Goal: Task Accomplishment & Management: Manage account settings

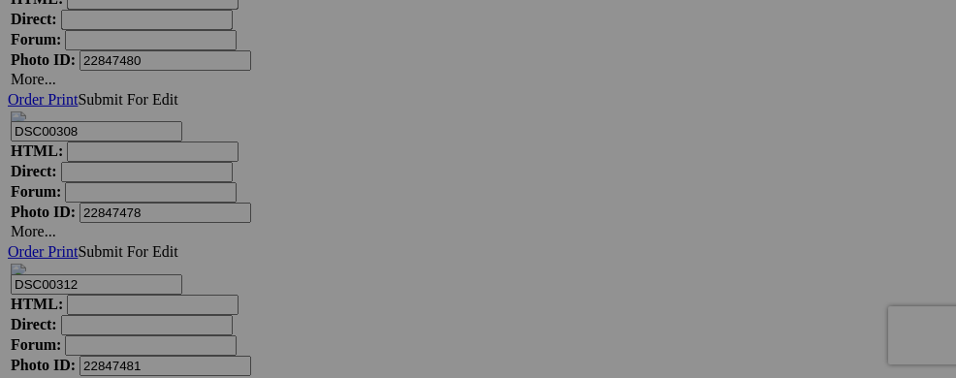
scroll to position [12797, 0]
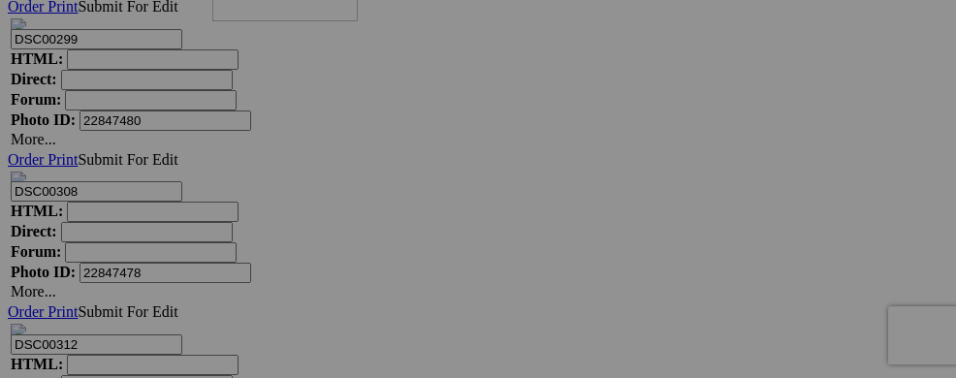
drag, startPoint x: 597, startPoint y: 356, endPoint x: 491, endPoint y: 93, distance: 283.1
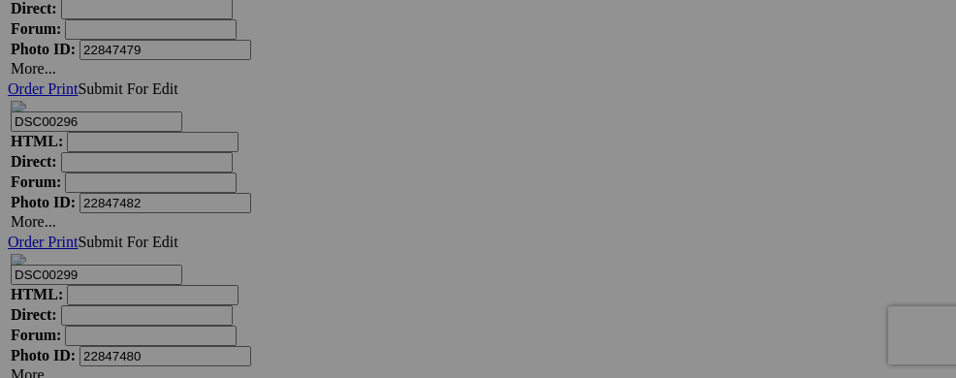
drag, startPoint x: 586, startPoint y: 360, endPoint x: 650, endPoint y: 62, distance: 304.4
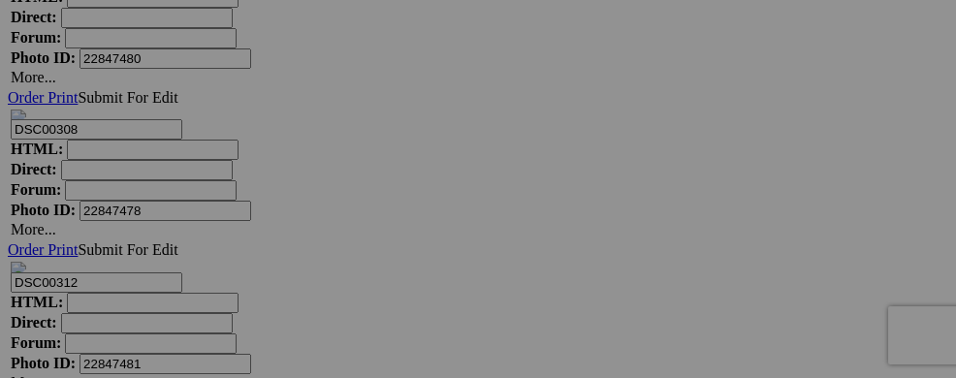
scroll to position [12821, 0]
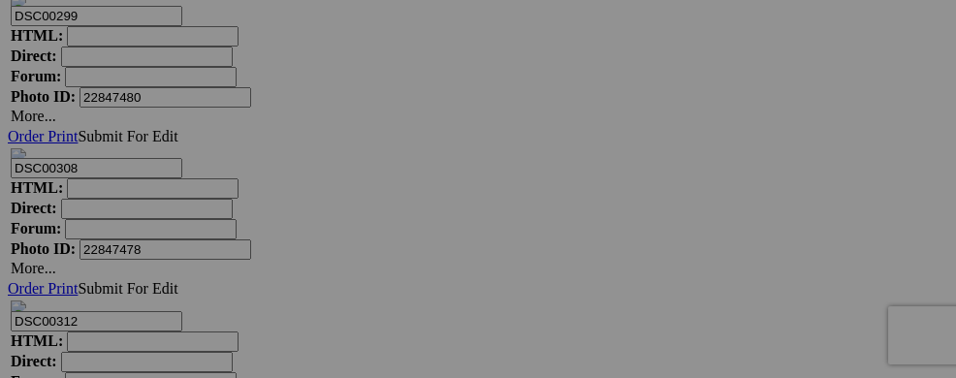
drag, startPoint x: 771, startPoint y: 351, endPoint x: 489, endPoint y: 41, distance: 418.6
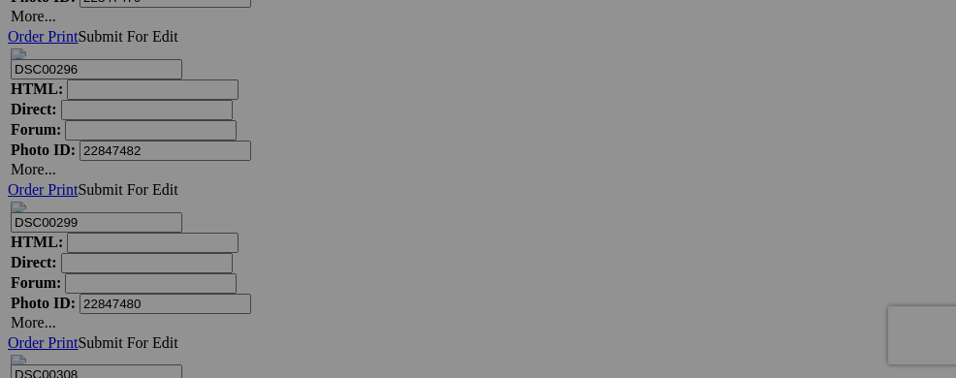
scroll to position [12562, 0]
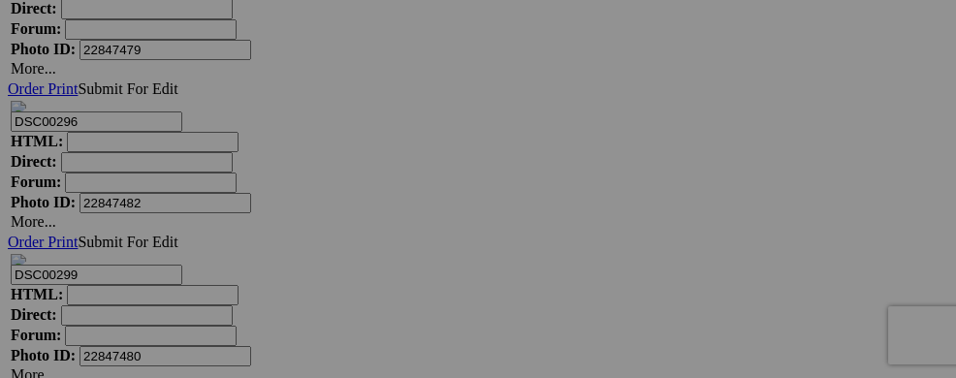
drag, startPoint x: 550, startPoint y: 340, endPoint x: 650, endPoint y: 58, distance: 299.5
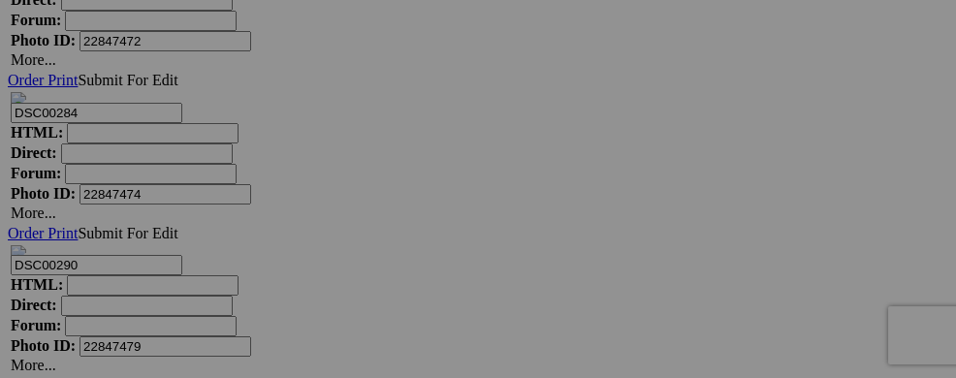
scroll to position [12304, 0]
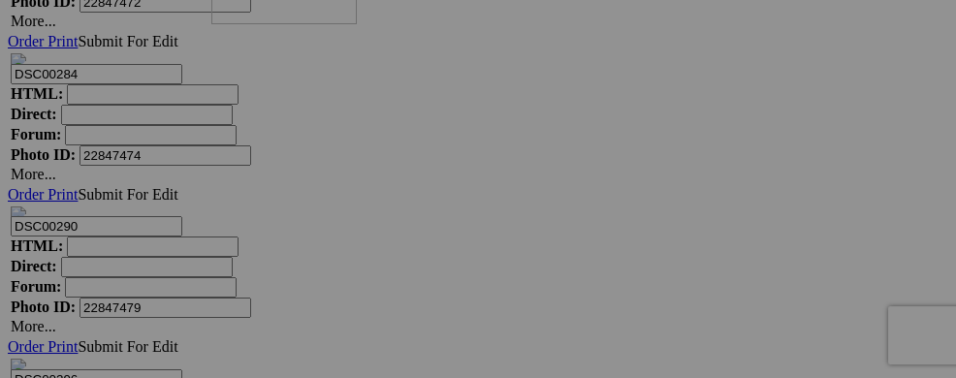
drag, startPoint x: 769, startPoint y: 364, endPoint x: 490, endPoint y: 95, distance: 387.3
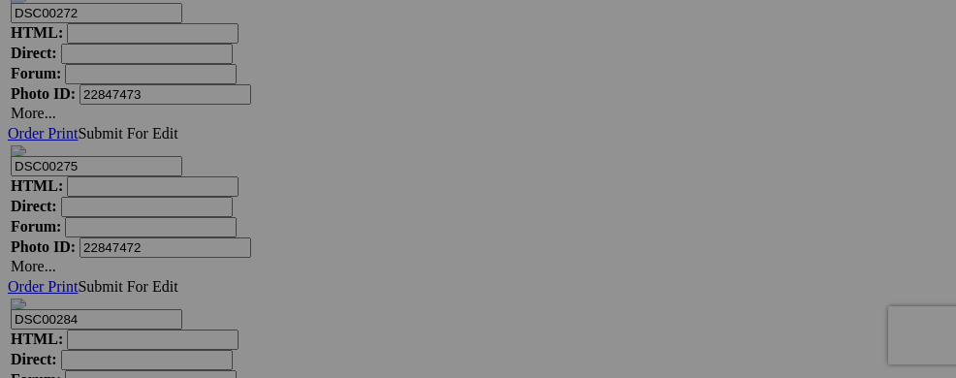
scroll to position [12058, 0]
drag, startPoint x: 605, startPoint y: 360, endPoint x: 485, endPoint y: 73, distance: 311.1
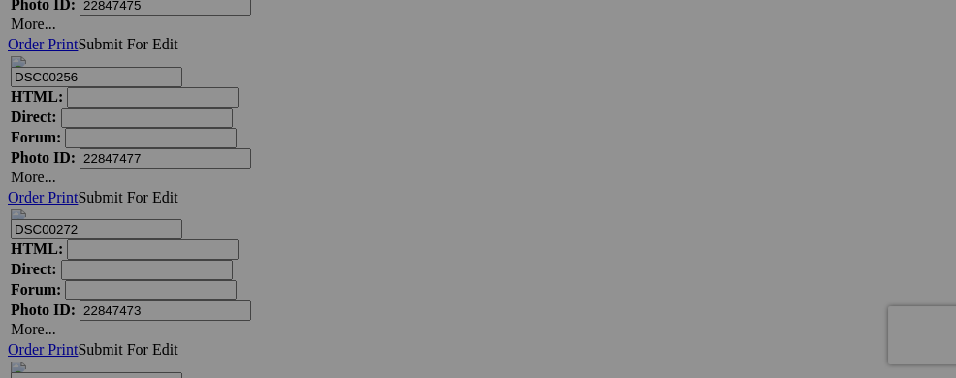
scroll to position [11826, 0]
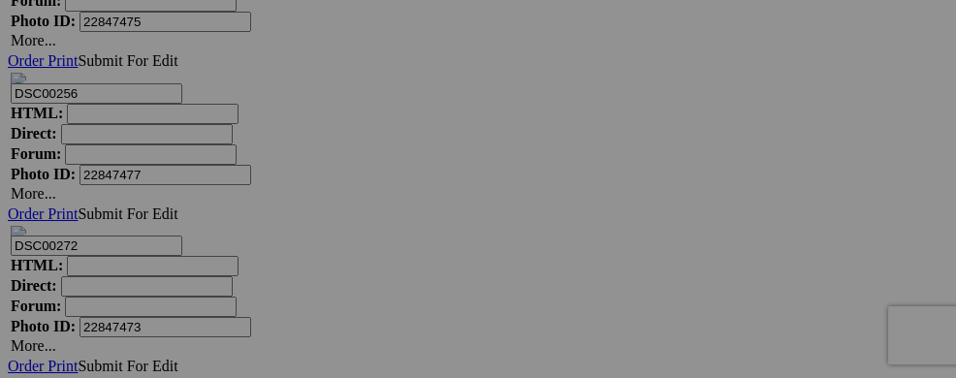
drag, startPoint x: 535, startPoint y: 352, endPoint x: 649, endPoint y: 57, distance: 316.1
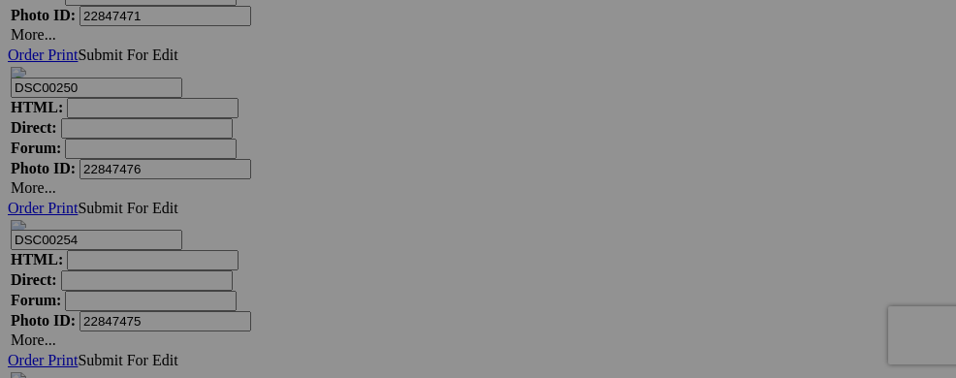
scroll to position [11515, 0]
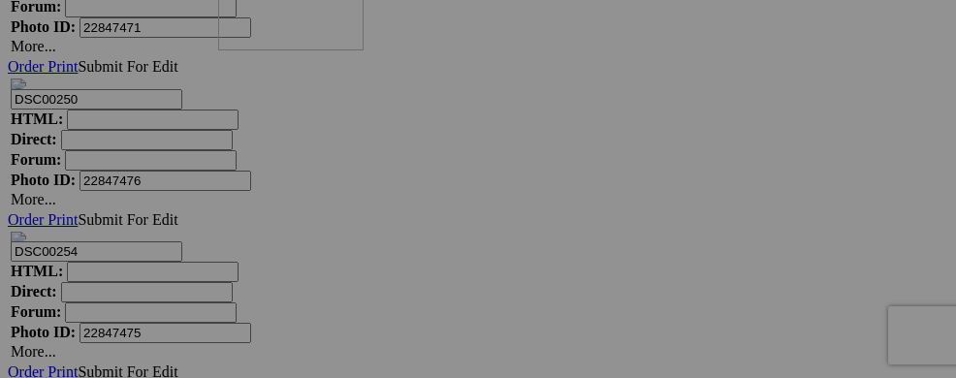
drag, startPoint x: 764, startPoint y: 369, endPoint x: 497, endPoint y: 121, distance: 364.2
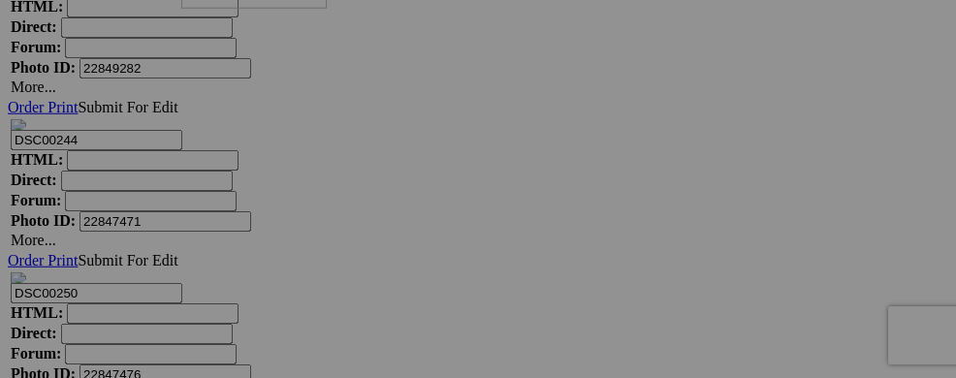
drag, startPoint x: 400, startPoint y: 348, endPoint x: 460, endPoint y: 79, distance: 275.1
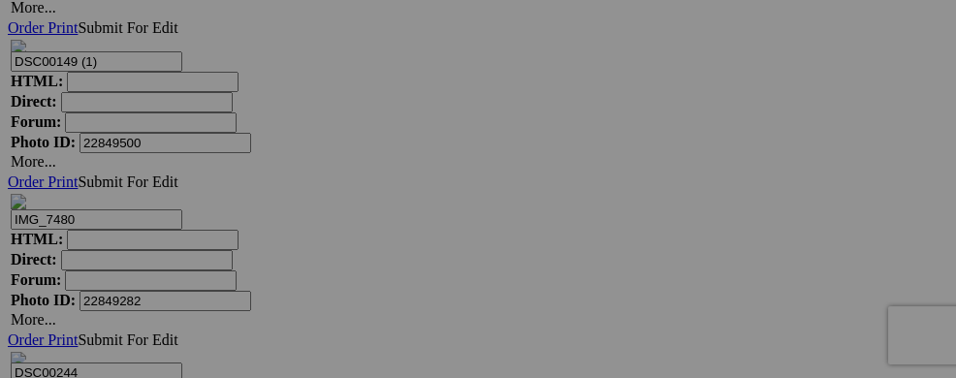
scroll to position [11051, 0]
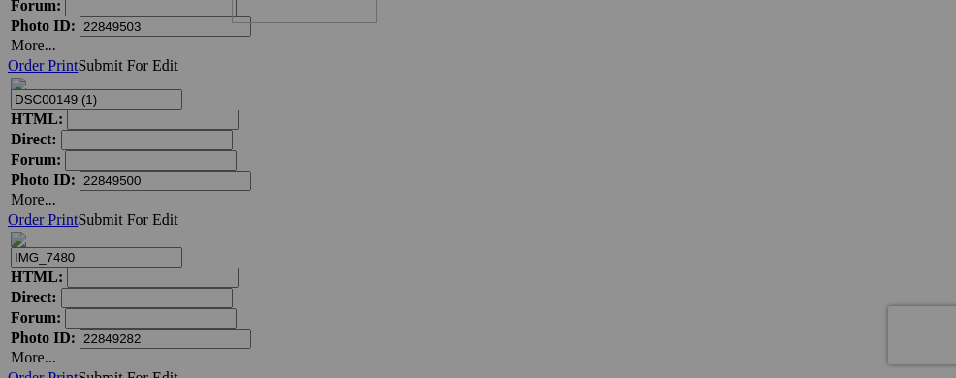
drag, startPoint x: 574, startPoint y: 358, endPoint x: 511, endPoint y: 95, distance: 270.1
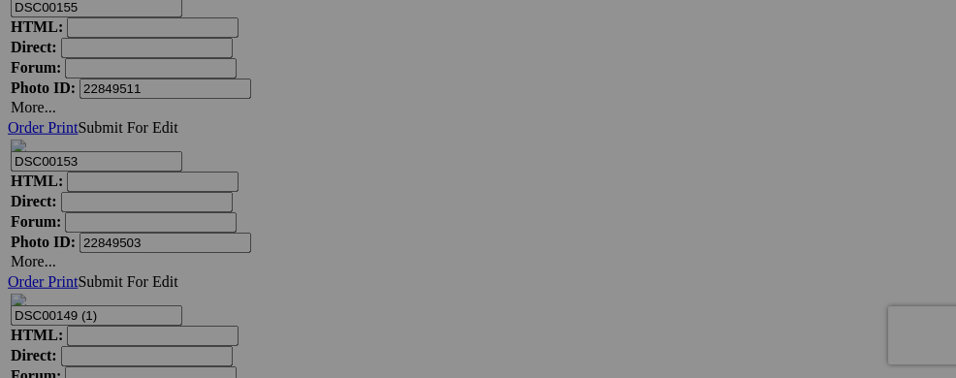
scroll to position [10817, 0]
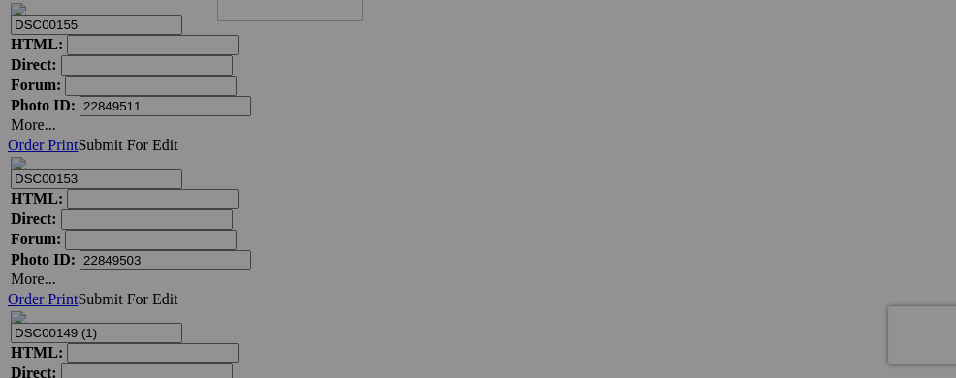
drag, startPoint x: 563, startPoint y: 349, endPoint x: 496, endPoint y: 92, distance: 265.4
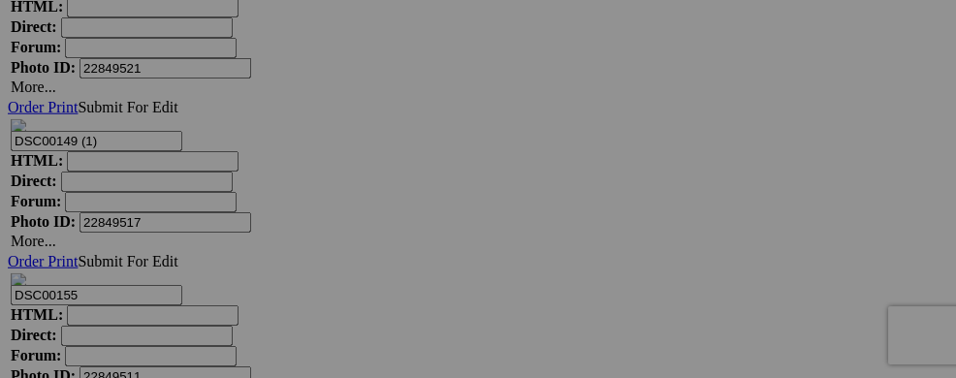
scroll to position [10546, 0]
drag, startPoint x: 608, startPoint y: 363, endPoint x: 489, endPoint y: 106, distance: 283.7
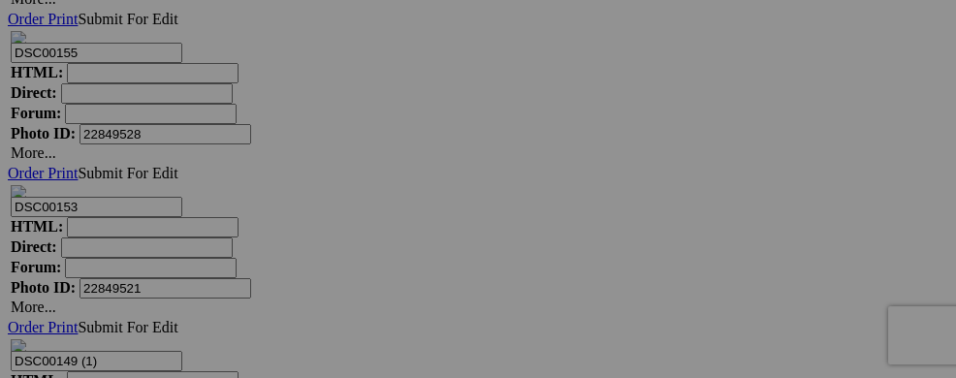
scroll to position [10327, 0]
drag, startPoint x: 580, startPoint y: 343, endPoint x: 499, endPoint y: 66, distance: 288.6
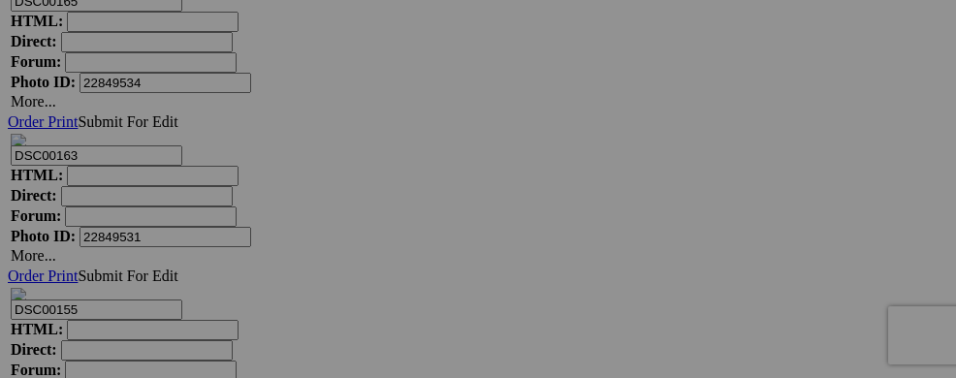
scroll to position [10068, 0]
drag, startPoint x: 595, startPoint y: 350, endPoint x: 492, endPoint y: 99, distance: 271.3
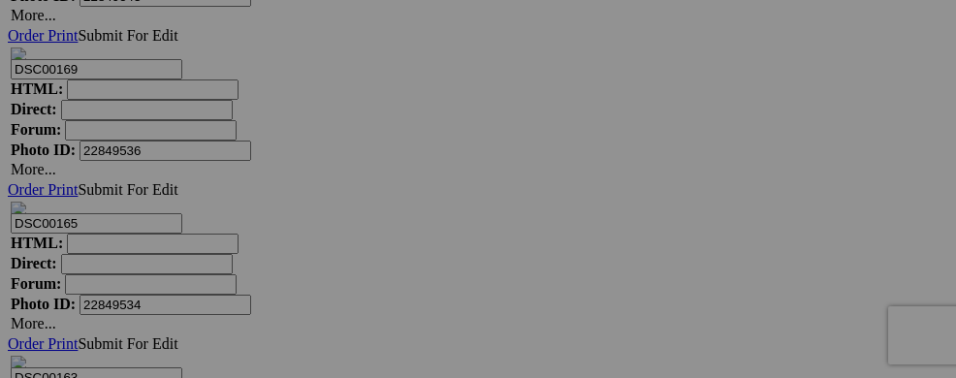
scroll to position [9835, 0]
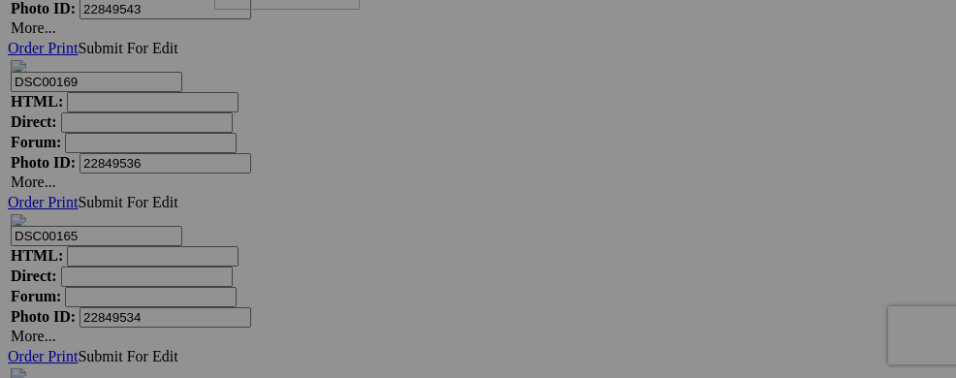
drag, startPoint x: 566, startPoint y: 353, endPoint x: 493, endPoint y: 80, distance: 281.9
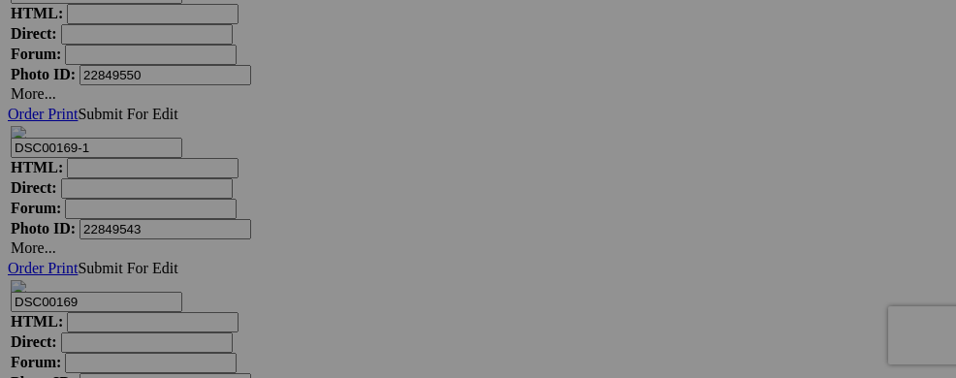
scroll to position [9603, 0]
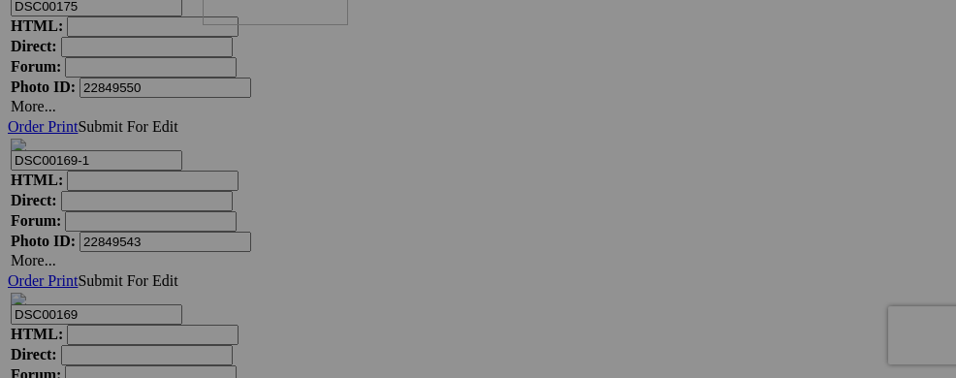
drag, startPoint x: 507, startPoint y: 349, endPoint x: 500, endPoint y: 72, distance: 277.3
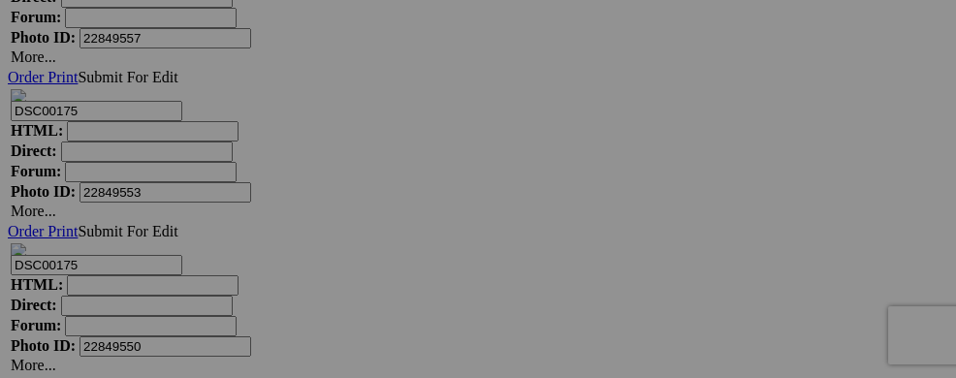
scroll to position [9319, 0]
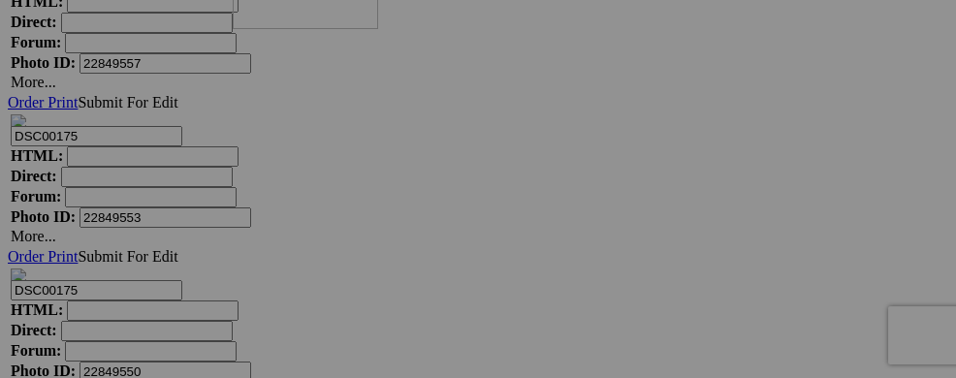
drag, startPoint x: 568, startPoint y: 350, endPoint x: 512, endPoint y: 101, distance: 255.4
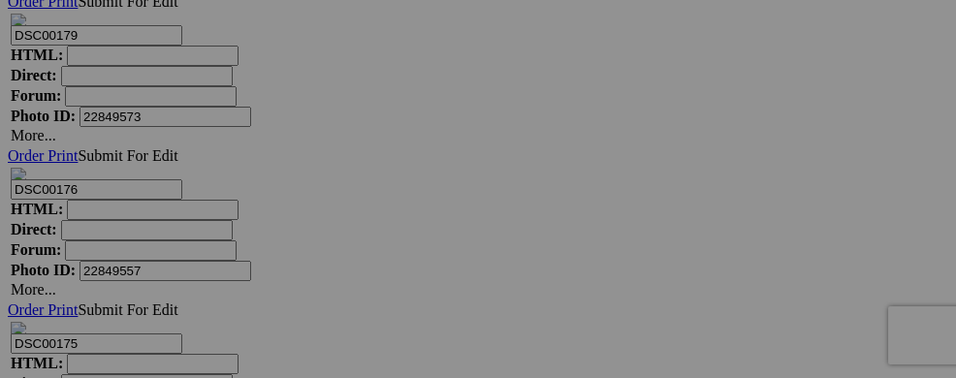
scroll to position [9046, 0]
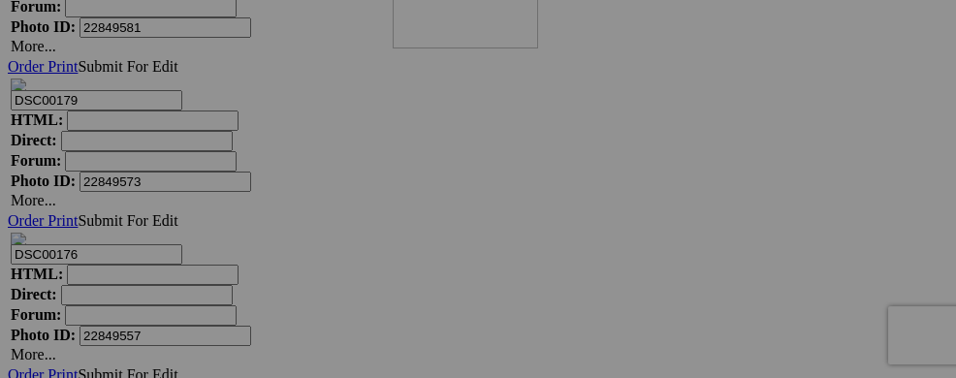
drag, startPoint x: 612, startPoint y: 368, endPoint x: 672, endPoint y: 119, distance: 256.2
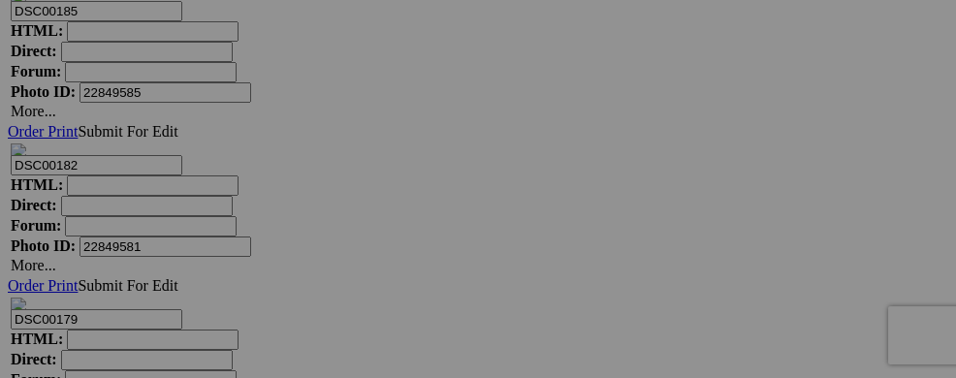
scroll to position [8879, 0]
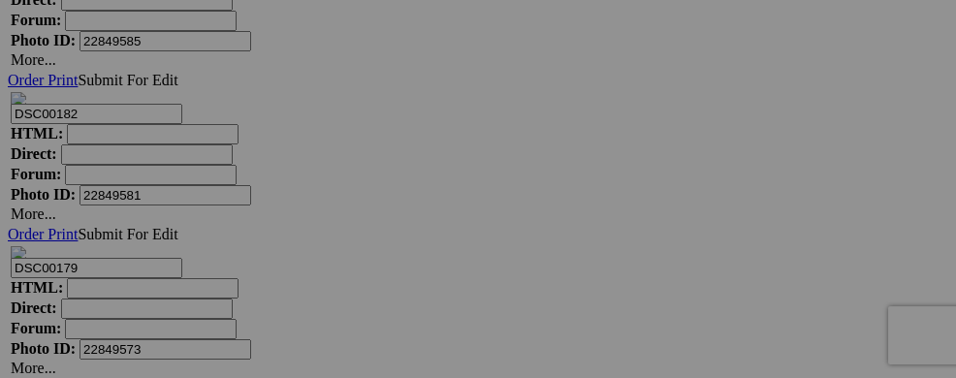
drag, startPoint x: 716, startPoint y: 356, endPoint x: 492, endPoint y: 50, distance: 378.6
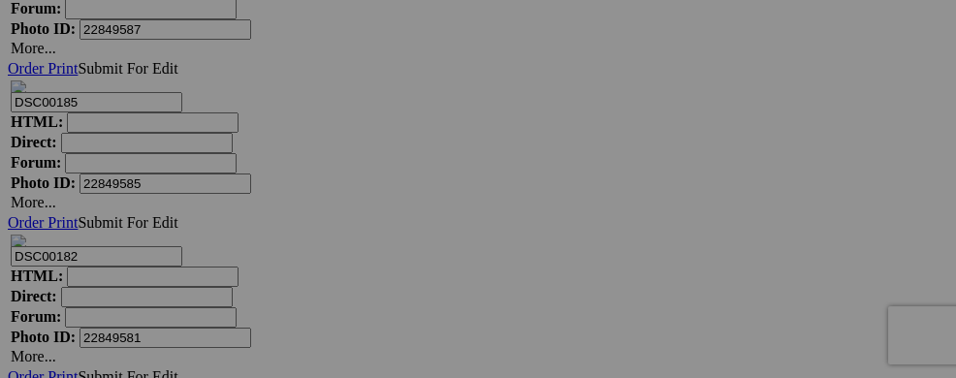
scroll to position [8620, 0]
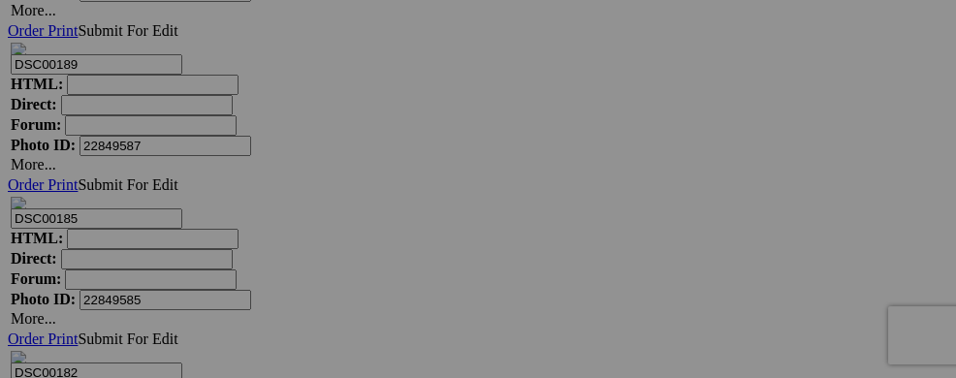
drag, startPoint x: 596, startPoint y: 341, endPoint x: 484, endPoint y: 62, distance: 300.9
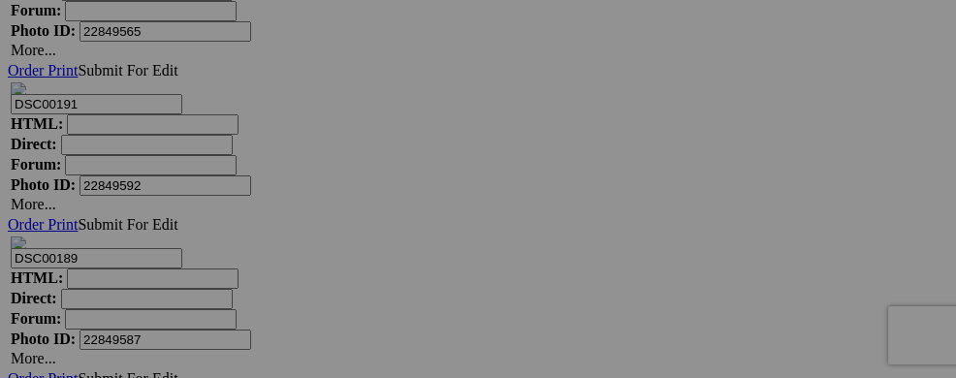
drag, startPoint x: 581, startPoint y: 314, endPoint x: 487, endPoint y: 18, distance: 310.2
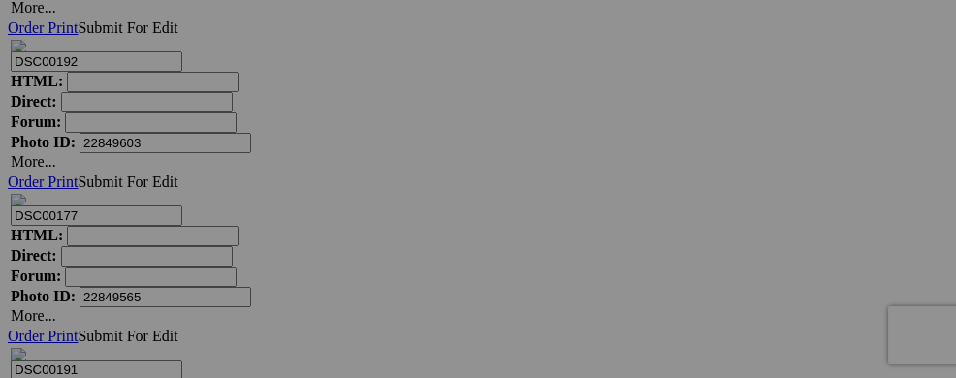
scroll to position [8142, 0]
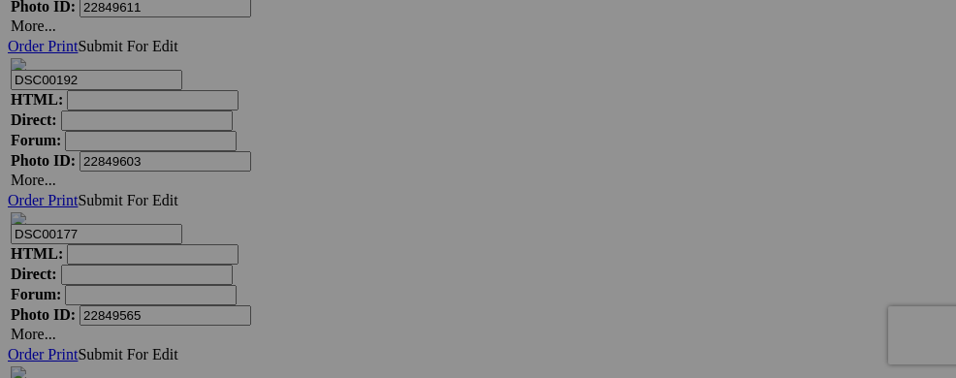
drag, startPoint x: 567, startPoint y: 357, endPoint x: 508, endPoint y: 48, distance: 313.8
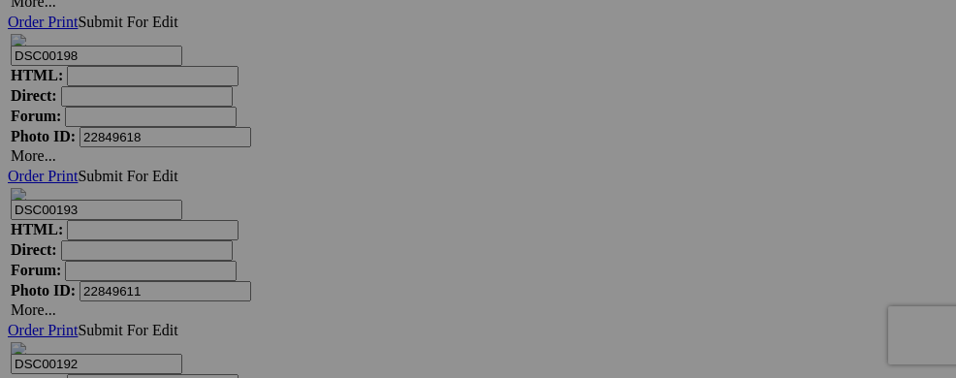
scroll to position [7857, 0]
drag, startPoint x: 546, startPoint y: 356, endPoint x: 483, endPoint y: 70, distance: 292.8
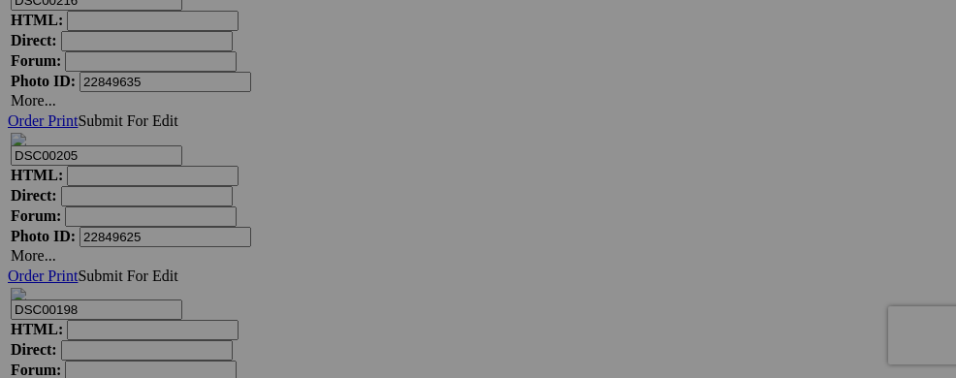
scroll to position [7586, 0]
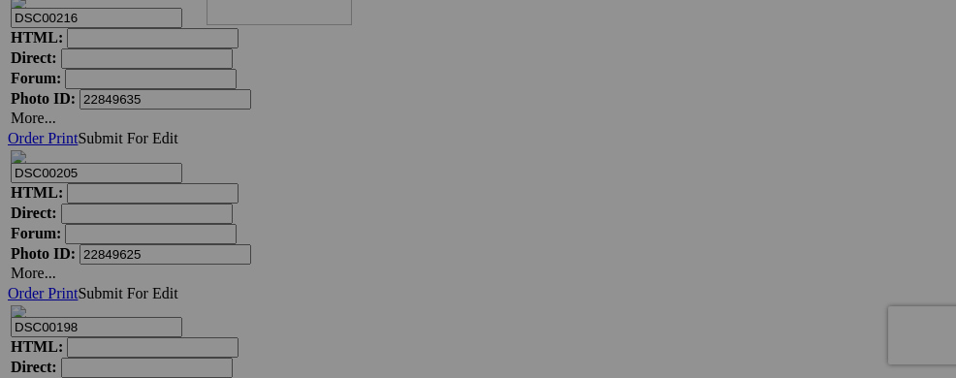
drag, startPoint x: 610, startPoint y: 363, endPoint x: 486, endPoint y: 97, distance: 294.0
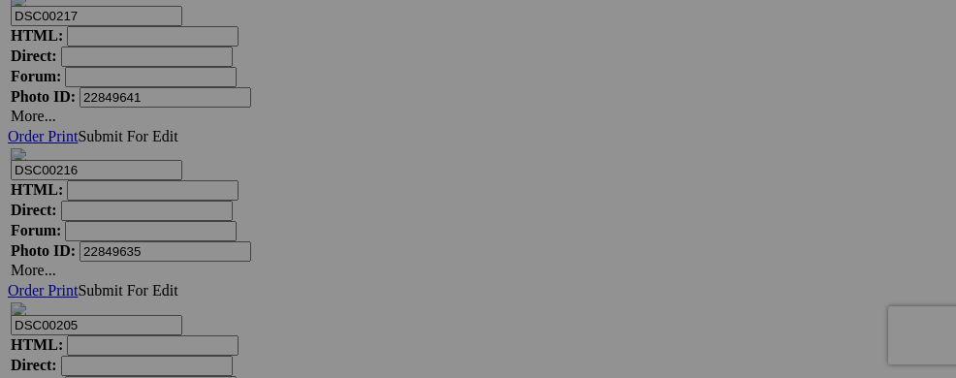
scroll to position [7418, 0]
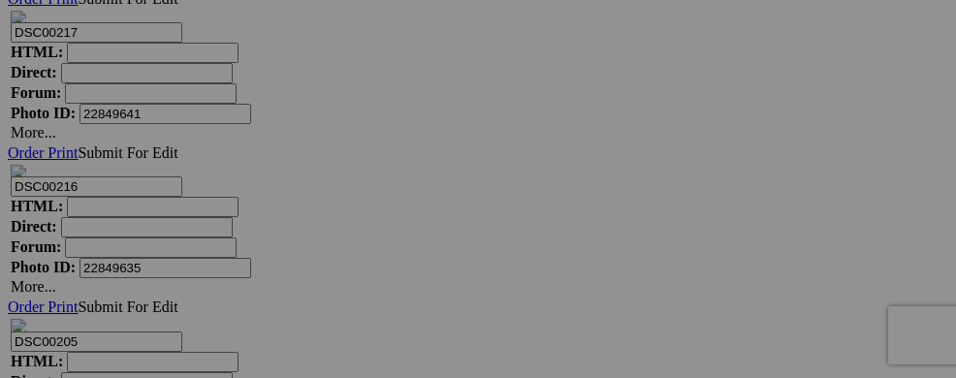
drag, startPoint x: 596, startPoint y: 327, endPoint x: 480, endPoint y: 43, distance: 306.9
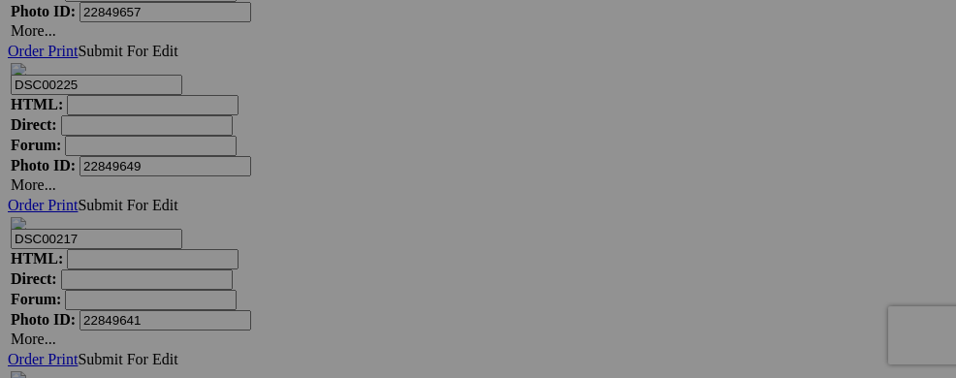
scroll to position [7173, 0]
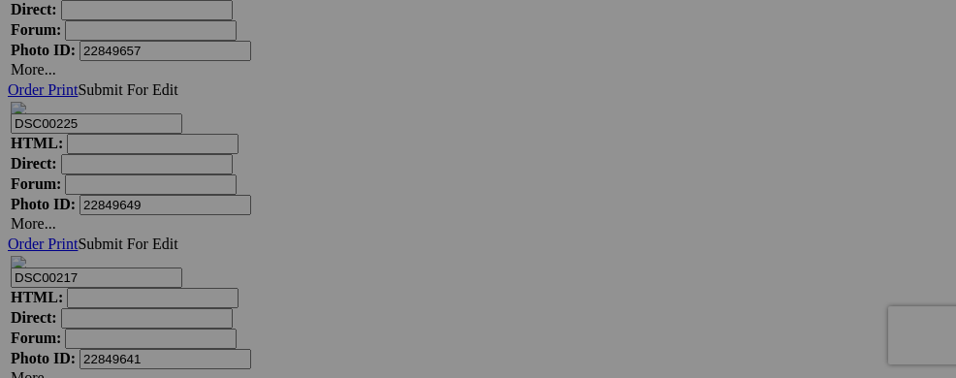
drag, startPoint x: 583, startPoint y: 309, endPoint x: 484, endPoint y: 44, distance: 283.4
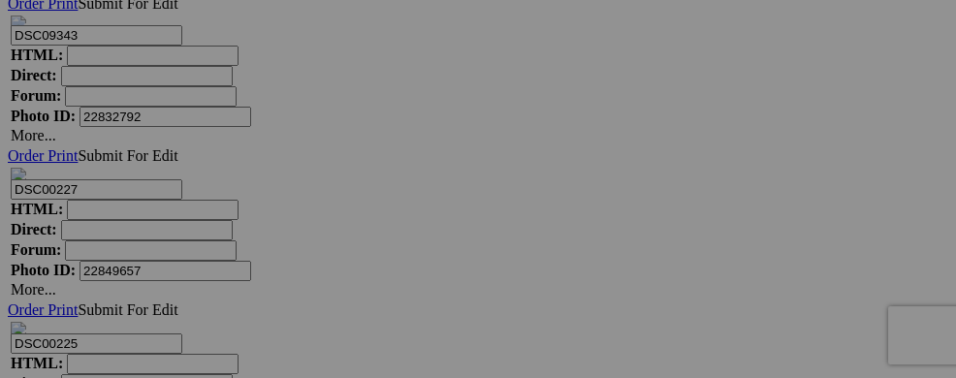
scroll to position [6914, 0]
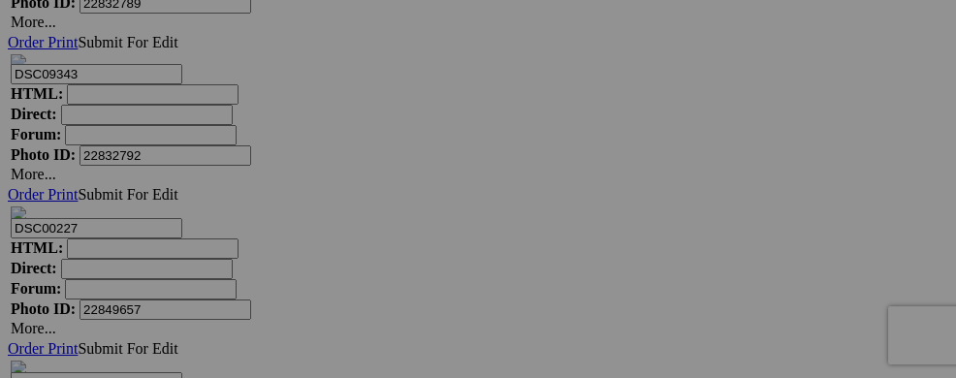
drag, startPoint x: 536, startPoint y: 341, endPoint x: 478, endPoint y: 52, distance: 294.6
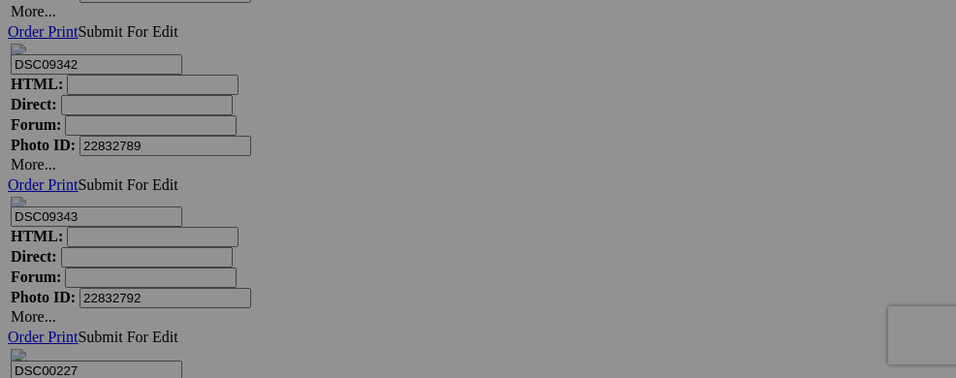
scroll to position [6642, 0]
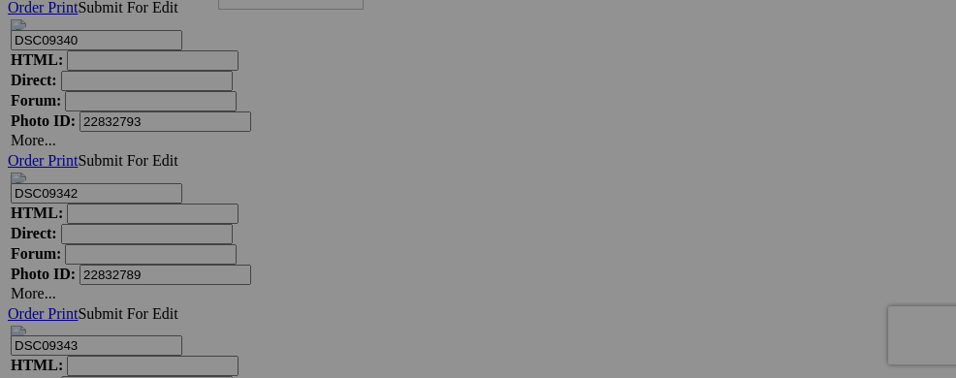
drag, startPoint x: 544, startPoint y: 343, endPoint x: 497, endPoint y: 81, distance: 265.8
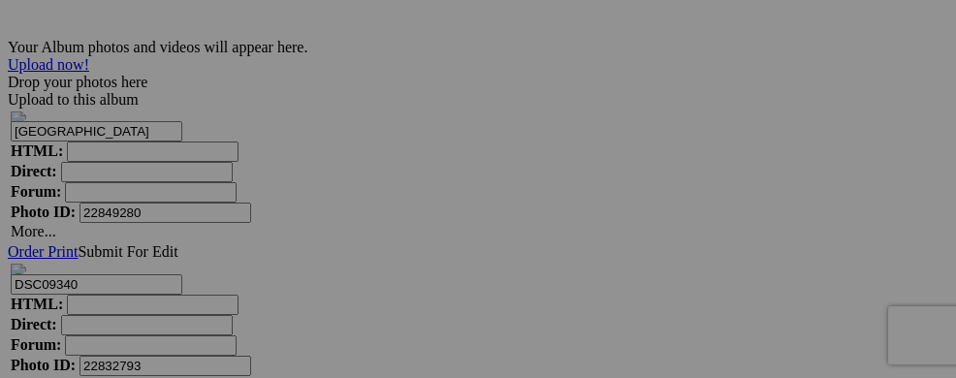
scroll to position [6397, 0]
drag, startPoint x: 544, startPoint y: 360, endPoint x: 479, endPoint y: 74, distance: 293.2
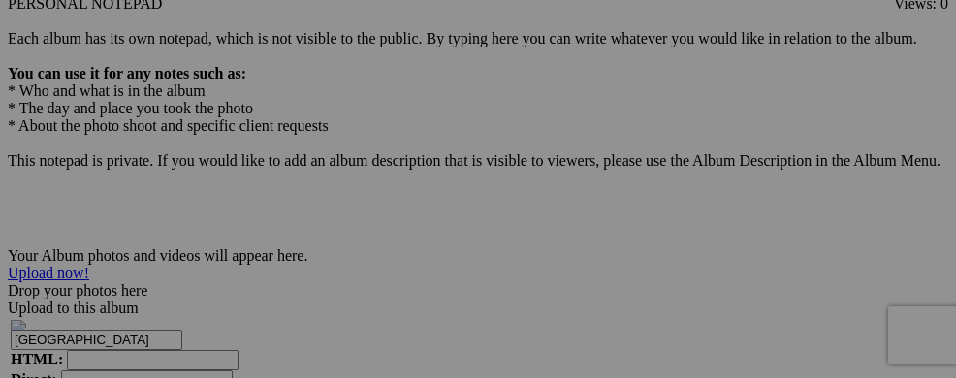
scroll to position [6165, 0]
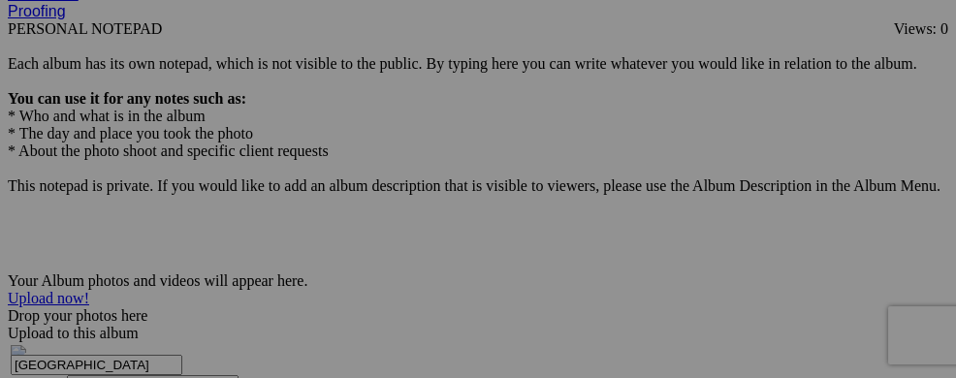
drag, startPoint x: 560, startPoint y: 356, endPoint x: 497, endPoint y: 68, distance: 294.7
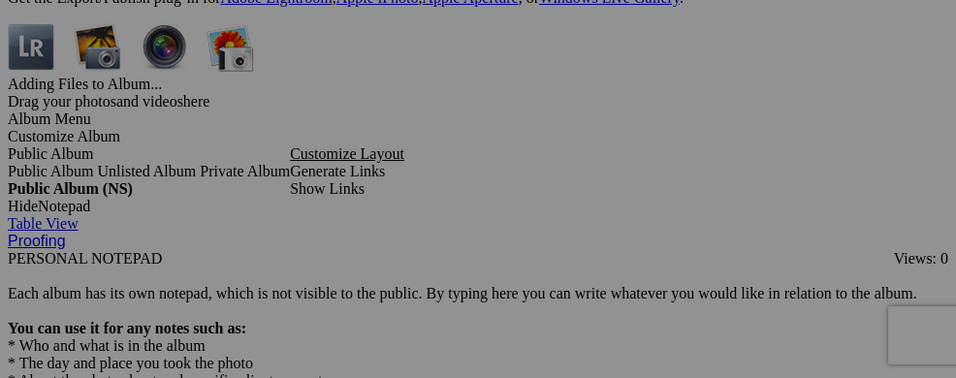
scroll to position [6039, 0]
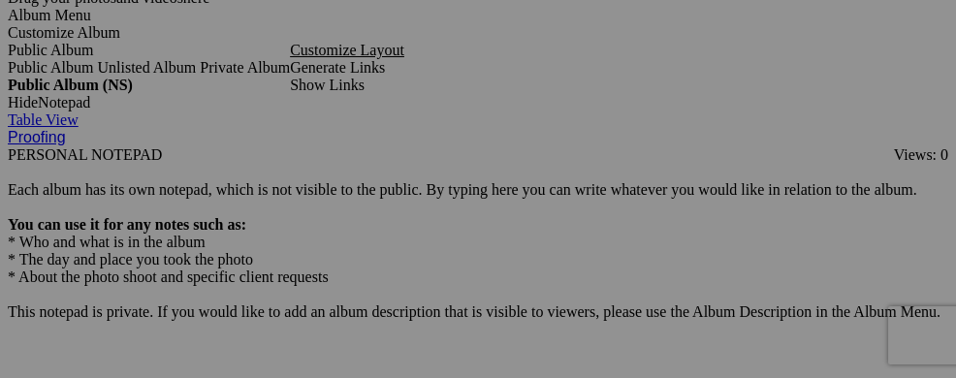
drag, startPoint x: 554, startPoint y: 215, endPoint x: 929, endPoint y: 210, distance: 374.2
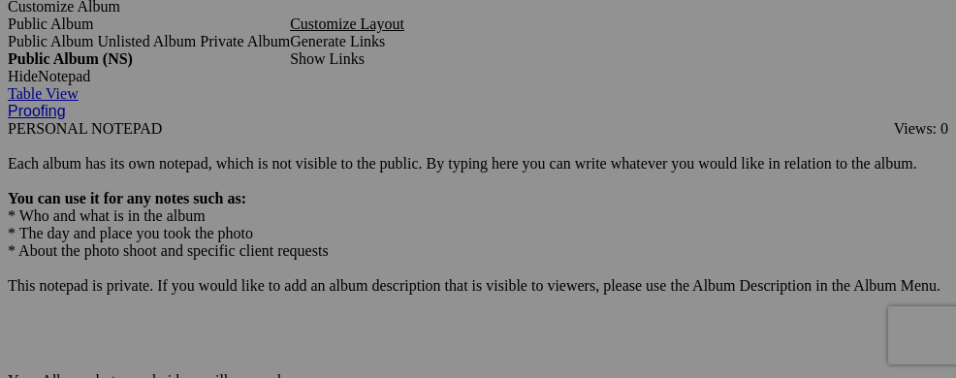
scroll to position [5884, 0]
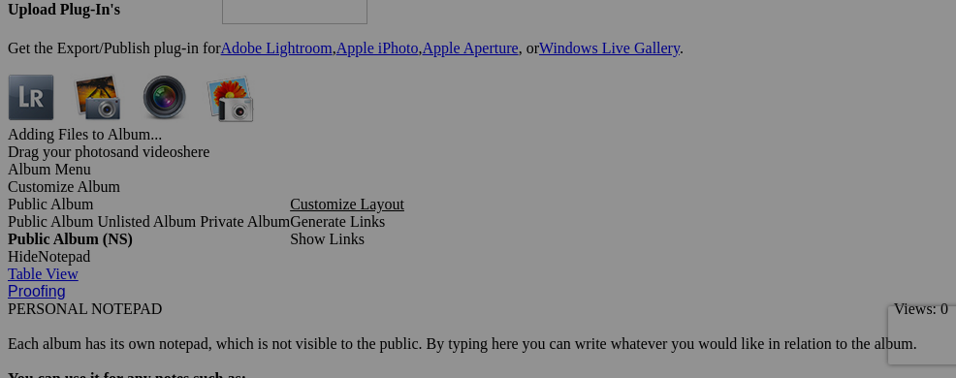
drag, startPoint x: 564, startPoint y: 361, endPoint x: 500, endPoint y: 95, distance: 273.2
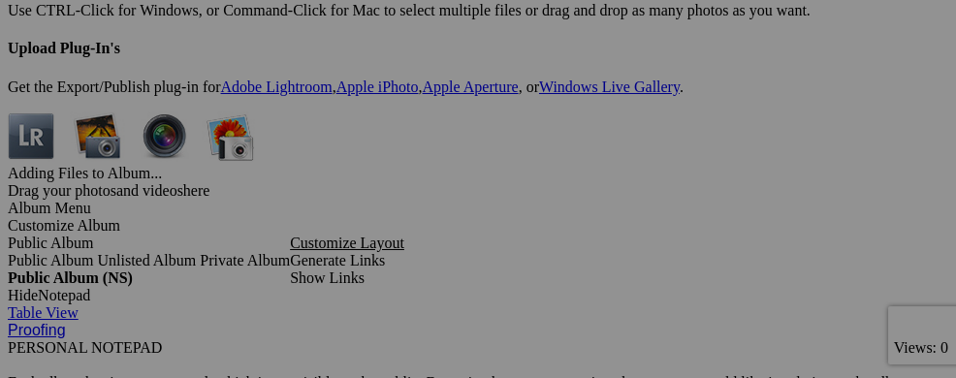
scroll to position [5664, 0]
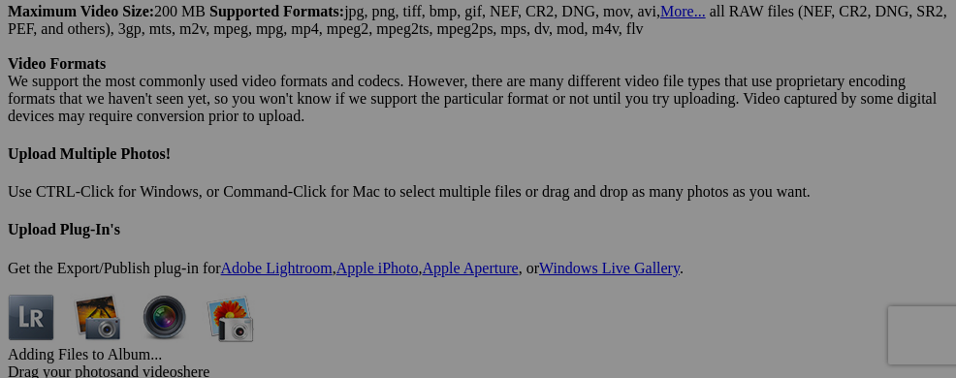
drag, startPoint x: 567, startPoint y: 349, endPoint x: 491, endPoint y: 63, distance: 295.8
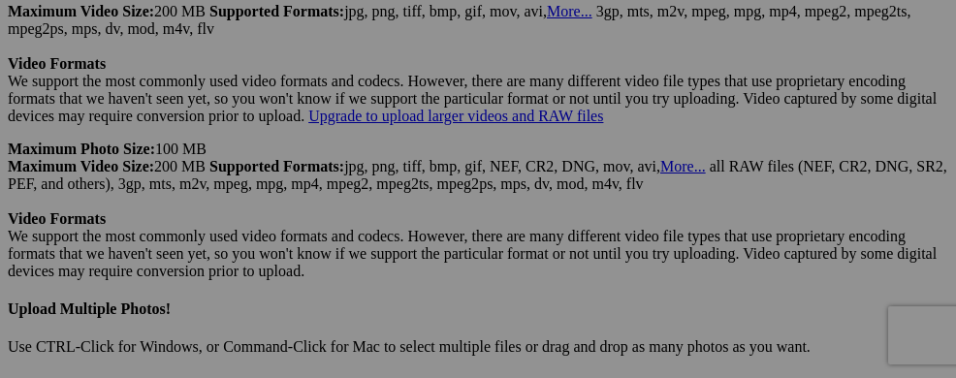
scroll to position [5445, 0]
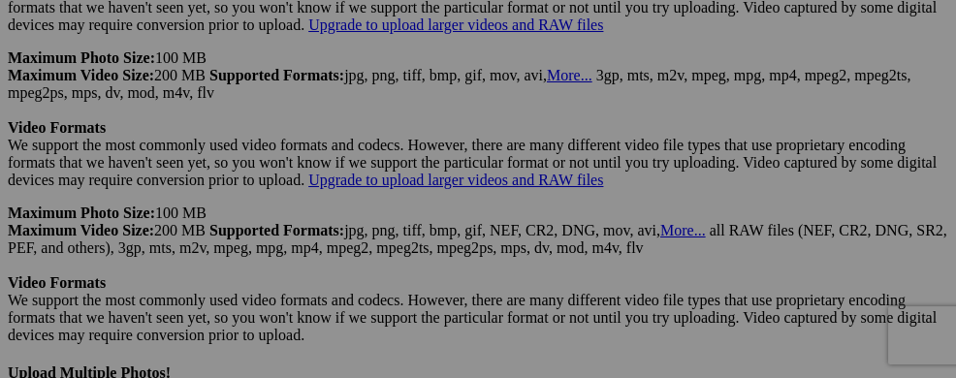
drag, startPoint x: 561, startPoint y: 354, endPoint x: 481, endPoint y: 53, distance: 311.1
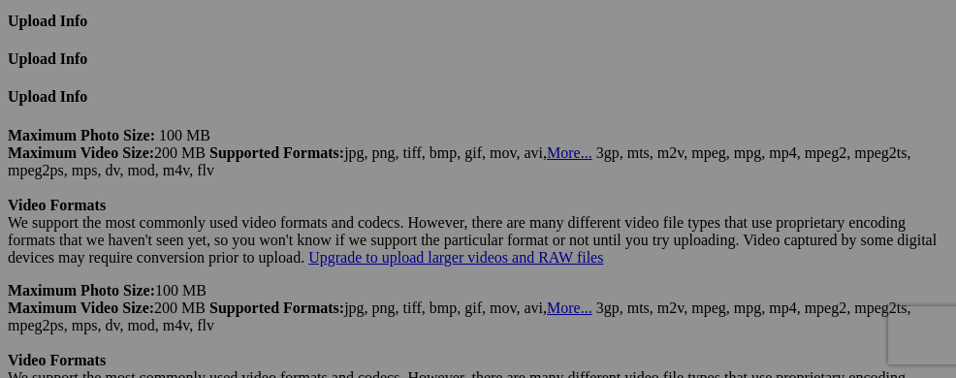
scroll to position [5174, 0]
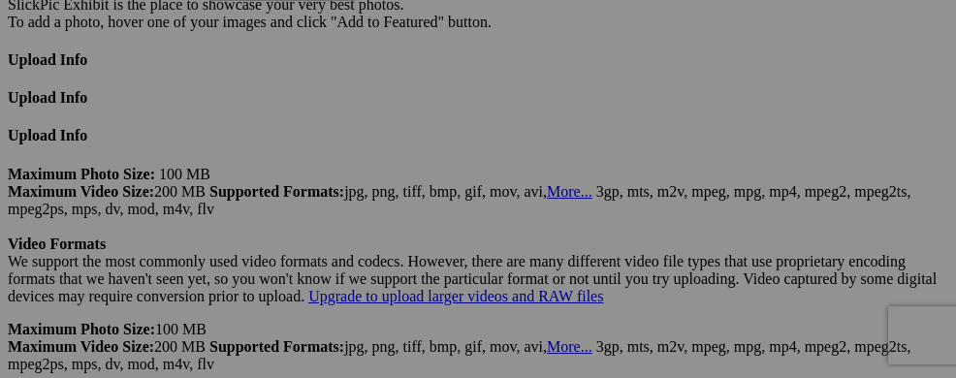
drag, startPoint x: 594, startPoint y: 335, endPoint x: 489, endPoint y: 73, distance: 283.1
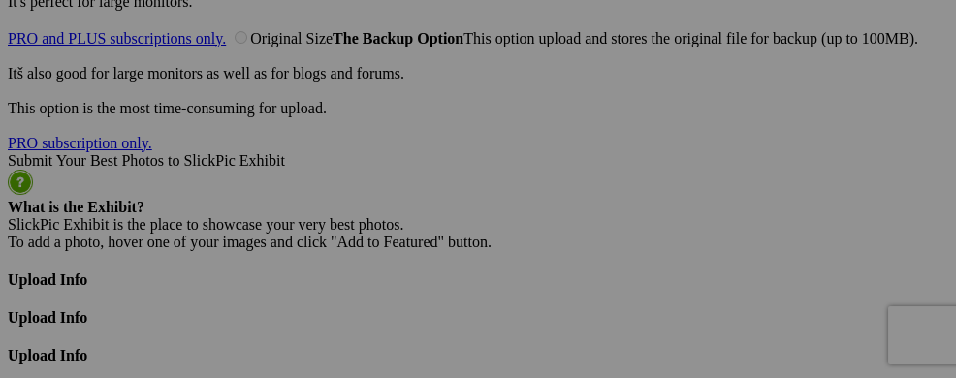
scroll to position [4940, 0]
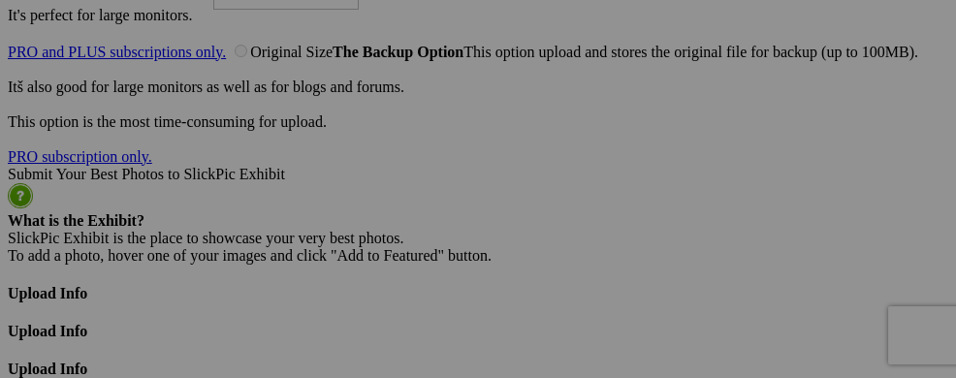
drag, startPoint x: 584, startPoint y: 350, endPoint x: 492, endPoint y: 80, distance: 284.8
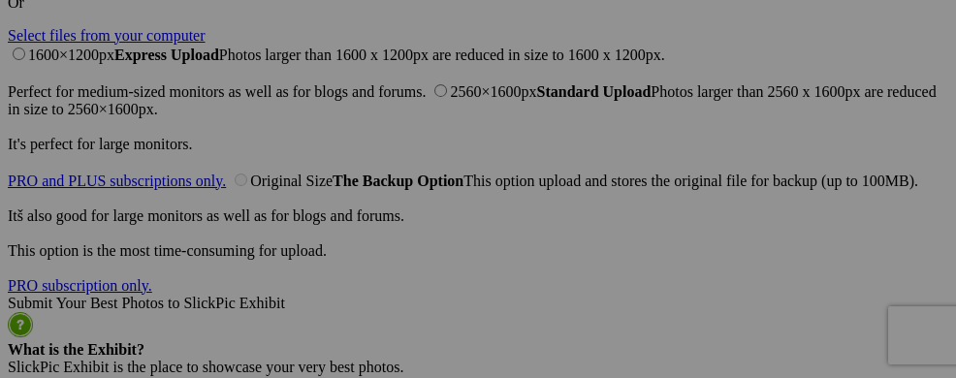
scroll to position [4656, 0]
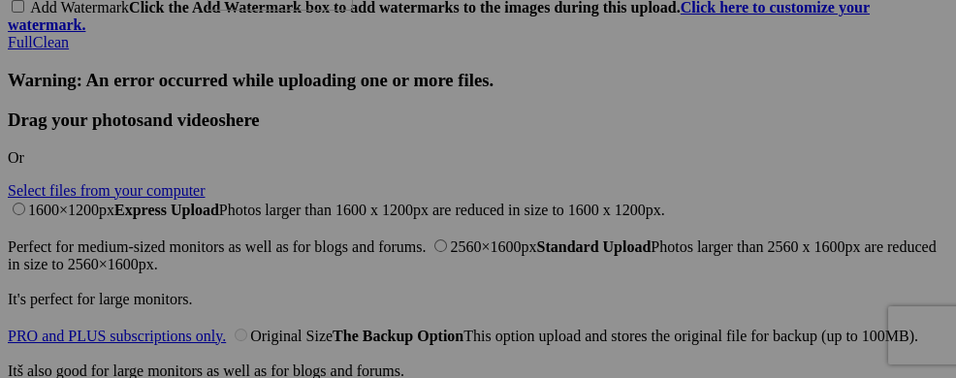
drag, startPoint x: 546, startPoint y: 345, endPoint x: 487, endPoint y: 81, distance: 270.2
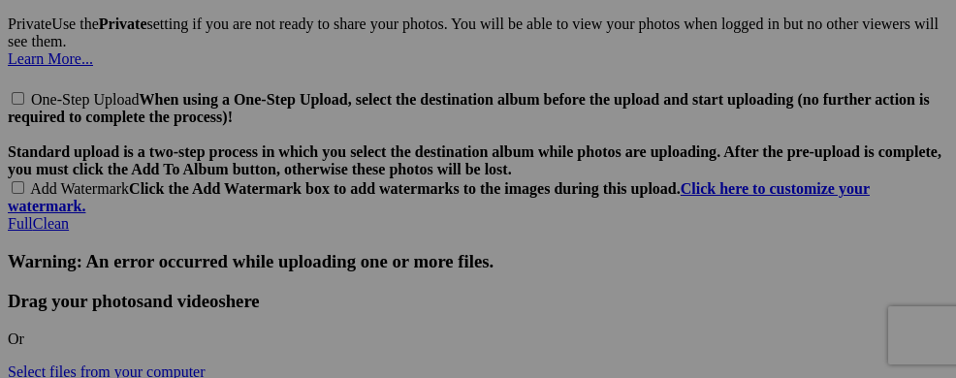
scroll to position [4385, 0]
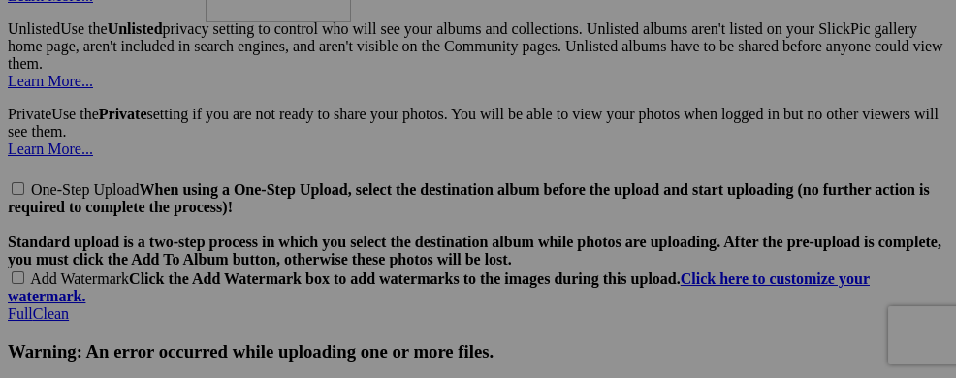
drag, startPoint x: 610, startPoint y: 368, endPoint x: 487, endPoint y: 94, distance: 300.7
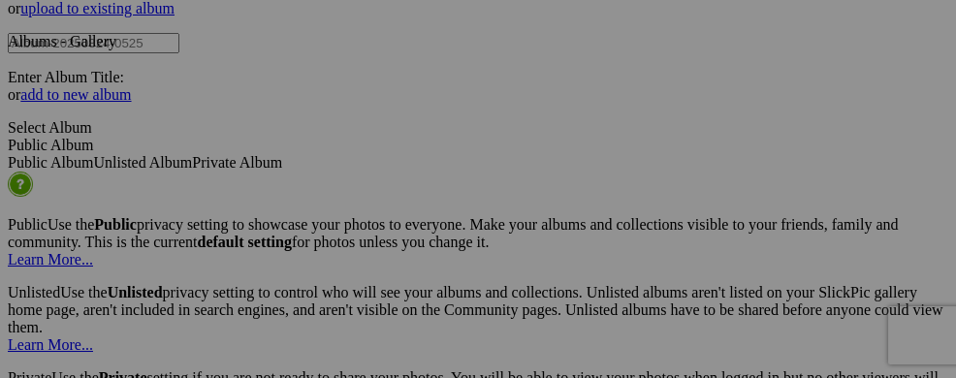
scroll to position [4140, 0]
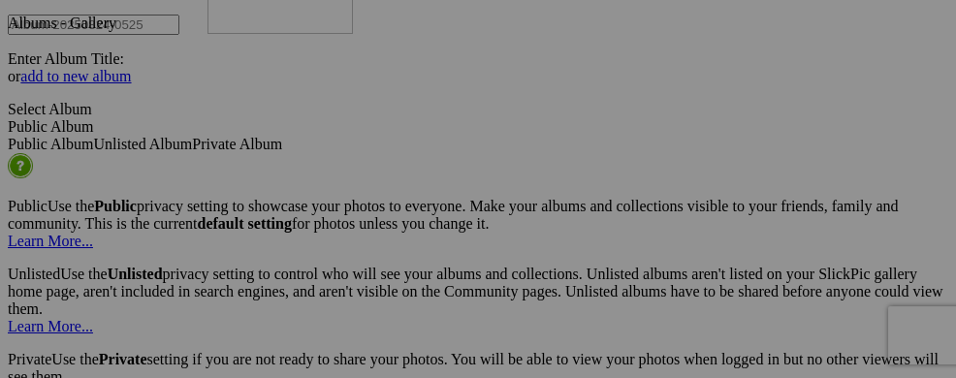
drag, startPoint x: 588, startPoint y: 368, endPoint x: 533, endPoint y: 86, distance: 287.4
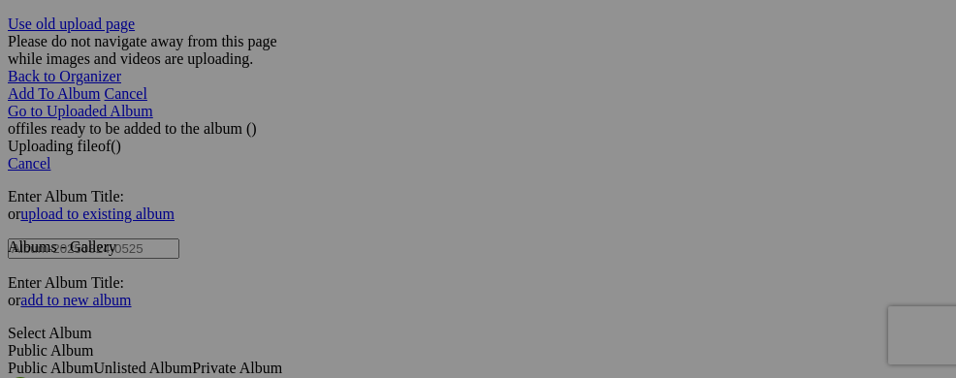
scroll to position [3915, 0]
drag, startPoint x: 562, startPoint y: 357, endPoint x: 483, endPoint y: 79, distance: 288.4
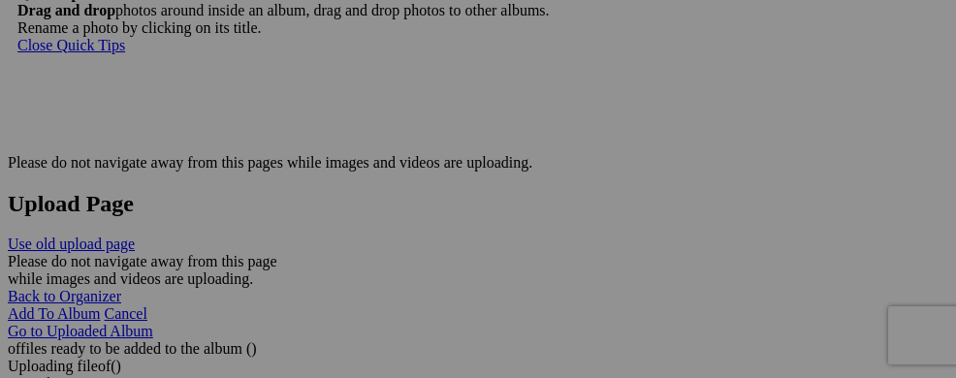
scroll to position [3682, 0]
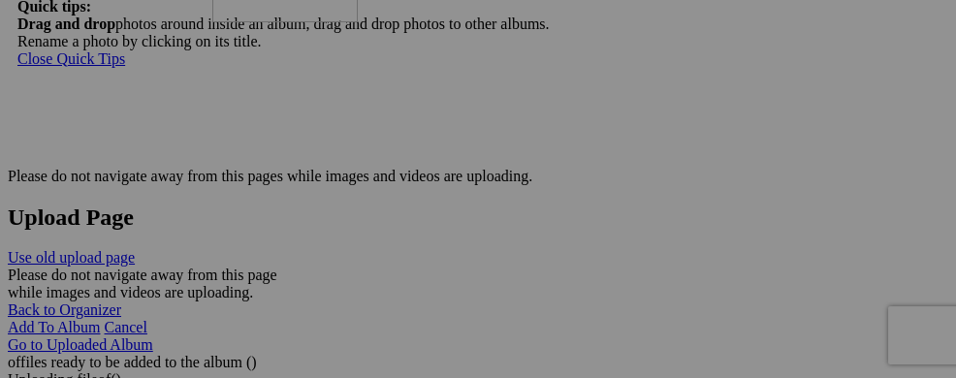
drag, startPoint x: 547, startPoint y: 350, endPoint x: 494, endPoint y: 96, distance: 259.3
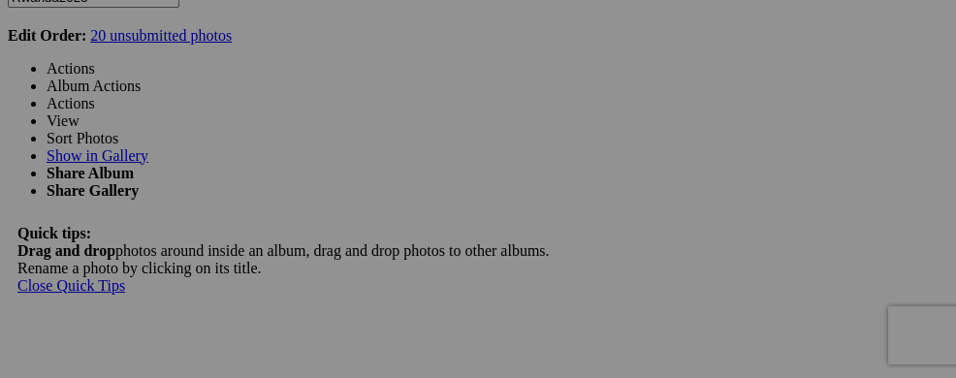
scroll to position [3437, 0]
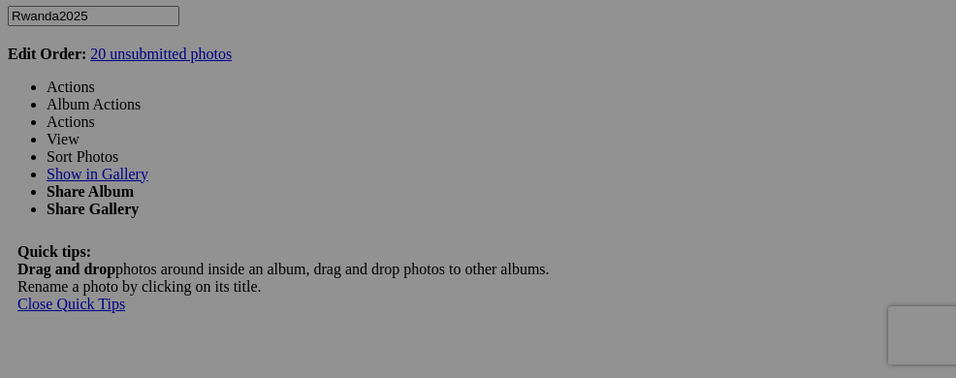
drag, startPoint x: 589, startPoint y: 354, endPoint x: 489, endPoint y: 66, distance: 305.0
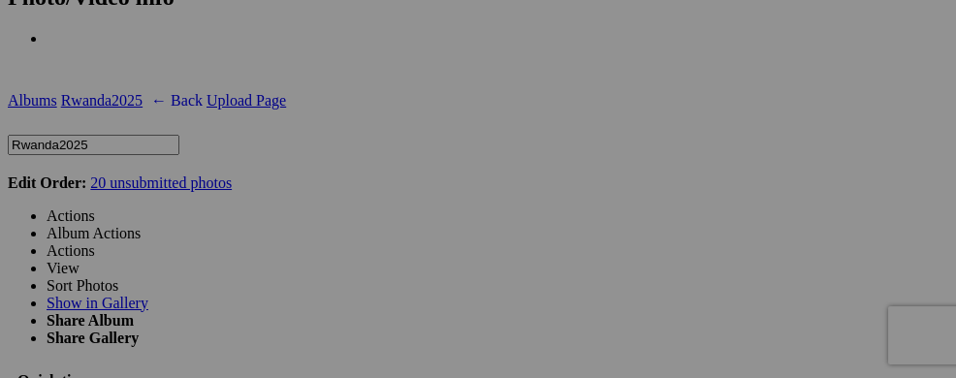
scroll to position [3217, 0]
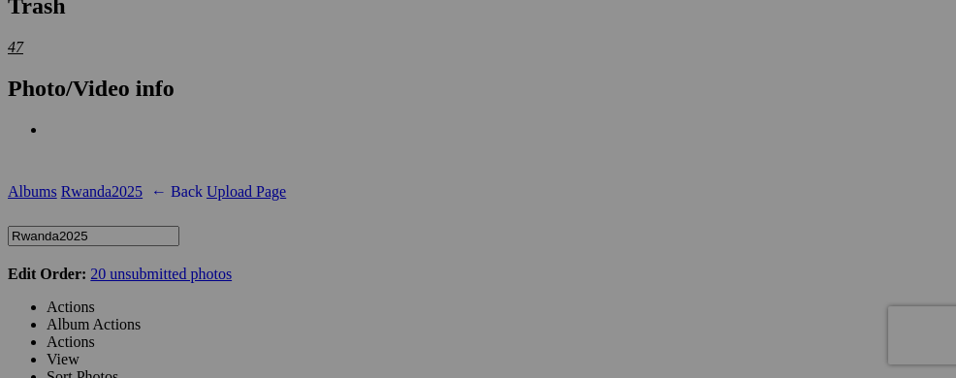
drag, startPoint x: 352, startPoint y: 336, endPoint x: 493, endPoint y: 62, distance: 308.7
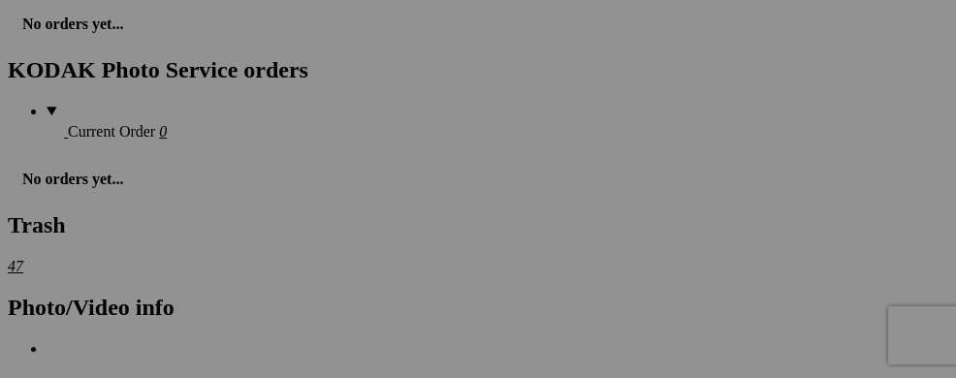
scroll to position [2933, 0]
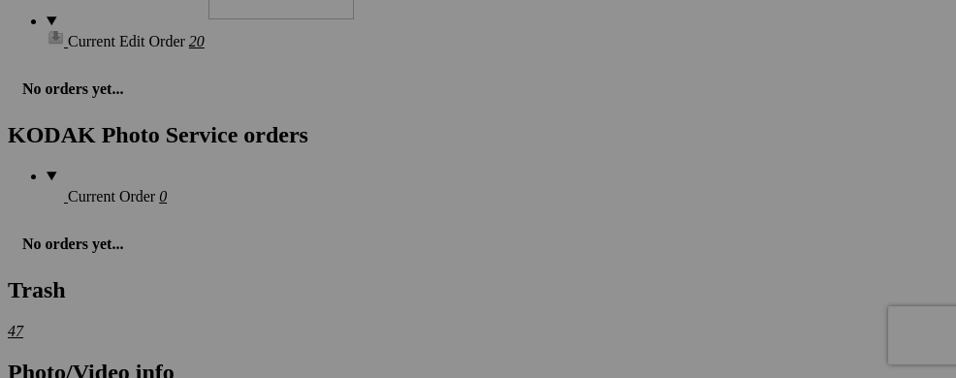
drag, startPoint x: 591, startPoint y: 358, endPoint x: 488, endPoint y: 90, distance: 286.9
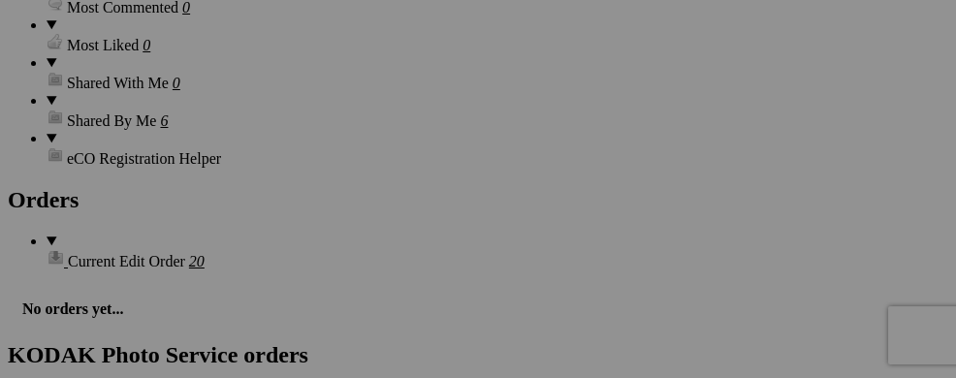
scroll to position [2700, 0]
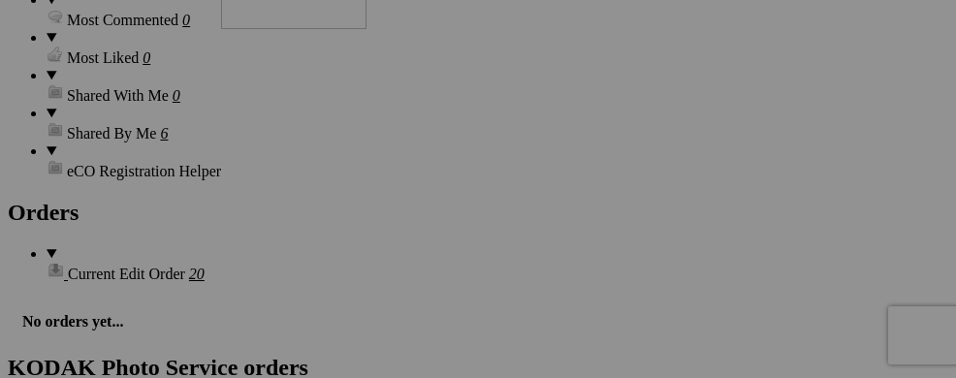
drag, startPoint x: 597, startPoint y: 337, endPoint x: 489, endPoint y: 102, distance: 259.3
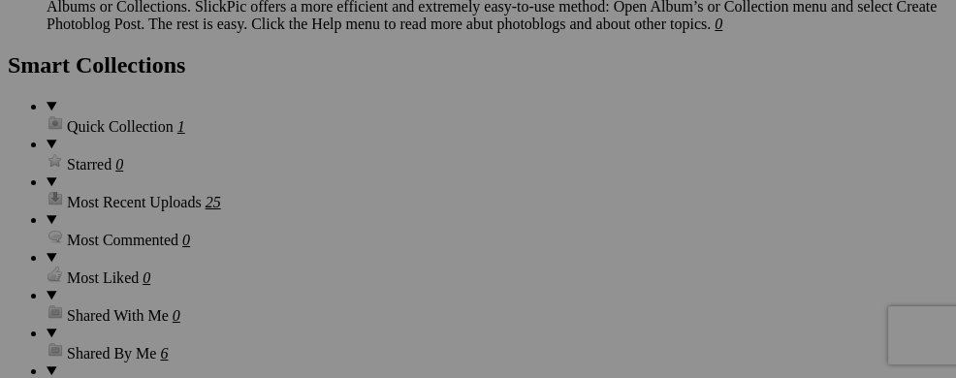
scroll to position [2442, 0]
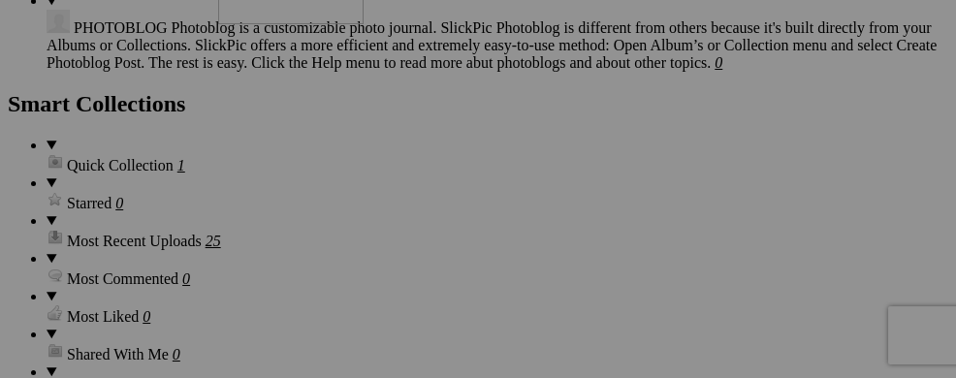
drag, startPoint x: 549, startPoint y: 343, endPoint x: 497, endPoint y: 95, distance: 253.4
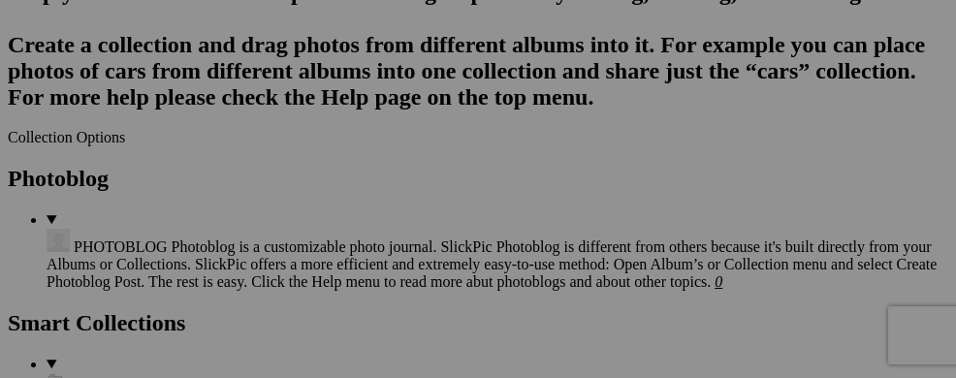
scroll to position [2171, 0]
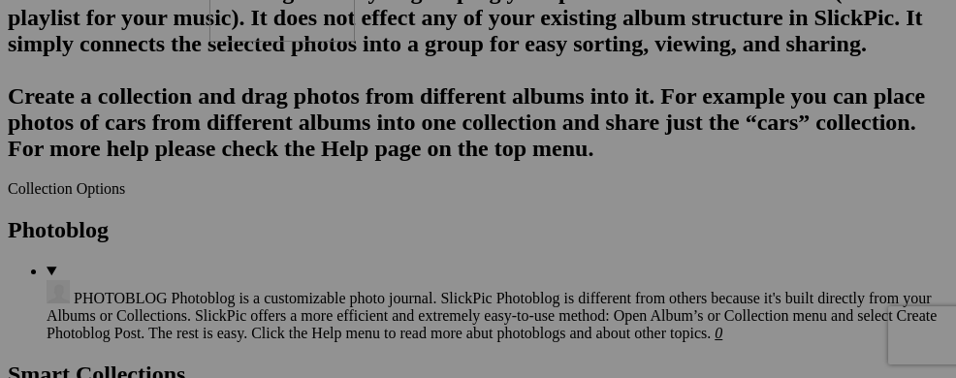
drag, startPoint x: 563, startPoint y: 363, endPoint x: 491, endPoint y: 117, distance: 256.4
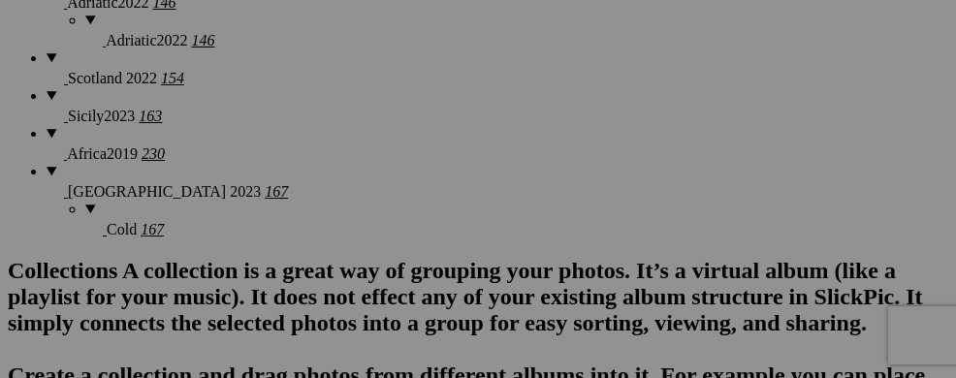
scroll to position [1931, 0]
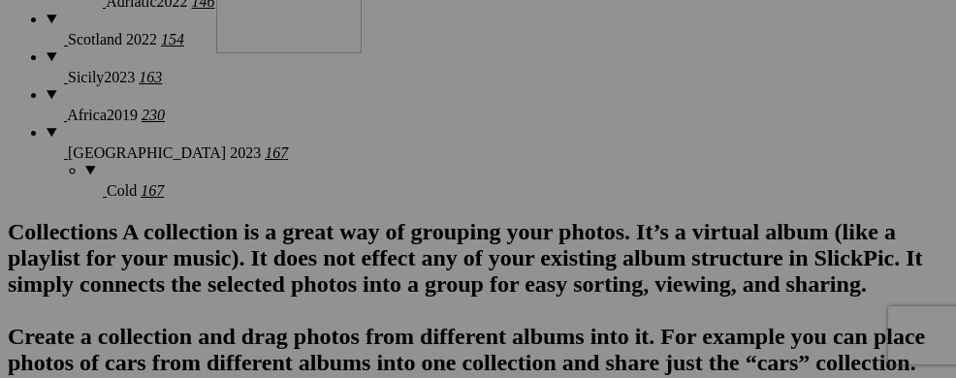
drag, startPoint x: 579, startPoint y: 363, endPoint x: 495, endPoint y: 125, distance: 251.7
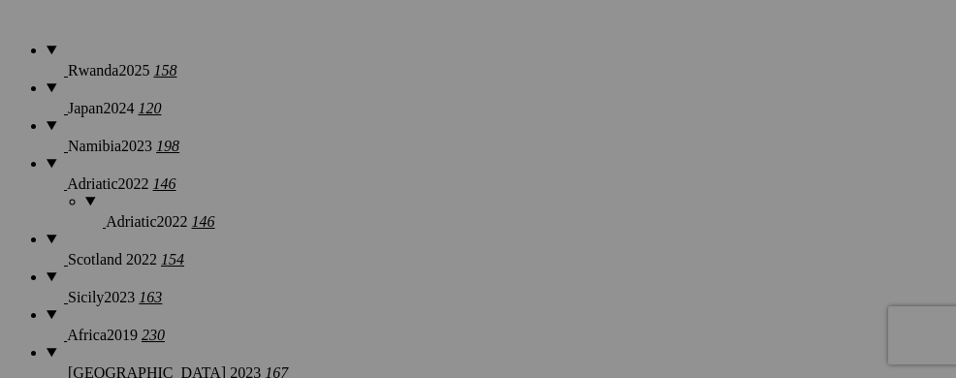
scroll to position [1672, 0]
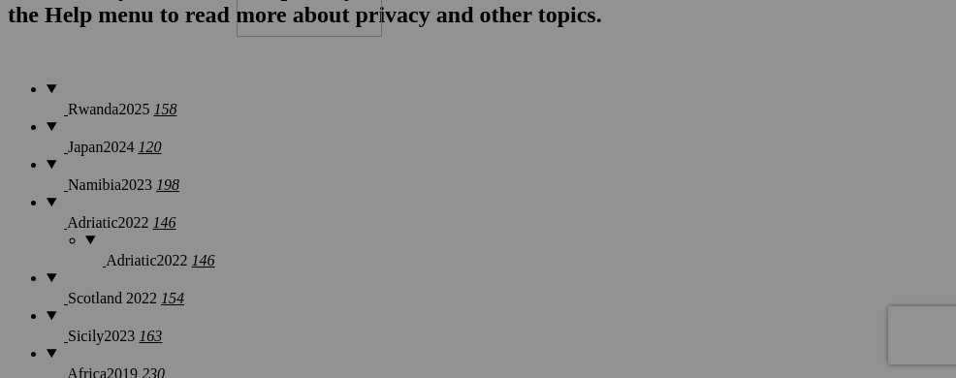
drag, startPoint x: 525, startPoint y: 370, endPoint x: 516, endPoint y: 109, distance: 261.9
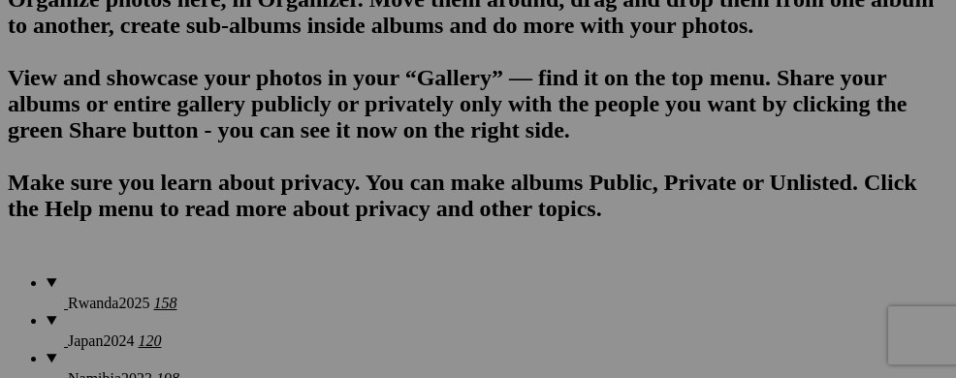
scroll to position [1466, 0]
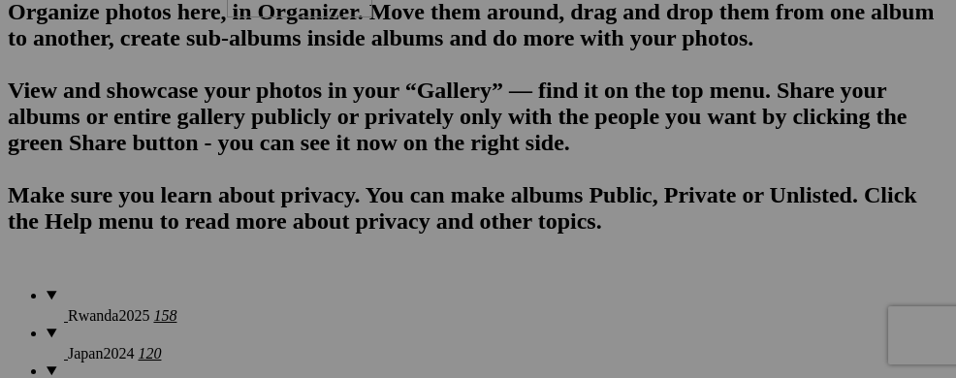
drag, startPoint x: 571, startPoint y: 345, endPoint x: 506, endPoint y: 89, distance: 264.0
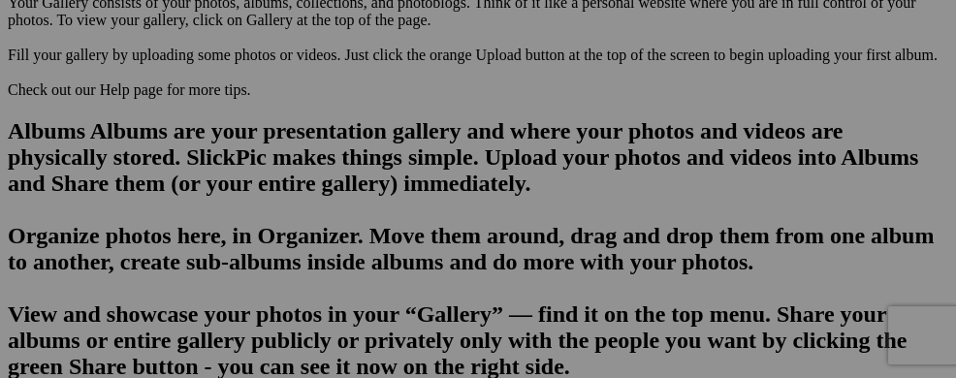
scroll to position [1225, 0]
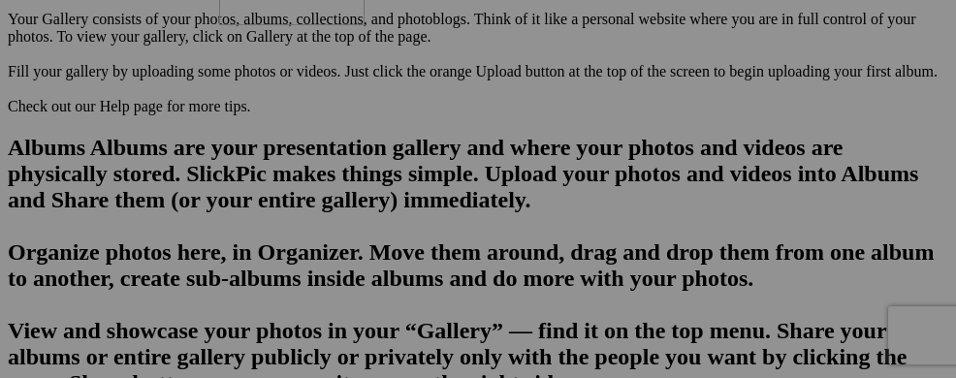
drag, startPoint x: 552, startPoint y: 357, endPoint x: 498, endPoint y: 97, distance: 265.4
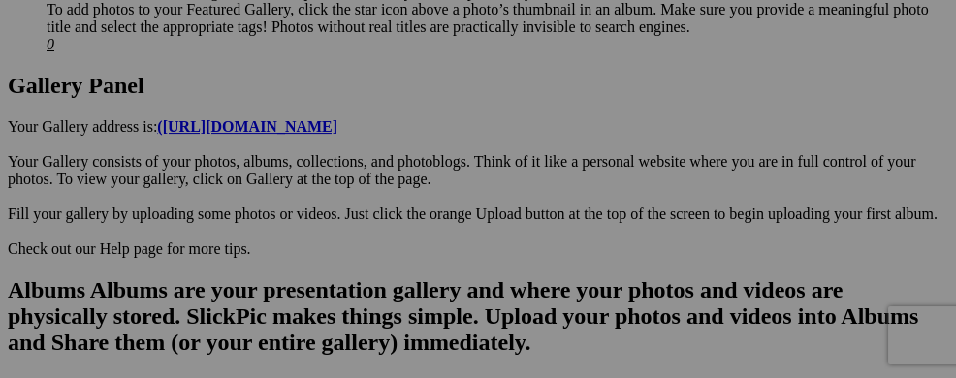
scroll to position [980, 0]
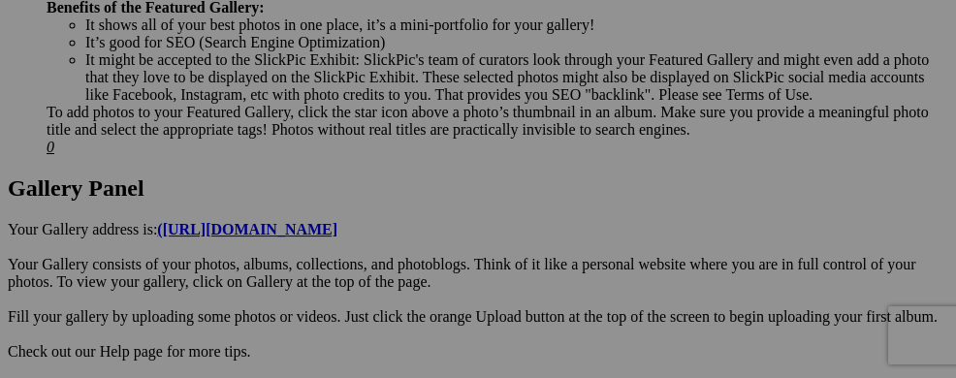
drag, startPoint x: 542, startPoint y: 327, endPoint x: 471, endPoint y: 68, distance: 268.3
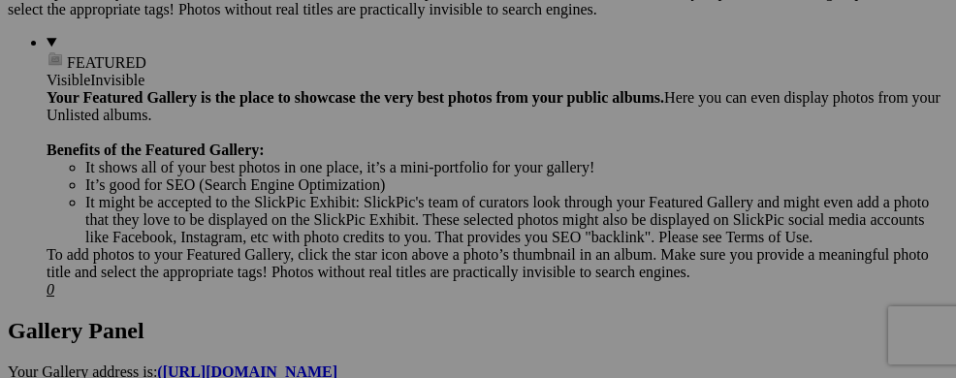
scroll to position [746, 0]
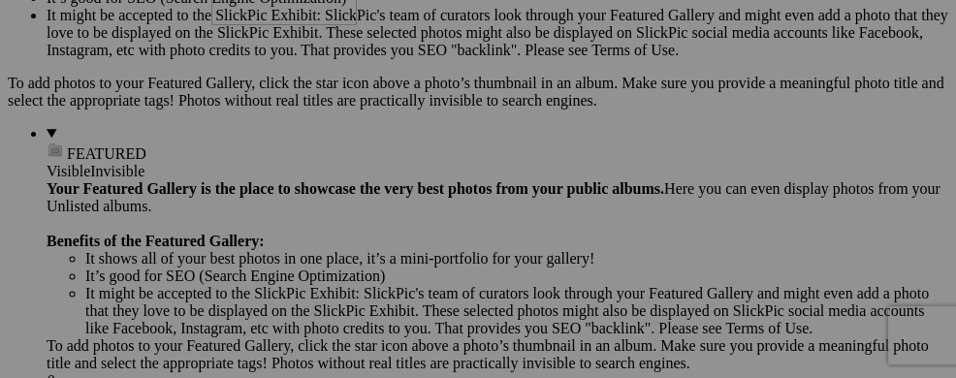
drag, startPoint x: 541, startPoint y: 327, endPoint x: 490, endPoint y: 96, distance: 236.1
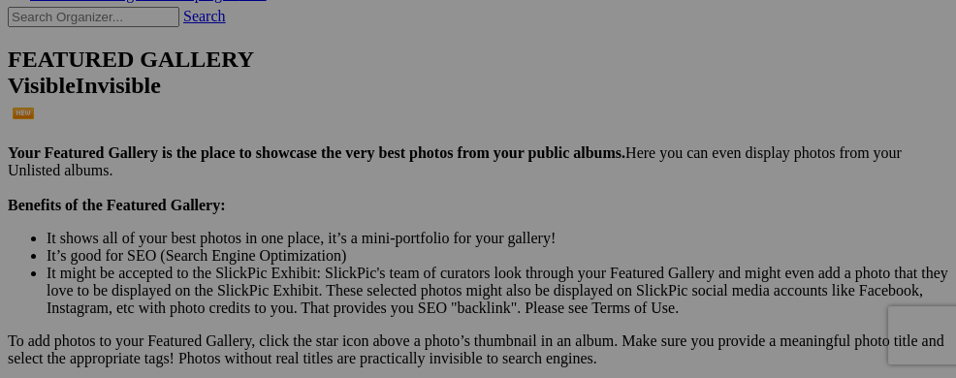
scroll to position [552, 0]
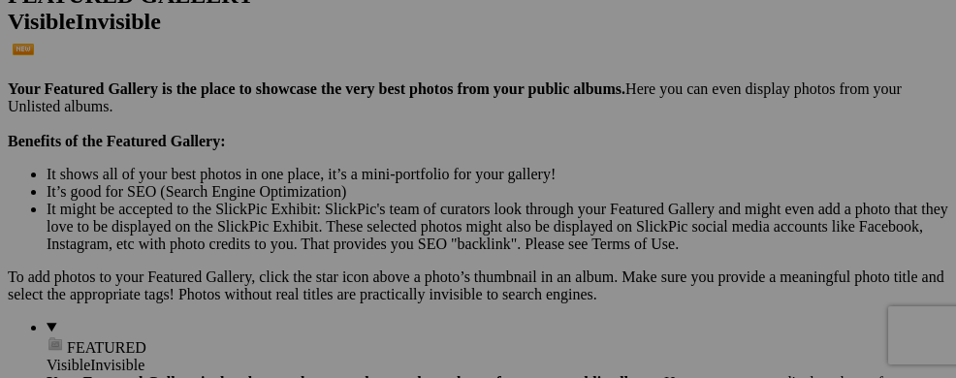
drag, startPoint x: 575, startPoint y: 336, endPoint x: 721, endPoint y: 21, distance: 347.4
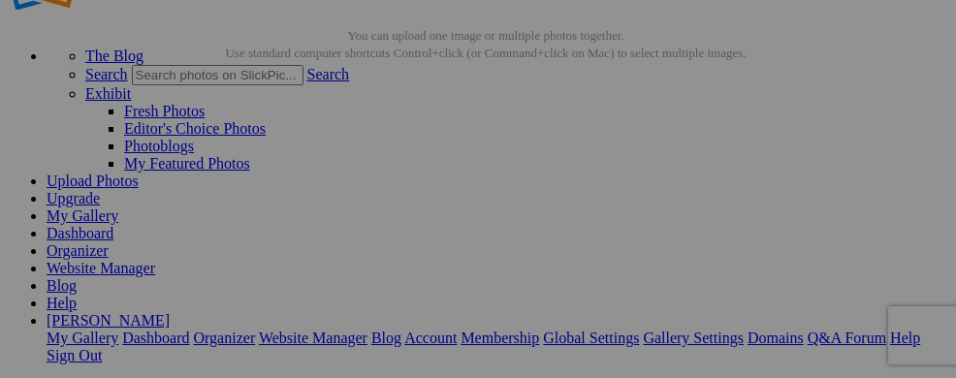
scroll to position [0, 0]
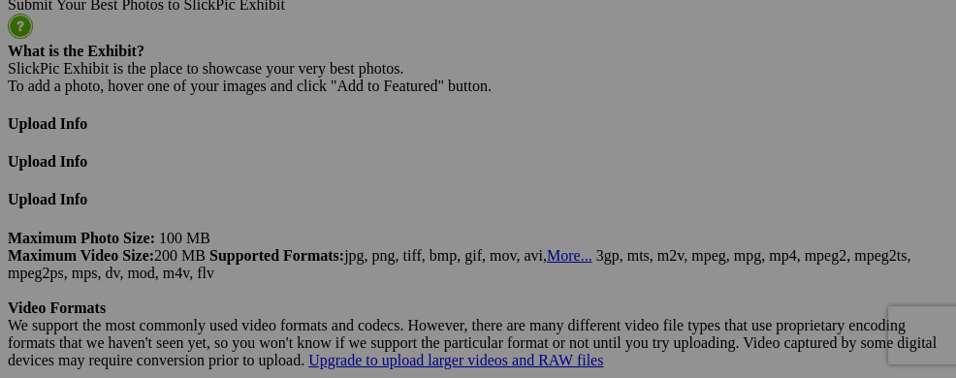
scroll to position [5118, 0]
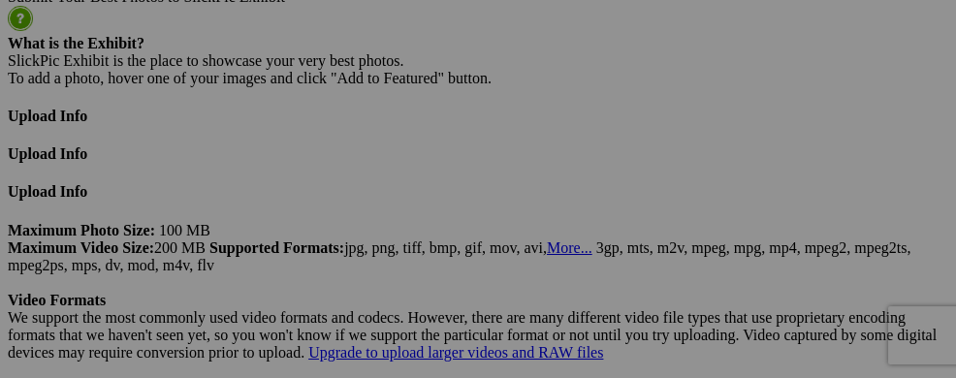
drag, startPoint x: 601, startPoint y: 310, endPoint x: 836, endPoint y: 212, distance: 255.1
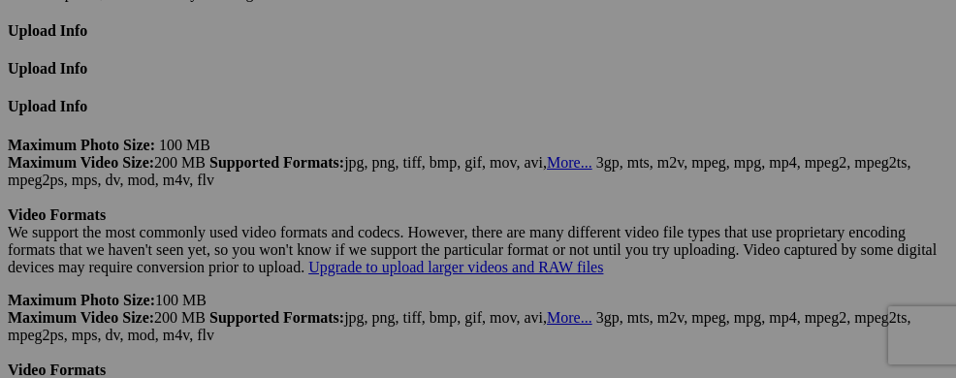
scroll to position [5222, 0]
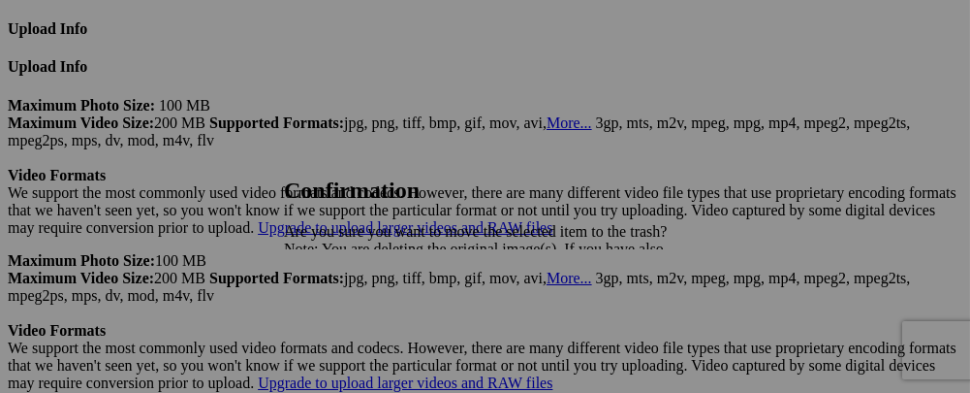
click at [349, 321] on span "Yes" at bounding box center [338, 316] width 22 height 16
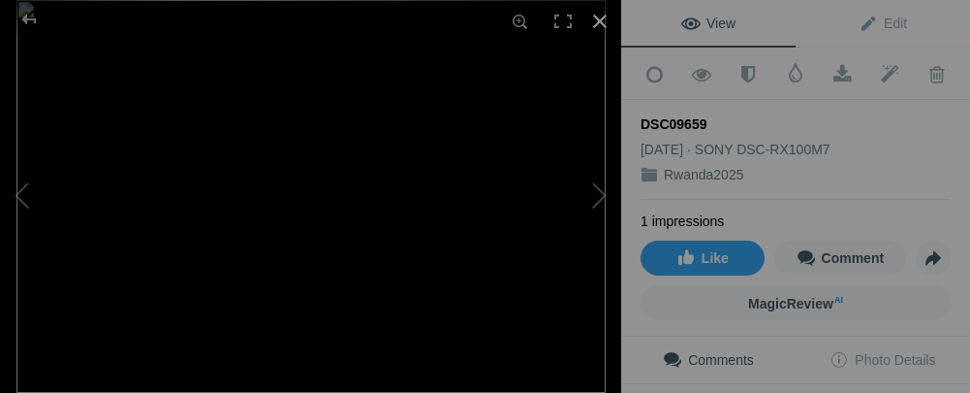
click at [598, 31] on div at bounding box center [600, 21] width 43 height 43
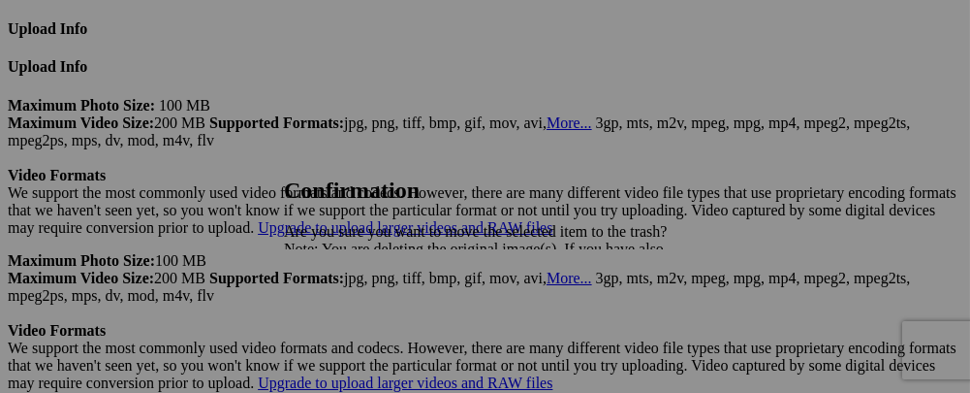
click at [349, 321] on span "Yes" at bounding box center [338, 316] width 22 height 16
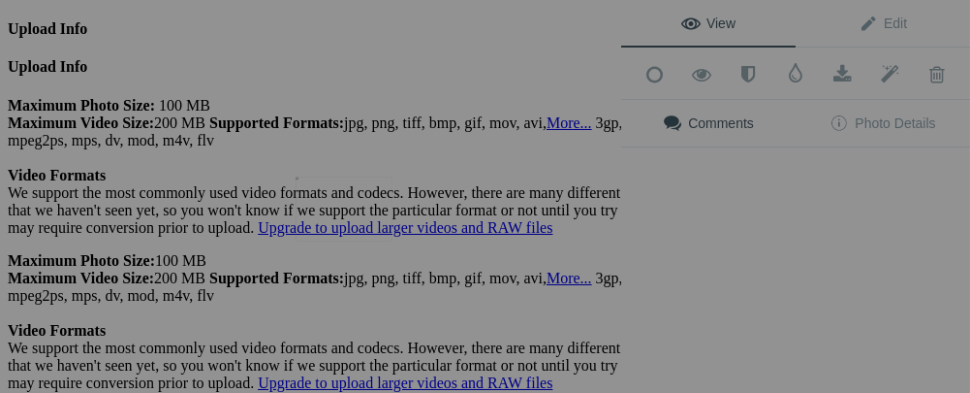
click at [357, 208] on img at bounding box center [344, 208] width 97 height 65
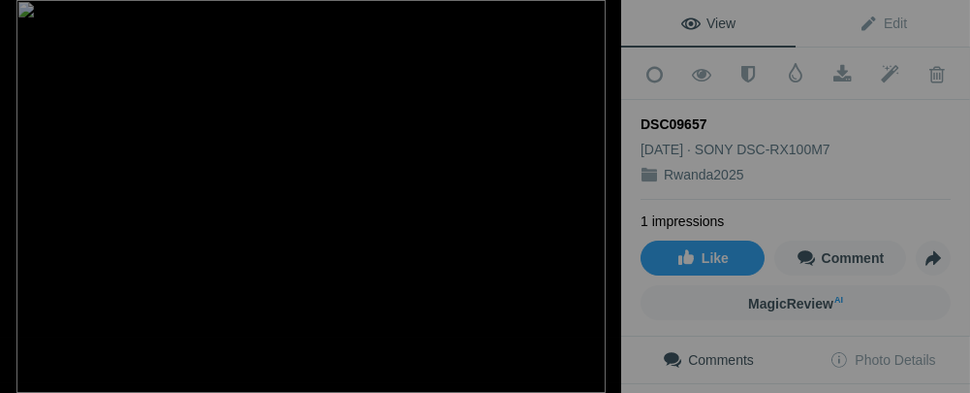
click at [600, 25] on div at bounding box center [600, 21] width 43 height 43
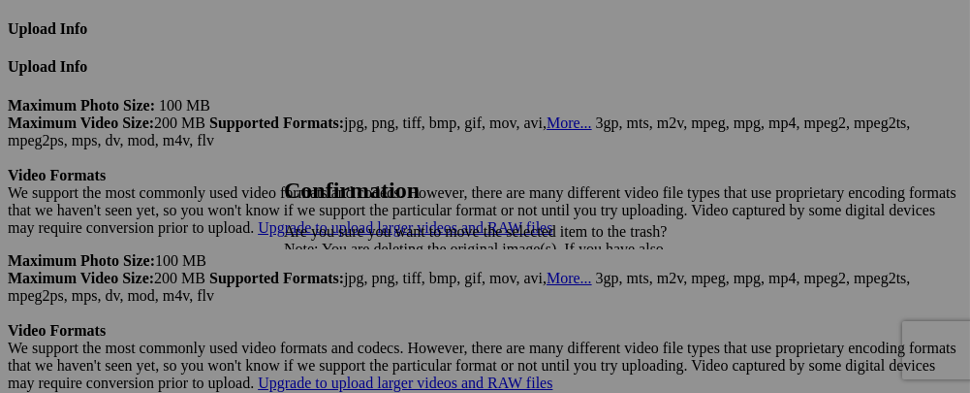
drag, startPoint x: 660, startPoint y: 314, endPoint x: 677, endPoint y: 317, distance: 16.7
click at [349, 314] on span "Yes" at bounding box center [338, 316] width 22 height 16
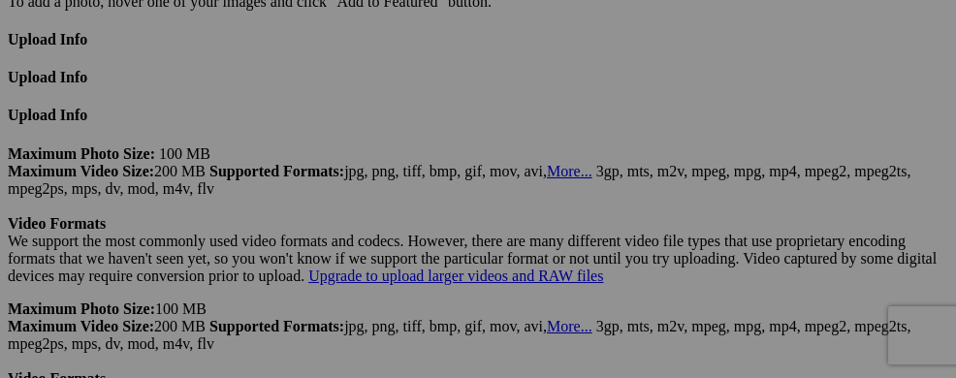
scroll to position [5045, 0]
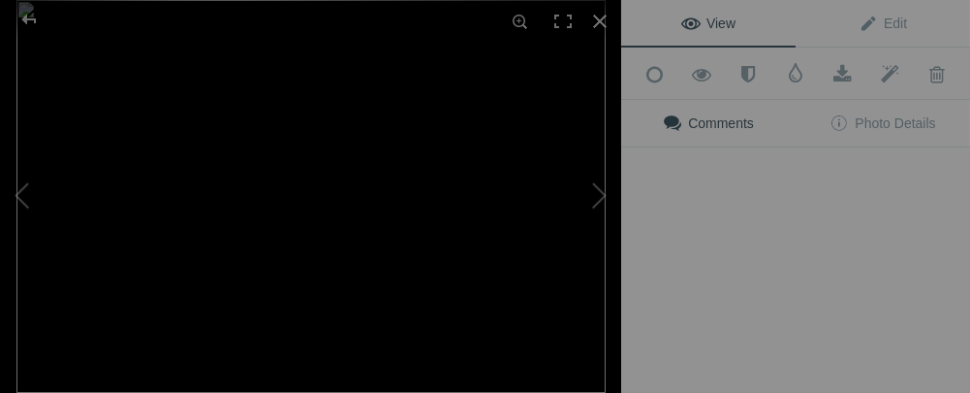
click at [326, 203] on img at bounding box center [310, 196] width 589 height 393
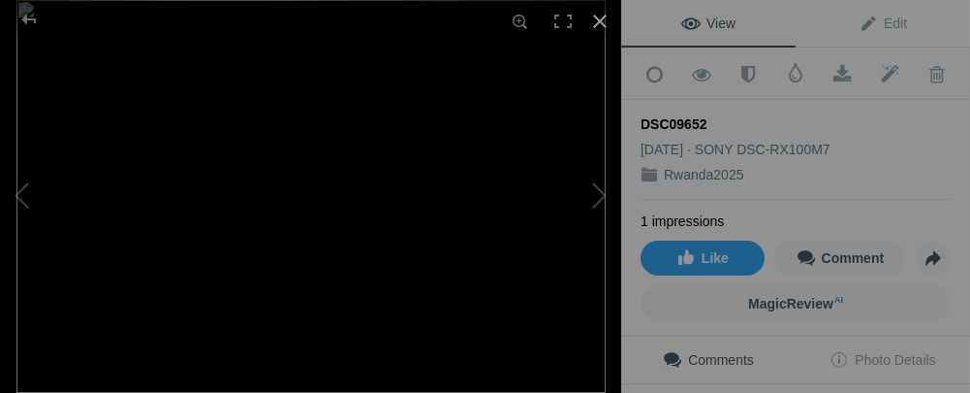
click at [604, 21] on div at bounding box center [600, 21] width 43 height 43
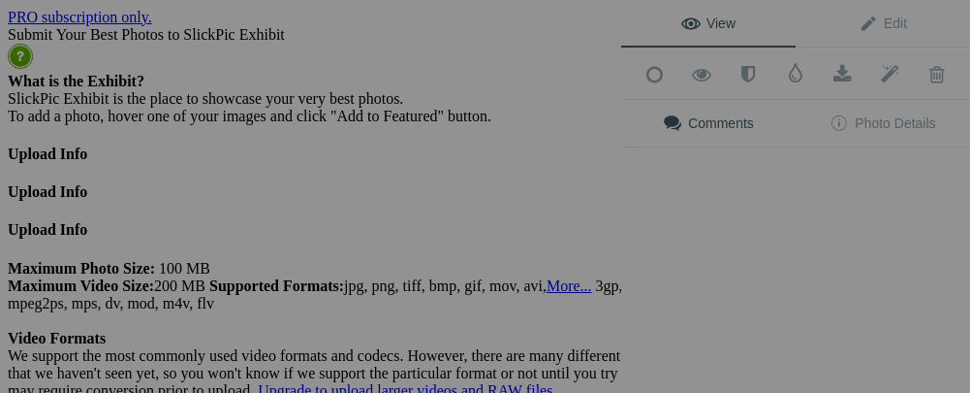
click at [716, 202] on div "View Edit Add to Quick Collection Remove from Quick Collection Hide from Public…" at bounding box center [795, 196] width 349 height 393
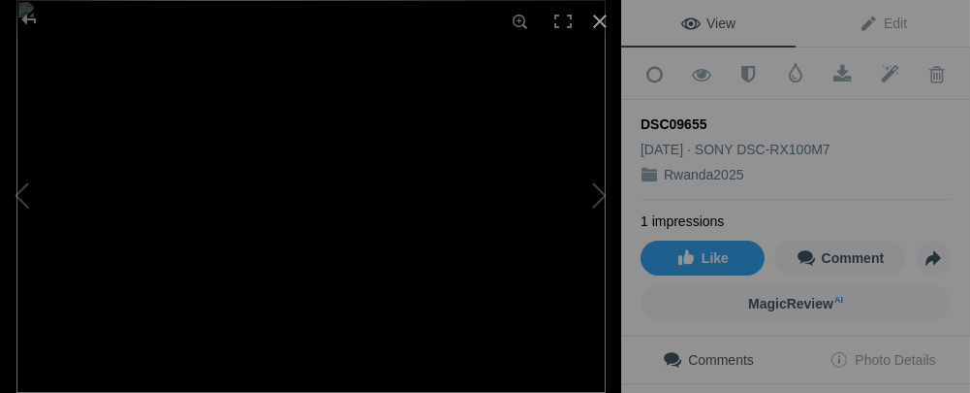
click at [598, 22] on div at bounding box center [600, 21] width 43 height 43
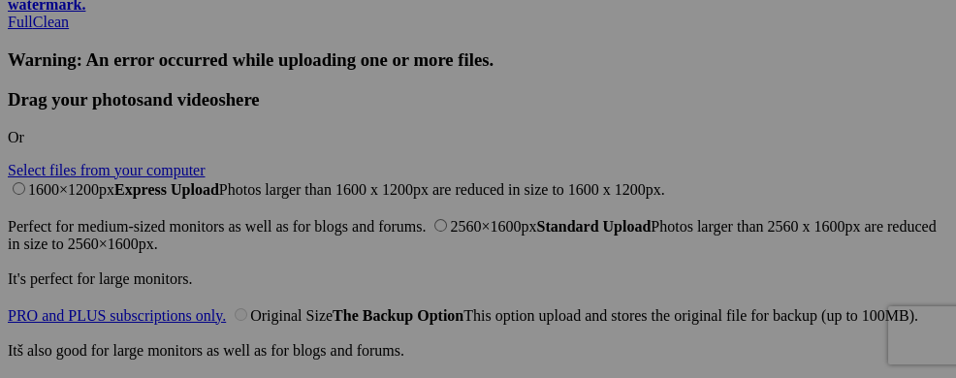
scroll to position [4657, 0]
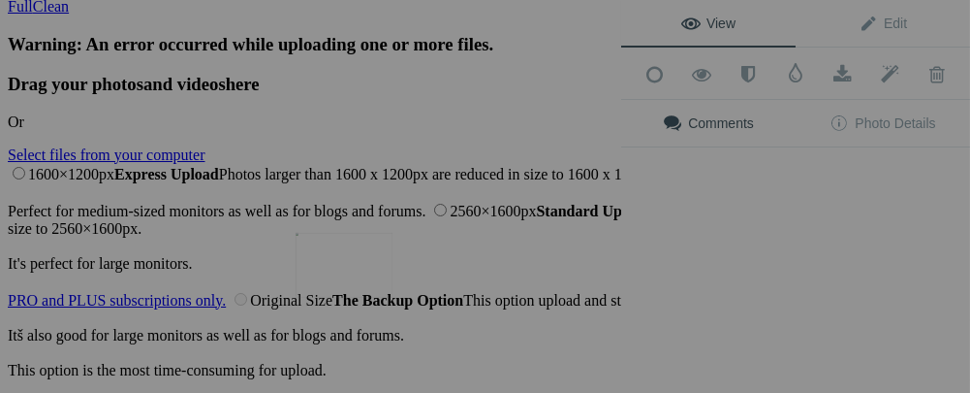
click at [367, 285] on img at bounding box center [344, 265] width 97 height 65
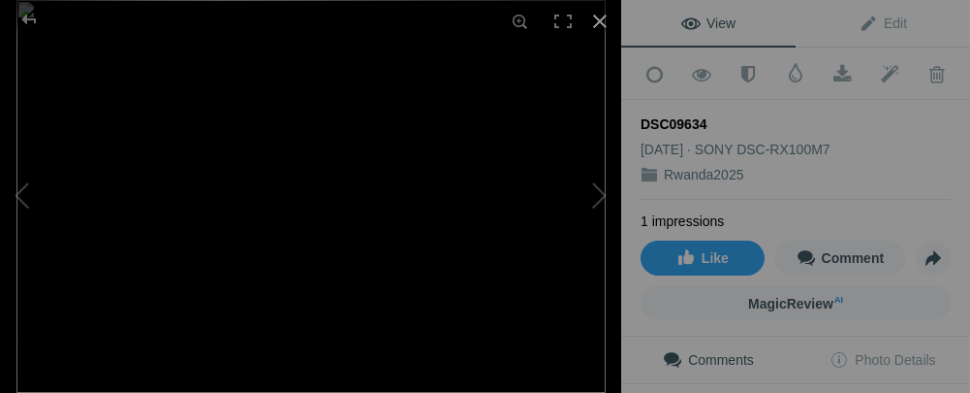
click at [603, 16] on div at bounding box center [600, 21] width 43 height 43
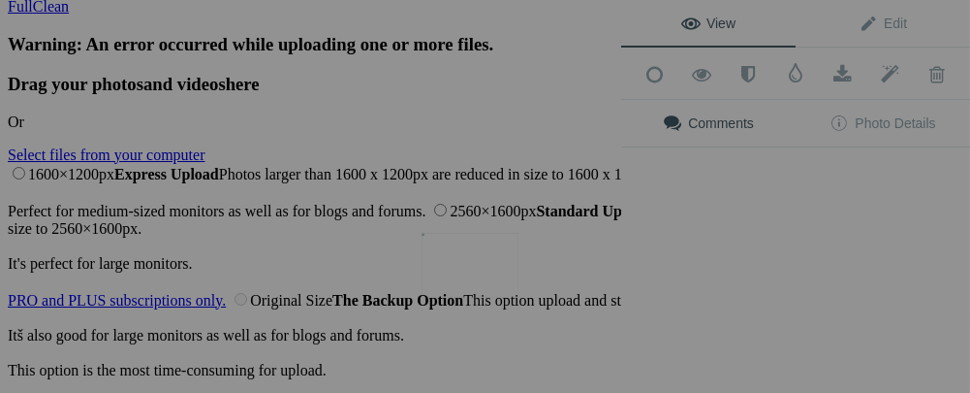
click at [468, 289] on img at bounding box center [470, 265] width 97 height 65
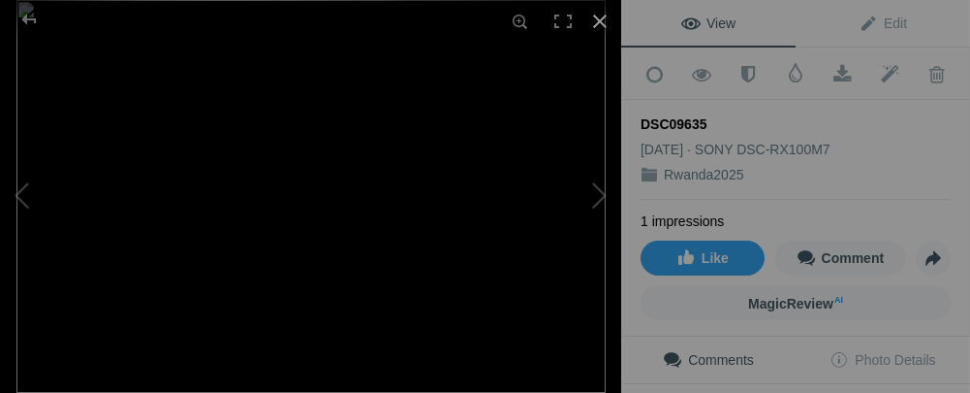
click at [594, 15] on div at bounding box center [600, 21] width 43 height 43
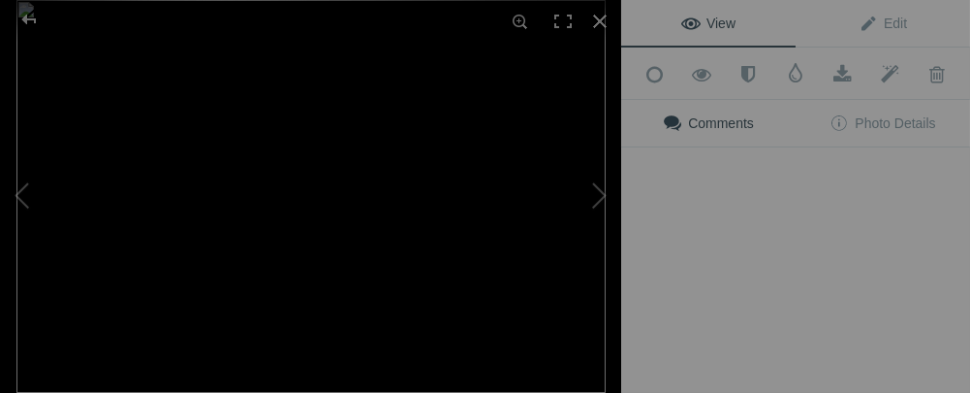
click at [376, 277] on img at bounding box center [310, 196] width 589 height 393
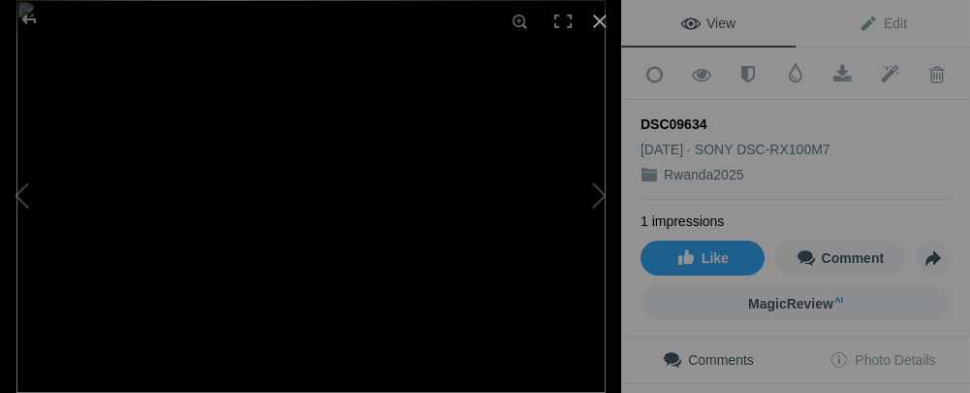
click at [600, 19] on div at bounding box center [600, 21] width 43 height 43
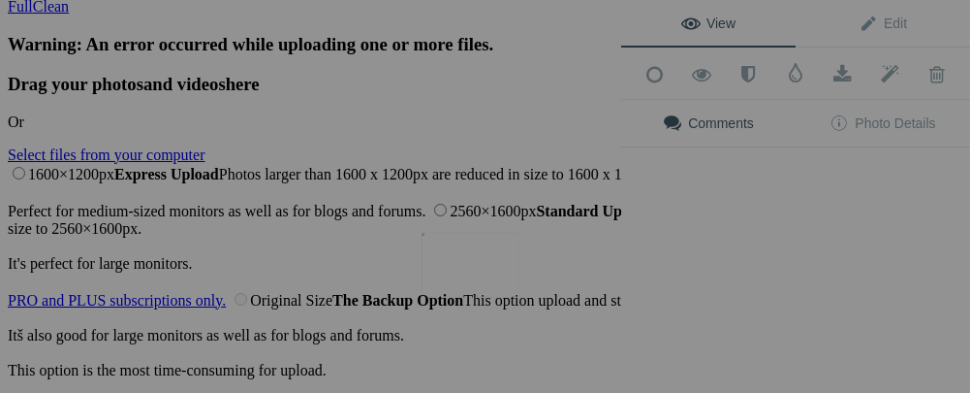
click at [447, 272] on img at bounding box center [470, 265] width 97 height 65
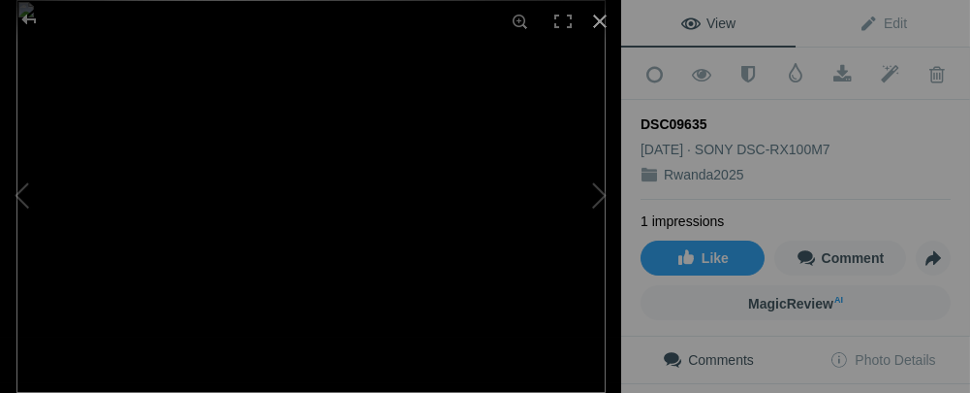
click at [595, 16] on div at bounding box center [600, 21] width 43 height 43
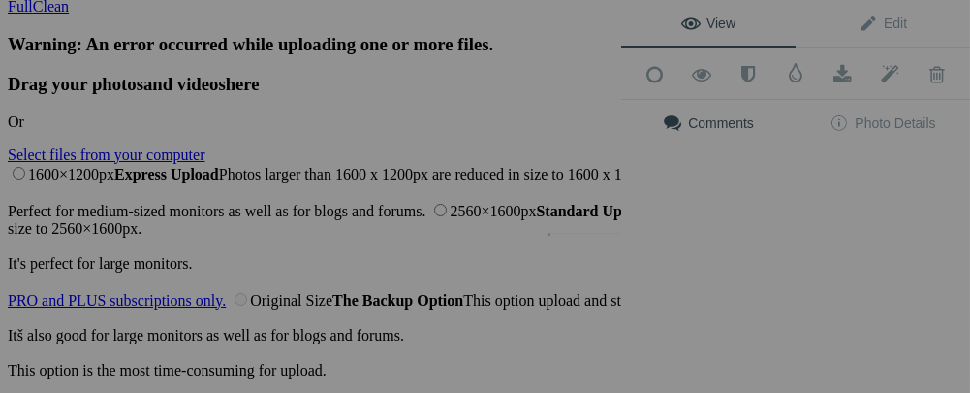
click at [608, 263] on button at bounding box center [548, 197] width 145 height 142
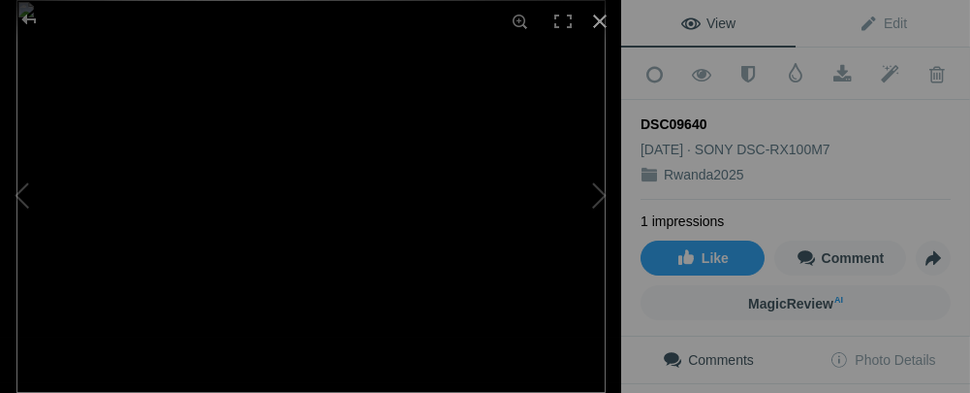
click at [597, 17] on div at bounding box center [600, 21] width 43 height 43
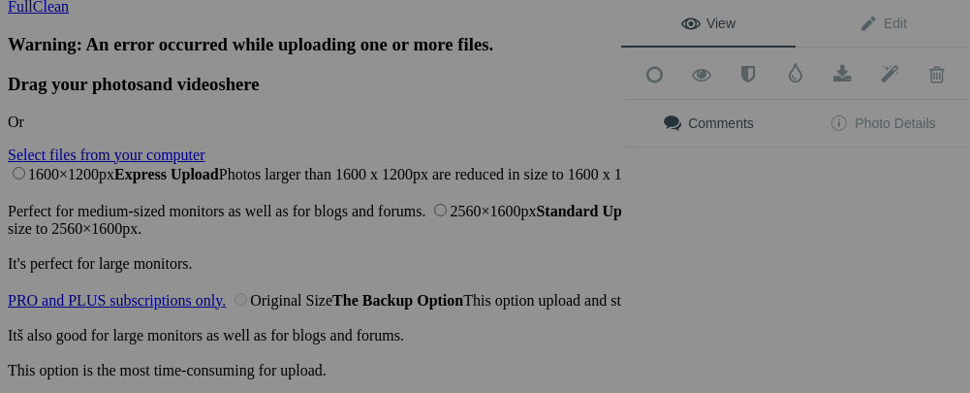
click at [715, 279] on div "View Edit Add to Quick Collection Remove from Quick Collection Hide from Public…" at bounding box center [795, 196] width 349 height 393
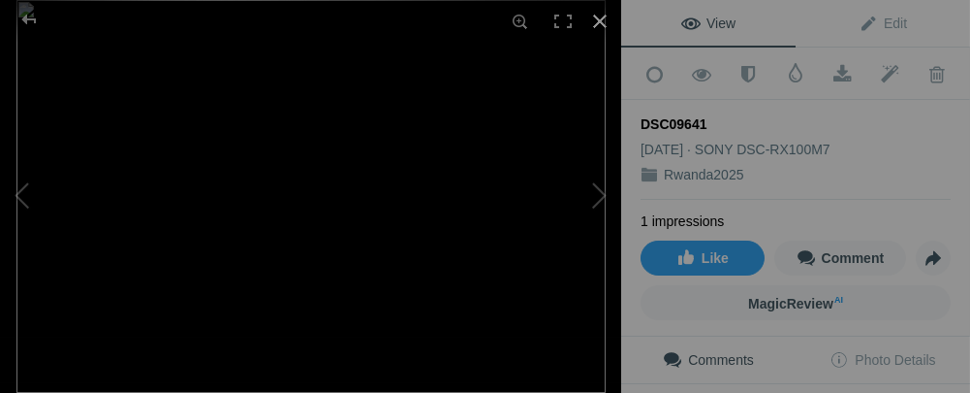
click at [599, 19] on div at bounding box center [600, 21] width 43 height 43
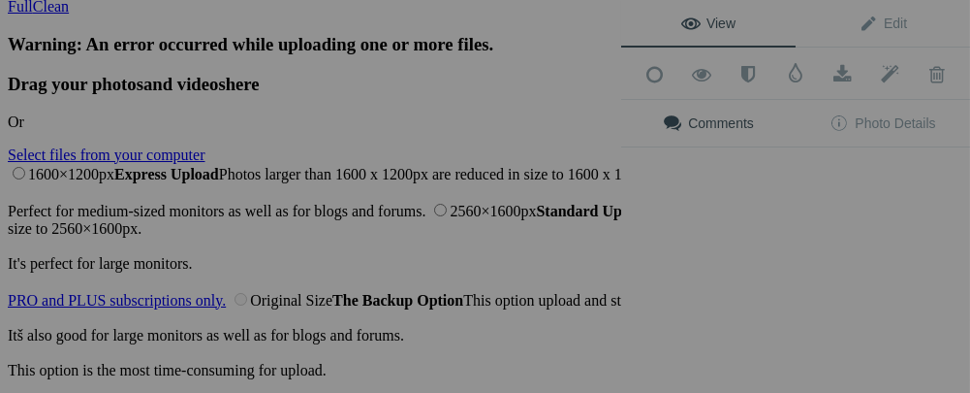
click at [828, 266] on div "View Edit Add to Quick Collection Remove from Quick Collection Hide from Public…" at bounding box center [795, 196] width 349 height 393
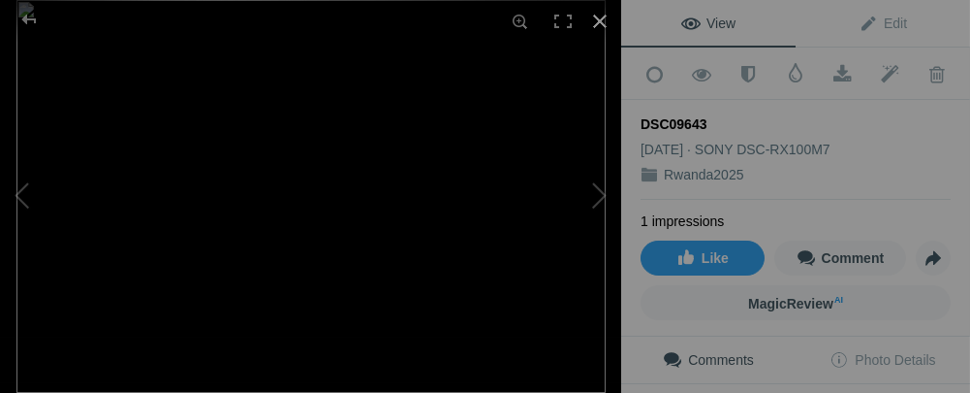
click at [606, 21] on div at bounding box center [600, 21] width 43 height 43
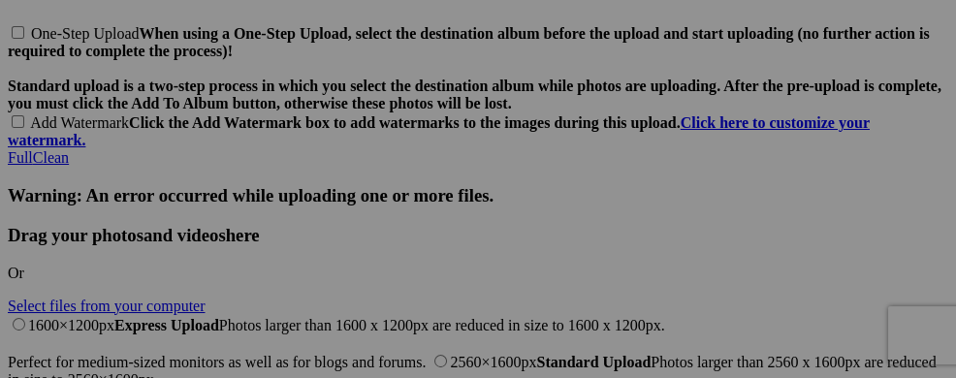
scroll to position [4502, 0]
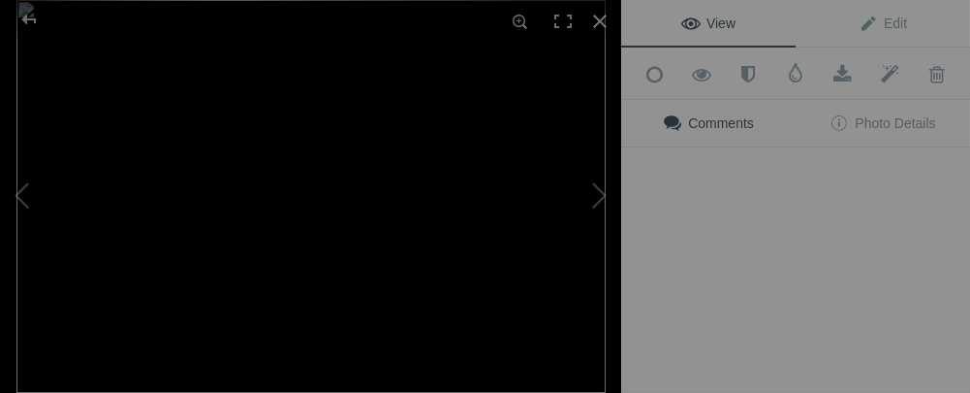
click at [606, 273] on img at bounding box center [310, 196] width 589 height 393
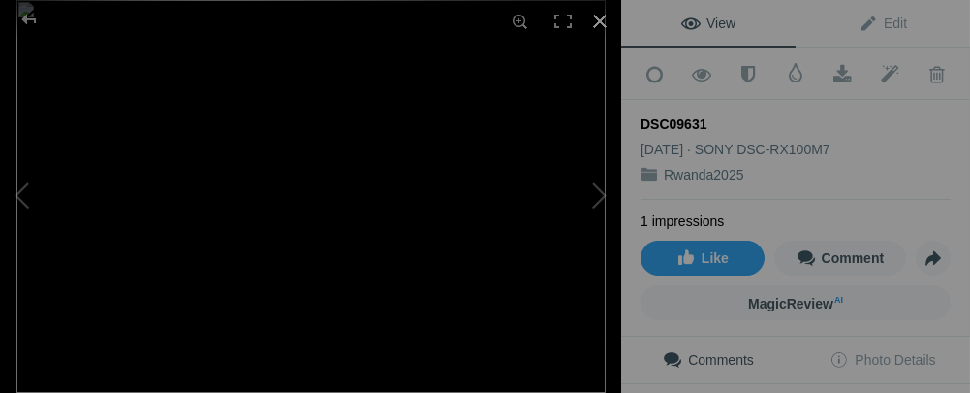
click at [598, 24] on div at bounding box center [600, 21] width 43 height 43
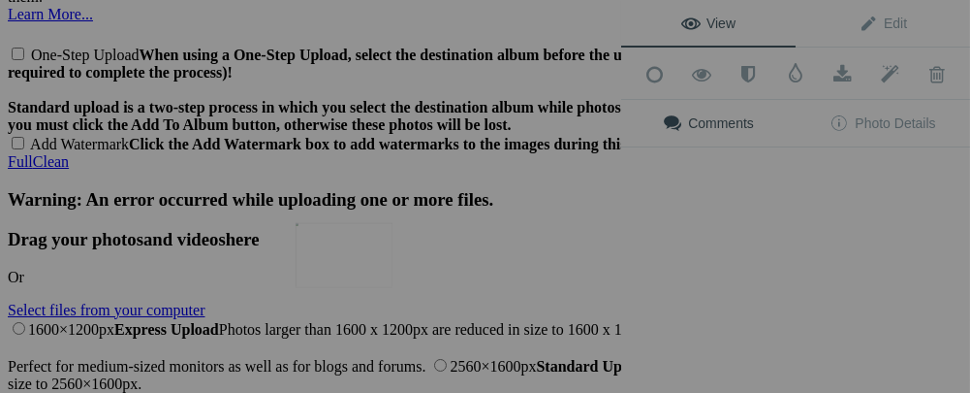
click at [373, 263] on img at bounding box center [344, 255] width 97 height 65
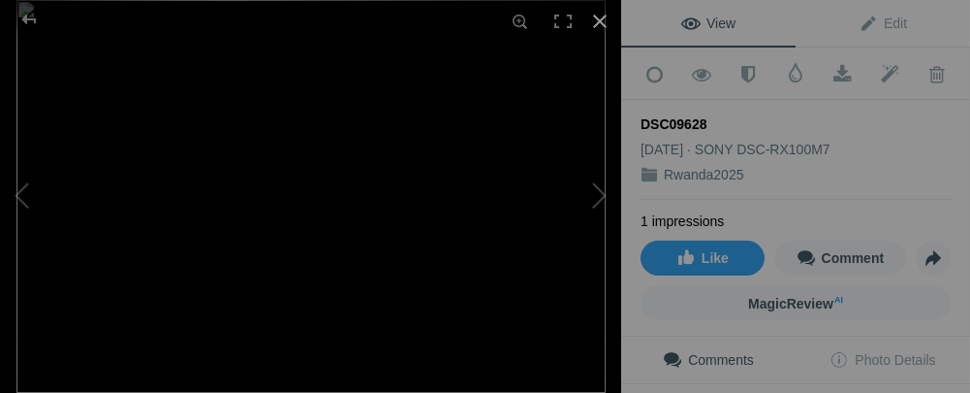
click at [589, 22] on div at bounding box center [600, 21] width 43 height 43
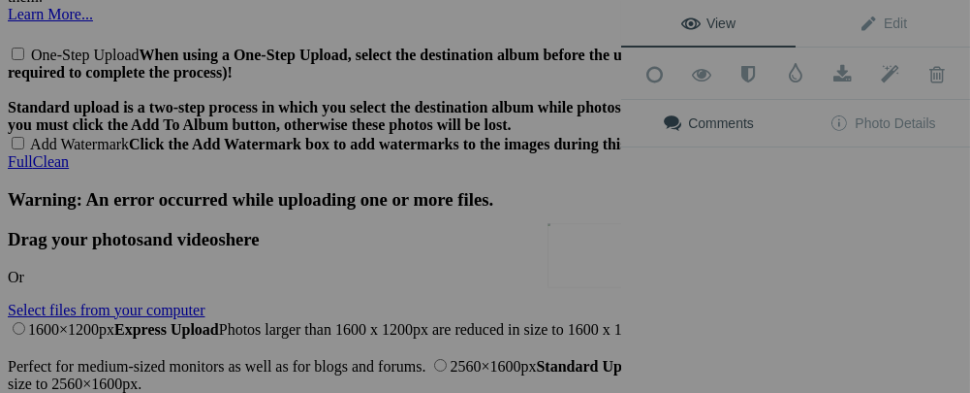
click at [580, 265] on button at bounding box center [548, 197] width 145 height 142
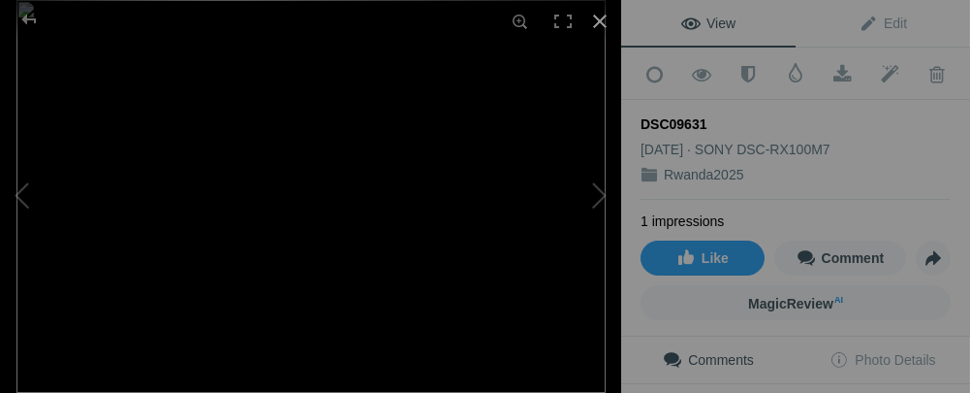
click at [605, 20] on div at bounding box center [600, 21] width 43 height 43
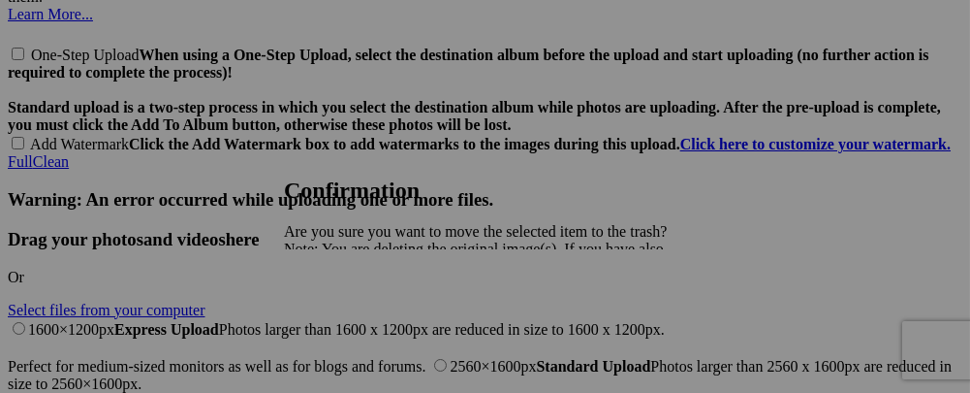
click at [349, 315] on span "Yes" at bounding box center [338, 316] width 22 height 16
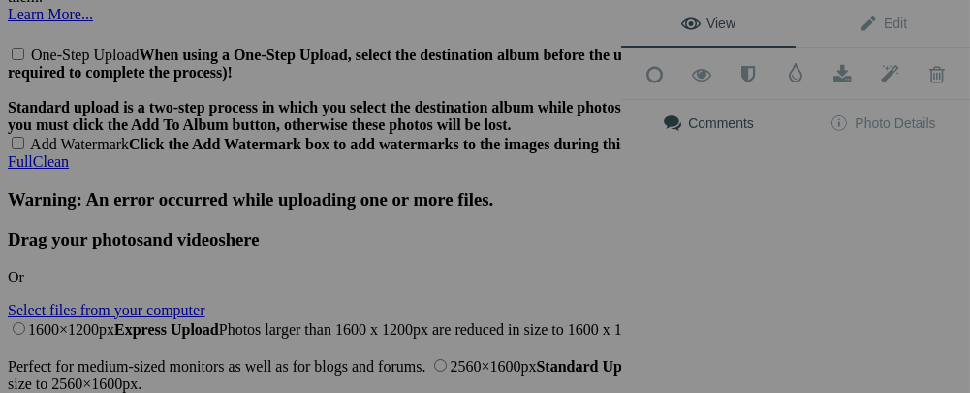
click at [722, 263] on div "View Edit Add to Quick Collection Remove from Quick Collection Hide from Public…" at bounding box center [795, 196] width 349 height 393
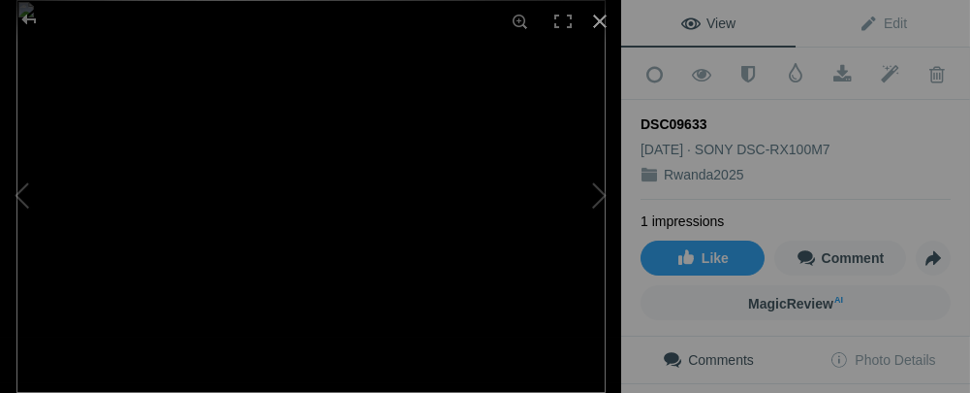
click at [602, 13] on div at bounding box center [600, 21] width 43 height 43
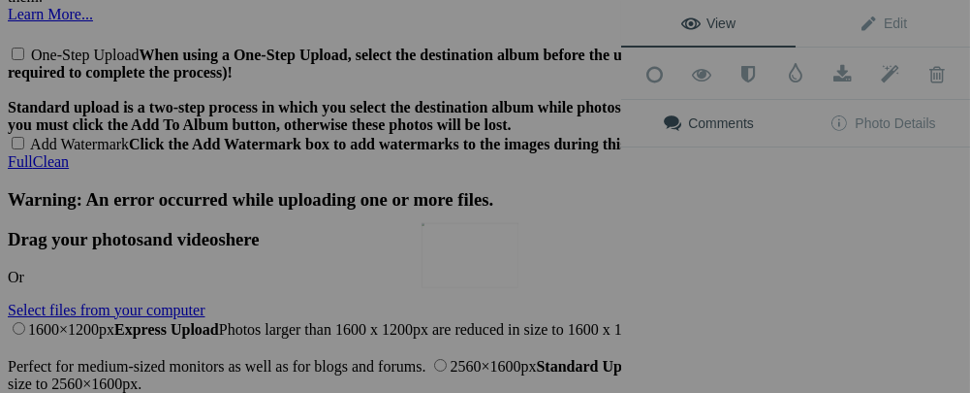
click at [482, 275] on img at bounding box center [470, 255] width 97 height 65
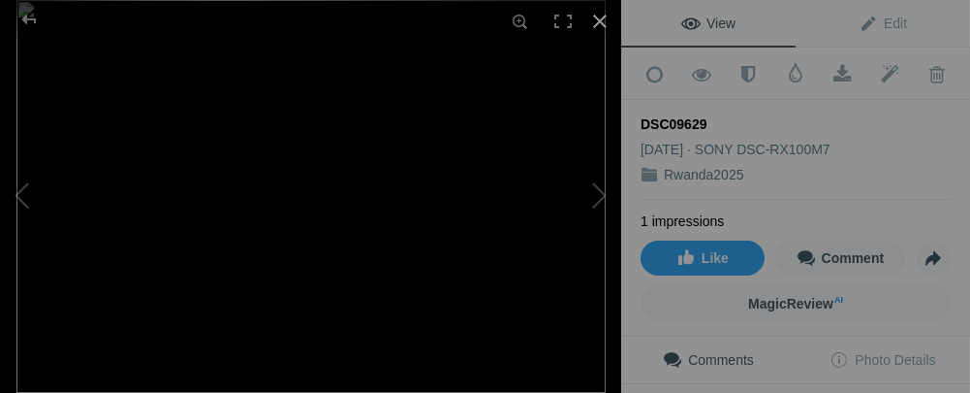
click at [594, 21] on div at bounding box center [600, 21] width 43 height 43
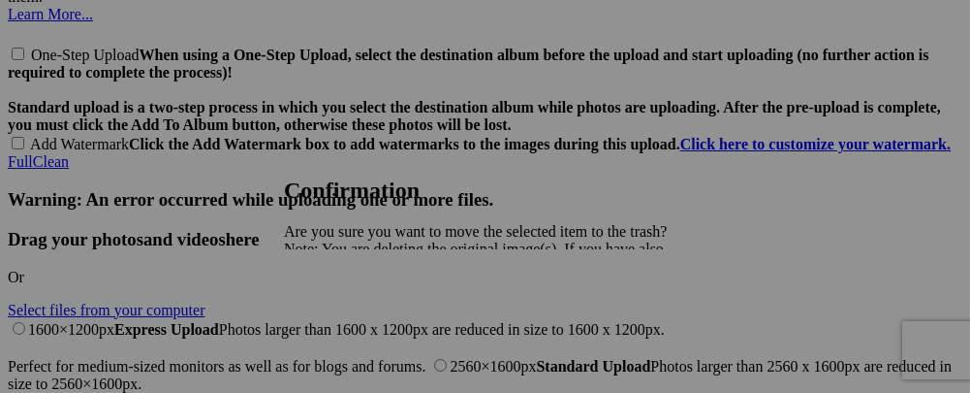
click at [349, 324] on link "Yes" at bounding box center [338, 316] width 22 height 16
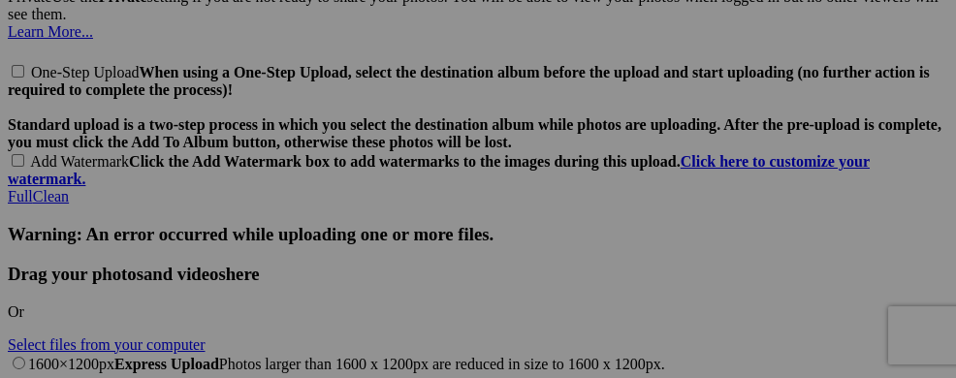
click at [0, 0] on div "View Edit Add to Quick Collection Remove from Quick Collection Hide from Public…" at bounding box center [0, 0] width 0 height 0
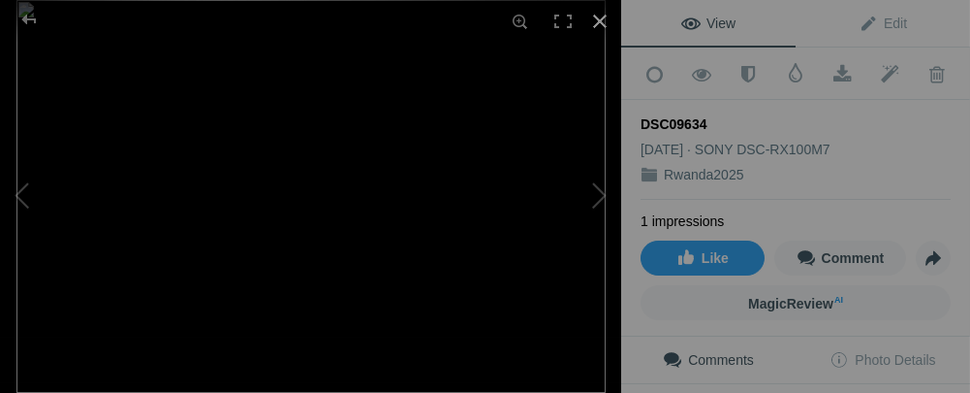
click at [597, 18] on div at bounding box center [600, 21] width 43 height 43
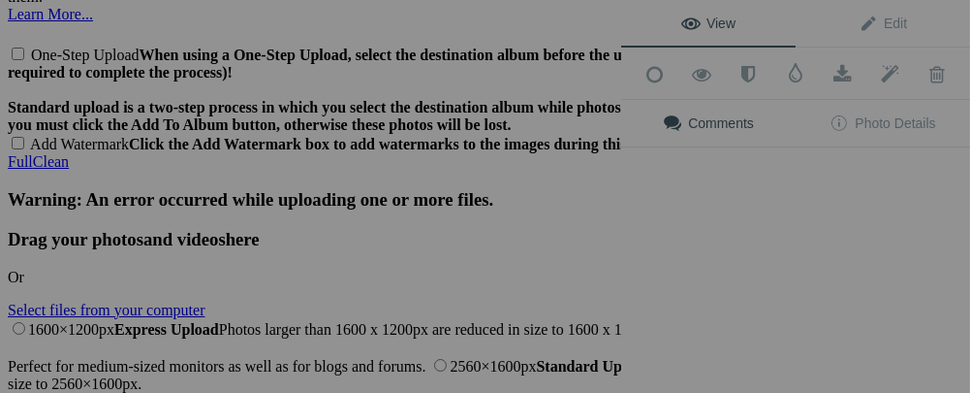
click at [864, 254] on div "View Edit Add to Quick Collection Remove from Quick Collection Hide from Public…" at bounding box center [795, 196] width 349 height 393
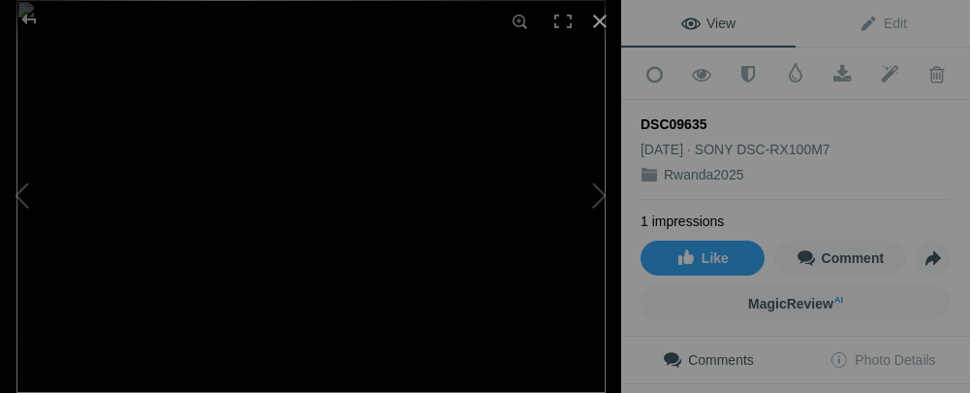
click at [600, 26] on div at bounding box center [600, 21] width 43 height 43
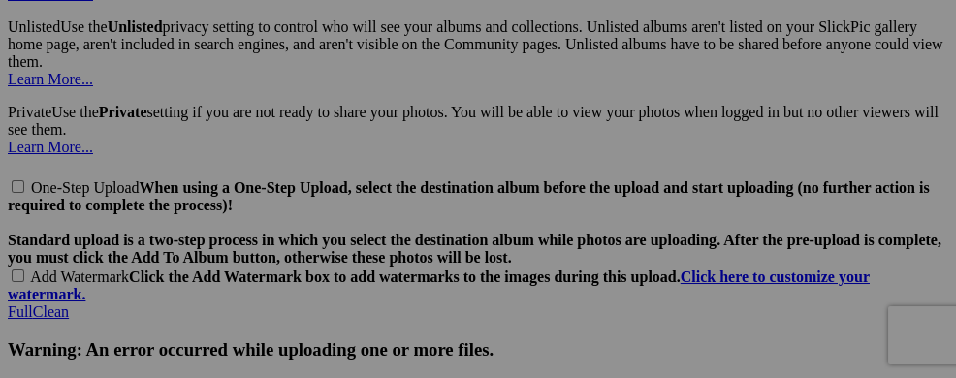
scroll to position [4347, 0]
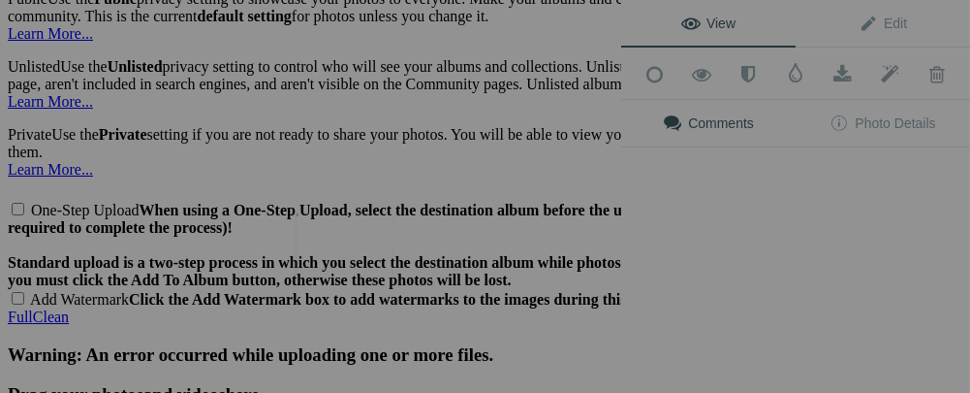
click at [359, 252] on img at bounding box center [344, 245] width 97 height 65
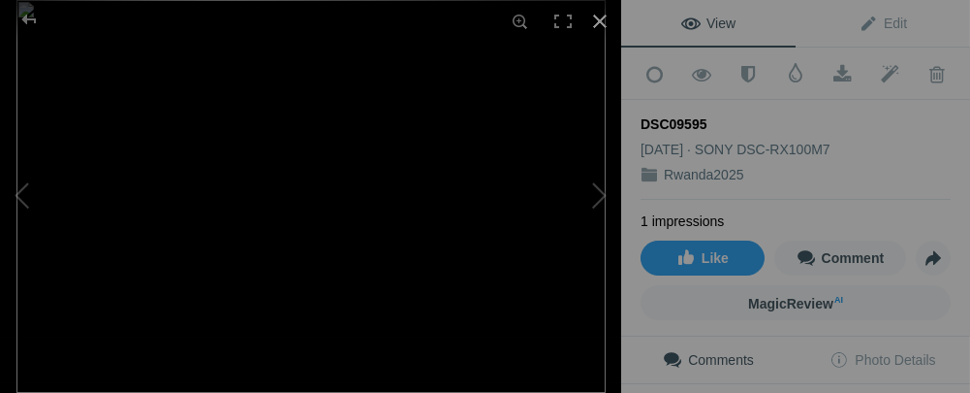
click at [601, 21] on div at bounding box center [600, 21] width 43 height 43
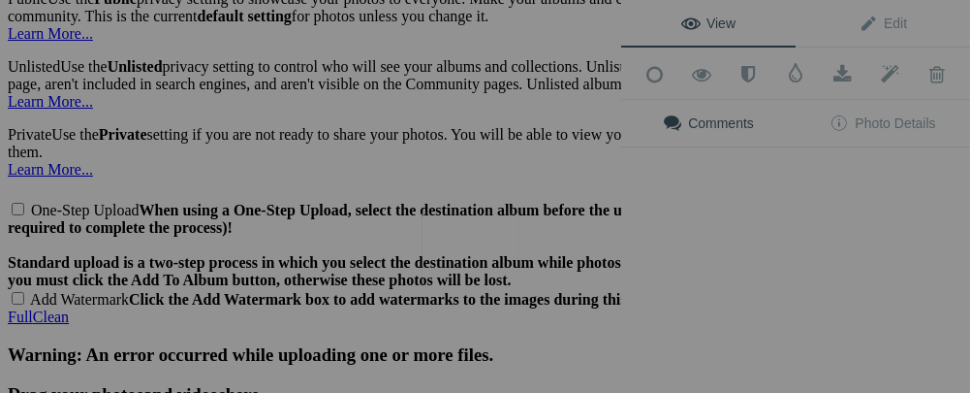
click at [480, 255] on button at bounding box center [548, 197] width 145 height 142
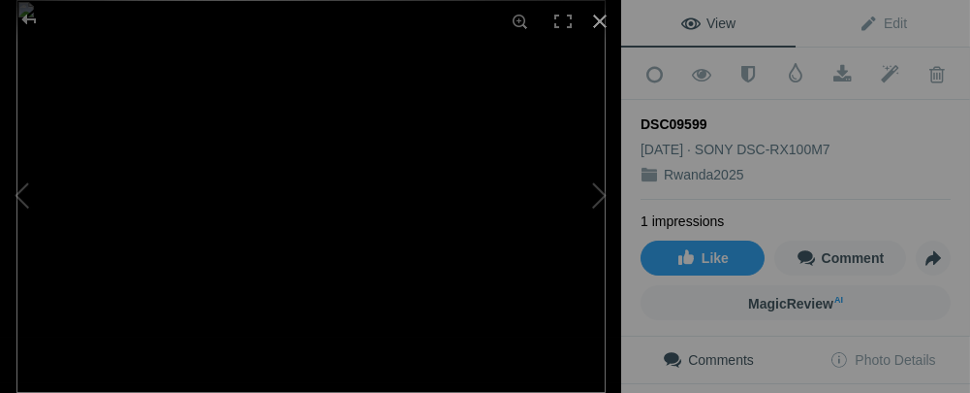
click at [594, 26] on div at bounding box center [600, 21] width 43 height 43
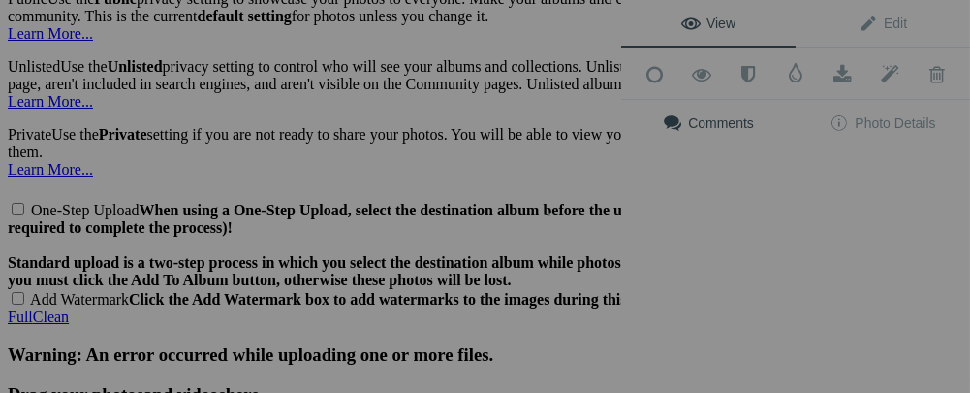
click at [594, 246] on button at bounding box center [548, 197] width 145 height 142
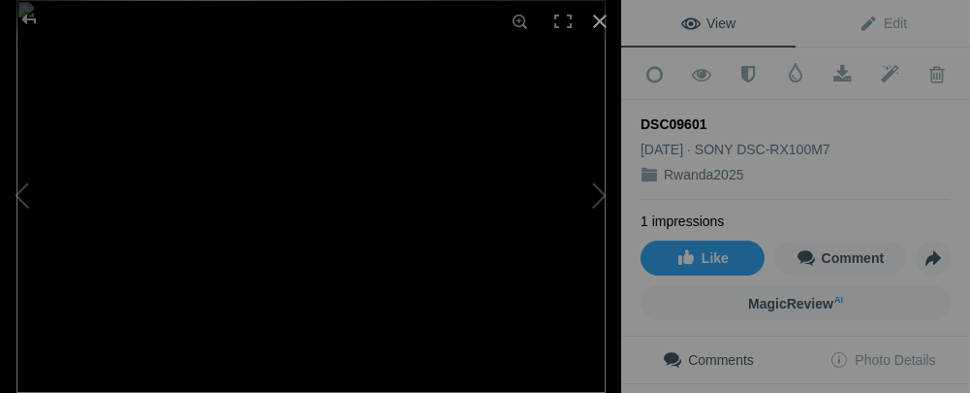
click at [603, 19] on div at bounding box center [600, 21] width 43 height 43
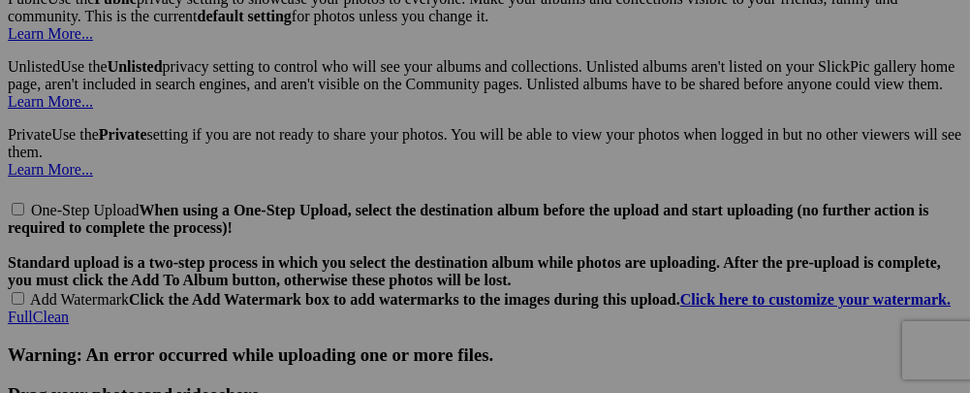
click at [0, 0] on div "View Edit Add to Quick Collection Remove from Quick Collection Hide from Public…" at bounding box center [0, 0] width 0 height 0
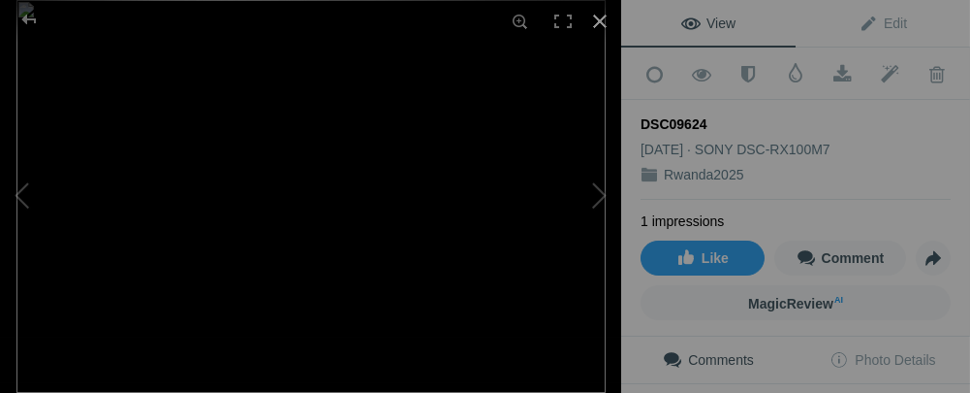
click at [590, 20] on div at bounding box center [600, 21] width 43 height 43
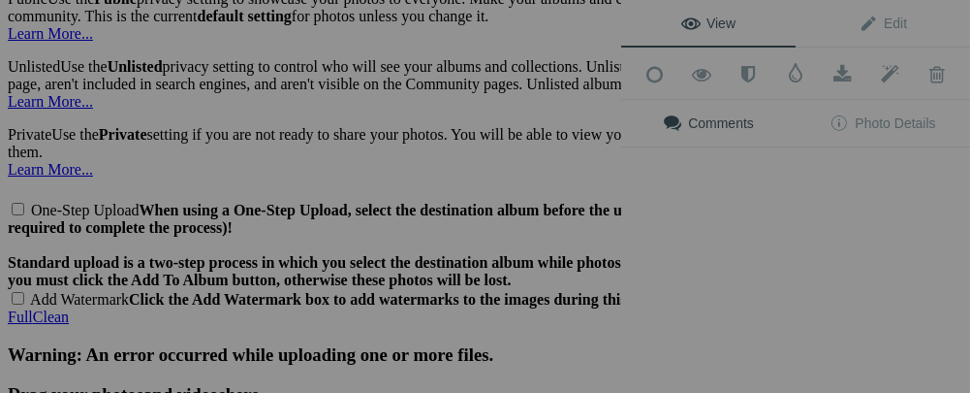
click at [856, 254] on div "View Edit Add to Quick Collection Remove from Quick Collection Hide from Public…" at bounding box center [795, 196] width 349 height 393
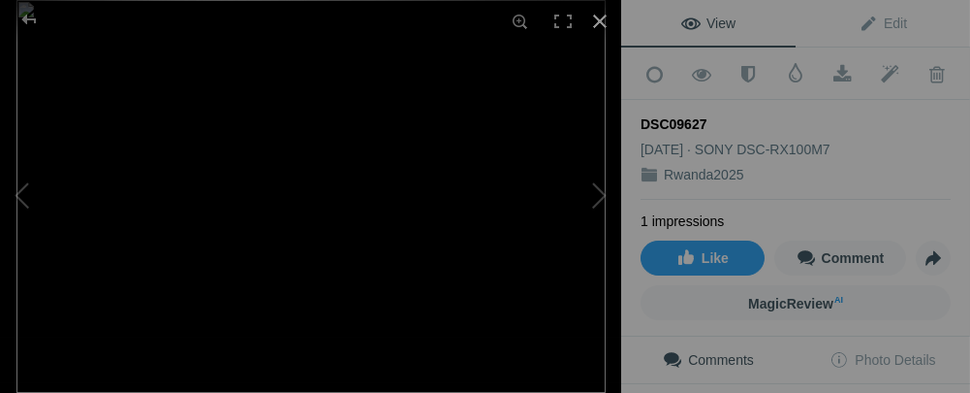
click at [595, 28] on div at bounding box center [600, 21] width 43 height 43
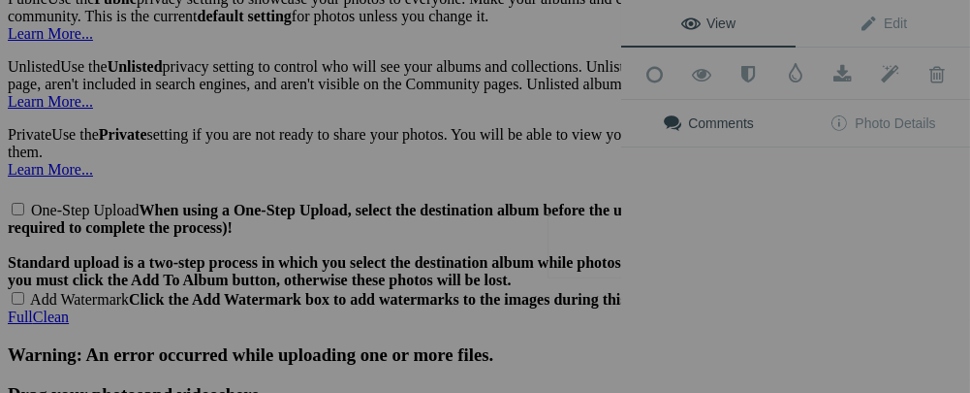
click at [602, 256] on button at bounding box center [548, 197] width 145 height 142
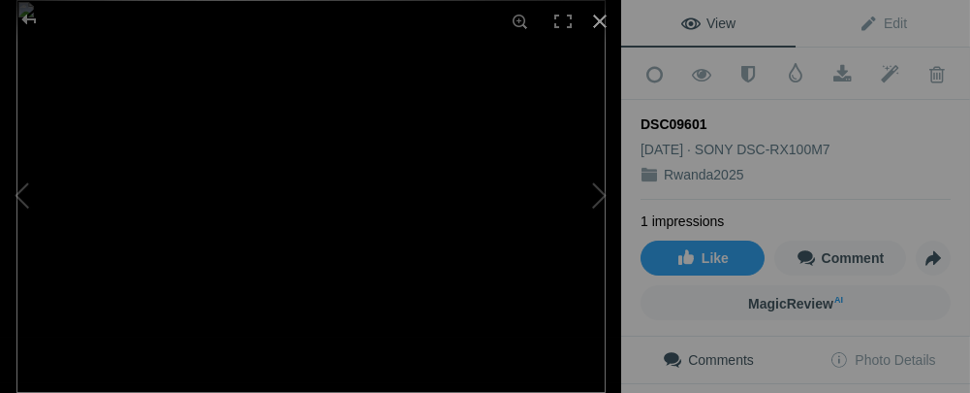
click at [603, 23] on div at bounding box center [600, 21] width 43 height 43
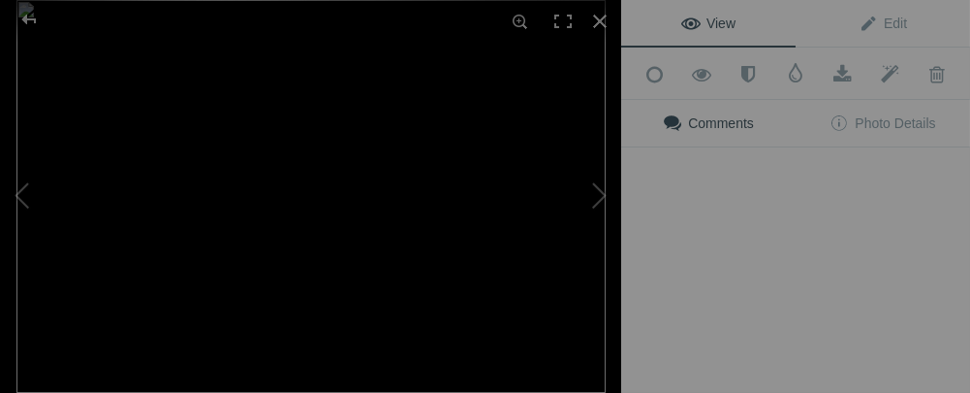
click at [709, 249] on div "View Edit Add to Quick Collection Remove from Quick Collection Hide from Public…" at bounding box center [795, 196] width 349 height 393
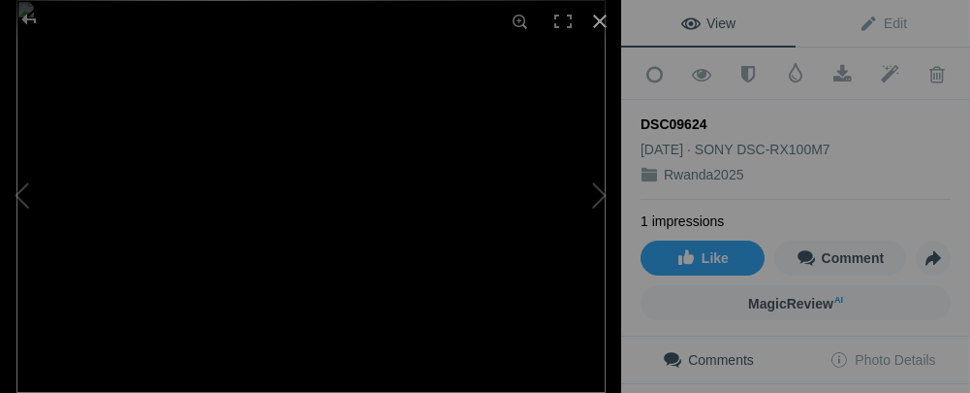
click at [600, 20] on div at bounding box center [600, 21] width 43 height 43
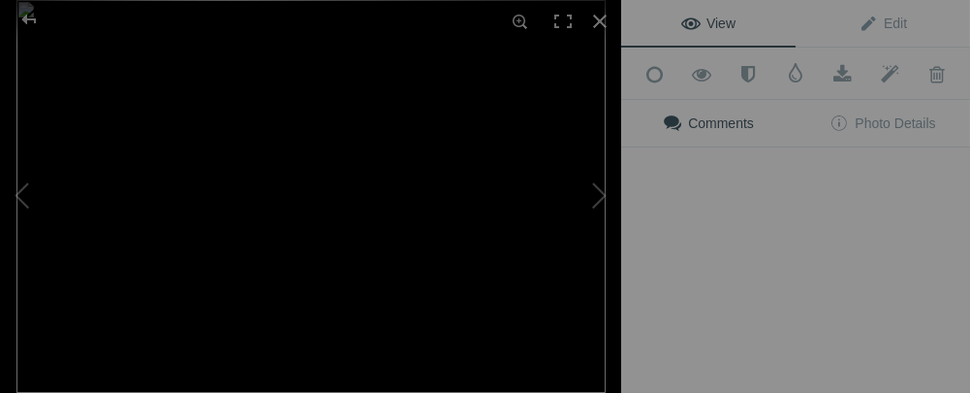
click at [834, 247] on div "View Edit Add to Quick Collection Remove from Quick Collection Hide from Public…" at bounding box center [795, 196] width 349 height 393
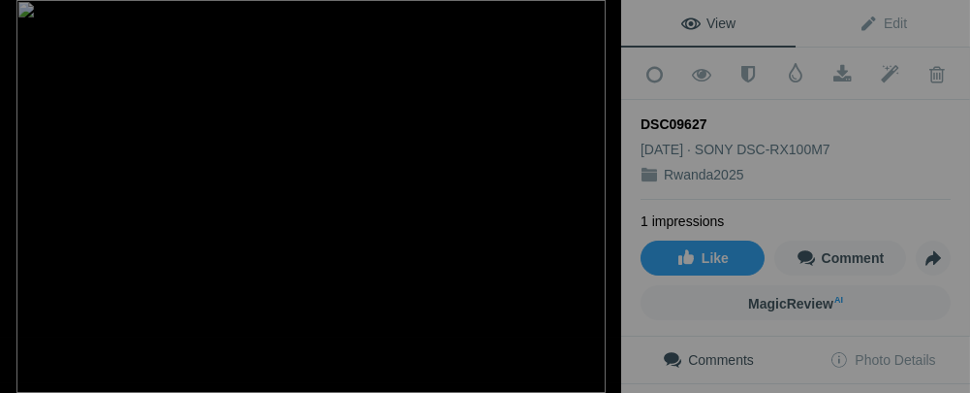
click at [590, 24] on div at bounding box center [600, 21] width 43 height 43
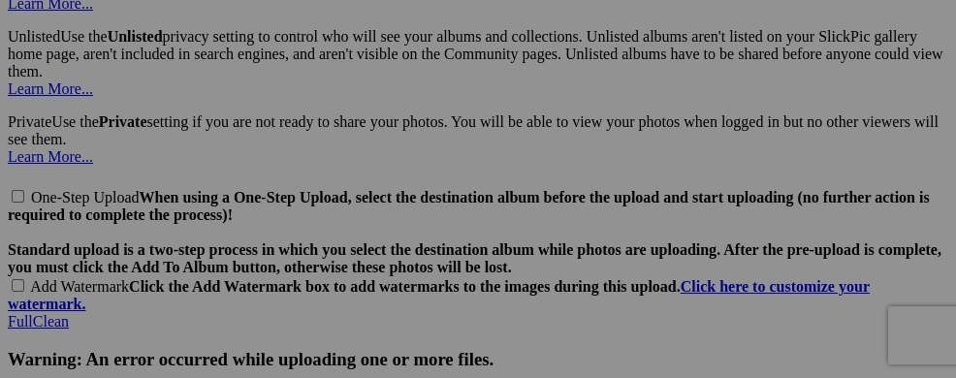
scroll to position [4393, 0]
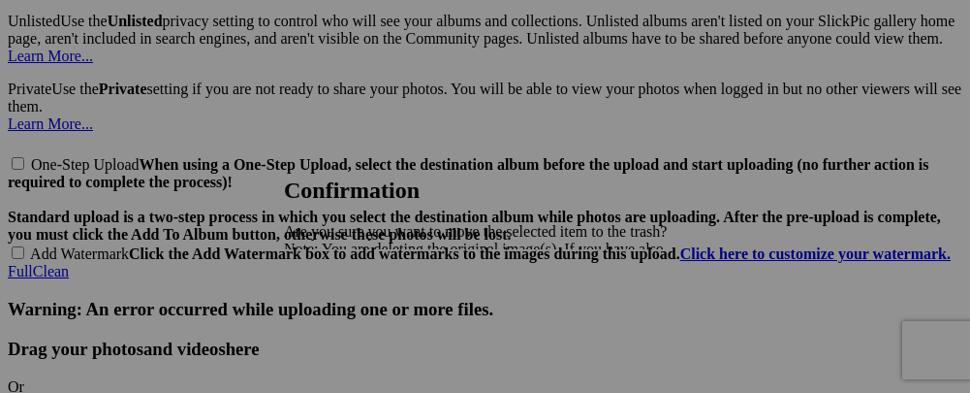
click at [349, 312] on link "Yes" at bounding box center [338, 316] width 22 height 16
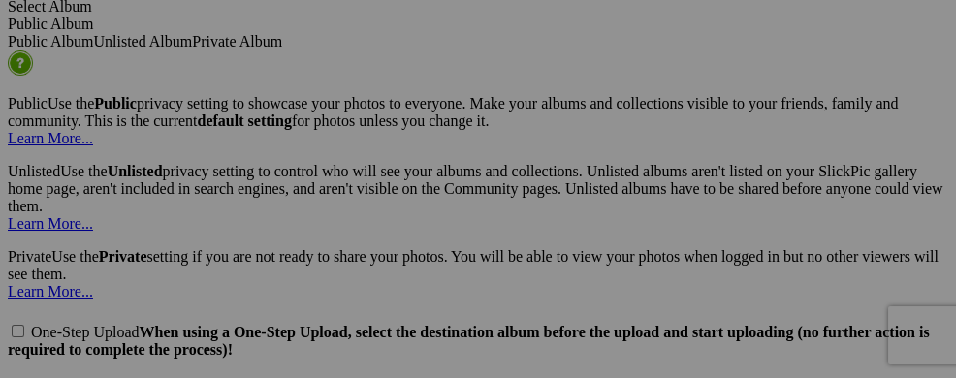
scroll to position [4238, 0]
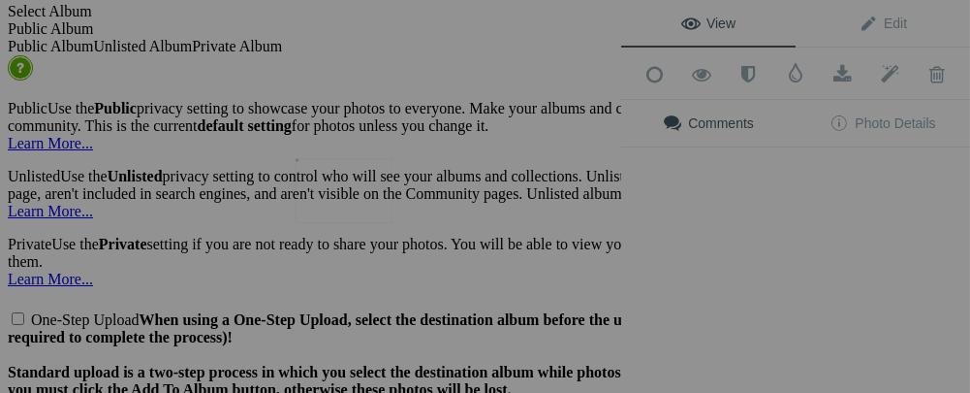
click at [312, 191] on img at bounding box center [344, 190] width 97 height 65
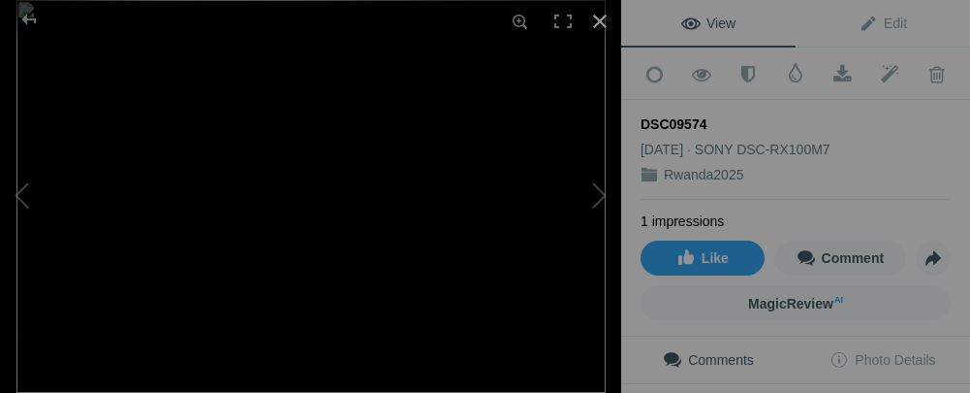
click at [598, 22] on div at bounding box center [600, 21] width 43 height 43
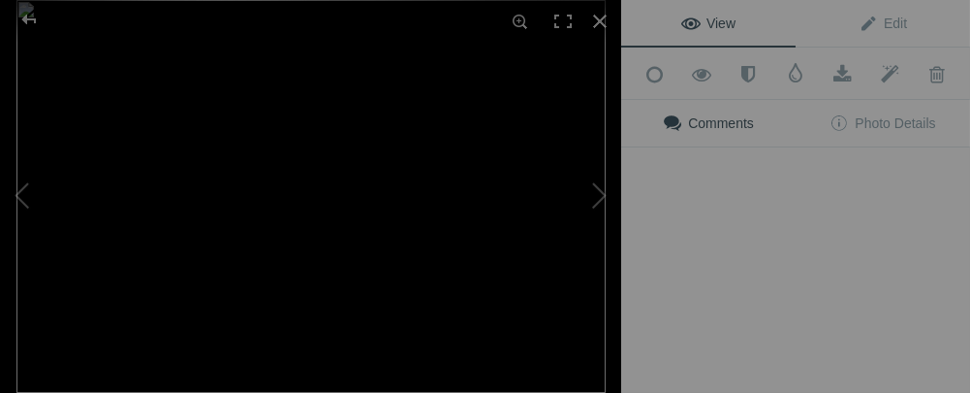
click at [468, 191] on img at bounding box center [310, 196] width 589 height 393
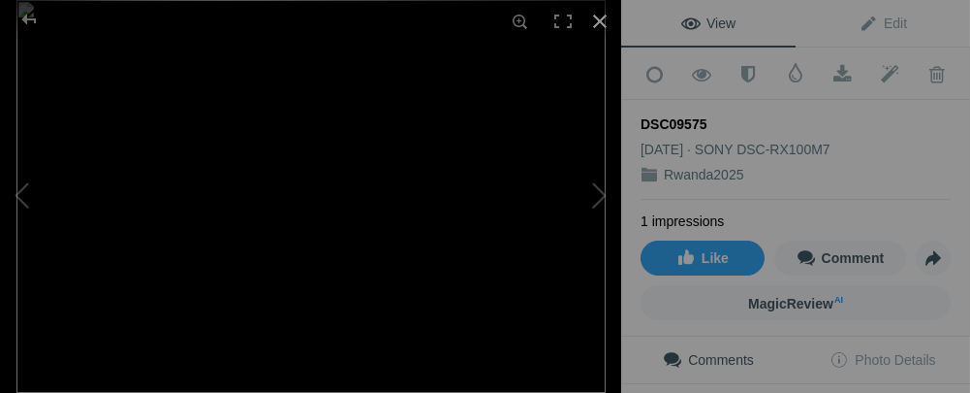
click at [592, 23] on div at bounding box center [600, 21] width 43 height 43
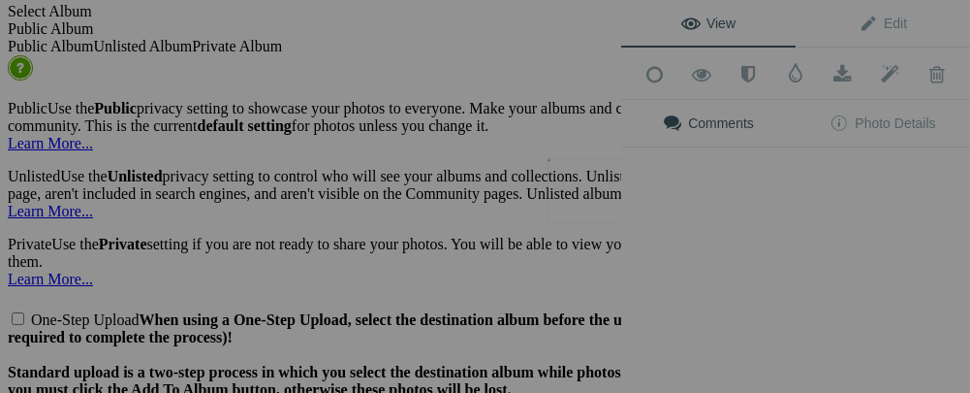
click at [603, 190] on button at bounding box center [548, 197] width 145 height 142
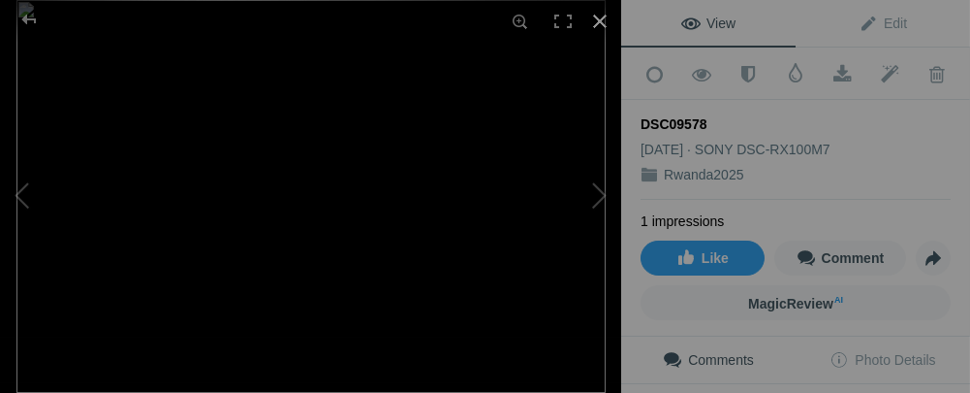
click at [598, 22] on div at bounding box center [600, 21] width 43 height 43
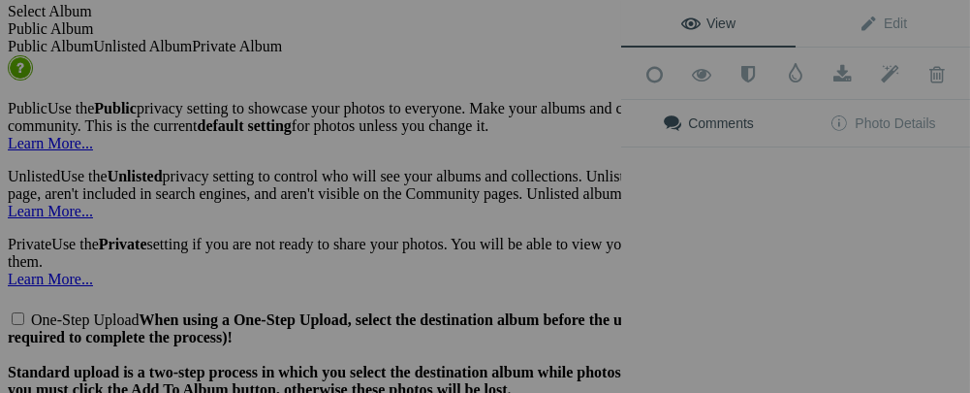
click at [705, 202] on div "View Edit Add to Quick Collection Remove from Quick Collection Hide from Public…" at bounding box center [795, 196] width 349 height 393
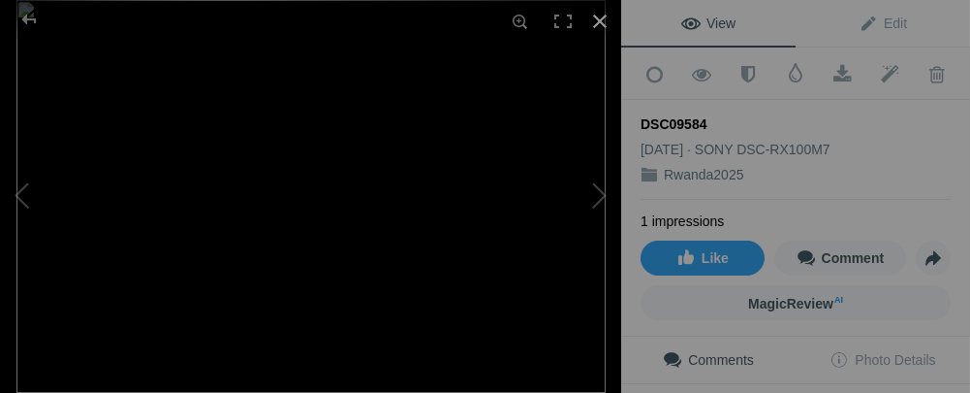
click at [594, 15] on div at bounding box center [600, 21] width 43 height 43
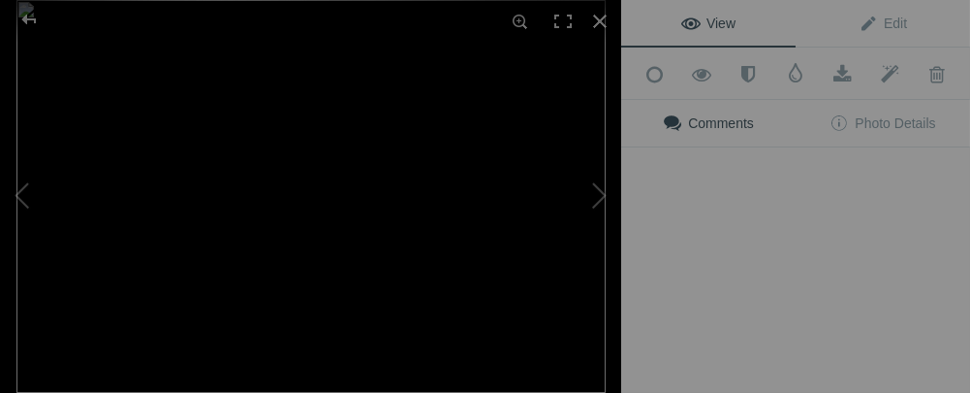
click at [598, 198] on button at bounding box center [548, 197] width 145 height 142
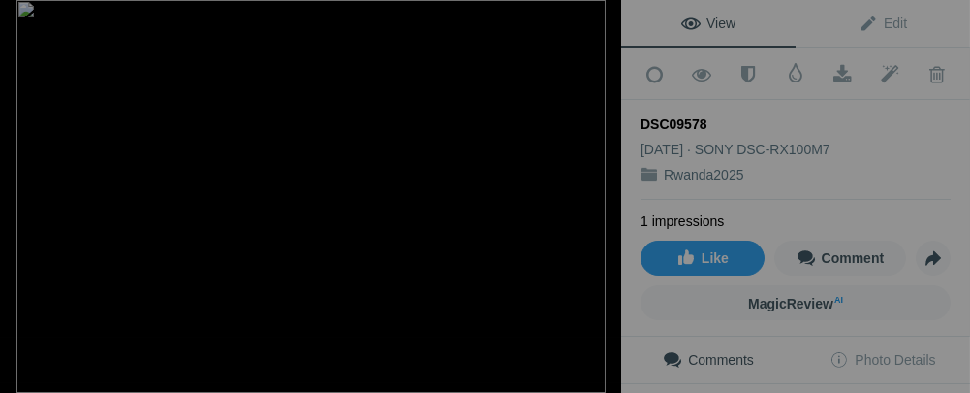
click at [599, 22] on div at bounding box center [600, 21] width 43 height 43
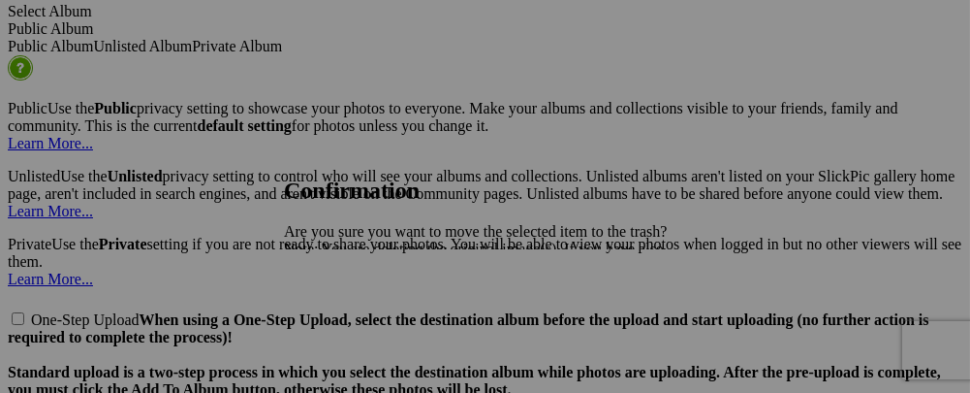
click at [349, 324] on span "Yes" at bounding box center [338, 316] width 22 height 16
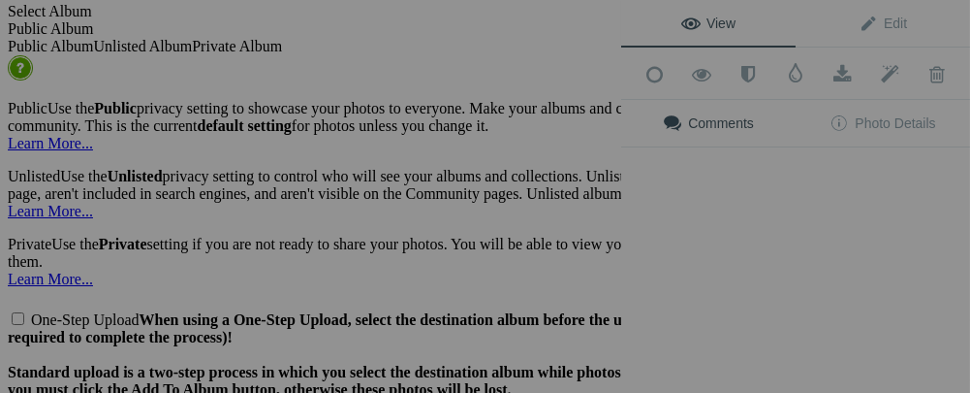
click at [713, 187] on div "View Edit Add to Quick Collection Remove from Quick Collection Hide from Public…" at bounding box center [795, 196] width 349 height 393
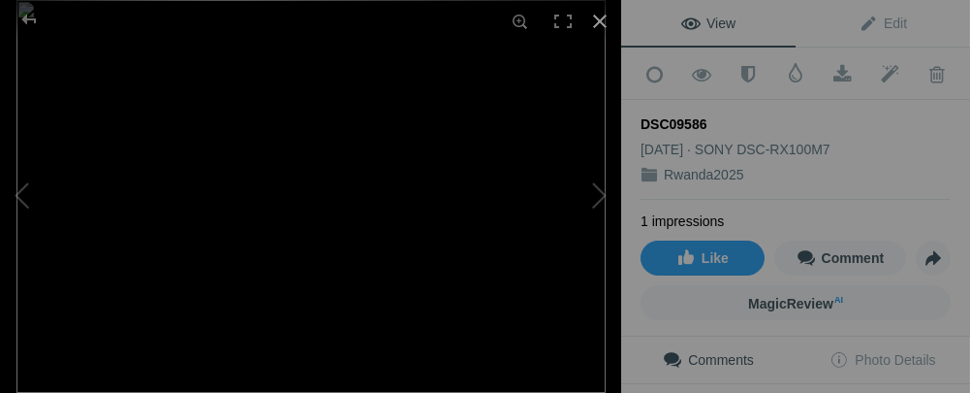
click at [596, 21] on div at bounding box center [600, 21] width 43 height 43
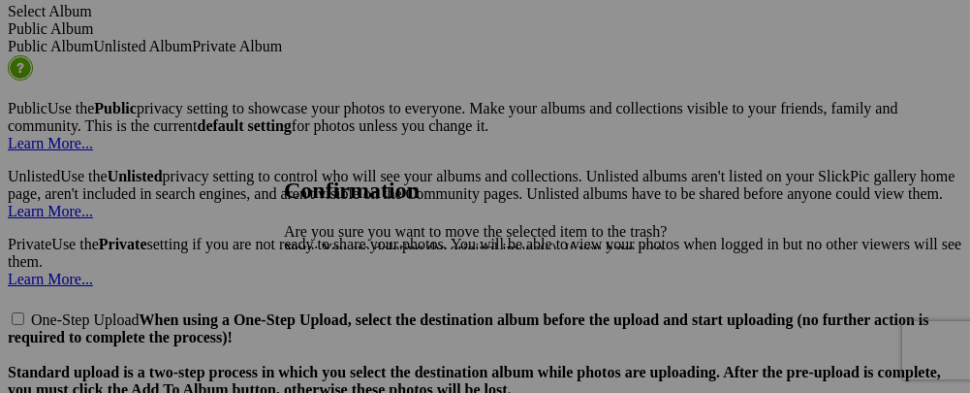
click at [349, 315] on span "Yes" at bounding box center [338, 316] width 22 height 16
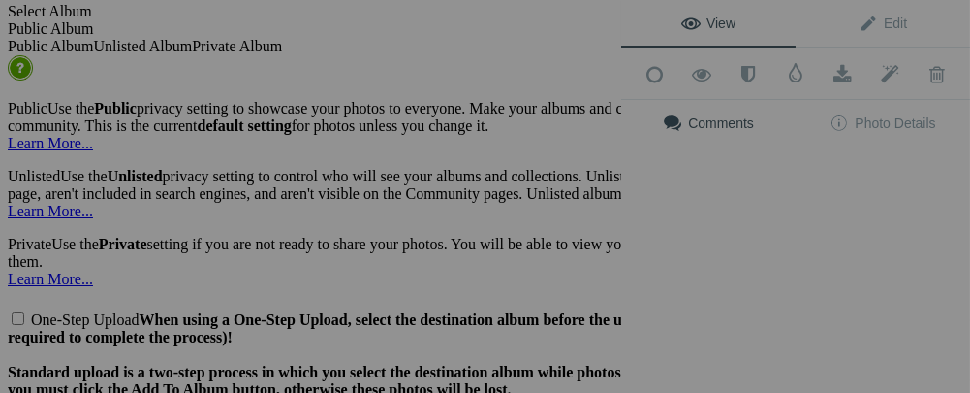
click at [868, 202] on div "View Edit Add to Quick Collection Remove from Quick Collection Hide from Public…" at bounding box center [795, 196] width 349 height 393
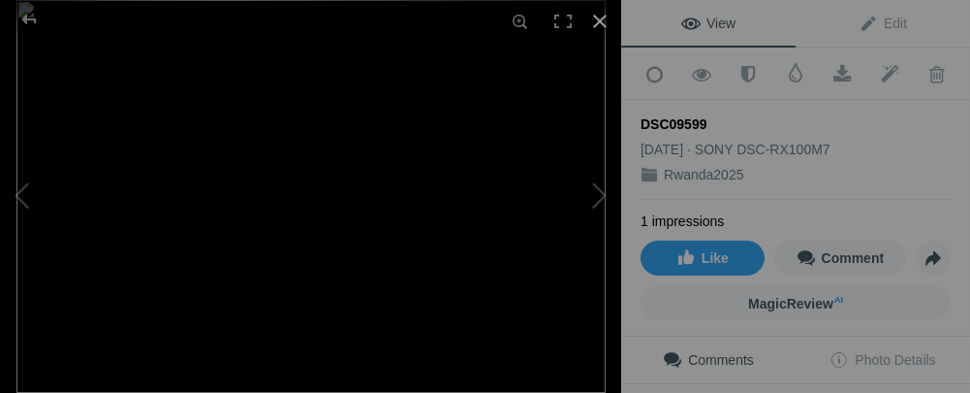
click at [601, 19] on div at bounding box center [600, 21] width 43 height 43
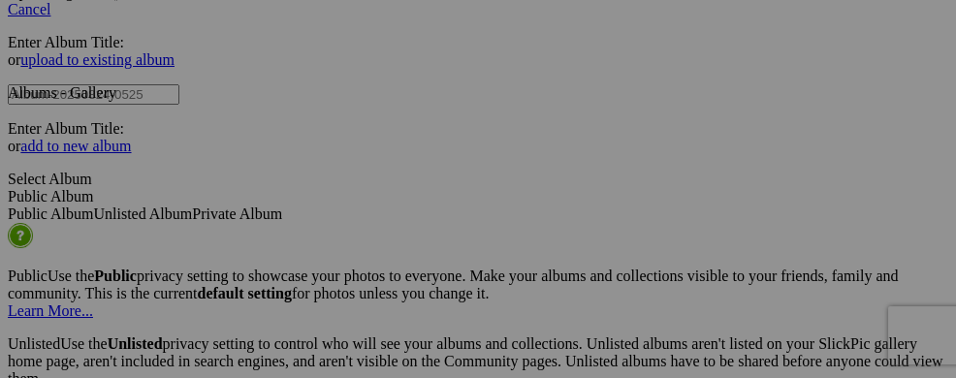
scroll to position [4069, 0]
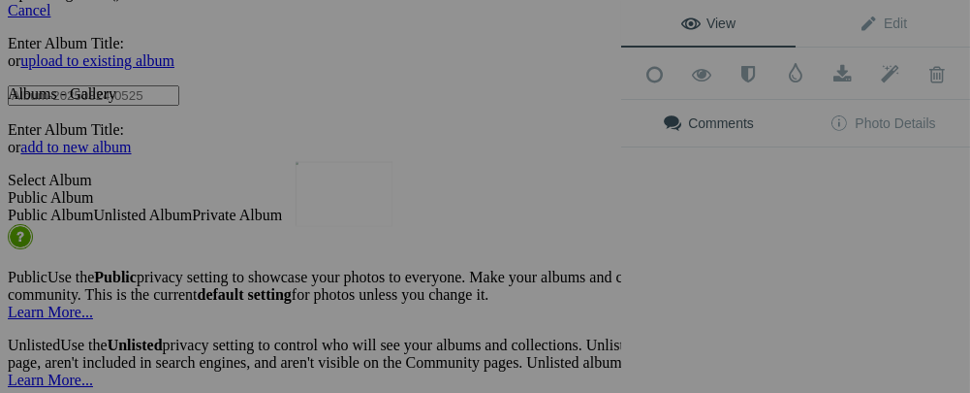
click at [355, 210] on img at bounding box center [344, 194] width 97 height 65
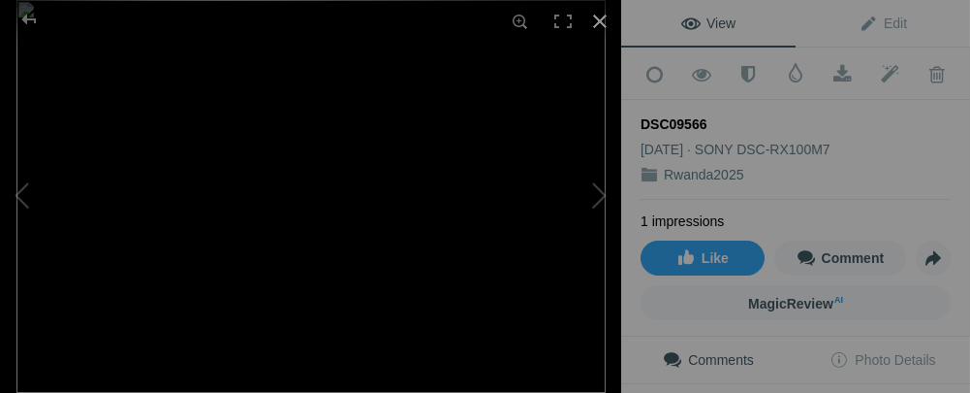
click at [592, 23] on div at bounding box center [600, 21] width 43 height 43
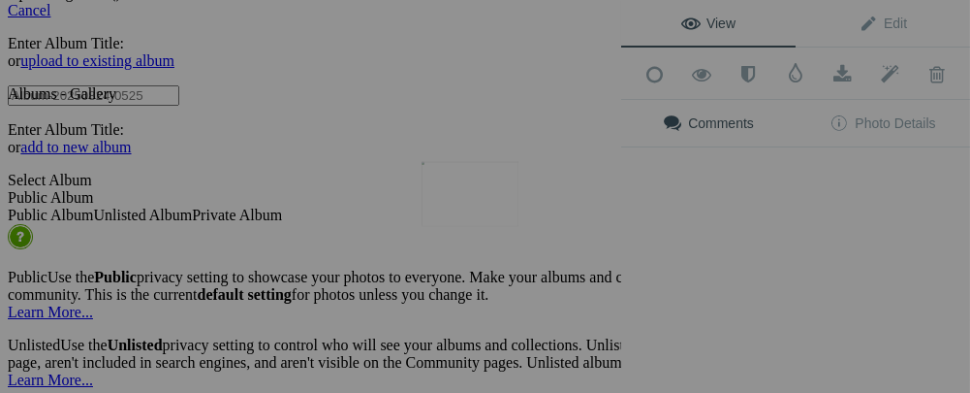
click at [504, 211] on button at bounding box center [548, 197] width 145 height 142
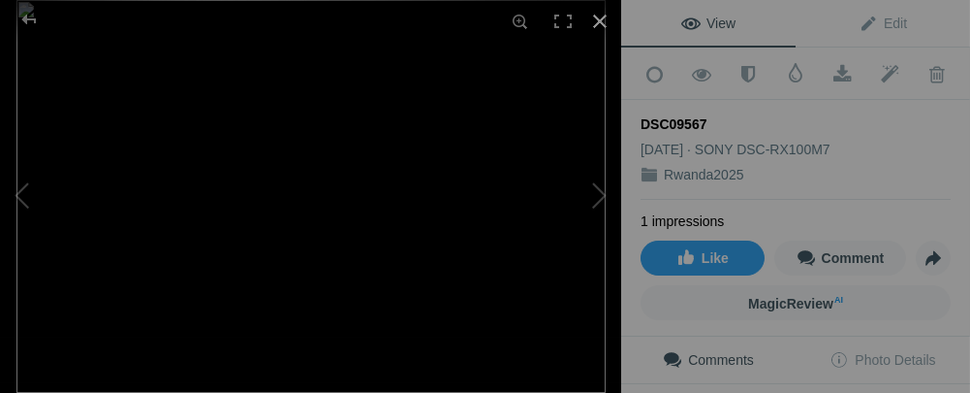
click at [598, 26] on div at bounding box center [600, 21] width 43 height 43
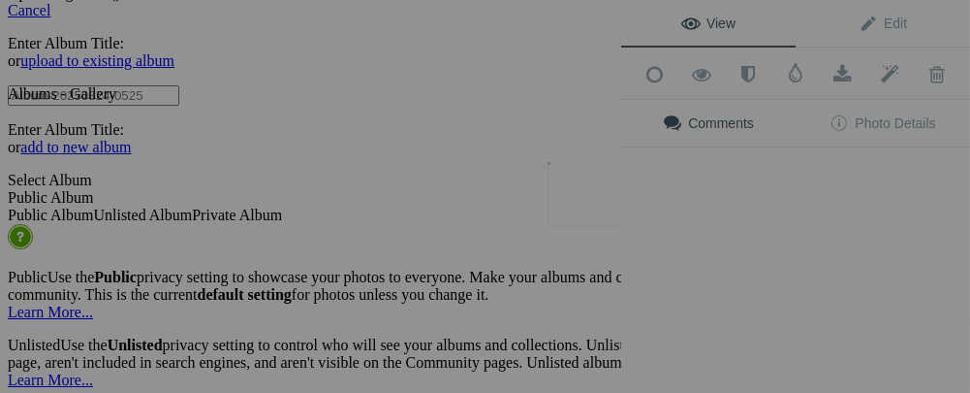
click at [616, 191] on button at bounding box center [548, 197] width 145 height 142
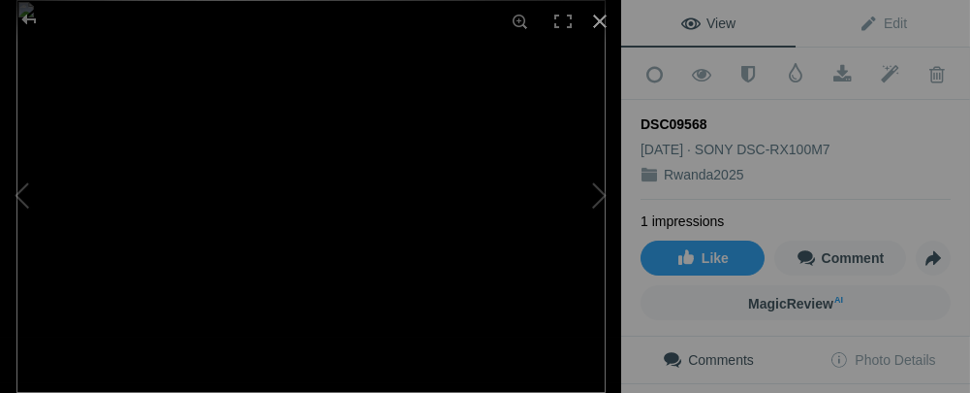
click at [596, 22] on div at bounding box center [600, 21] width 43 height 43
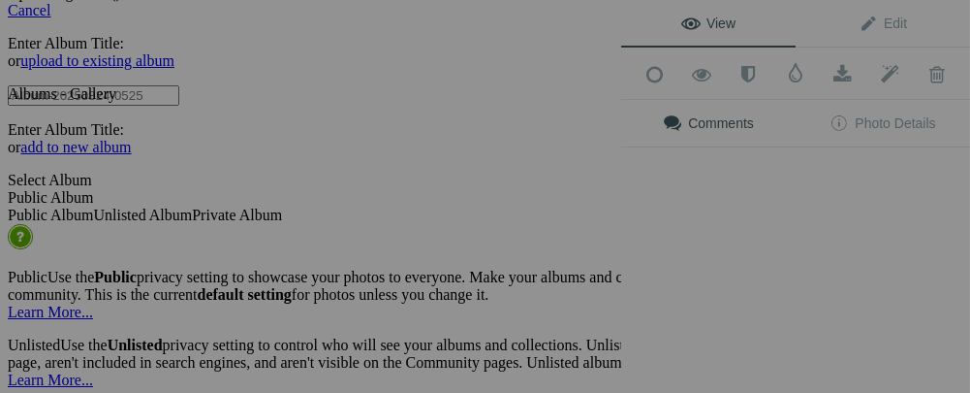
click at [745, 193] on div "View Edit Add to Quick Collection Remove from Quick Collection Hide from Public…" at bounding box center [795, 196] width 349 height 393
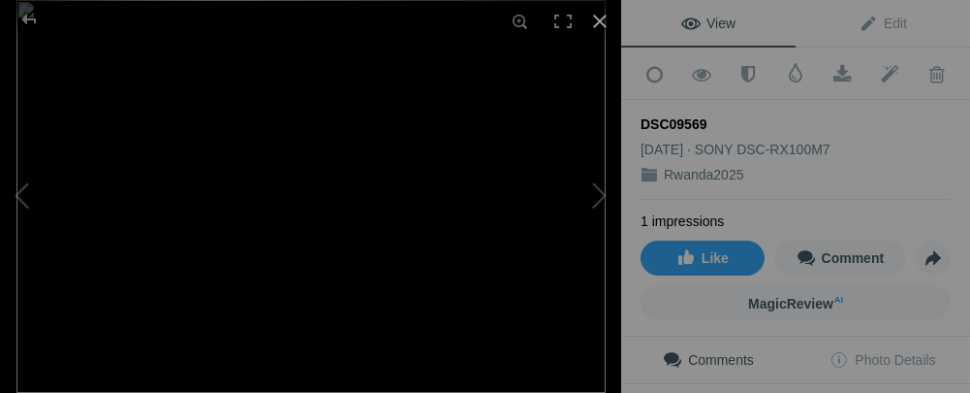
click at [600, 25] on div at bounding box center [600, 21] width 43 height 43
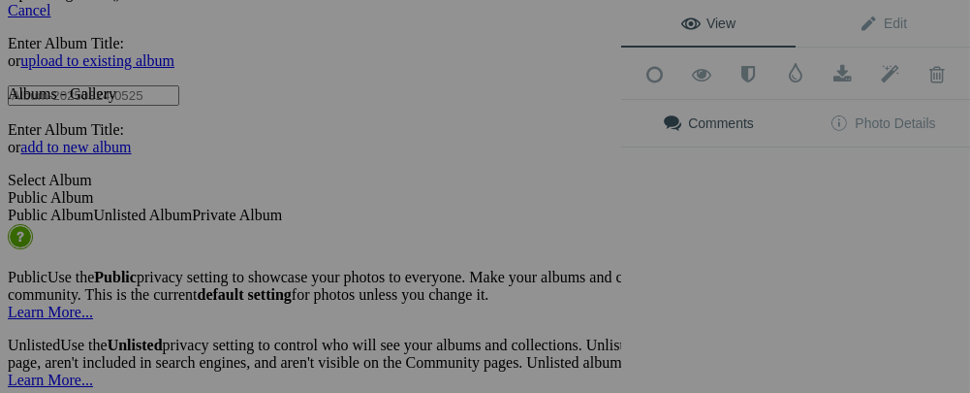
click at [842, 194] on div "View Edit Add to Quick Collection Remove from Quick Collection Hide from Public…" at bounding box center [795, 196] width 349 height 393
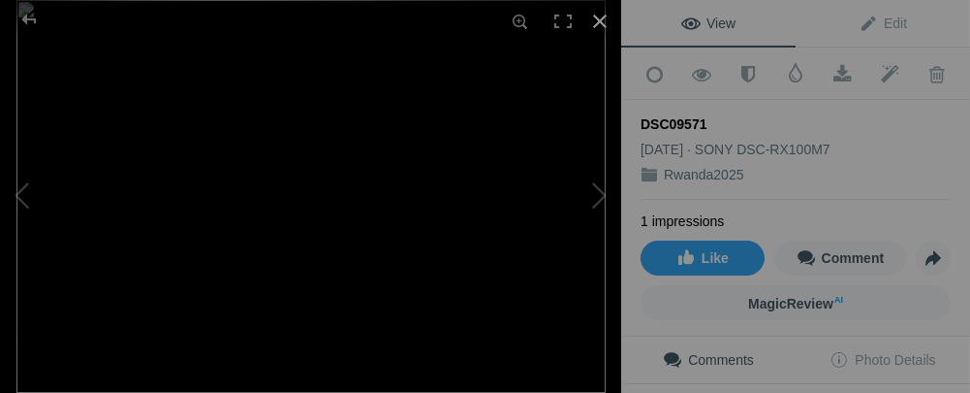
click at [597, 19] on div at bounding box center [600, 21] width 43 height 43
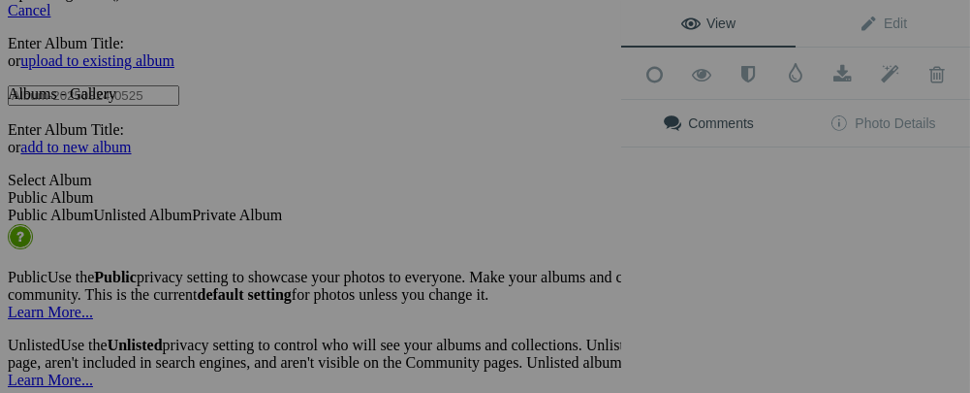
click at [822, 199] on div "View Edit Add to Quick Collection Remove from Quick Collection Hide from Public…" at bounding box center [795, 196] width 349 height 393
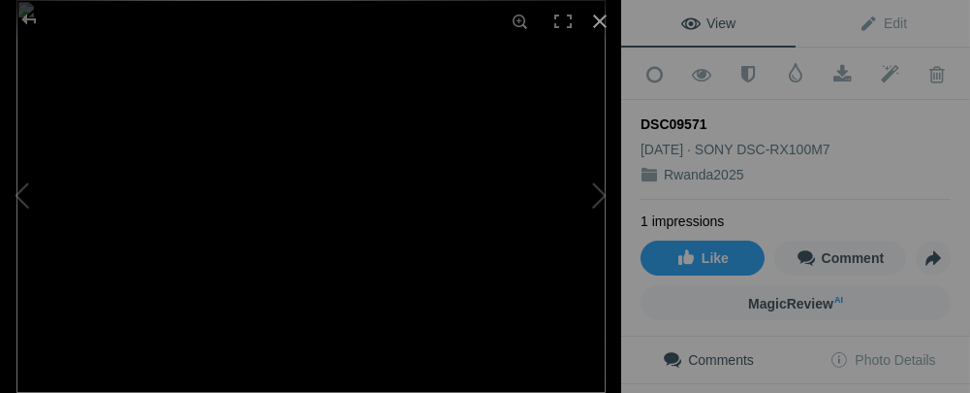
click at [601, 20] on div at bounding box center [600, 21] width 43 height 43
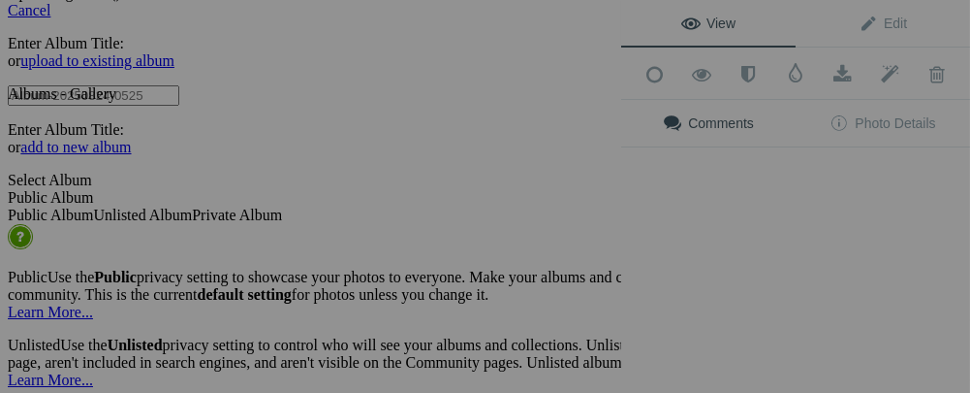
click at [729, 202] on div "View Edit Add to Quick Collection Remove from Quick Collection Hide from Public…" at bounding box center [795, 196] width 349 height 393
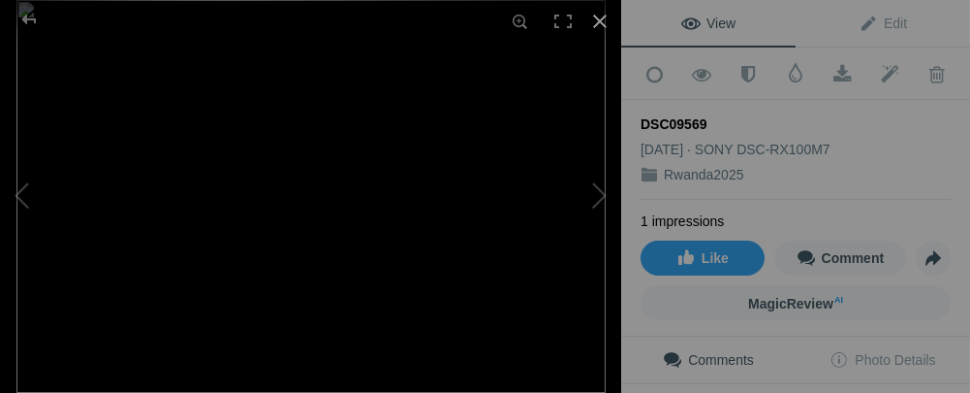
click at [593, 20] on div at bounding box center [600, 21] width 43 height 43
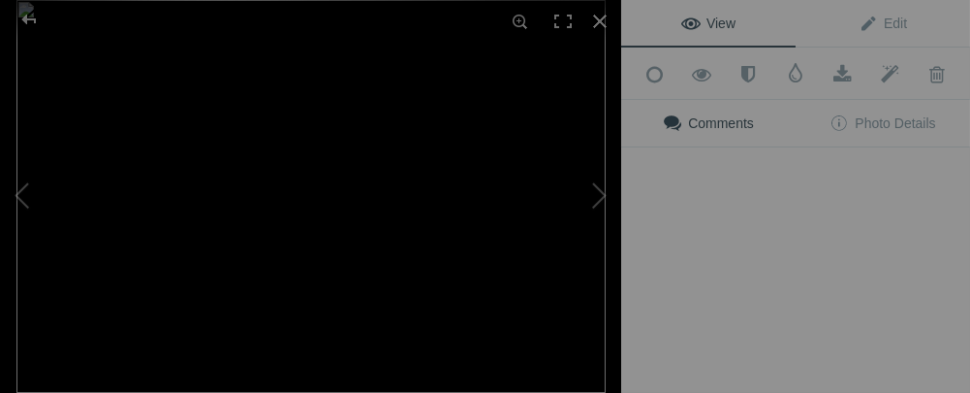
click at [818, 194] on div "View Edit Add to Quick Collection Remove from Quick Collection Hide from Public…" at bounding box center [795, 196] width 349 height 393
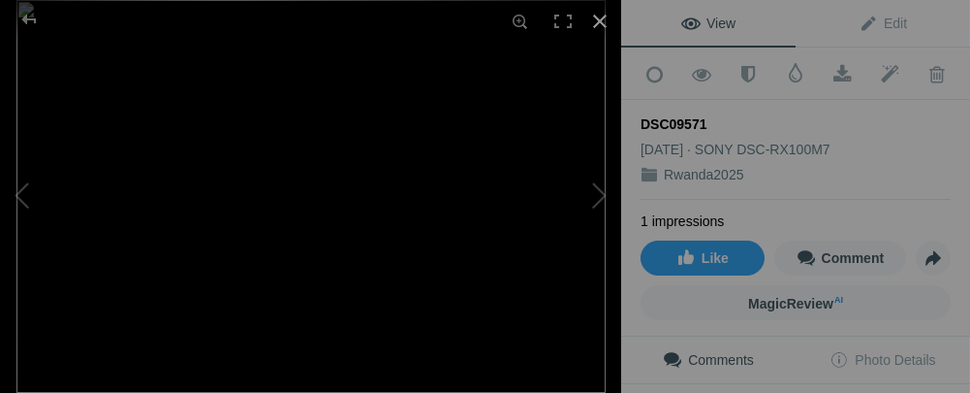
click at [593, 21] on div at bounding box center [600, 21] width 43 height 43
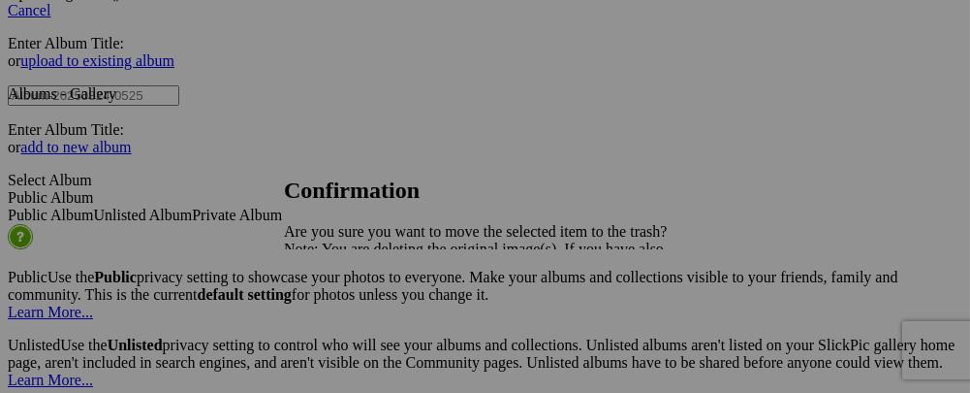
click at [349, 318] on span "Yes" at bounding box center [338, 316] width 22 height 16
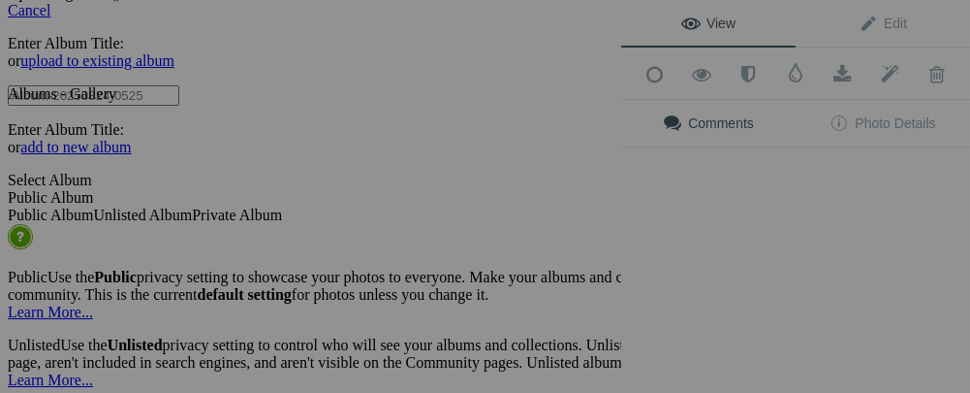
click at [875, 189] on div "View Edit Add to Quick Collection Remove from Quick Collection Hide from Public…" at bounding box center [795, 196] width 349 height 393
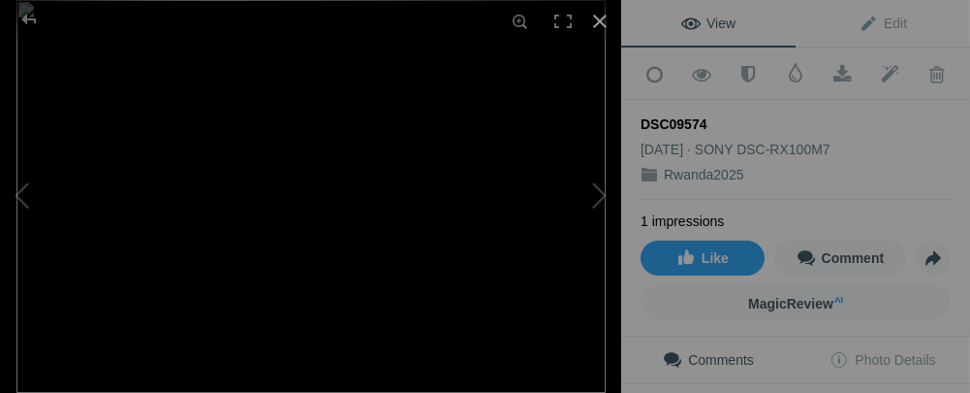
click at [602, 20] on div at bounding box center [600, 21] width 43 height 43
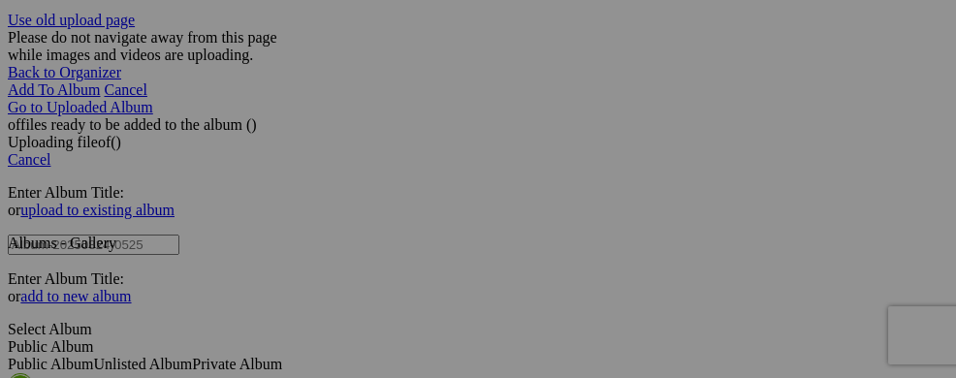
scroll to position [3902, 0]
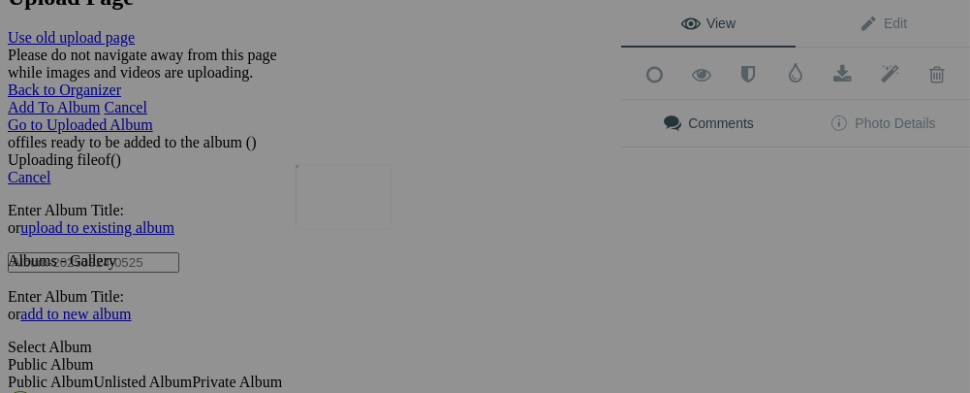
click at [346, 187] on img at bounding box center [344, 196] width 97 height 65
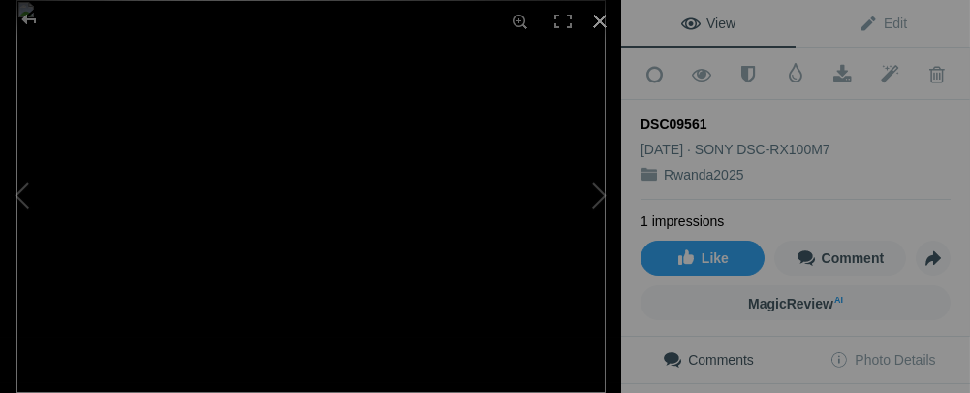
click at [603, 22] on div at bounding box center [600, 21] width 43 height 43
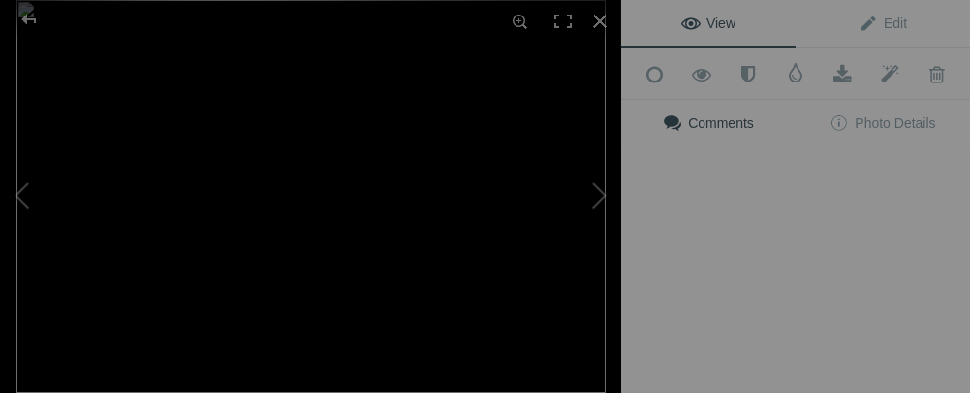
click at [493, 206] on button at bounding box center [548, 197] width 145 height 142
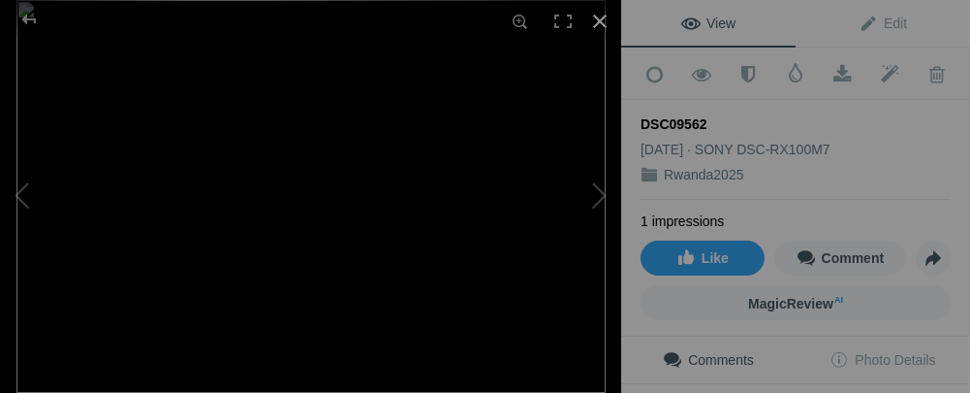
click at [591, 22] on div at bounding box center [600, 21] width 43 height 43
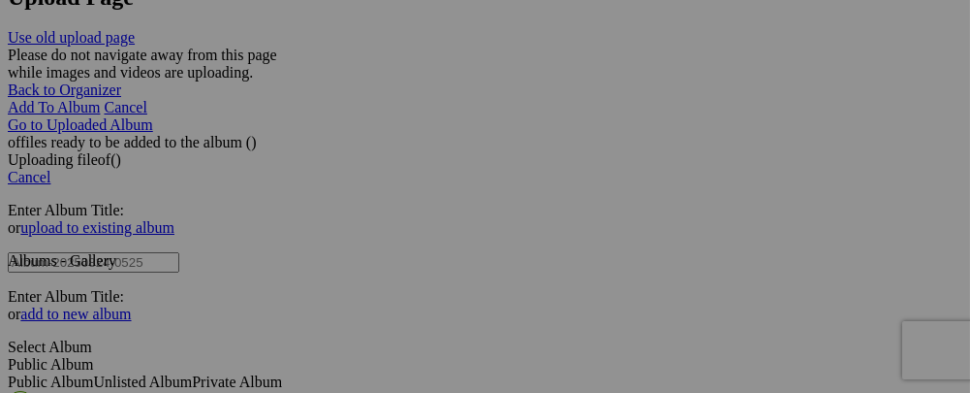
click at [0, 0] on button at bounding box center [0, 0] width 0 height 0
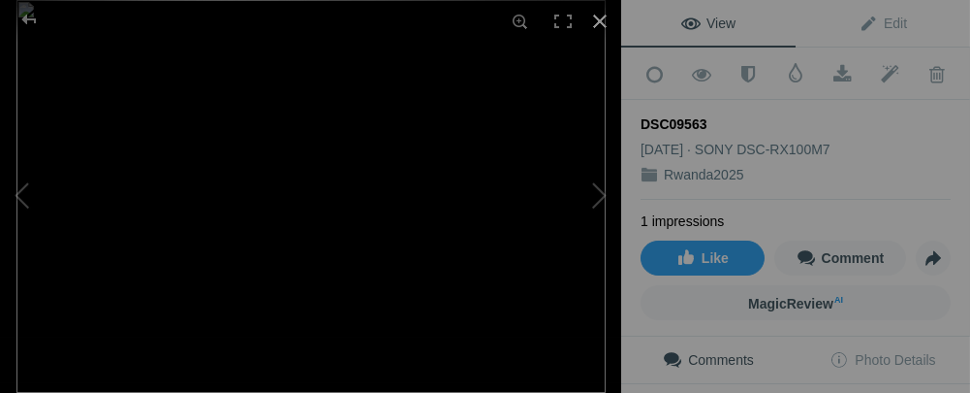
click at [597, 14] on div at bounding box center [600, 21] width 43 height 43
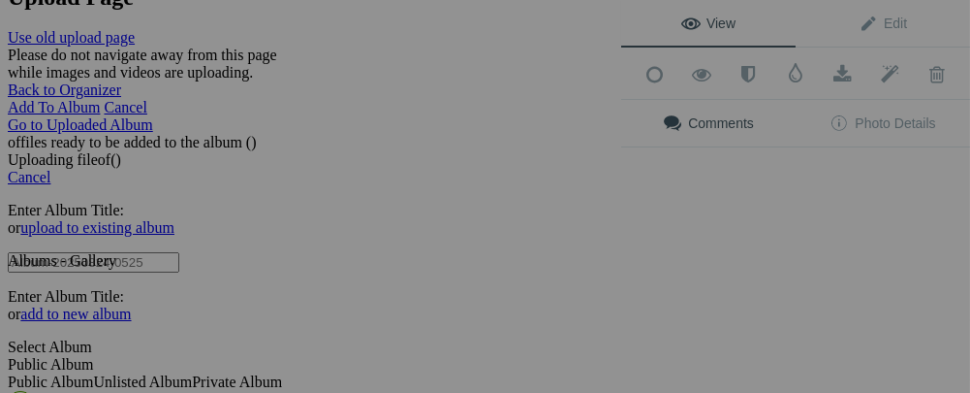
click at [727, 195] on div "View Edit Add to Quick Collection Remove from Quick Collection Hide from Public…" at bounding box center [795, 196] width 349 height 393
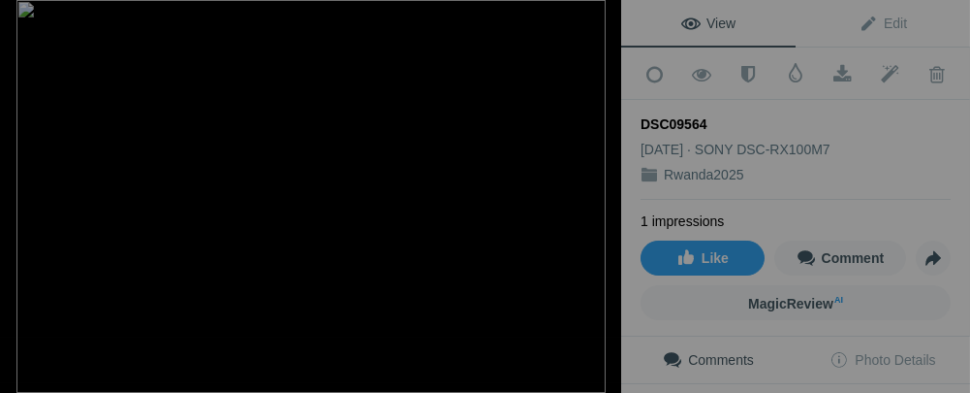
click at [592, 22] on div at bounding box center [600, 21] width 43 height 43
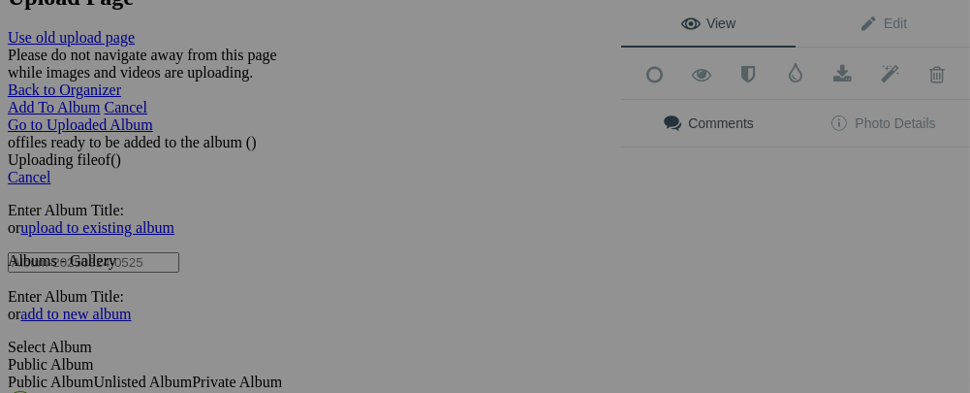
click at [831, 222] on div "View Edit Add to Quick Collection Remove from Quick Collection Hide from Public…" at bounding box center [795, 196] width 349 height 393
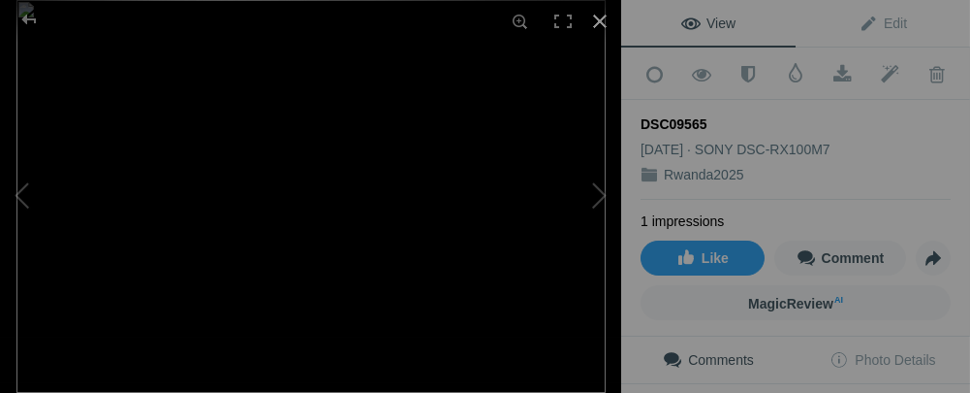
click at [597, 25] on div at bounding box center [600, 21] width 43 height 43
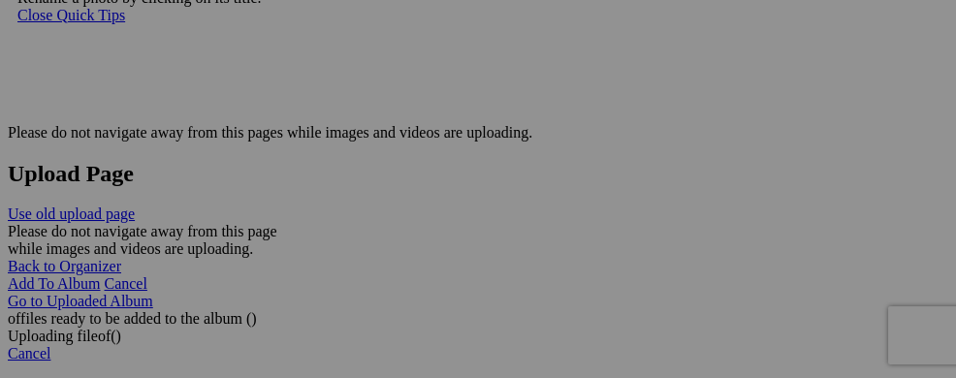
scroll to position [3708, 0]
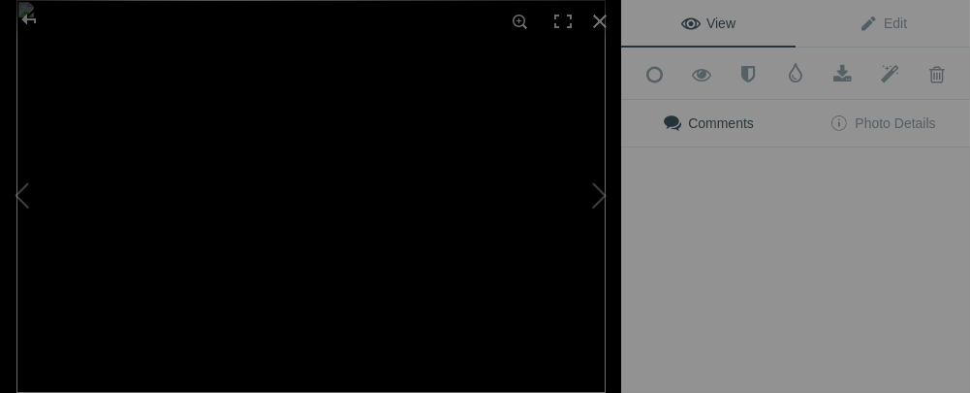
click at [460, 244] on img at bounding box center [310, 196] width 589 height 393
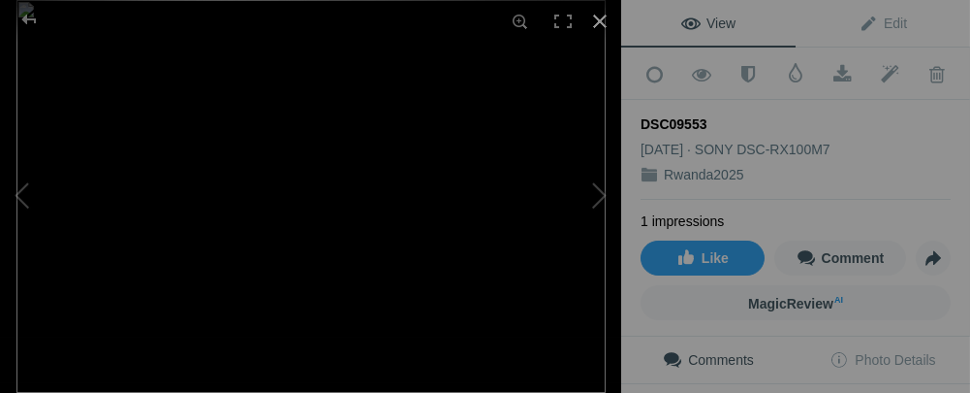
click at [595, 20] on div at bounding box center [600, 21] width 43 height 43
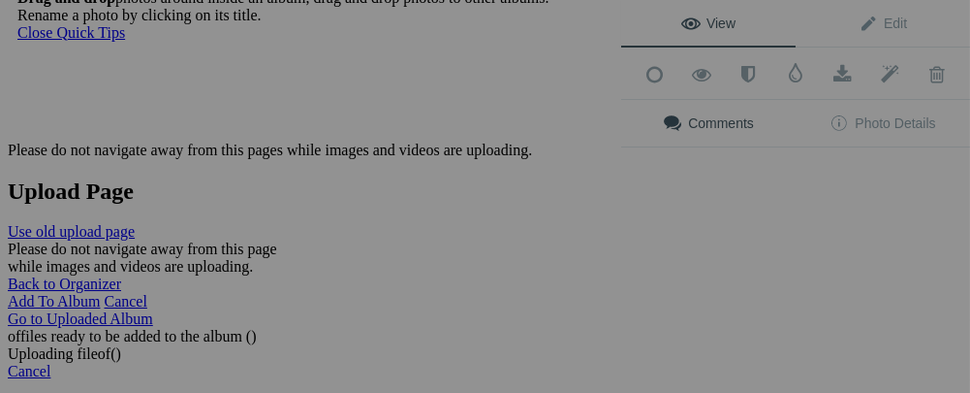
click at [715, 235] on div "View Edit Add to Quick Collection Remove from Quick Collection Hide from Public…" at bounding box center [795, 196] width 349 height 393
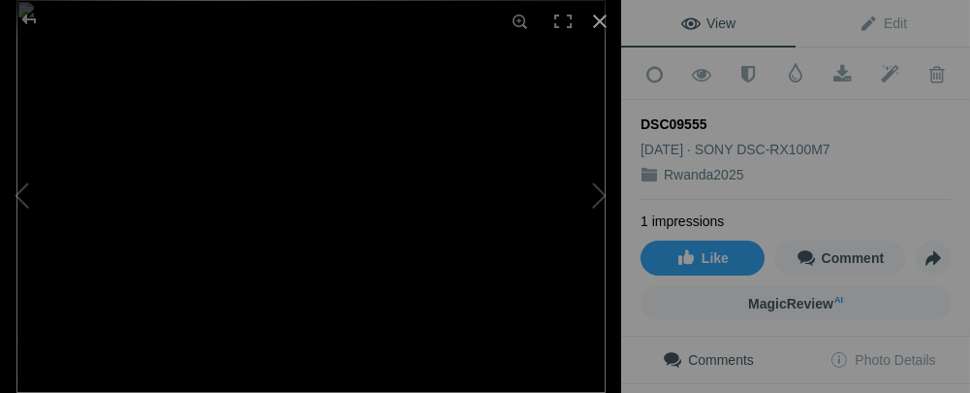
click at [599, 19] on div at bounding box center [600, 21] width 43 height 43
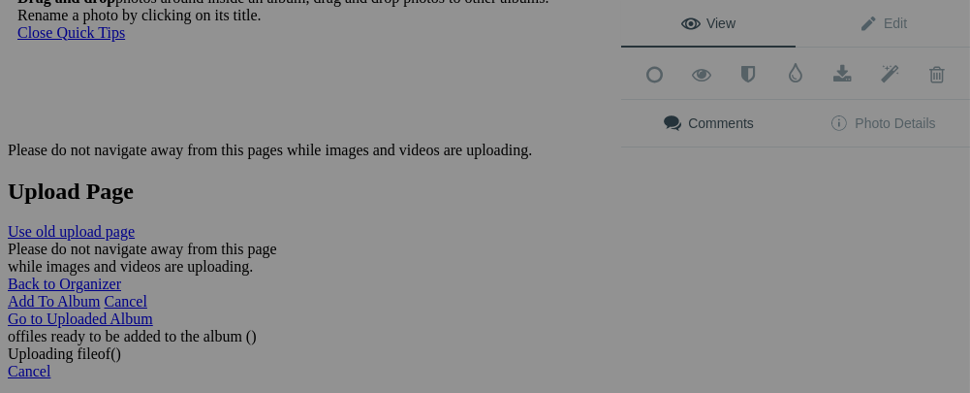
click at [843, 231] on div "View Edit Add to Quick Collection Remove from Quick Collection Hide from Public…" at bounding box center [795, 196] width 349 height 393
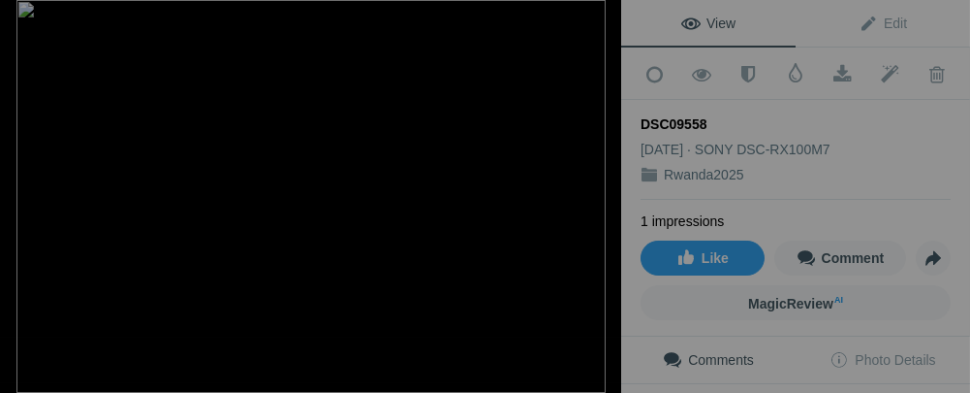
click at [597, 17] on div at bounding box center [600, 21] width 43 height 43
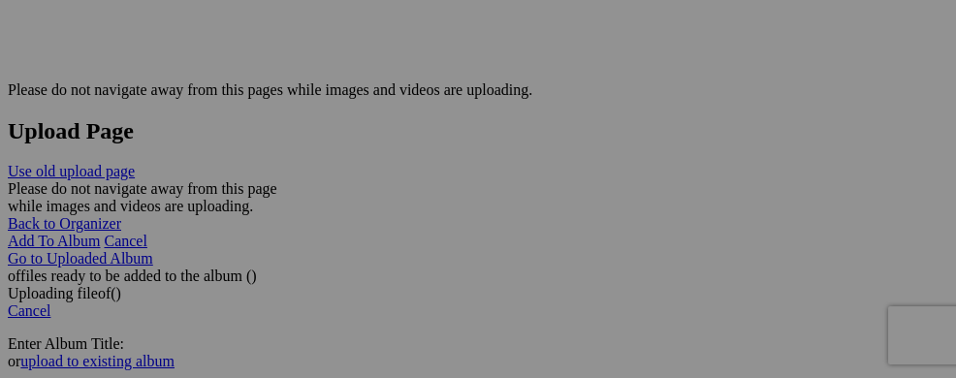
scroll to position [3785, 0]
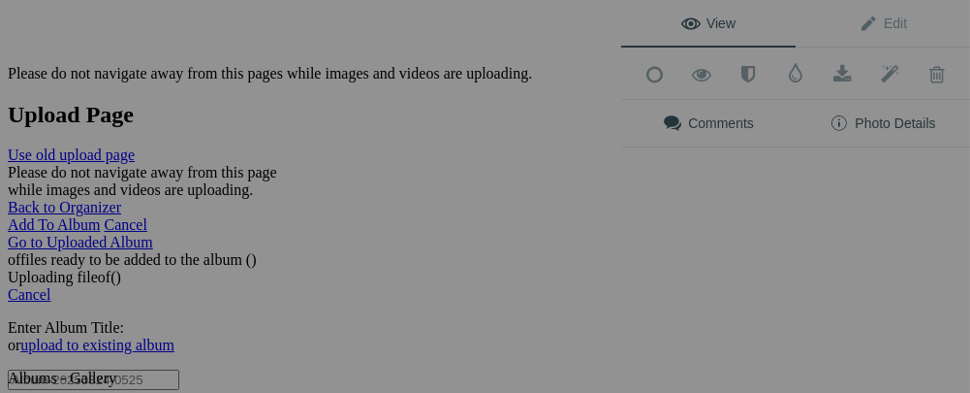
click at [845, 135] on link "Photo Details" at bounding box center [883, 123] width 174 height 47
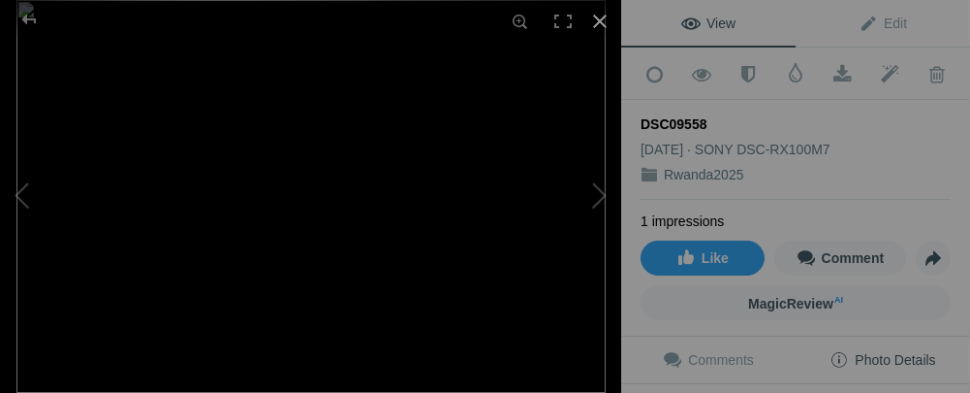
click at [599, 19] on div at bounding box center [600, 21] width 43 height 43
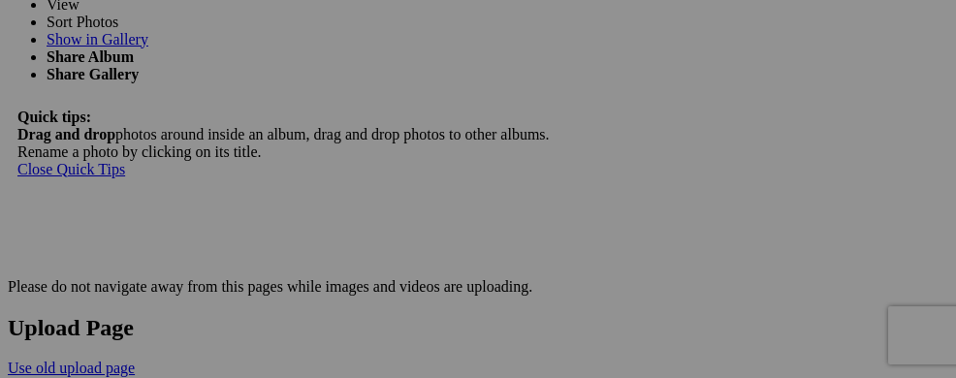
scroll to position [3552, 0]
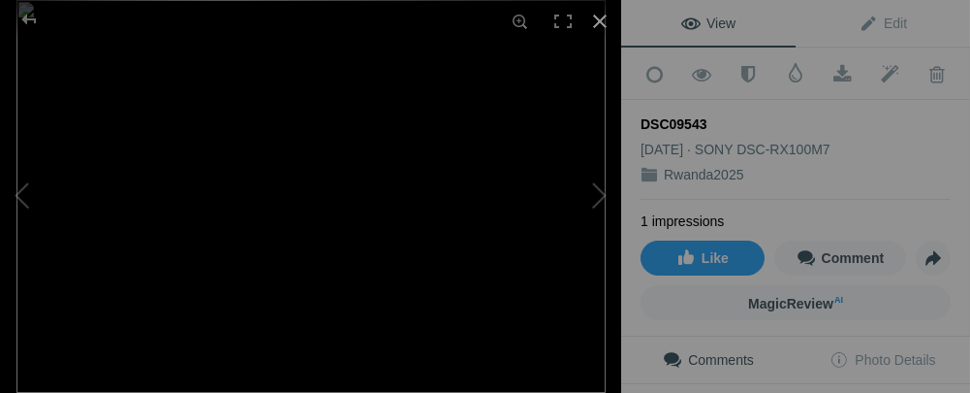
click at [602, 20] on div at bounding box center [600, 21] width 43 height 43
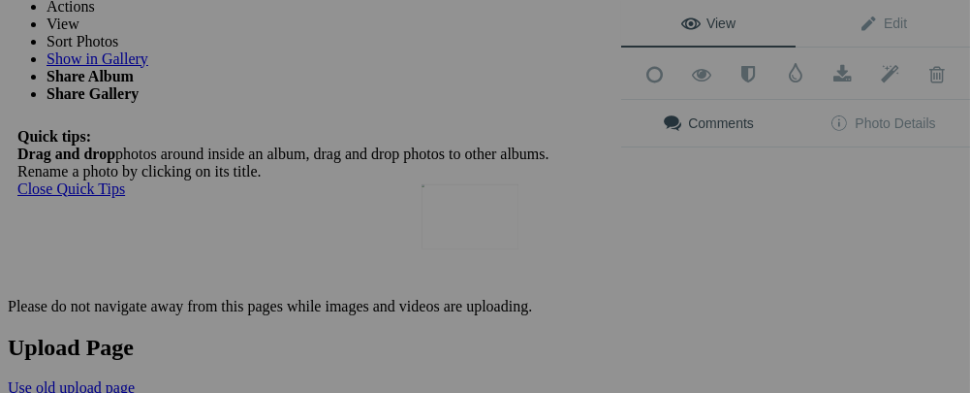
click at [484, 231] on button at bounding box center [548, 197] width 145 height 142
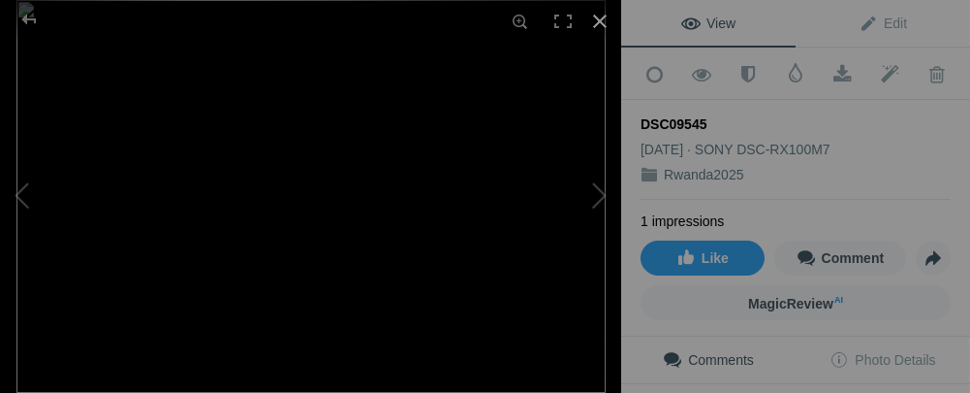
click at [598, 24] on div at bounding box center [600, 21] width 43 height 43
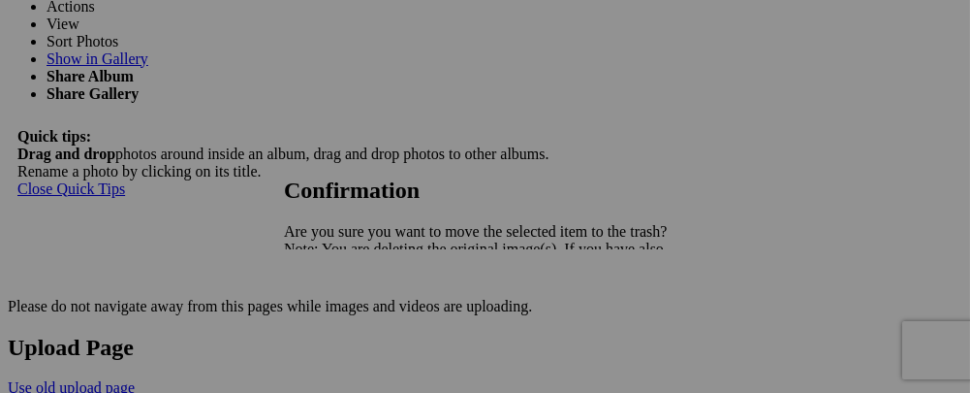
click at [349, 318] on span "Yes" at bounding box center [338, 316] width 22 height 16
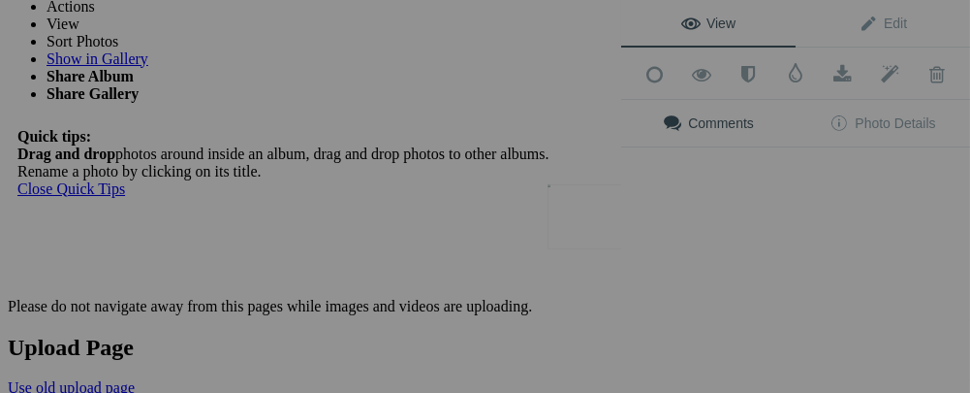
click at [610, 232] on button at bounding box center [548, 197] width 145 height 142
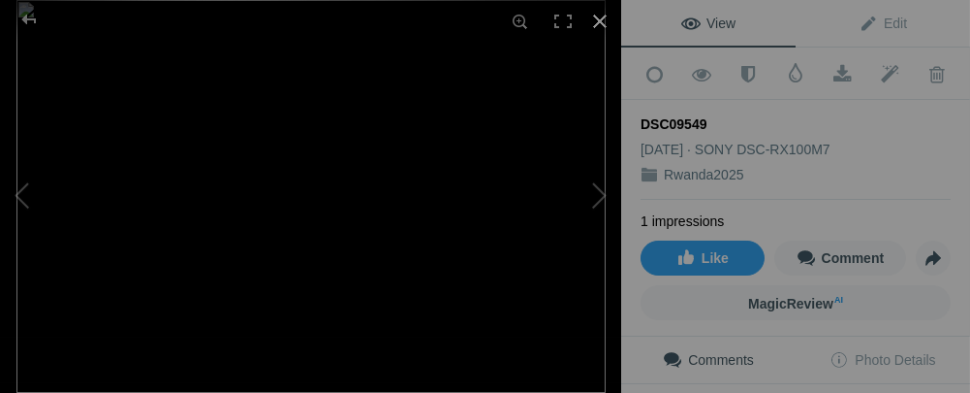
click at [597, 18] on div at bounding box center [600, 21] width 43 height 43
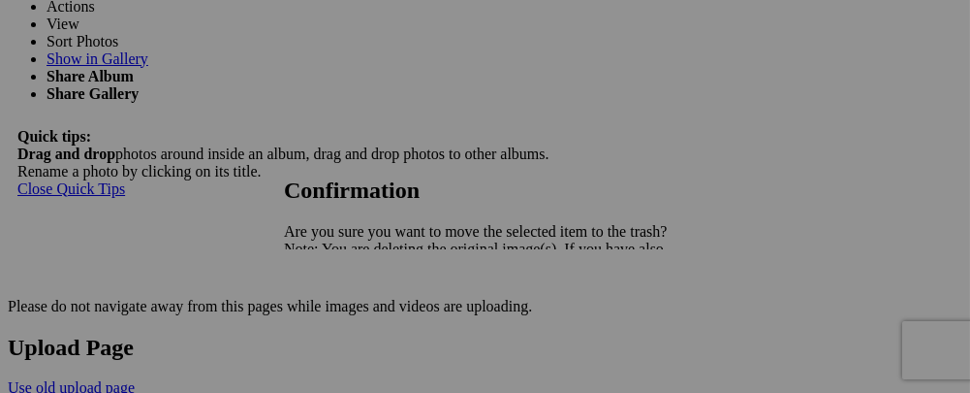
click at [349, 308] on span "Yes" at bounding box center [338, 316] width 22 height 16
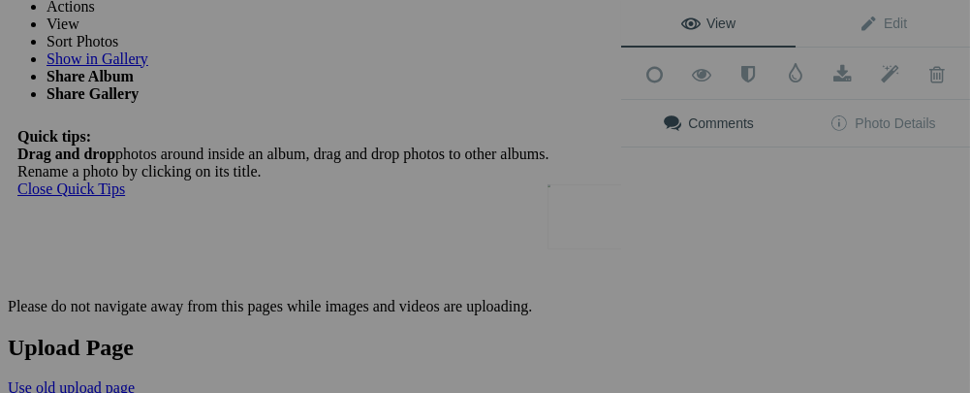
click at [631, 224] on div "View Edit Add to Quick Collection Remove from Quick Collection Hide from Public…" at bounding box center [795, 196] width 349 height 393
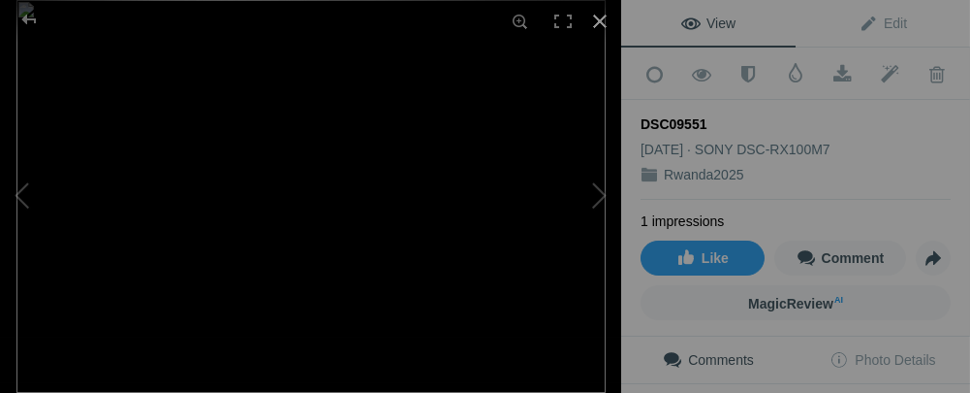
click at [597, 21] on div at bounding box center [600, 21] width 43 height 43
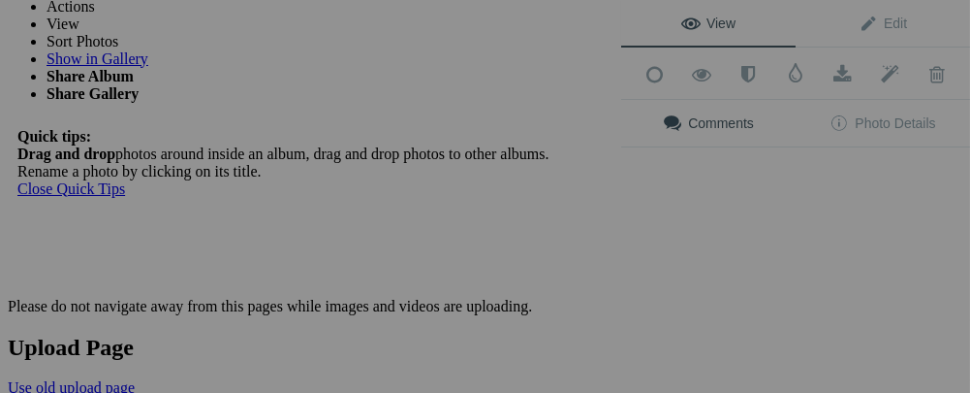
click at [708, 224] on div "View Edit Add to Quick Collection Remove from Quick Collection Hide from Public…" at bounding box center [795, 196] width 349 height 393
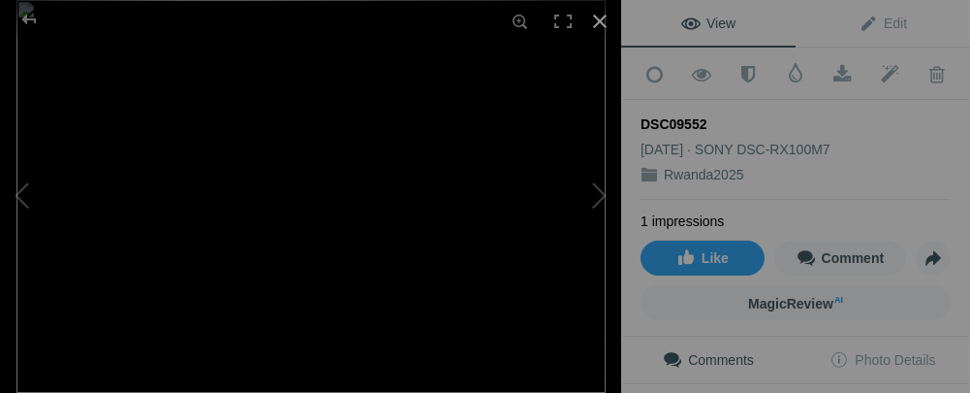
click at [591, 18] on div at bounding box center [600, 21] width 43 height 43
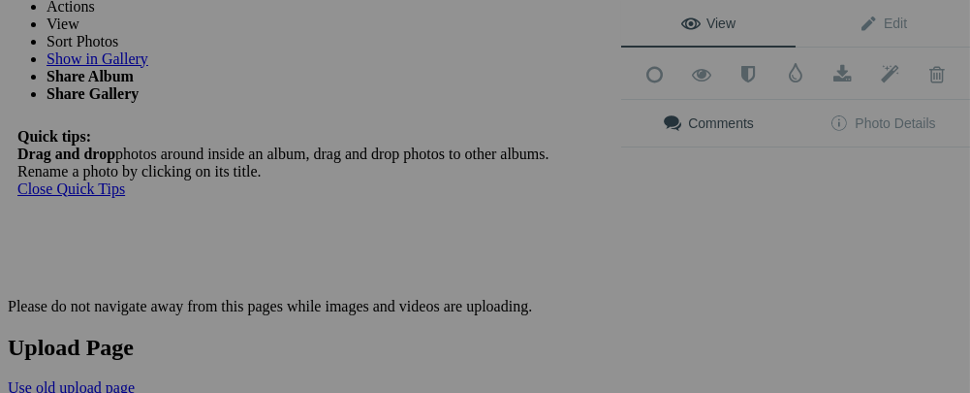
click at [848, 217] on div "View Edit Add to Quick Collection Remove from Quick Collection Hide from Public…" at bounding box center [795, 196] width 349 height 393
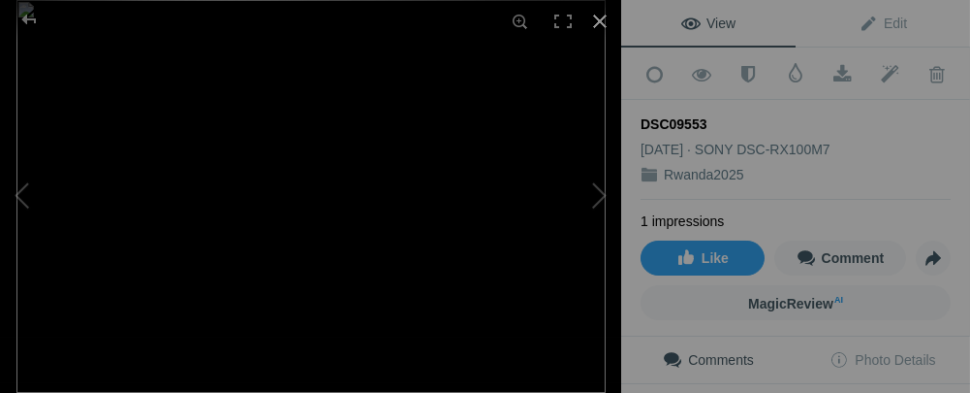
click at [604, 21] on div at bounding box center [600, 21] width 43 height 43
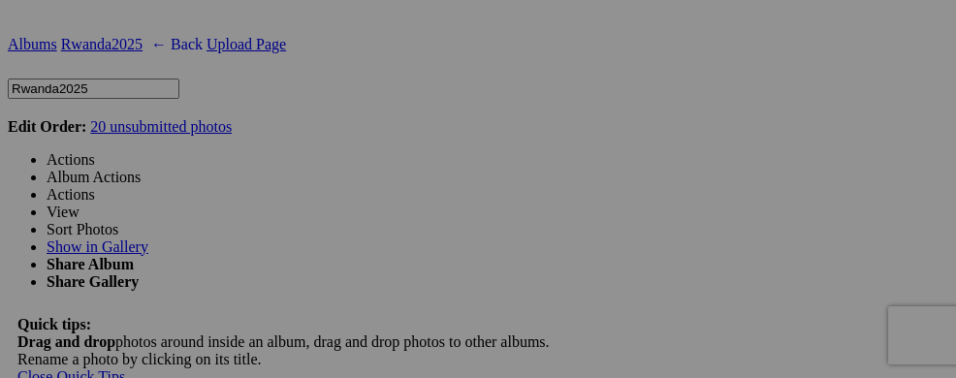
scroll to position [3346, 0]
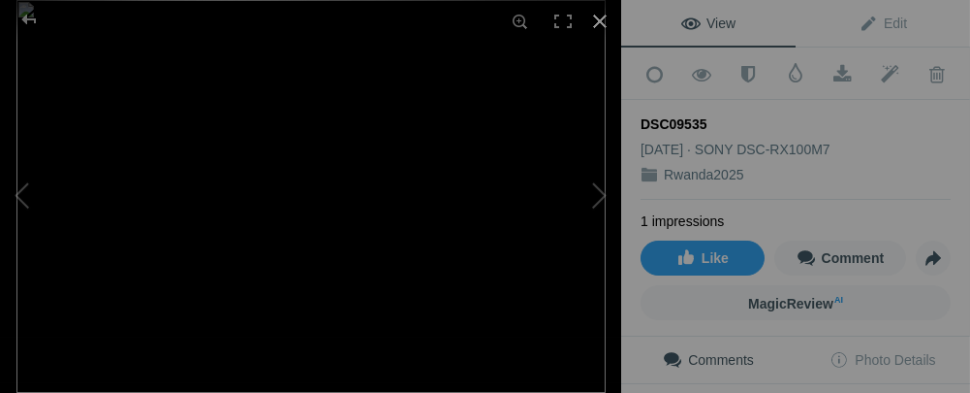
click at [595, 16] on div at bounding box center [600, 21] width 43 height 43
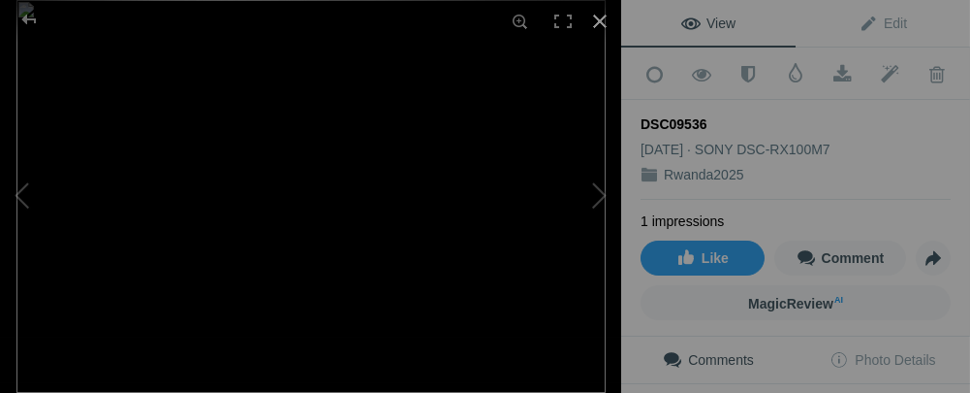
click at [596, 29] on div at bounding box center [600, 21] width 43 height 43
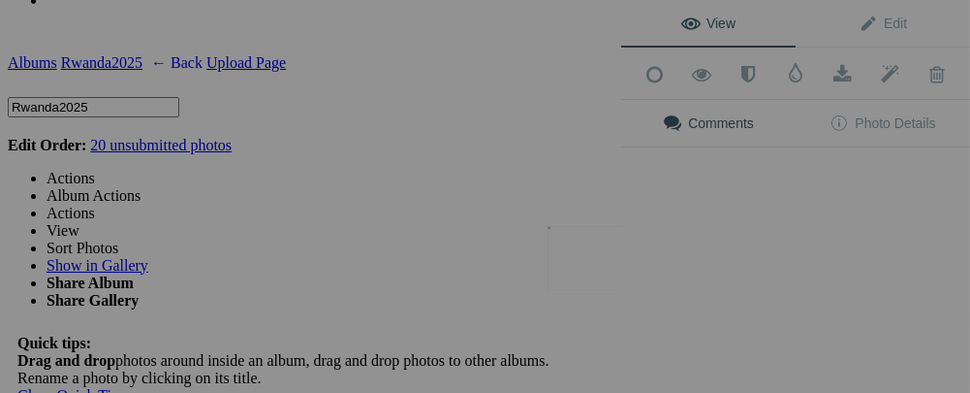
click at [613, 266] on button at bounding box center [548, 197] width 145 height 142
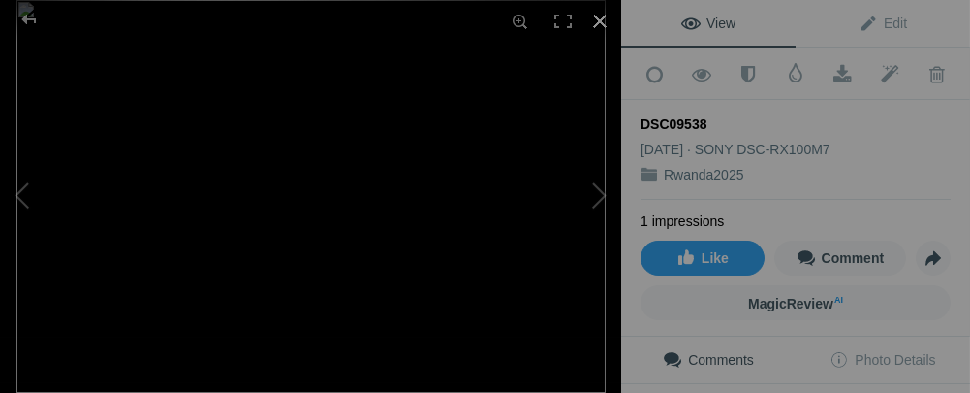
click at [589, 18] on div at bounding box center [600, 21] width 43 height 43
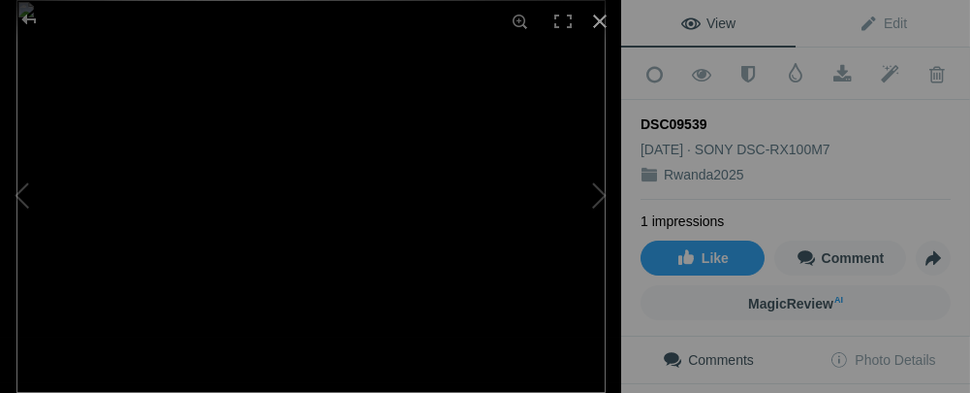
click at [603, 23] on div at bounding box center [600, 21] width 43 height 43
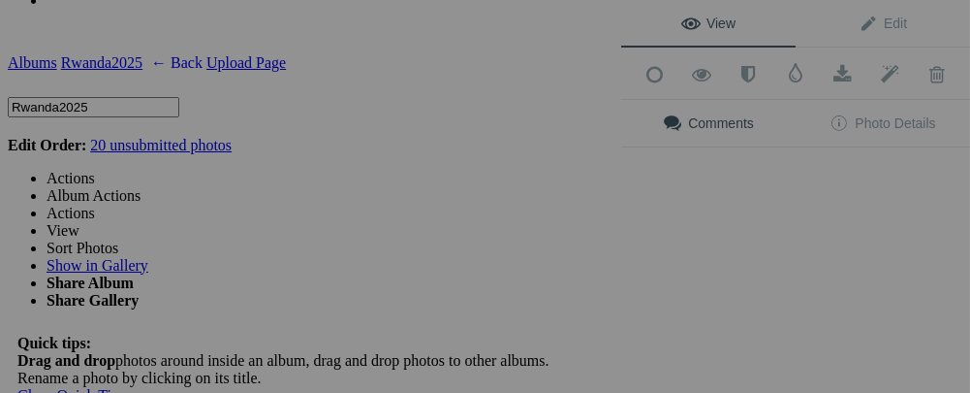
click at [864, 274] on div "View Edit Add to Quick Collection Remove from Quick Collection Hide from Public…" at bounding box center [795, 196] width 349 height 393
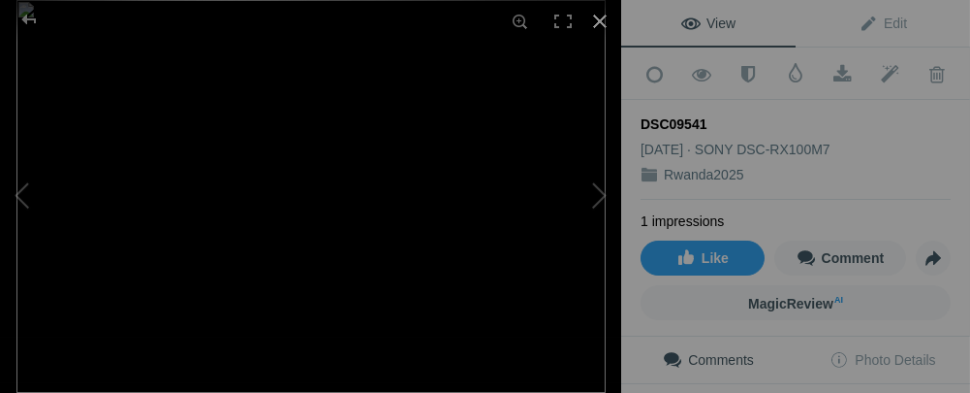
click at [595, 15] on div at bounding box center [600, 21] width 43 height 43
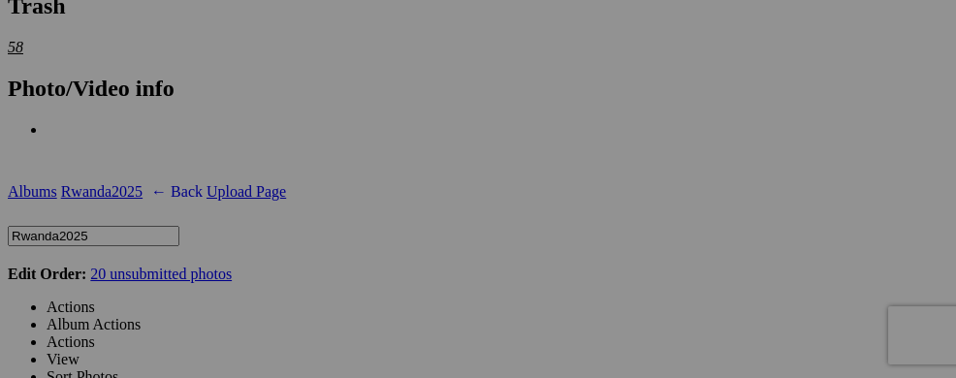
scroll to position [3203, 0]
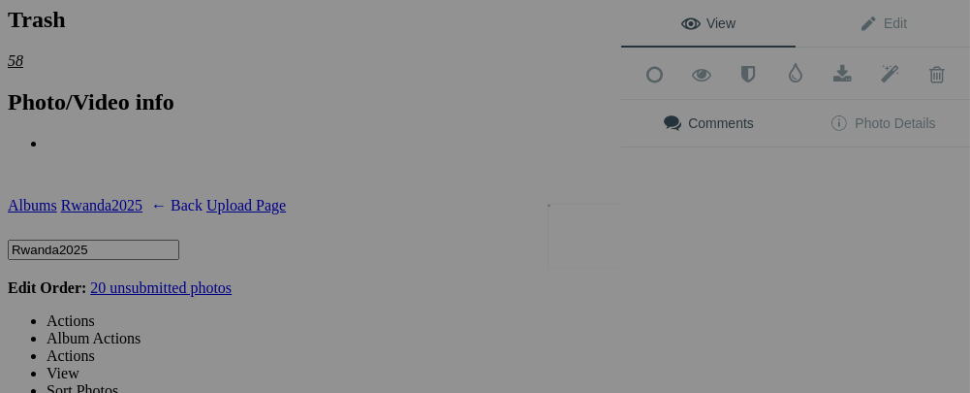
click at [561, 240] on button at bounding box center [548, 197] width 145 height 142
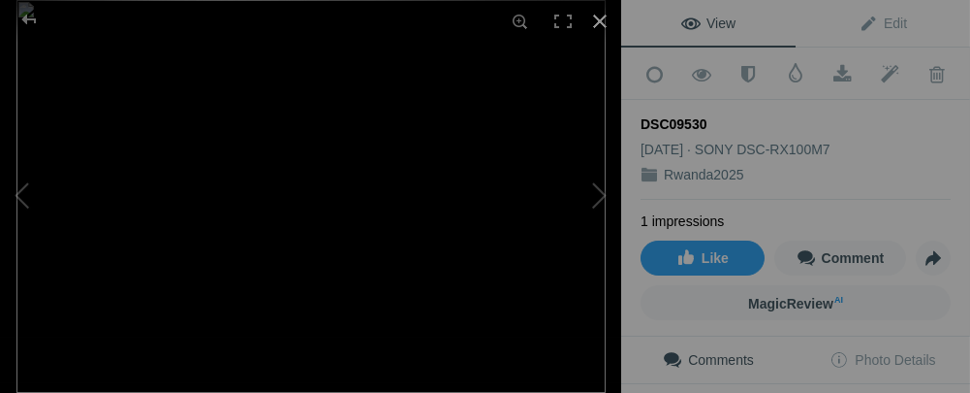
click at [602, 23] on div at bounding box center [600, 21] width 43 height 43
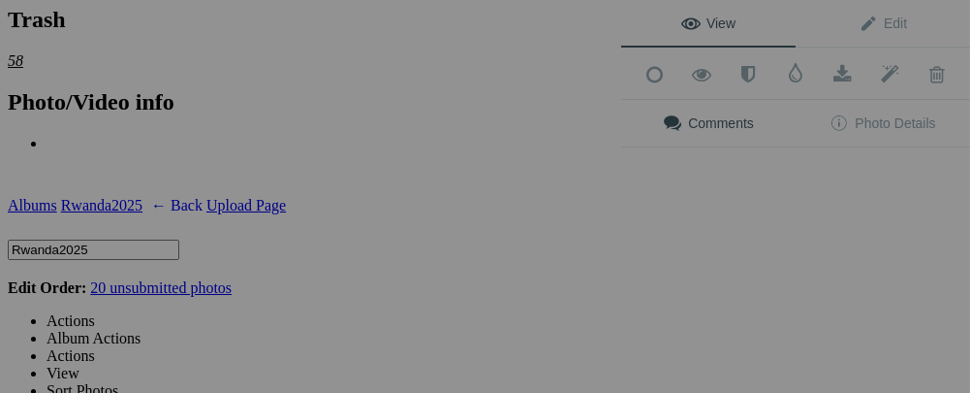
click at [718, 248] on div "View Edit Add to Quick Collection Remove from Quick Collection Hide from Public…" at bounding box center [795, 196] width 349 height 393
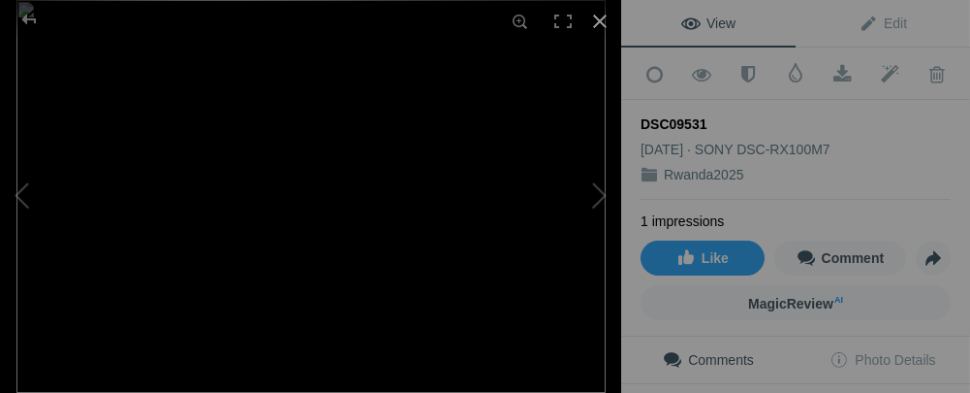
click at [597, 25] on div at bounding box center [600, 21] width 43 height 43
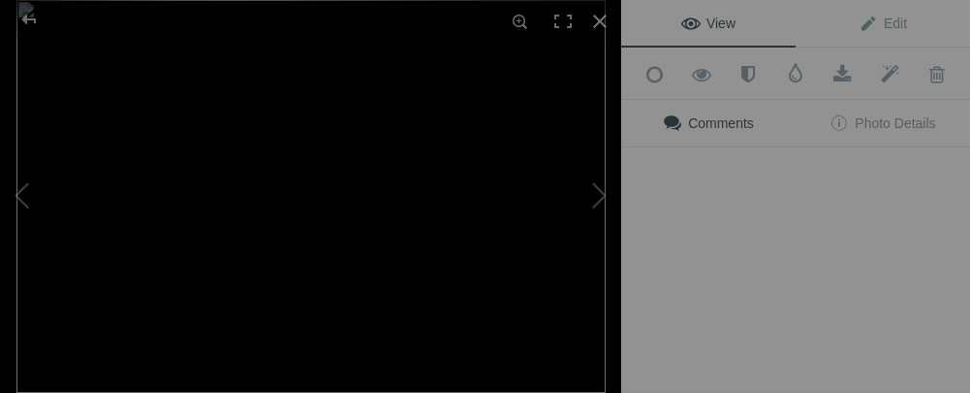
click at [815, 233] on div "View Edit Add to Quick Collection Remove from Quick Collection Hide from Public…" at bounding box center [795, 196] width 349 height 393
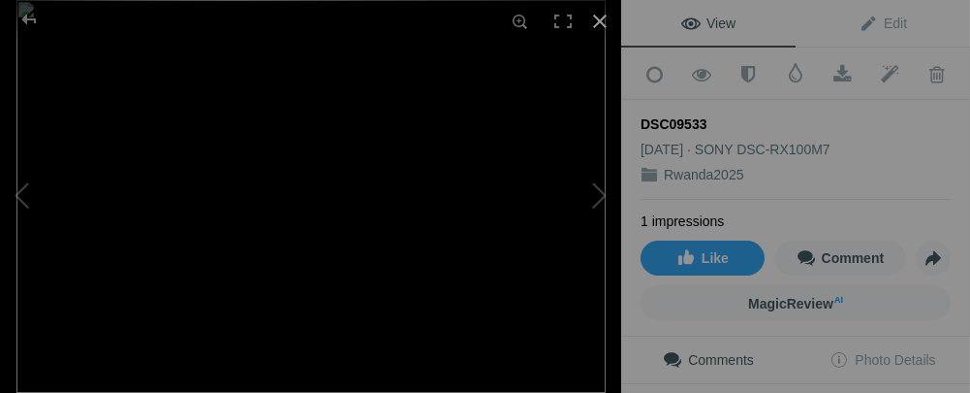
click at [599, 19] on div at bounding box center [600, 21] width 43 height 43
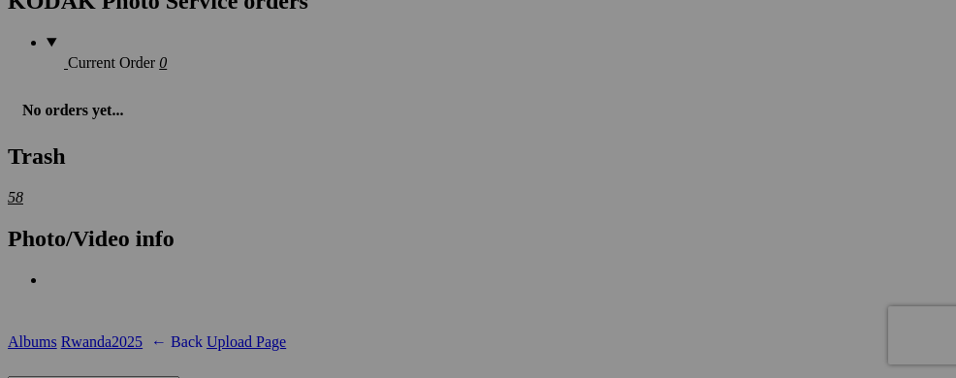
scroll to position [3048, 0]
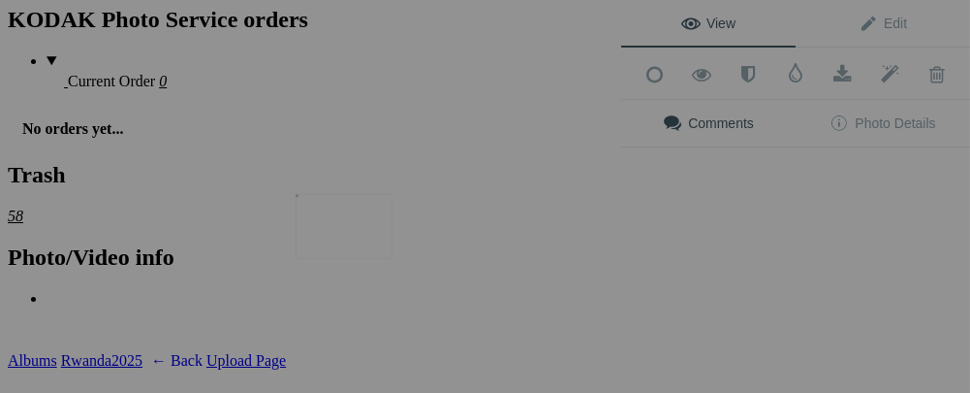
click at [371, 225] on img at bounding box center [344, 226] width 97 height 65
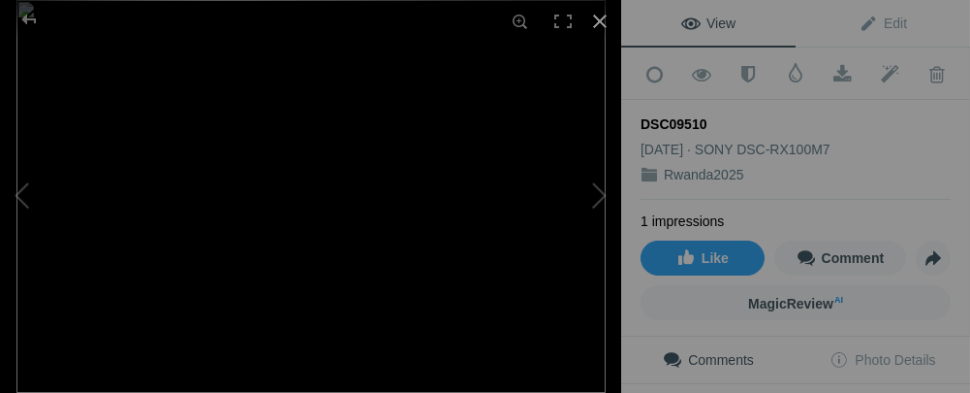
click at [601, 25] on div at bounding box center [600, 21] width 43 height 43
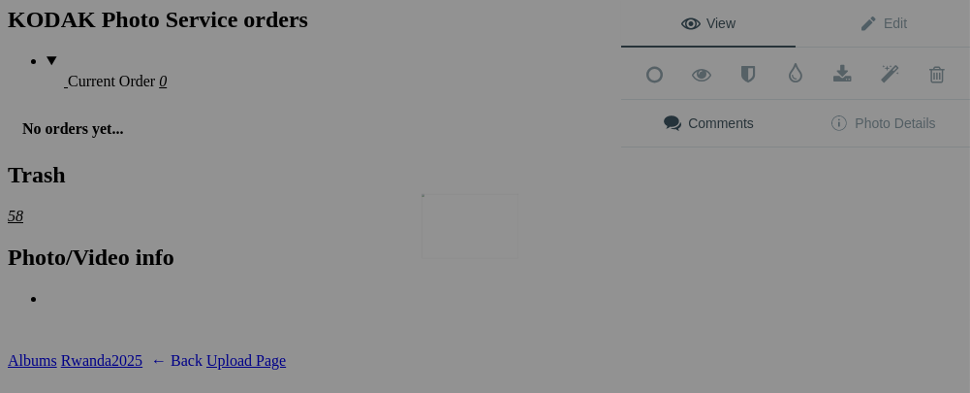
click at [457, 225] on img at bounding box center [470, 226] width 97 height 65
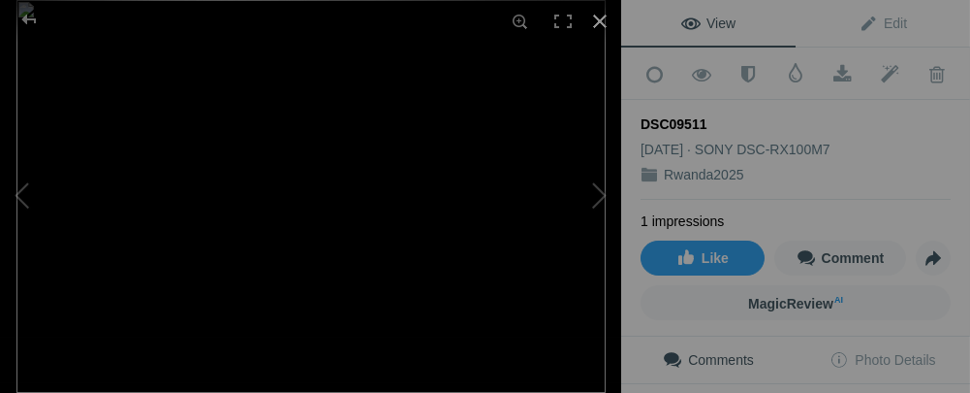
click at [599, 16] on div at bounding box center [600, 21] width 43 height 43
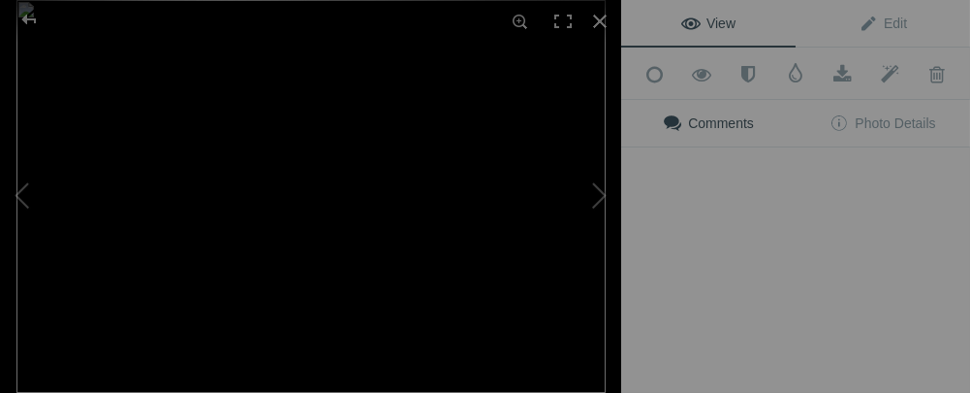
click at [574, 237] on button at bounding box center [548, 197] width 145 height 142
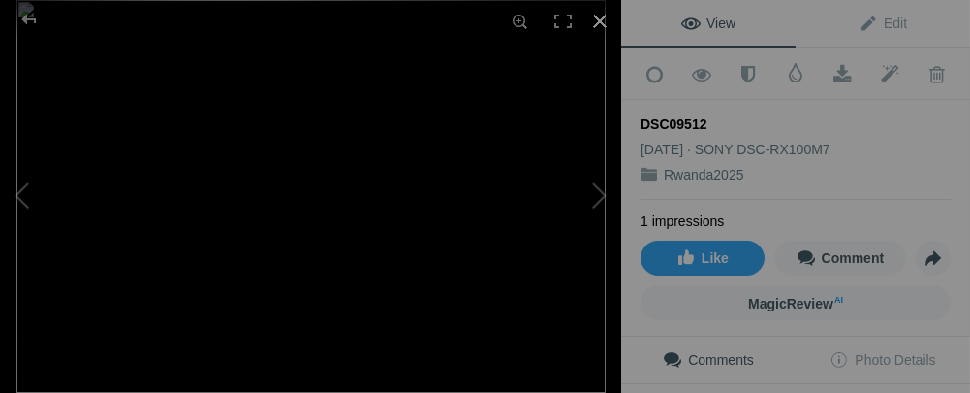
click at [594, 24] on div at bounding box center [600, 21] width 43 height 43
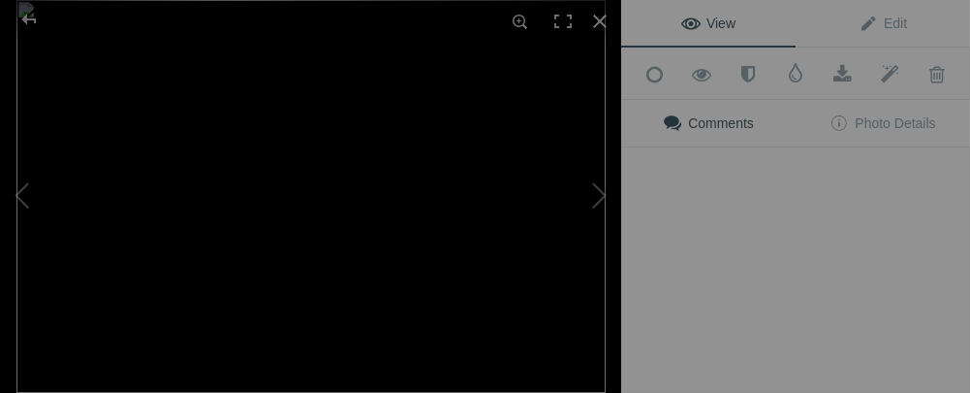
click at [698, 222] on div "View Edit Add to Quick Collection Remove from Quick Collection Hide from Public…" at bounding box center [795, 196] width 349 height 393
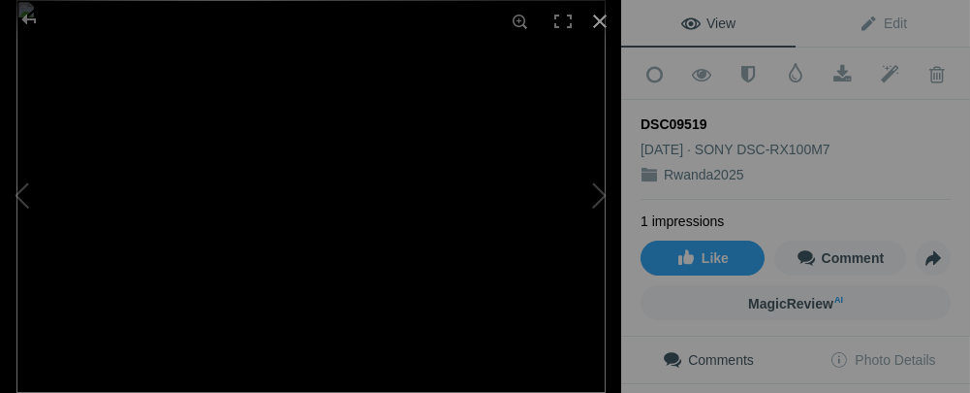
click at [599, 19] on div at bounding box center [600, 21] width 43 height 43
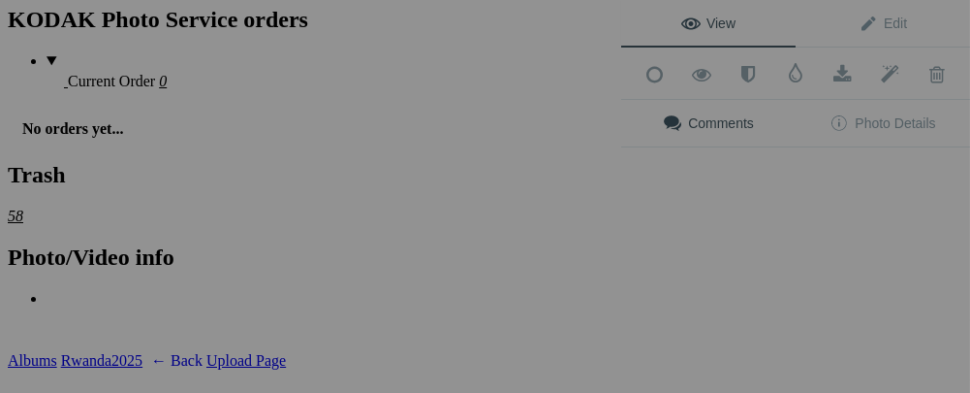
click at [852, 227] on div "View Edit Add to Quick Collection Remove from Quick Collection Hide from Public…" at bounding box center [795, 196] width 349 height 393
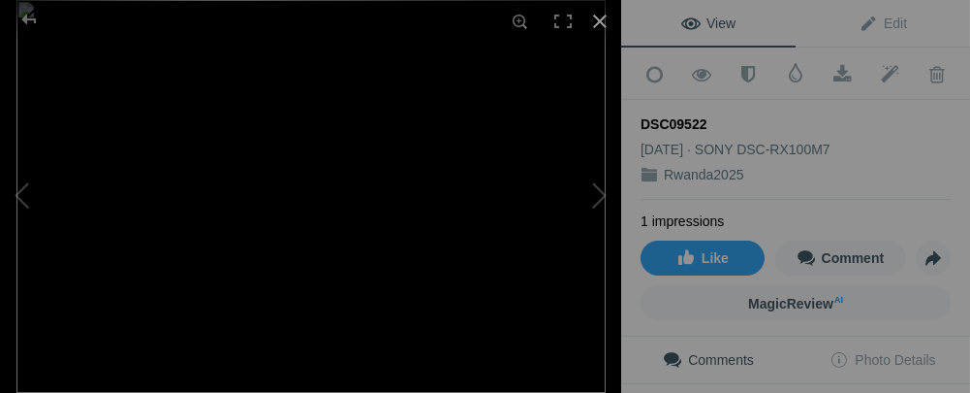
click at [604, 29] on div at bounding box center [600, 21] width 43 height 43
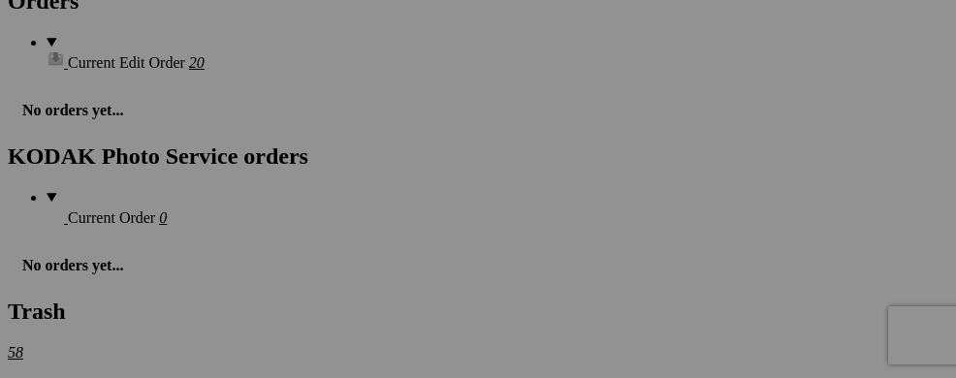
scroll to position [2893, 0]
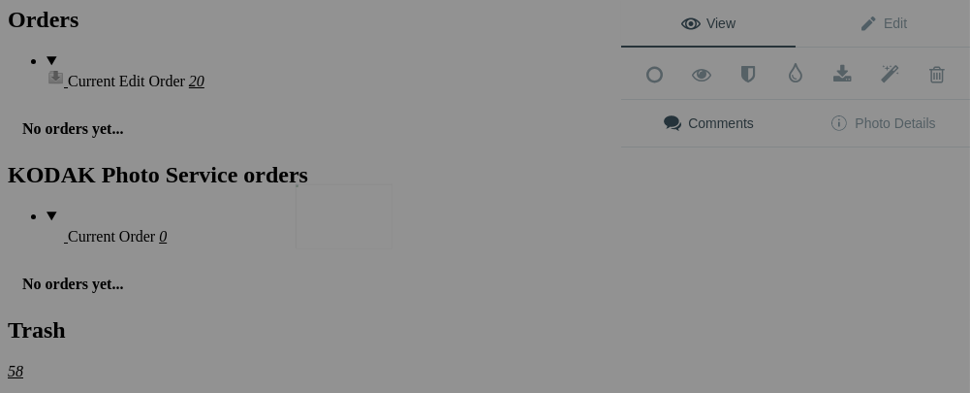
click at [350, 233] on img at bounding box center [344, 216] width 97 height 65
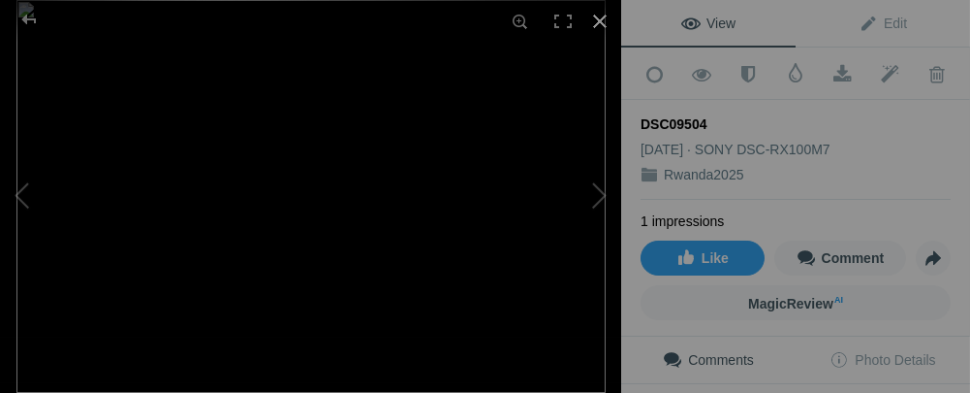
click at [602, 23] on div at bounding box center [600, 21] width 43 height 43
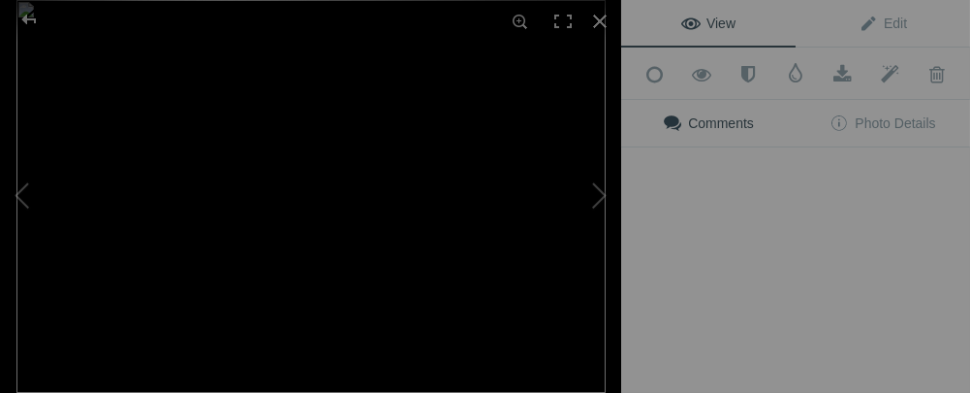
click at [473, 226] on img at bounding box center [310, 196] width 589 height 393
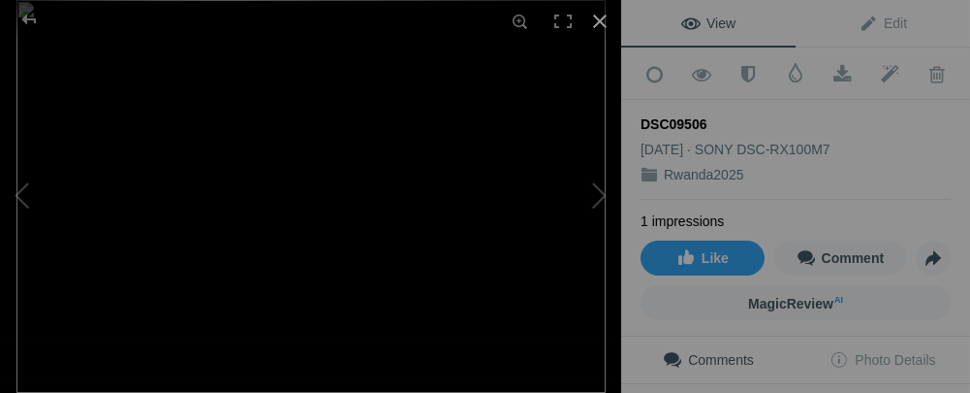
click at [599, 14] on div at bounding box center [600, 21] width 43 height 43
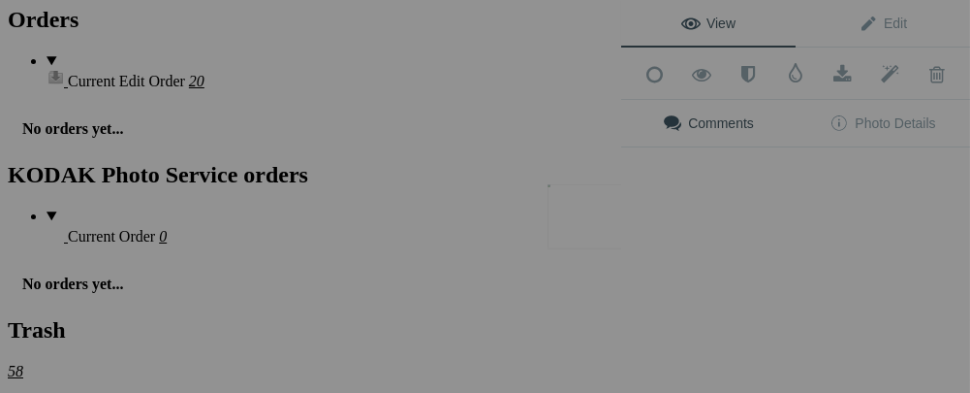
click at [581, 215] on button at bounding box center [548, 197] width 145 height 142
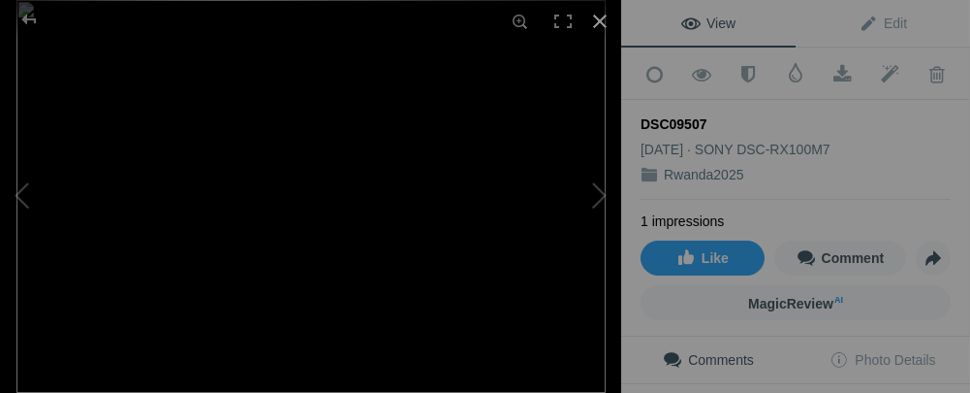
click at [600, 26] on div at bounding box center [600, 21] width 43 height 43
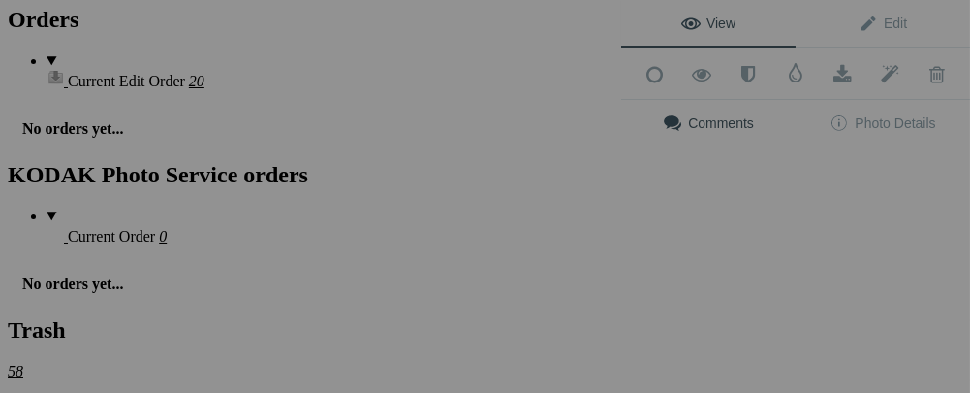
click at [701, 227] on div "View Edit Add to Quick Collection Remove from Quick Collection Hide from Public…" at bounding box center [795, 196] width 349 height 393
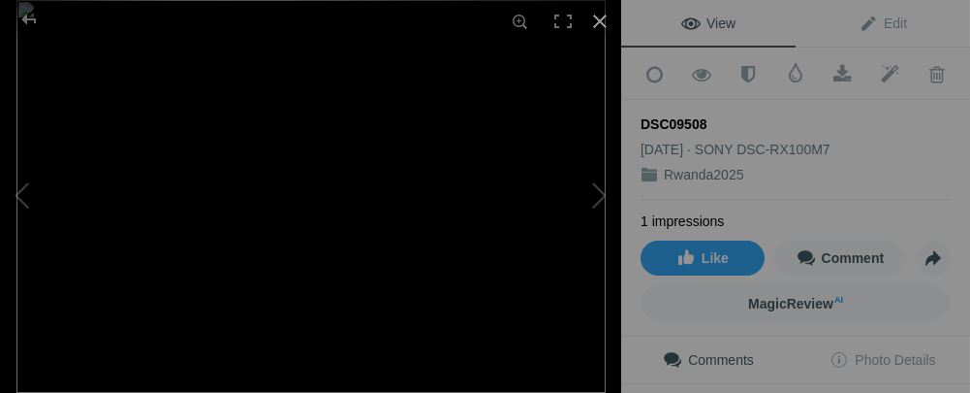
click at [597, 19] on div at bounding box center [600, 21] width 43 height 43
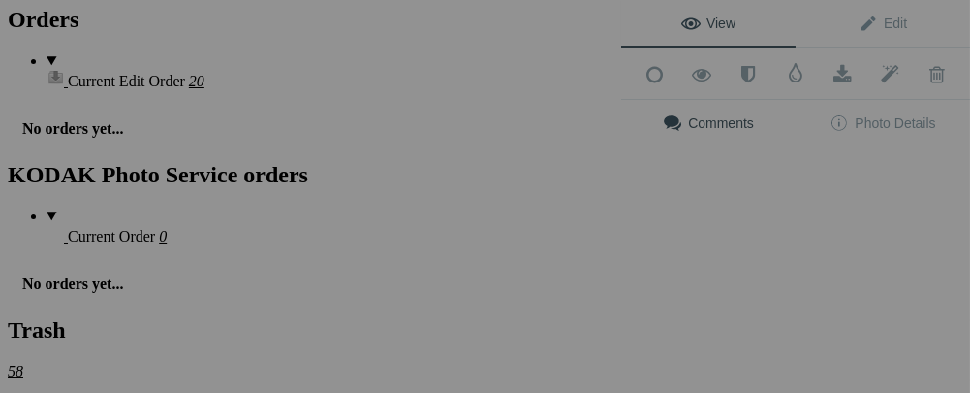
click at [819, 213] on div "View Edit Add to Quick Collection Remove from Quick Collection Hide from Public…" at bounding box center [795, 196] width 349 height 393
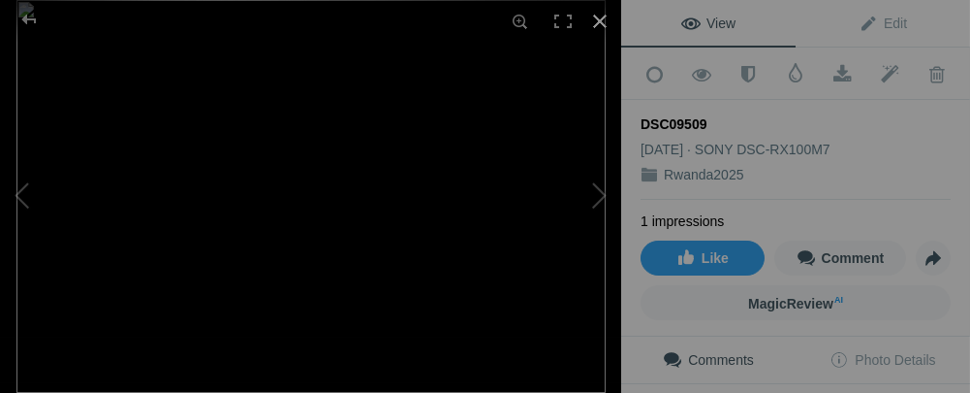
click at [592, 16] on div at bounding box center [600, 21] width 43 height 43
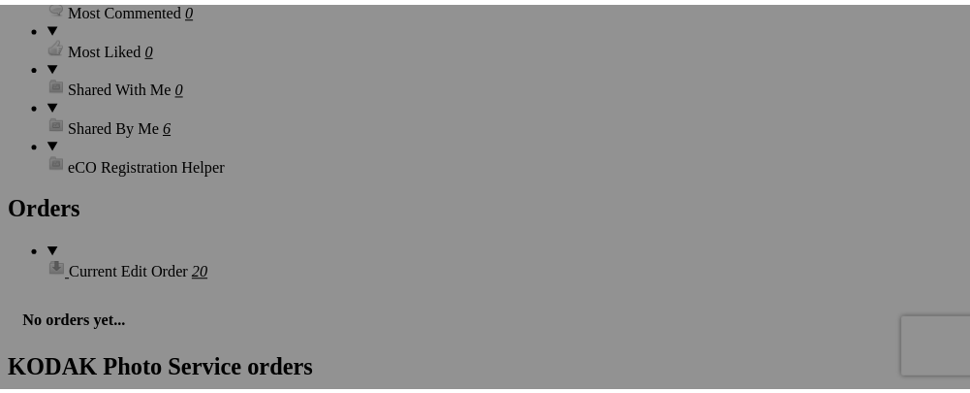
scroll to position [2699, 0]
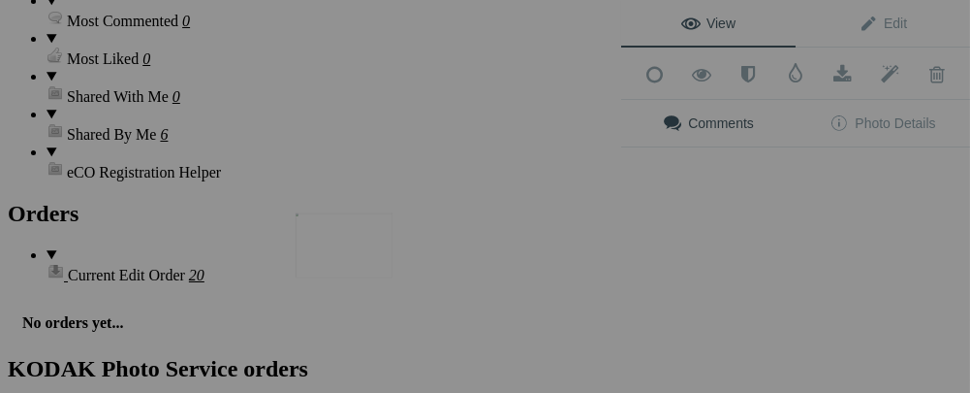
click at [361, 250] on img at bounding box center [344, 245] width 97 height 65
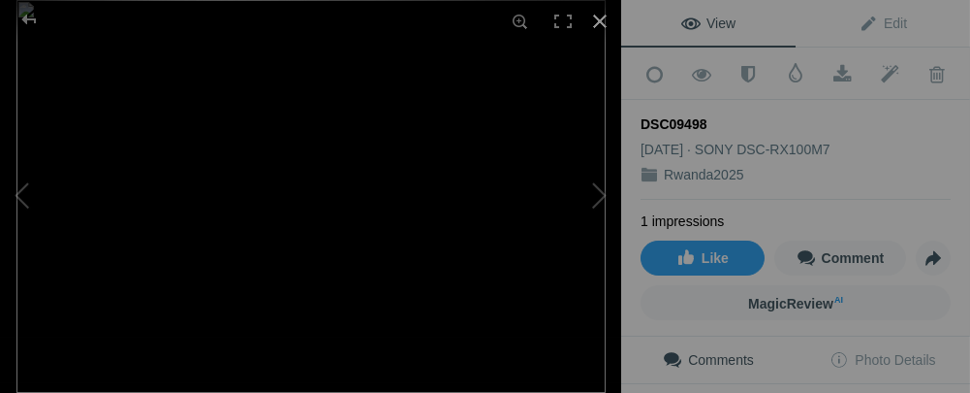
click at [599, 22] on div at bounding box center [600, 21] width 43 height 43
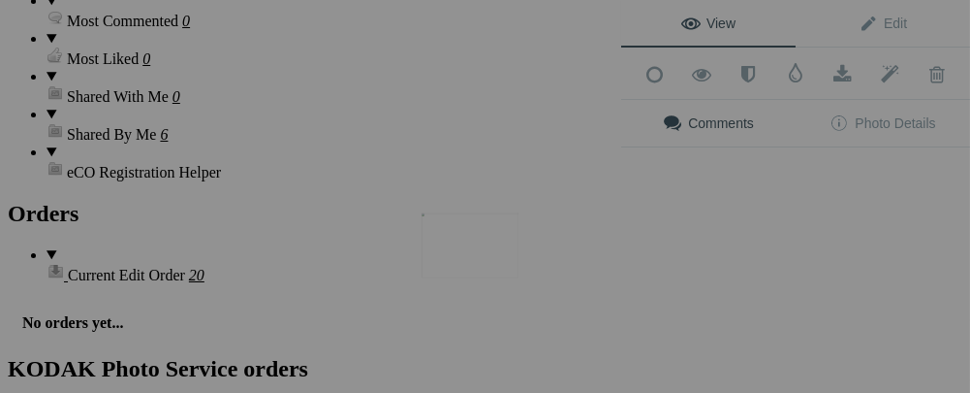
click at [501, 247] on button at bounding box center [548, 197] width 145 height 142
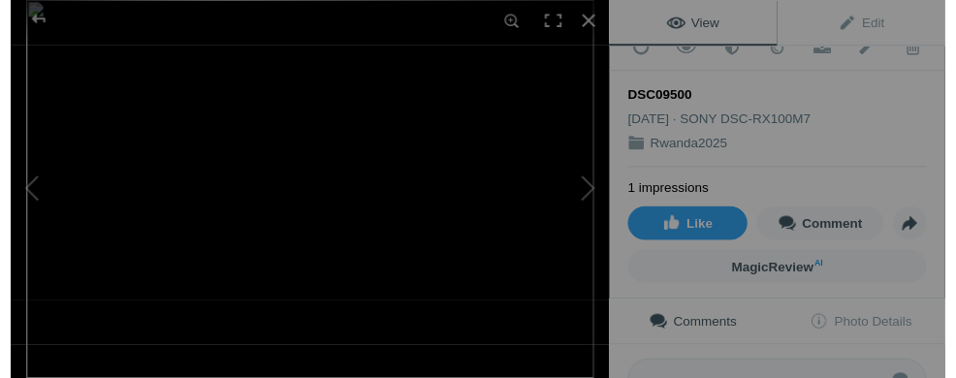
scroll to position [0, 0]
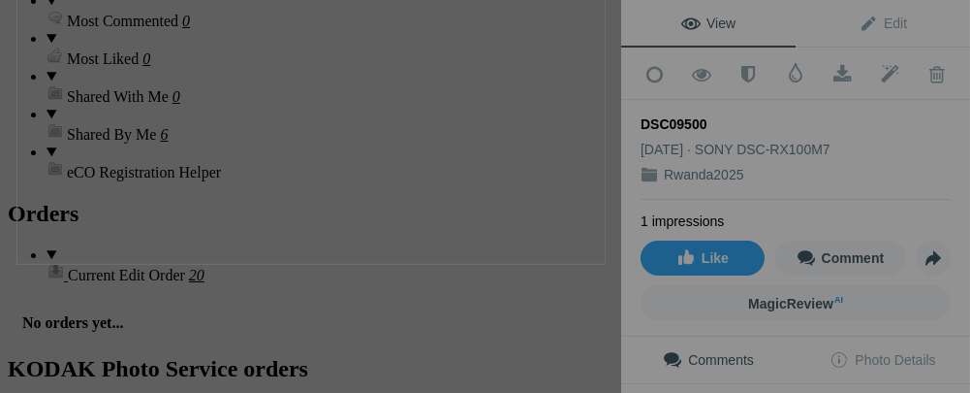
click at [613, 47] on div "DSC09500" at bounding box center [310, 196] width 621 height 393
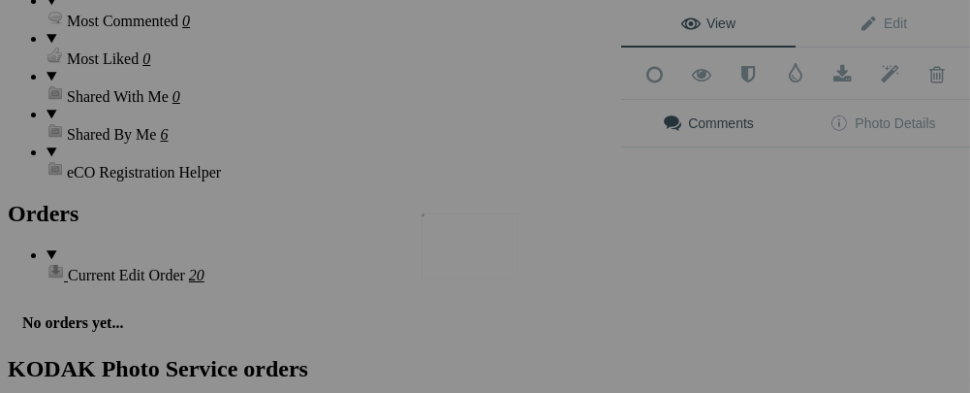
click at [494, 254] on button at bounding box center [548, 197] width 145 height 142
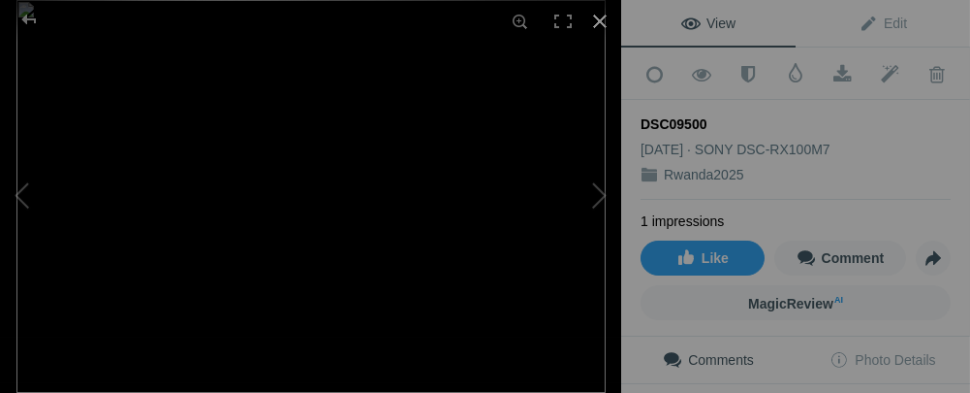
click at [592, 19] on div at bounding box center [600, 21] width 43 height 43
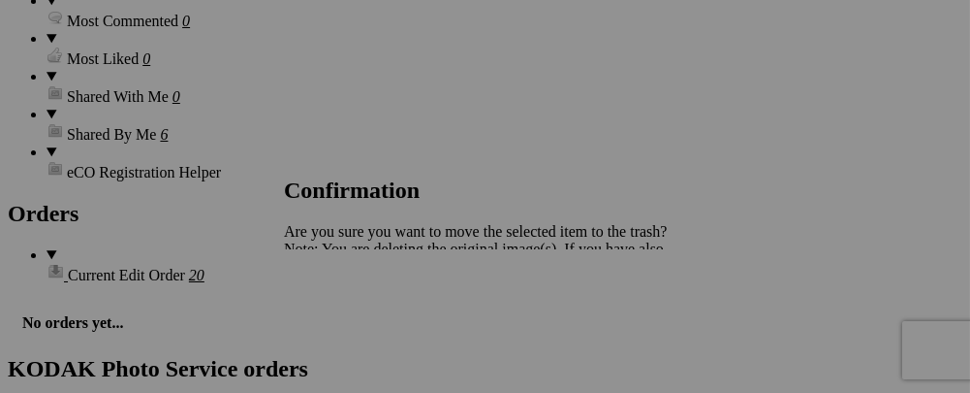
click at [644, 326] on div "Cancel Yes" at bounding box center [478, 316] width 388 height 17
click at [646, 308] on div "Cancel Yes" at bounding box center [478, 316] width 388 height 17
click at [349, 308] on span "Yes" at bounding box center [338, 316] width 22 height 16
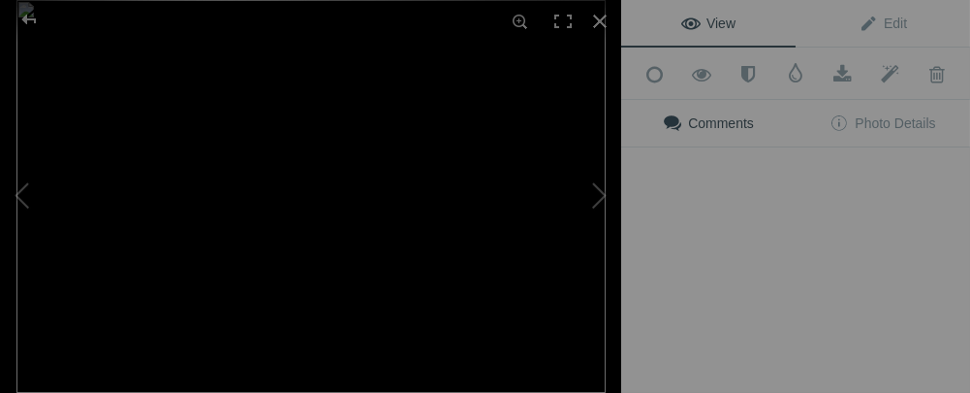
click at [492, 243] on button at bounding box center [548, 197] width 145 height 142
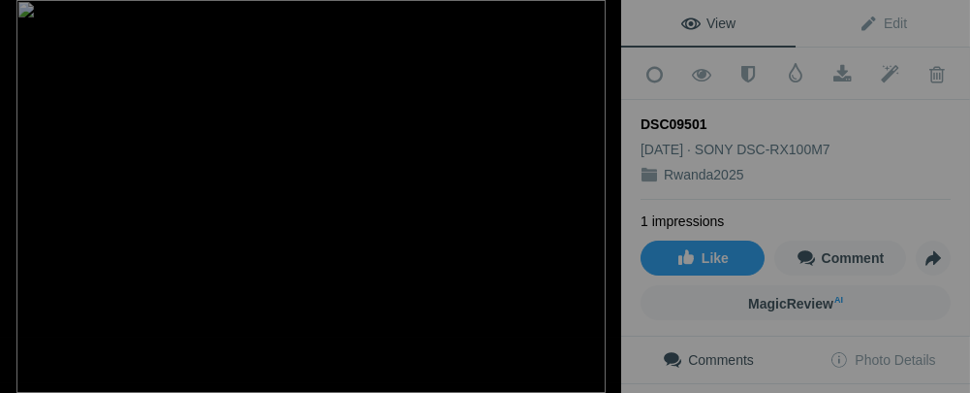
click at [595, 22] on div at bounding box center [600, 21] width 43 height 43
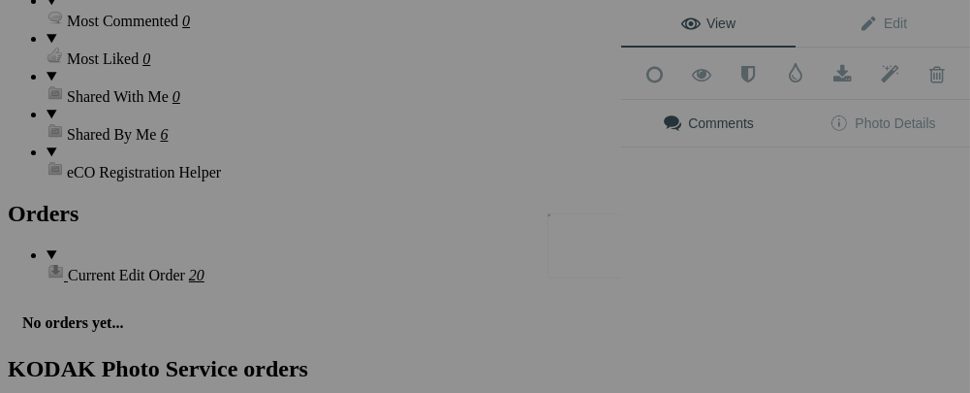
click at [628, 251] on div "View Edit Add to Quick Collection Remove from Quick Collection Hide from Public…" at bounding box center [795, 196] width 349 height 393
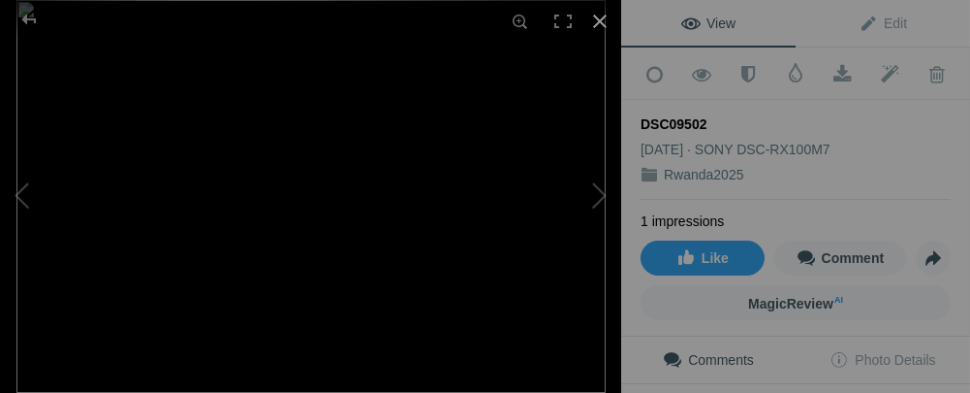
click at [597, 19] on div at bounding box center [600, 21] width 43 height 43
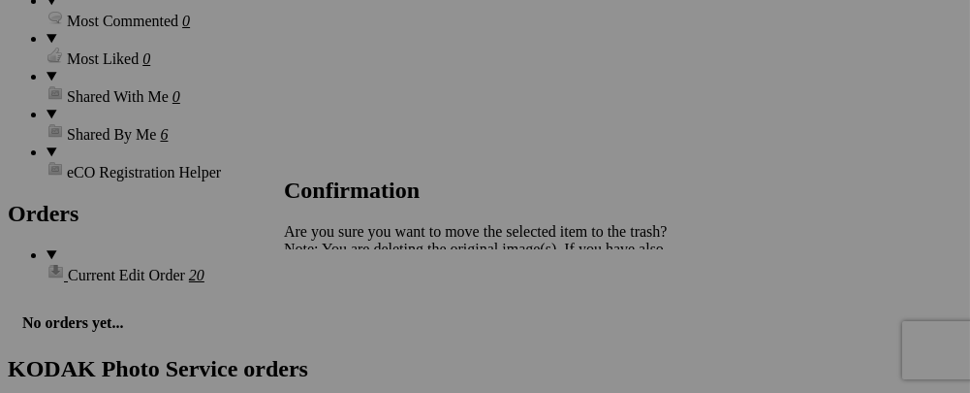
click at [349, 325] on span "Yes" at bounding box center [338, 316] width 22 height 16
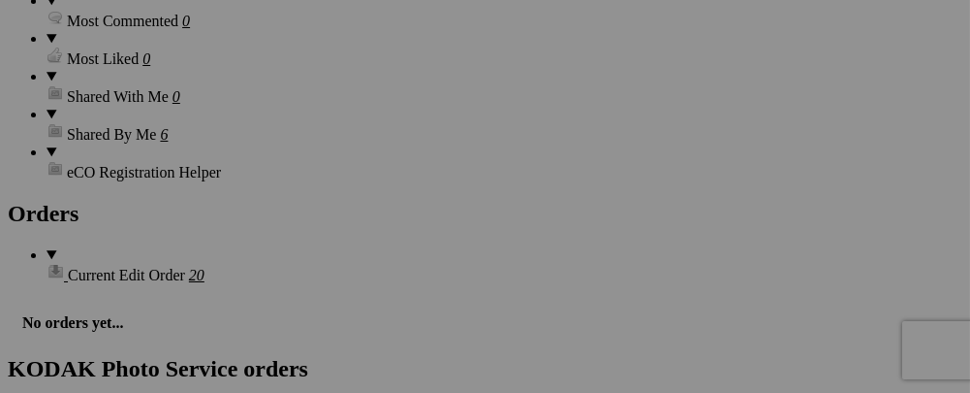
click at [0, 0] on div "View Edit Add to Quick Collection Remove from Quick Collection Hide from Public…" at bounding box center [0, 0] width 0 height 0
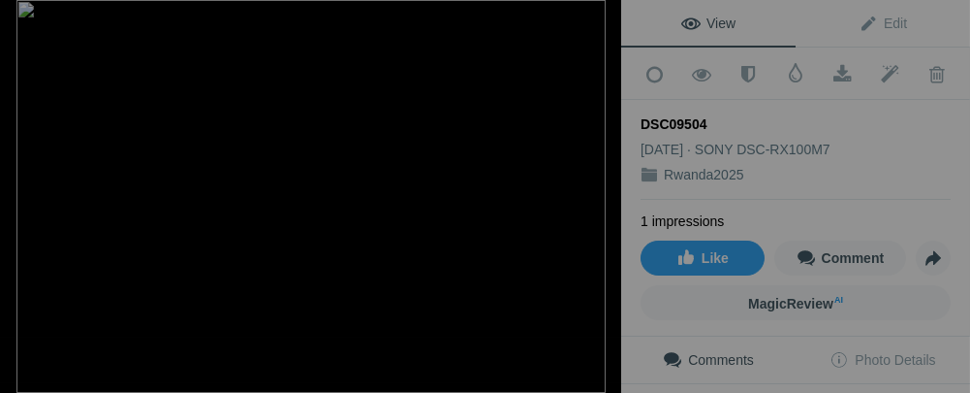
click at [599, 25] on div at bounding box center [600, 21] width 43 height 43
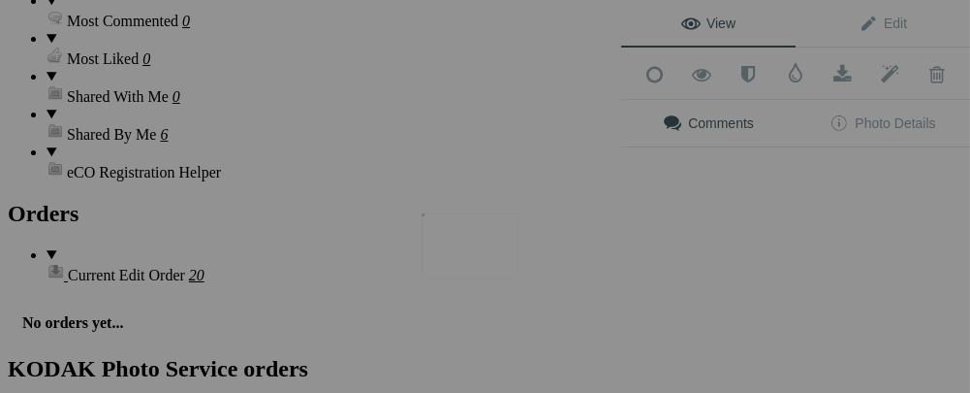
click at [493, 248] on button at bounding box center [548, 197] width 145 height 142
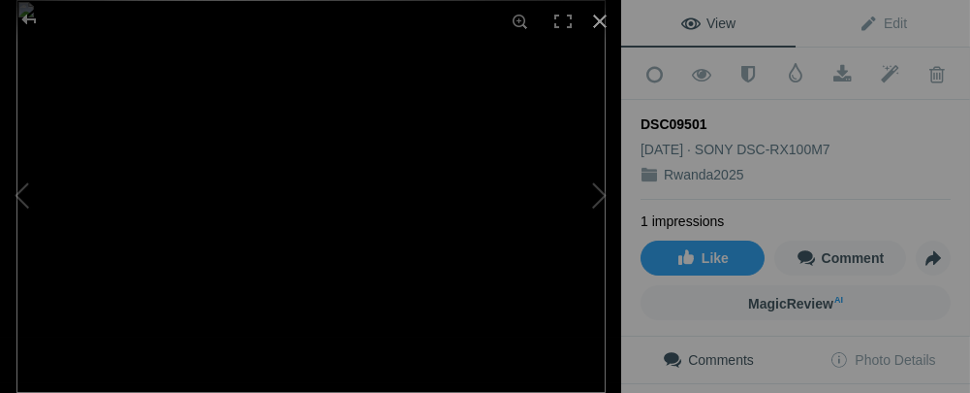
click at [596, 16] on div at bounding box center [600, 21] width 43 height 43
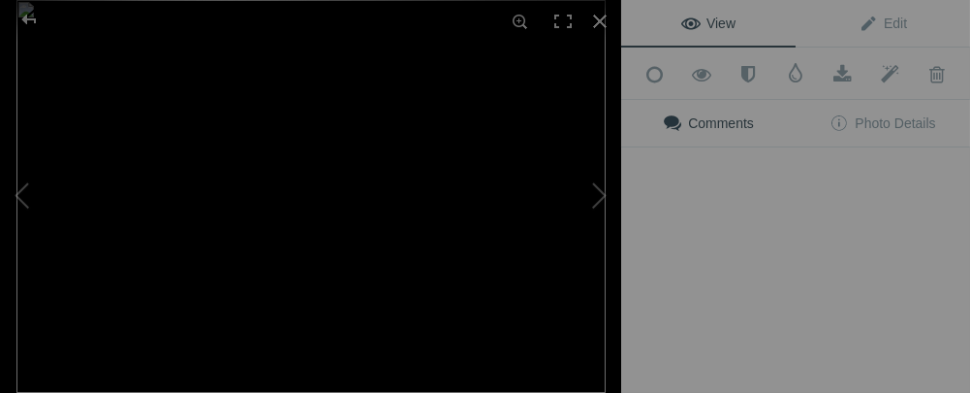
click at [711, 254] on div "View Edit Add to Quick Collection Remove from Quick Collection Hide from Public…" at bounding box center [795, 196] width 349 height 393
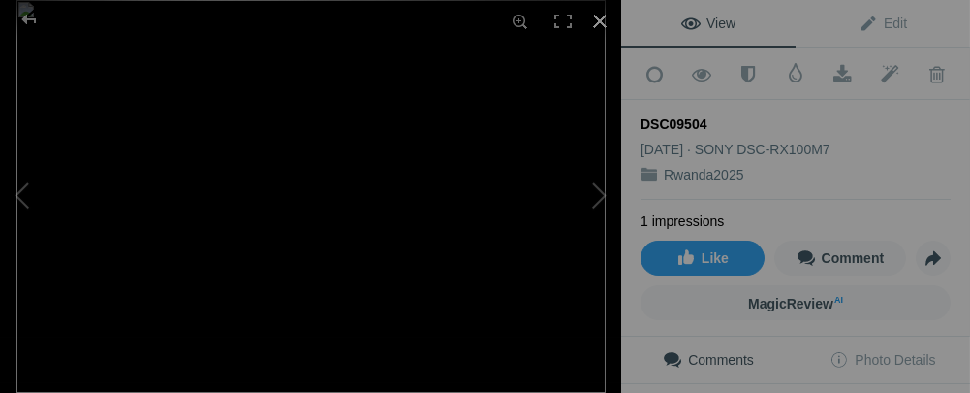
click at [602, 26] on div at bounding box center [600, 21] width 43 height 43
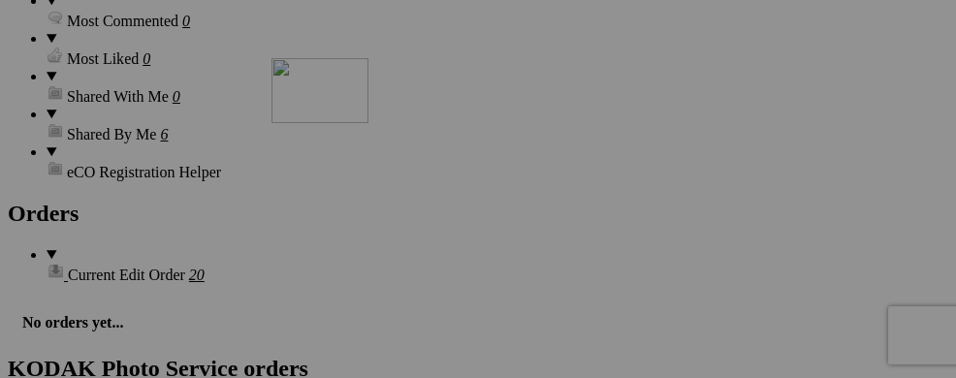
drag, startPoint x: 729, startPoint y: 253, endPoint x: 551, endPoint y: 226, distance: 180.4
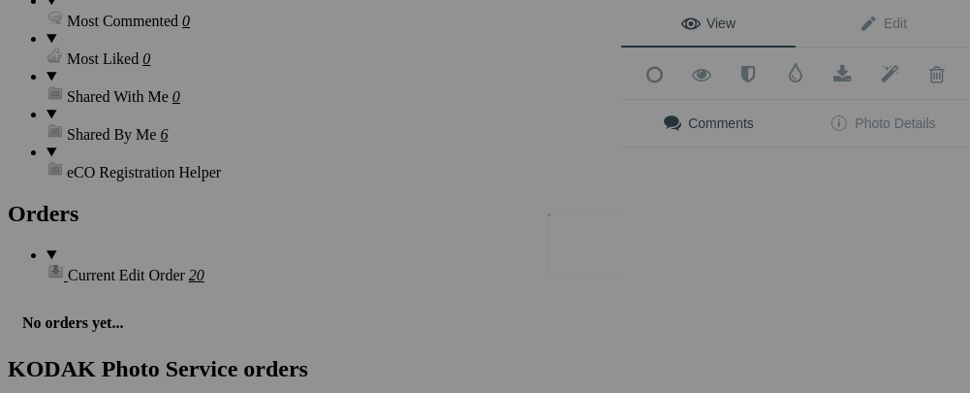
click at [609, 251] on button at bounding box center [548, 197] width 145 height 142
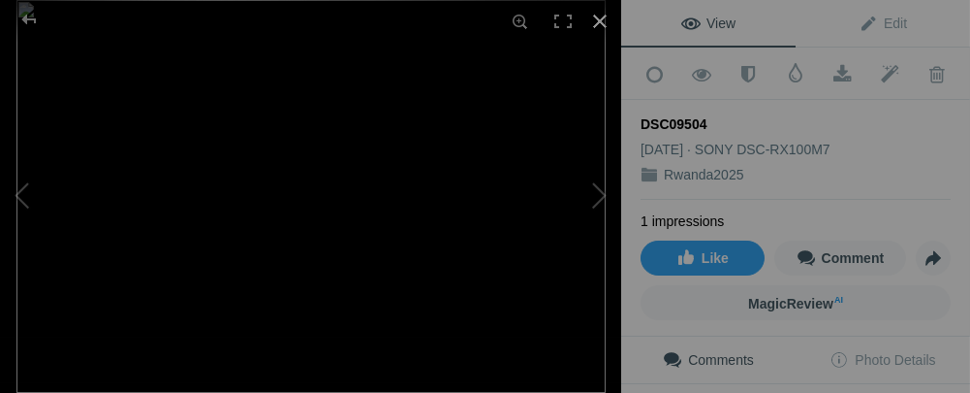
click at [606, 33] on div at bounding box center [600, 21] width 43 height 43
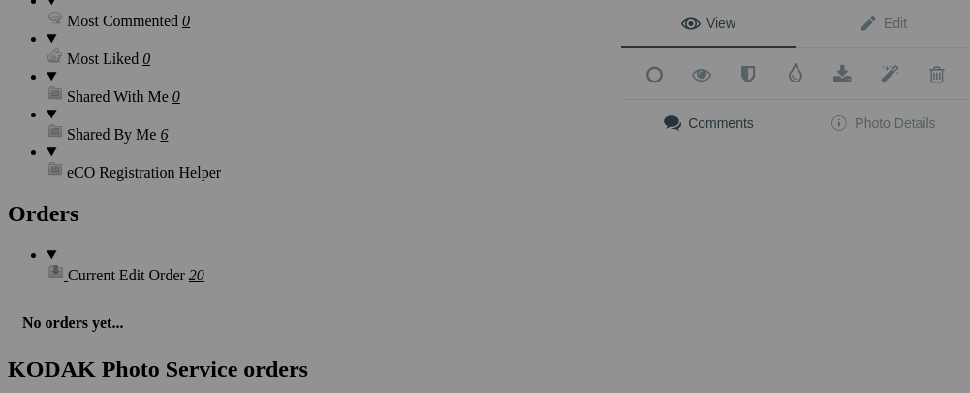
click at [699, 233] on div "View Edit Add to Quick Collection Remove from Quick Collection Hide from Public…" at bounding box center [795, 196] width 349 height 393
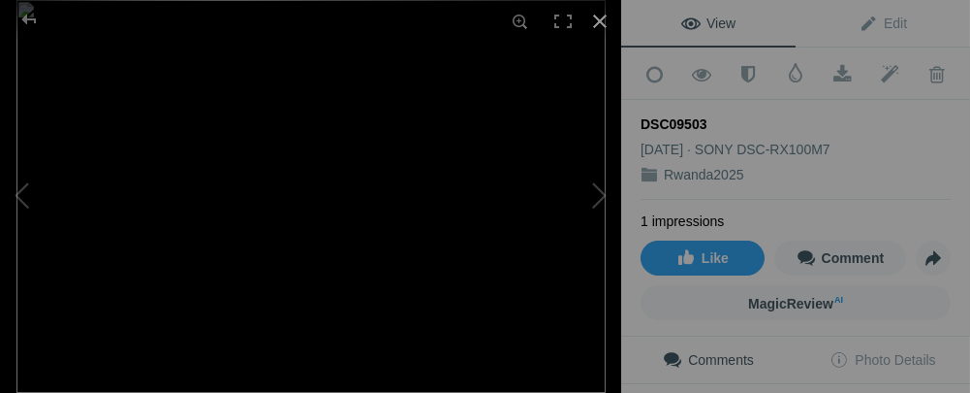
click at [597, 22] on div at bounding box center [600, 21] width 43 height 43
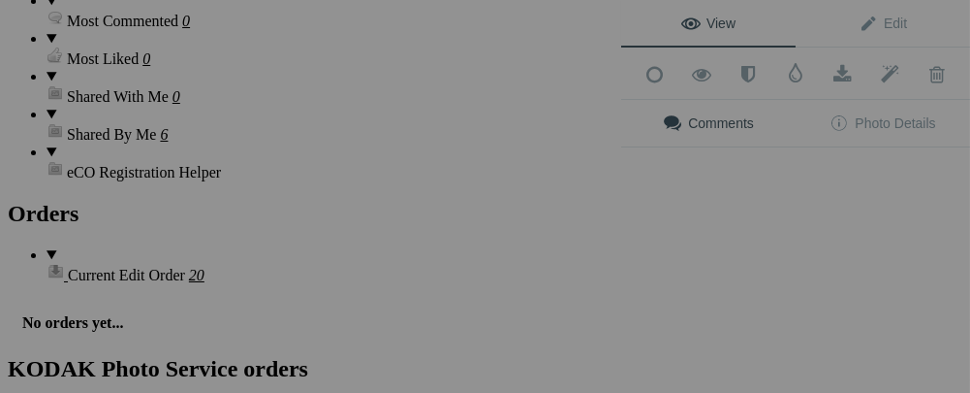
click at [726, 265] on div "View Edit Add to Quick Collection Remove from Quick Collection Hide from Public…" at bounding box center [795, 196] width 349 height 393
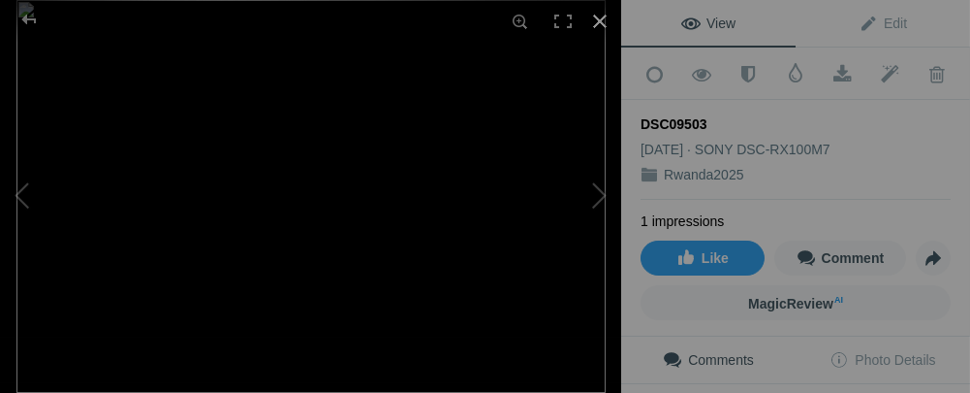
click at [594, 17] on div at bounding box center [600, 21] width 43 height 43
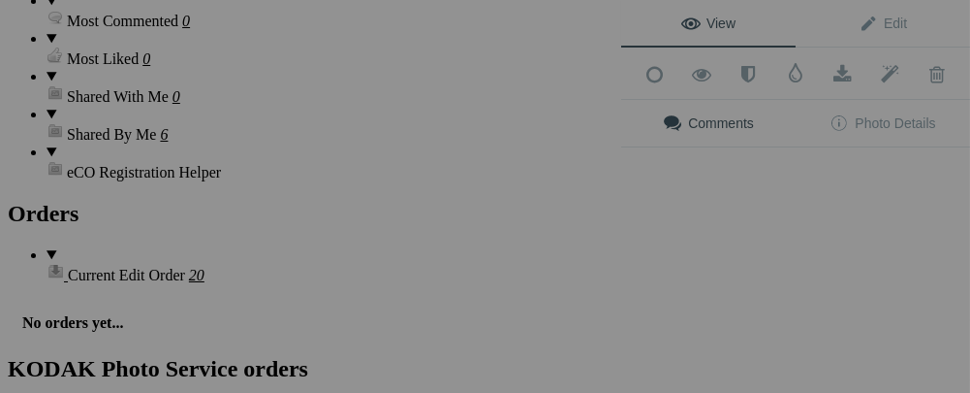
click at [829, 237] on div "View Edit Add to Quick Collection Remove from Quick Collection Hide from Public…" at bounding box center [795, 196] width 349 height 393
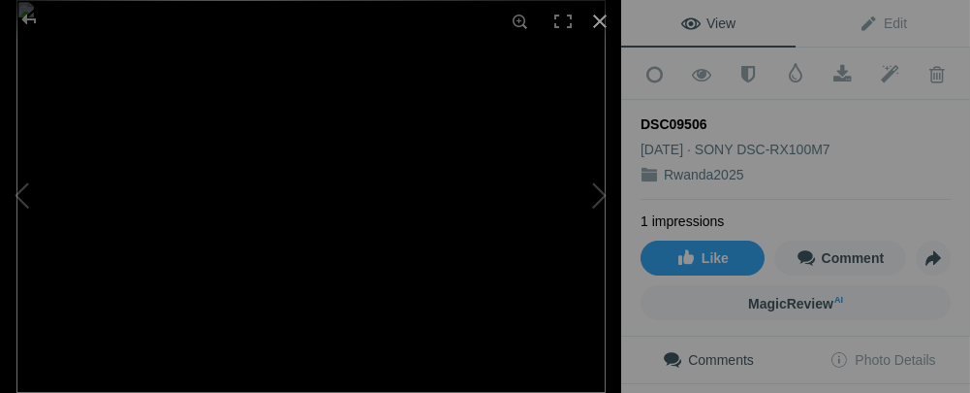
click at [597, 23] on div at bounding box center [600, 21] width 43 height 43
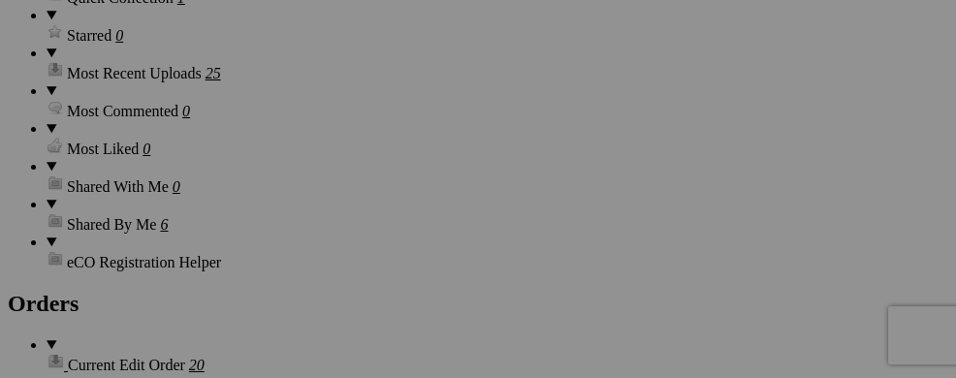
scroll to position [2571, 0]
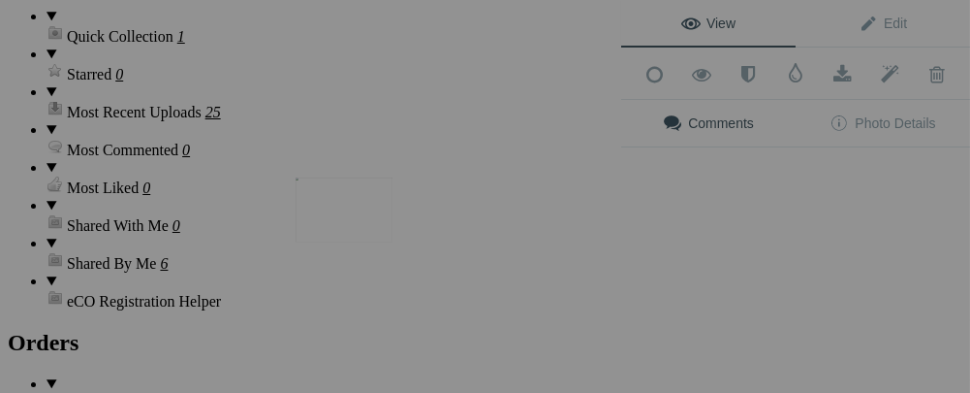
click at [340, 222] on img at bounding box center [344, 209] width 97 height 65
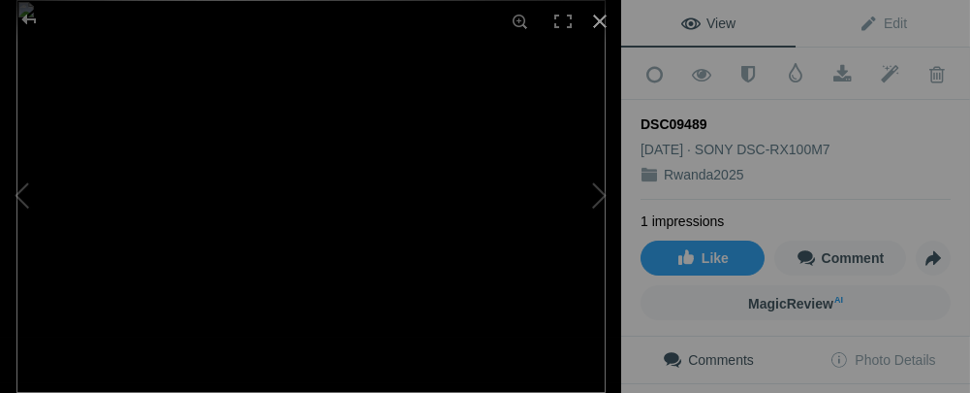
click at [593, 23] on div at bounding box center [600, 21] width 43 height 43
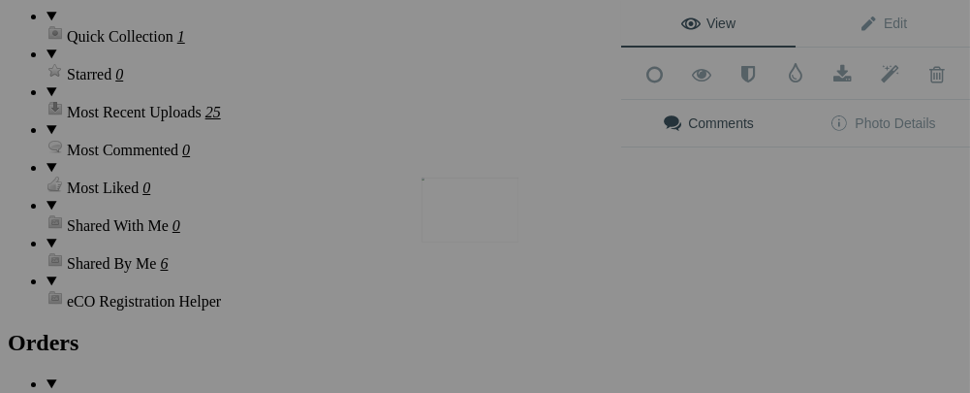
click at [470, 214] on img at bounding box center [470, 209] width 97 height 65
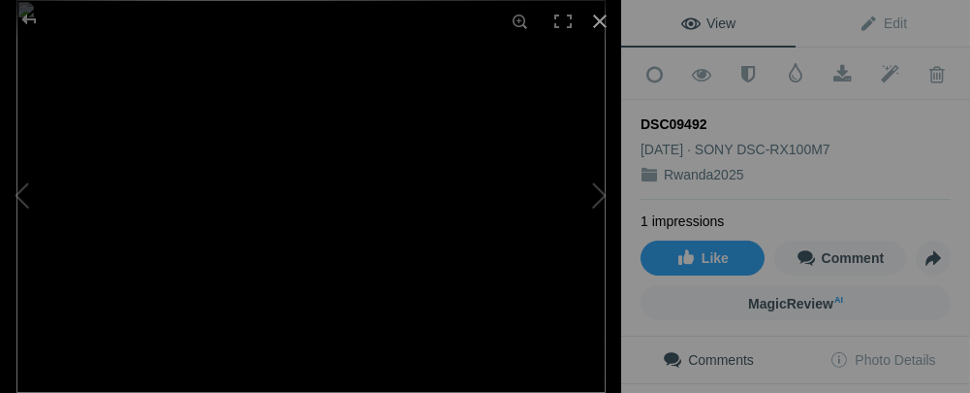
click at [596, 25] on div at bounding box center [600, 21] width 43 height 43
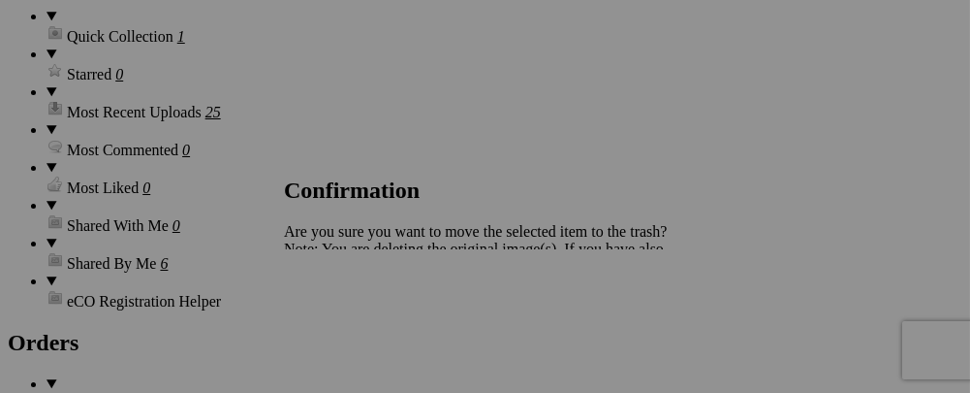
click at [349, 325] on span "Yes" at bounding box center [338, 316] width 22 height 16
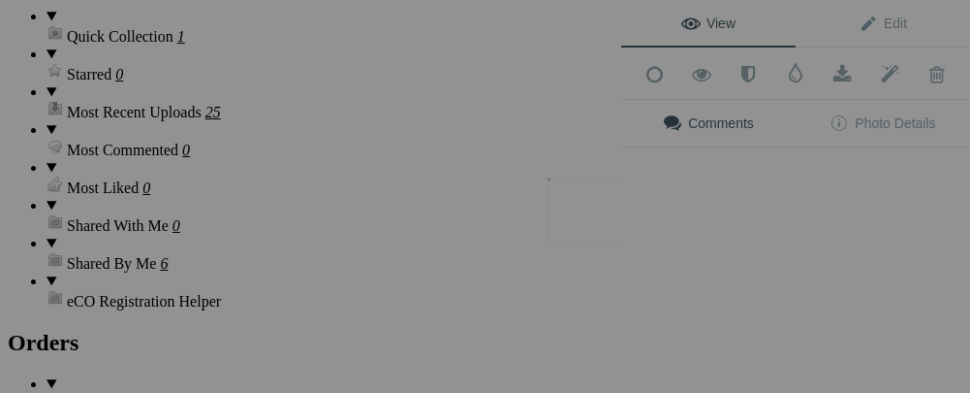
click at [610, 220] on button at bounding box center [548, 197] width 145 height 142
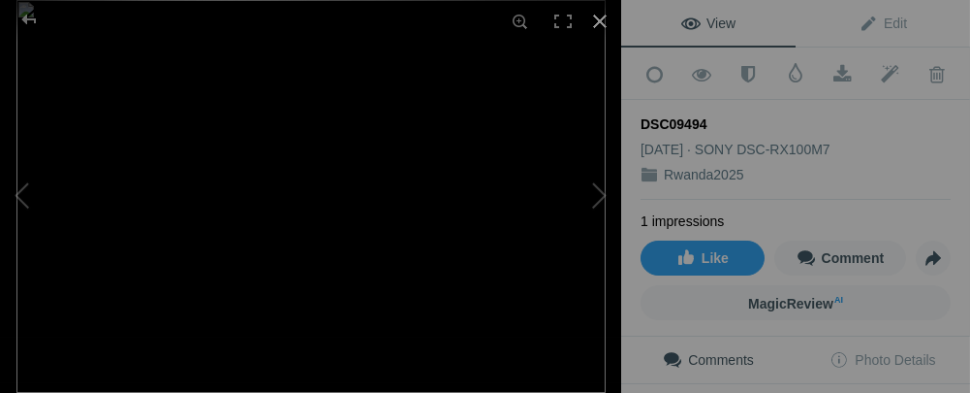
click at [596, 18] on div at bounding box center [600, 21] width 43 height 43
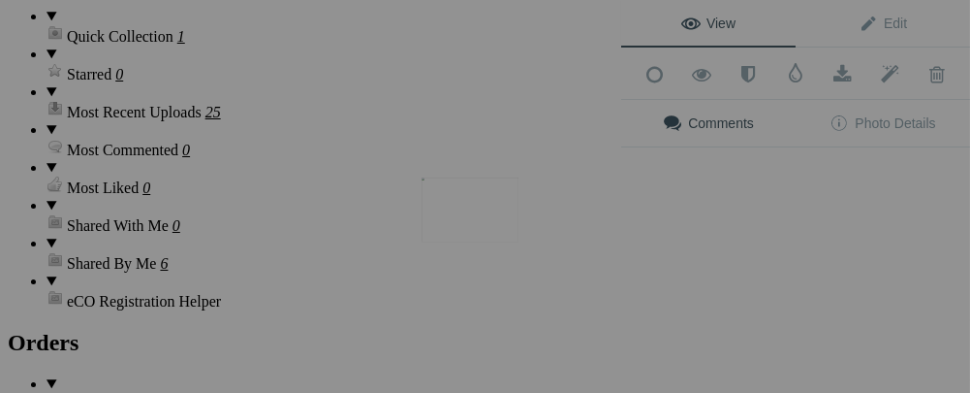
click at [472, 213] on img at bounding box center [470, 209] width 97 height 65
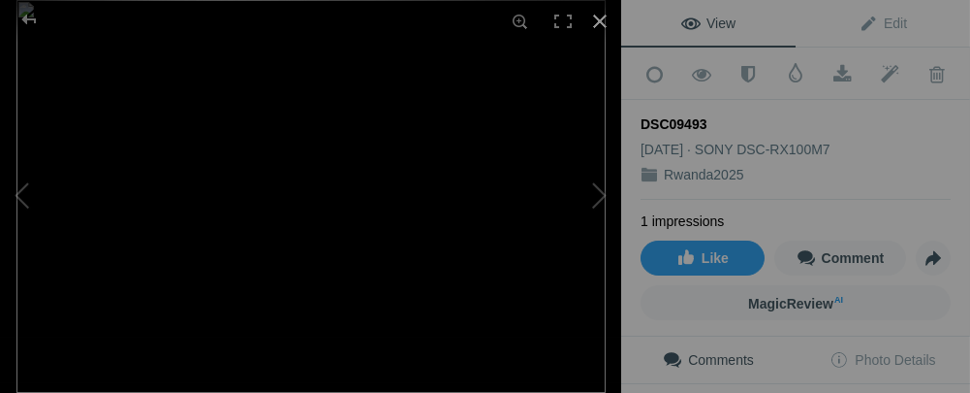
click at [602, 25] on div at bounding box center [600, 21] width 43 height 43
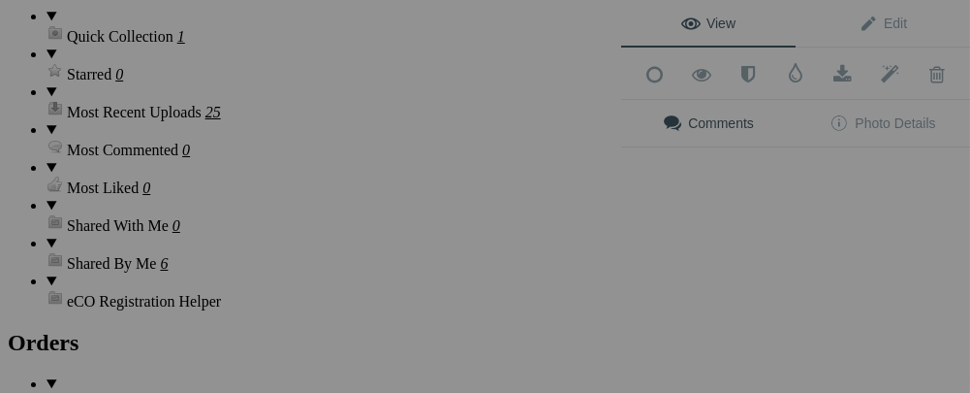
click at [728, 203] on div "View Edit Add to Quick Collection Remove from Quick Collection Hide from Public…" at bounding box center [795, 196] width 349 height 393
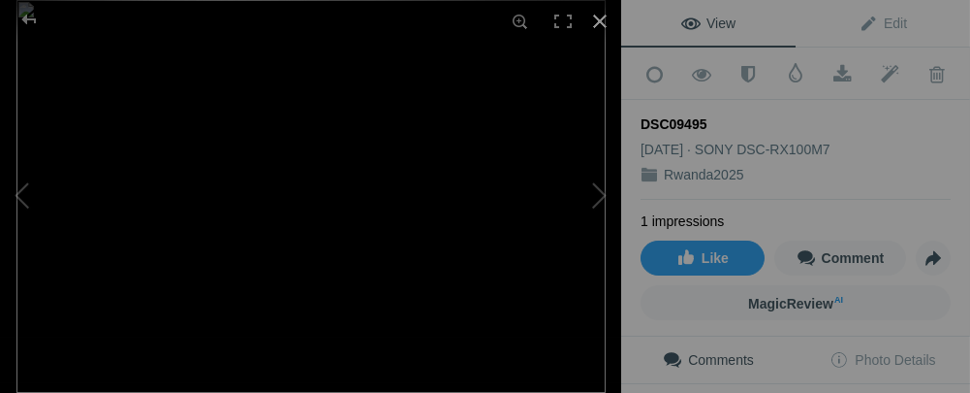
click at [601, 18] on div at bounding box center [600, 21] width 43 height 43
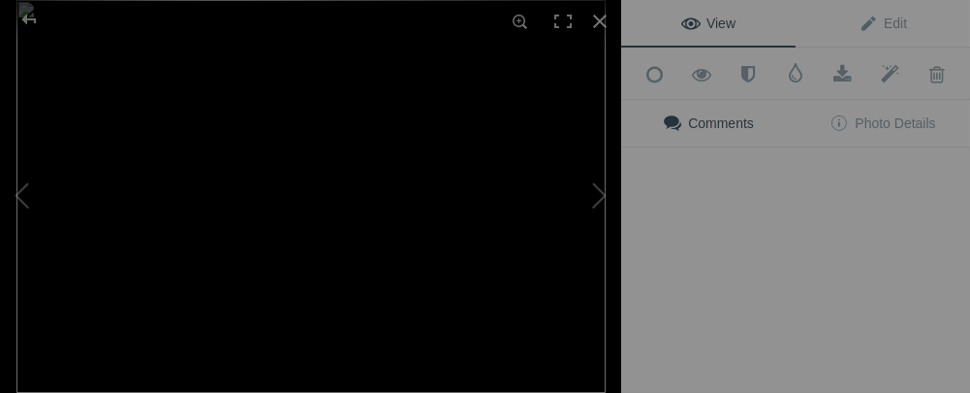
click at [823, 214] on div "View Edit Add to Quick Collection Remove from Quick Collection Hide from Public…" at bounding box center [795, 196] width 349 height 393
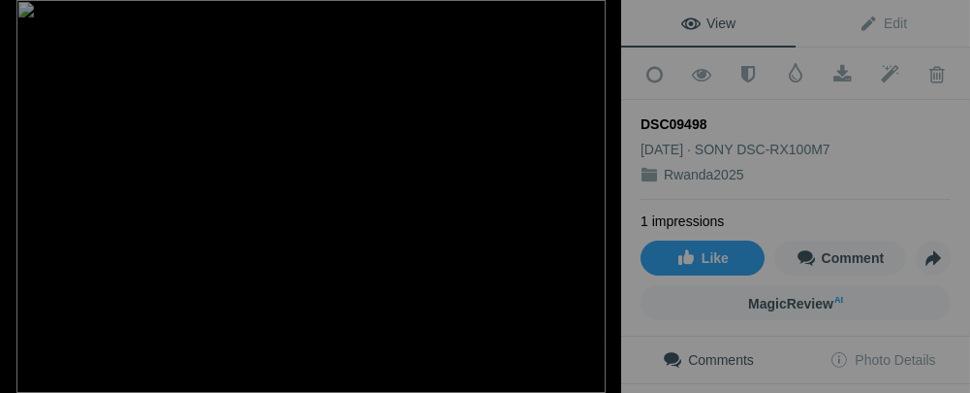
click at [598, 22] on div at bounding box center [600, 21] width 43 height 43
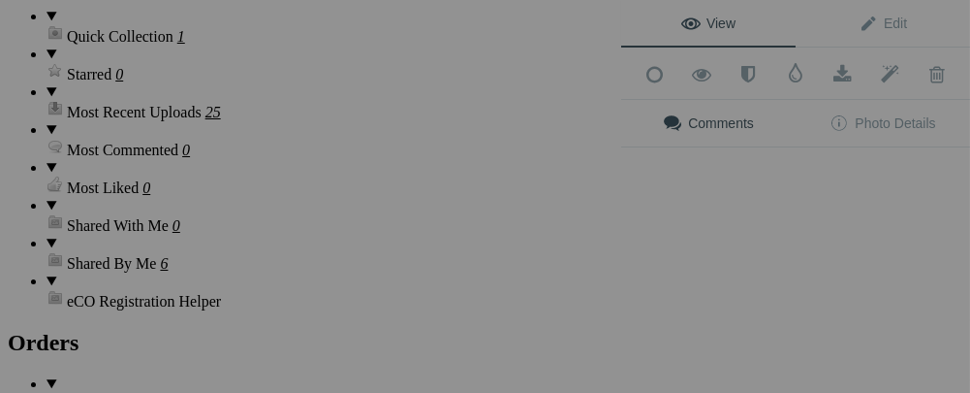
click at [742, 228] on div "View Edit Add to Quick Collection Remove from Quick Collection Hide from Public…" at bounding box center [795, 196] width 349 height 393
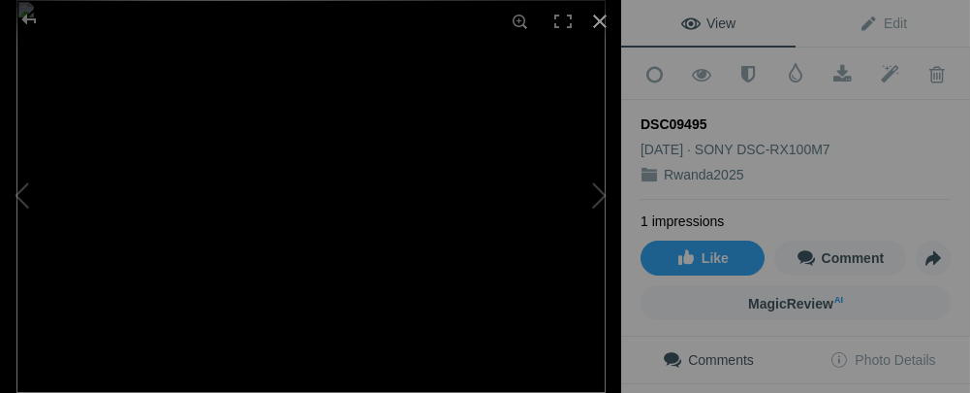
click at [595, 23] on div at bounding box center [600, 21] width 43 height 43
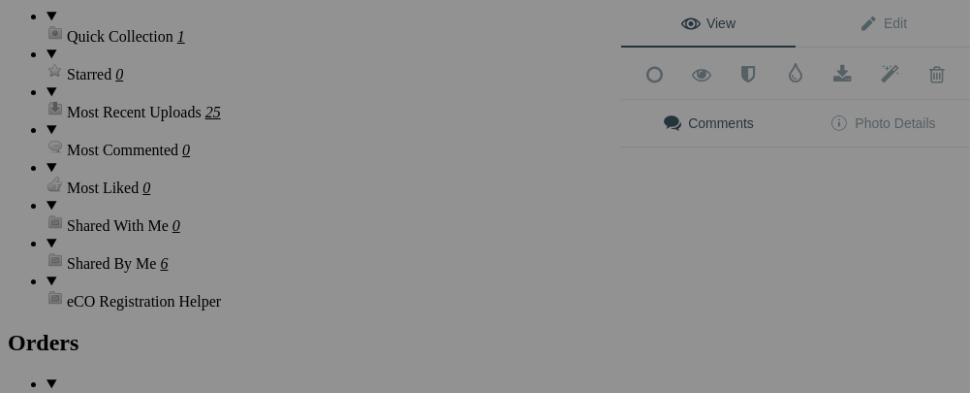
click at [824, 219] on div "View Edit Add to Quick Collection Remove from Quick Collection Hide from Public…" at bounding box center [795, 196] width 349 height 393
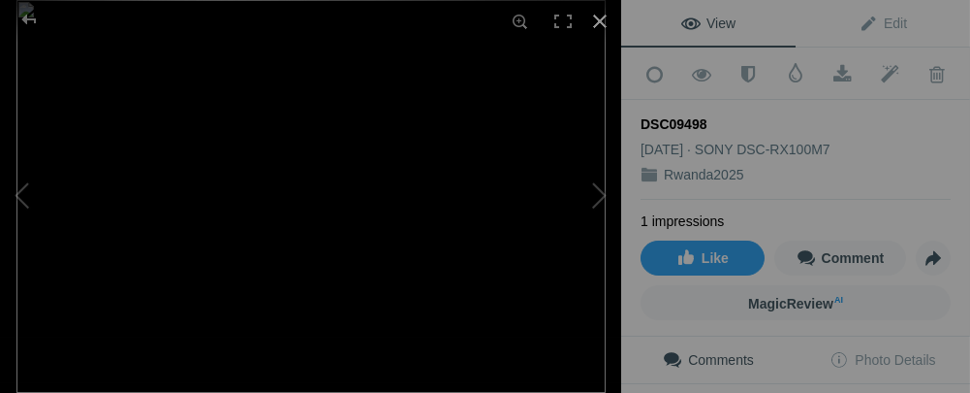
click at [596, 31] on div at bounding box center [600, 21] width 43 height 43
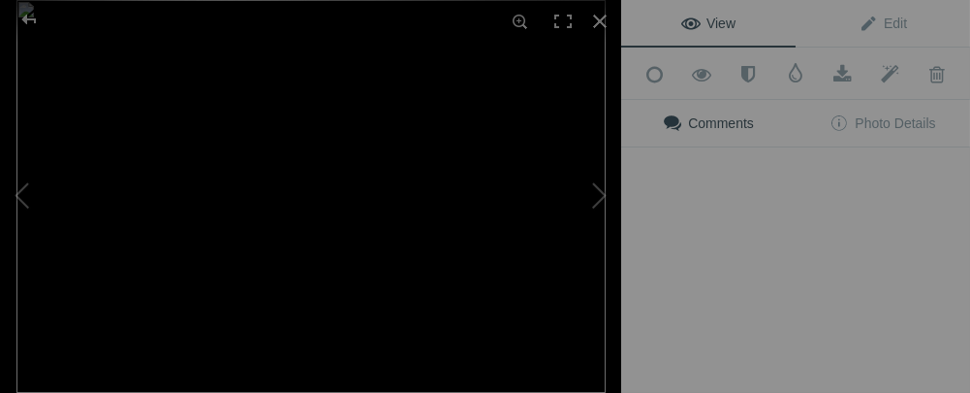
click at [729, 228] on div "View Edit Add to Quick Collection Remove from Quick Collection Hide from Public…" at bounding box center [795, 196] width 349 height 393
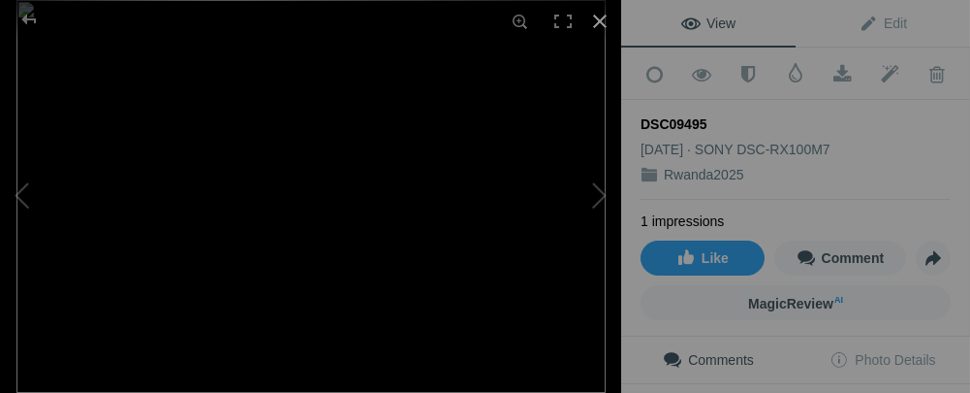
click at [603, 15] on div at bounding box center [600, 21] width 43 height 43
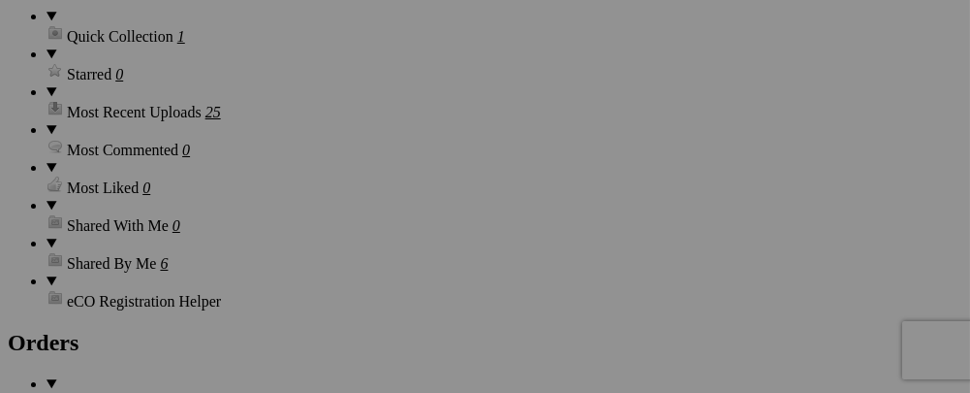
click at [0, 0] on div "View Edit Add to Quick Collection Remove from Quick Collection Hide from Public…" at bounding box center [0, 0] width 0 height 0
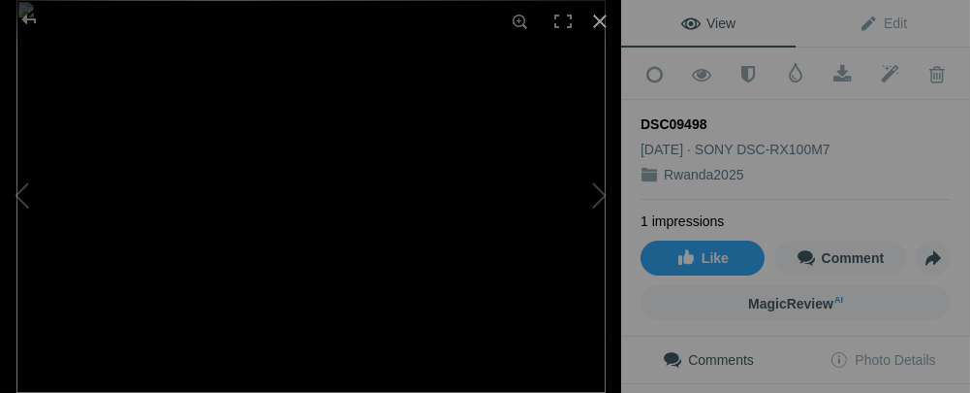
click at [599, 22] on div at bounding box center [600, 21] width 43 height 43
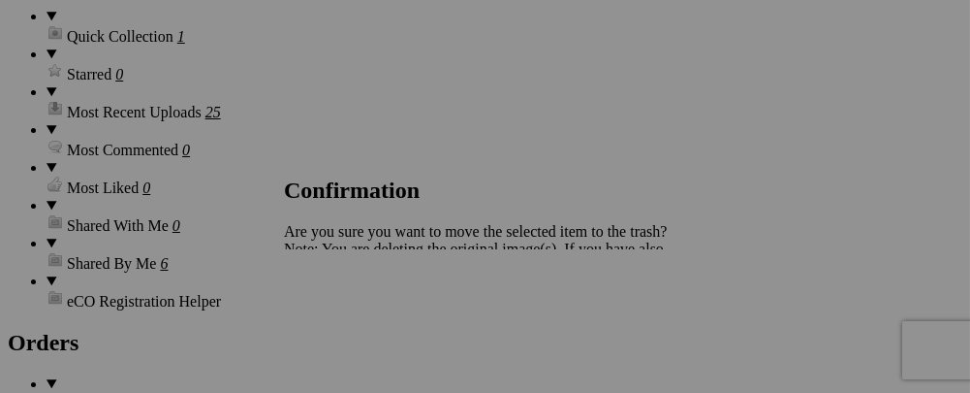
click at [349, 325] on span "Yes" at bounding box center [338, 316] width 22 height 16
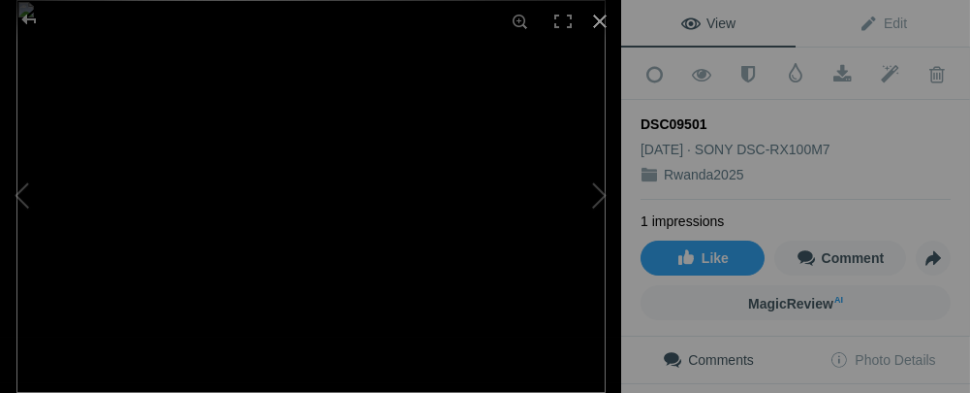
click at [594, 19] on div at bounding box center [600, 21] width 43 height 43
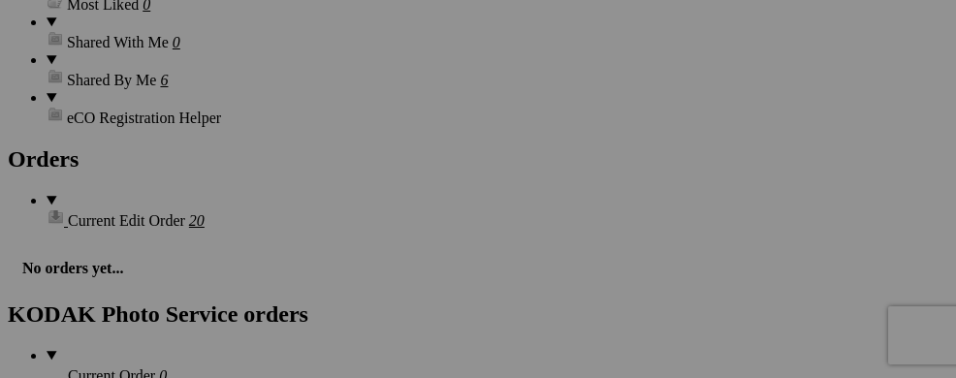
scroll to position [2730, 0]
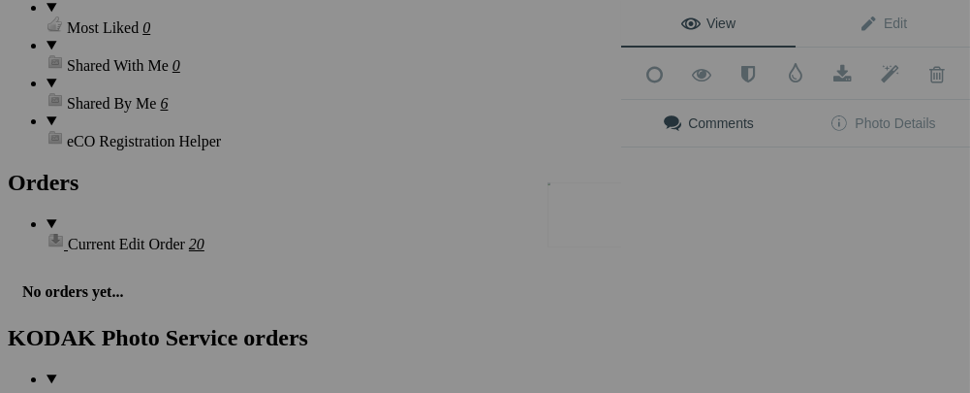
click at [607, 223] on button at bounding box center [548, 197] width 145 height 142
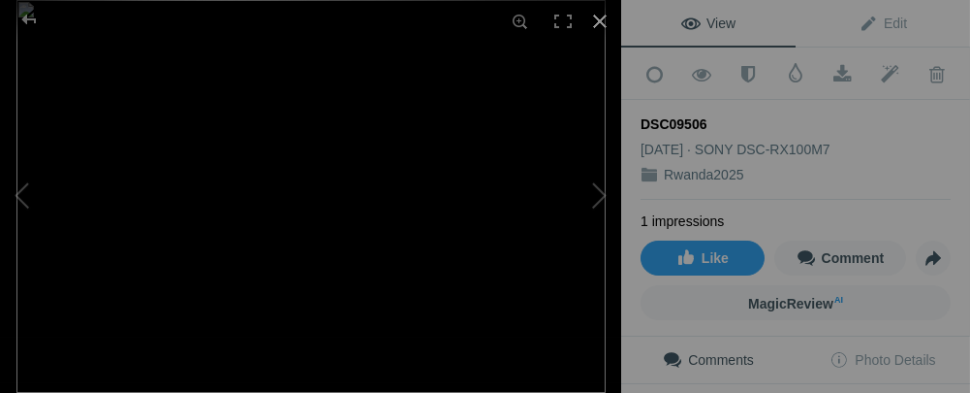
click at [602, 26] on div at bounding box center [600, 21] width 43 height 43
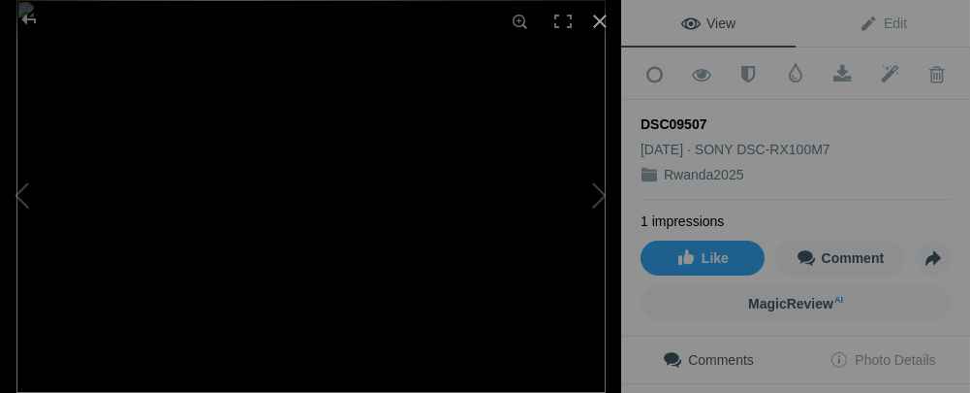
click at [601, 20] on div at bounding box center [600, 21] width 43 height 43
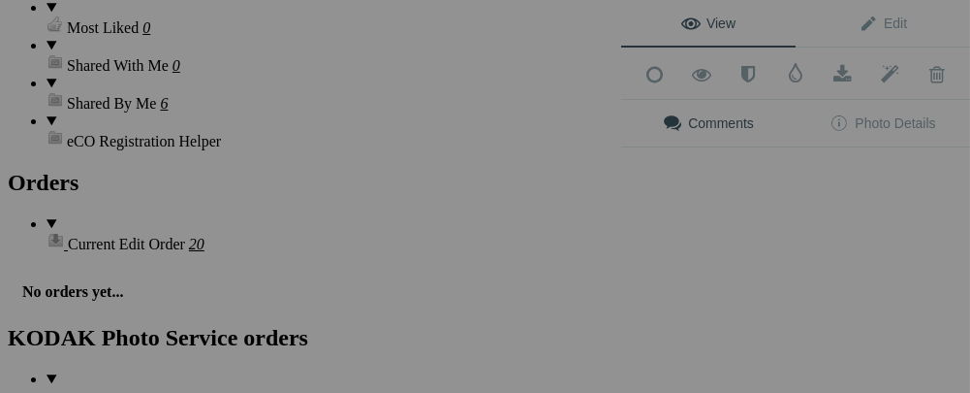
click at [829, 213] on div "View Edit Add to Quick Collection Remove from Quick Collection Hide from Public…" at bounding box center [795, 196] width 349 height 393
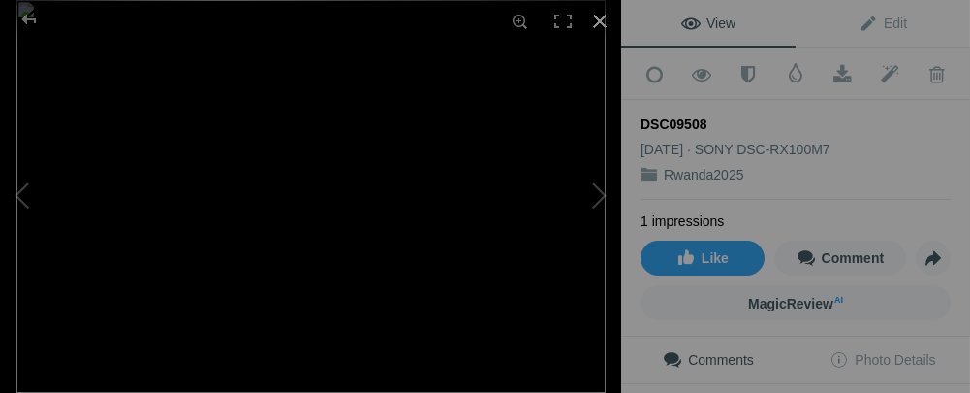
click at [602, 20] on div at bounding box center [600, 21] width 43 height 43
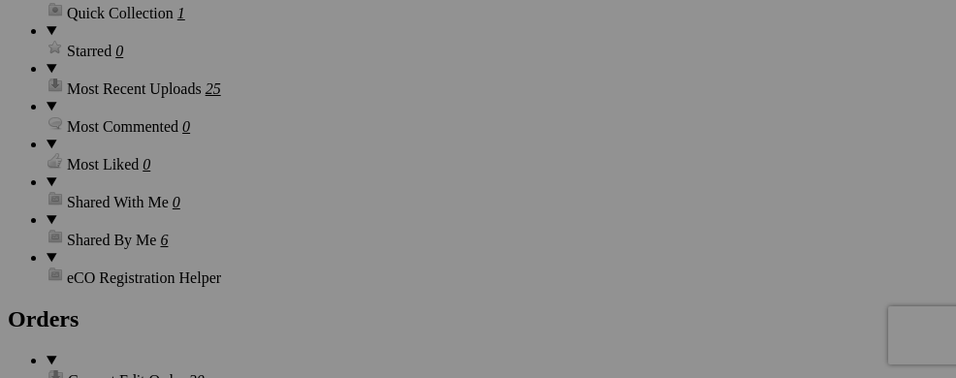
scroll to position [2575, 0]
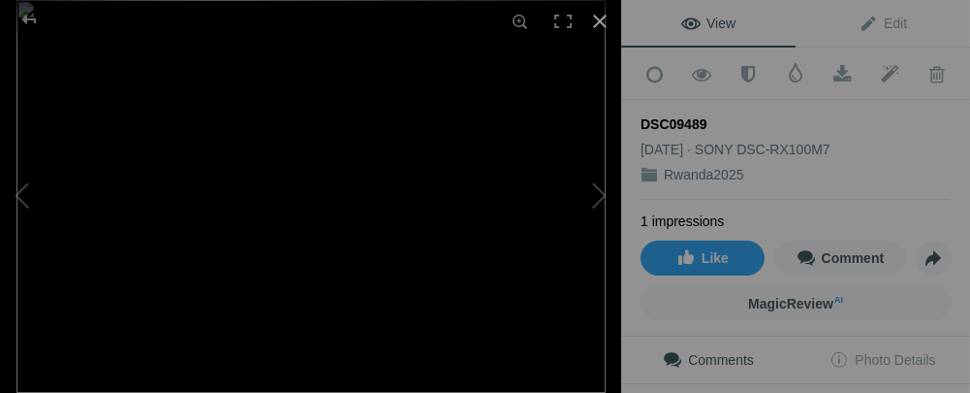
click at [601, 26] on div at bounding box center [600, 21] width 43 height 43
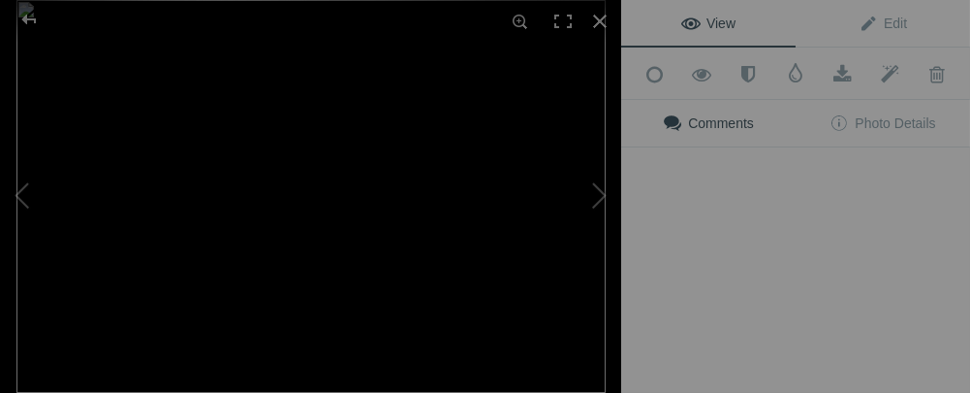
click at [467, 224] on img at bounding box center [310, 196] width 589 height 393
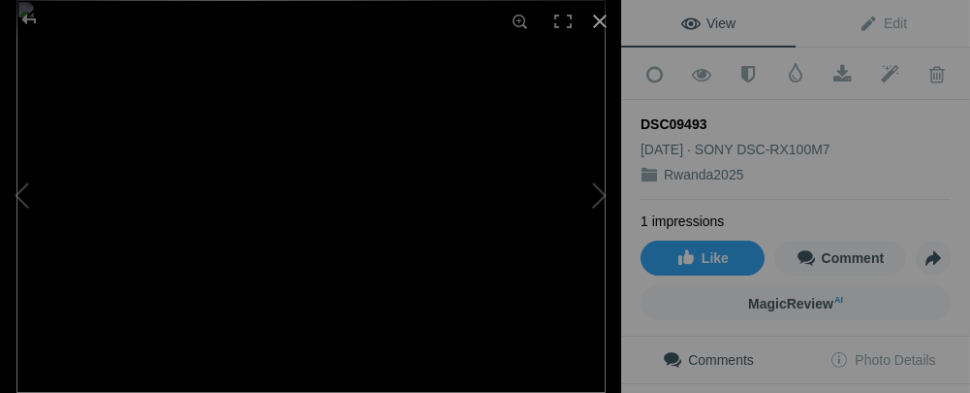
click at [596, 21] on div at bounding box center [600, 21] width 43 height 43
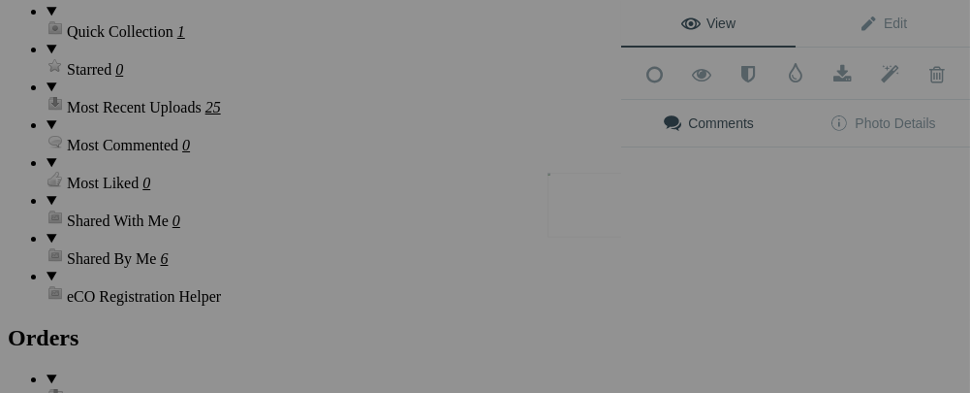
click at [591, 195] on button at bounding box center [548, 197] width 145 height 142
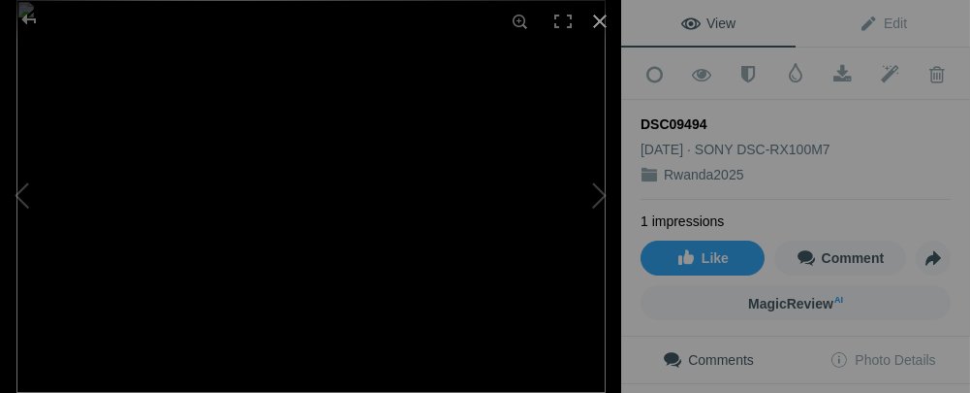
click at [601, 26] on div at bounding box center [600, 21] width 43 height 43
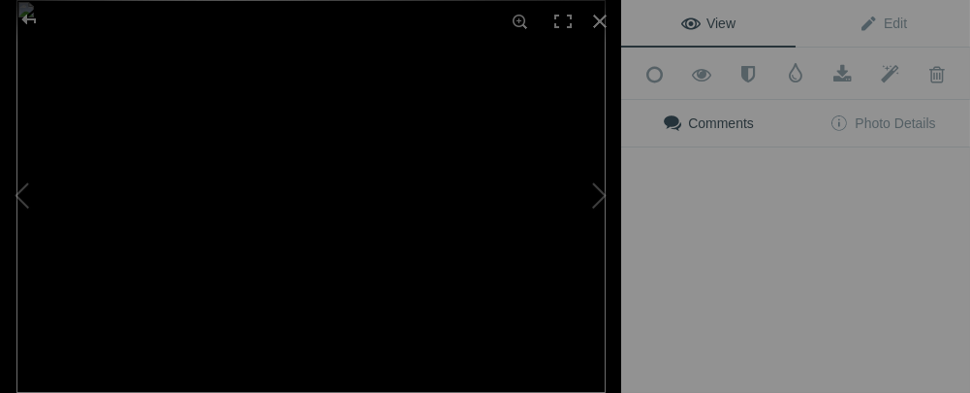
click at [720, 210] on div "View Edit Add to Quick Collection Remove from Quick Collection Hide from Public…" at bounding box center [795, 196] width 349 height 393
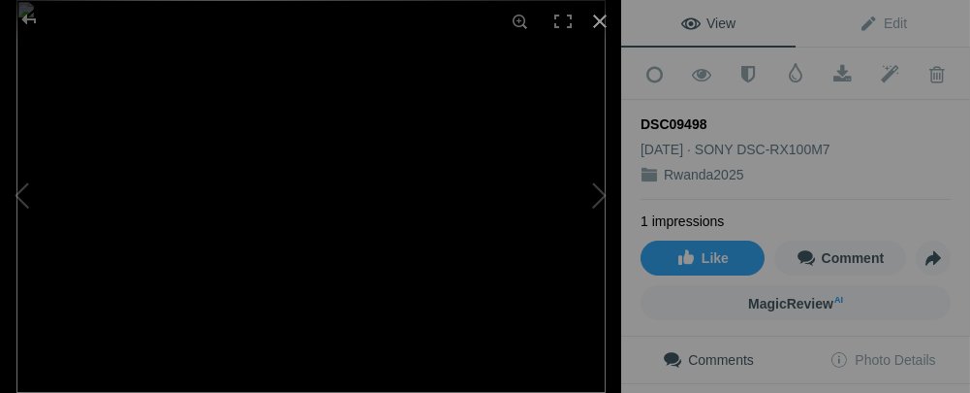
click at [596, 35] on div at bounding box center [600, 21] width 43 height 43
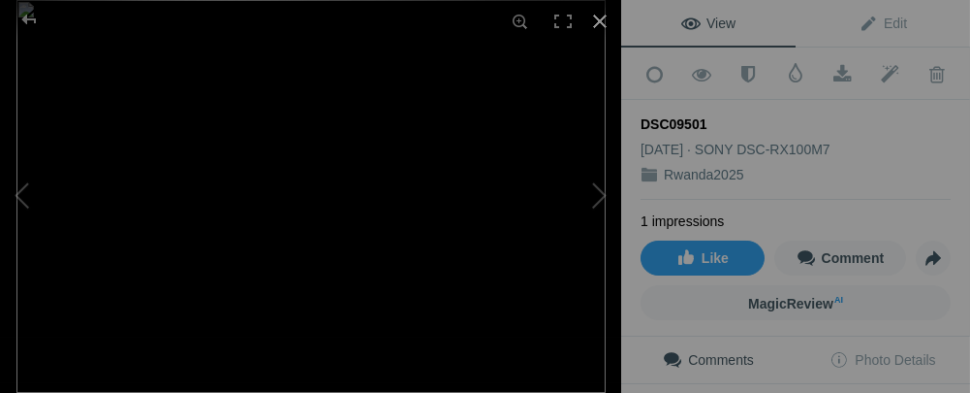
click at [607, 19] on div at bounding box center [600, 21] width 43 height 43
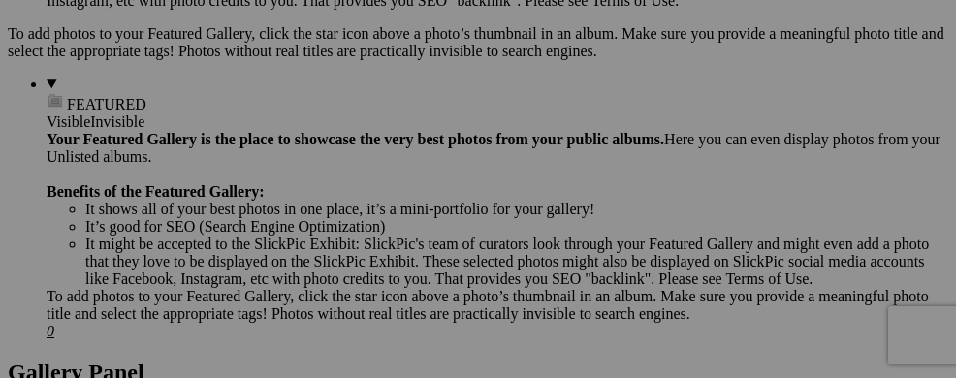
scroll to position [773, 0]
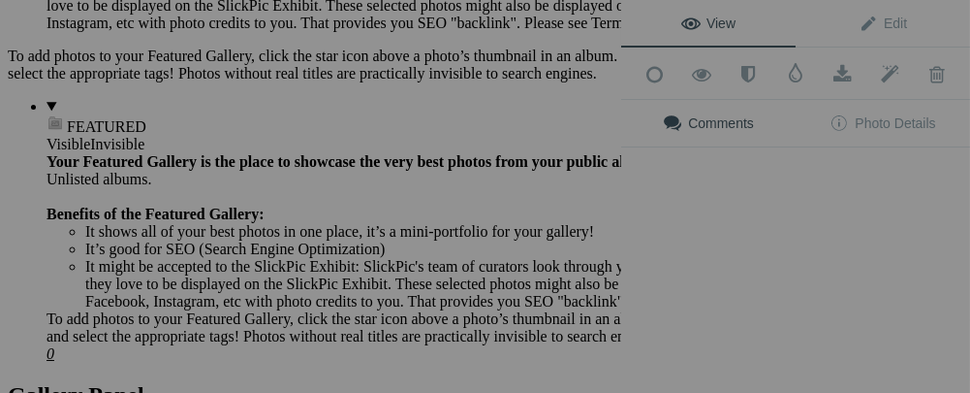
click at [738, 200] on div "View Edit Add to Quick Collection Remove from Quick Collection Hide from Public…" at bounding box center [795, 196] width 349 height 393
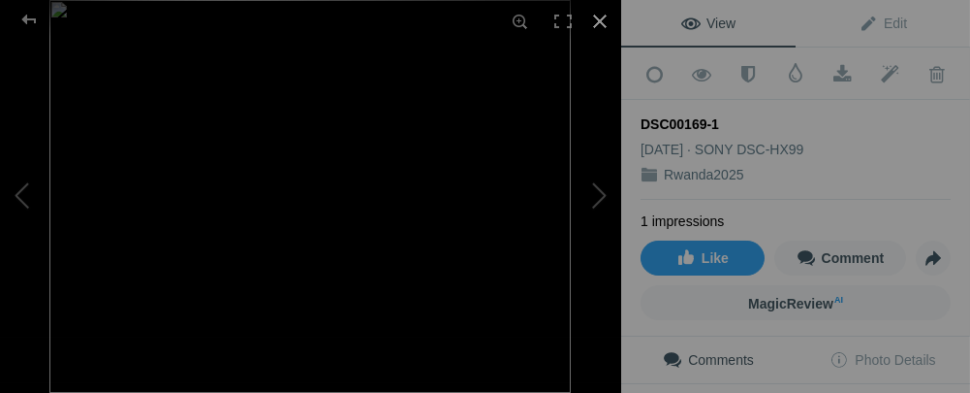
click at [601, 26] on div at bounding box center [600, 21] width 43 height 43
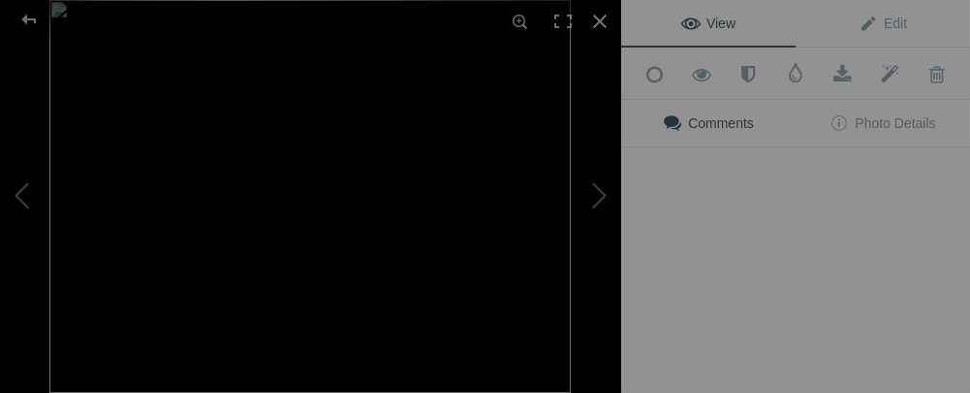
click at [842, 210] on div "View Edit Add to Quick Collection Remove from Quick Collection Hide from Public…" at bounding box center [795, 196] width 349 height 393
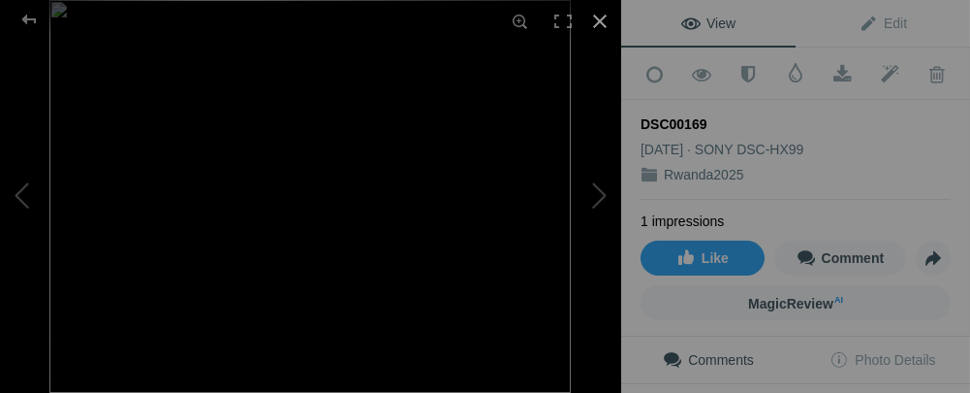
click at [602, 17] on div at bounding box center [600, 21] width 43 height 43
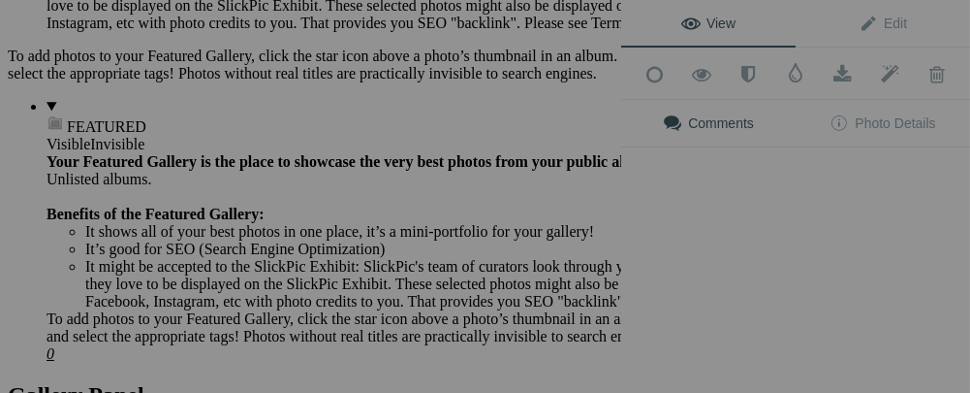
click at [730, 215] on div "View Edit Add to Quick Collection Remove from Quick Collection Hide from Public…" at bounding box center [795, 196] width 349 height 393
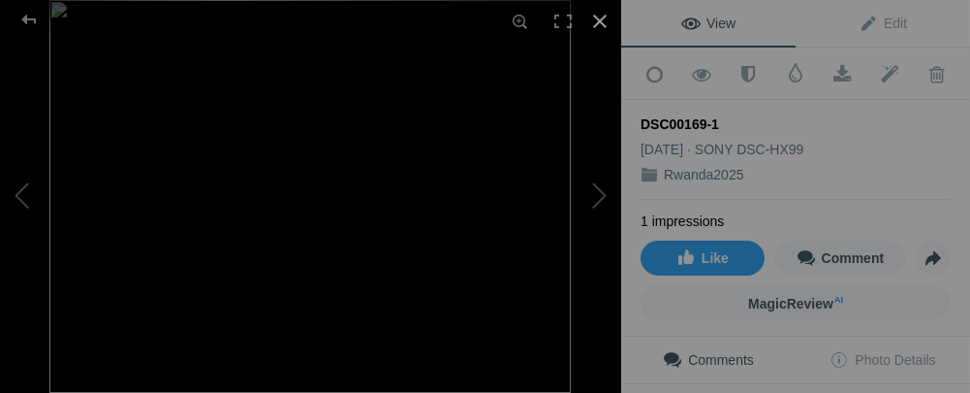
click at [592, 19] on div at bounding box center [600, 21] width 43 height 43
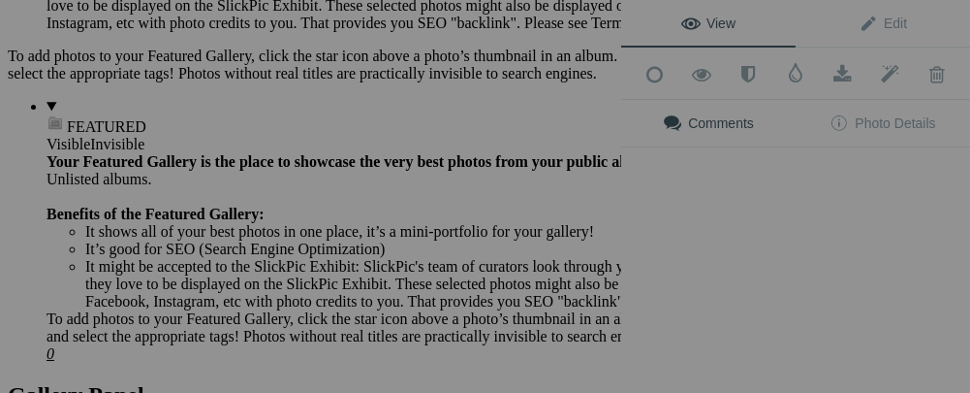
click at [825, 199] on div "View Edit Add to Quick Collection Remove from Quick Collection Hide from Public…" at bounding box center [795, 196] width 349 height 393
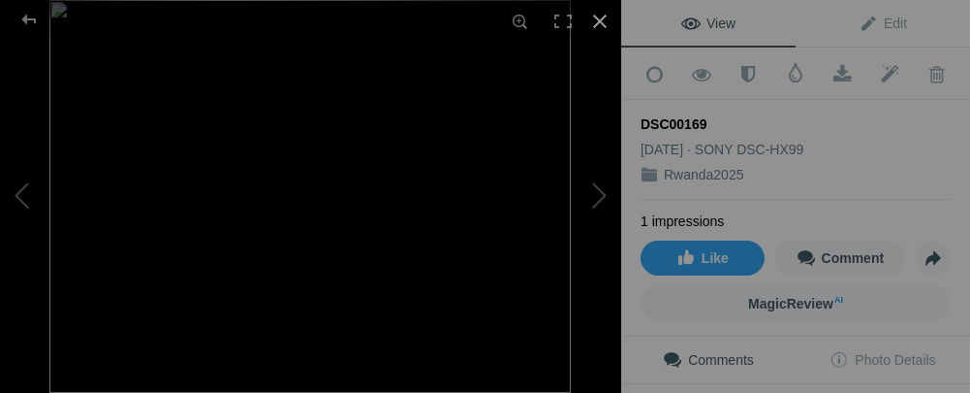
click at [600, 19] on div at bounding box center [600, 21] width 43 height 43
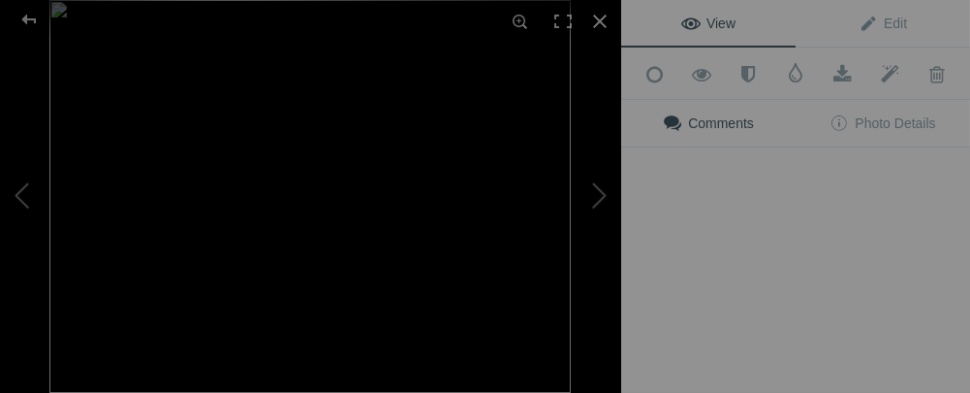
click at [726, 212] on div "View Edit Add to Quick Collection Remove from Quick Collection Hide from Public…" at bounding box center [795, 196] width 349 height 393
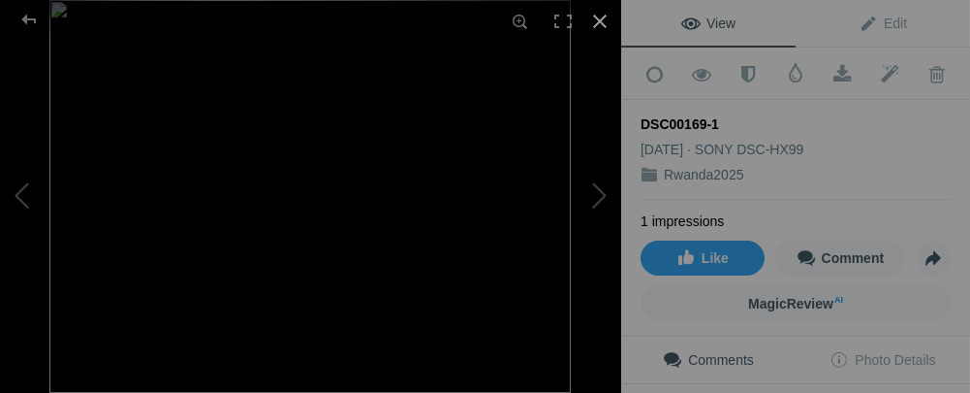
click at [596, 19] on div at bounding box center [600, 21] width 43 height 43
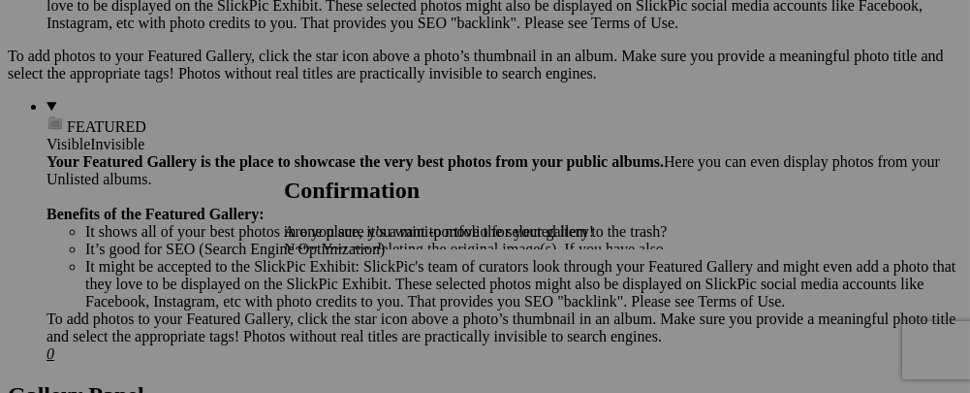
click at [349, 315] on span "Yes" at bounding box center [338, 316] width 22 height 16
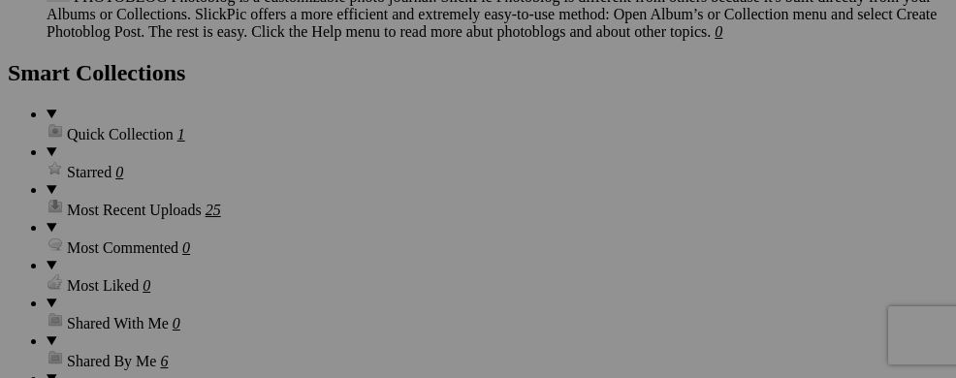
scroll to position [2381, 0]
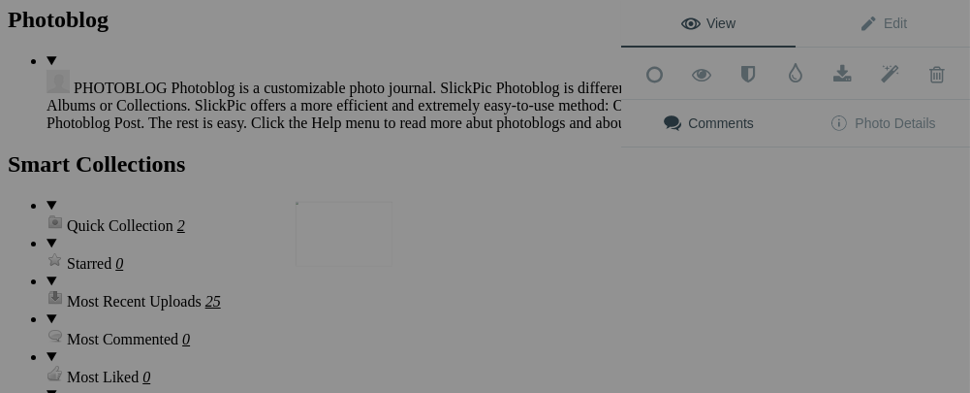
click at [358, 244] on img at bounding box center [344, 234] width 97 height 65
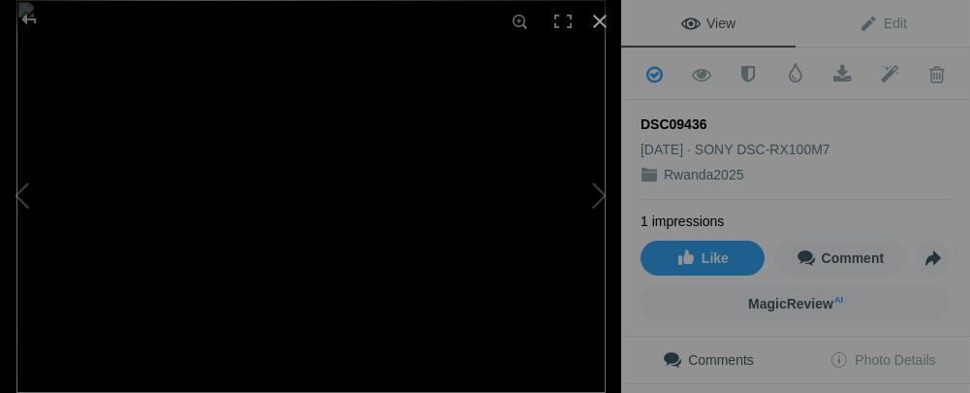
click at [605, 17] on div at bounding box center [600, 21] width 43 height 43
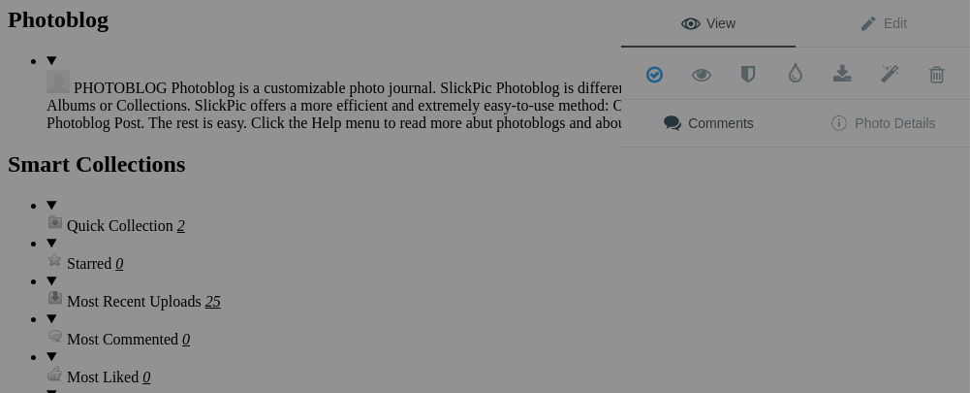
click at [744, 249] on div "View Edit Add to Quick Collection Remove from Quick Collection Hide from Public…" at bounding box center [795, 196] width 349 height 393
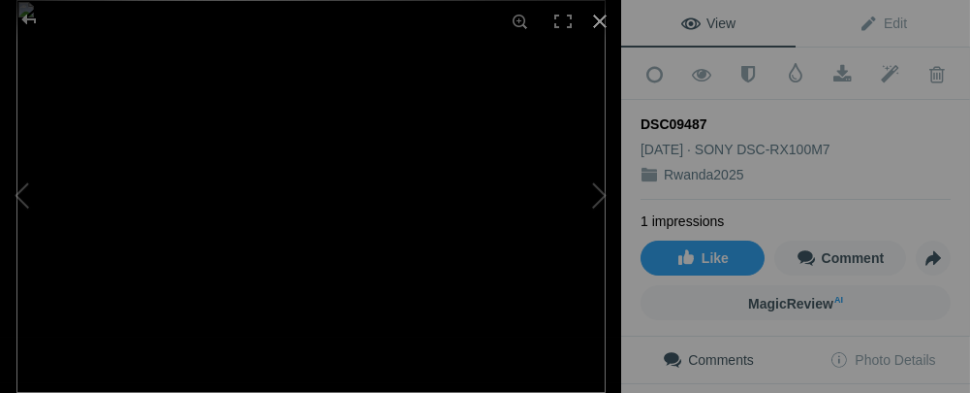
click at [599, 15] on div at bounding box center [600, 21] width 43 height 43
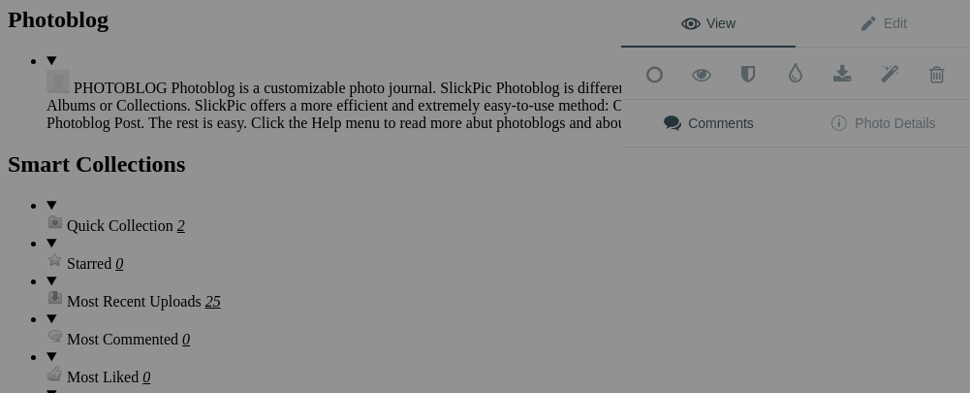
click at [850, 229] on div "View Edit Add to Quick Collection Remove from Quick Collection Hide from Public…" at bounding box center [795, 196] width 349 height 393
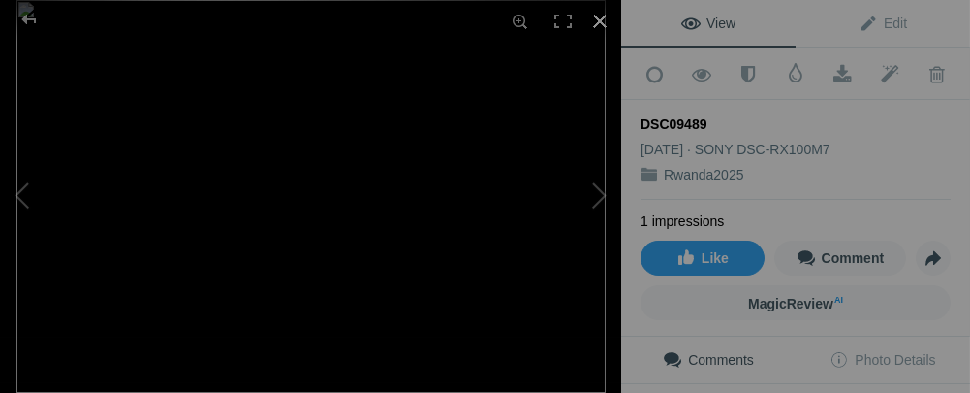
click at [599, 17] on div at bounding box center [600, 21] width 43 height 43
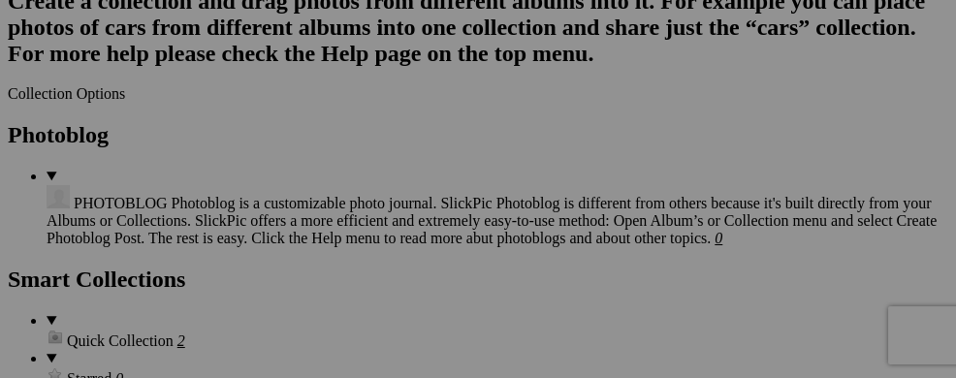
scroll to position [2226, 0]
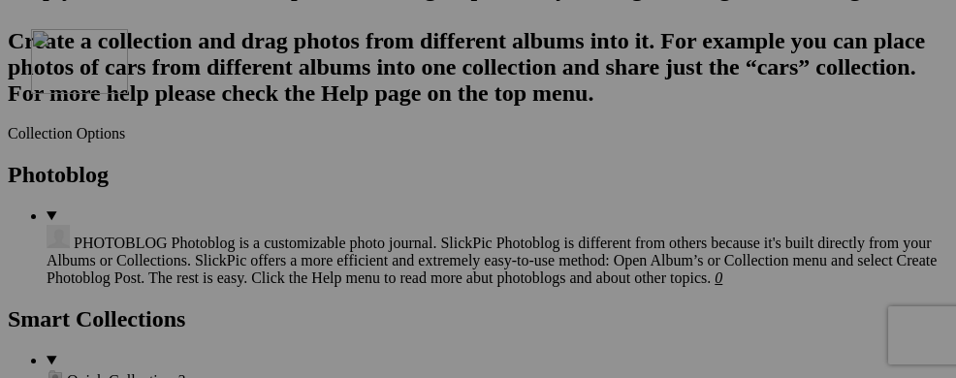
drag, startPoint x: 743, startPoint y: 229, endPoint x: 310, endPoint y: 198, distance: 434.4
drag, startPoint x: 437, startPoint y: 224, endPoint x: 296, endPoint y: 184, distance: 147.0
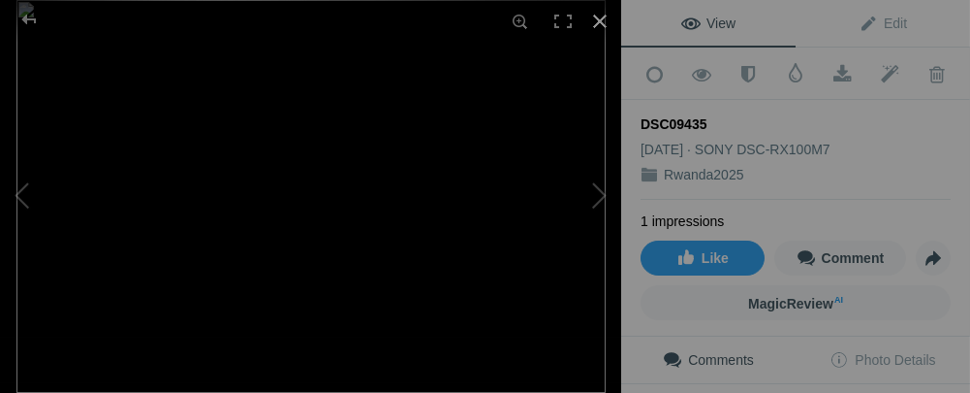
click at [601, 25] on div at bounding box center [600, 21] width 43 height 43
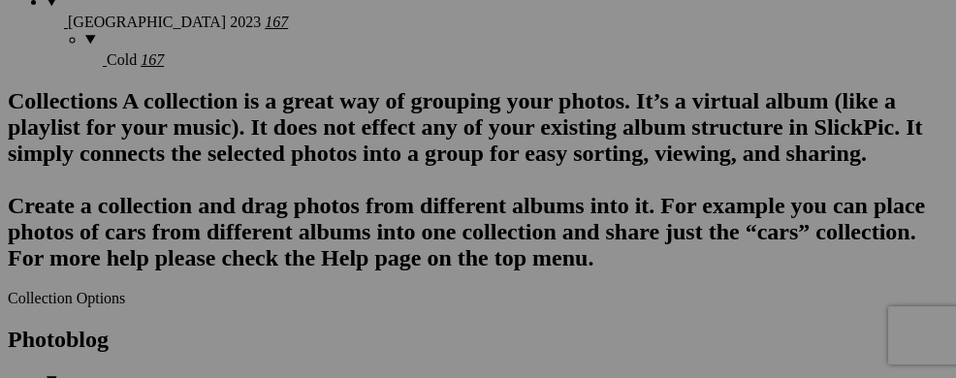
scroll to position [2033, 0]
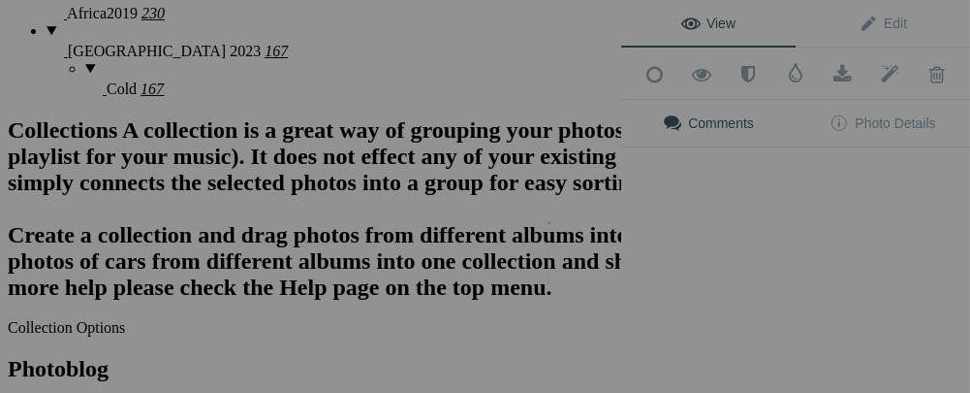
click at [582, 255] on button at bounding box center [548, 197] width 145 height 142
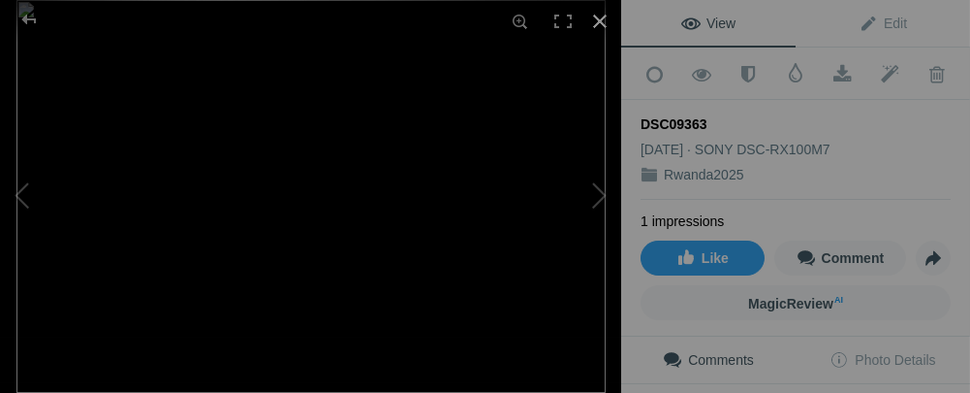
click at [598, 19] on div at bounding box center [600, 21] width 43 height 43
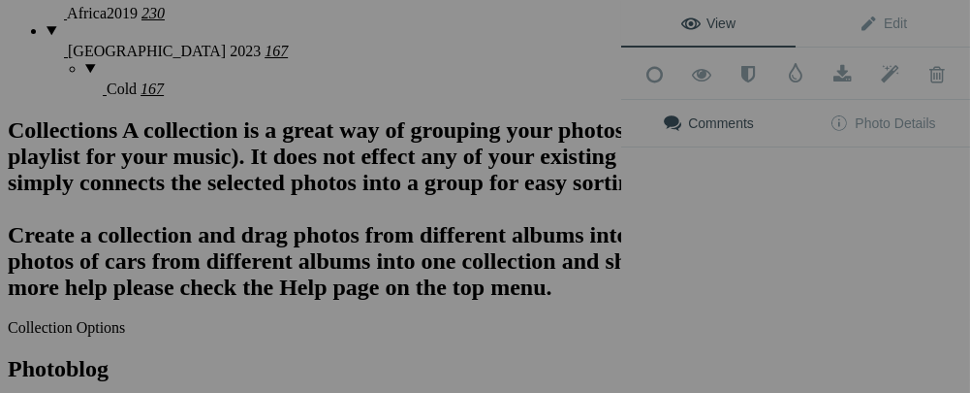
click at [705, 259] on div "View Edit Add to Quick Collection Remove from Quick Collection Hide from Public…" at bounding box center [795, 196] width 349 height 393
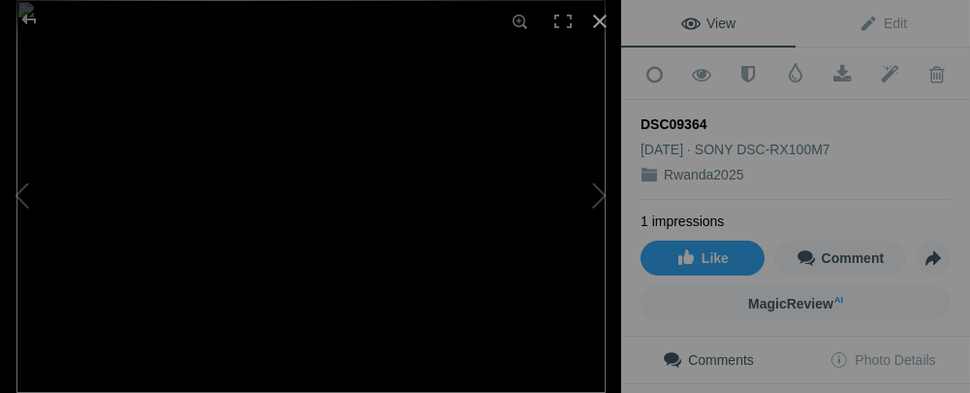
click at [596, 15] on div at bounding box center [600, 21] width 43 height 43
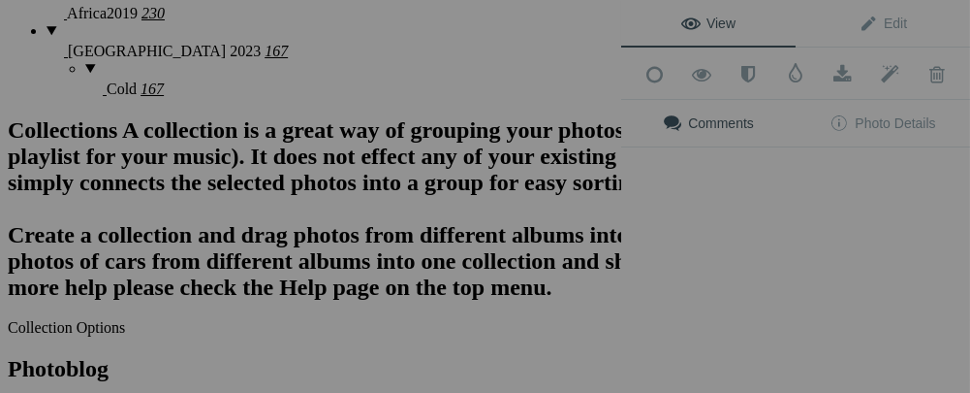
click at [841, 259] on div "View Edit Add to Quick Collection Remove from Quick Collection Hide from Public…" at bounding box center [795, 196] width 349 height 393
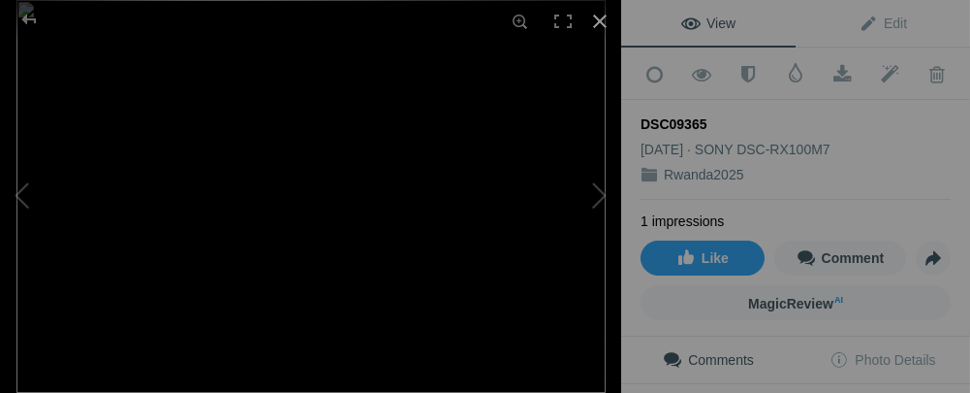
click at [599, 16] on div at bounding box center [600, 21] width 43 height 43
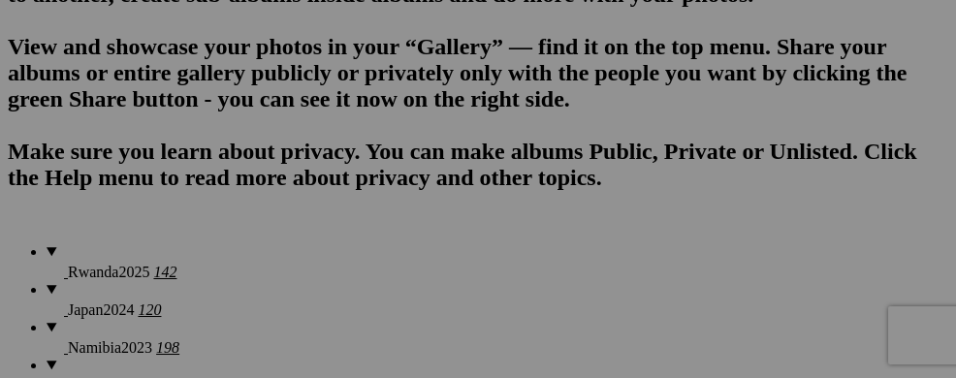
scroll to position [1397, 0]
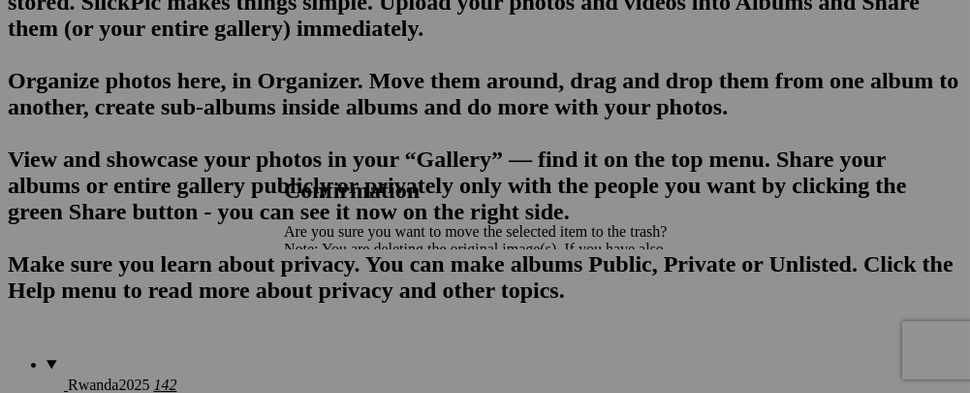
click at [349, 324] on span "Yes" at bounding box center [338, 316] width 22 height 16
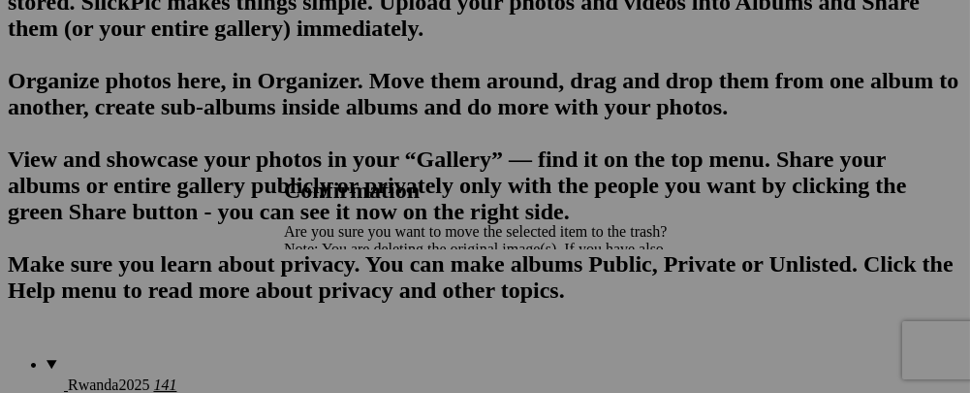
click at [349, 317] on span "Yes" at bounding box center [338, 316] width 22 height 16
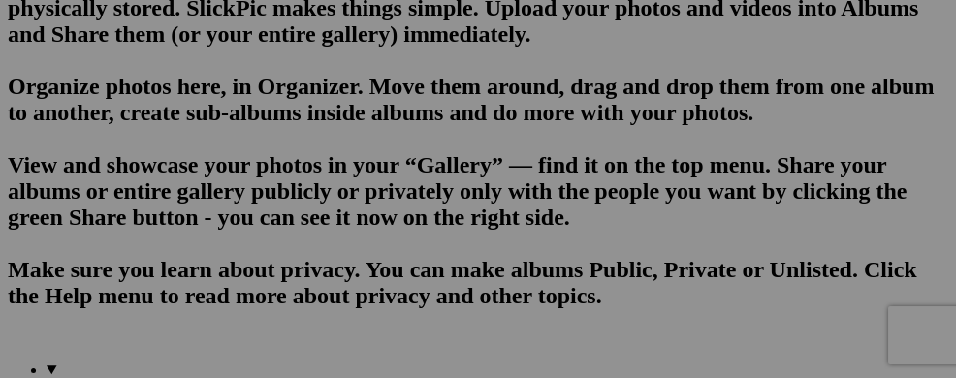
scroll to position [1436, 0]
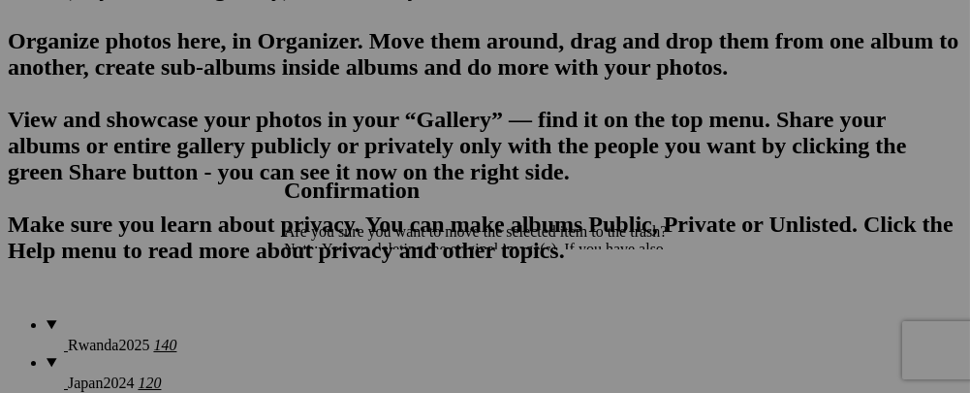
click at [349, 324] on link "Yes" at bounding box center [338, 316] width 22 height 16
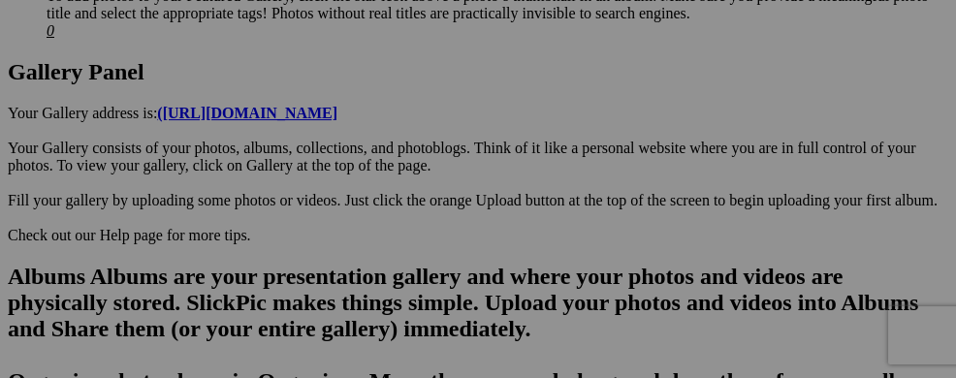
scroll to position [1104, 0]
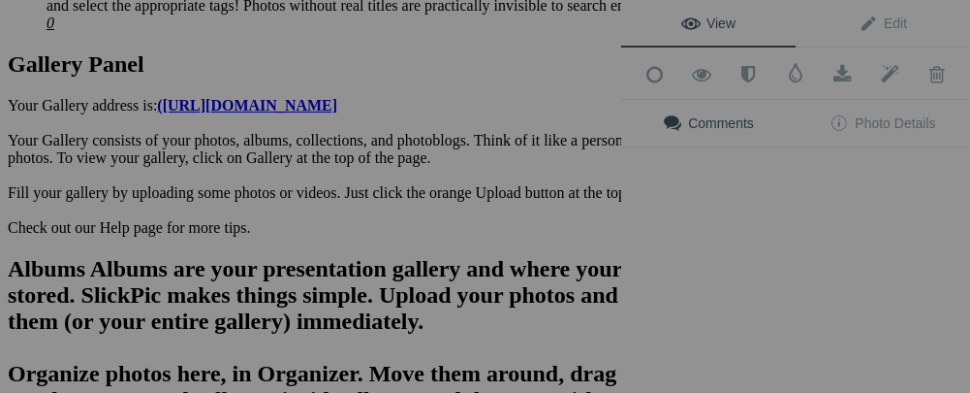
click at [833, 200] on div "View Edit Add to Quick Collection Remove from Quick Collection Hide from Public…" at bounding box center [795, 196] width 349 height 393
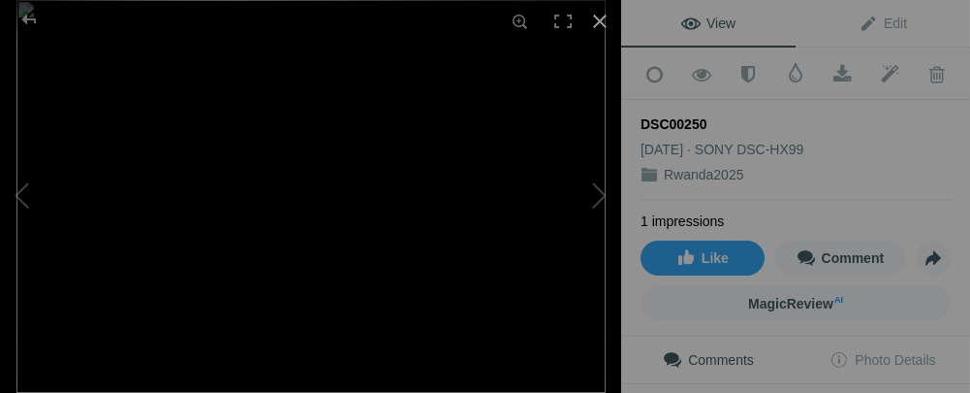
click at [597, 30] on div at bounding box center [600, 21] width 43 height 43
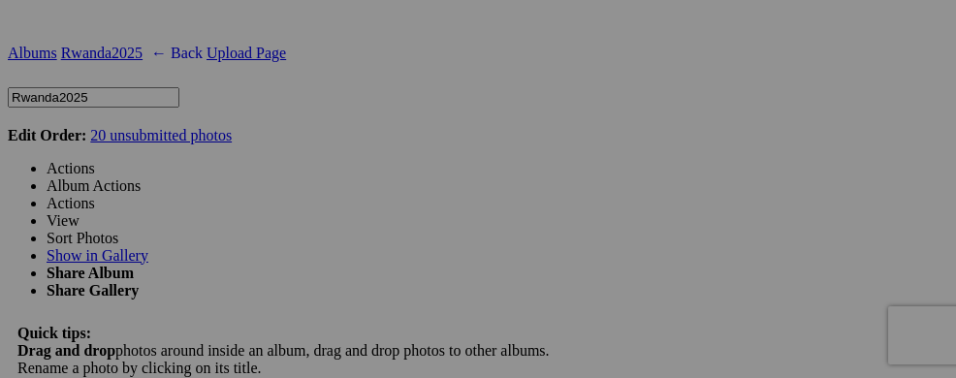
scroll to position [3297, 0]
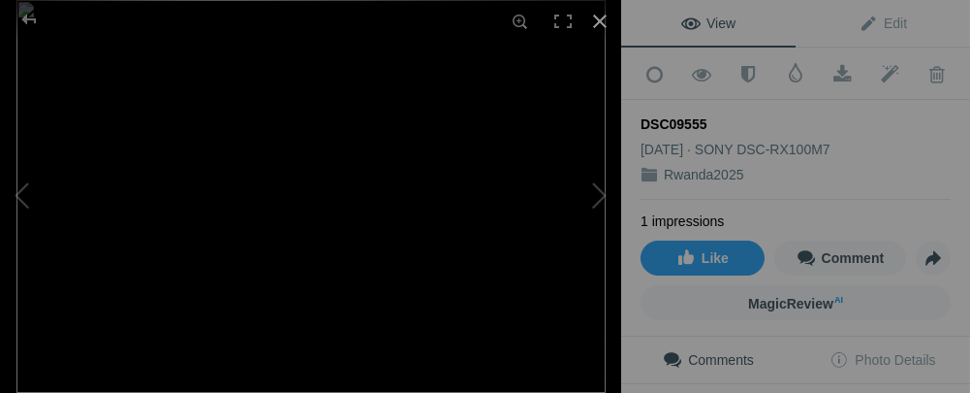
click at [597, 20] on div at bounding box center [600, 21] width 43 height 43
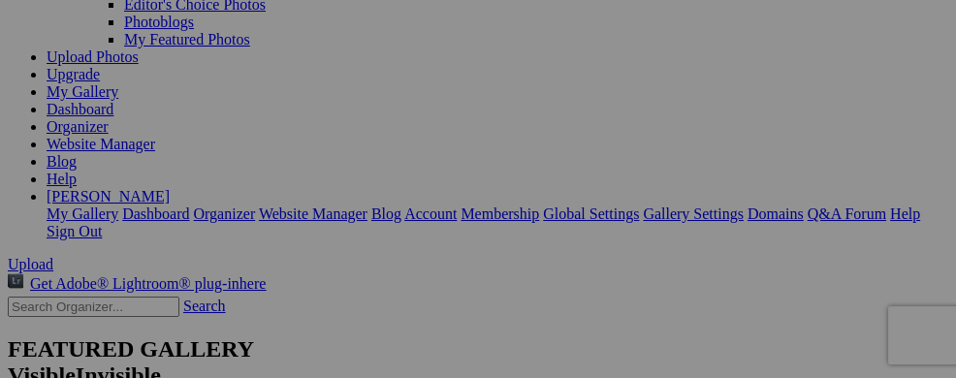
scroll to position [206, 0]
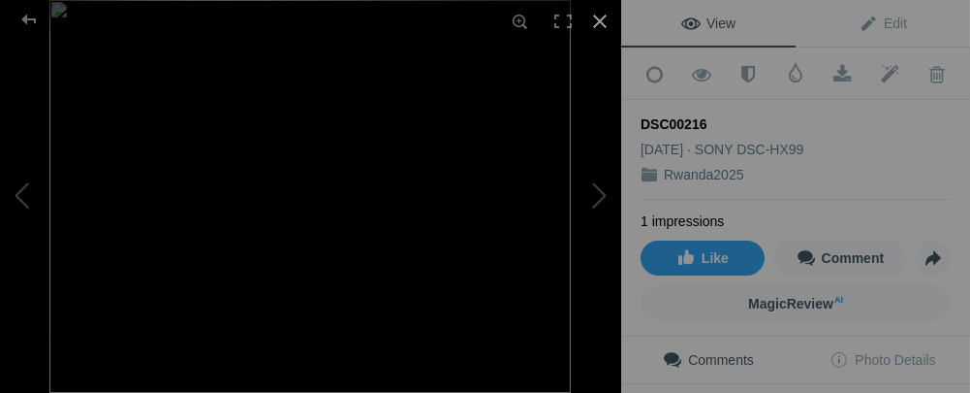
click at [595, 16] on div at bounding box center [600, 21] width 43 height 43
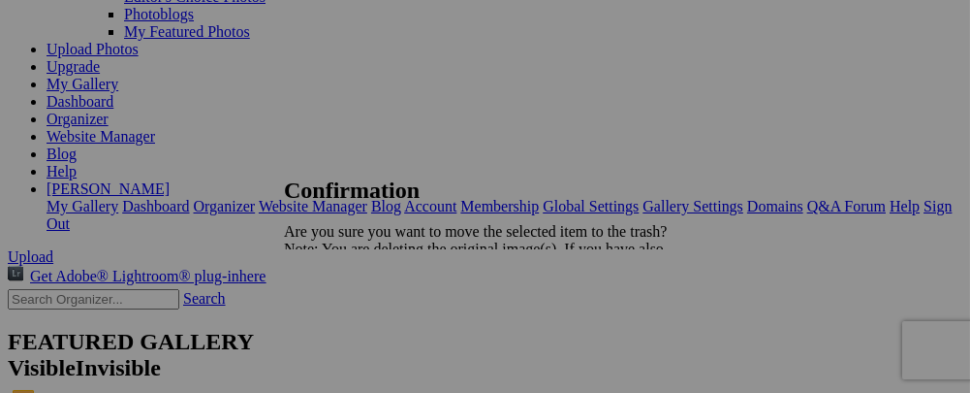
click at [349, 324] on link "Yes" at bounding box center [338, 316] width 22 height 16
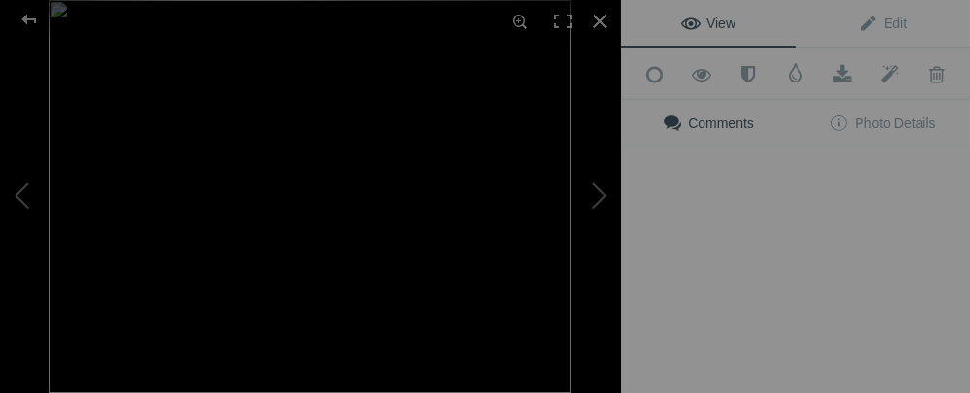
click at [853, 273] on div "View Edit Add to Quick Collection Remove from Quick Collection Hide from Public…" at bounding box center [795, 196] width 349 height 393
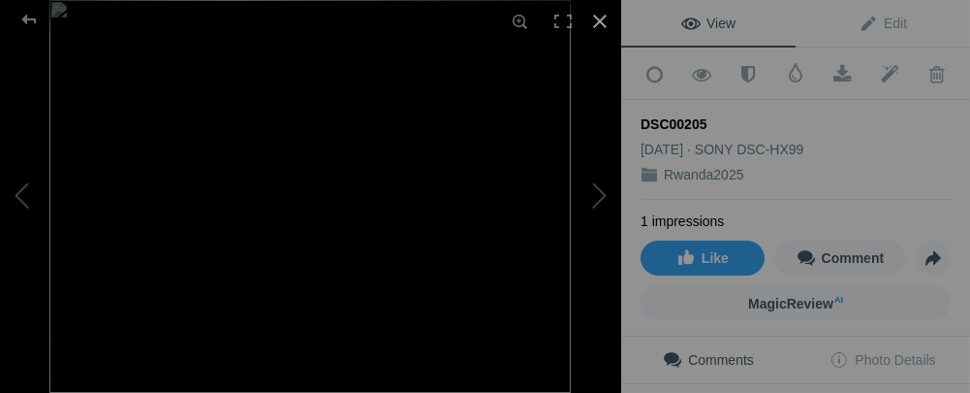
click at [592, 17] on div at bounding box center [600, 21] width 43 height 43
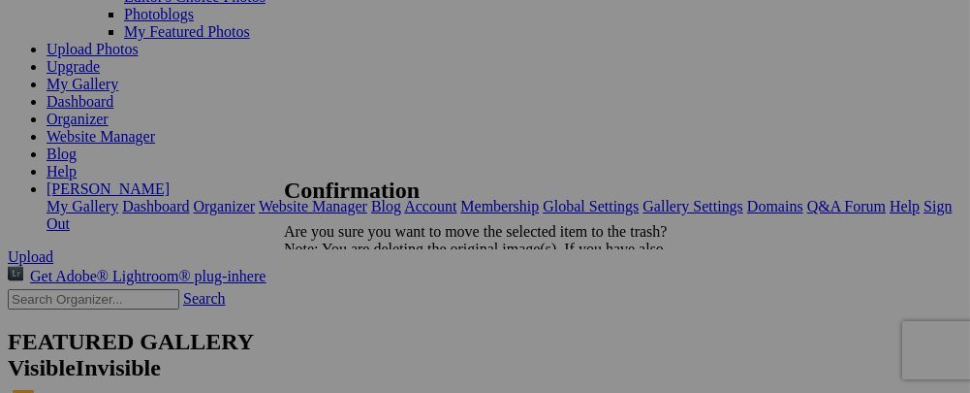
click at [349, 325] on link "Yes" at bounding box center [338, 316] width 22 height 16
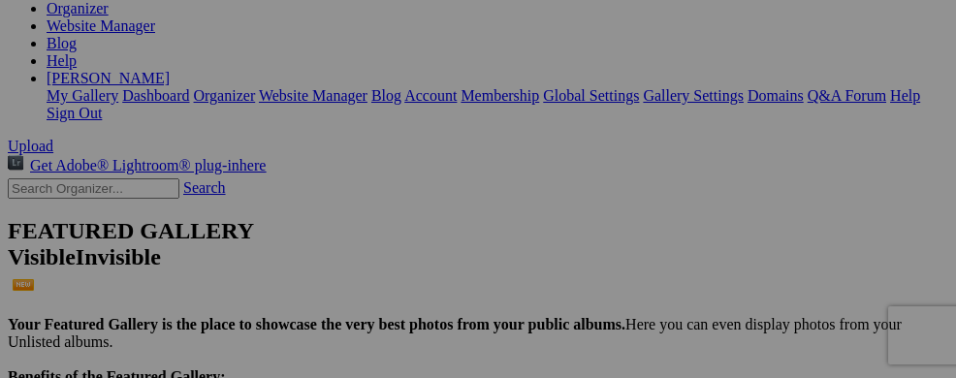
scroll to position [0, 0]
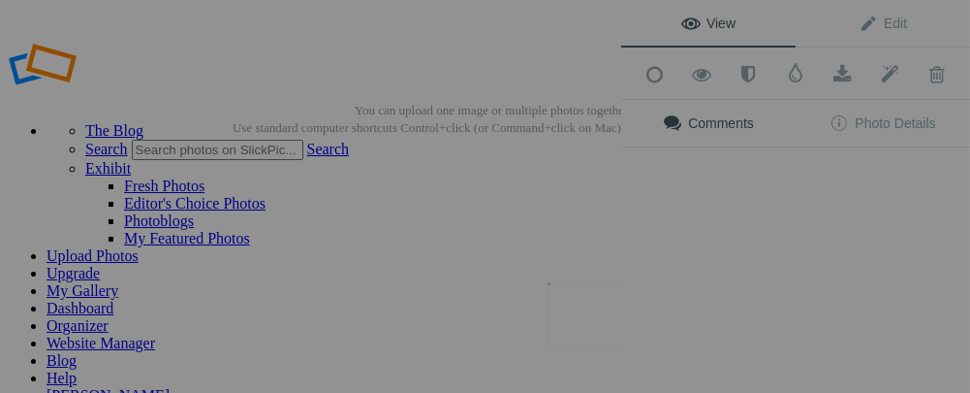
click at [608, 341] on img at bounding box center [596, 314] width 97 height 65
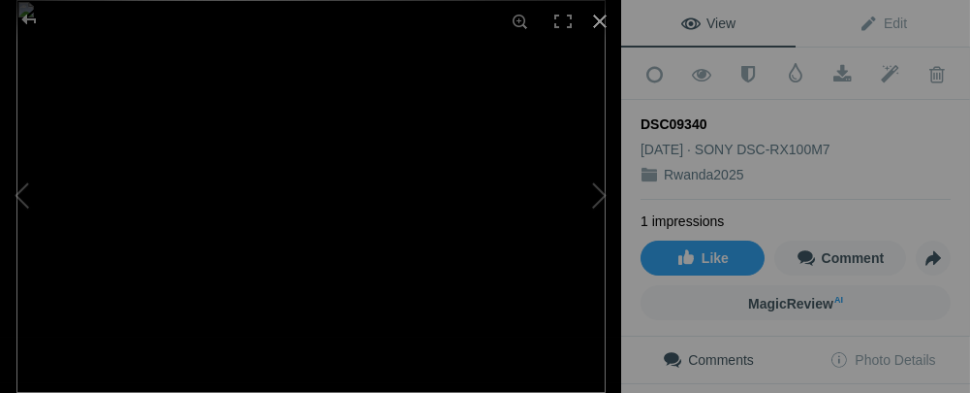
click at [603, 24] on div at bounding box center [600, 21] width 43 height 43
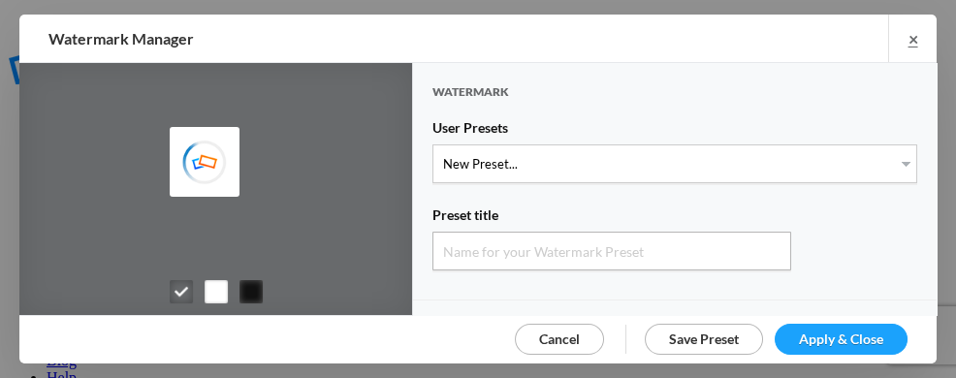
type input "Watermark-8/24/2025"
click at [693, 325] on link "Save Preset" at bounding box center [704, 339] width 118 height 31
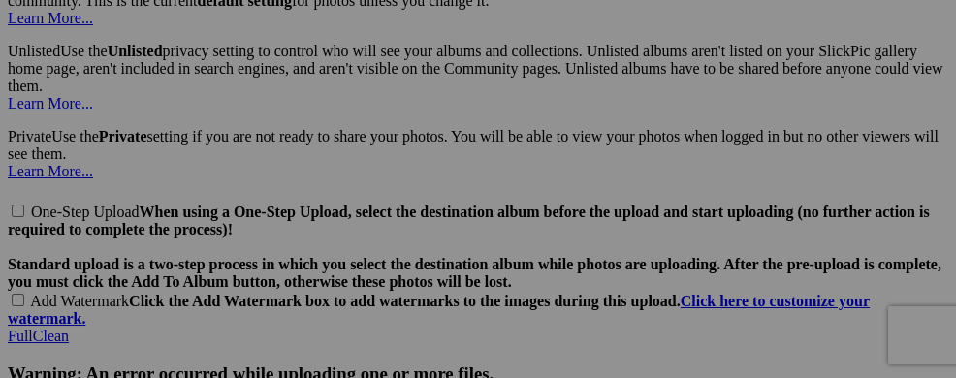
scroll to position [4384, 0]
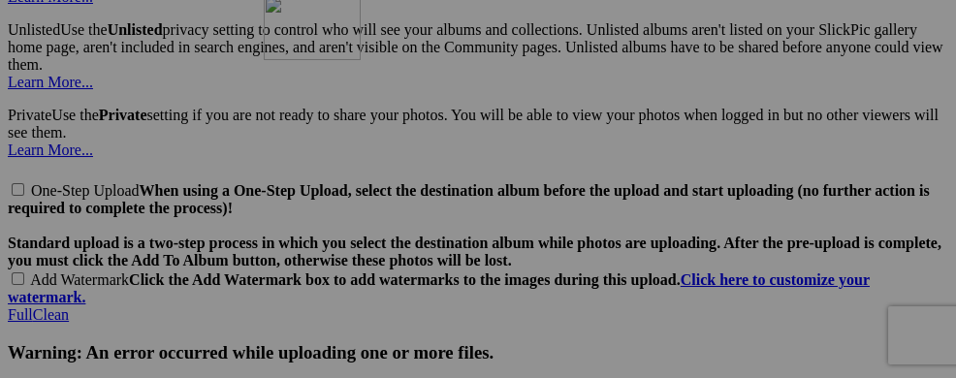
drag, startPoint x: 454, startPoint y: 352, endPoint x: 543, endPoint y: 164, distance: 208.1
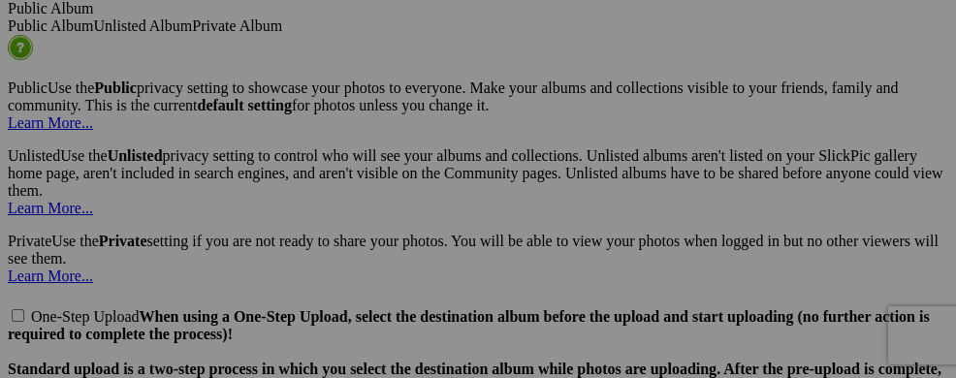
scroll to position [4242, 0]
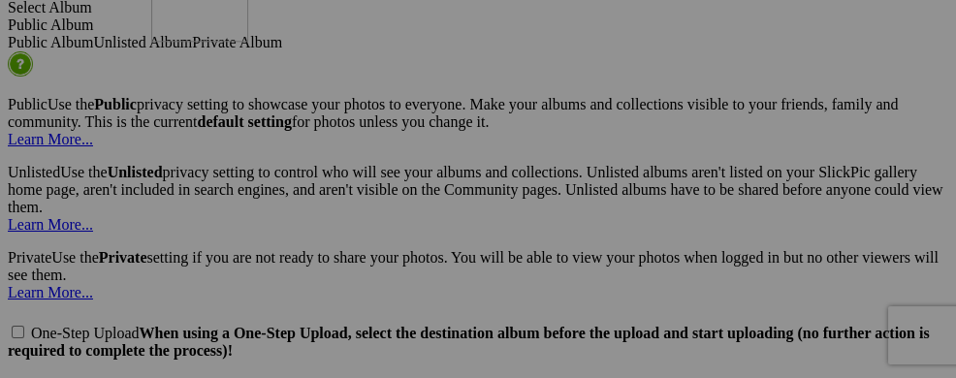
drag, startPoint x: 575, startPoint y: 345, endPoint x: 430, endPoint y: 145, distance: 246.4
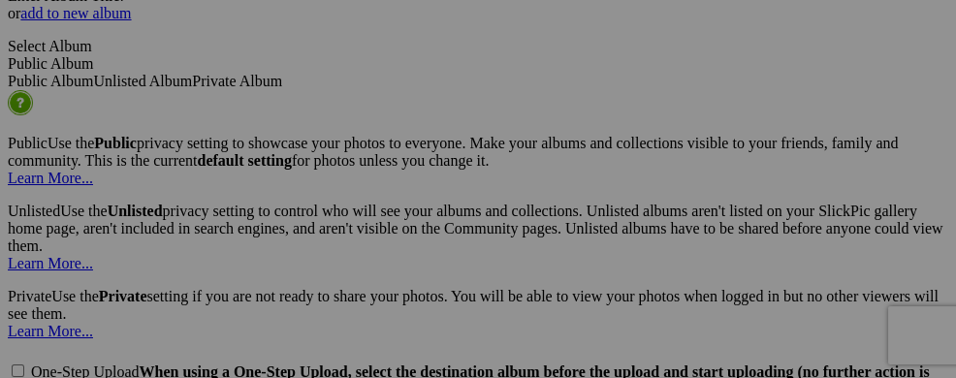
scroll to position [4086, 0]
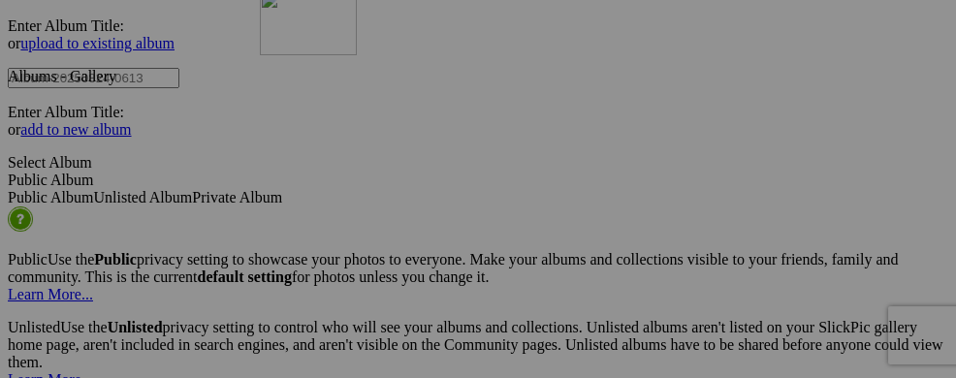
drag, startPoint x: 431, startPoint y: 351, endPoint x: 539, endPoint y: 158, distance: 220.9
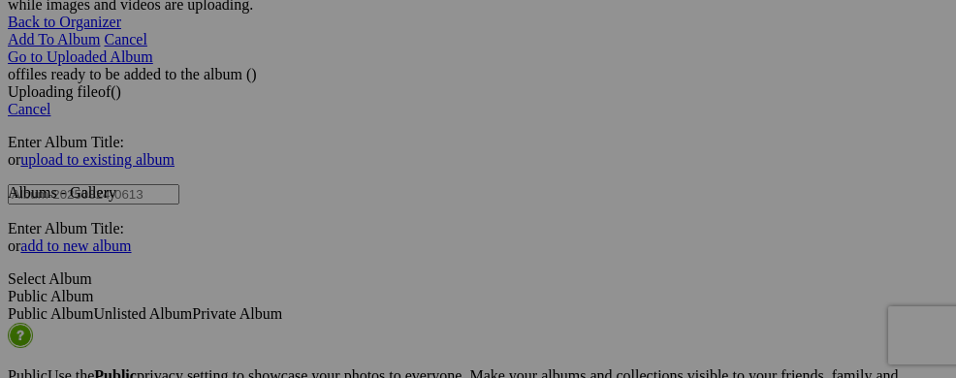
scroll to position [3931, 0]
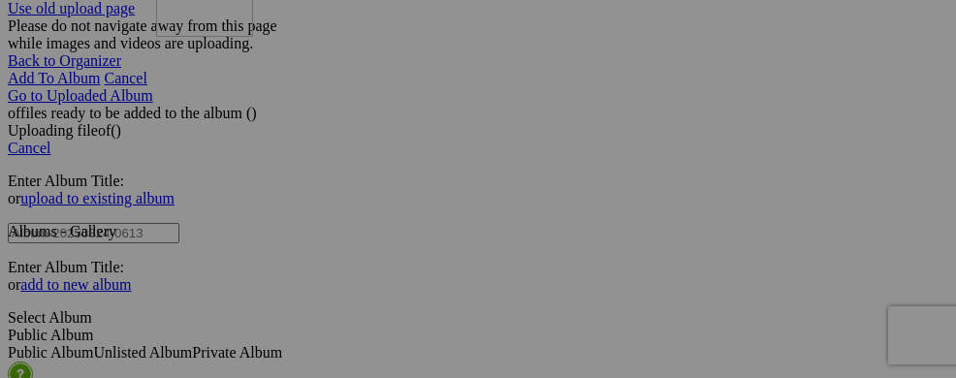
drag, startPoint x: 617, startPoint y: 335, endPoint x: 435, endPoint y: 141, distance: 266.8
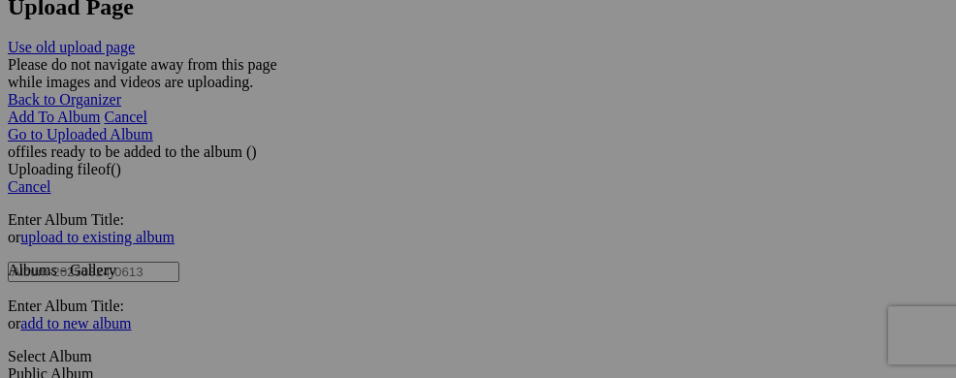
scroll to position [3751, 0]
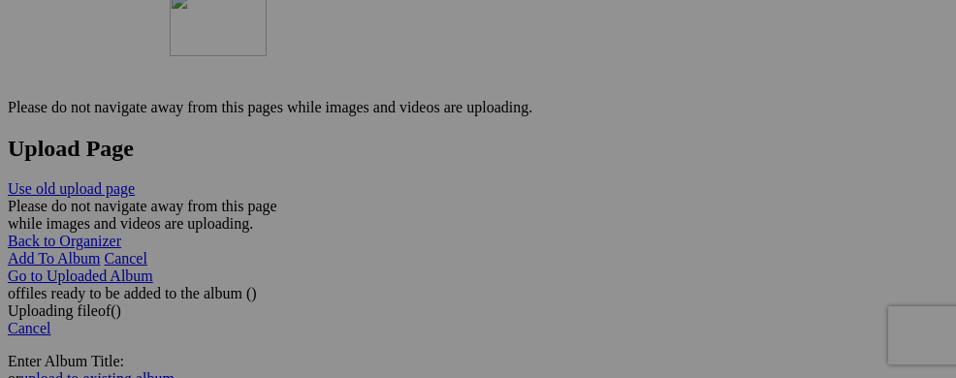
drag, startPoint x: 477, startPoint y: 364, endPoint x: 448, endPoint y: 159, distance: 207.5
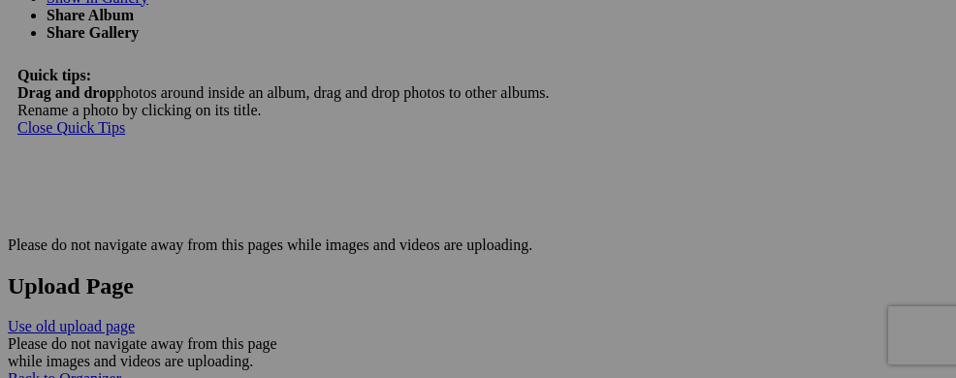
scroll to position [3595, 0]
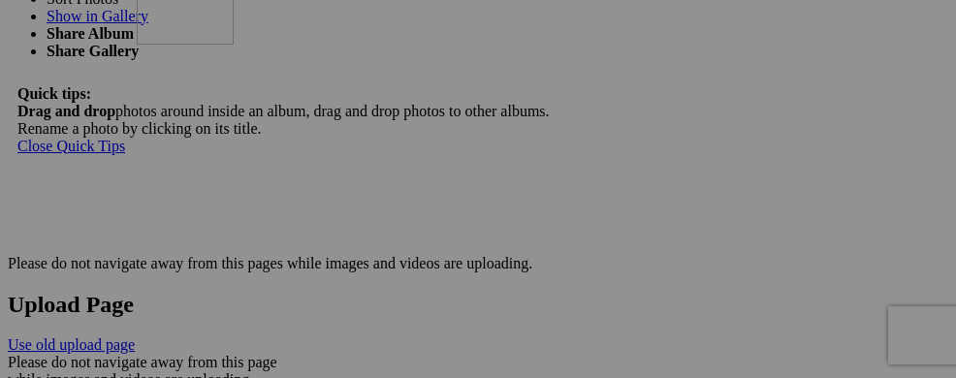
drag, startPoint x: 435, startPoint y: 350, endPoint x: 416, endPoint y: 147, distance: 203.5
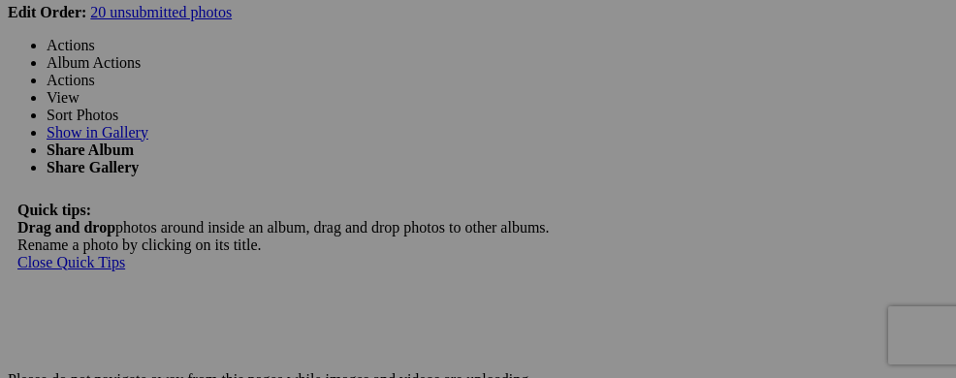
scroll to position [3441, 0]
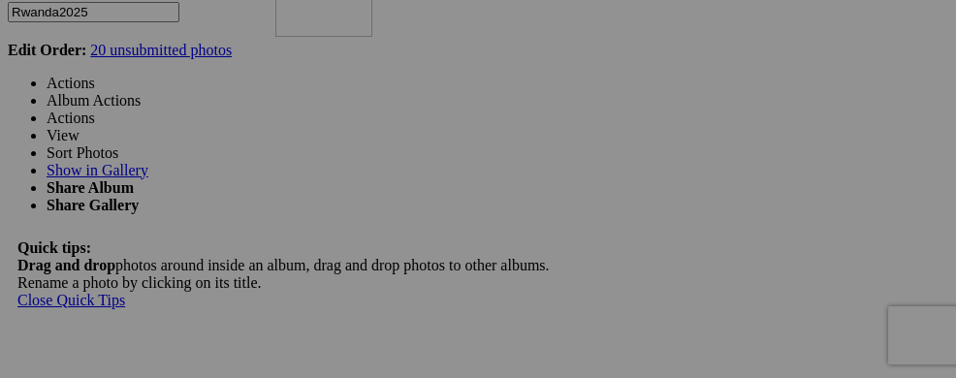
drag, startPoint x: 471, startPoint y: 337, endPoint x: 554, endPoint y: 141, distance: 213.7
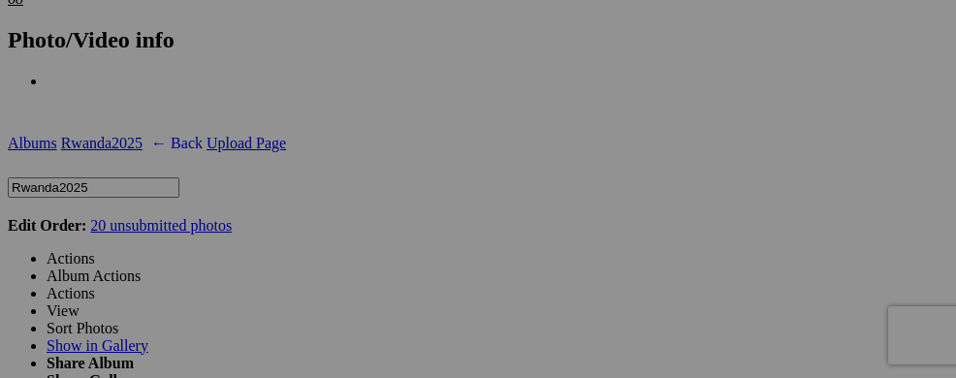
scroll to position [3247, 0]
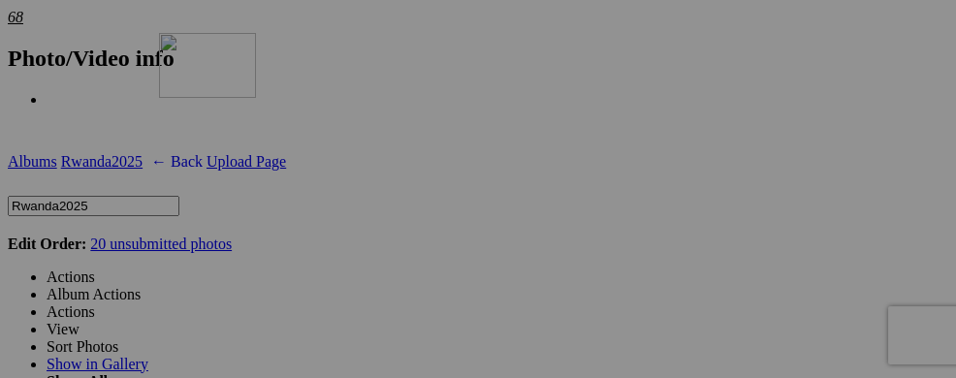
drag, startPoint x: 611, startPoint y: 362, endPoint x: 438, endPoint y: 202, distance: 235.3
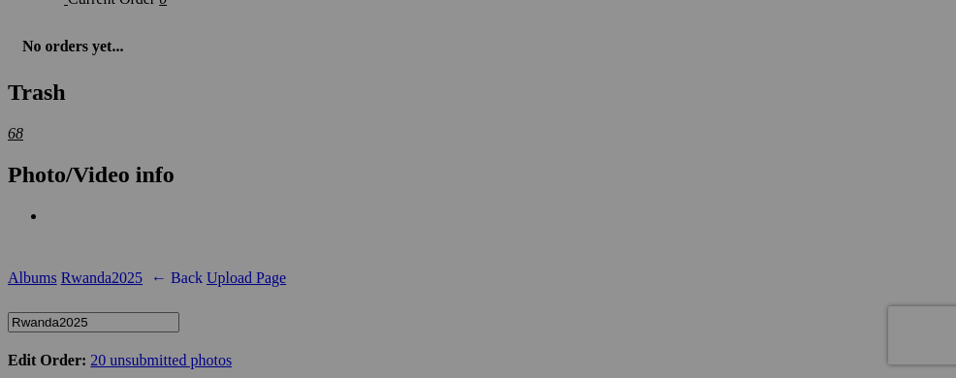
scroll to position [3092, 0]
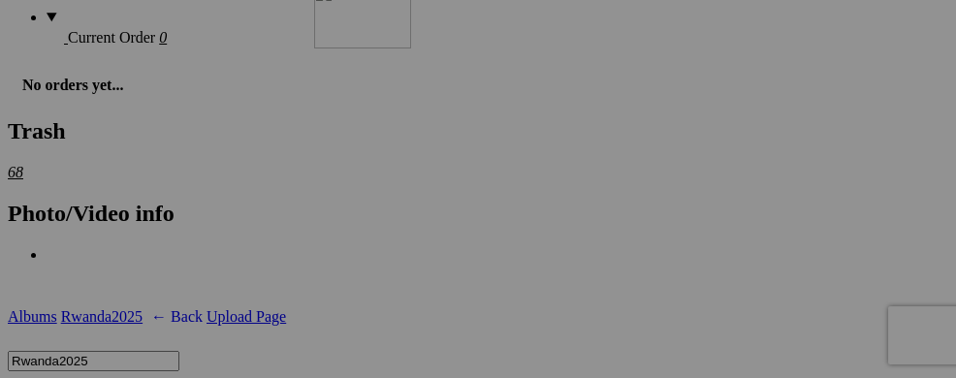
drag, startPoint x: 493, startPoint y: 347, endPoint x: 593, endPoint y: 152, distance: 218.9
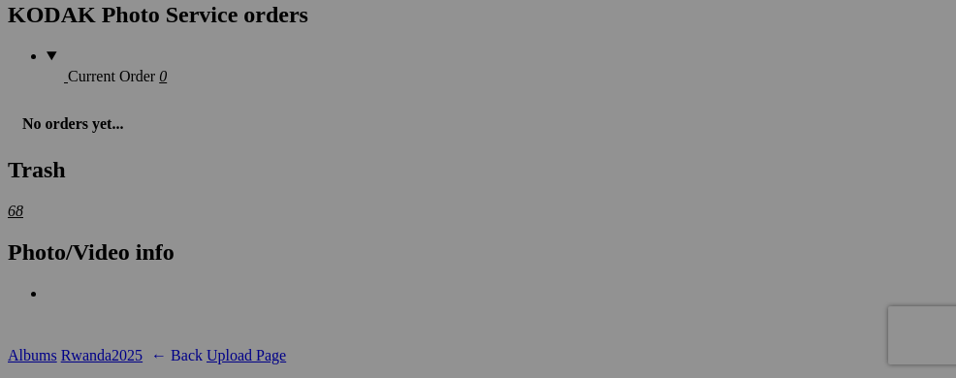
scroll to position [2872, 0]
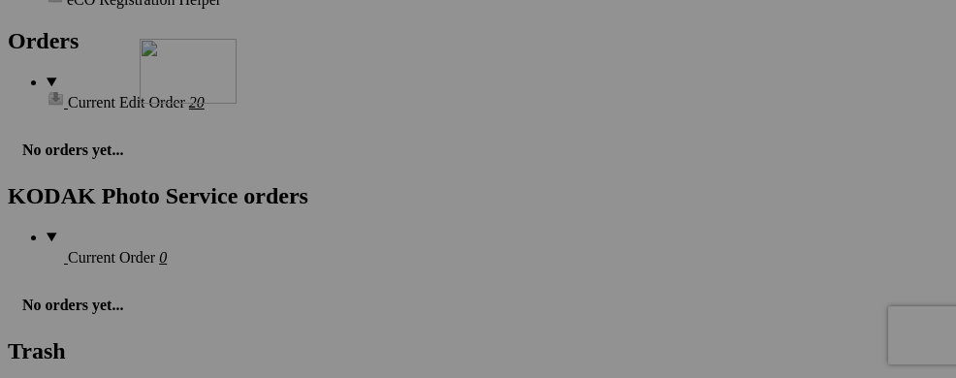
drag, startPoint x: 601, startPoint y: 371, endPoint x: 419, endPoint y: 207, distance: 245.0
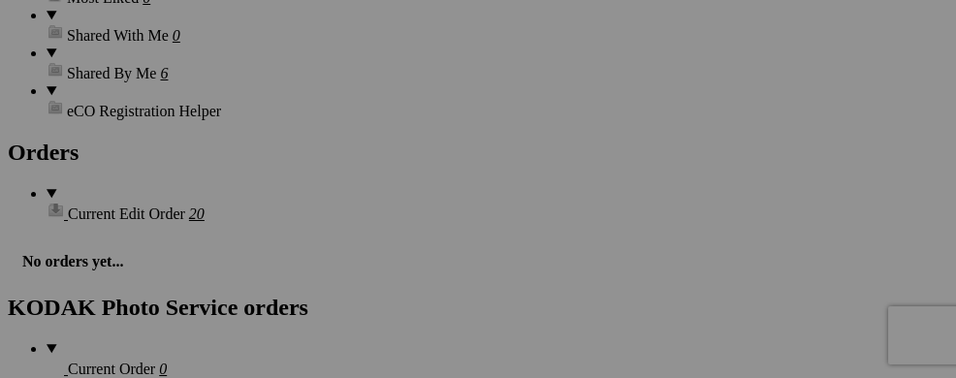
scroll to position [2742, 0]
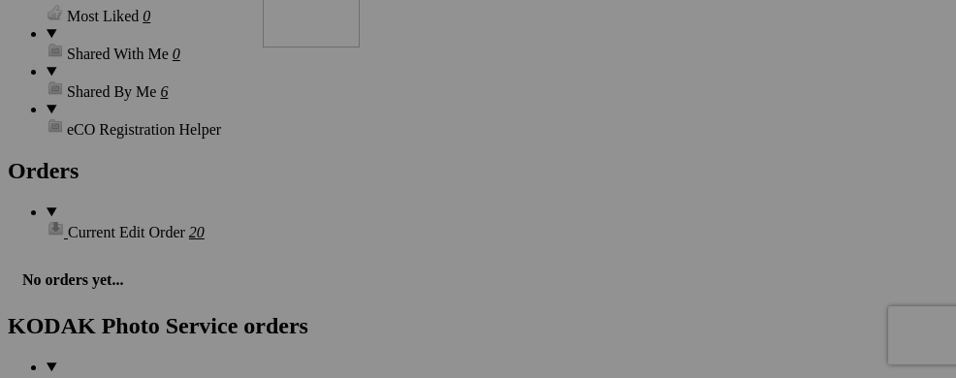
drag, startPoint x: 478, startPoint y: 352, endPoint x: 542, endPoint y: 151, distance: 210.6
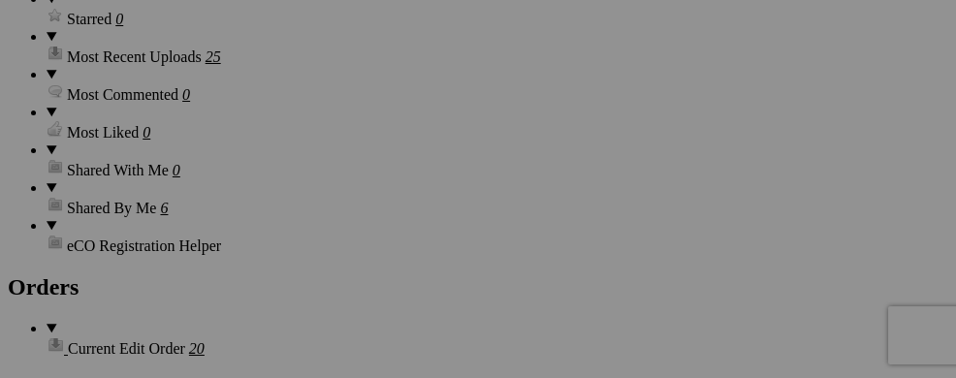
scroll to position [2587, 0]
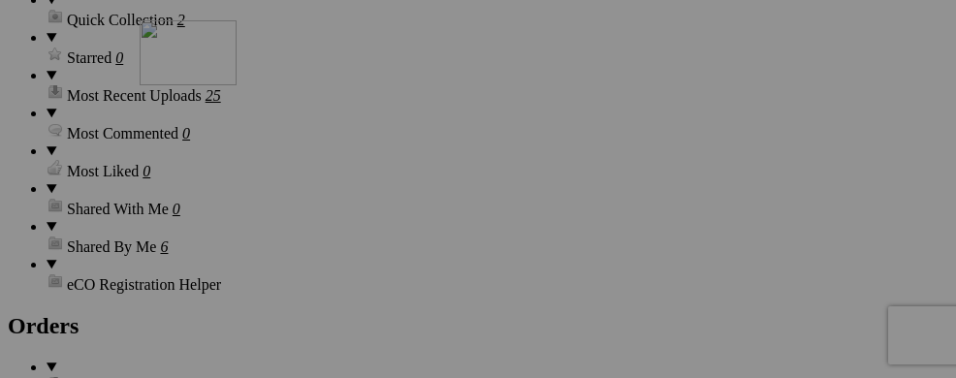
drag, startPoint x: 613, startPoint y: 367, endPoint x: 420, endPoint y: 182, distance: 267.4
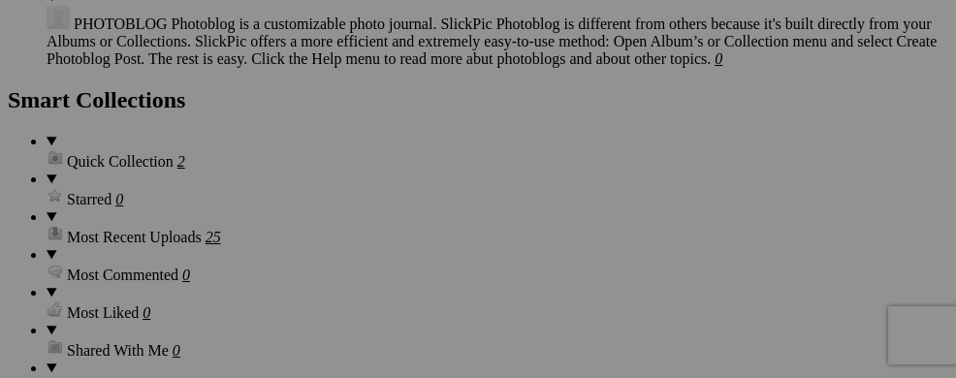
scroll to position [2432, 0]
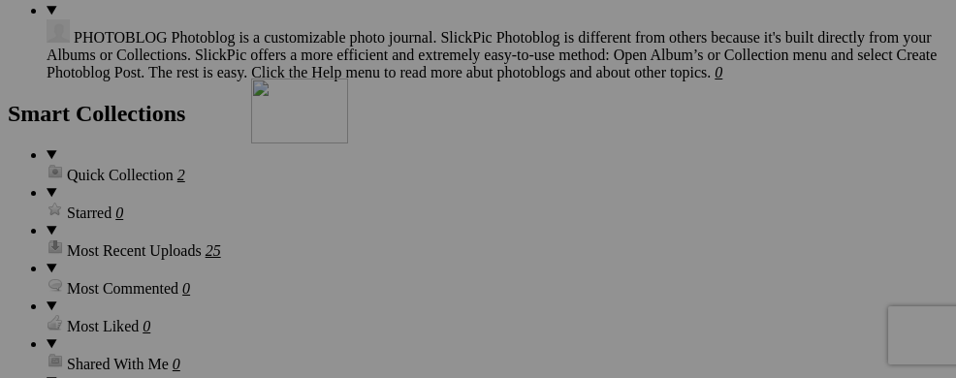
drag, startPoint x: 438, startPoint y: 369, endPoint x: 542, endPoint y: 213, distance: 187.4
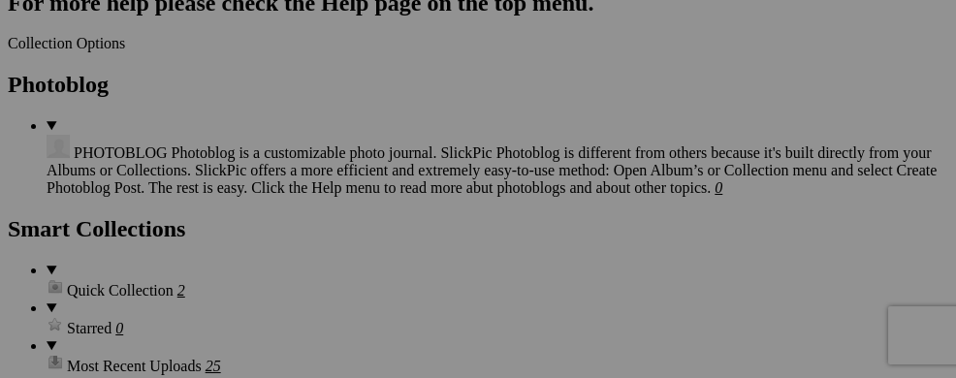
scroll to position [2278, 0]
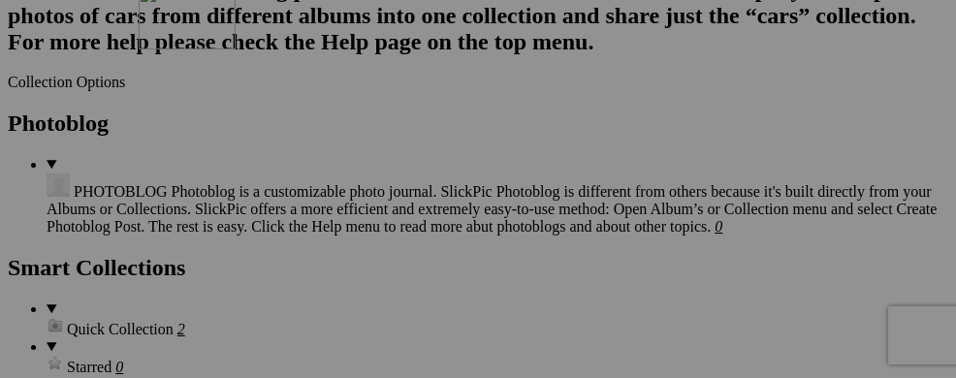
drag, startPoint x: 575, startPoint y: 354, endPoint x: 418, endPoint y: 152, distance: 255.5
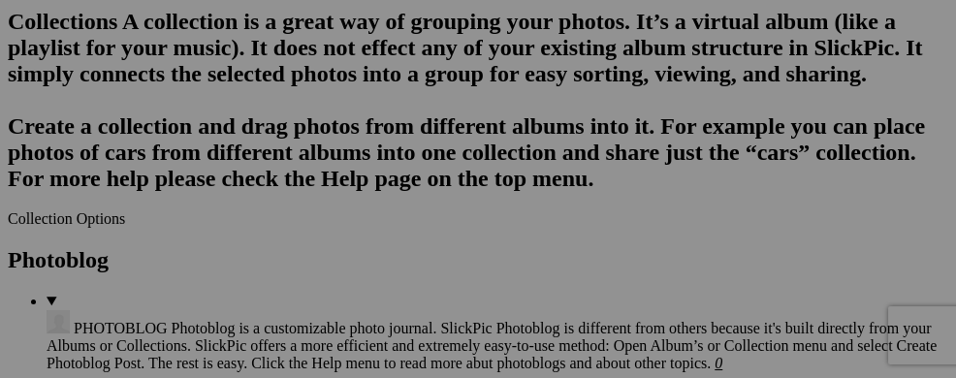
scroll to position [2123, 0]
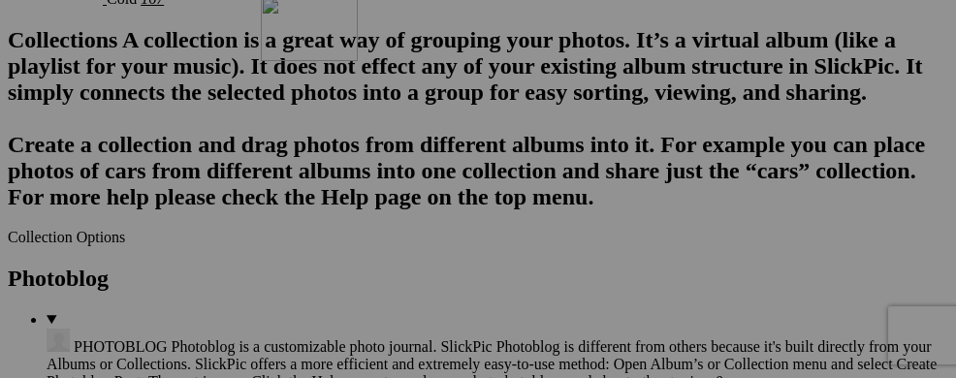
drag, startPoint x: 467, startPoint y: 351, endPoint x: 540, endPoint y: 165, distance: 199.8
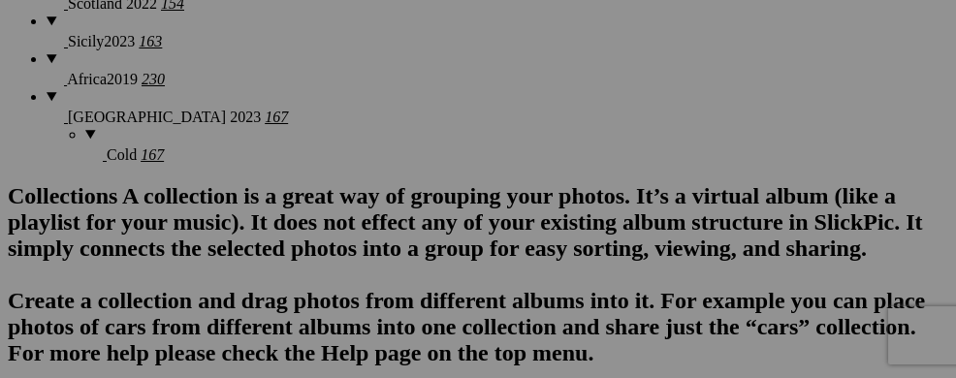
scroll to position [1929, 0]
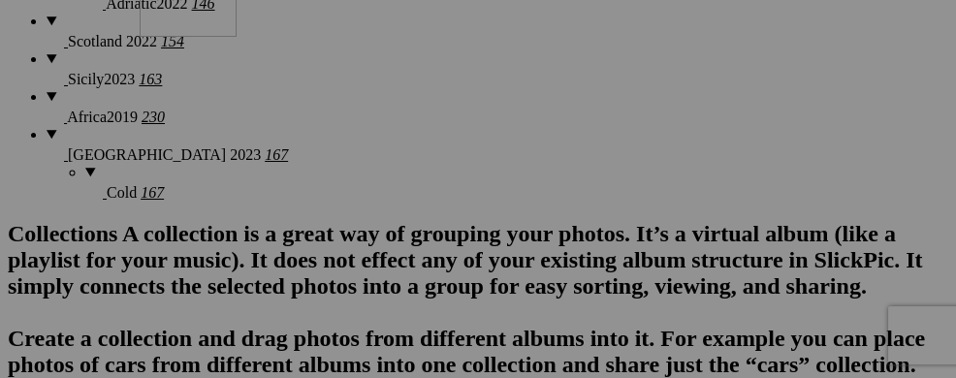
drag, startPoint x: 612, startPoint y: 362, endPoint x: 419, endPoint y: 141, distance: 293.3
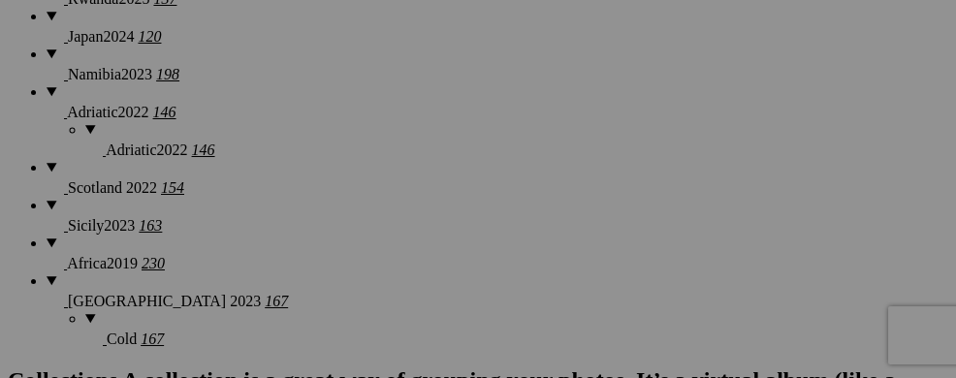
scroll to position [1773, 0]
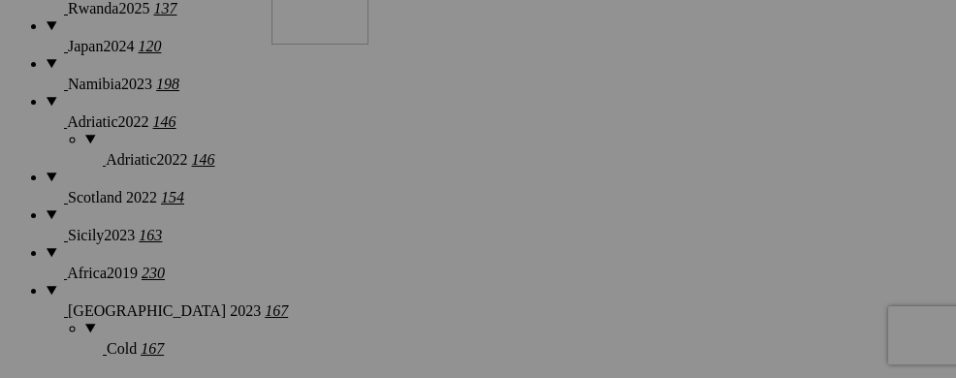
drag, startPoint x: 458, startPoint y: 364, endPoint x: 551, endPoint y: 147, distance: 235.8
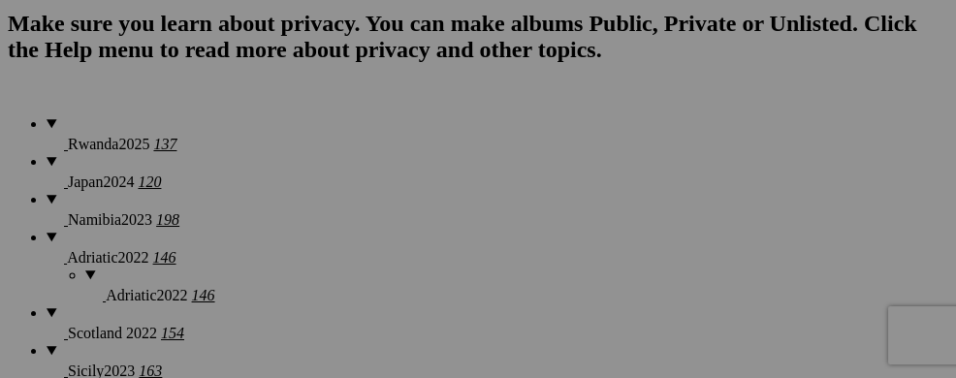
scroll to position [1618, 0]
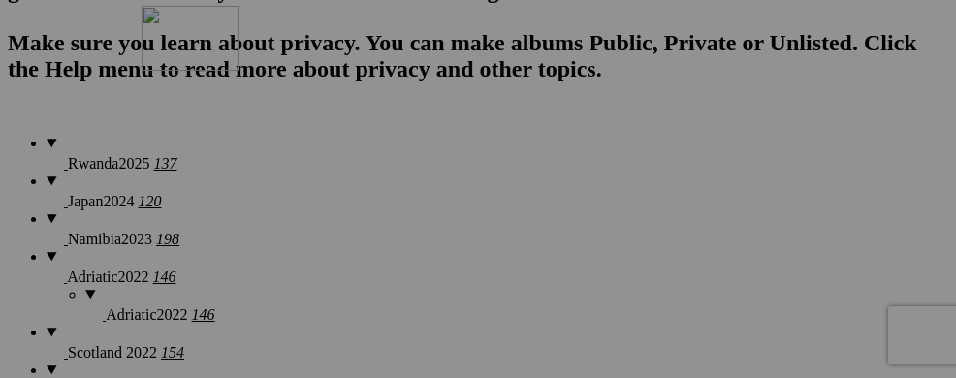
drag, startPoint x: 436, startPoint y: 352, endPoint x: 421, endPoint y: 140, distance: 212.8
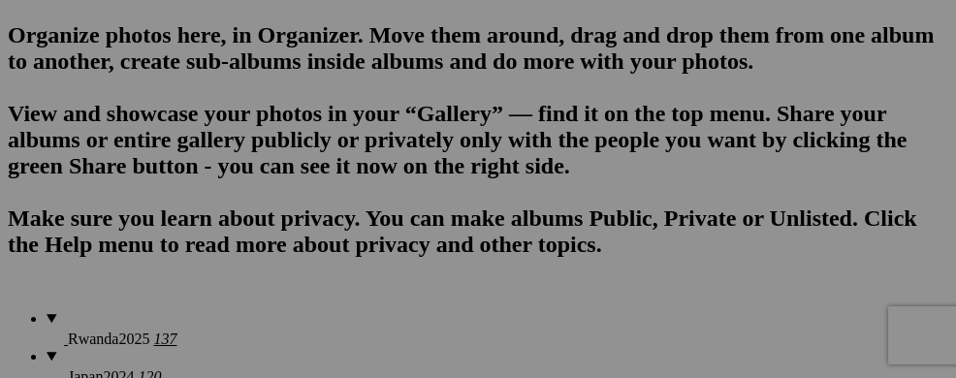
scroll to position [1424, 0]
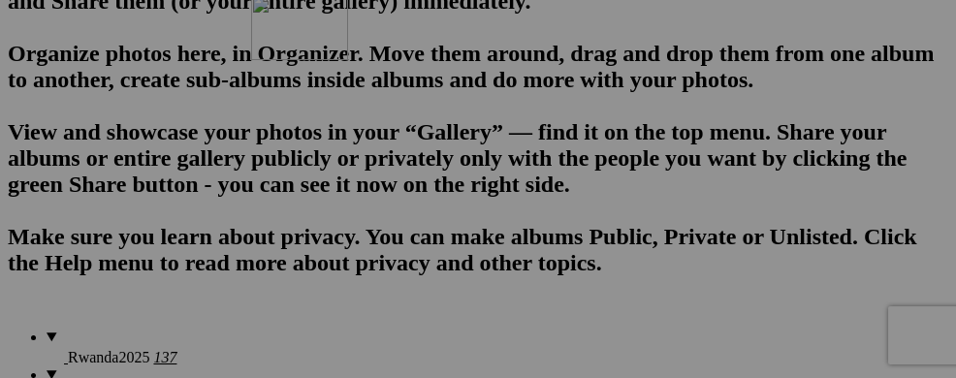
drag, startPoint x: 462, startPoint y: 364, endPoint x: 530, endPoint y: 164, distance: 211.8
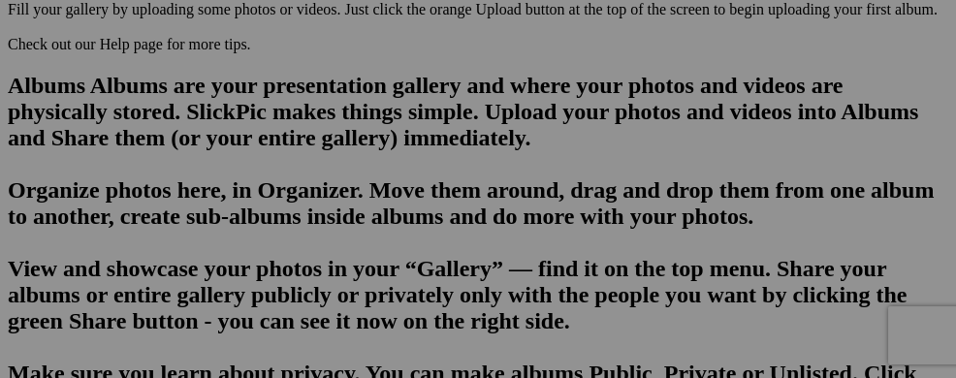
scroll to position [1269, 0]
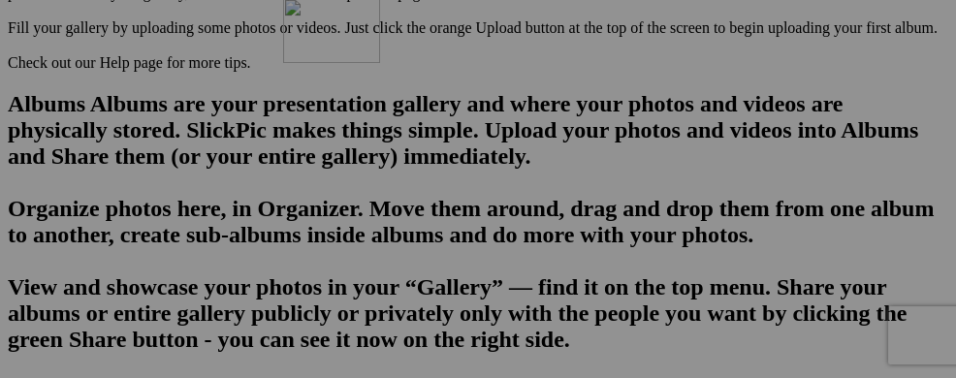
drag, startPoint x: 480, startPoint y: 368, endPoint x: 562, endPoint y: 166, distance: 218.7
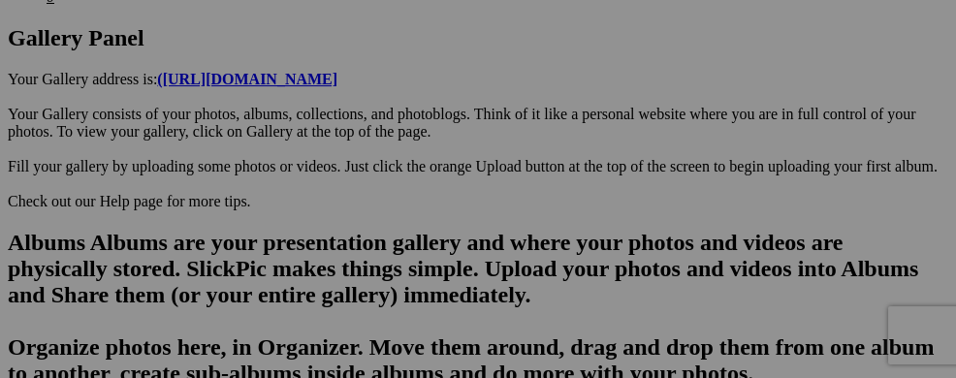
scroll to position [1115, 0]
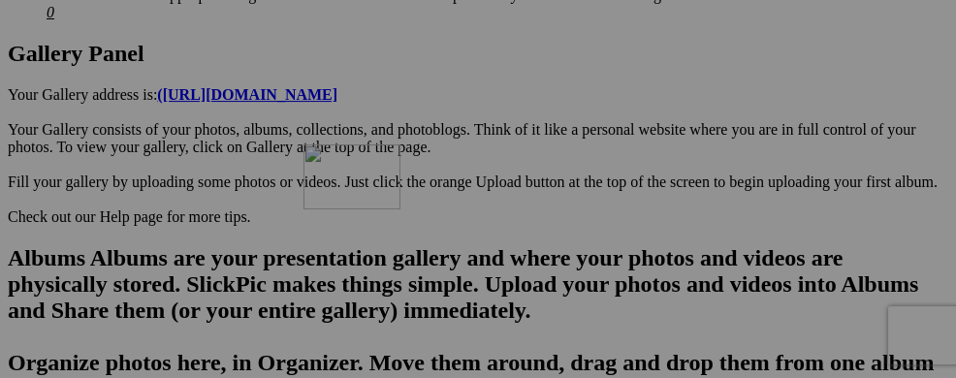
drag, startPoint x: 615, startPoint y: 369, endPoint x: 541, endPoint y: 171, distance: 212.3
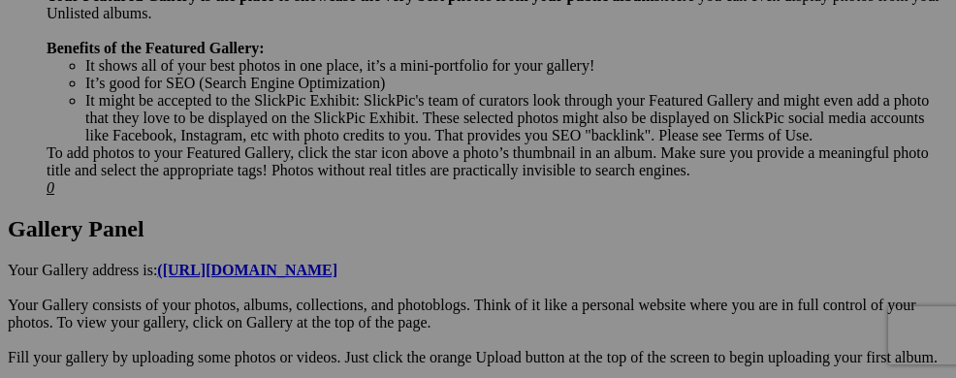
scroll to position [921, 0]
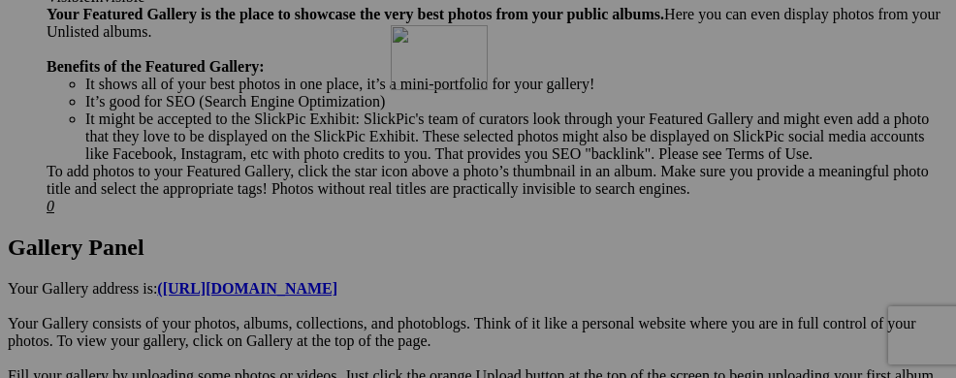
drag, startPoint x: 579, startPoint y: 373, endPoint x: 670, endPoint y: 193, distance: 202.0
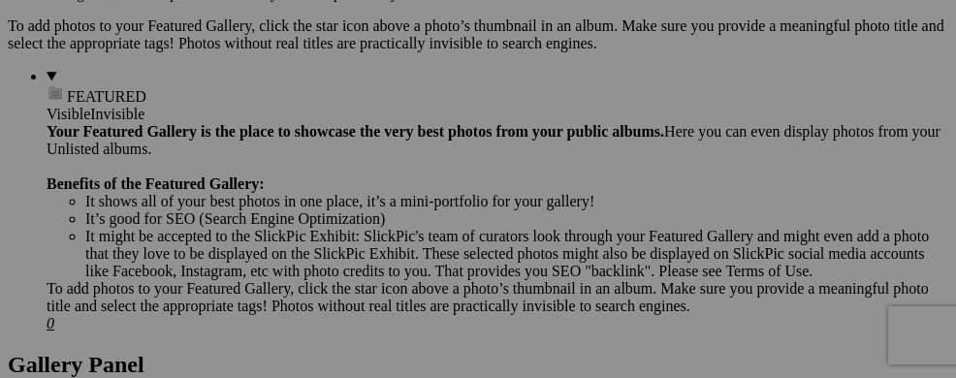
scroll to position [766, 0]
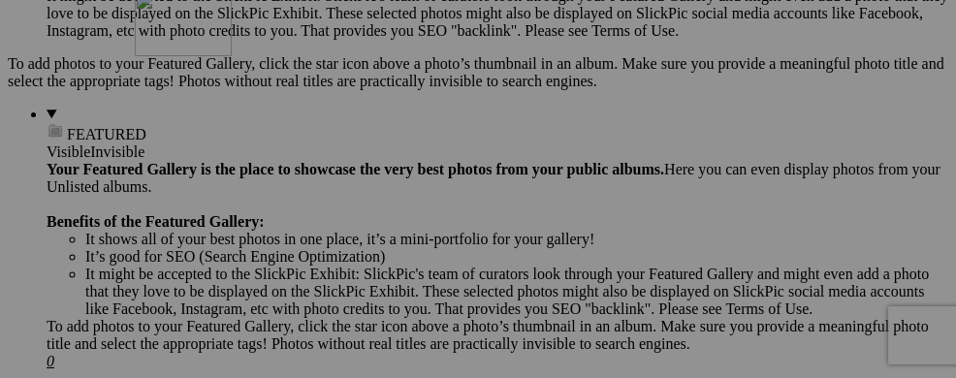
drag, startPoint x: 704, startPoint y: 363, endPoint x: 414, endPoint y: 159, distance: 354.7
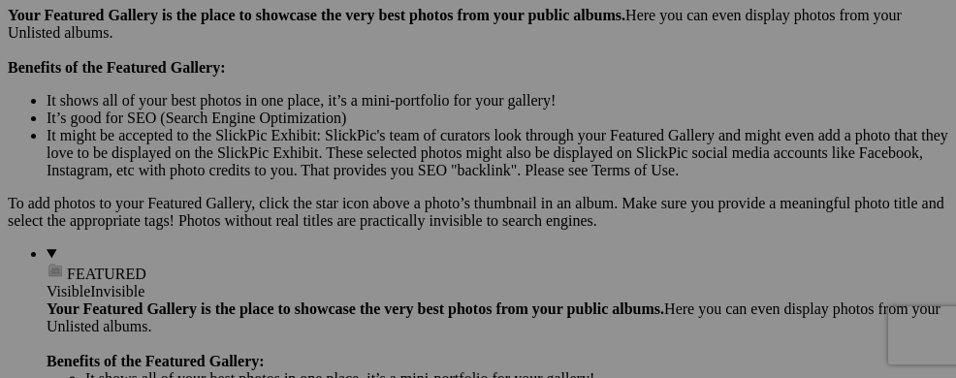
scroll to position [610, 0]
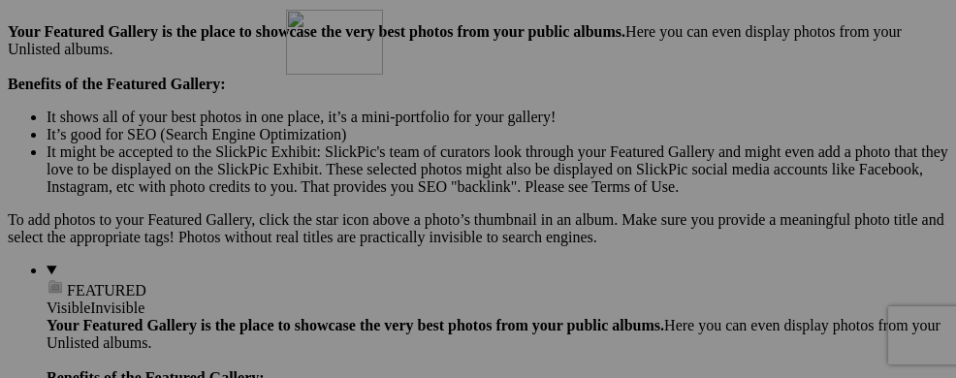
drag, startPoint x: 478, startPoint y: 367, endPoint x: 565, endPoint y: 178, distance: 208.2
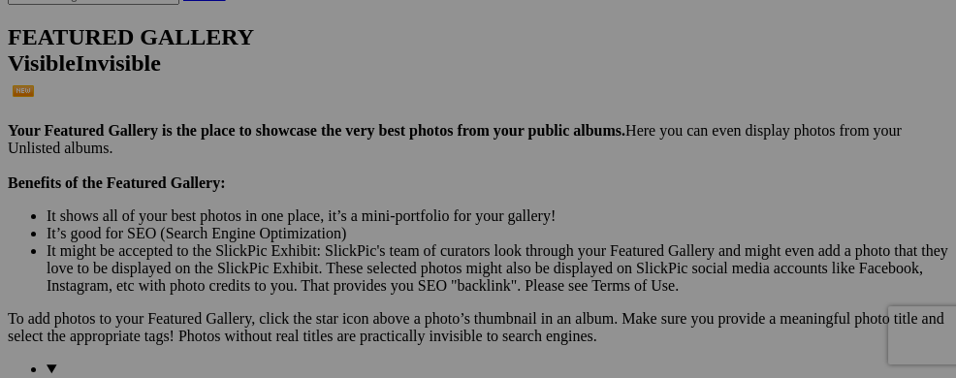
scroll to position [493, 0]
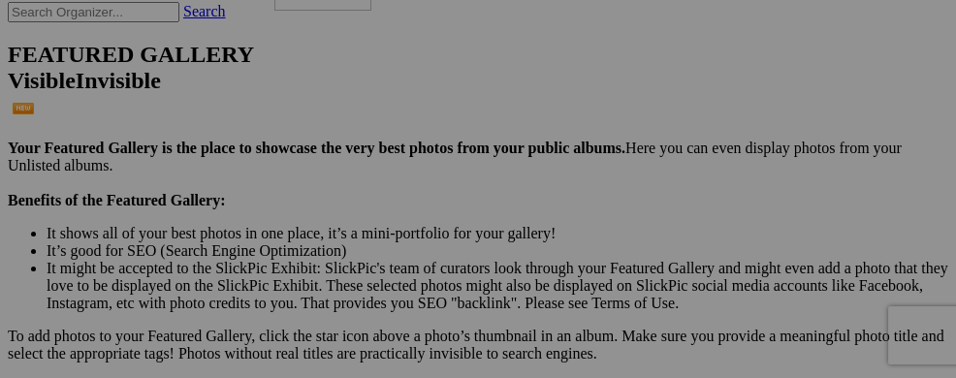
drag, startPoint x: 645, startPoint y: 346, endPoint x: 553, endPoint y: 114, distance: 248.9
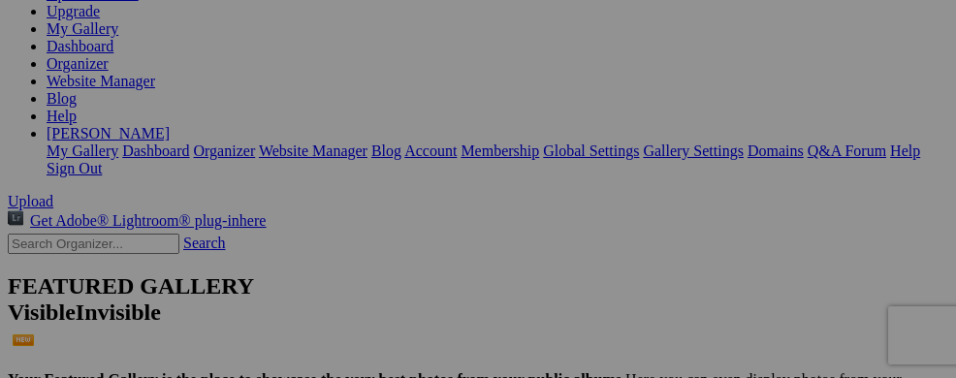
scroll to position [261, 0]
drag, startPoint x: 586, startPoint y: 351, endPoint x: 459, endPoint y: 171, distance: 220.5
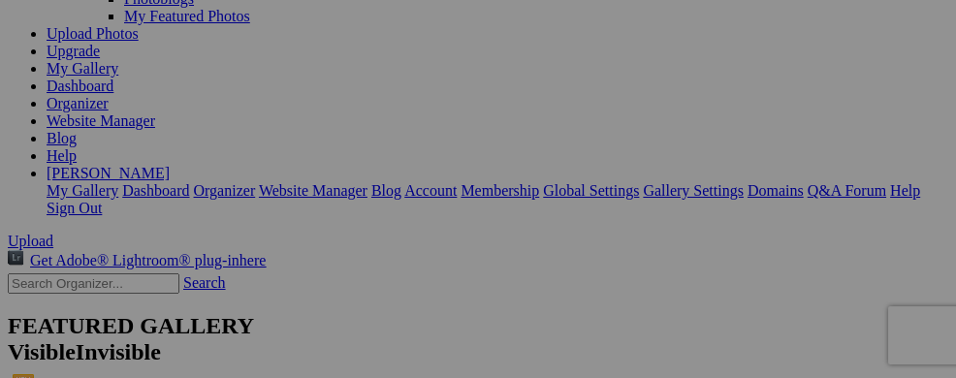
scroll to position [106, 0]
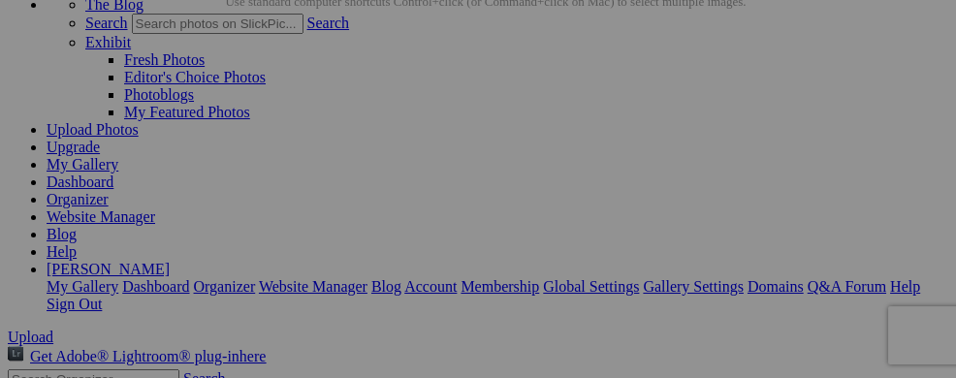
scroll to position [236, 0]
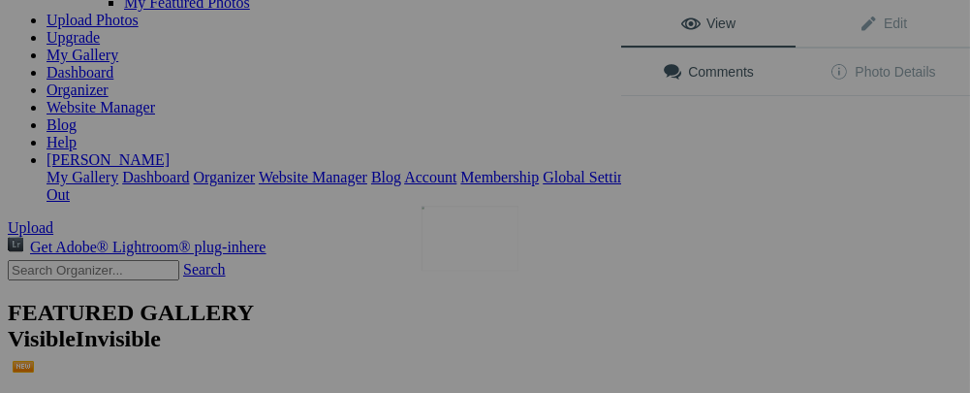
click at [452, 259] on img at bounding box center [470, 237] width 97 height 65
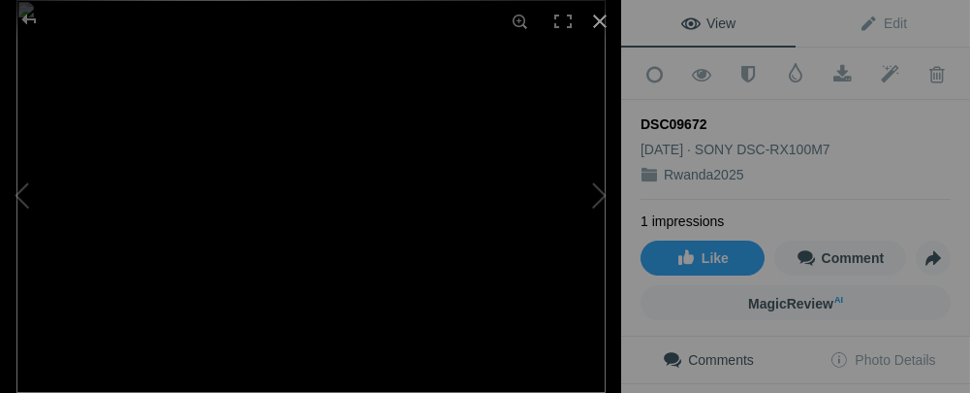
click at [605, 24] on div at bounding box center [600, 21] width 43 height 43
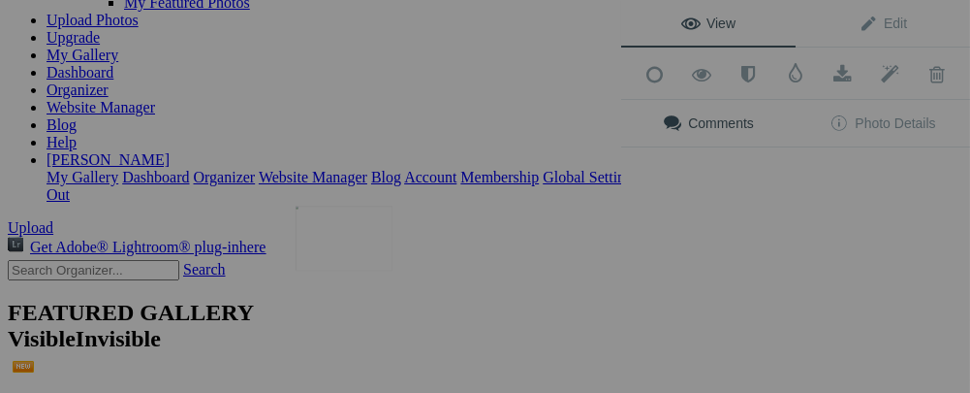
click at [337, 239] on img at bounding box center [344, 237] width 97 height 65
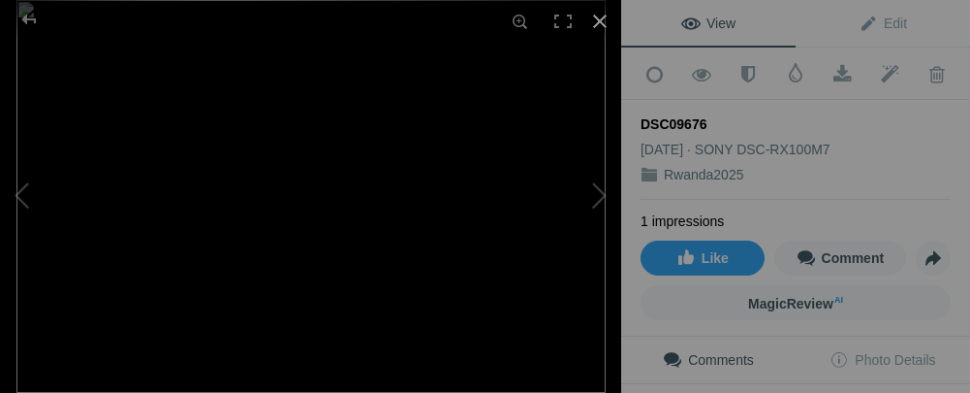
click at [599, 26] on div at bounding box center [600, 21] width 43 height 43
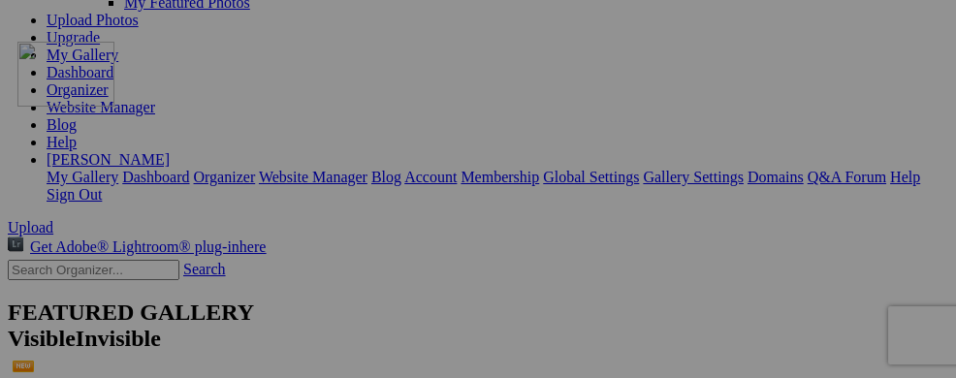
drag, startPoint x: 495, startPoint y: 256, endPoint x: 297, endPoint y: 210, distance: 203.9
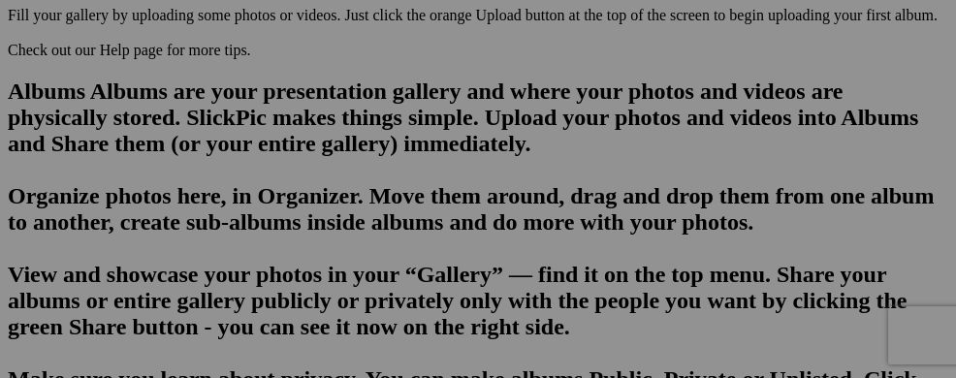
scroll to position [1372, 0]
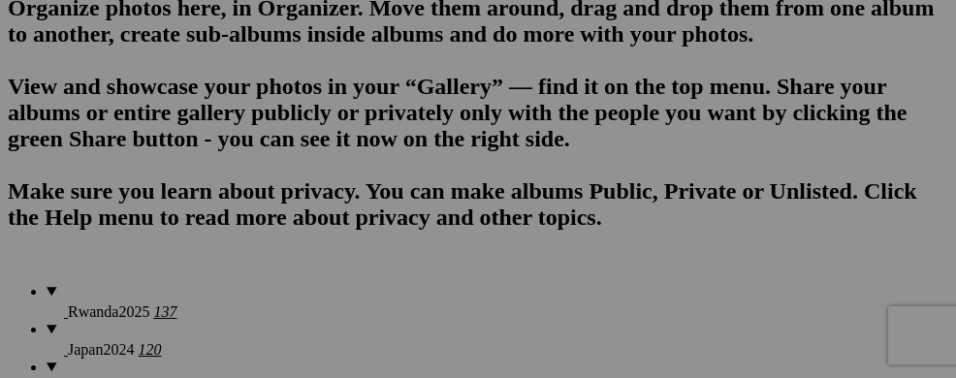
scroll to position [1488, 0]
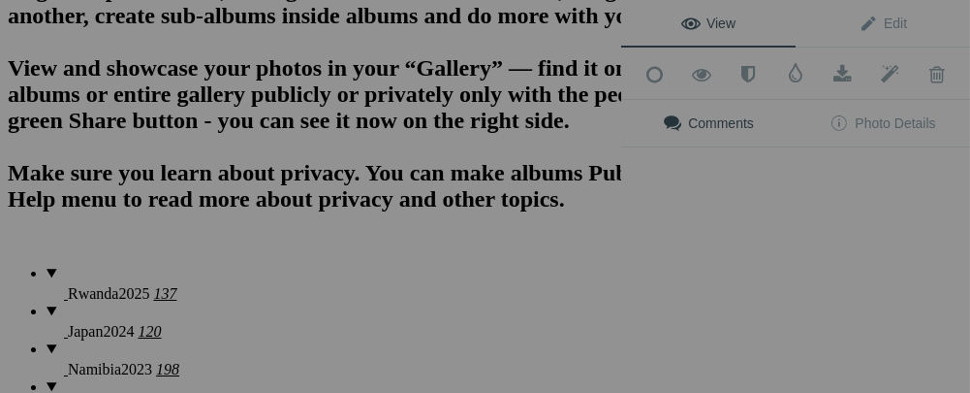
click at [713, 305] on div "View Edit Add to Quick Collection Remove from Quick Collection Hide from Public…" at bounding box center [795, 196] width 349 height 393
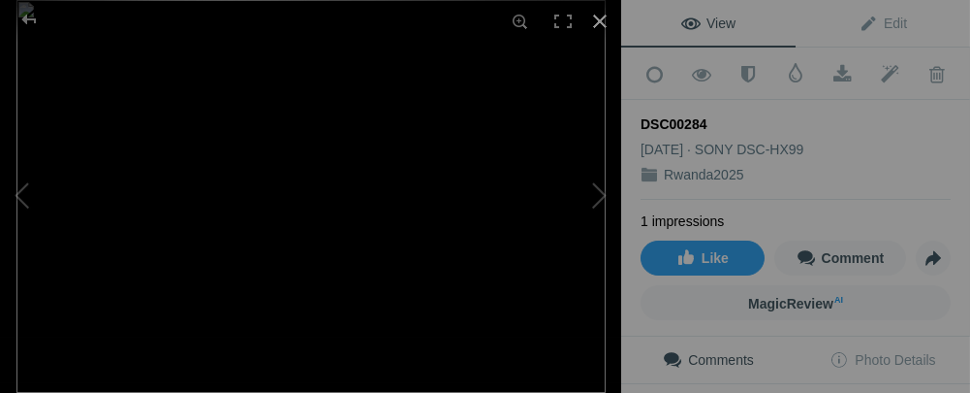
click at [595, 22] on div at bounding box center [600, 21] width 43 height 43
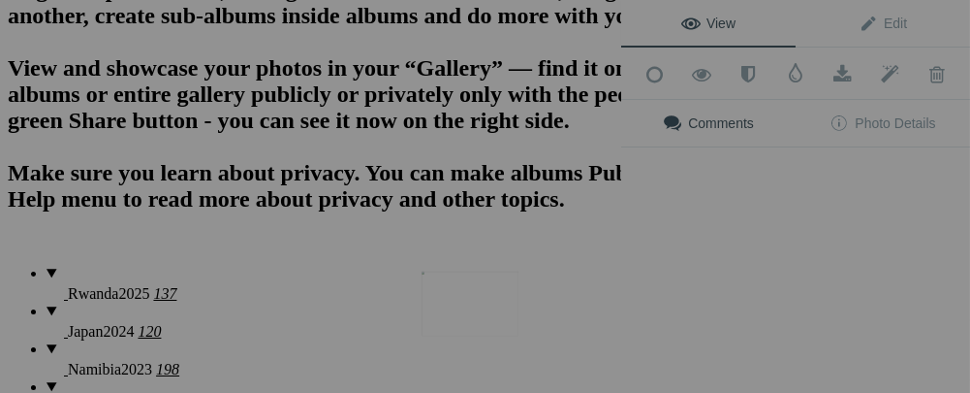
click at [469, 308] on img at bounding box center [470, 303] width 97 height 65
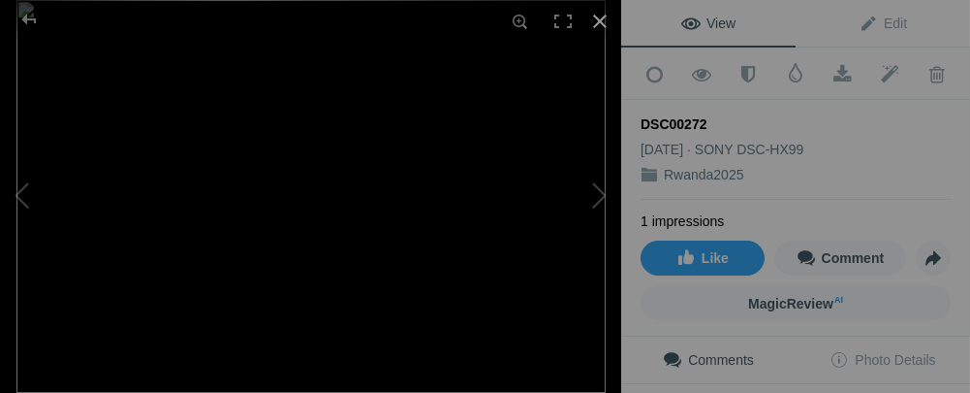
click at [598, 23] on div at bounding box center [600, 21] width 43 height 43
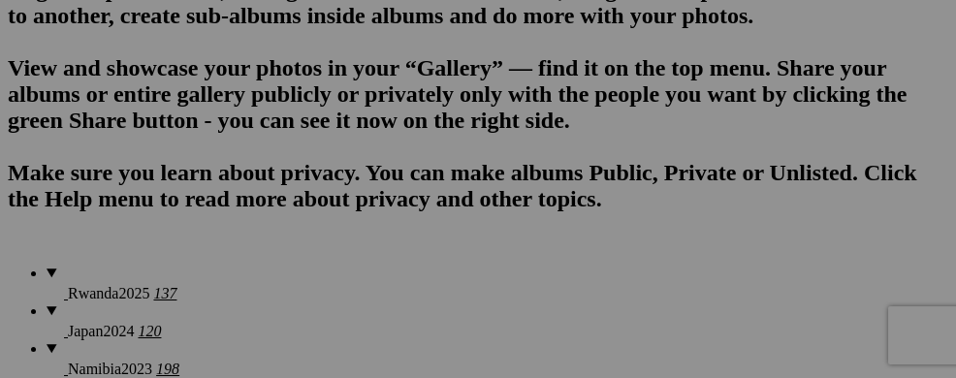
scroll to position [1644, 0]
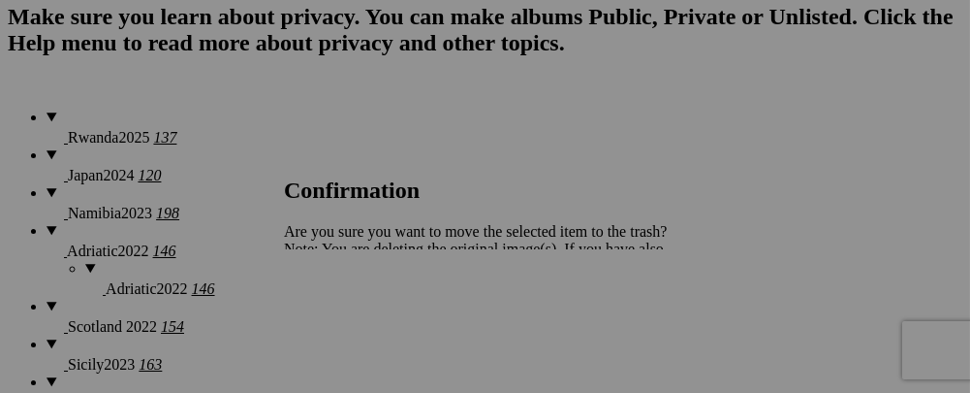
click at [349, 316] on span "Yes" at bounding box center [338, 316] width 22 height 16
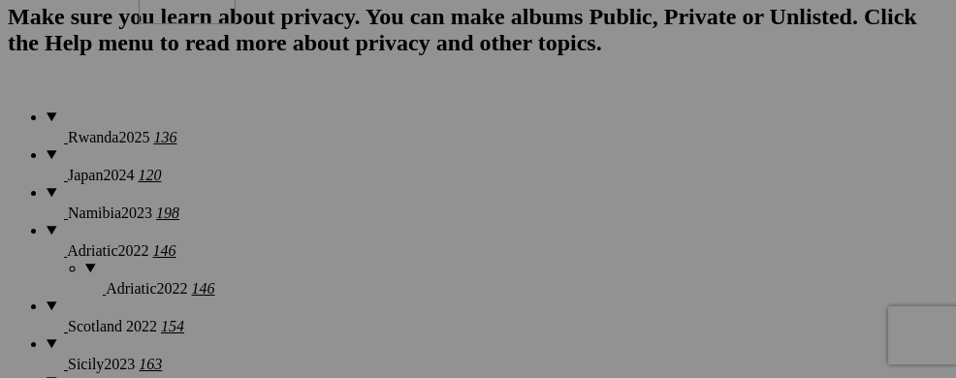
drag, startPoint x: 731, startPoint y: 147, endPoint x: 418, endPoint y: 128, distance: 313.7
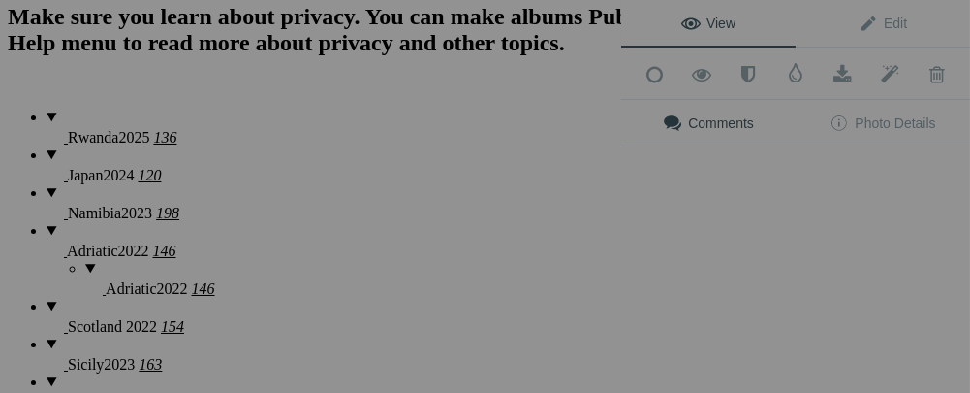
click at [846, 159] on div "Comments Photo Details" at bounding box center [795, 141] width 349 height 82
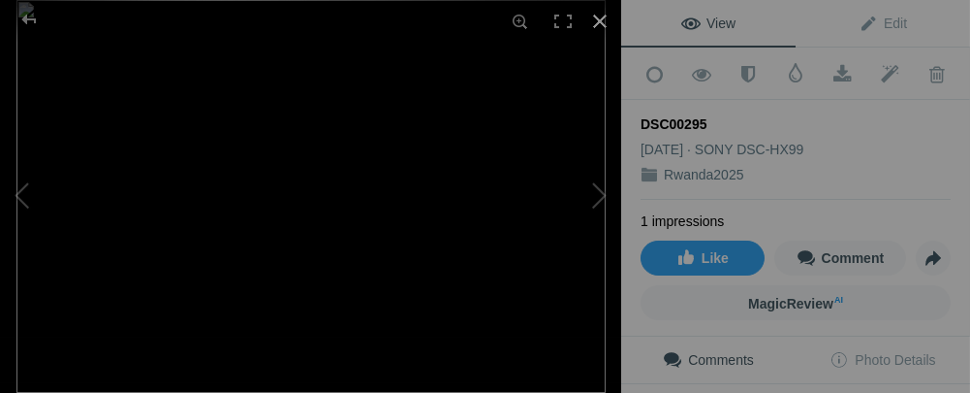
click at [601, 19] on div at bounding box center [600, 21] width 43 height 43
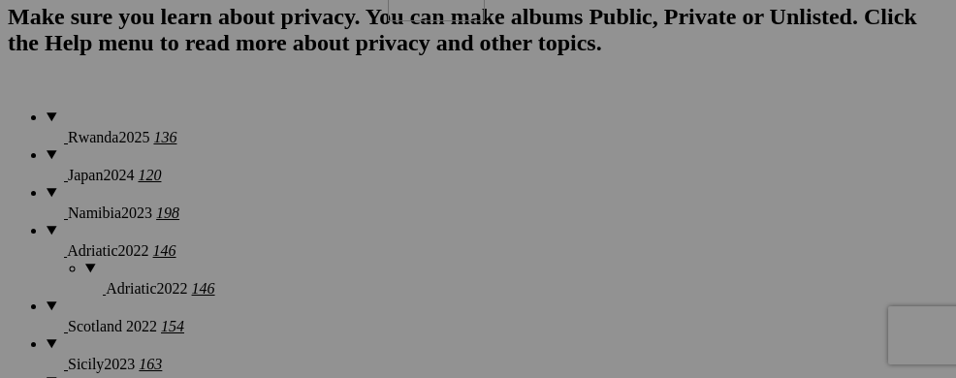
drag, startPoint x: 849, startPoint y: 154, endPoint x: 667, endPoint y: 125, distance: 184.5
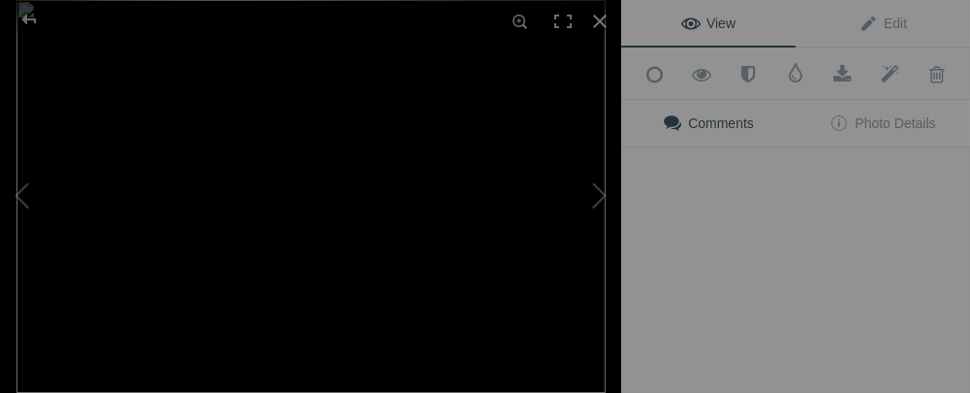
click at [845, 153] on div "Comments Photo Details" at bounding box center [795, 141] width 349 height 82
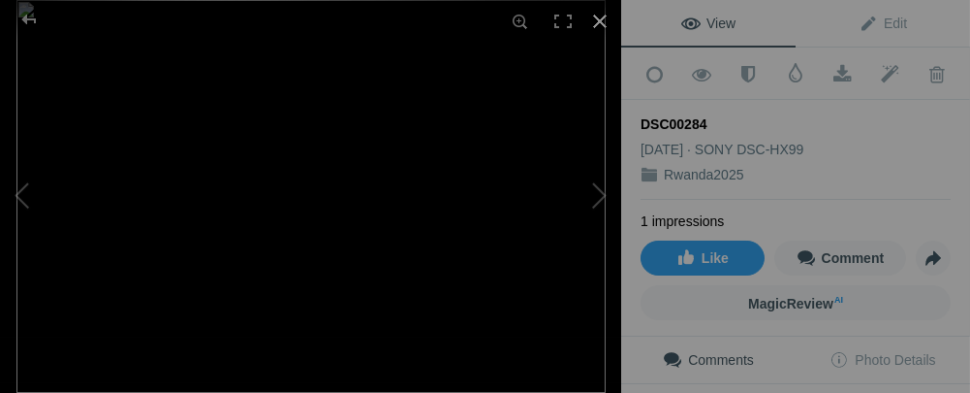
click at [603, 22] on div at bounding box center [600, 21] width 43 height 43
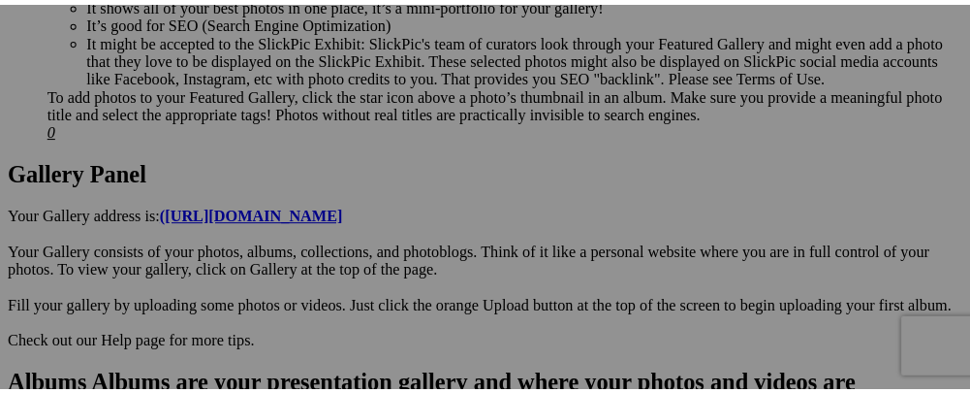
scroll to position [1009, 0]
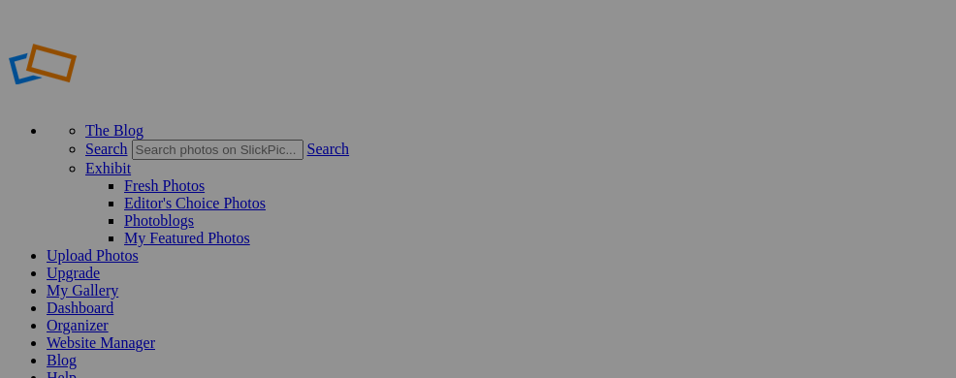
drag, startPoint x: 960, startPoint y: 27, endPoint x: 951, endPoint y: -58, distance: 85.7
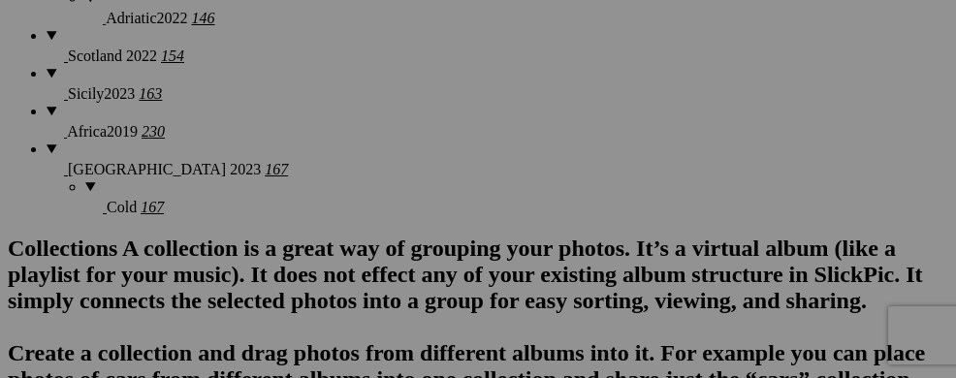
scroll to position [1936, 0]
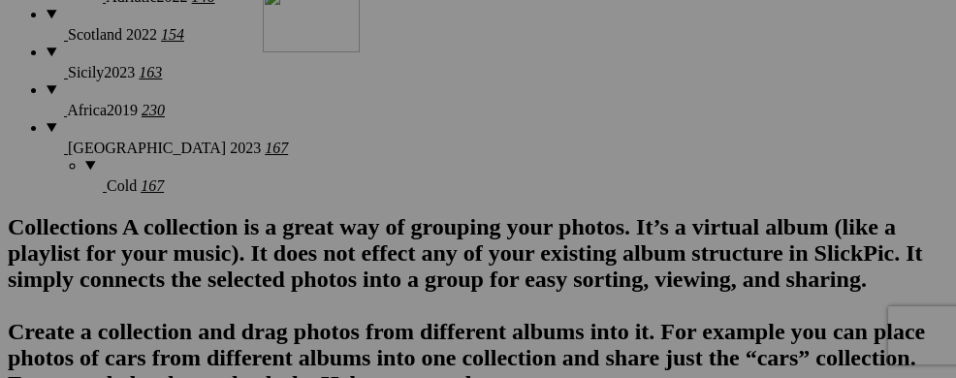
drag, startPoint x: 565, startPoint y: 350, endPoint x: 542, endPoint y: 155, distance: 196.2
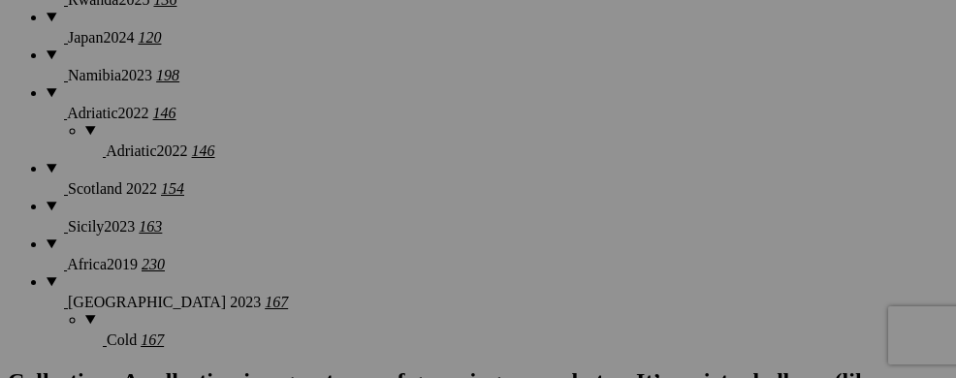
scroll to position [1781, 0]
drag, startPoint x: 578, startPoint y: 345, endPoint x: 557, endPoint y: 138, distance: 208.4
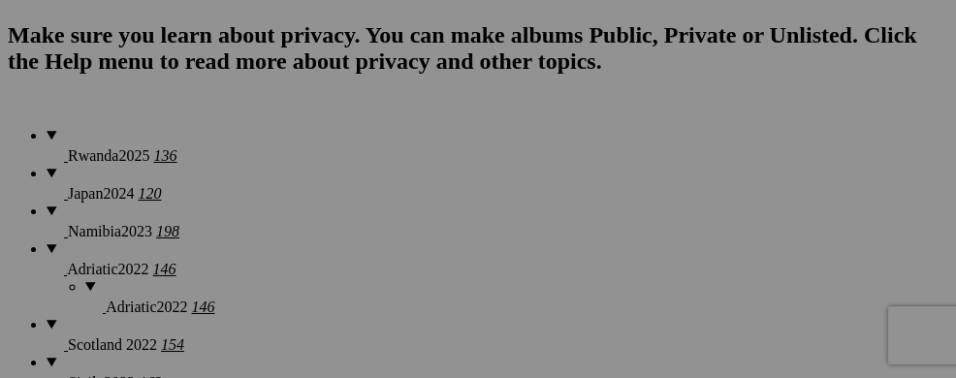
scroll to position [1587, 0]
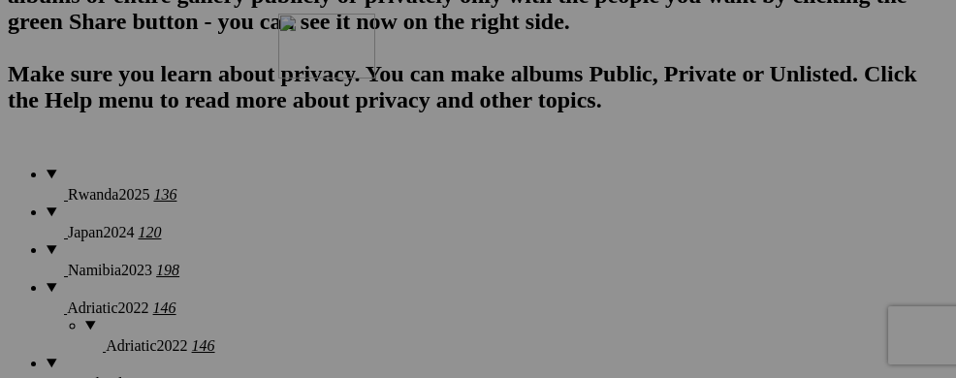
drag, startPoint x: 606, startPoint y: 360, endPoint x: 557, endPoint y: 182, distance: 183.9
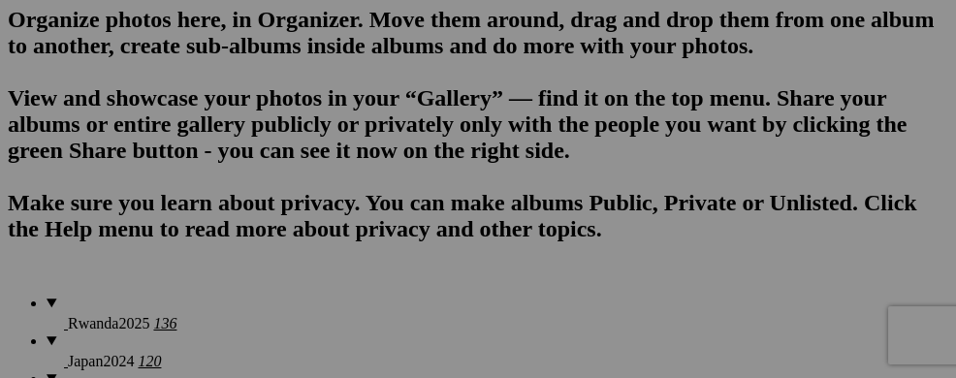
scroll to position [1419, 0]
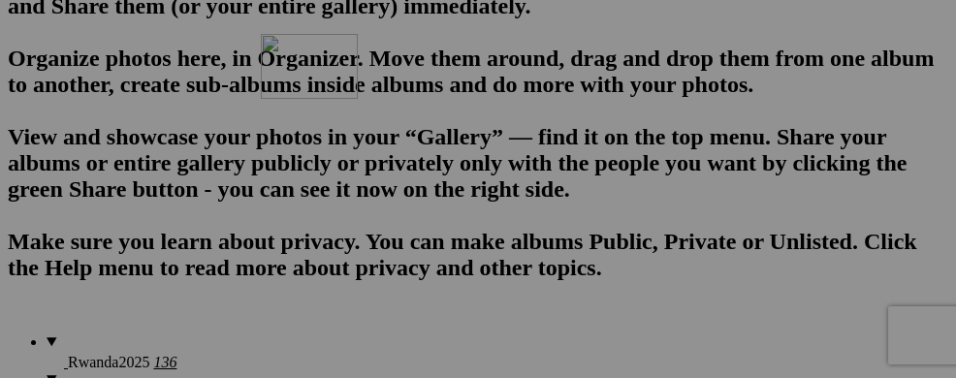
drag, startPoint x: 633, startPoint y: 364, endPoint x: 540, endPoint y: 203, distance: 186.7
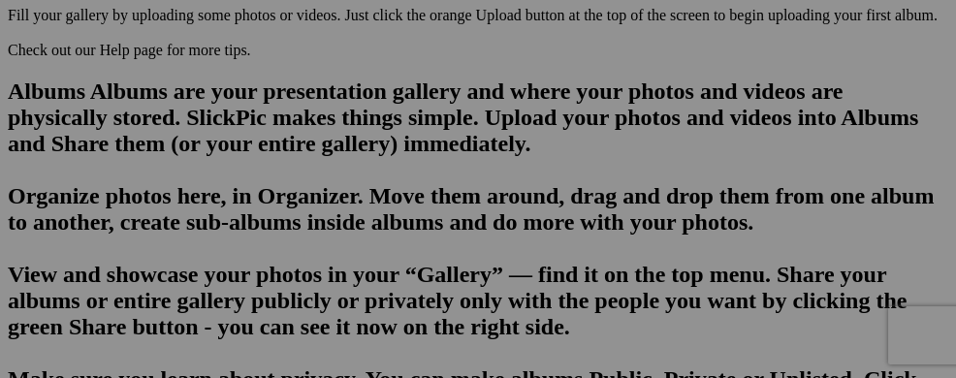
scroll to position [1264, 0]
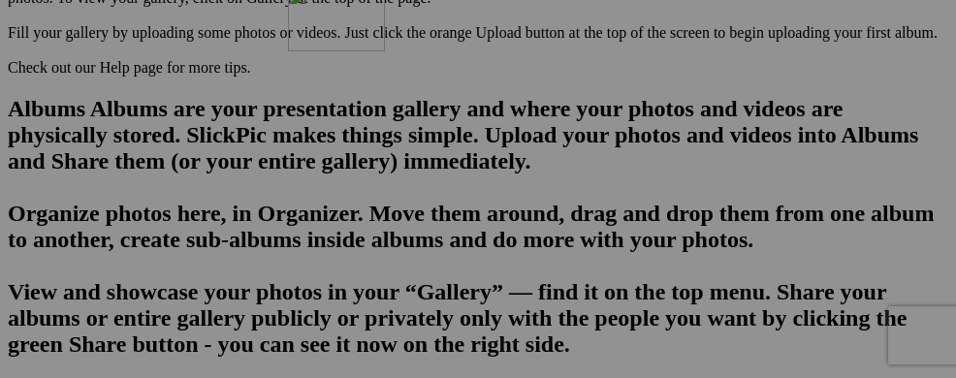
drag, startPoint x: 616, startPoint y: 357, endPoint x: 566, endPoint y: 155, distance: 207.8
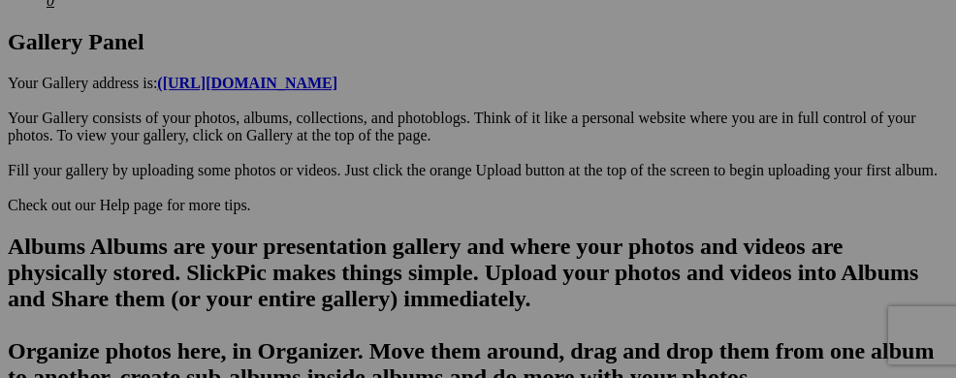
scroll to position [1109, 0]
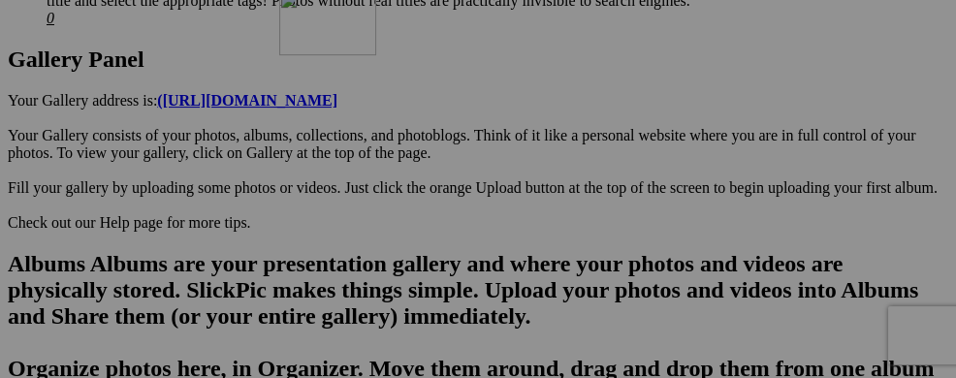
drag, startPoint x: 588, startPoint y: 358, endPoint x: 558, endPoint y: 155, distance: 204.8
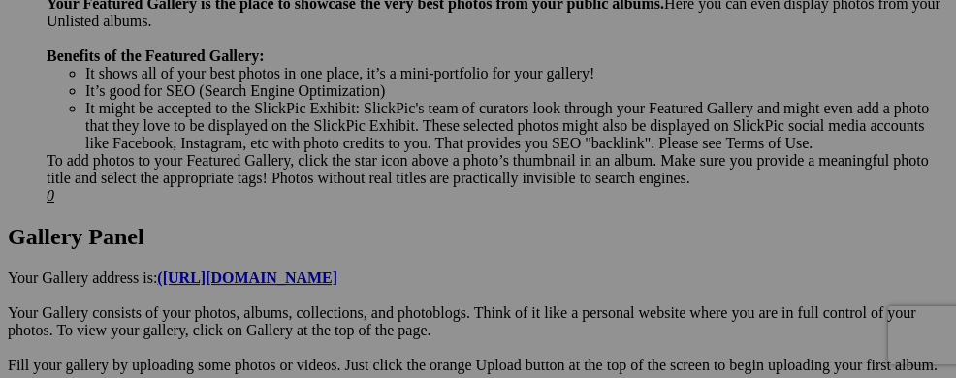
scroll to position [915, 0]
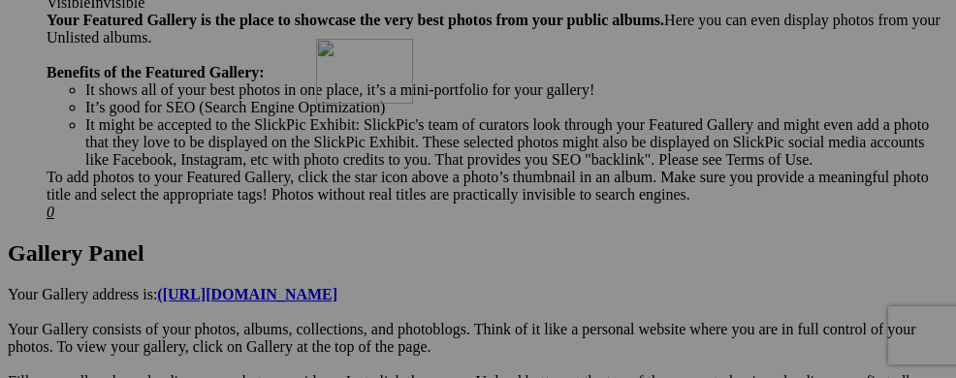
drag, startPoint x: 624, startPoint y: 363, endPoint x: 595, endPoint y: 206, distance: 159.7
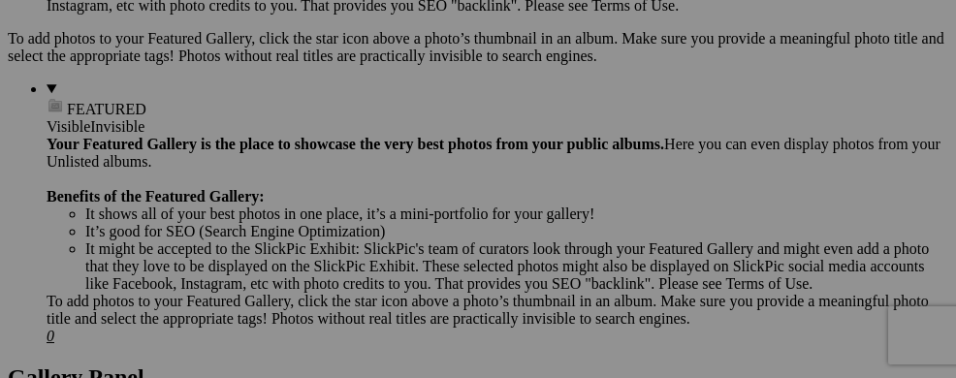
scroll to position [773, 0]
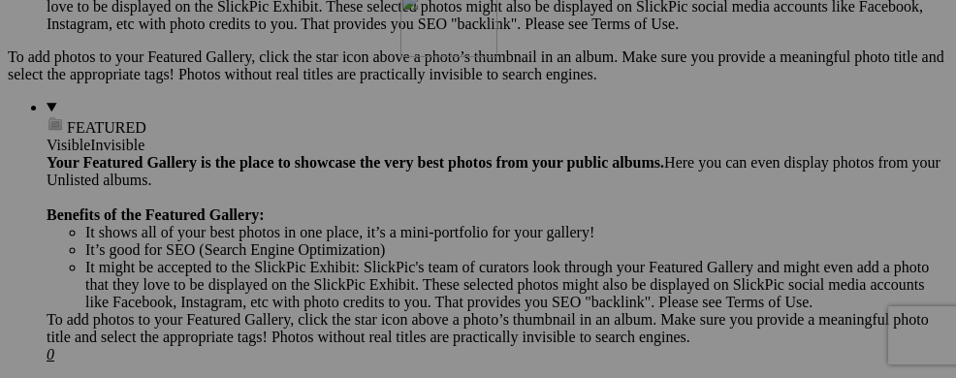
drag, startPoint x: 558, startPoint y: 367, endPoint x: 679, endPoint y: 161, distance: 239.4
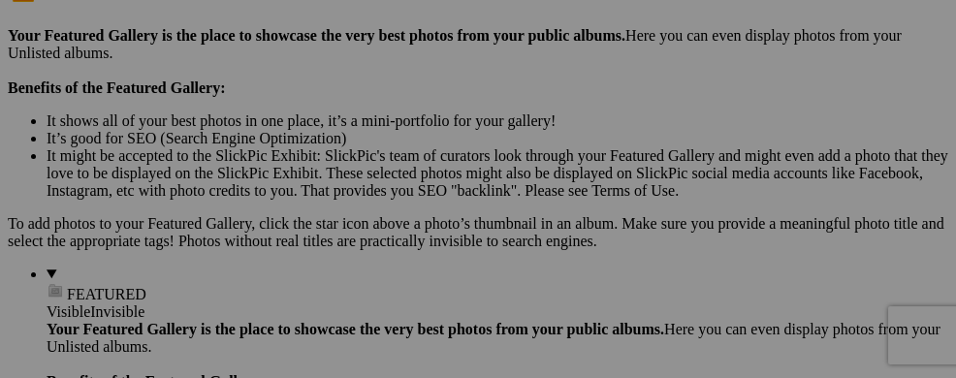
scroll to position [605, 0]
drag, startPoint x: 728, startPoint y: 358, endPoint x: 531, endPoint y: 160, distance: 278.9
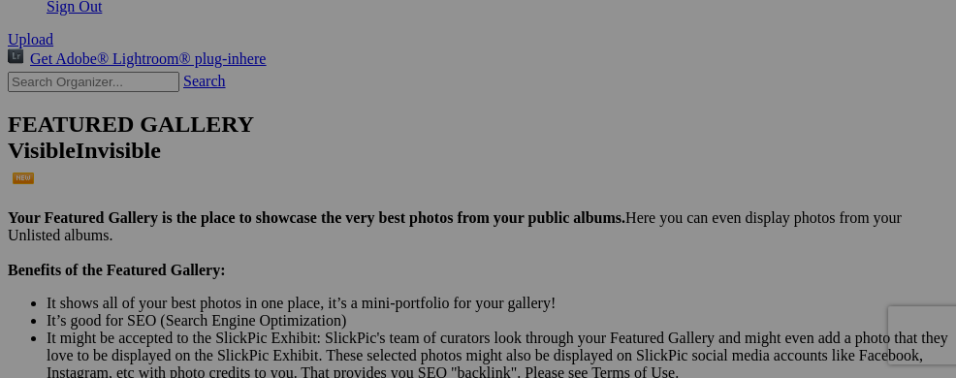
scroll to position [450, 0]
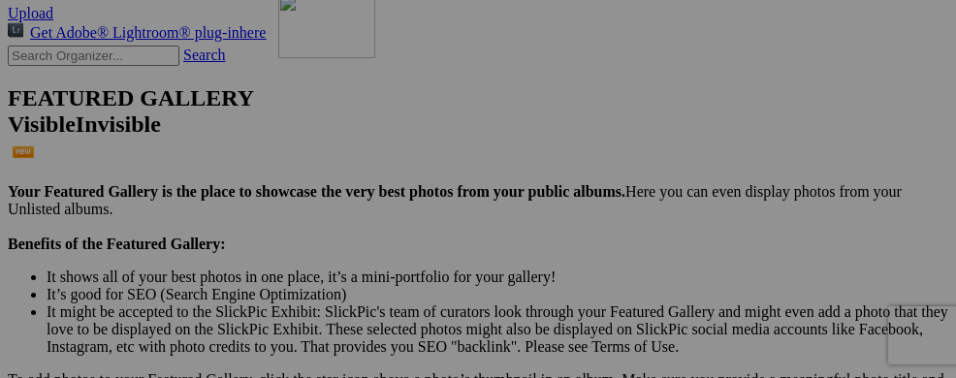
drag, startPoint x: 485, startPoint y: 353, endPoint x: 557, endPoint y: 162, distance: 204.3
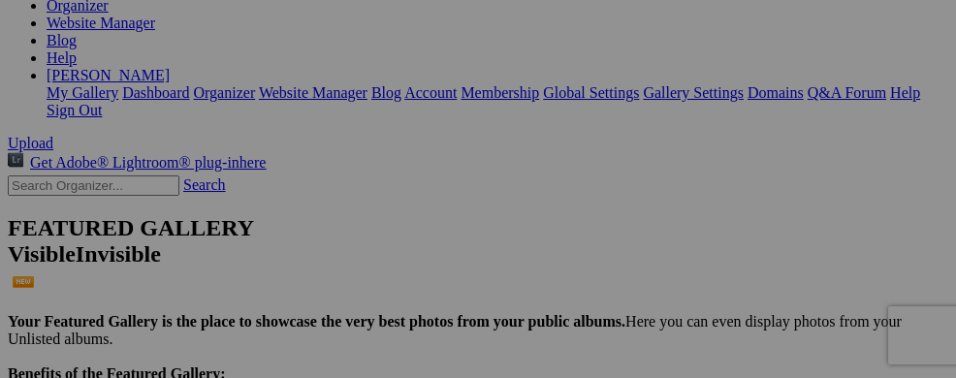
scroll to position [295, 0]
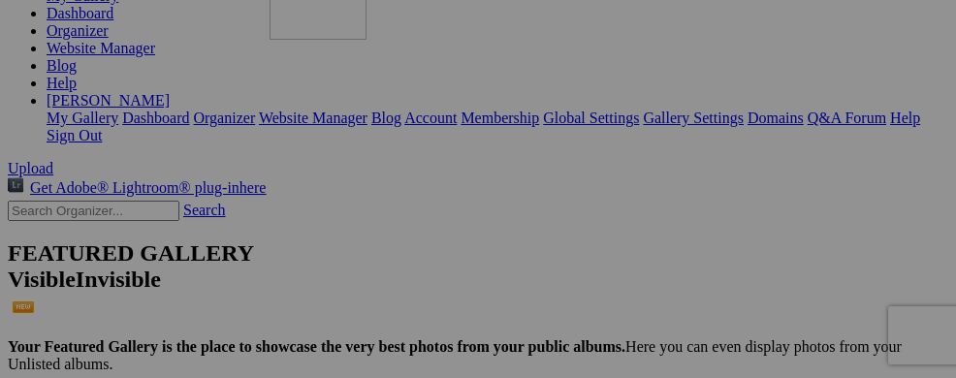
drag, startPoint x: 615, startPoint y: 356, endPoint x: 549, endPoint y: 143, distance: 222.3
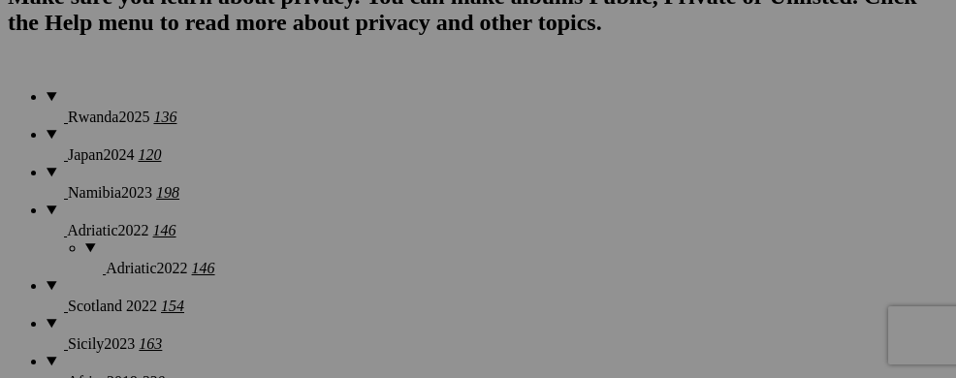
scroll to position [1625, 0]
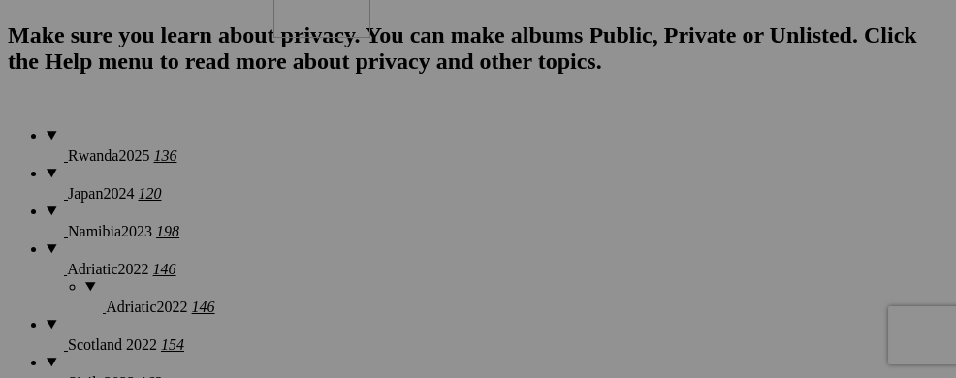
drag, startPoint x: 724, startPoint y: 344, endPoint x: 552, endPoint y: 141, distance: 266.2
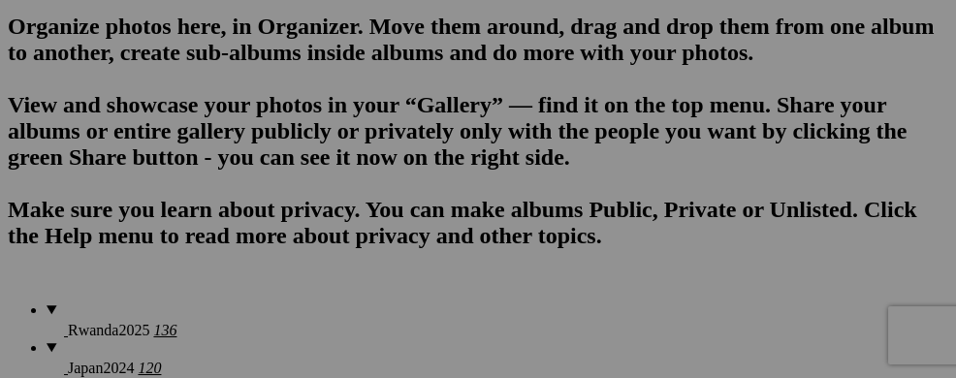
scroll to position [1432, 0]
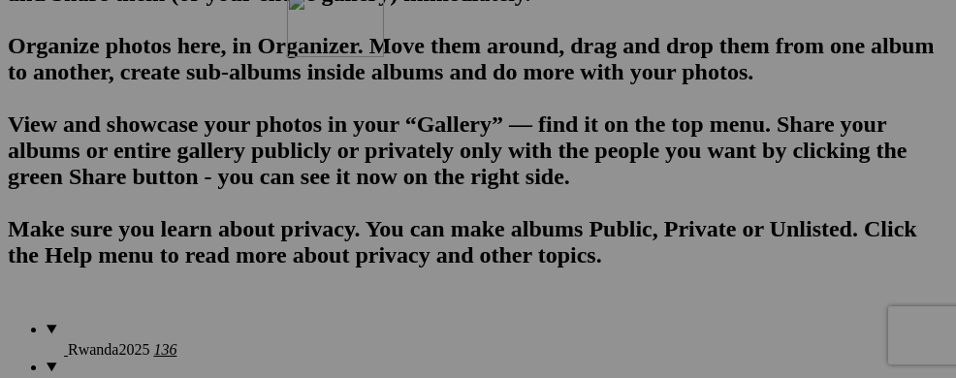
drag, startPoint x: 578, startPoint y: 362, endPoint x: 558, endPoint y: 175, distance: 187.1
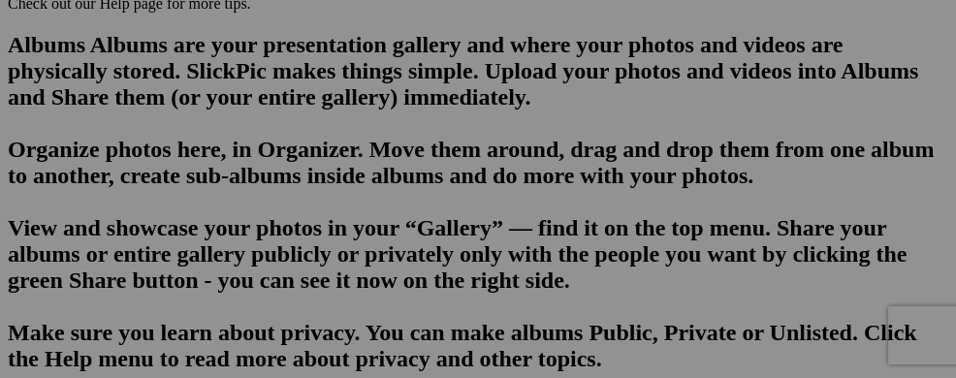
scroll to position [1289, 0]
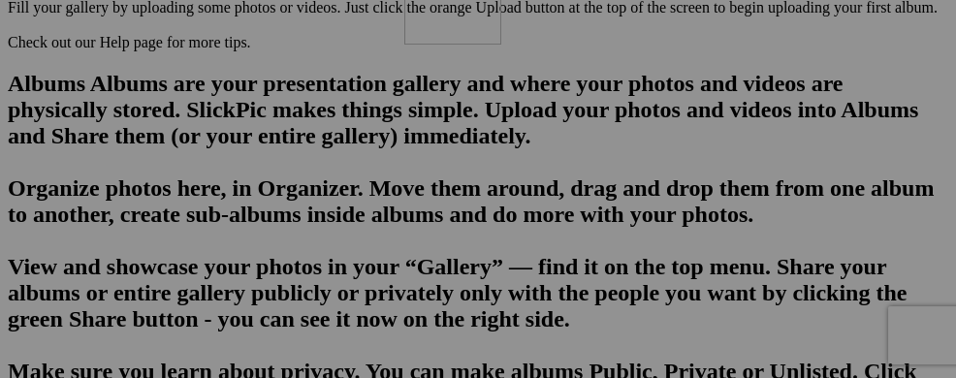
drag, startPoint x: 608, startPoint y: 341, endPoint x: 683, endPoint y: 147, distance: 208.1
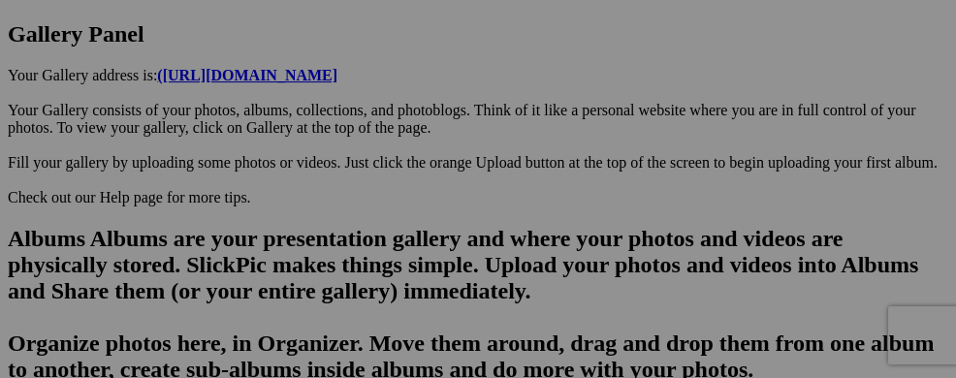
scroll to position [1121, 0]
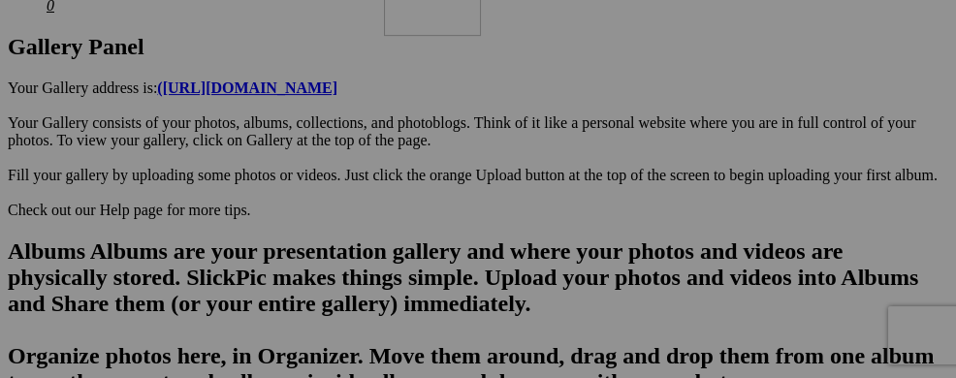
drag, startPoint x: 717, startPoint y: 354, endPoint x: 663, endPoint y: 140, distance: 221.0
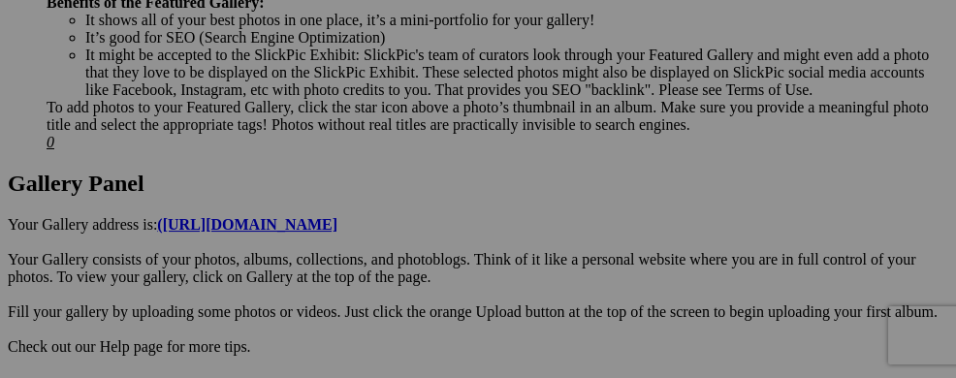
scroll to position [966, 0]
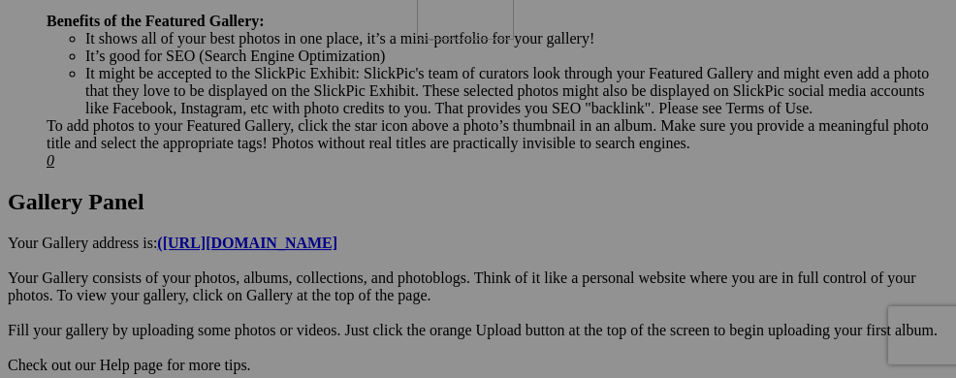
drag, startPoint x: 742, startPoint y: 330, endPoint x: 695, endPoint y: 142, distance: 193.0
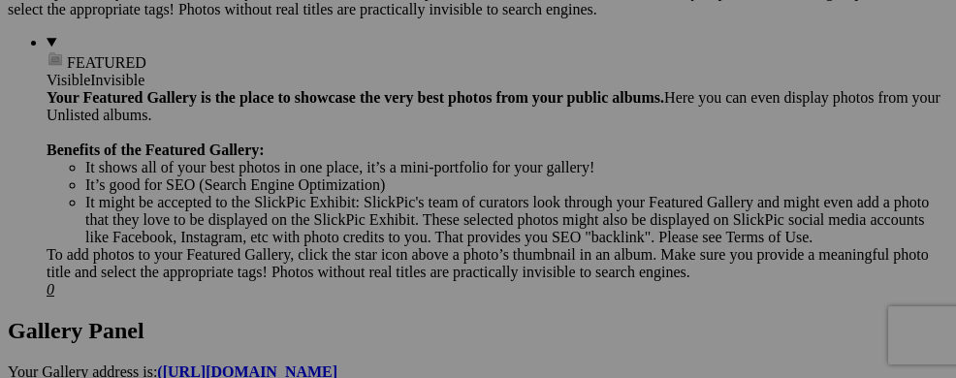
scroll to position [746, 0]
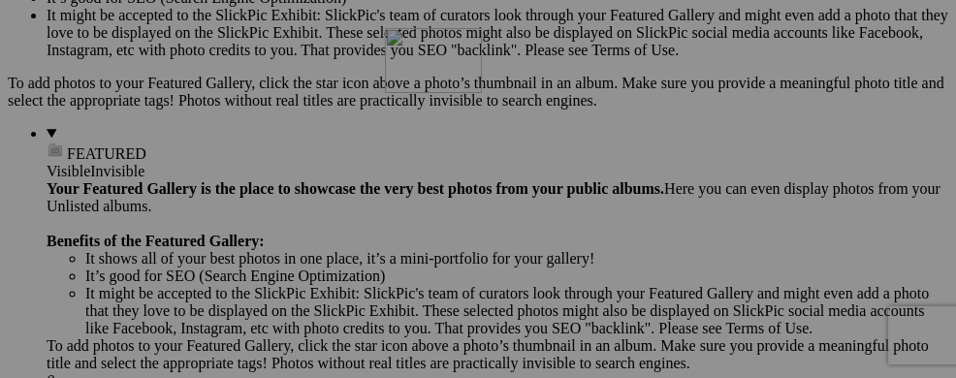
drag, startPoint x: 699, startPoint y: 363, endPoint x: 664, endPoint y: 196, distance: 171.3
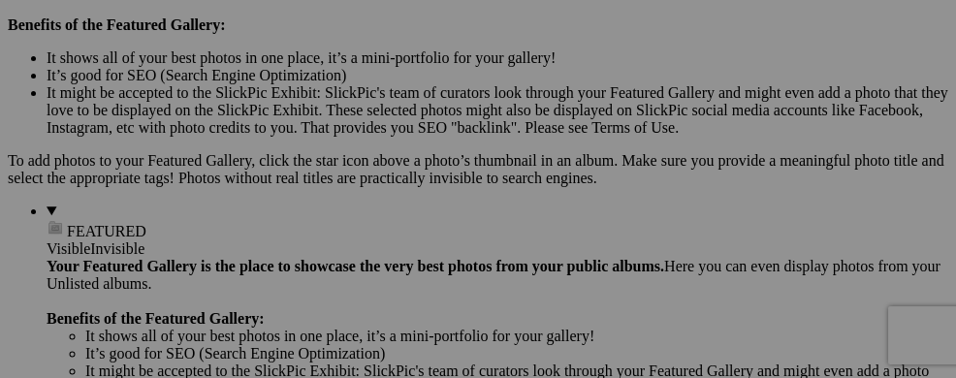
scroll to position [631, 0]
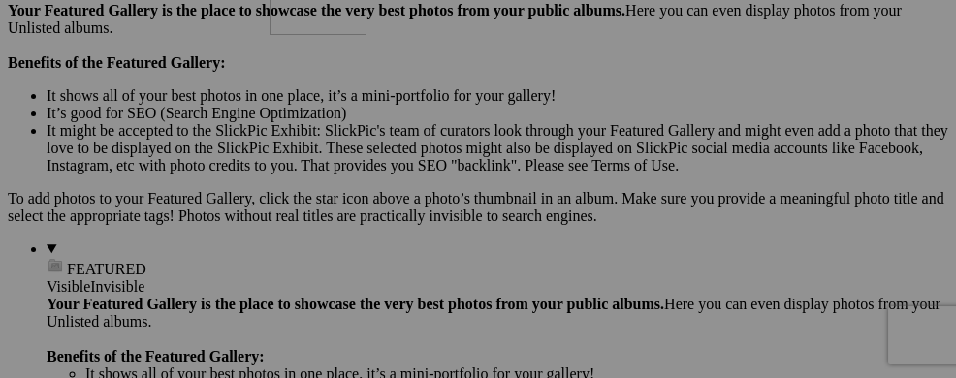
drag, startPoint x: 734, startPoint y: 345, endPoint x: 548, endPoint y: 136, distance: 280.1
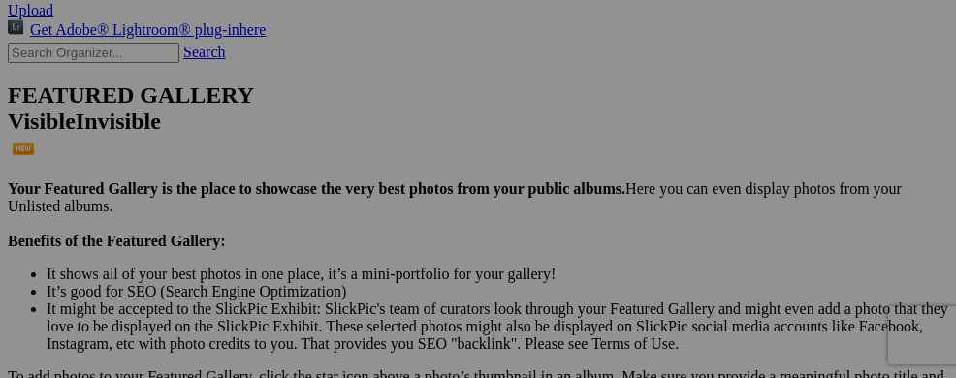
scroll to position [437, 0]
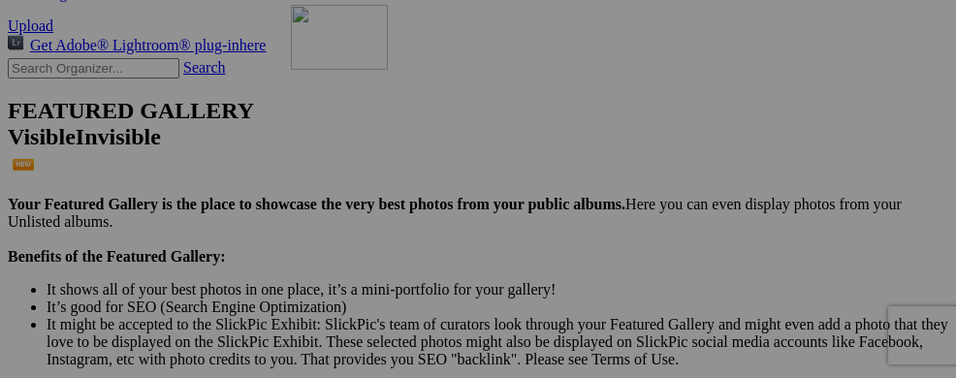
drag, startPoint x: 630, startPoint y: 365, endPoint x: 568, endPoint y: 173, distance: 202.6
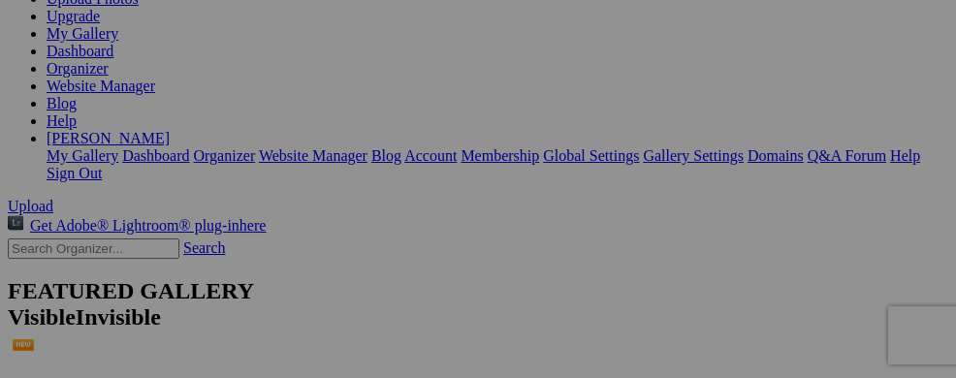
scroll to position [323, 0]
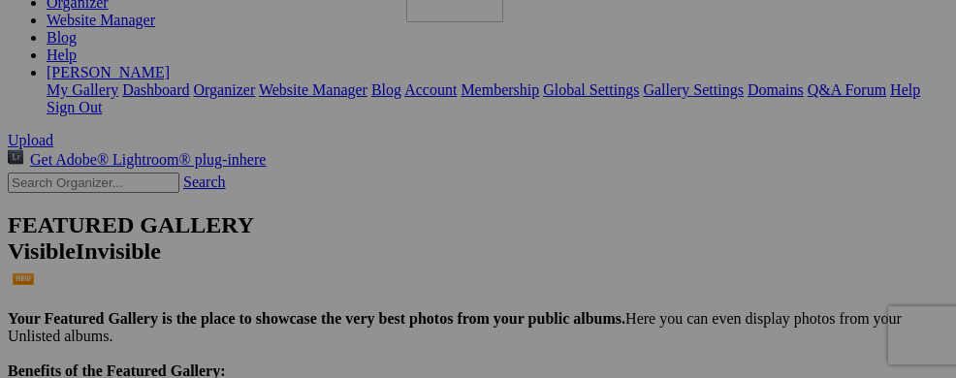
drag, startPoint x: 574, startPoint y: 316, endPoint x: 685, endPoint y: 126, distance: 220.3
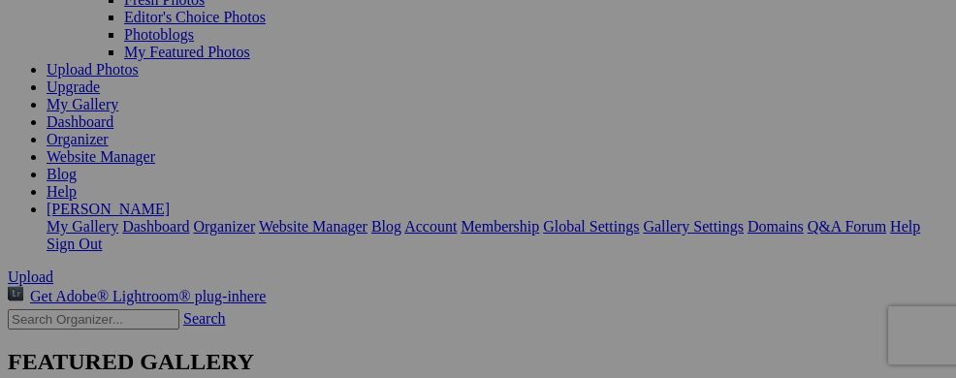
scroll to position [168, 0]
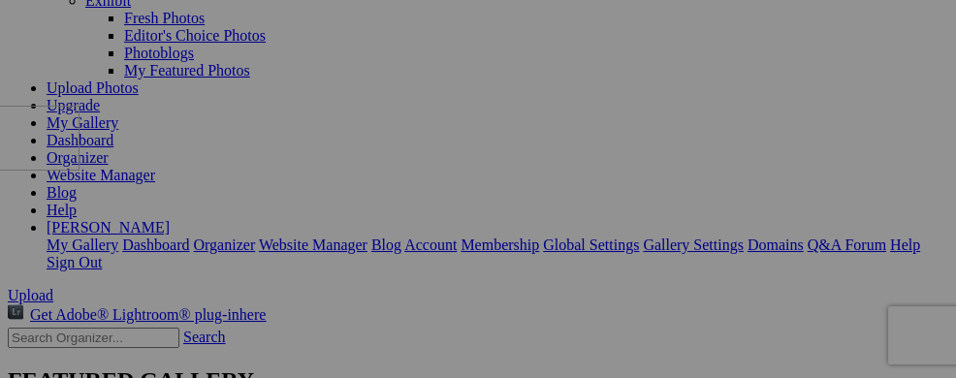
drag, startPoint x: 727, startPoint y: 317, endPoint x: 261, endPoint y: 272, distance: 468.3
drag, startPoint x: 602, startPoint y: 310, endPoint x: 276, endPoint y: 268, distance: 328.3
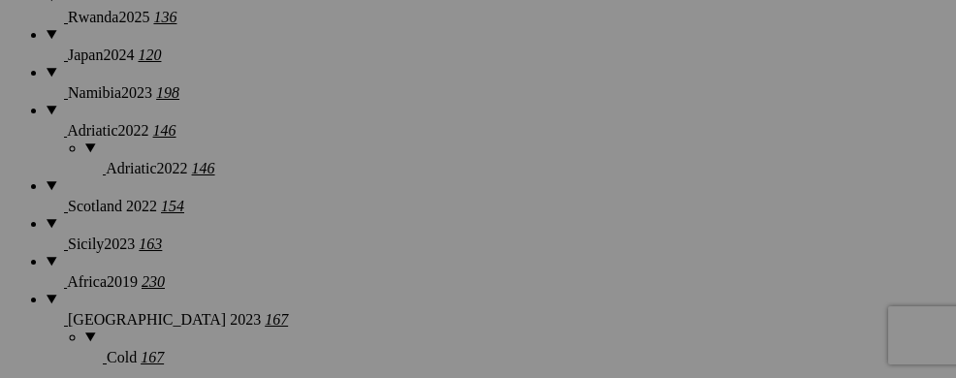
scroll to position [1845, 0]
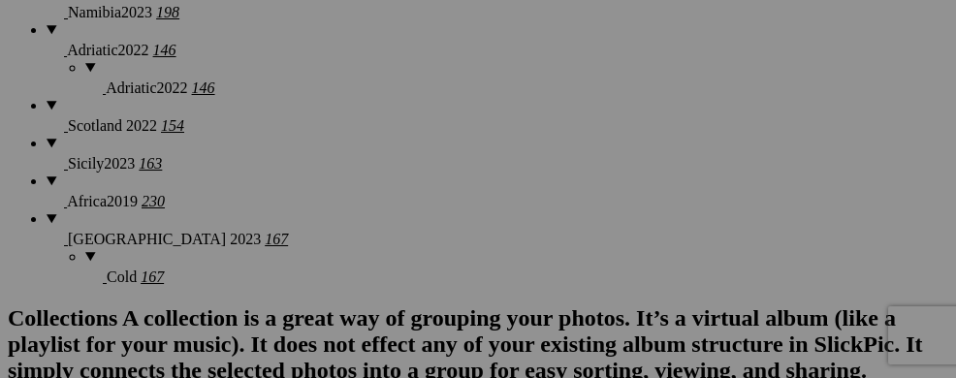
drag, startPoint x: 588, startPoint y: 289, endPoint x: 658, endPoint y: 83, distance: 217.0
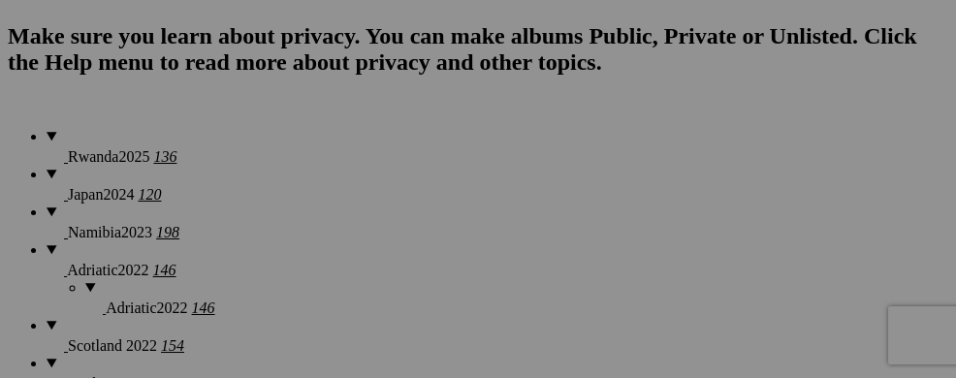
scroll to position [1585, 0]
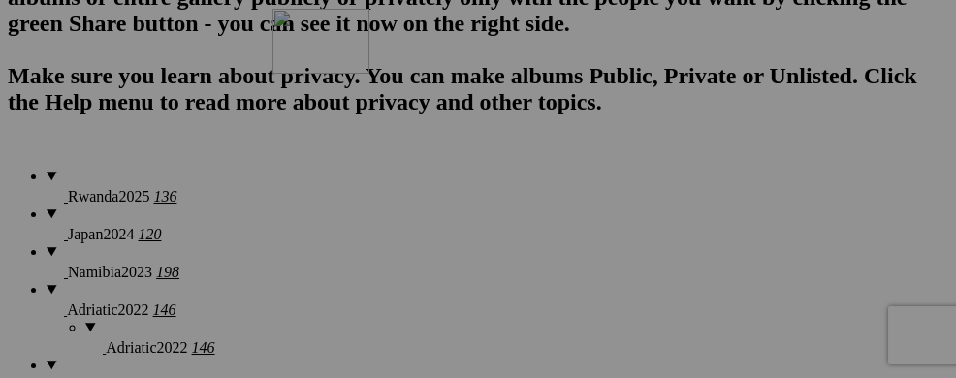
drag, startPoint x: 571, startPoint y: 358, endPoint x: 552, endPoint y: 176, distance: 182.3
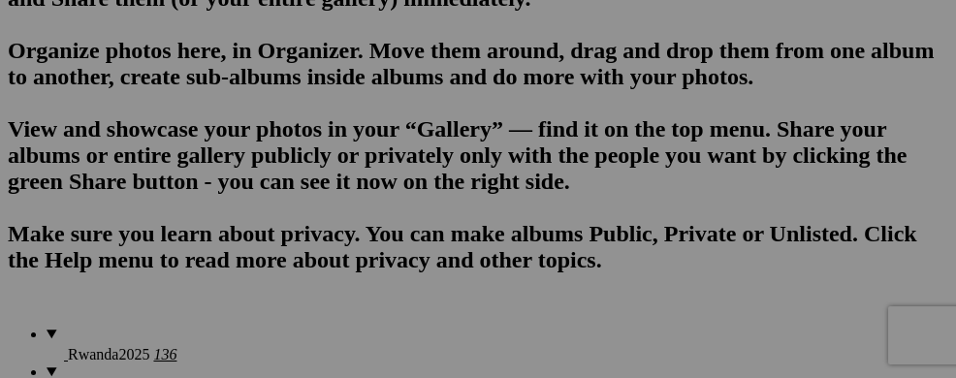
scroll to position [1443, 0]
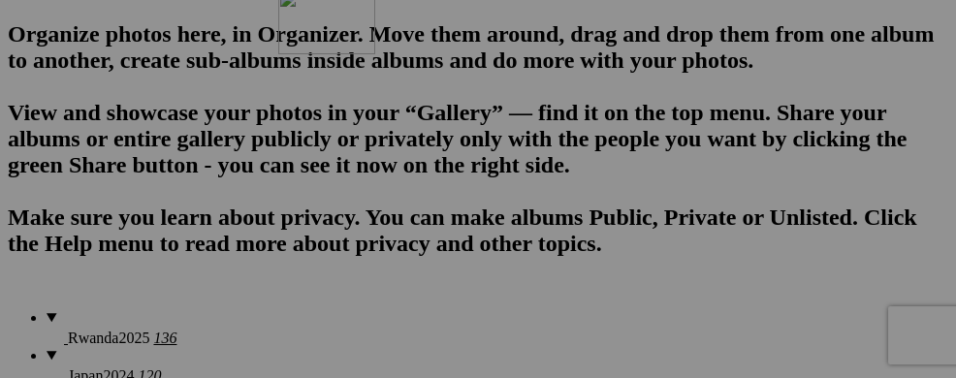
drag, startPoint x: 584, startPoint y: 360, endPoint x: 557, endPoint y: 158, distance: 203.4
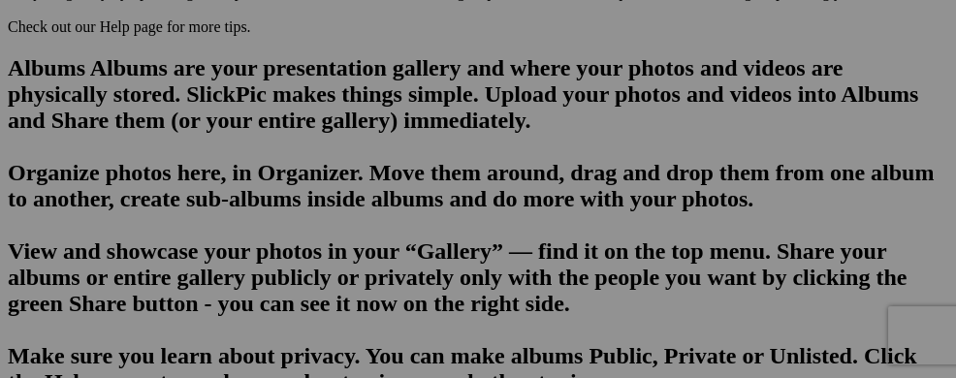
scroll to position [1288, 0]
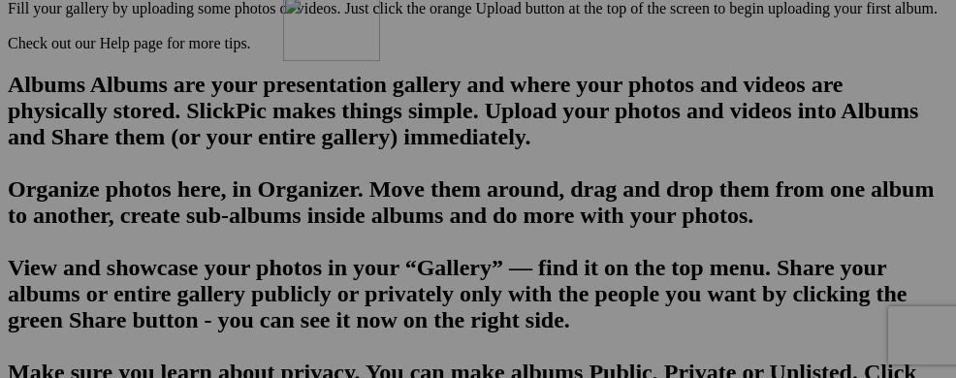
drag, startPoint x: 576, startPoint y: 353, endPoint x: 559, endPoint y: 152, distance: 201.3
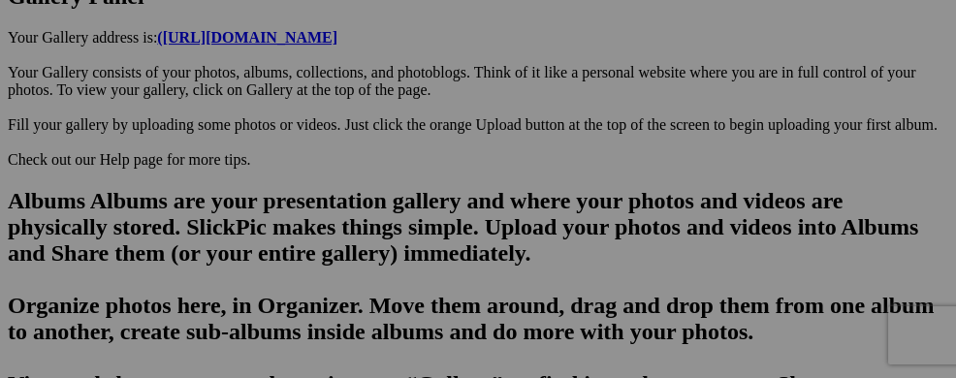
scroll to position [1133, 0]
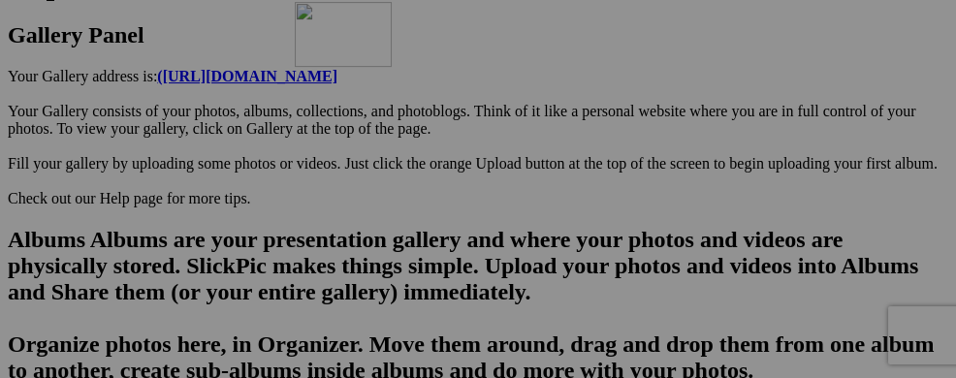
drag, startPoint x: 587, startPoint y: 347, endPoint x: 571, endPoint y: 157, distance: 190.7
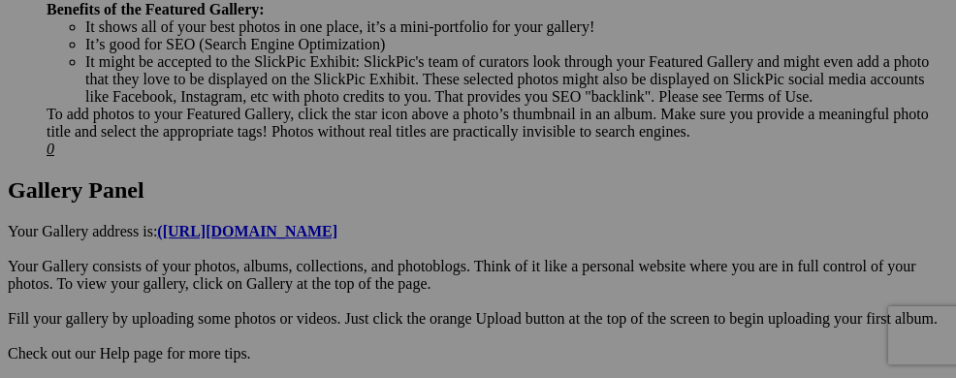
scroll to position [939, 0]
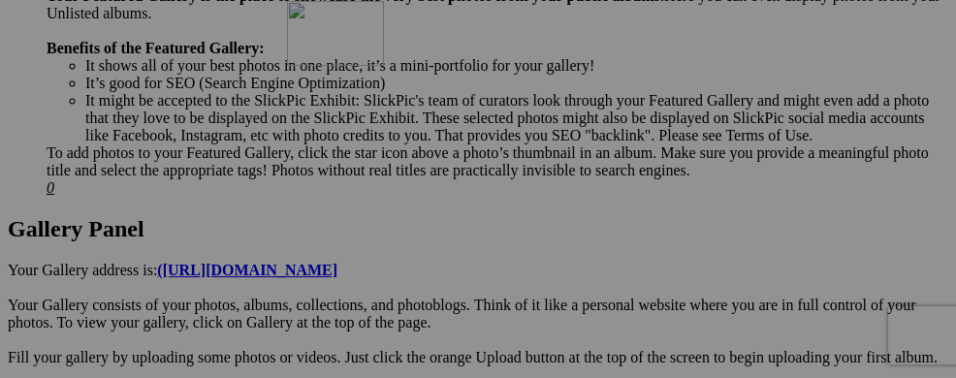
drag, startPoint x: 587, startPoint y: 374, endPoint x: 566, endPoint y: 169, distance: 206.6
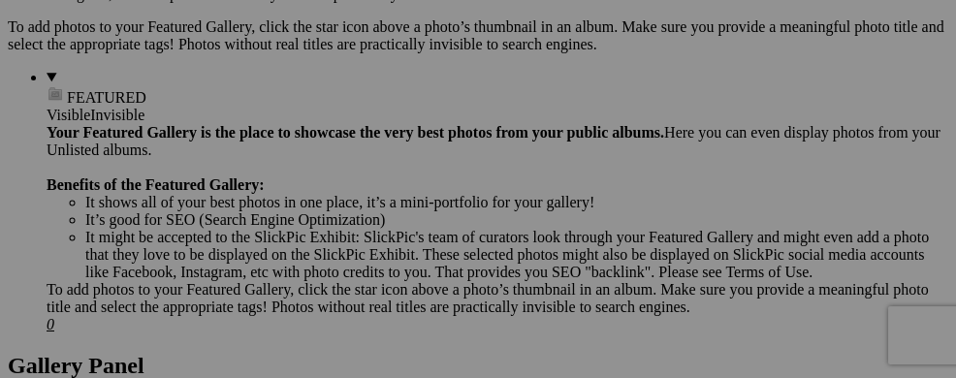
scroll to position [784, 0]
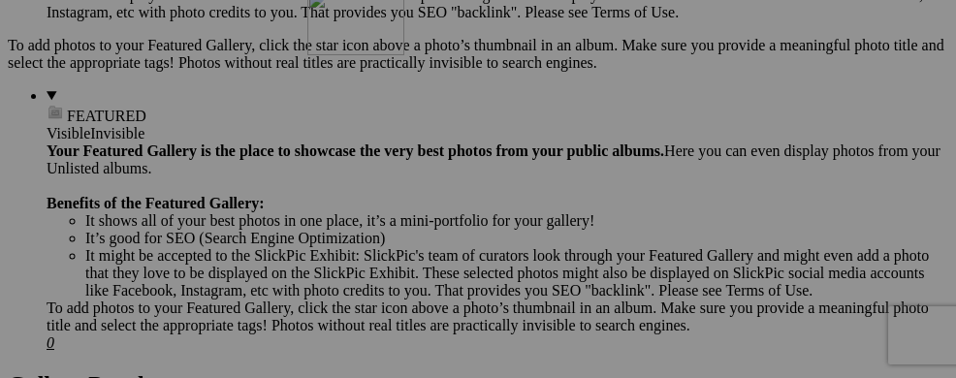
drag, startPoint x: 606, startPoint y: 245, endPoint x: 585, endPoint y: 157, distance: 90.5
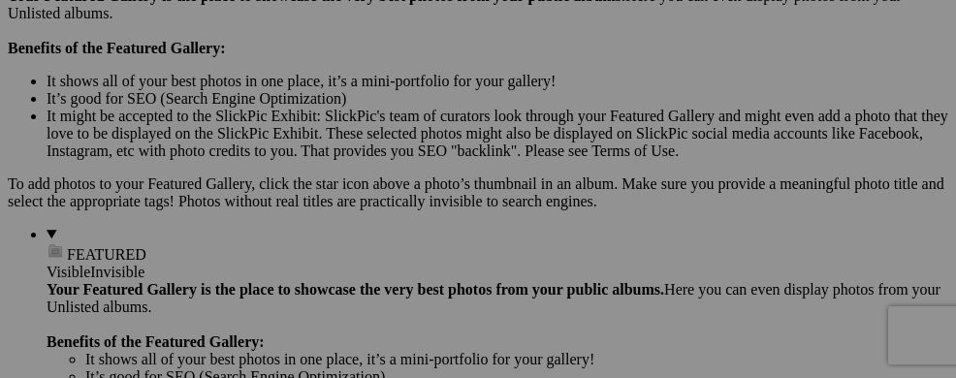
scroll to position [629, 0]
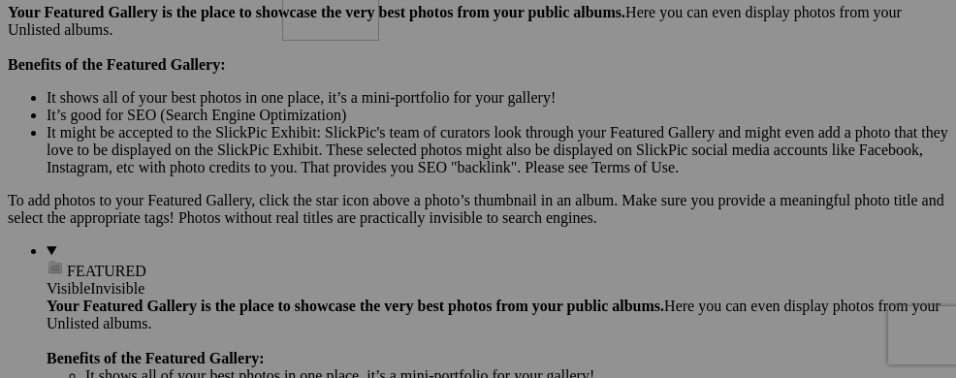
drag, startPoint x: 591, startPoint y: 334, endPoint x: 559, endPoint y: 110, distance: 226.2
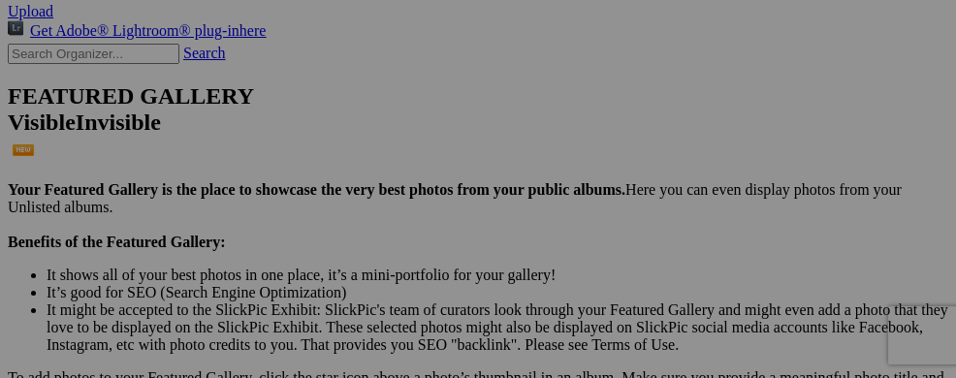
scroll to position [435, 0]
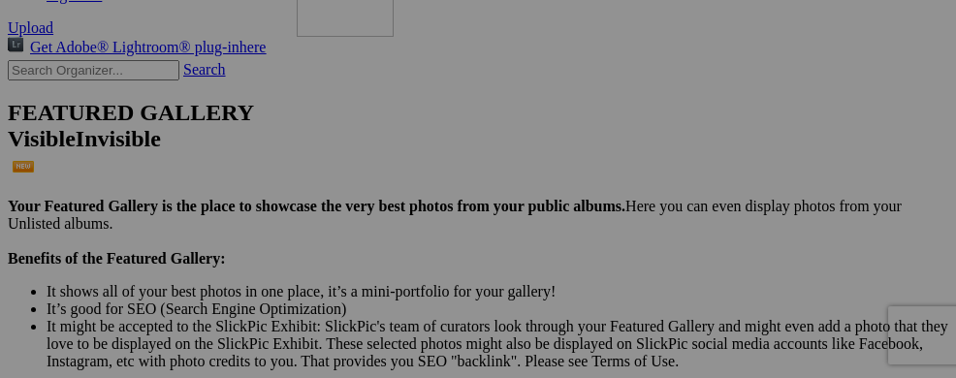
drag, startPoint x: 622, startPoint y: 349, endPoint x: 576, endPoint y: 141, distance: 213.5
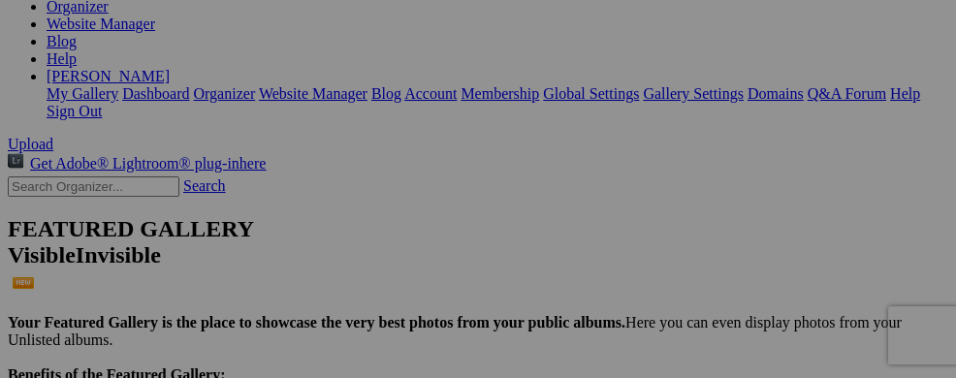
scroll to position [280, 0]
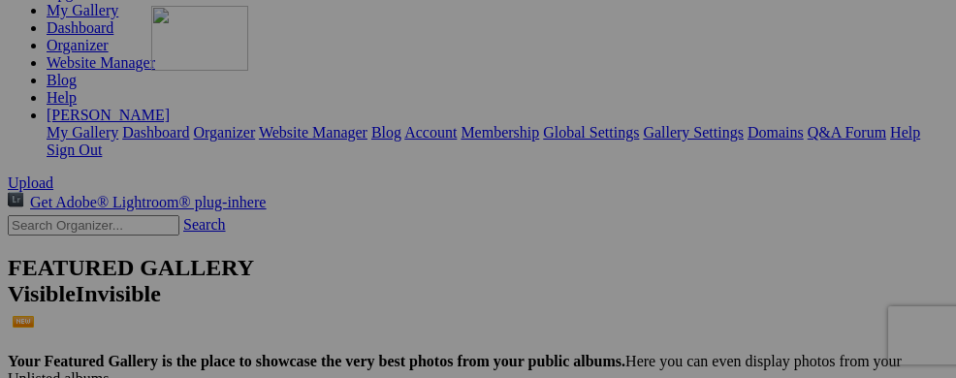
drag, startPoint x: 589, startPoint y: 372, endPoint x: 430, endPoint y: 174, distance: 253.7
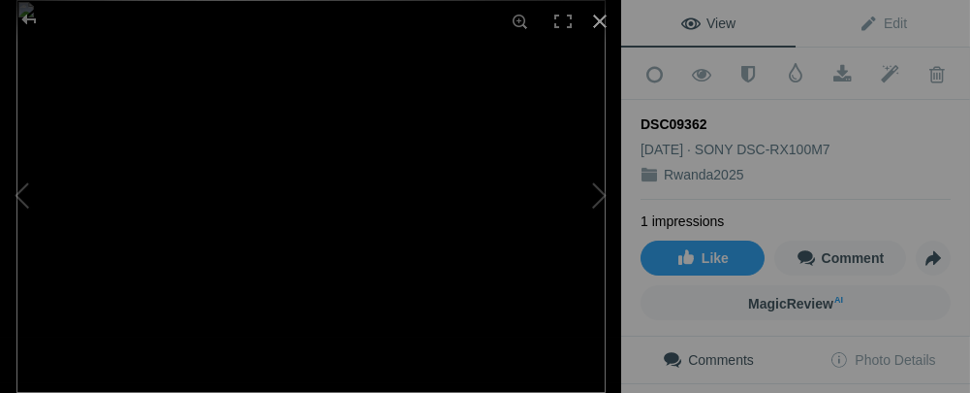
click at [597, 28] on div at bounding box center [600, 21] width 43 height 43
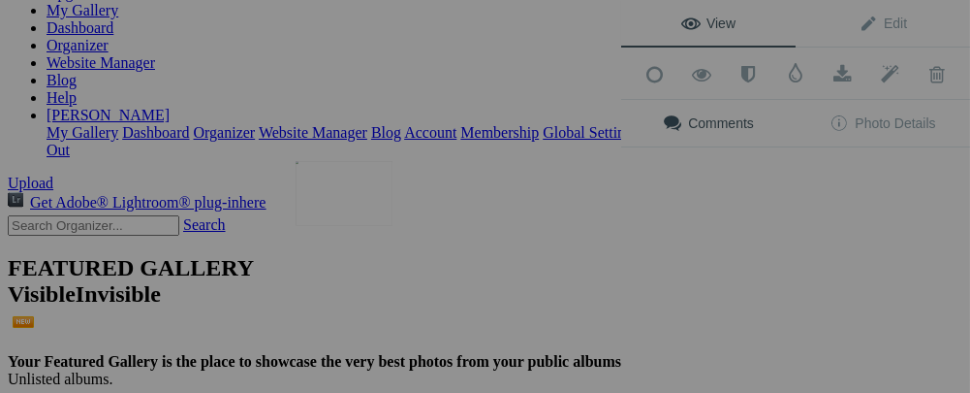
click at [344, 205] on img at bounding box center [344, 193] width 97 height 65
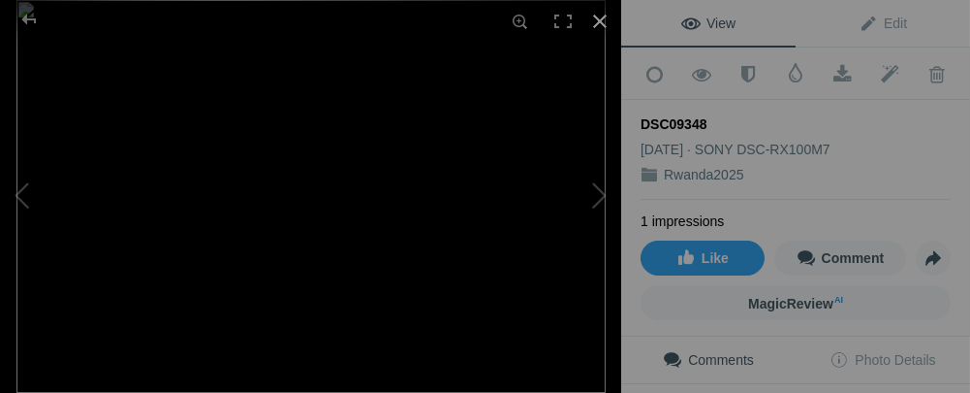
click at [595, 33] on div at bounding box center [600, 21] width 43 height 43
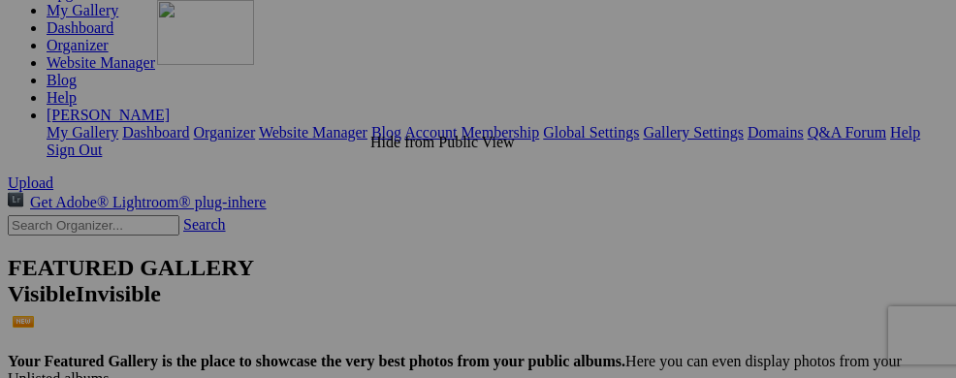
drag, startPoint x: 326, startPoint y: 192, endPoint x: 436, endPoint y: 169, distance: 112.9
drag, startPoint x: 449, startPoint y: 184, endPoint x: 303, endPoint y: 170, distance: 146.1
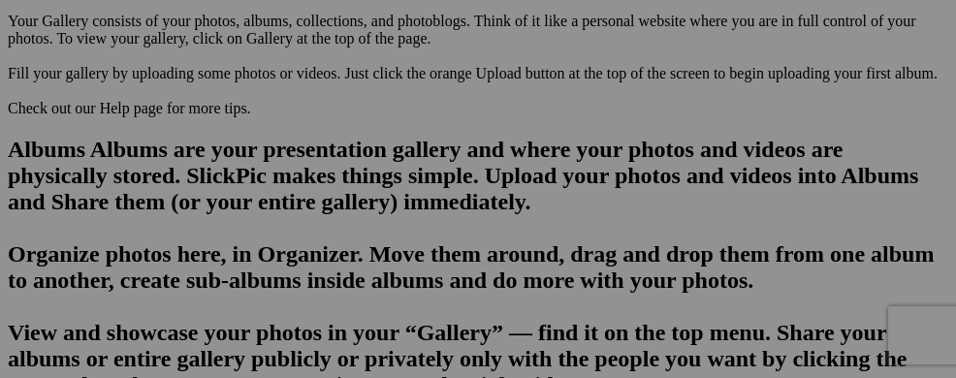
scroll to position [1340, 0]
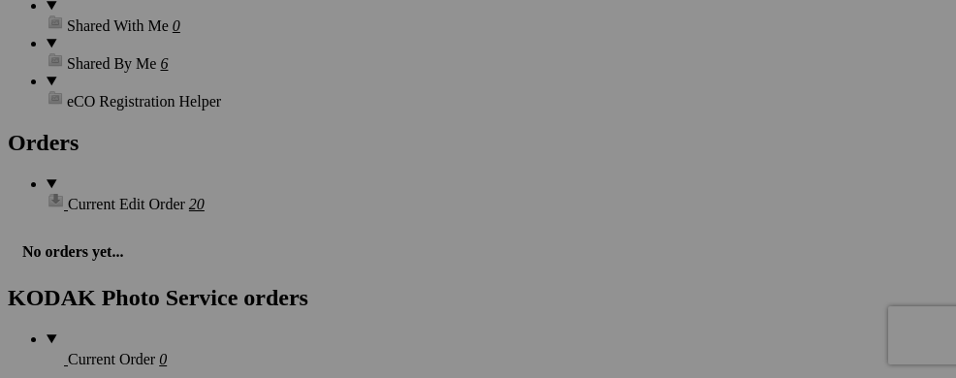
scroll to position [2788, 0]
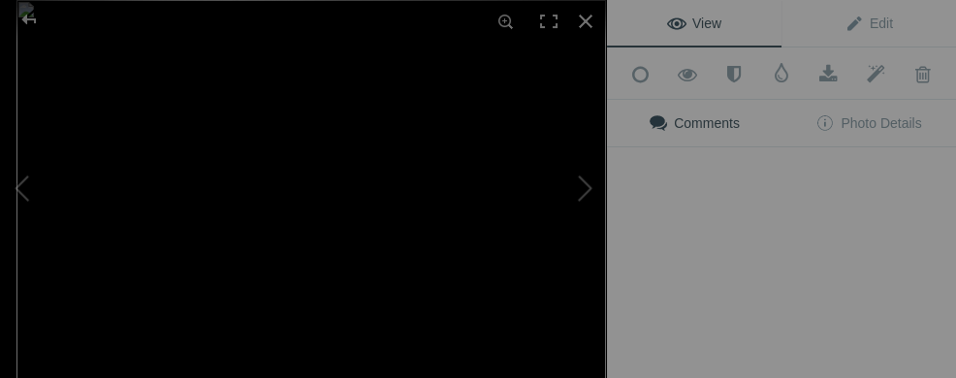
click at [604, 349] on img at bounding box center [310, 196] width 589 height 393
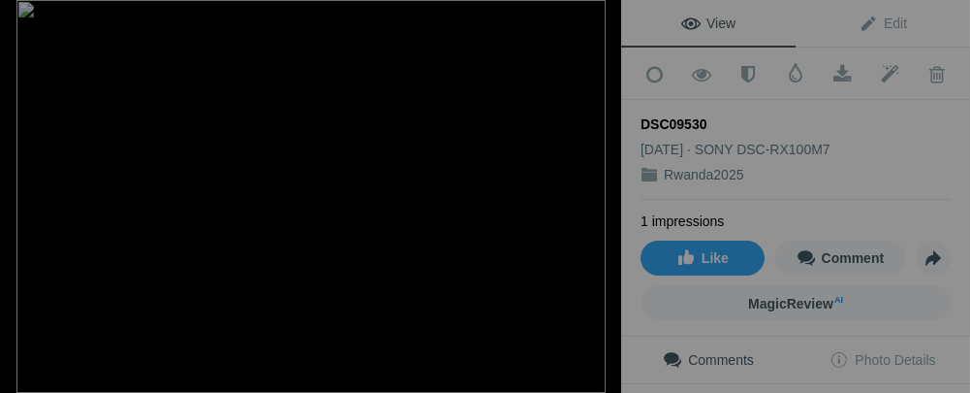
click at [601, 28] on div at bounding box center [600, 21] width 43 height 43
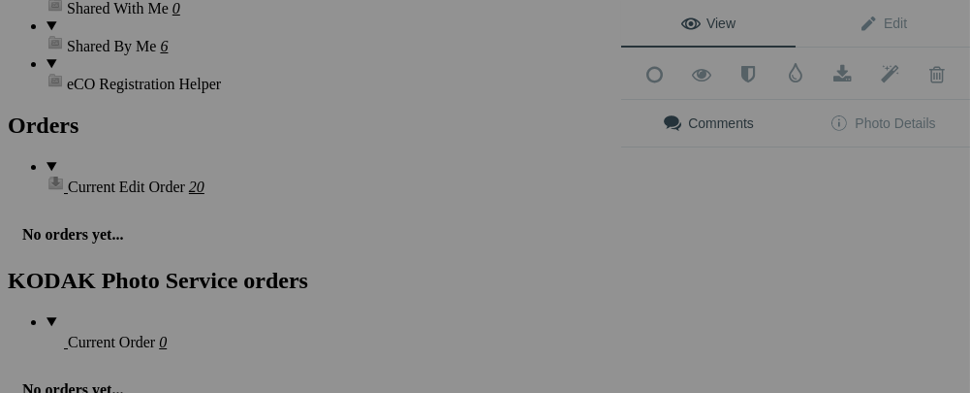
click at [731, 331] on div "View Edit Add to Quick Collection Remove from Quick Collection Hide from Public…" at bounding box center [795, 196] width 349 height 393
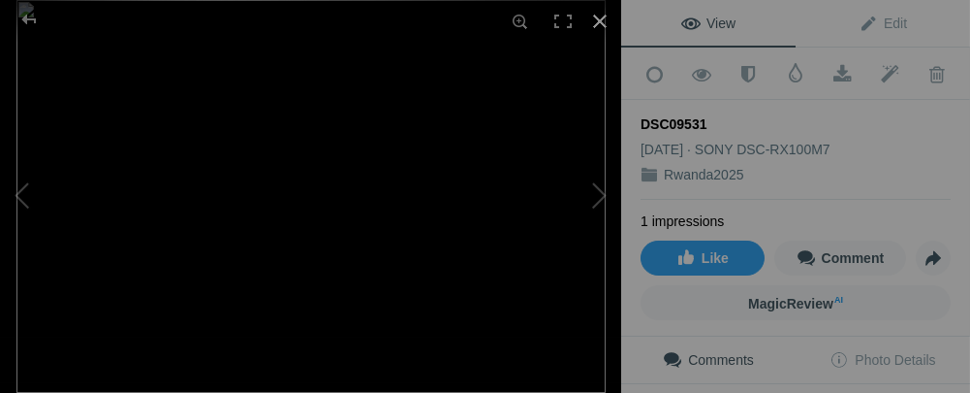
click at [599, 16] on div at bounding box center [600, 21] width 43 height 43
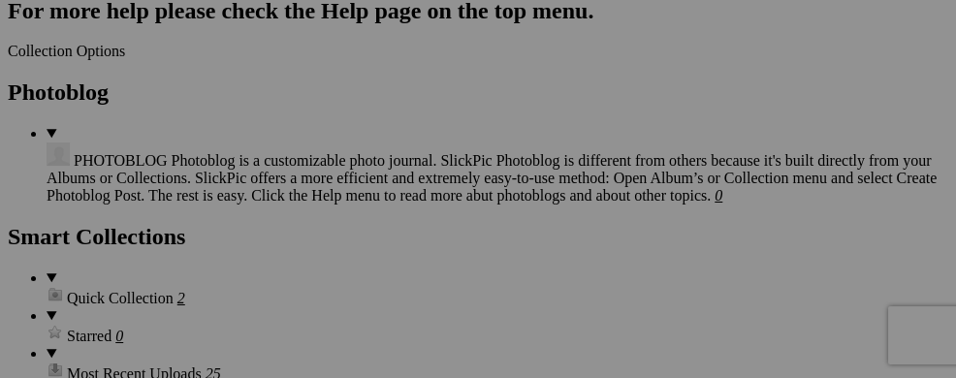
scroll to position [2270, 0]
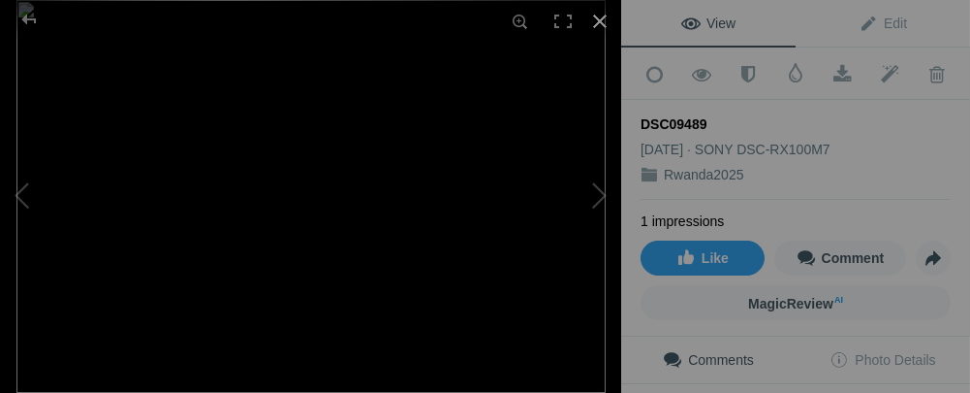
click at [598, 23] on div at bounding box center [600, 21] width 43 height 43
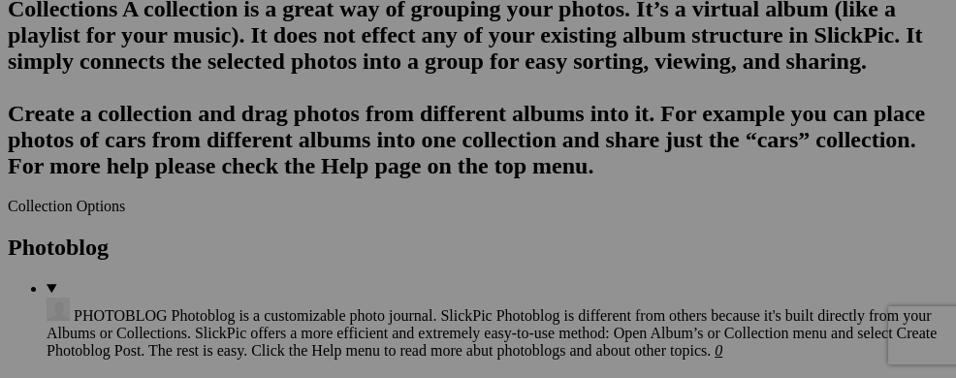
scroll to position [2115, 0]
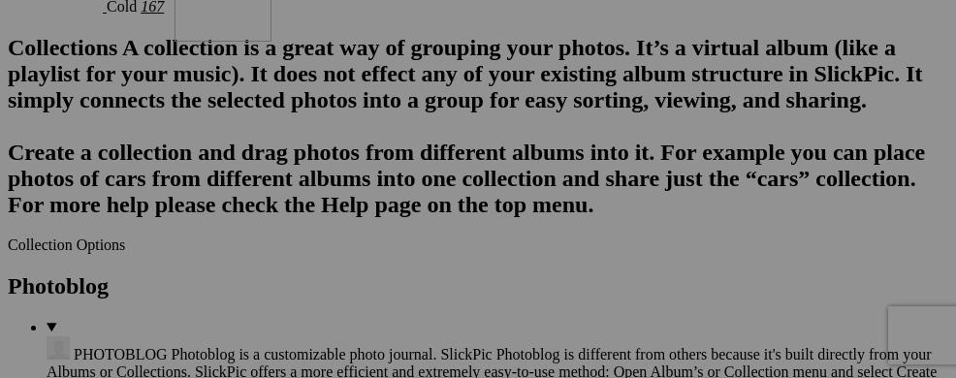
drag, startPoint x: 854, startPoint y: 343, endPoint x: 454, endPoint y: 144, distance: 446.9
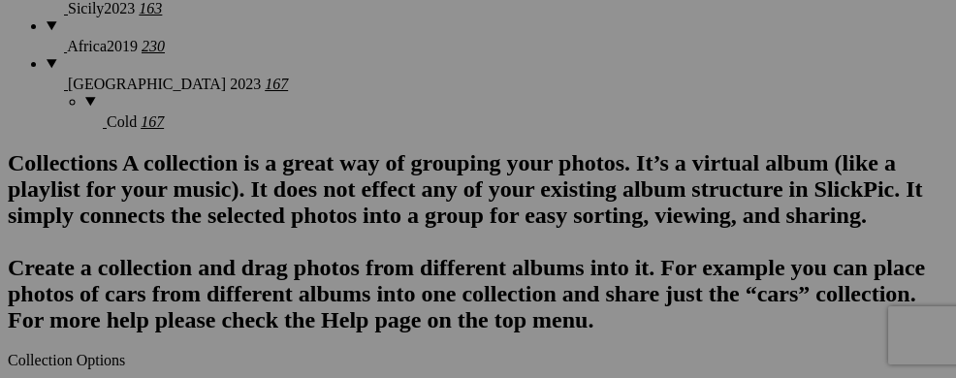
scroll to position [1960, 0]
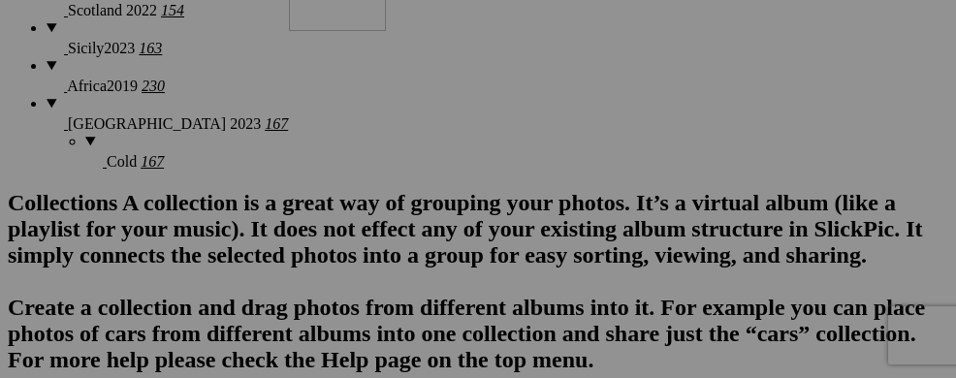
drag, startPoint x: 479, startPoint y: 347, endPoint x: 568, endPoint y: 134, distance: 231.1
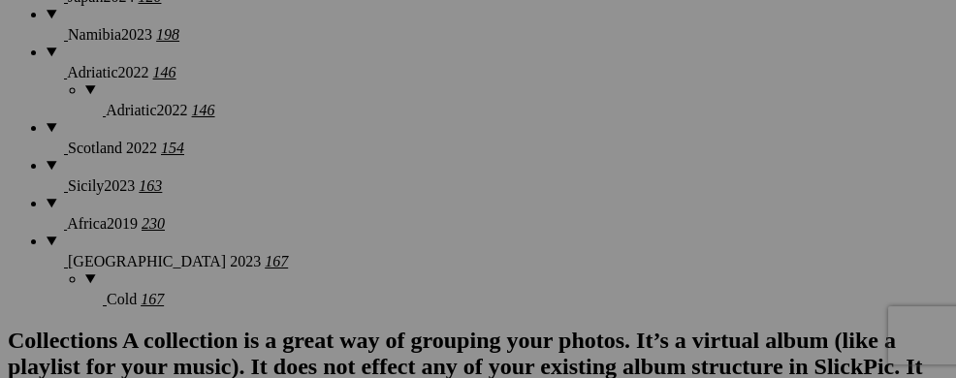
scroll to position [1806, 0]
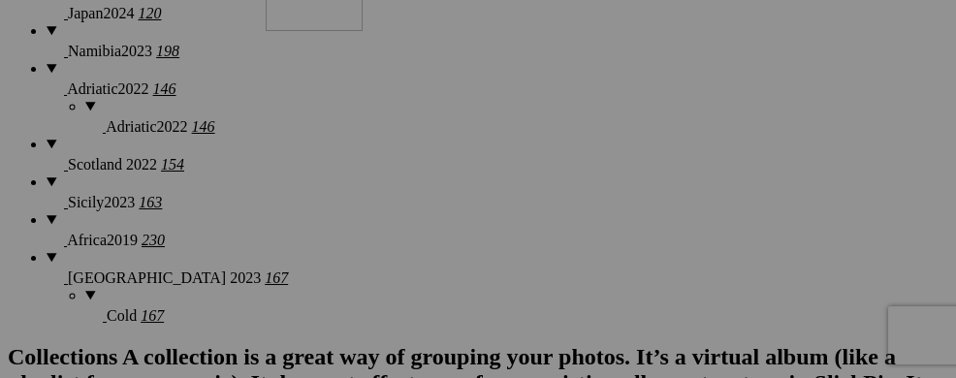
drag, startPoint x: 564, startPoint y: 334, endPoint x: 544, endPoint y: 137, distance: 198.8
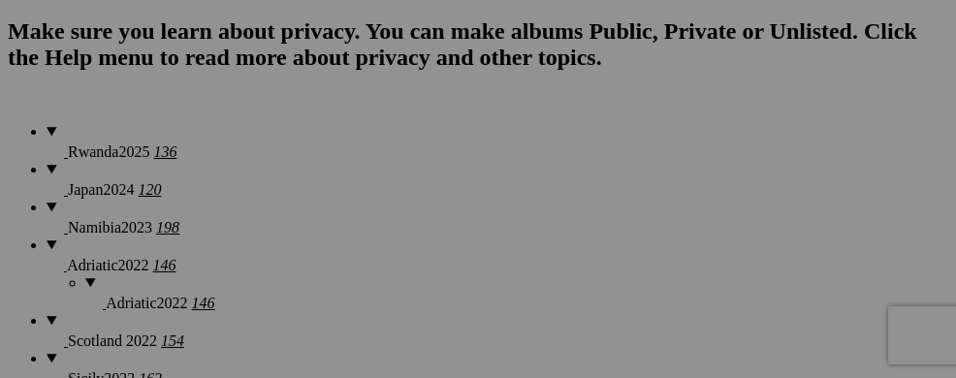
scroll to position [1612, 0]
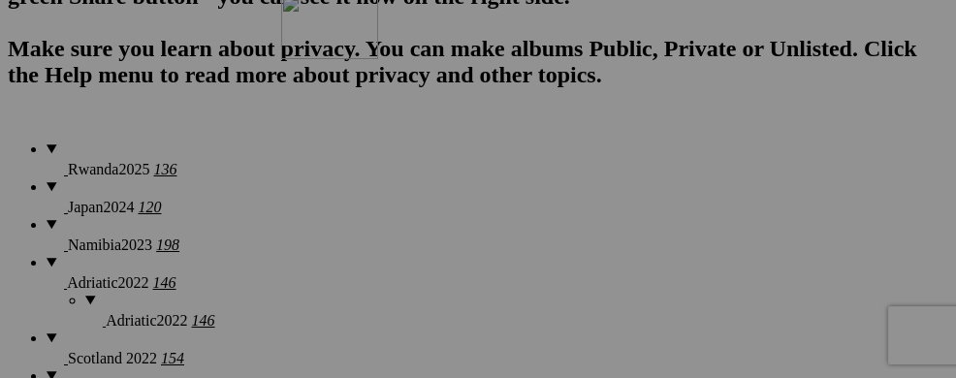
drag, startPoint x: 583, startPoint y: 360, endPoint x: 560, endPoint y: 163, distance: 198.0
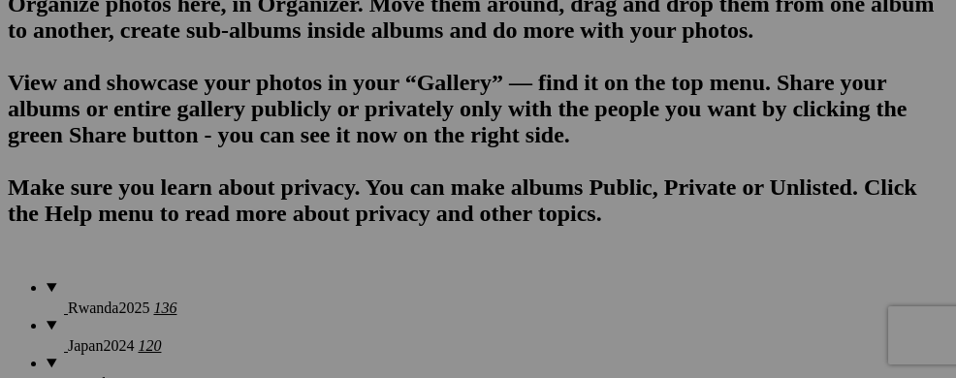
scroll to position [1457, 0]
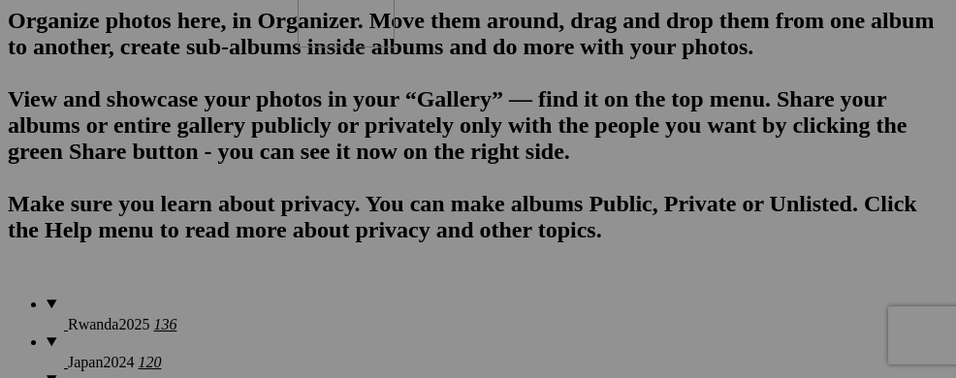
drag, startPoint x: 618, startPoint y: 351, endPoint x: 576, endPoint y: 150, distance: 205.1
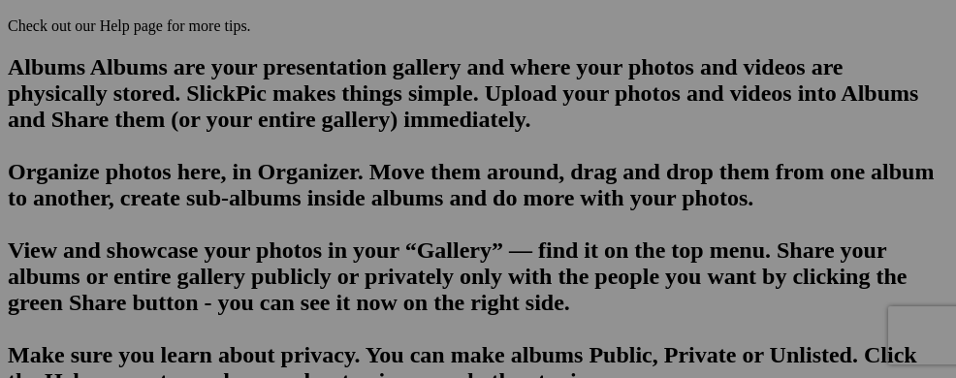
scroll to position [1319, 0]
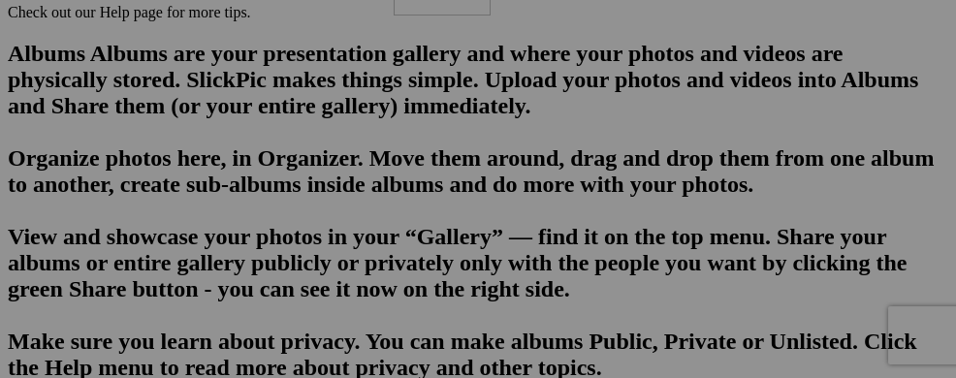
drag, startPoint x: 610, startPoint y: 336, endPoint x: 666, endPoint y: 134, distance: 210.2
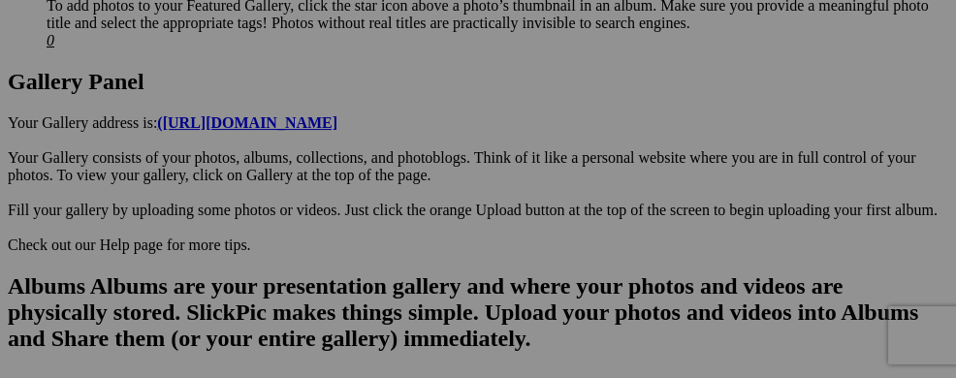
scroll to position [1125, 0]
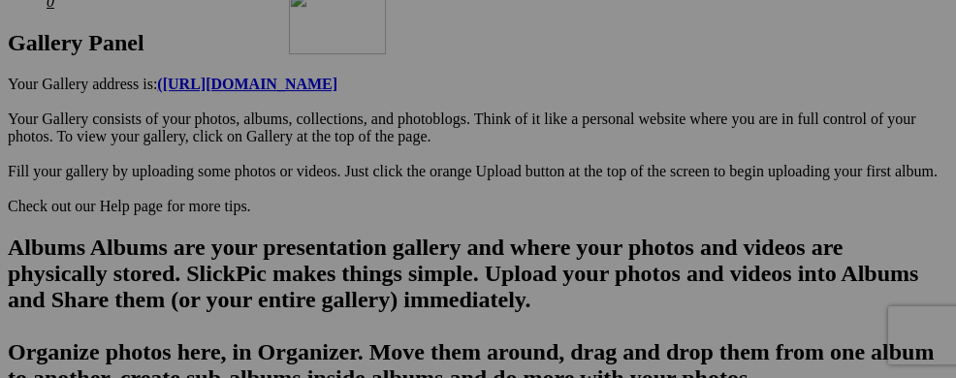
drag, startPoint x: 727, startPoint y: 363, endPoint x: 568, endPoint y: 157, distance: 260.6
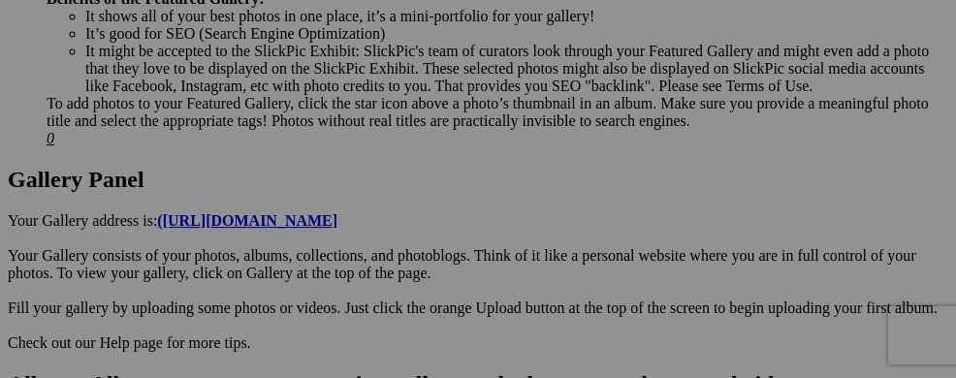
scroll to position [971, 0]
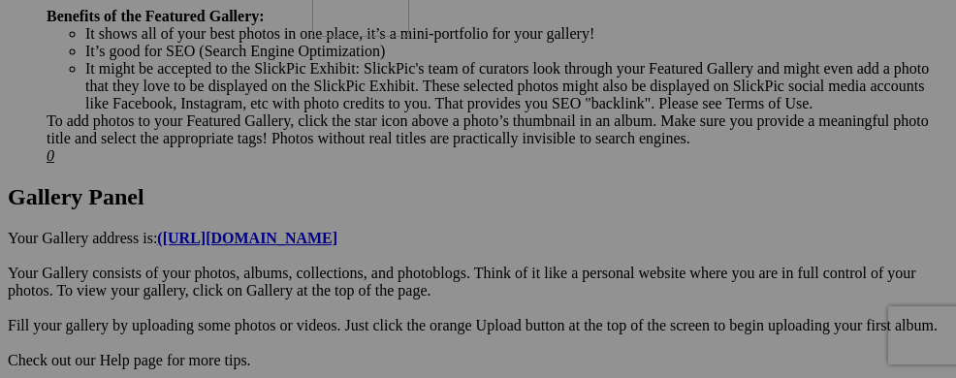
drag, startPoint x: 615, startPoint y: 324, endPoint x: 584, endPoint y: 115, distance: 210.8
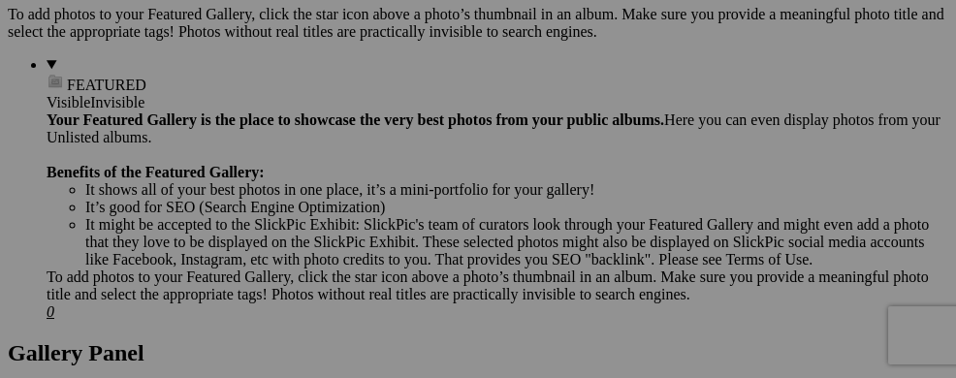
scroll to position [777, 0]
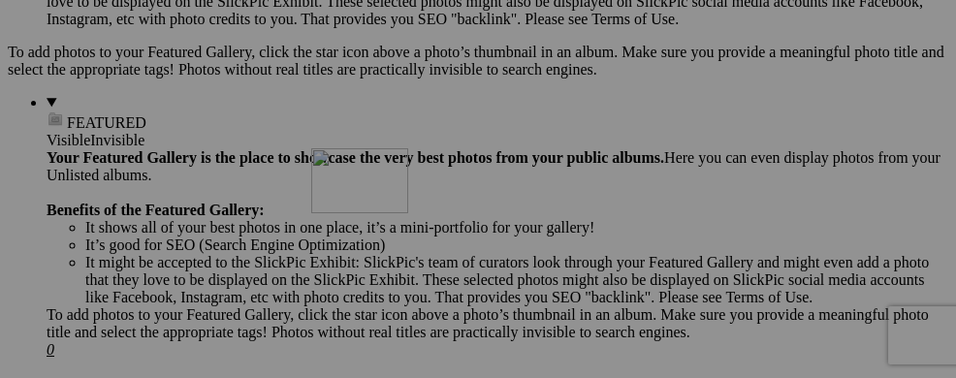
drag, startPoint x: 590, startPoint y: 363, endPoint x: 561, endPoint y: 186, distance: 179.7
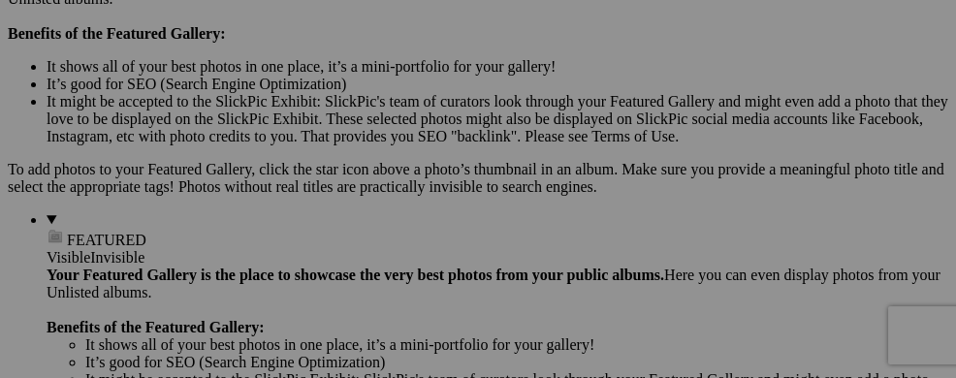
scroll to position [621, 0]
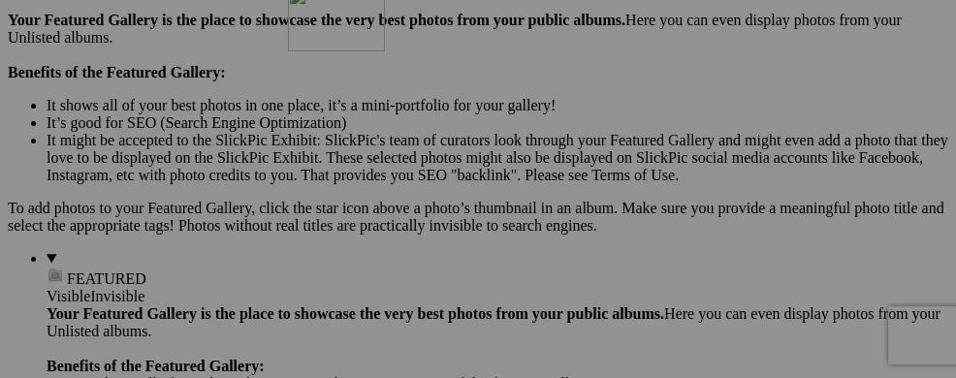
drag, startPoint x: 600, startPoint y: 343, endPoint x: 567, endPoint y: 155, distance: 190.9
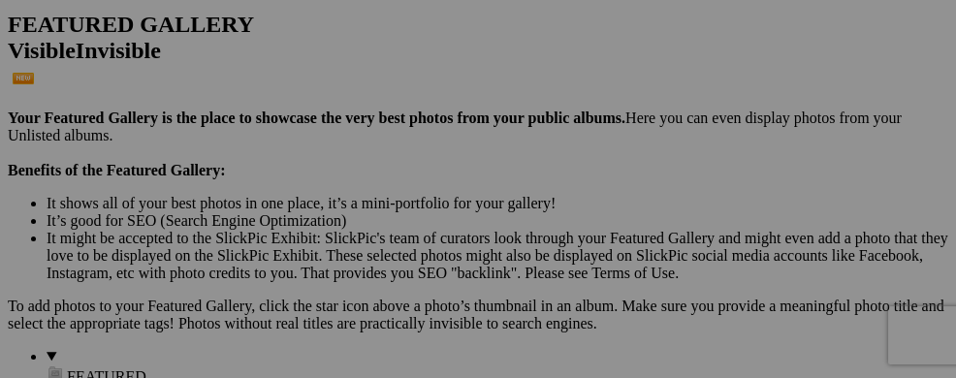
scroll to position [505, 0]
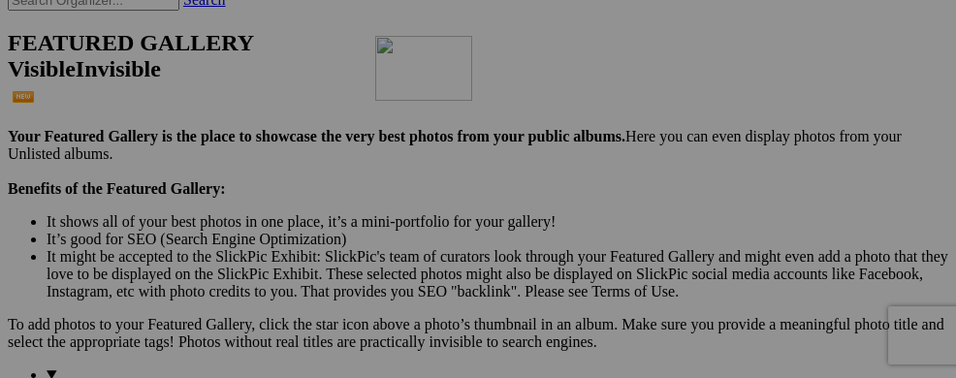
drag, startPoint x: 603, startPoint y: 311, endPoint x: 667, endPoint y: 163, distance: 161.5
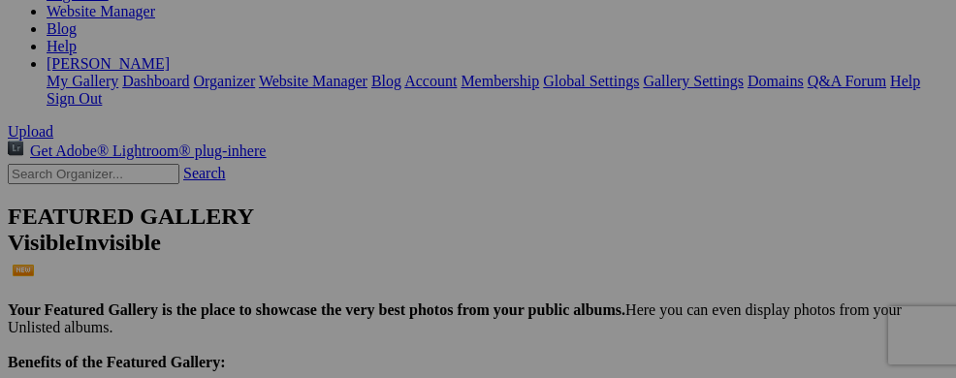
scroll to position [350, 0]
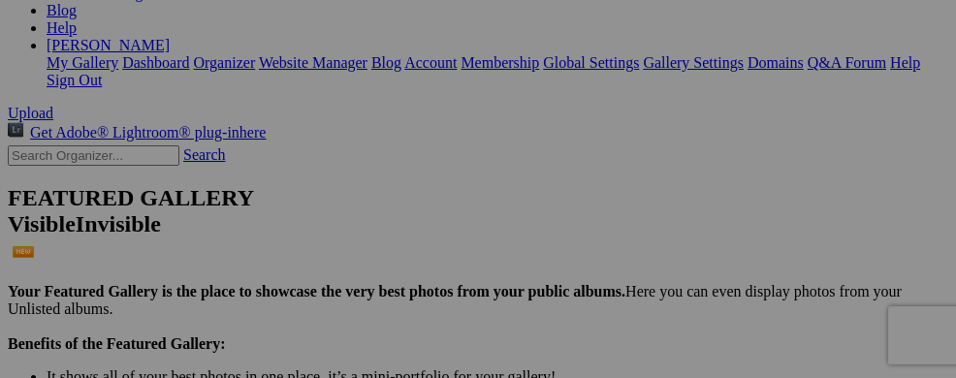
drag, startPoint x: 737, startPoint y: 281, endPoint x: 794, endPoint y: 99, distance: 191.0
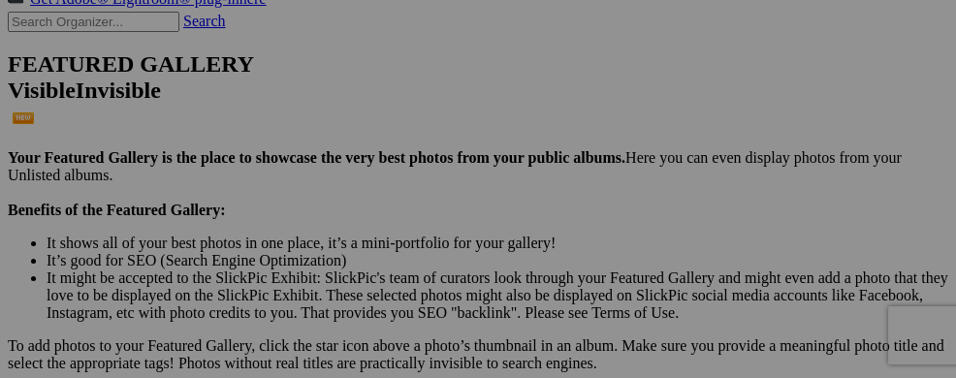
scroll to position [466, 0]
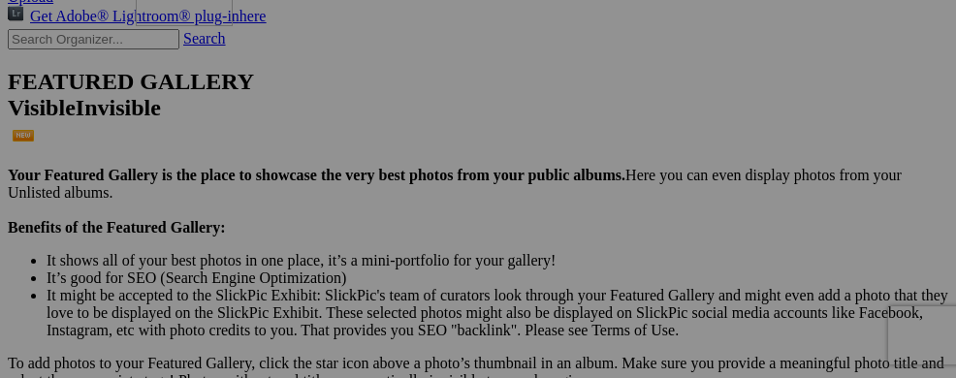
drag, startPoint x: 592, startPoint y: 328, endPoint x: 415, endPoint y: 121, distance: 272.2
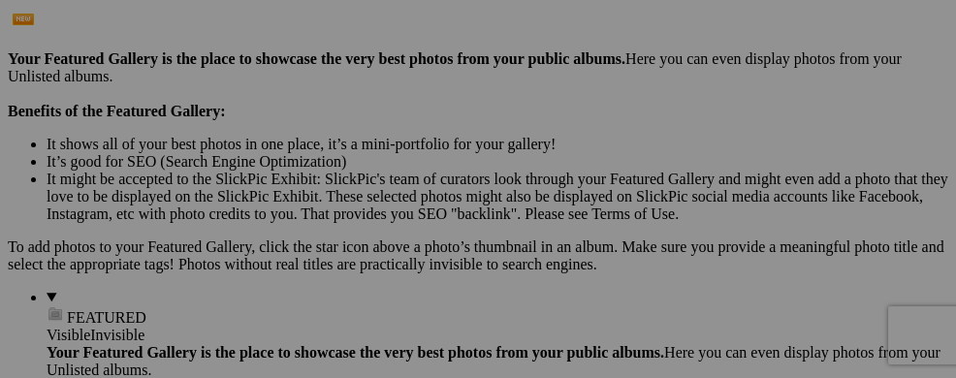
scroll to position [621, 0]
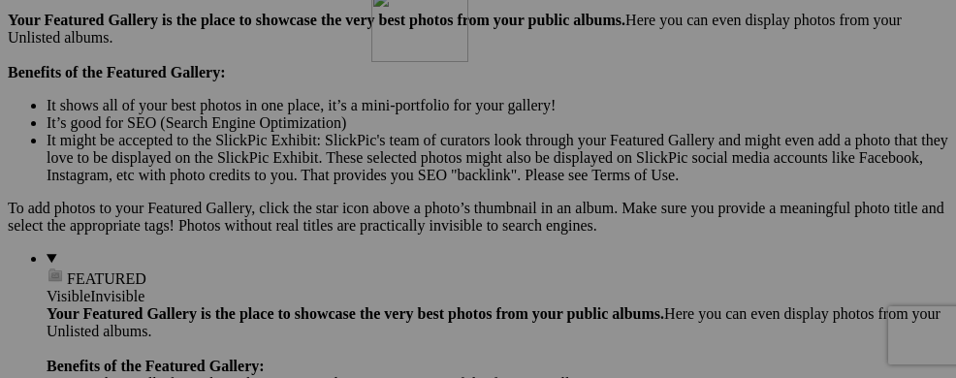
drag, startPoint x: 626, startPoint y: 359, endPoint x: 650, endPoint y: 157, distance: 203.1
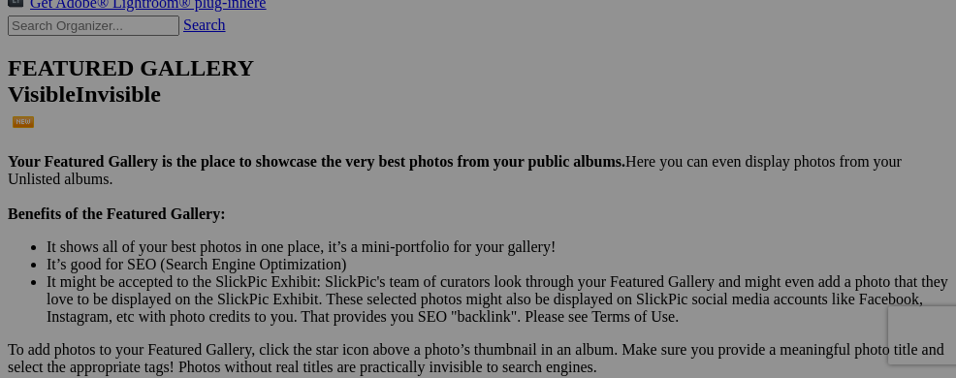
scroll to position [466, 0]
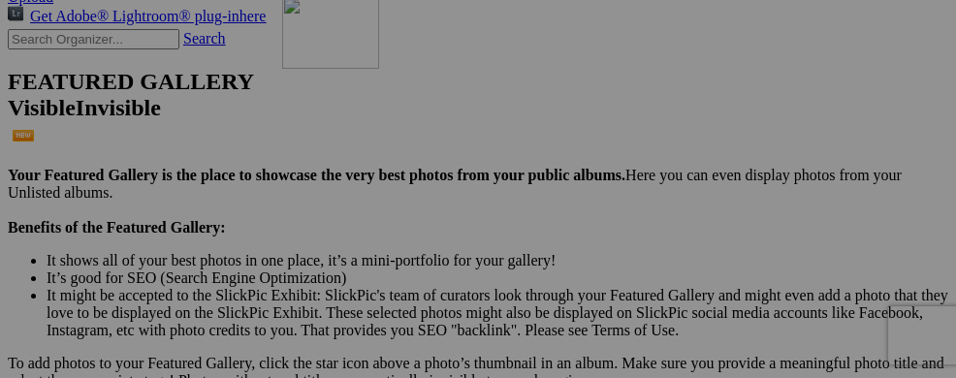
drag, startPoint x: 596, startPoint y: 358, endPoint x: 559, endPoint y: 154, distance: 206.9
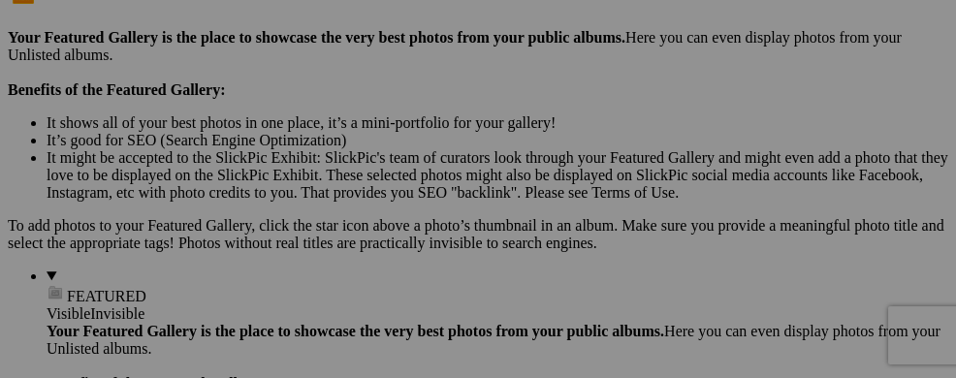
scroll to position [621, 0]
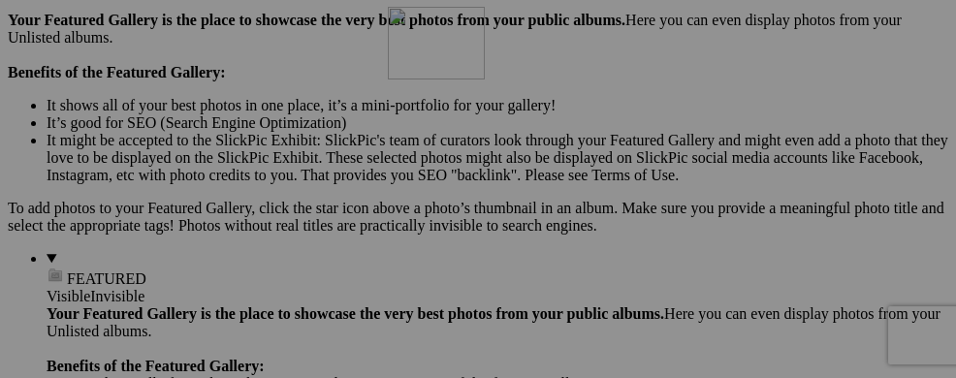
drag, startPoint x: 723, startPoint y: 367, endPoint x: 665, endPoint y: 179, distance: 196.8
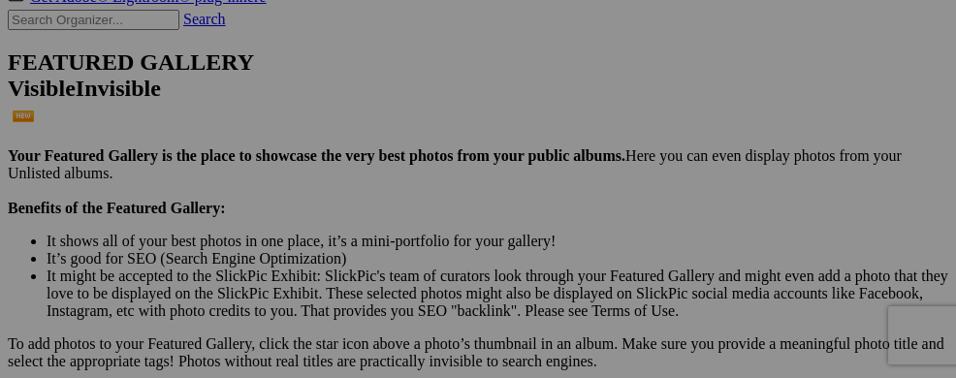
scroll to position [466, 0]
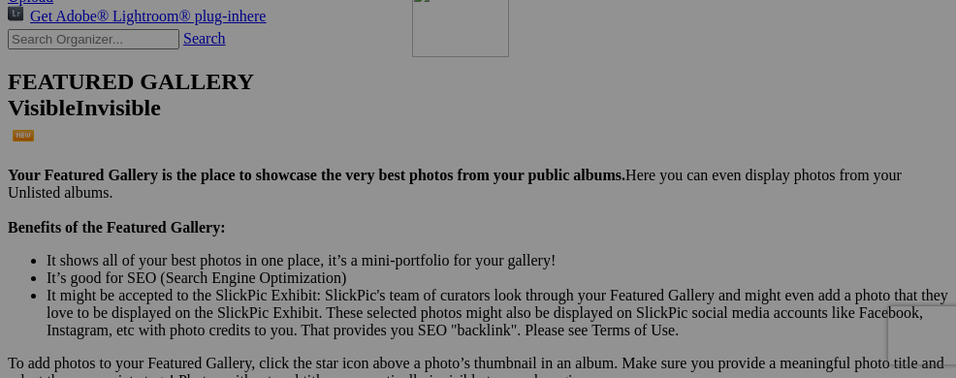
drag, startPoint x: 707, startPoint y: 314, endPoint x: 701, endPoint y: 232, distance: 82.6
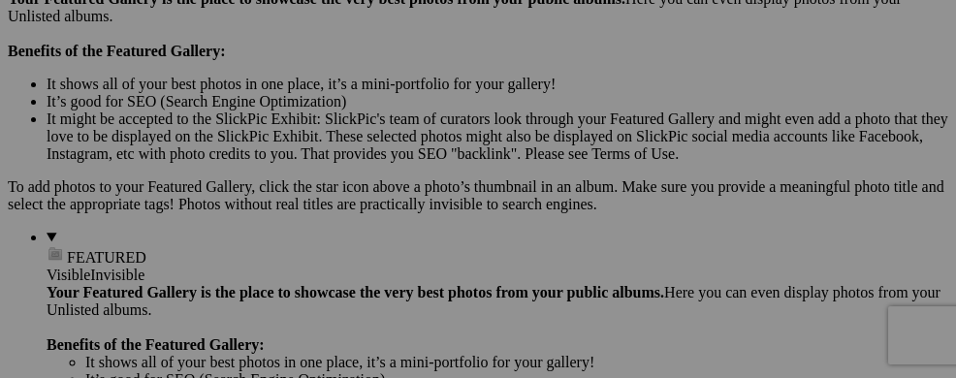
scroll to position [660, 0]
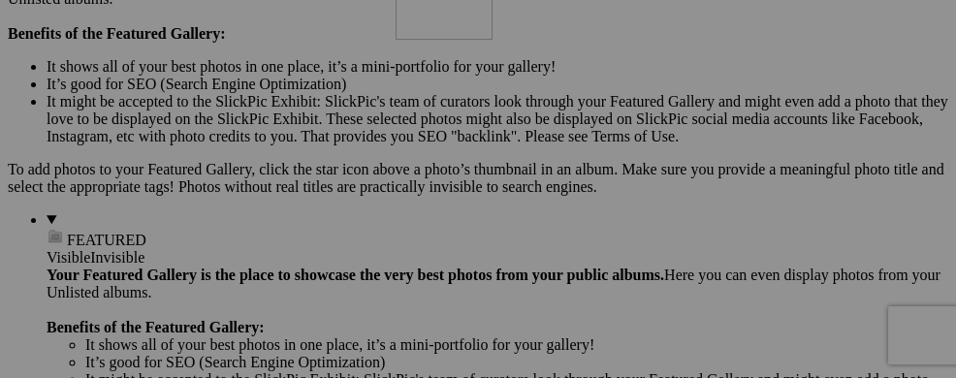
drag, startPoint x: 849, startPoint y: 307, endPoint x: 674, endPoint y: 130, distance: 249.5
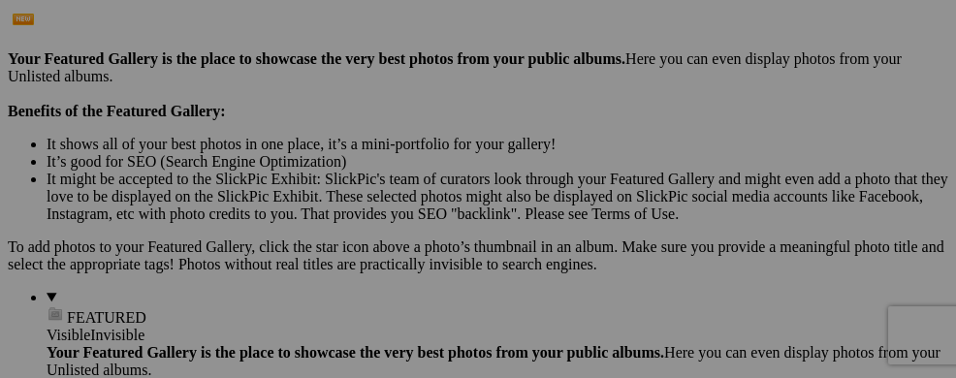
scroll to position [505, 0]
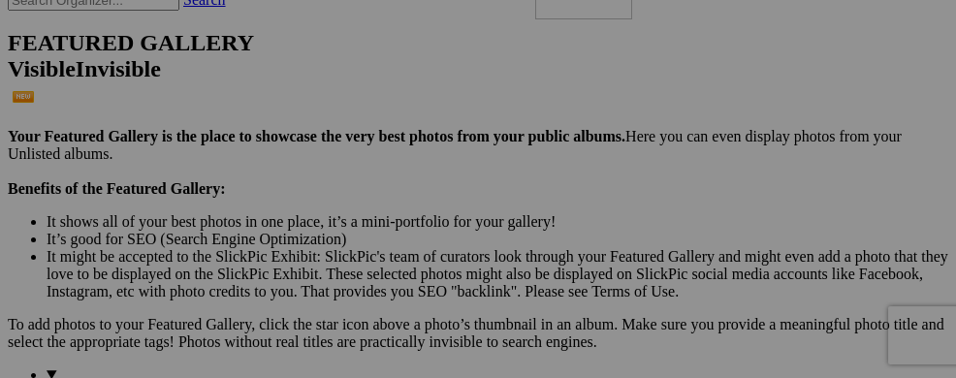
drag, startPoint x: 719, startPoint y: 310, endPoint x: 814, endPoint y: 114, distance: 217.6
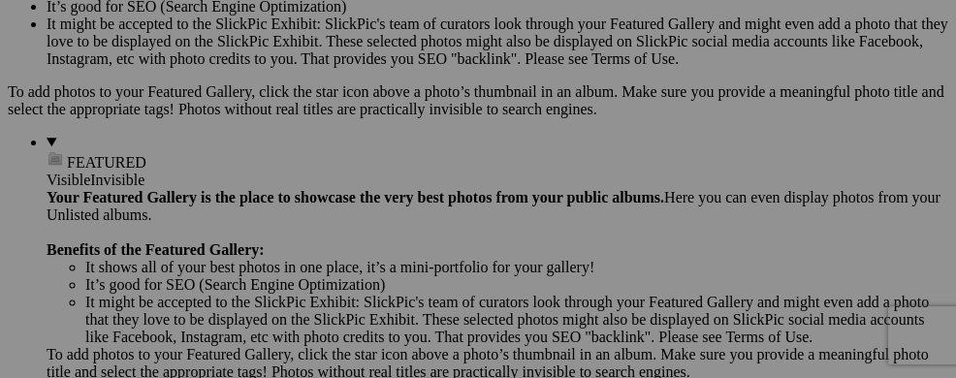
scroll to position [776, 0]
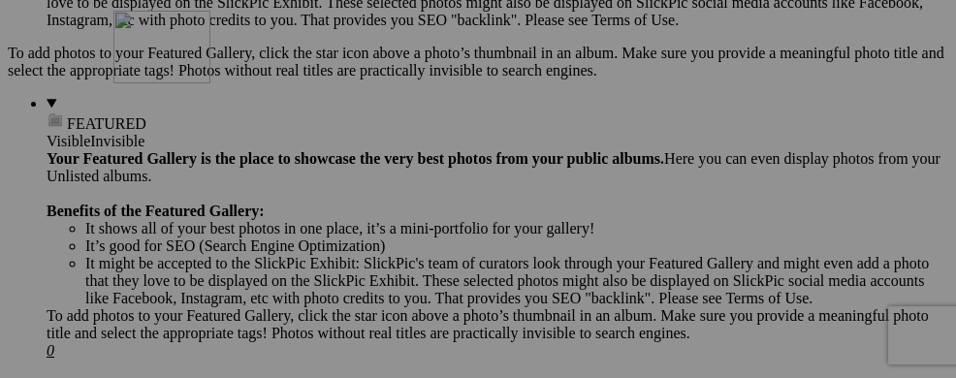
drag, startPoint x: 323, startPoint y: 369, endPoint x: 408, endPoint y: 154, distance: 231.5
drag, startPoint x: 467, startPoint y: 356, endPoint x: 449, endPoint y: 174, distance: 182.2
drag, startPoint x: 576, startPoint y: 359, endPoint x: 558, endPoint y: 162, distance: 197.5
drag, startPoint x: 701, startPoint y: 358, endPoint x: 683, endPoint y: 187, distance: 171.5
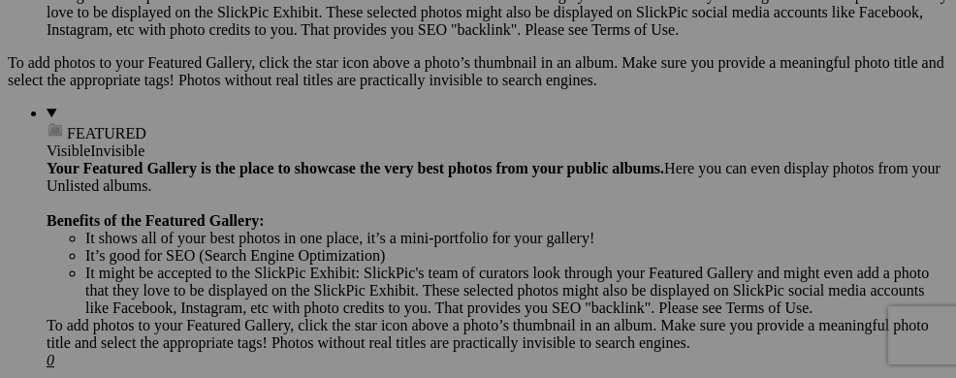
scroll to position [643, 0]
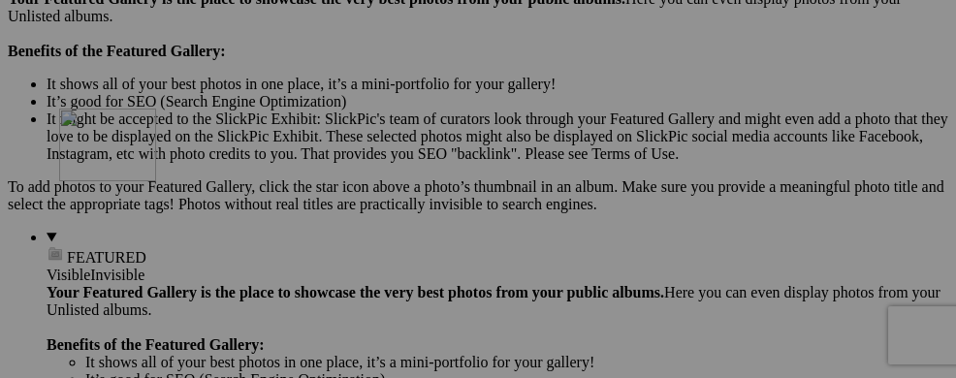
drag, startPoint x: 344, startPoint y: 337, endPoint x: 316, endPoint y: 159, distance: 180.5
drag, startPoint x: 439, startPoint y: 347, endPoint x: 420, endPoint y: 177, distance: 170.7
drag, startPoint x: 585, startPoint y: 370, endPoint x: 588, endPoint y: 165, distance: 205.5
drag, startPoint x: 609, startPoint y: 315, endPoint x: 587, endPoint y: 150, distance: 166.1
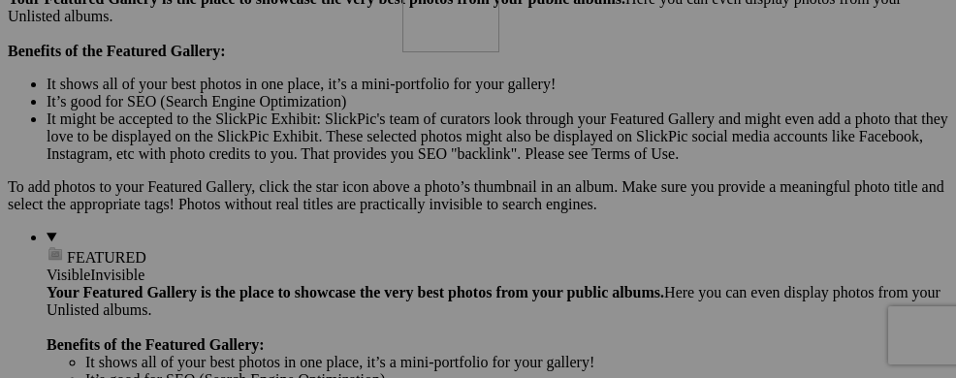
drag, startPoint x: 710, startPoint y: 329, endPoint x: 679, endPoint y: 134, distance: 197.3
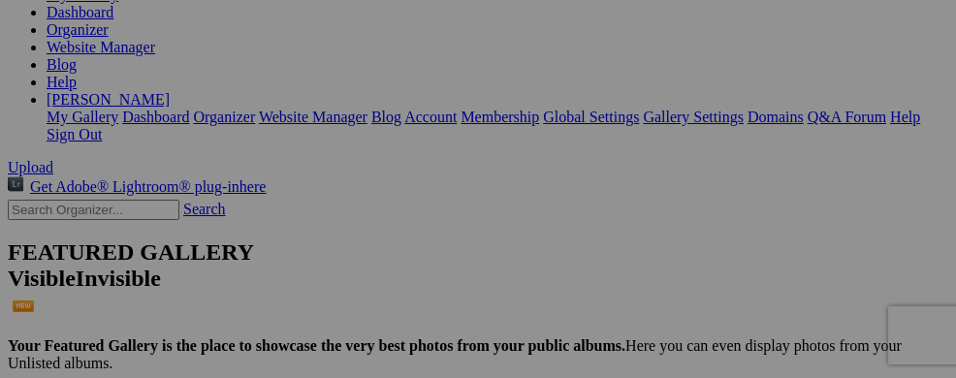
scroll to position [339, 0]
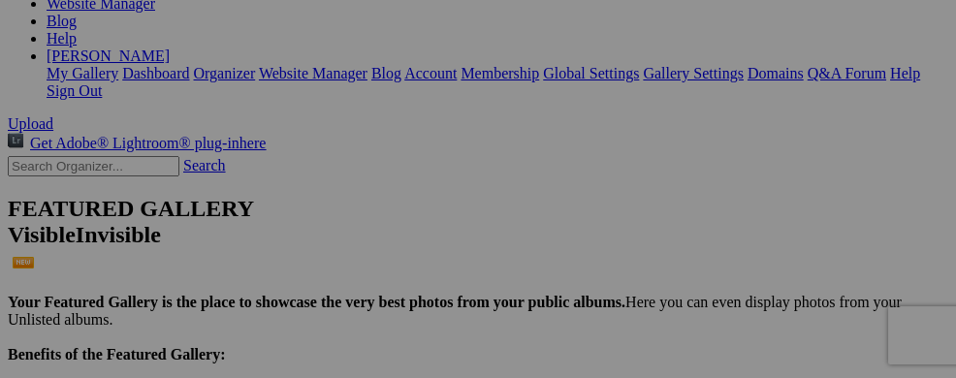
drag, startPoint x: 954, startPoint y: 65, endPoint x: 947, endPoint y: 78, distance: 14.3
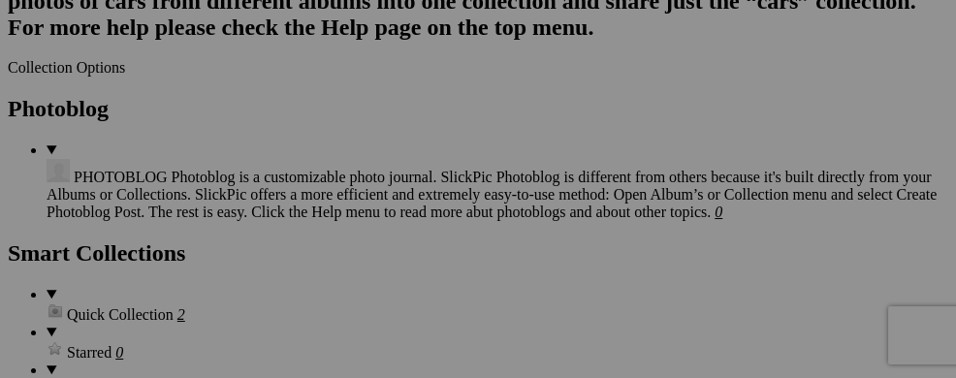
scroll to position [2351, 0]
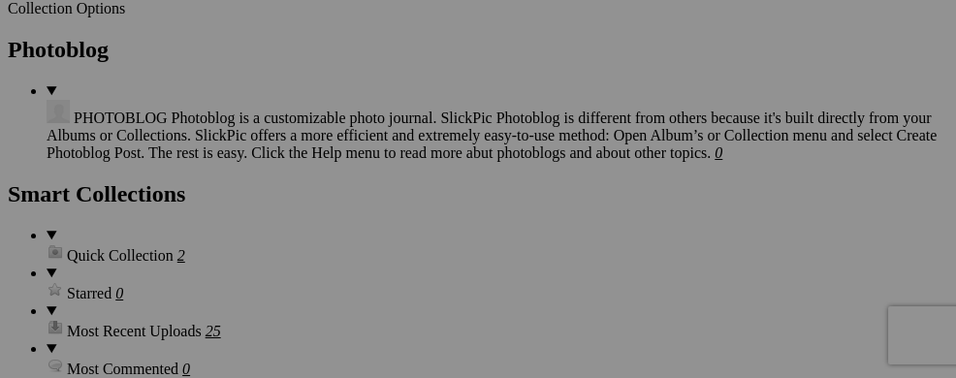
drag, startPoint x: 323, startPoint y: 268, endPoint x: 302, endPoint y: 98, distance: 171.8
drag, startPoint x: 455, startPoint y: 277, endPoint x: 430, endPoint y: 80, distance: 198.2
drag, startPoint x: 586, startPoint y: 273, endPoint x: 558, endPoint y: 93, distance: 182.5
drag, startPoint x: 716, startPoint y: 278, endPoint x: 684, endPoint y: 101, distance: 180.2
drag, startPoint x: 830, startPoint y: 274, endPoint x: 809, endPoint y: 114, distance: 161.2
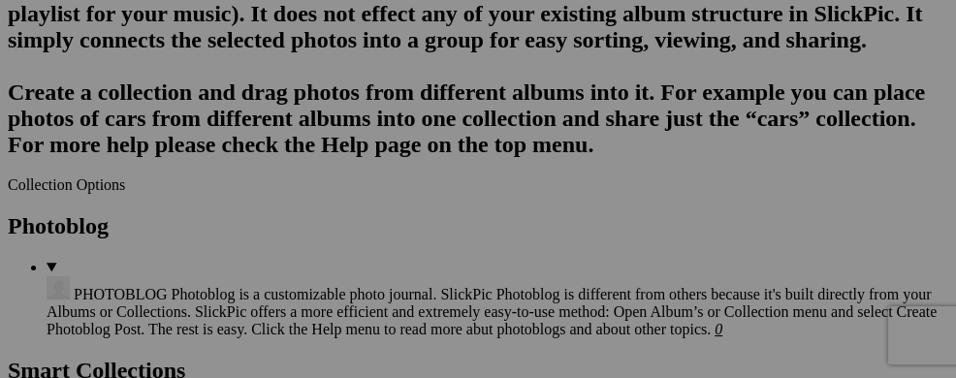
scroll to position [2158, 0]
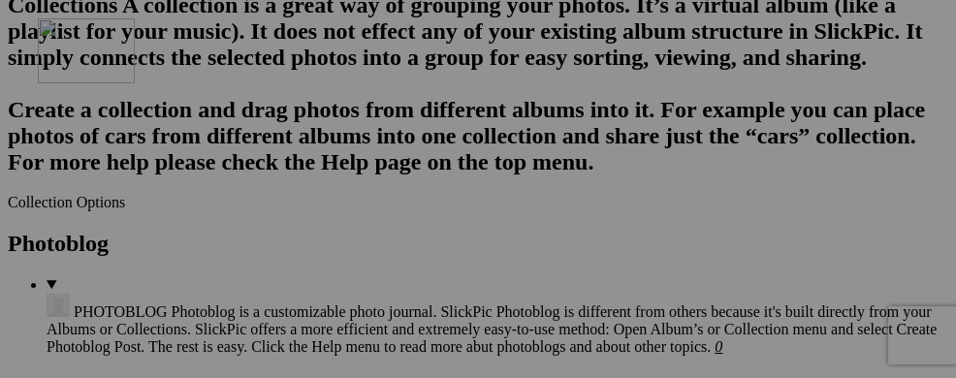
drag, startPoint x: 321, startPoint y: 302, endPoint x: 303, endPoint y: 140, distance: 163.8
drag, startPoint x: 457, startPoint y: 300, endPoint x: 438, endPoint y: 114, distance: 187.0
drag, startPoint x: 580, startPoint y: 299, endPoint x: 544, endPoint y: 120, distance: 181.9
drag, startPoint x: 719, startPoint y: 315, endPoint x: 677, endPoint y: 110, distance: 209.9
drag, startPoint x: 858, startPoint y: 320, endPoint x: 833, endPoint y: 134, distance: 187.8
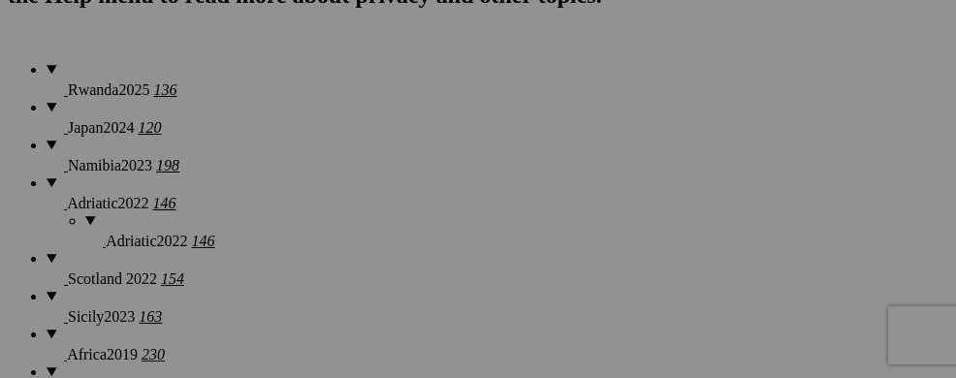
scroll to position [1710, 0]
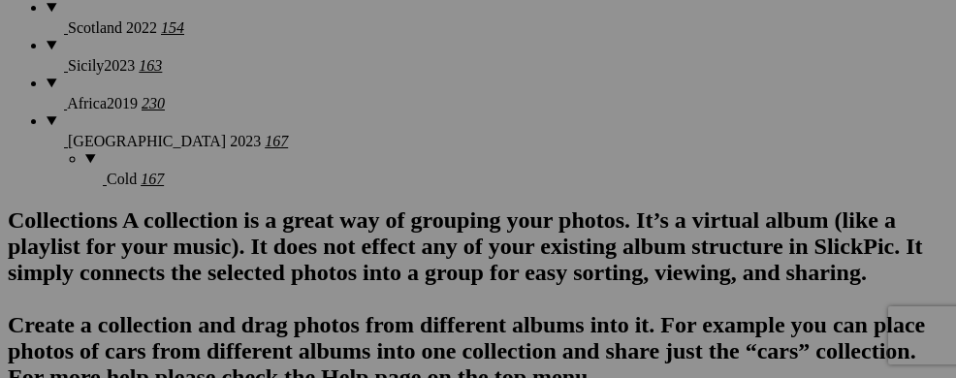
scroll to position [1981, 0]
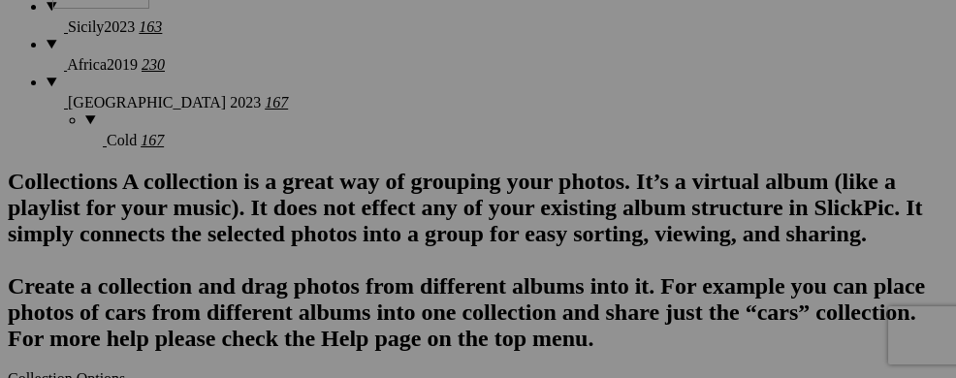
drag, startPoint x: 377, startPoint y: 318, endPoint x: 331, endPoint y: 111, distance: 211.4
drag, startPoint x: 468, startPoint y: 314, endPoint x: 434, endPoint y: 115, distance: 201.6
drag, startPoint x: 582, startPoint y: 317, endPoint x: 562, endPoint y: 142, distance: 175.5
drag, startPoint x: 740, startPoint y: 326, endPoint x: 698, endPoint y: 154, distance: 176.6
drag, startPoint x: 830, startPoint y: 325, endPoint x: 804, endPoint y: 115, distance: 211.0
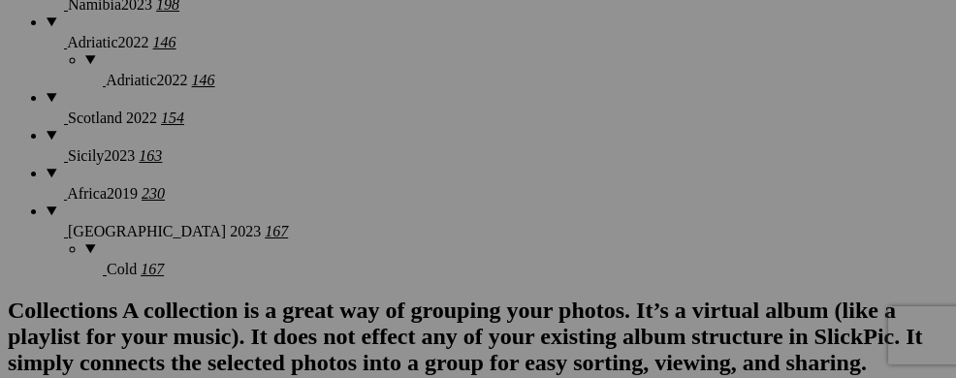
scroll to position [1775, 0]
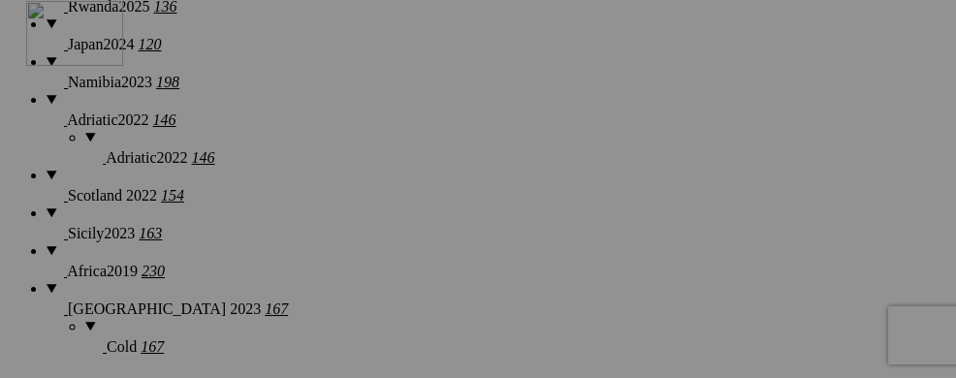
drag, startPoint x: 336, startPoint y: 354, endPoint x: 299, endPoint y: 145, distance: 211.8
drag, startPoint x: 448, startPoint y: 362, endPoint x: 441, endPoint y: 183, distance: 178.5
drag, startPoint x: 589, startPoint y: 365, endPoint x: 569, endPoint y: 189, distance: 177.6
drag, startPoint x: 680, startPoint y: 361, endPoint x: 684, endPoint y: 189, distance: 171.6
drag, startPoint x: 696, startPoint y: 353, endPoint x: 673, endPoint y: 164, distance: 190.4
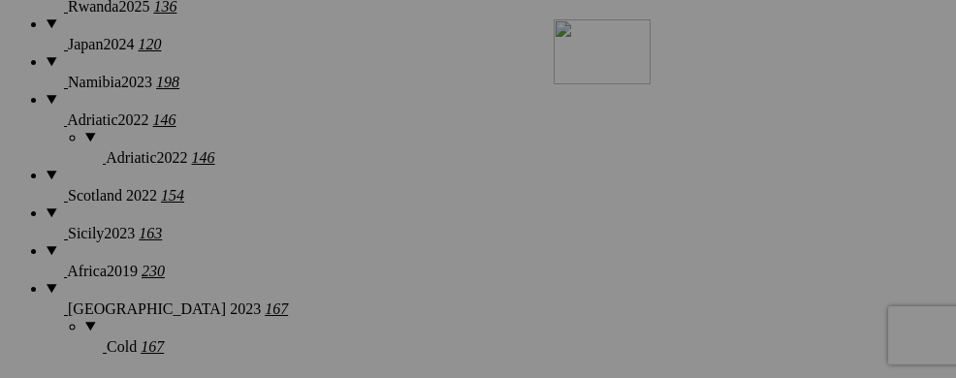
drag, startPoint x: 844, startPoint y: 349, endPoint x: 833, endPoint y: 174, distance: 174.9
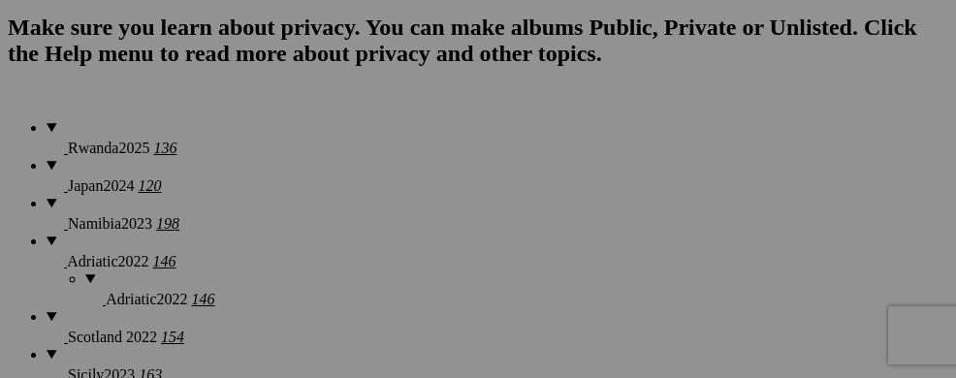
scroll to position [1620, 0]
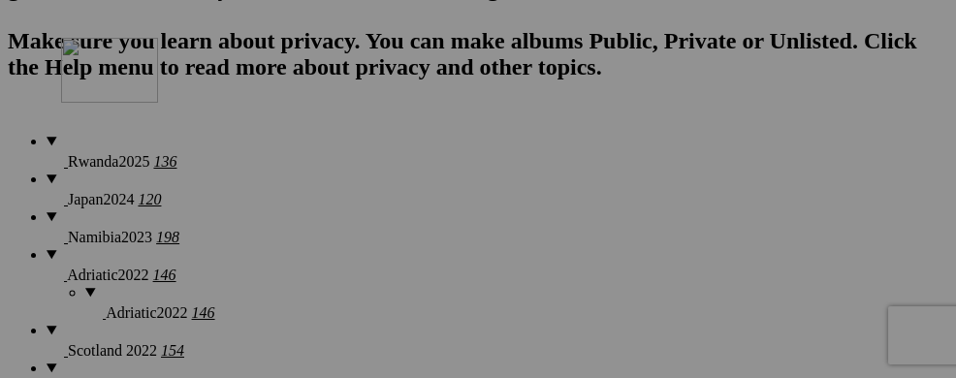
drag, startPoint x: 350, startPoint y: 333, endPoint x: 327, endPoint y: 123, distance: 211.6
drag, startPoint x: 479, startPoint y: 332, endPoint x: 456, endPoint y: 163, distance: 171.2
drag, startPoint x: 586, startPoint y: 339, endPoint x: 557, endPoint y: 167, distance: 175.0
drag, startPoint x: 694, startPoint y: 355, endPoint x: 660, endPoint y: 209, distance: 149.3
drag, startPoint x: 818, startPoint y: 364, endPoint x: 815, endPoint y: 232, distance: 132.8
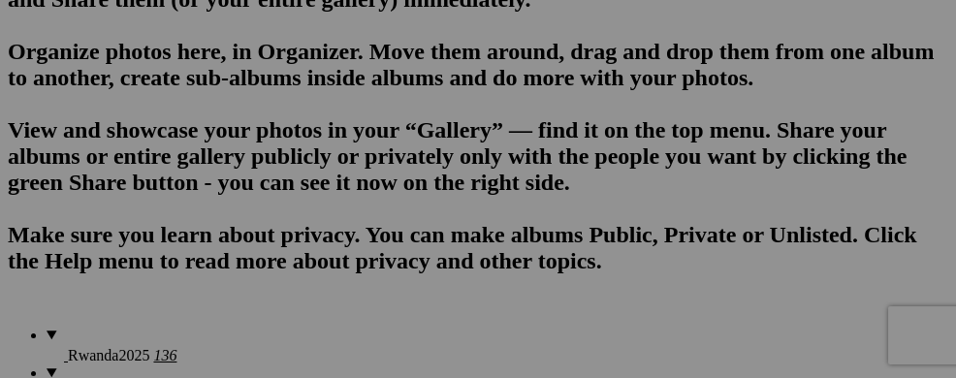
scroll to position [1444, 0]
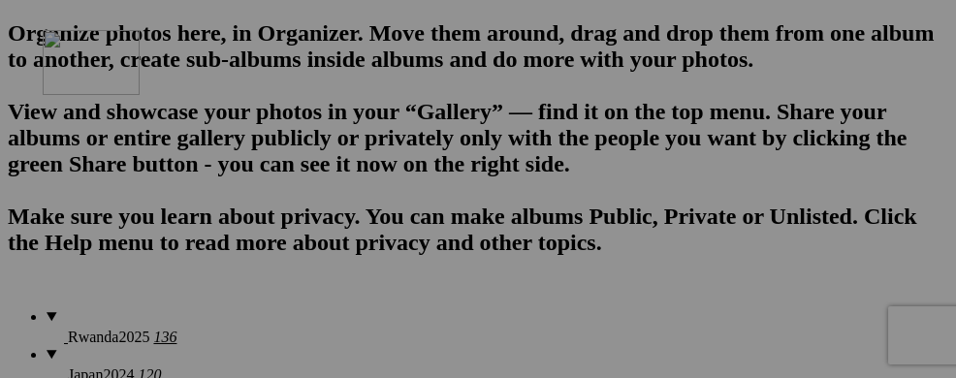
drag, startPoint x: 349, startPoint y: 364, endPoint x: 319, endPoint y: 184, distance: 182.8
drag, startPoint x: 456, startPoint y: 353, endPoint x: 430, endPoint y: 189, distance: 165.7
drag, startPoint x: 574, startPoint y: 359, endPoint x: 565, endPoint y: 195, distance: 164.0
drag, startPoint x: 736, startPoint y: 362, endPoint x: 712, endPoint y: 200, distance: 163.5
drag, startPoint x: 842, startPoint y: 356, endPoint x: 824, endPoint y: 210, distance: 146.6
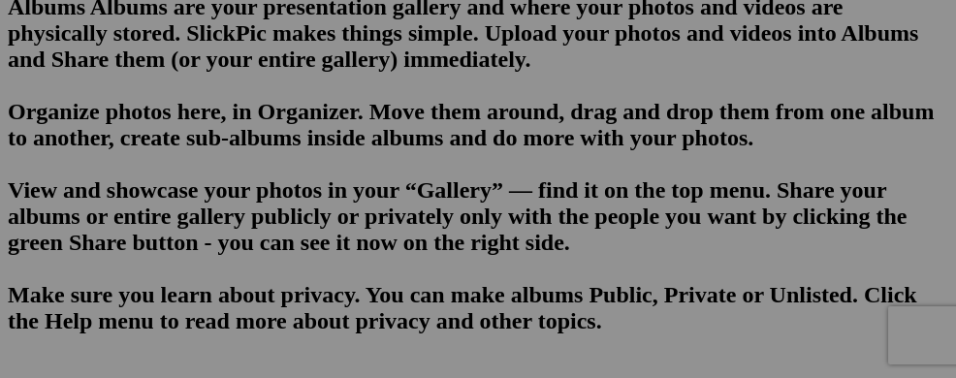
scroll to position [1327, 0]
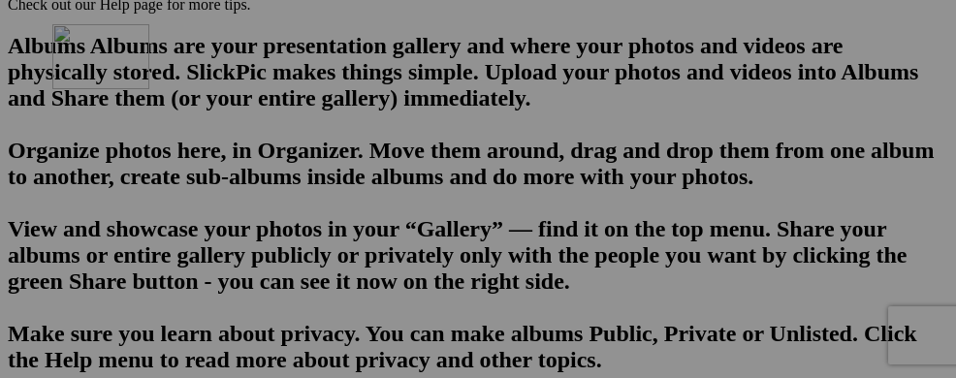
drag, startPoint x: 348, startPoint y: 302, endPoint x: 324, endPoint y: 142, distance: 161.8
drag, startPoint x: 464, startPoint y: 308, endPoint x: 438, endPoint y: 163, distance: 147.7
drag, startPoint x: 590, startPoint y: 329, endPoint x: 565, endPoint y: 182, distance: 148.5
drag, startPoint x: 695, startPoint y: 315, endPoint x: 693, endPoint y: 189, distance: 126.0
drag, startPoint x: 846, startPoint y: 317, endPoint x: 833, endPoint y: 181, distance: 136.4
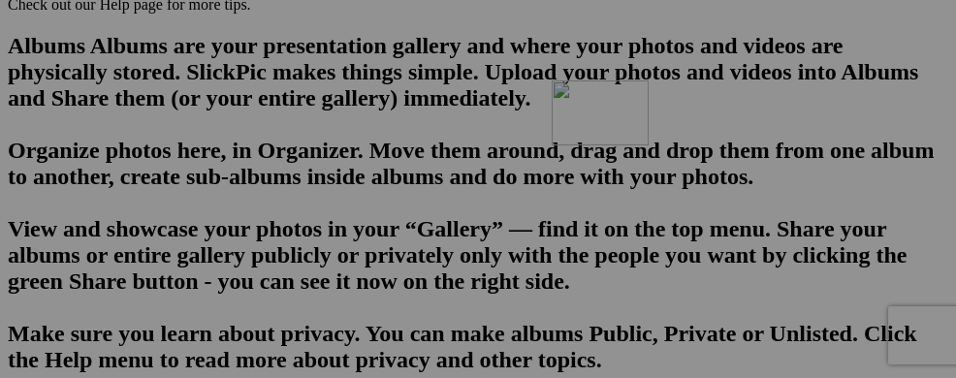
drag, startPoint x: 829, startPoint y: 299, endPoint x: 818, endPoint y: 150, distance: 148.7
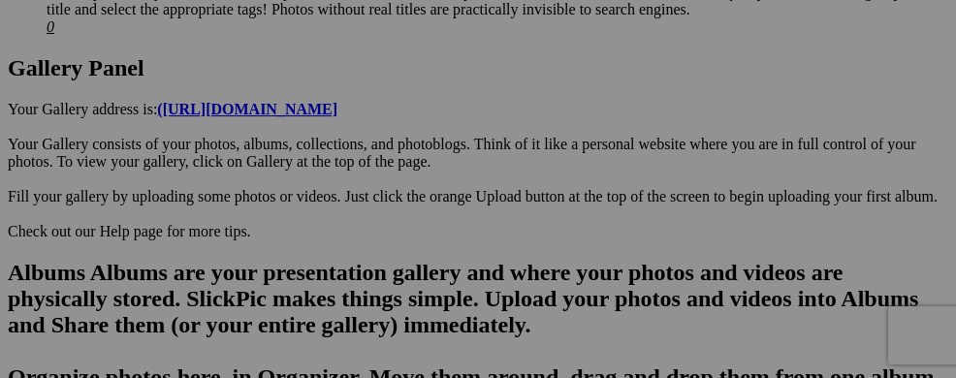
scroll to position [1139, 0]
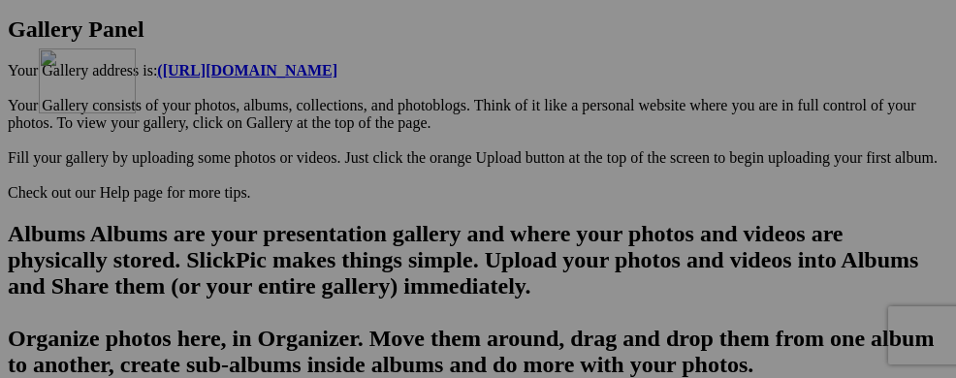
drag, startPoint x: 333, startPoint y: 322, endPoint x: 317, endPoint y: 174, distance: 148.2
drag, startPoint x: 443, startPoint y: 327, endPoint x: 437, endPoint y: 167, distance: 160.0
drag, startPoint x: 568, startPoint y: 331, endPoint x: 560, endPoint y: 155, distance: 176.6
drag, startPoint x: 725, startPoint y: 333, endPoint x: 710, endPoint y: 172, distance: 162.5
drag, startPoint x: 841, startPoint y: 341, endPoint x: 833, endPoint y: 189, distance: 152.4
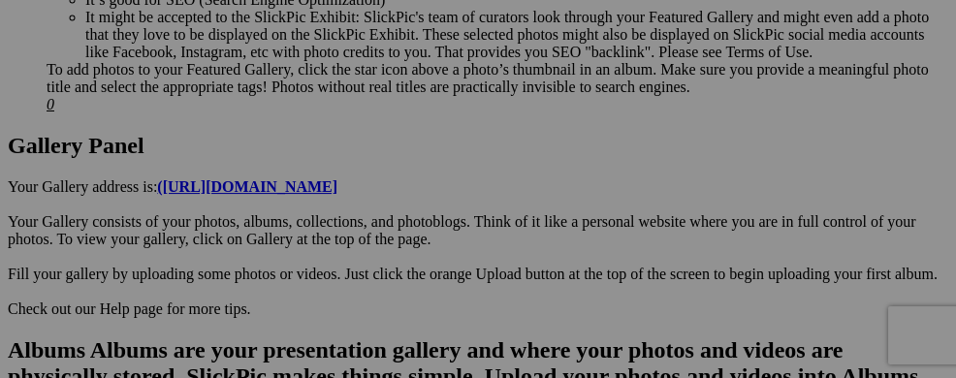
scroll to position [984, 0]
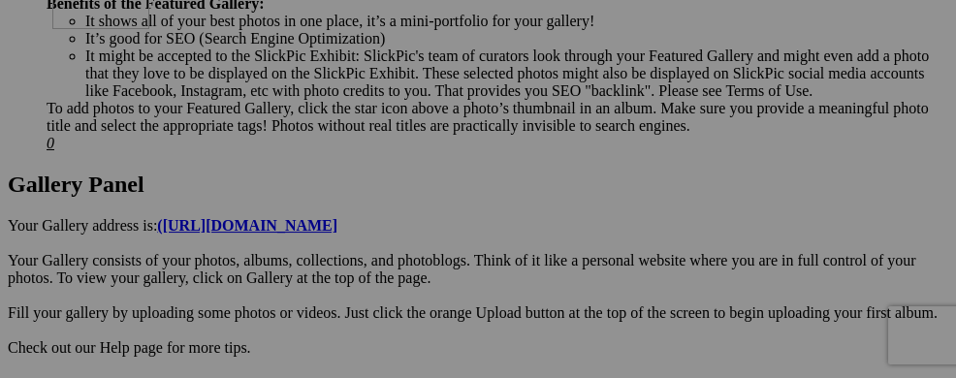
drag, startPoint x: 361, startPoint y: 318, endPoint x: 331, endPoint y: 133, distance: 187.4
drag, startPoint x: 447, startPoint y: 324, endPoint x: 434, endPoint y: 133, distance: 191.4
drag, startPoint x: 572, startPoint y: 308, endPoint x: 551, endPoint y: 133, distance: 176.7
drag, startPoint x: 700, startPoint y: 327, endPoint x: 679, endPoint y: 144, distance: 183.4
drag, startPoint x: 819, startPoint y: 327, endPoint x: 807, endPoint y: 132, distance: 195.2
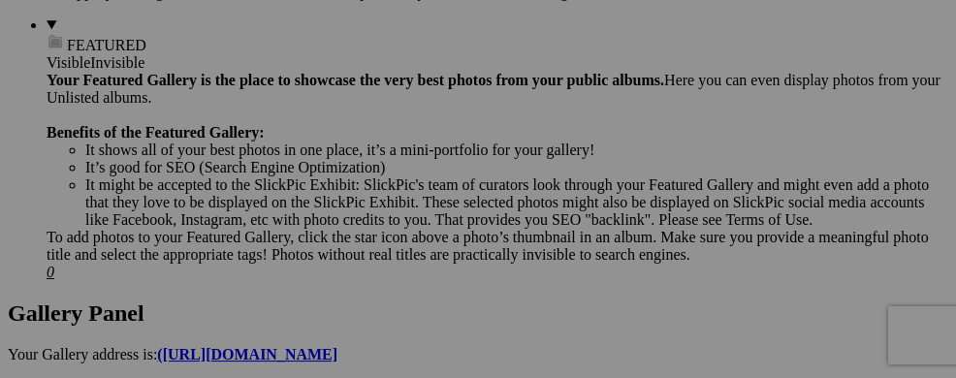
scroll to position [816, 0]
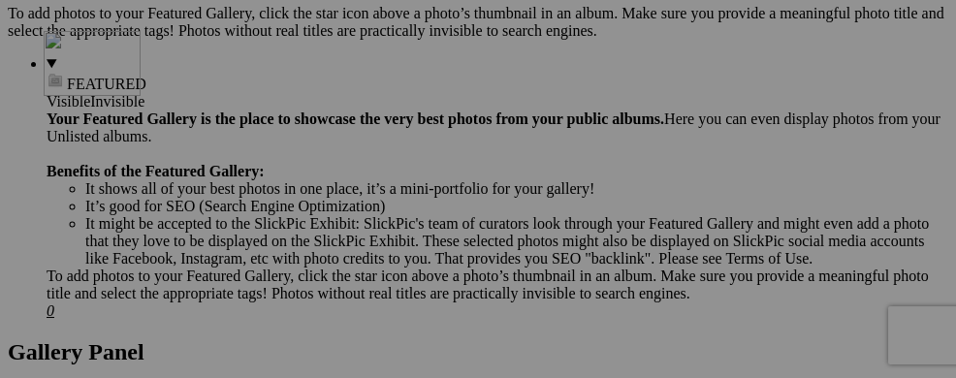
drag, startPoint x: 326, startPoint y: 309, endPoint x: 314, endPoint y: 144, distance: 165.2
drag, startPoint x: 464, startPoint y: 313, endPoint x: 448, endPoint y: 157, distance: 156.9
drag, startPoint x: 568, startPoint y: 332, endPoint x: 580, endPoint y: 148, distance: 184.5
drag, startPoint x: 695, startPoint y: 327, endPoint x: 684, endPoint y: 154, distance: 172.9
drag, startPoint x: 848, startPoint y: 325, endPoint x: 824, endPoint y: 139, distance: 187.7
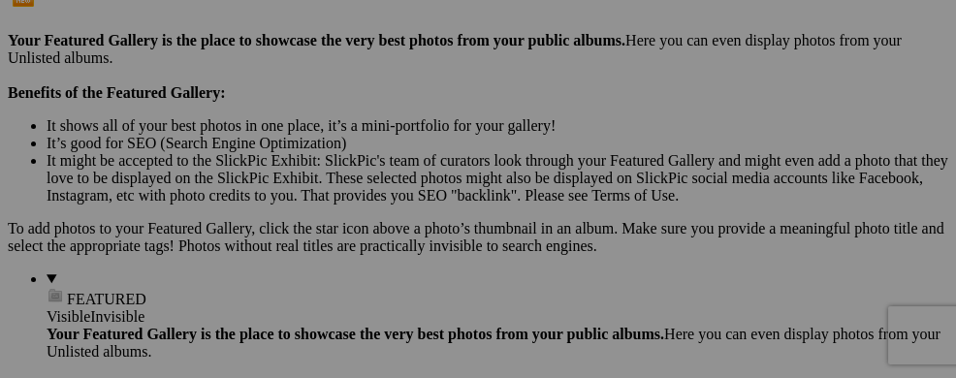
scroll to position [601, 1]
drag, startPoint x: 354, startPoint y: 362, endPoint x: 776, endPoint y: 200, distance: 452.5
drag, startPoint x: 466, startPoint y: 361, endPoint x: 339, endPoint y: 352, distance: 127.3
drag, startPoint x: 605, startPoint y: 354, endPoint x: 438, endPoint y: 350, distance: 166.8
drag, startPoint x: 600, startPoint y: 348, endPoint x: 669, endPoint y: 340, distance: 69.3
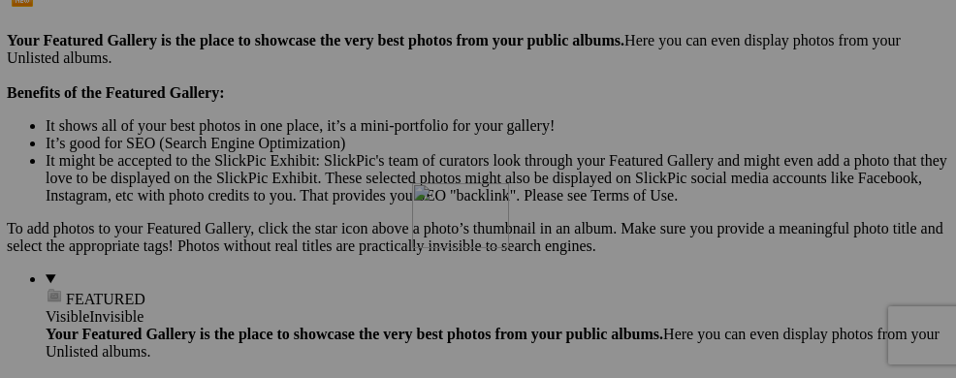
drag, startPoint x: 816, startPoint y: 350, endPoint x: 691, endPoint y: 351, distance: 125.0
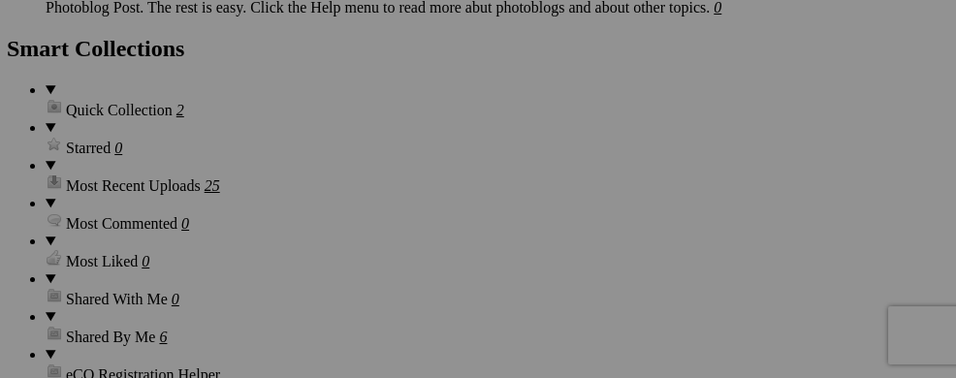
scroll to position [2445, 1]
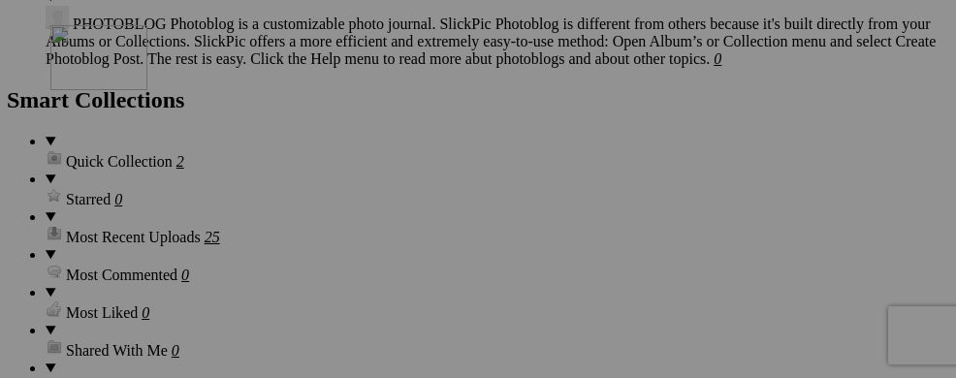
drag, startPoint x: 343, startPoint y: 335, endPoint x: 310, endPoint y: 132, distance: 206.2
drag, startPoint x: 461, startPoint y: 358, endPoint x: 442, endPoint y: 162, distance: 196.7
drag, startPoint x: 570, startPoint y: 349, endPoint x: 553, endPoint y: 176, distance: 173.3
drag, startPoint x: 735, startPoint y: 349, endPoint x: 701, endPoint y: 184, distance: 168.2
drag, startPoint x: 830, startPoint y: 359, endPoint x: 813, endPoint y: 192, distance: 167.5
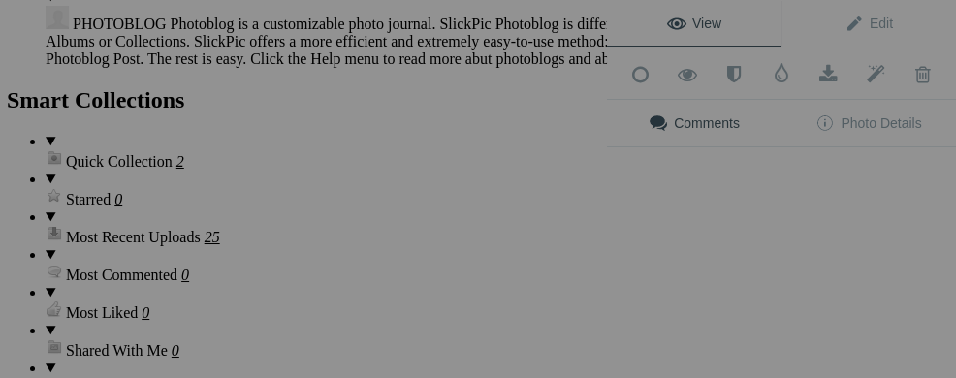
scroll to position [2445, 0]
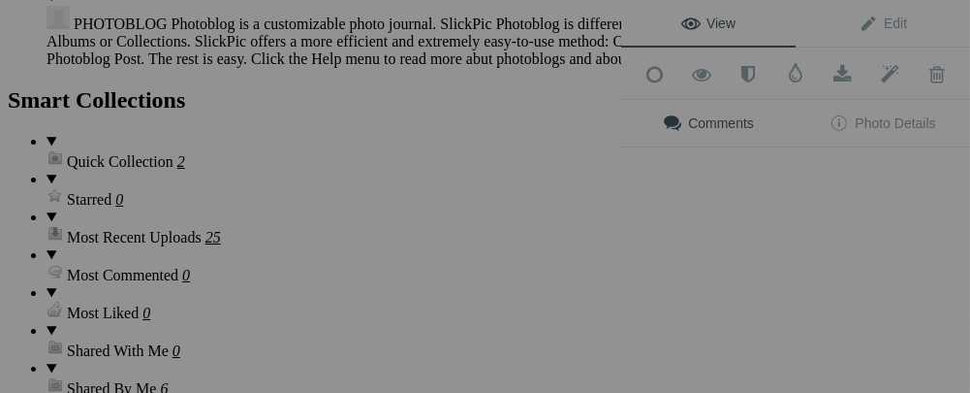
click at [849, 187] on div "View Edit Add to Quick Collection Remove from Quick Collection Hide from Public…" at bounding box center [795, 196] width 349 height 393
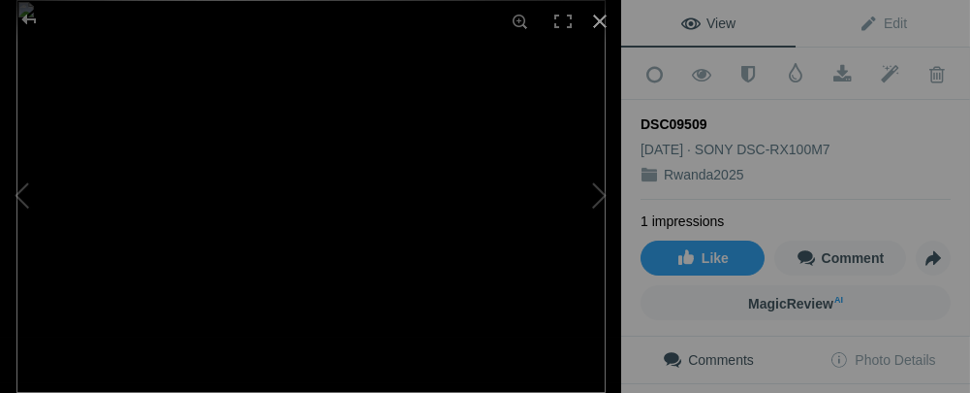
click at [599, 21] on div at bounding box center [600, 21] width 43 height 43
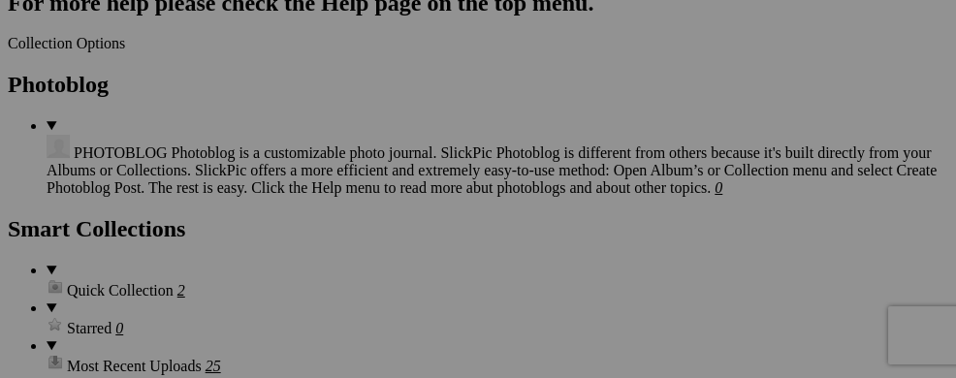
scroll to position [2273, 0]
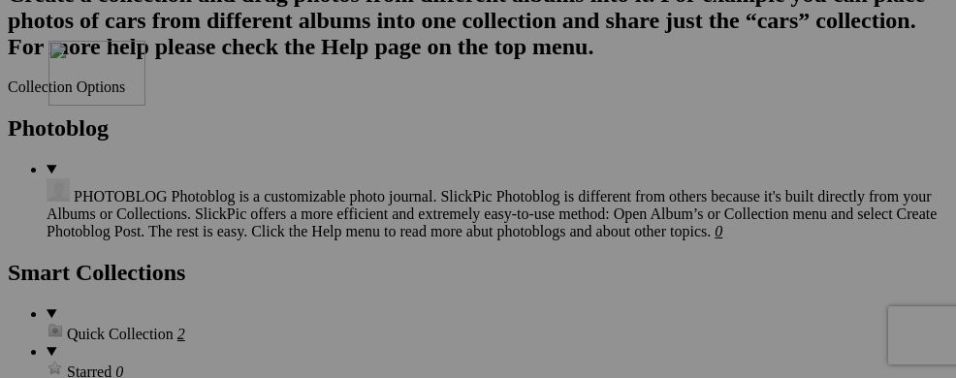
drag, startPoint x: 333, startPoint y: 337, endPoint x: 321, endPoint y: 157, distance: 180.7
drag, startPoint x: 479, startPoint y: 345, endPoint x: 454, endPoint y: 187, distance: 160.0
drag, startPoint x: 568, startPoint y: 353, endPoint x: 527, endPoint y: 135, distance: 221.9
drag, startPoint x: 712, startPoint y: 369, endPoint x: 689, endPoint y: 188, distance: 182.7
drag, startPoint x: 834, startPoint y: 359, endPoint x: 834, endPoint y: 194, distance: 164.8
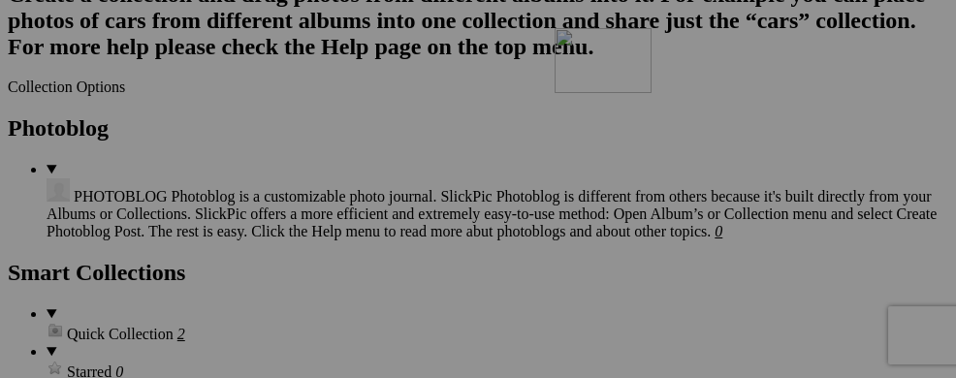
drag, startPoint x: 837, startPoint y: 357, endPoint x: 831, endPoint y: 188, distance: 168.8
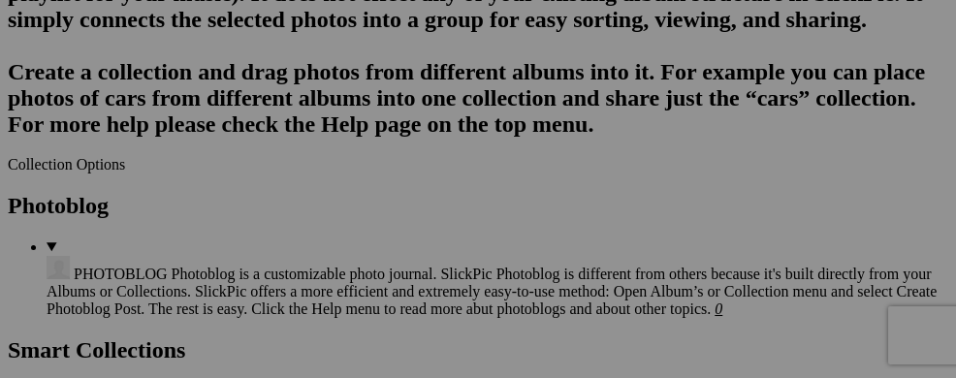
scroll to position [2157, 0]
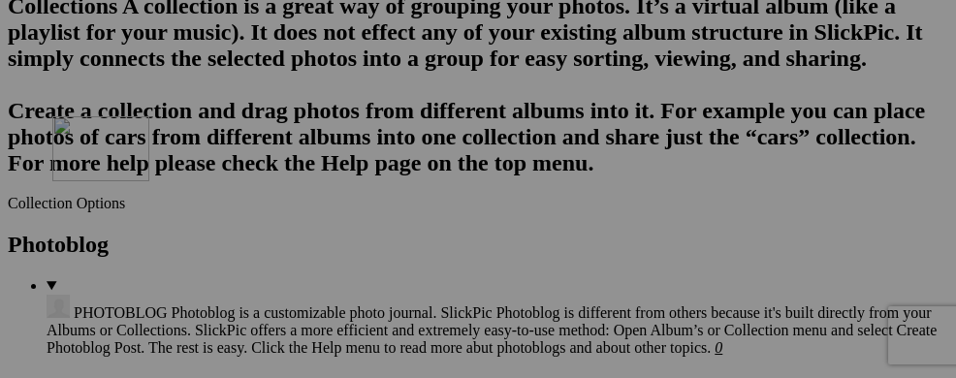
drag, startPoint x: 335, startPoint y: 306, endPoint x: 309, endPoint y: 156, distance: 152.5
drag, startPoint x: 434, startPoint y: 302, endPoint x: 426, endPoint y: 145, distance: 157.2
drag, startPoint x: 574, startPoint y: 307, endPoint x: 570, endPoint y: 159, distance: 148.3
drag, startPoint x: 691, startPoint y: 312, endPoint x: 698, endPoint y: 147, distance: 164.9
drag, startPoint x: 736, startPoint y: 295, endPoint x: 708, endPoint y: 108, distance: 189.2
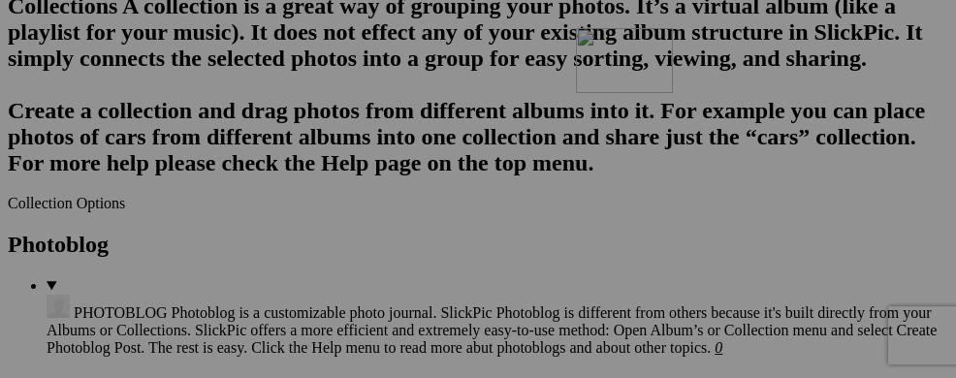
drag, startPoint x: 857, startPoint y: 303, endPoint x: 850, endPoint y: 128, distance: 175.6
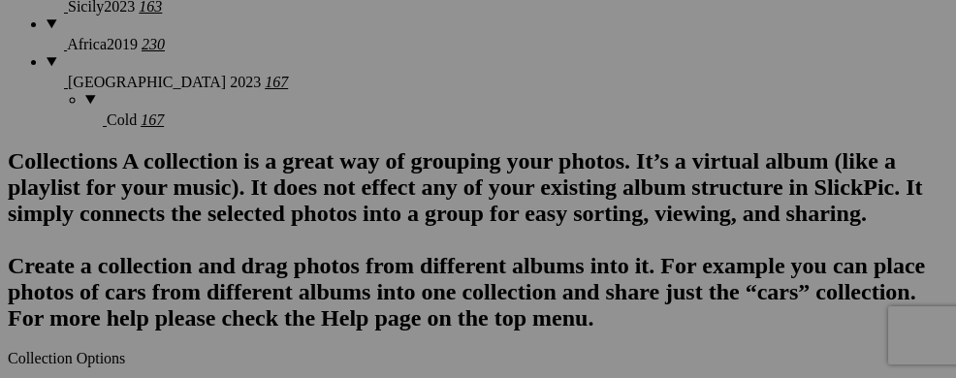
scroll to position [1963, 0]
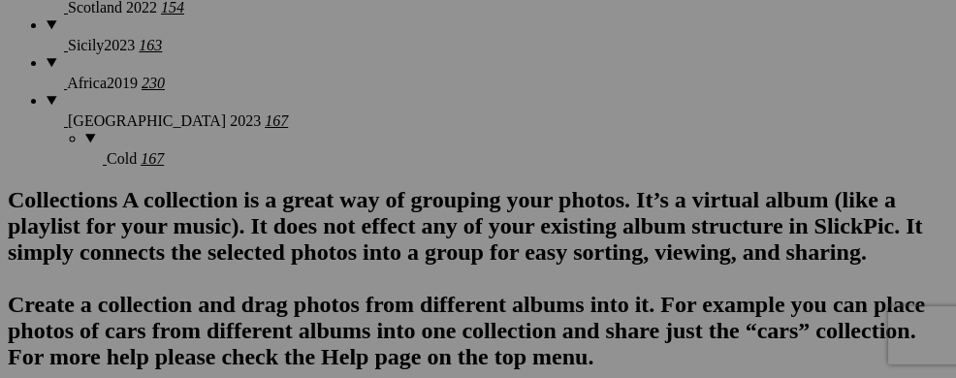
drag, startPoint x: 327, startPoint y: 371, endPoint x: 308, endPoint y: 196, distance: 176.4
drag, startPoint x: 335, startPoint y: 317, endPoint x: 323, endPoint y: 189, distance: 128.6
drag, startPoint x: 457, startPoint y: 360, endPoint x: 446, endPoint y: 171, distance: 189.4
drag, startPoint x: 595, startPoint y: 346, endPoint x: 586, endPoint y: 187, distance: 159.2
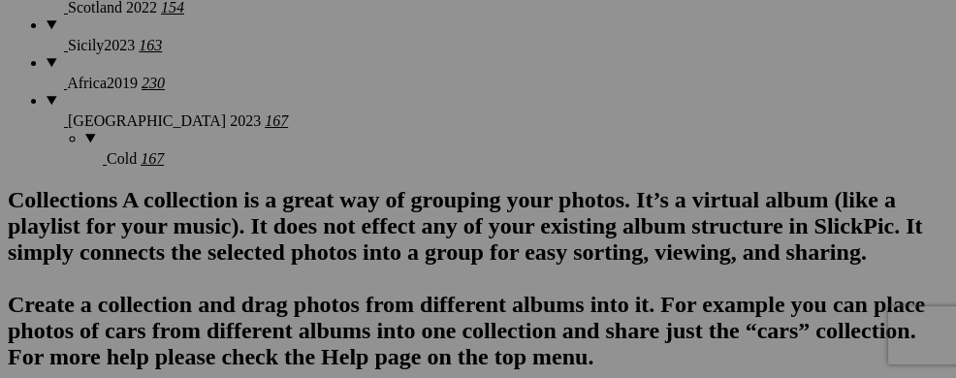
drag, startPoint x: 711, startPoint y: 362, endPoint x: 700, endPoint y: 212, distance: 149.7
drag, startPoint x: 720, startPoint y: 335, endPoint x: 704, endPoint y: 169, distance: 167.5
drag, startPoint x: 833, startPoint y: 333, endPoint x: 832, endPoint y: 182, distance: 151.2
drag, startPoint x: 845, startPoint y: 319, endPoint x: 813, endPoint y: 140, distance: 182.1
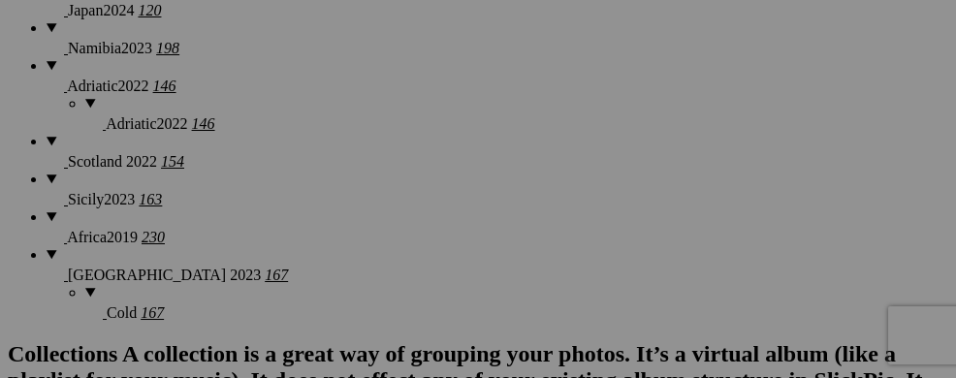
scroll to position [1808, 0]
drag, startPoint x: 331, startPoint y: 335, endPoint x: 302, endPoint y: 179, distance: 158.7
drag, startPoint x: 443, startPoint y: 331, endPoint x: 455, endPoint y: 176, distance: 155.5
drag, startPoint x: 445, startPoint y: 311, endPoint x: 434, endPoint y: 140, distance: 171.9
drag, startPoint x: 586, startPoint y: 324, endPoint x: 551, endPoint y: 150, distance: 177.2
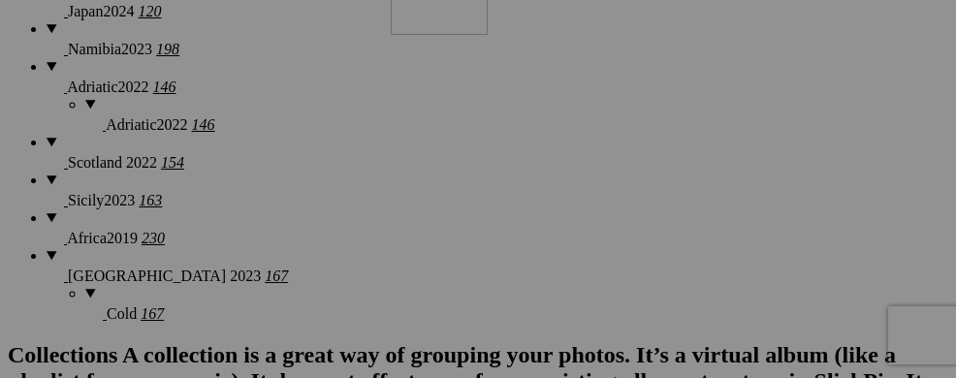
drag, startPoint x: 706, startPoint y: 343, endPoint x: 670, endPoint y: 142, distance: 204.8
drag, startPoint x: 830, startPoint y: 325, endPoint x: 812, endPoint y: 143, distance: 182.1
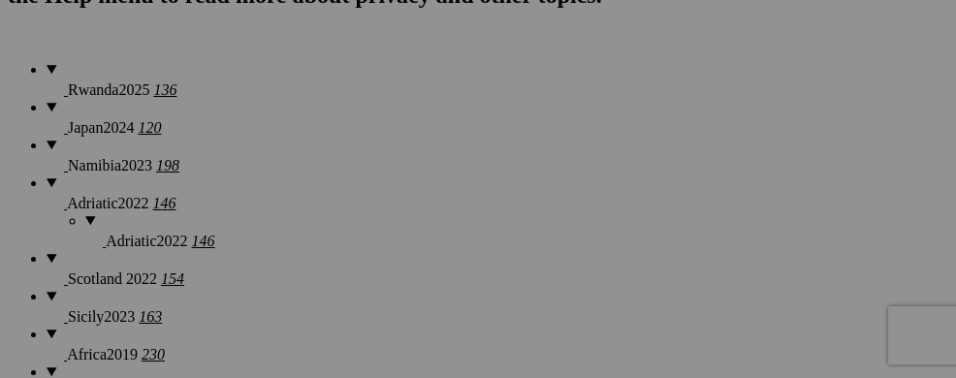
scroll to position [1653, 0]
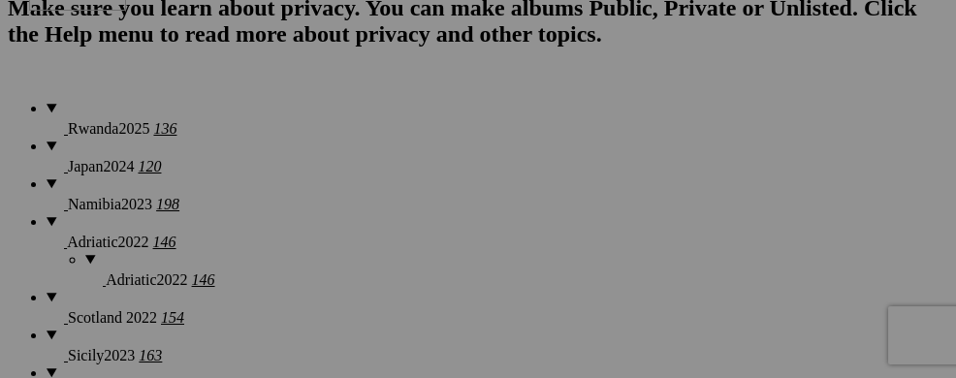
drag, startPoint x: 337, startPoint y: 323, endPoint x: 316, endPoint y: 146, distance: 177.7
drag, startPoint x: 470, startPoint y: 275, endPoint x: 467, endPoint y: 110, distance: 164.8
drag, startPoint x: 591, startPoint y: 326, endPoint x: 587, endPoint y: 211, distance: 114.4
drag, startPoint x: 705, startPoint y: 313, endPoint x: 683, endPoint y: 142, distance: 171.9
drag, startPoint x: 833, startPoint y: 323, endPoint x: 810, endPoint y: 111, distance: 212.5
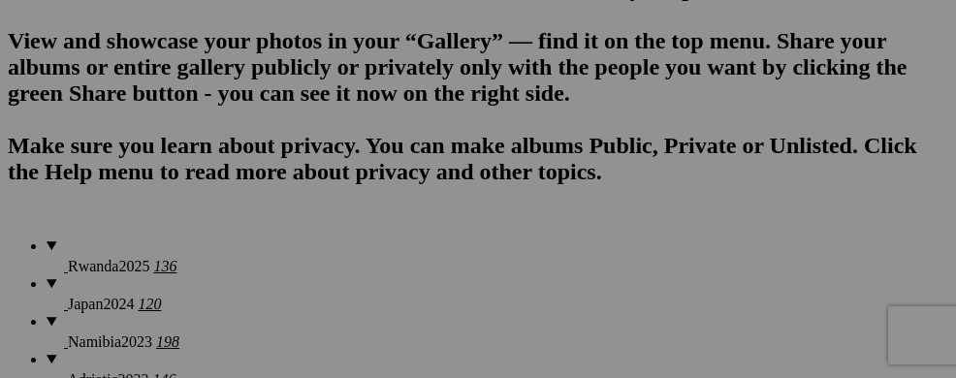
scroll to position [1498, 0]
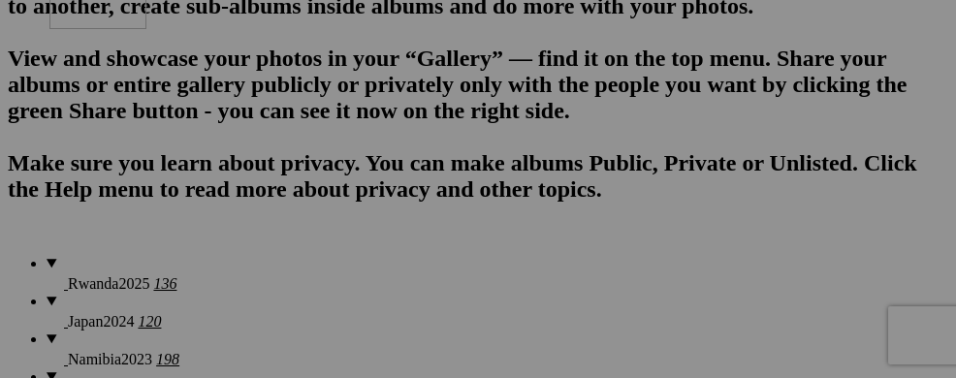
drag, startPoint x: 358, startPoint y: 302, endPoint x: 320, endPoint y: 143, distance: 163.4
drag, startPoint x: 451, startPoint y: 296, endPoint x: 548, endPoint y: 230, distance: 117.2
drag, startPoint x: 576, startPoint y: 322, endPoint x: 558, endPoint y: 155, distance: 167.6
drag, startPoint x: 696, startPoint y: 314, endPoint x: 680, endPoint y: 146, distance: 168.4
drag, startPoint x: 837, startPoint y: 310, endPoint x: 832, endPoint y: 165, distance: 145.5
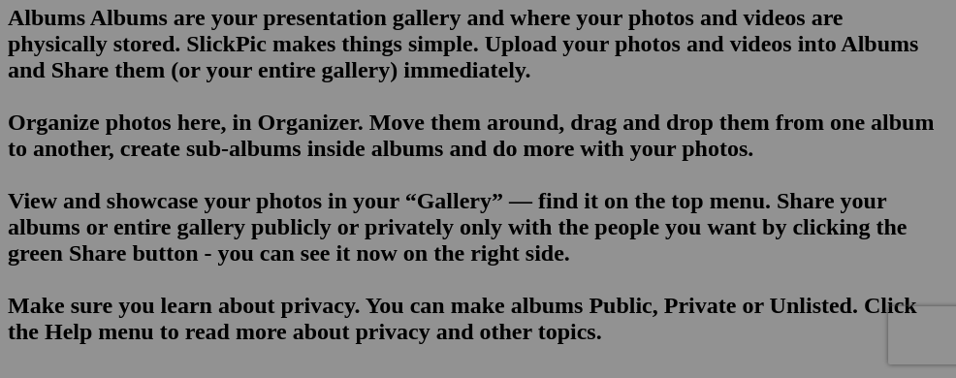
scroll to position [1342, 0]
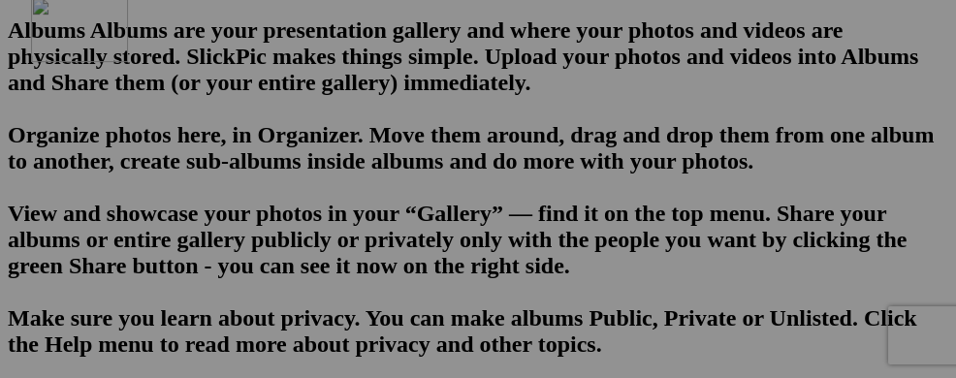
drag, startPoint x: 336, startPoint y: 310, endPoint x: 300, endPoint y: 136, distance: 178.3
drag, startPoint x: 439, startPoint y: 294, endPoint x: 417, endPoint y: 136, distance: 159.6
drag, startPoint x: 596, startPoint y: 301, endPoint x: 587, endPoint y: 174, distance: 127.3
drag, startPoint x: 740, startPoint y: 297, endPoint x: 710, endPoint y: 121, distance: 178.0
drag, startPoint x: 831, startPoint y: 297, endPoint x: 815, endPoint y: 149, distance: 148.1
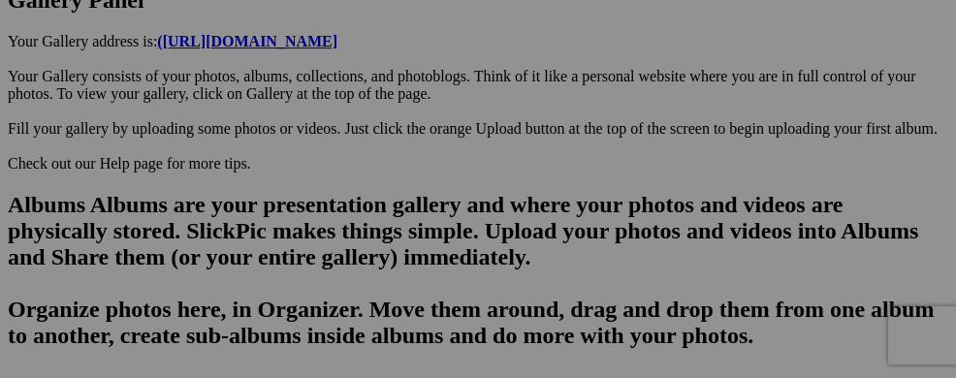
scroll to position [1149, 0]
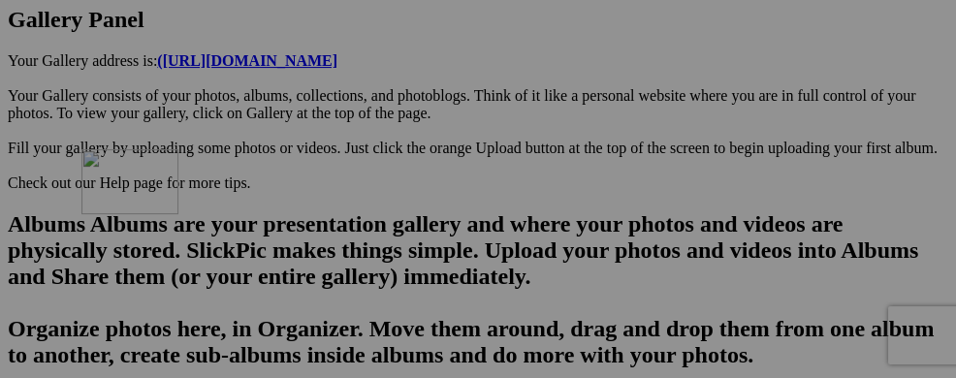
drag, startPoint x: 361, startPoint y: 338, endPoint x: 323, endPoint y: 165, distance: 177.6
drag, startPoint x: 445, startPoint y: 317, endPoint x: 426, endPoint y: 149, distance: 168.7
drag, startPoint x: 603, startPoint y: 329, endPoint x: 575, endPoint y: 139, distance: 192.0
drag, startPoint x: 723, startPoint y: 328, endPoint x: 684, endPoint y: 186, distance: 146.7
drag, startPoint x: 833, startPoint y: 324, endPoint x: 813, endPoint y: 164, distance: 161.1
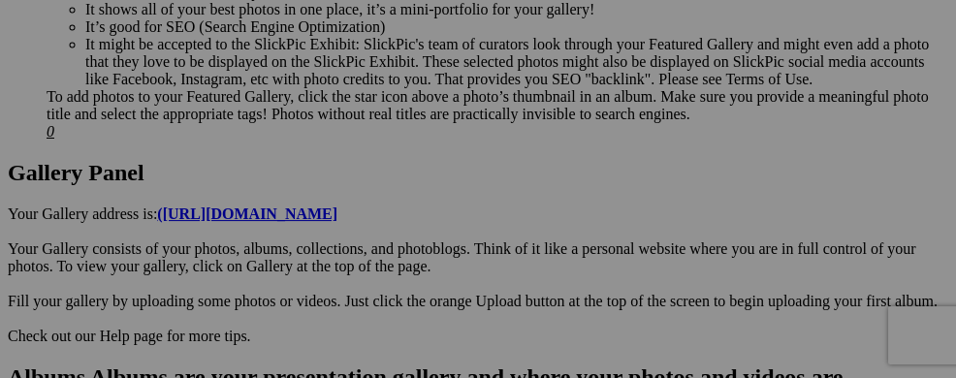
scroll to position [1010, 0]
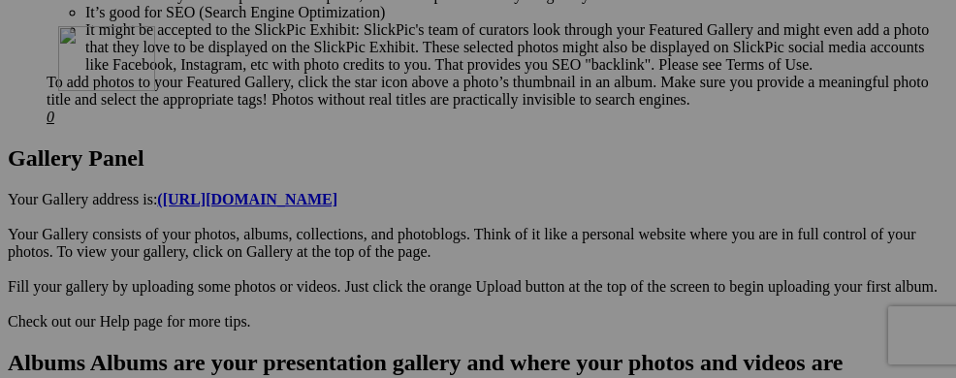
drag, startPoint x: 347, startPoint y: 297, endPoint x: 332, endPoint y: 144, distance: 152.9
drag, startPoint x: 469, startPoint y: 290, endPoint x: 450, endPoint y: 152, distance: 139.0
drag, startPoint x: 616, startPoint y: 300, endPoint x: 588, endPoint y: 129, distance: 173.8
drag, startPoint x: 711, startPoint y: 283, endPoint x: 684, endPoint y: 156, distance: 129.8
drag, startPoint x: 838, startPoint y: 289, endPoint x: 834, endPoint y: 123, distance: 165.8
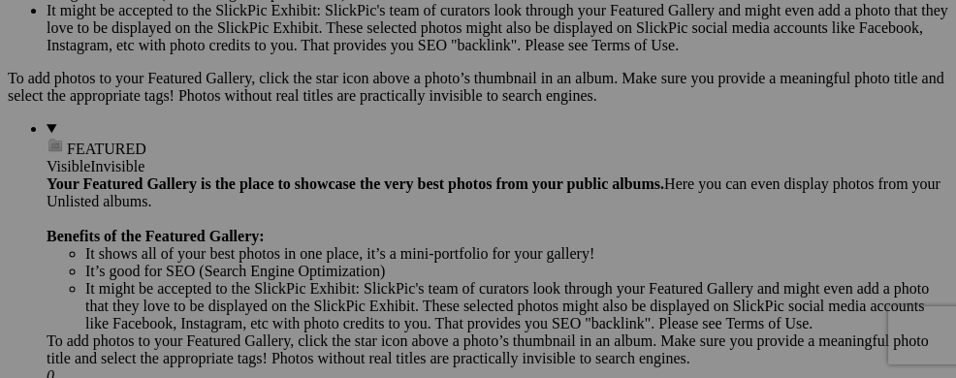
scroll to position [770, 0]
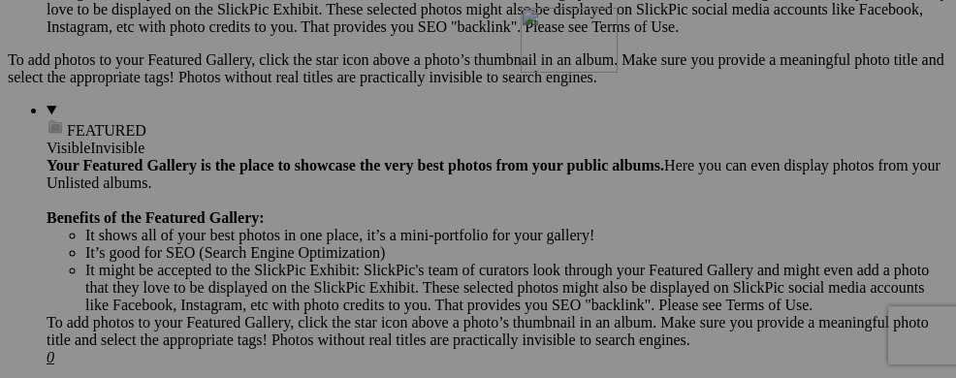
drag, startPoint x: 359, startPoint y: 367, endPoint x: 800, endPoint y: 175, distance: 481.0
drag, startPoint x: 328, startPoint y: 356, endPoint x: 814, endPoint y: 344, distance: 486.7
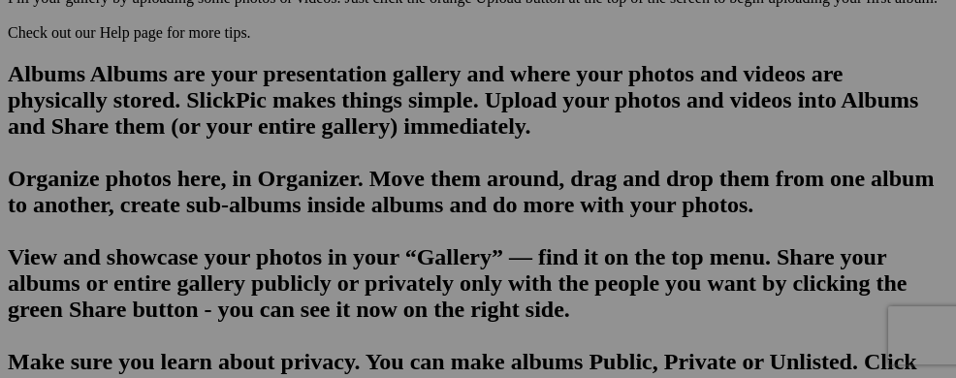
scroll to position [1299, 1]
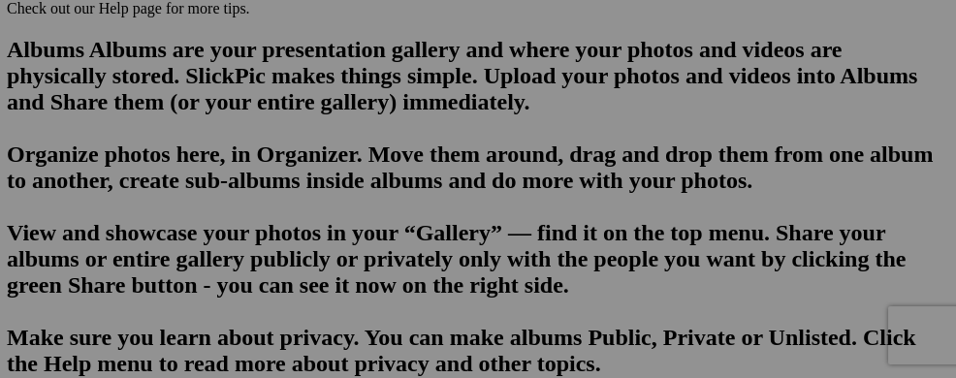
scroll to position [1163, 1]
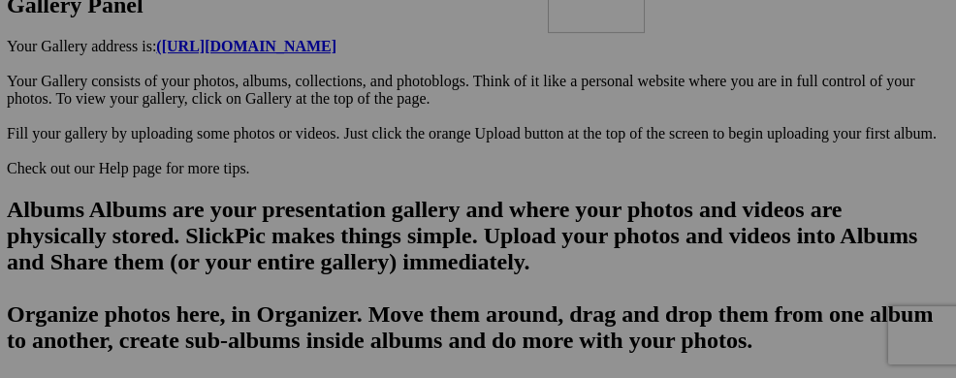
drag, startPoint x: 842, startPoint y: 300, endPoint x: 826, endPoint y: 134, distance: 167.5
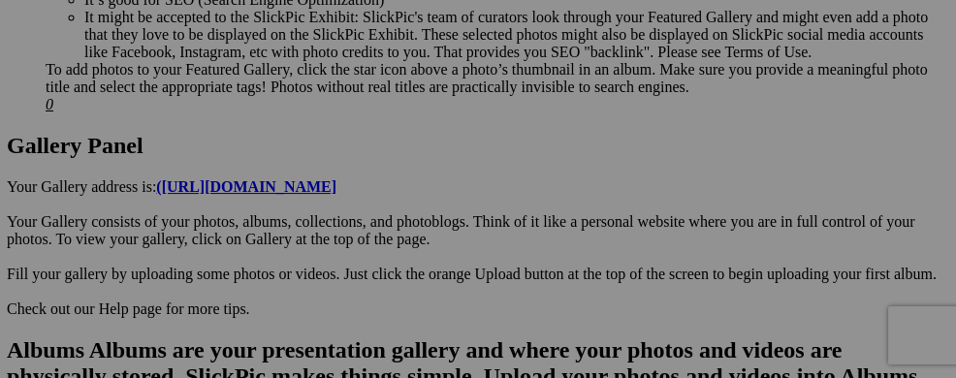
scroll to position [1004, 1]
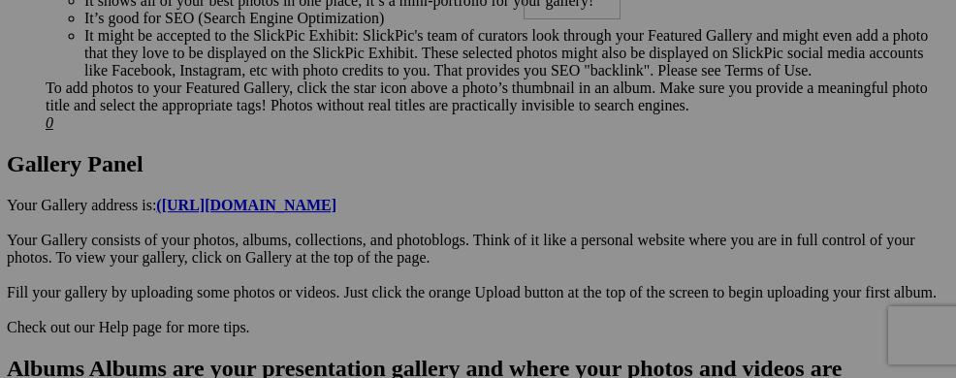
drag, startPoint x: 863, startPoint y: 282, endPoint x: 803, endPoint y: 114, distance: 178.1
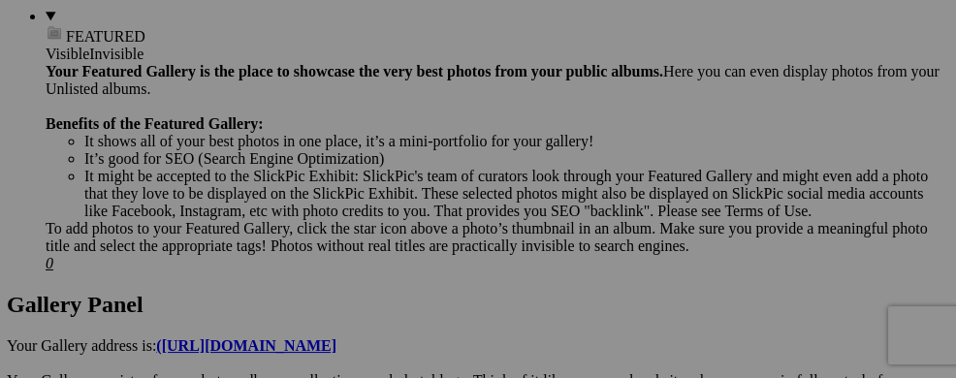
scroll to position [850, 1]
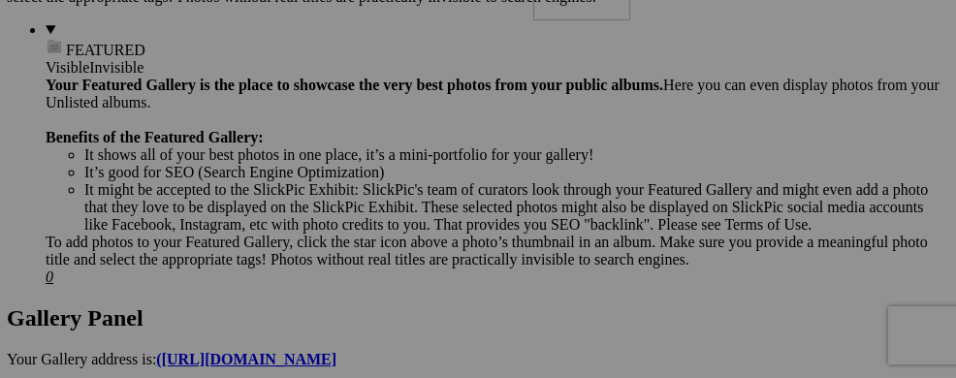
drag, startPoint x: 851, startPoint y: 291, endPoint x: 812, endPoint y: 116, distance: 178.7
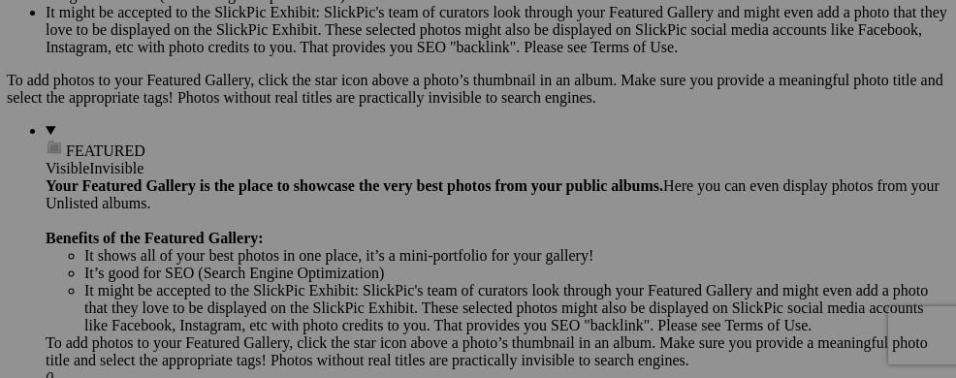
scroll to position [733, 1]
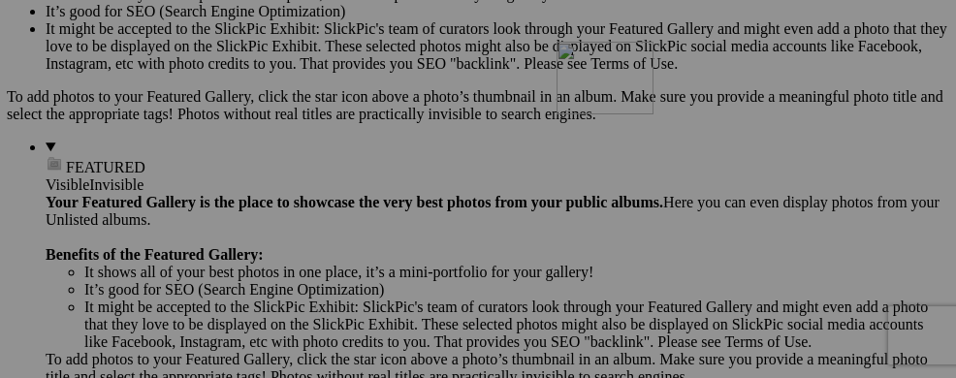
drag, startPoint x: 848, startPoint y: 265, endPoint x: 834, endPoint y: 212, distance: 54.3
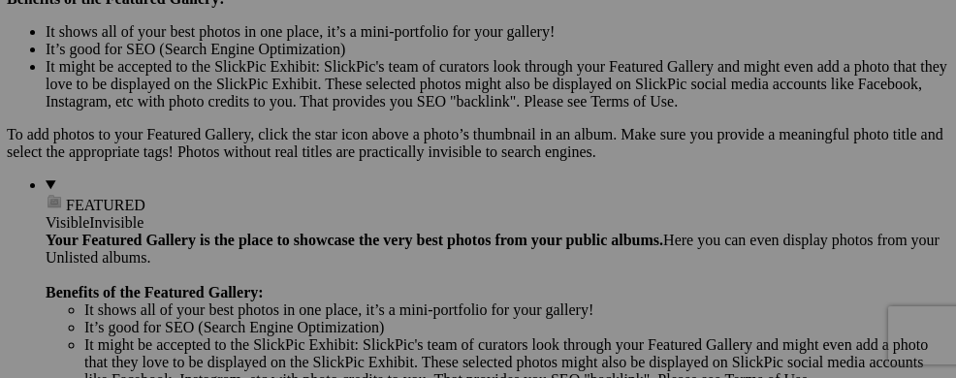
scroll to position [656, 1]
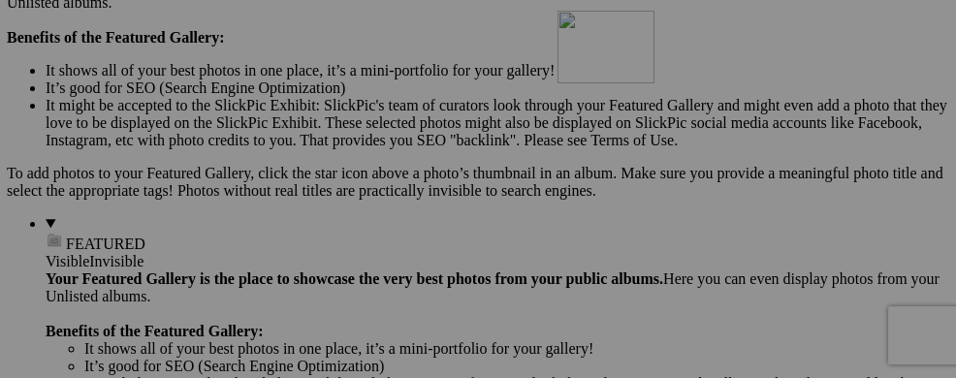
drag, startPoint x: 862, startPoint y: 314, endPoint x: 832, endPoint y: 142, distance: 174.2
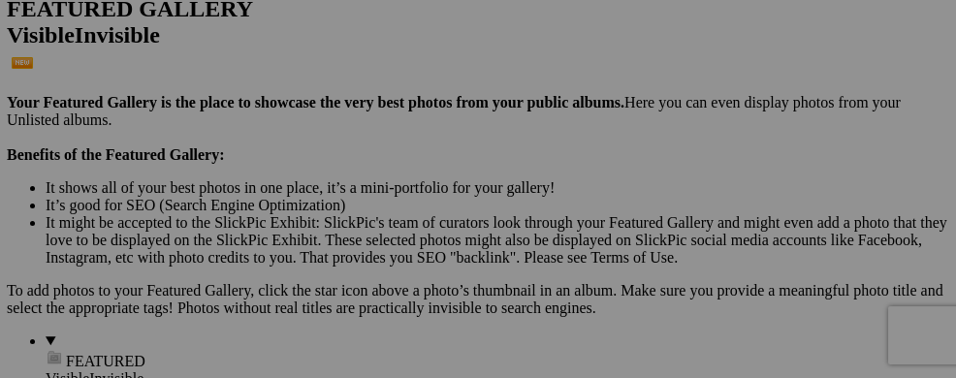
scroll to position [501, 1]
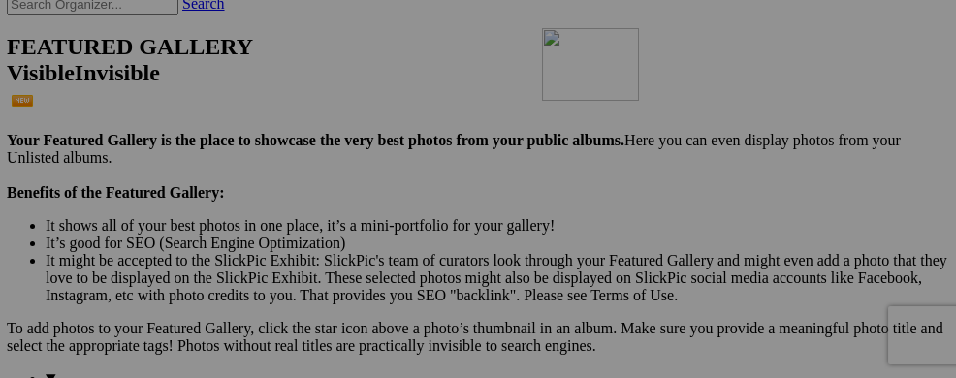
drag, startPoint x: 840, startPoint y: 320, endPoint x: 812, endPoint y: 141, distance: 181.5
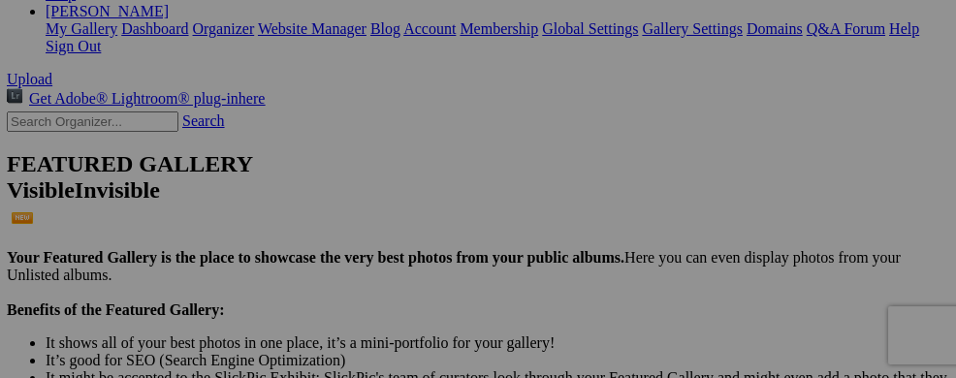
scroll to position [345, 1]
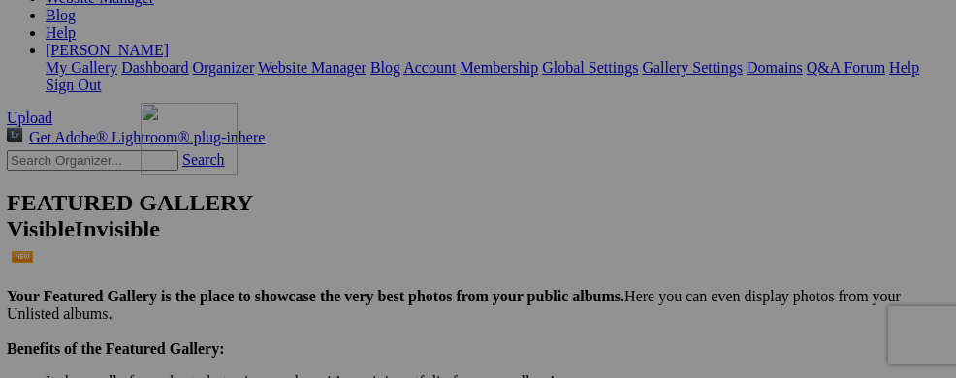
drag, startPoint x: 857, startPoint y: 299, endPoint x: 420, endPoint y: 270, distance: 438.0
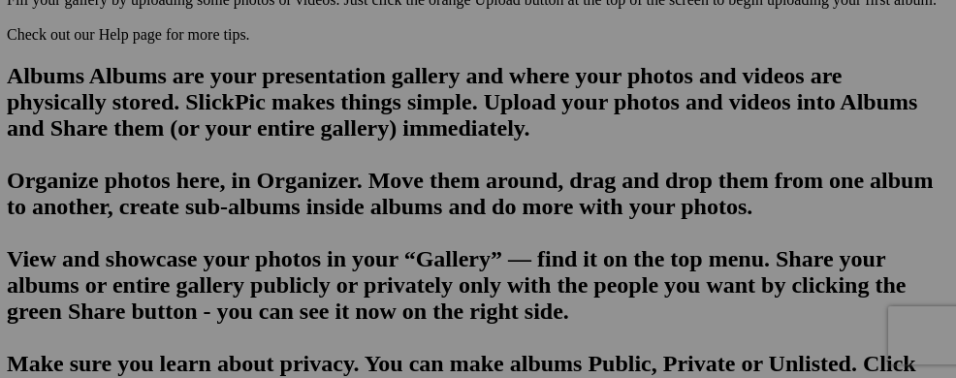
scroll to position [1315, 1]
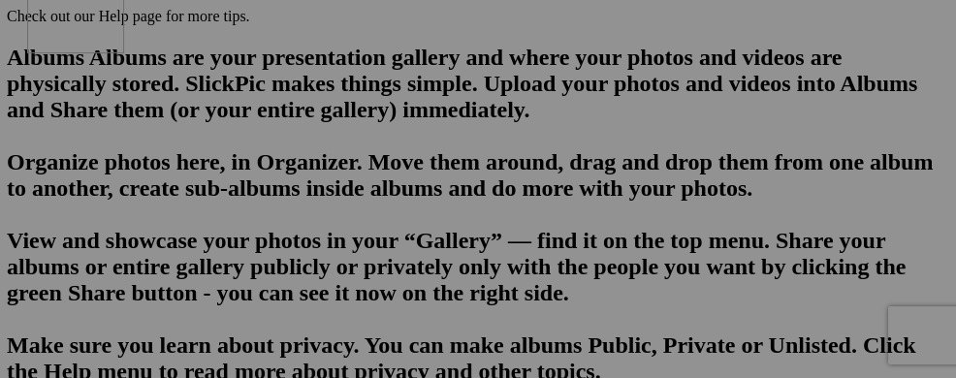
drag, startPoint x: 339, startPoint y: 307, endPoint x: 306, endPoint y: 149, distance: 161.4
drag, startPoint x: 440, startPoint y: 305, endPoint x: 422, endPoint y: 106, distance: 200.5
drag, startPoint x: 591, startPoint y: 307, endPoint x: 576, endPoint y: 155, distance: 153.0
drag, startPoint x: 703, startPoint y: 319, endPoint x: 685, endPoint y: 183, distance: 136.8
drag, startPoint x: 840, startPoint y: 326, endPoint x: 817, endPoint y: 181, distance: 146.3
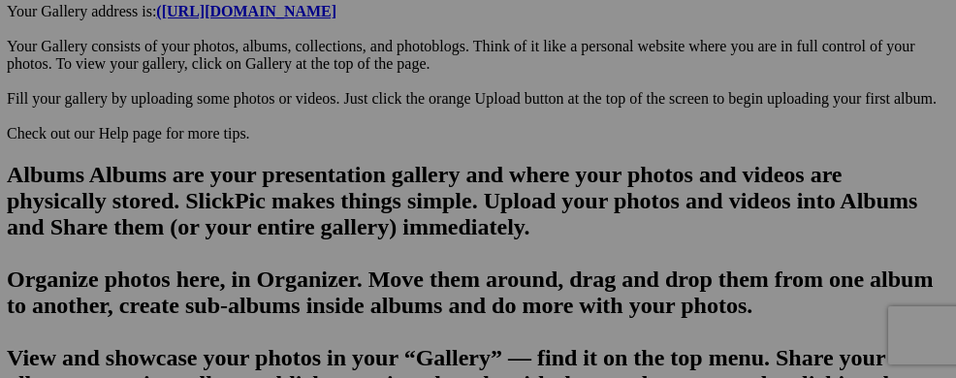
scroll to position [1160, 1]
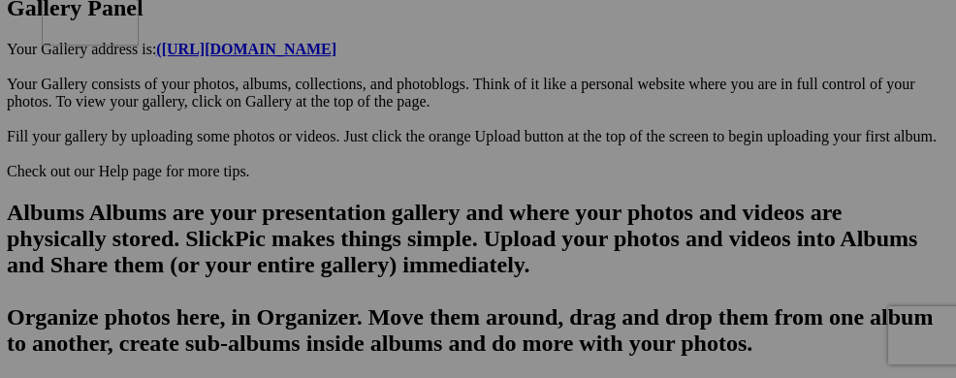
drag, startPoint x: 333, startPoint y: 304, endPoint x: 321, endPoint y: 122, distance: 182.7
drag, startPoint x: 454, startPoint y: 298, endPoint x: 434, endPoint y: 150, distance: 148.6
drag, startPoint x: 618, startPoint y: 322, endPoint x: 601, endPoint y: 113, distance: 209.1
drag, startPoint x: 591, startPoint y: 316, endPoint x: 564, endPoint y: 123, distance: 194.8
drag, startPoint x: 702, startPoint y: 312, endPoint x: 704, endPoint y: 142, distance: 170.6
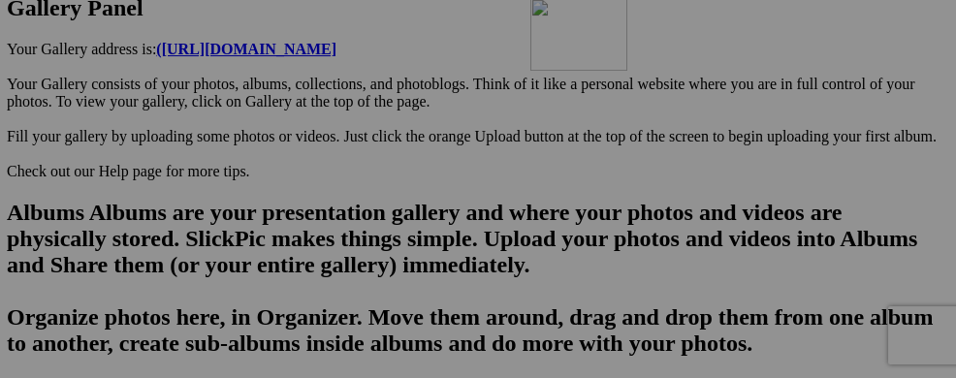
drag, startPoint x: 833, startPoint y: 311, endPoint x: 805, endPoint y: 146, distance: 167.0
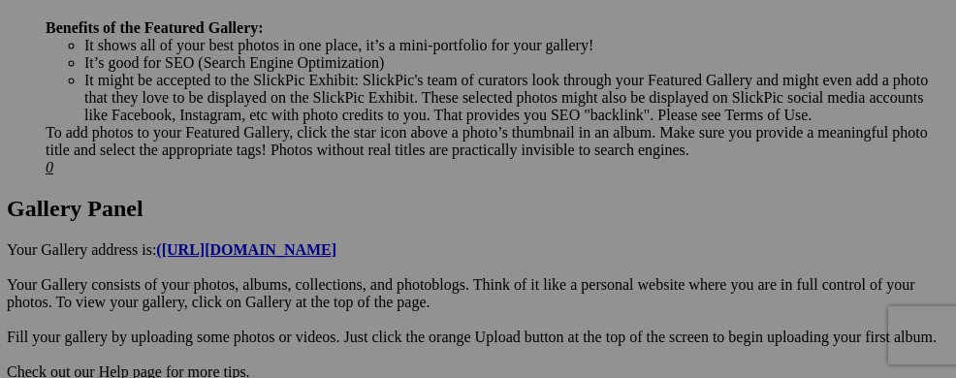
scroll to position [977, 1]
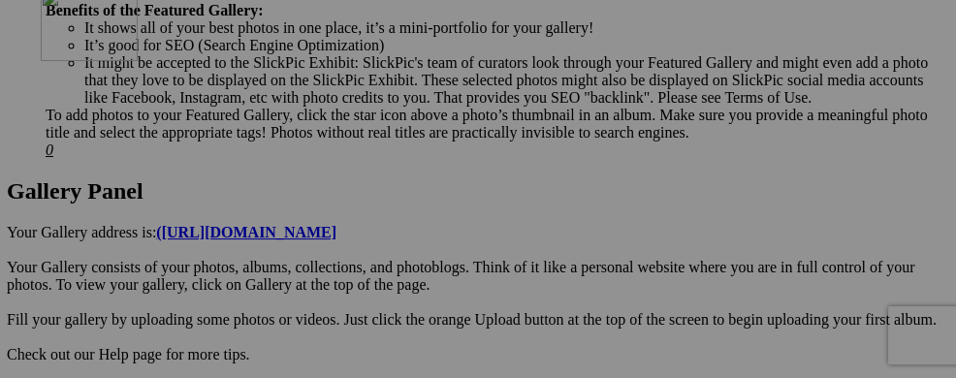
drag, startPoint x: 341, startPoint y: 336, endPoint x: 320, endPoint y: 156, distance: 181.5
drag, startPoint x: 446, startPoint y: 311, endPoint x: 437, endPoint y: 132, distance: 179.5
drag, startPoint x: 575, startPoint y: 334, endPoint x: 550, endPoint y: 147, distance: 188.8
drag, startPoint x: 710, startPoint y: 353, endPoint x: 707, endPoint y: 163, distance: 190.0
drag, startPoint x: 822, startPoint y: 325, endPoint x: 808, endPoint y: 164, distance: 161.5
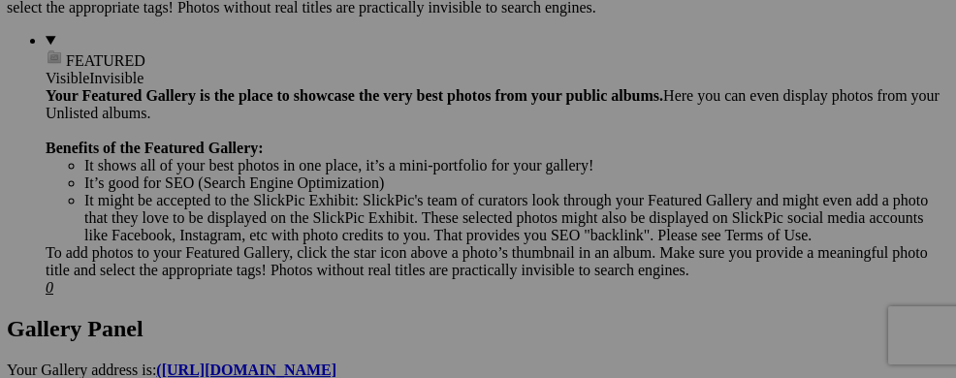
scroll to position [821, 1]
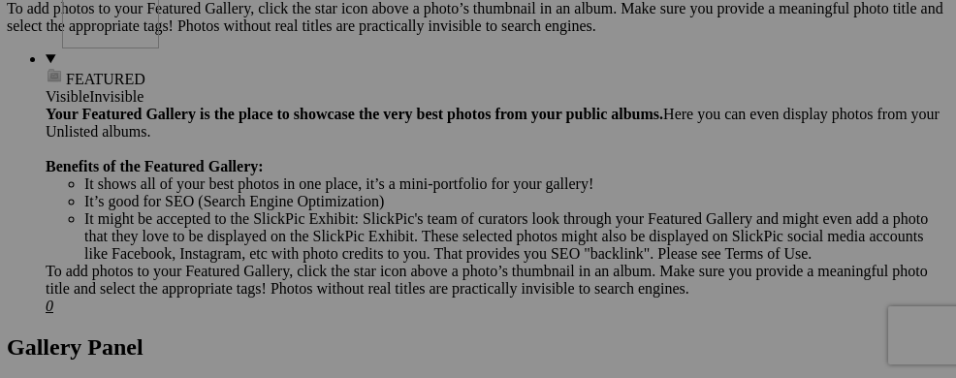
drag, startPoint x: 356, startPoint y: 326, endPoint x: 325, endPoint y: 141, distance: 187.7
drag, startPoint x: 479, startPoint y: 308, endPoint x: 445, endPoint y: 153, distance: 158.8
drag, startPoint x: 583, startPoint y: 328, endPoint x: 564, endPoint y: 147, distance: 181.2
drag, startPoint x: 716, startPoint y: 335, endPoint x: 693, endPoint y: 172, distance: 165.5
drag, startPoint x: 849, startPoint y: 331, endPoint x: 821, endPoint y: 193, distance: 140.5
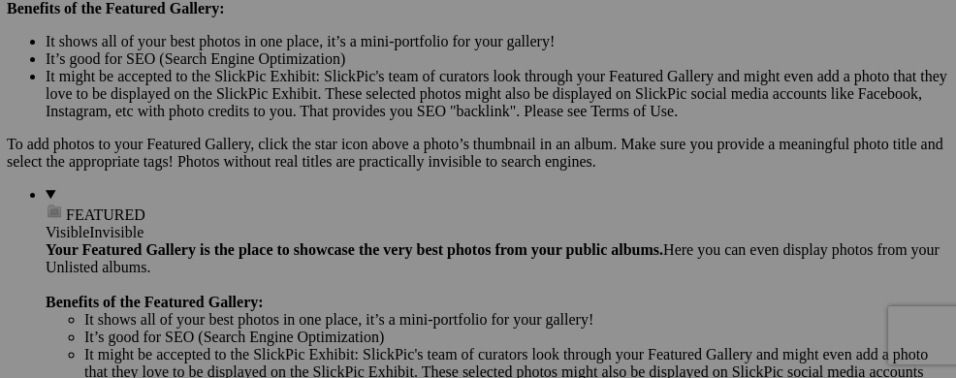
scroll to position [667, 1]
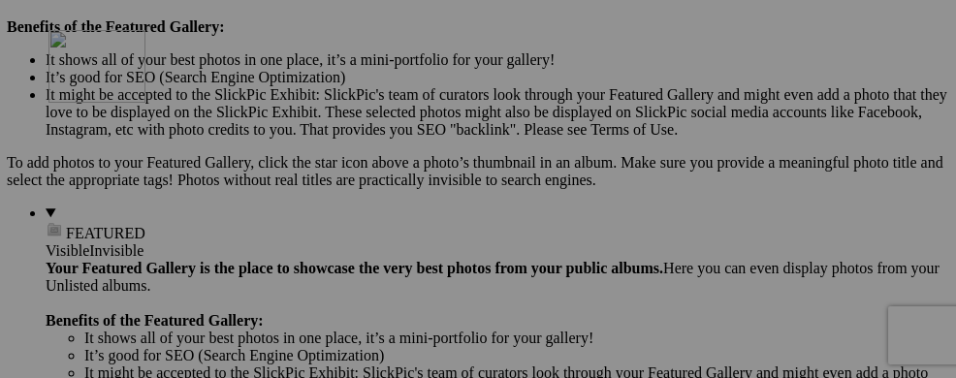
drag, startPoint x: 342, startPoint y: 326, endPoint x: 328, endPoint y: 161, distance: 165.4
drag, startPoint x: 432, startPoint y: 326, endPoint x: 433, endPoint y: 182, distance: 143.5
drag, startPoint x: 456, startPoint y: 300, endPoint x: 426, endPoint y: 114, distance: 188.5
drag, startPoint x: 598, startPoint y: 317, endPoint x: 578, endPoint y: 110, distance: 207.5
drag, startPoint x: 708, startPoint y: 307, endPoint x: 678, endPoint y: 119, distance: 190.3
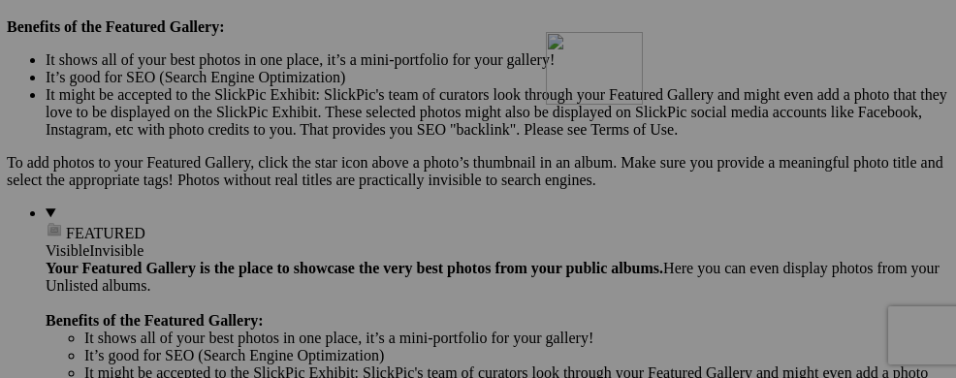
drag, startPoint x: 821, startPoint y: 308, endPoint x: 812, endPoint y: 155, distance: 153.4
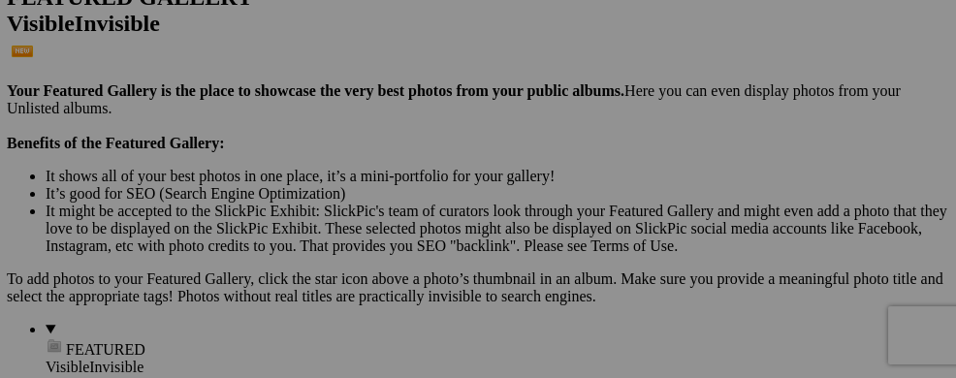
scroll to position [512, 1]
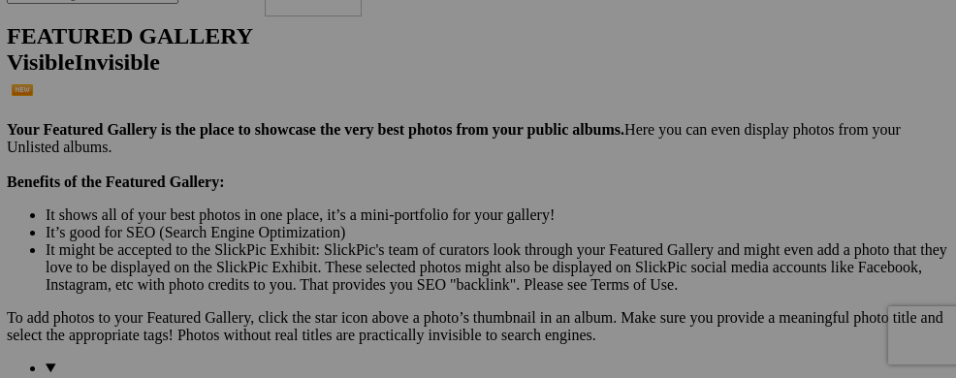
drag, startPoint x: 334, startPoint y: 296, endPoint x: 544, endPoint y: 111, distance: 278.8
drag, startPoint x: 465, startPoint y: 305, endPoint x: 643, endPoint y: 128, distance: 250.8
drag, startPoint x: 615, startPoint y: 287, endPoint x: 675, endPoint y: 116, distance: 180.5
drag, startPoint x: 853, startPoint y: 143, endPoint x: 683, endPoint y: 119, distance: 171.3
drag, startPoint x: 716, startPoint y: 292, endPoint x: 294, endPoint y: 262, distance: 423.7
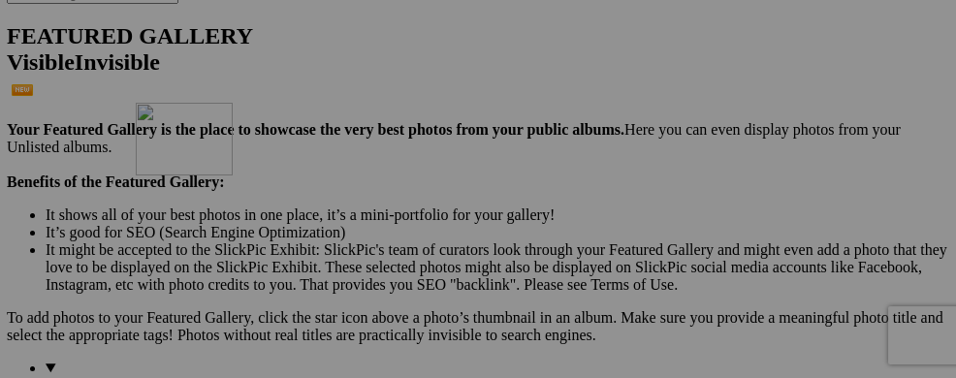
drag, startPoint x: 842, startPoint y: 303, endPoint x: 414, endPoint y: 270, distance: 429.7
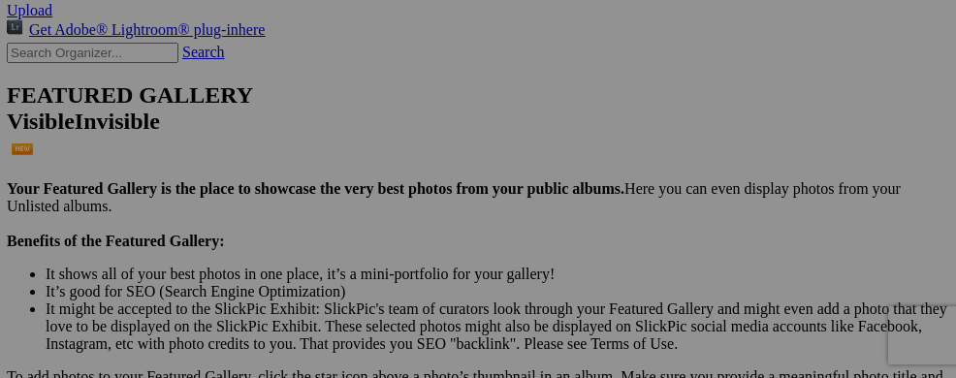
scroll to position [433, 1]
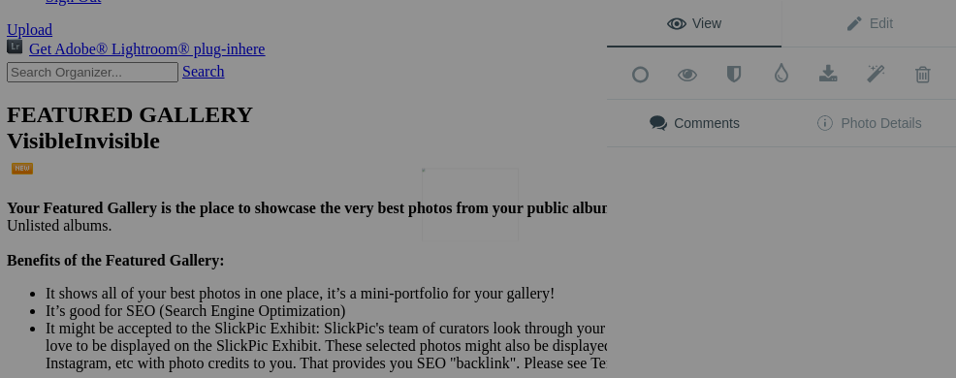
scroll to position [433, 0]
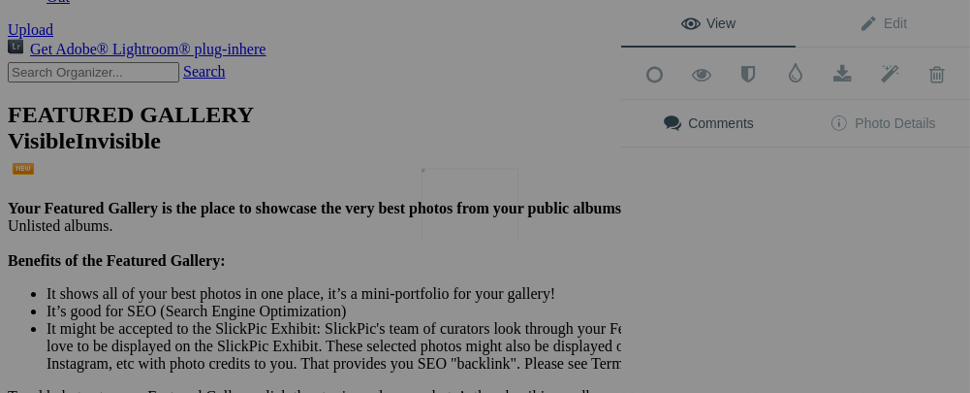
click at [468, 217] on img at bounding box center [470, 204] width 97 height 73
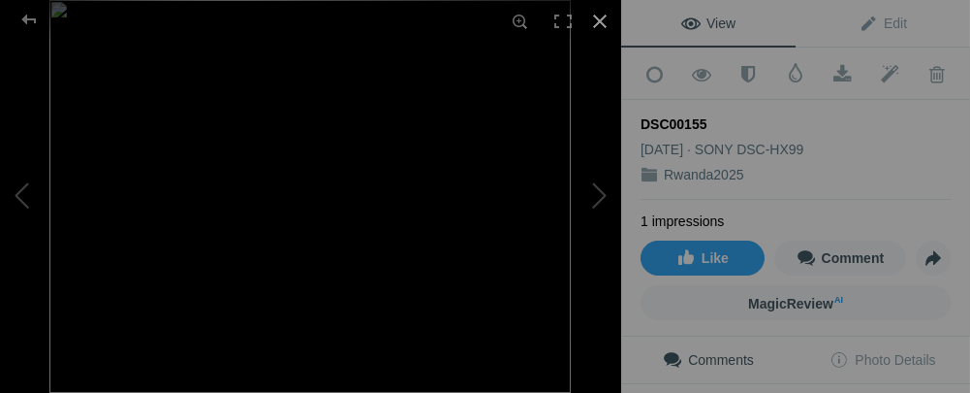
click at [593, 18] on div at bounding box center [600, 21] width 43 height 43
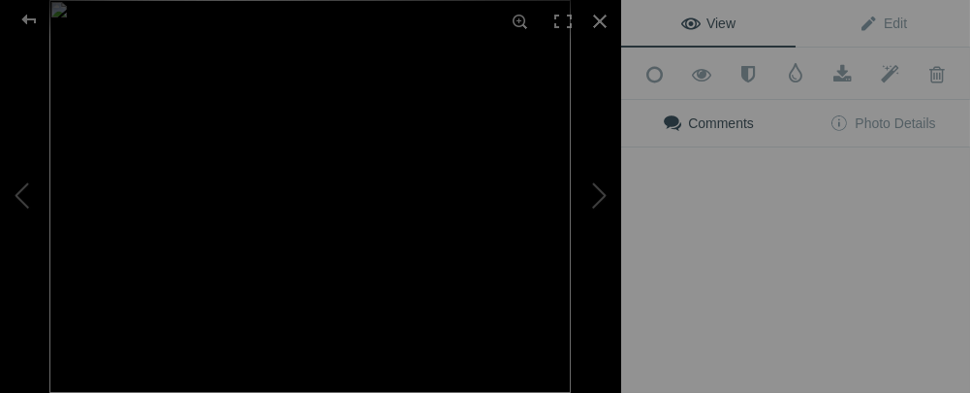
click at [587, 223] on button at bounding box center [548, 197] width 145 height 142
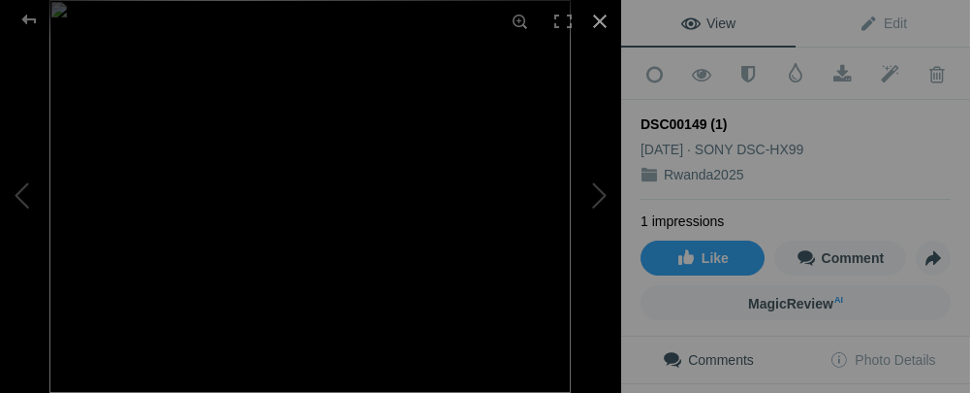
click at [594, 18] on div at bounding box center [600, 21] width 43 height 43
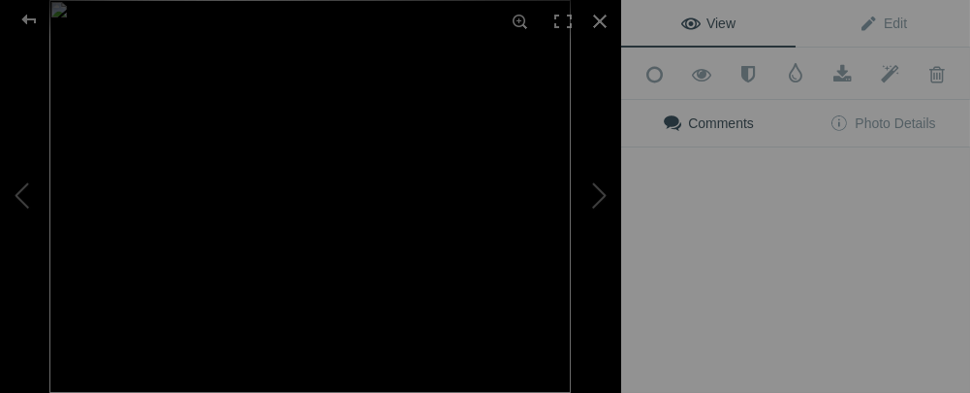
click at [731, 219] on div "View Edit Add to Quick Collection Remove from Quick Collection Hide from Public…" at bounding box center [795, 196] width 349 height 393
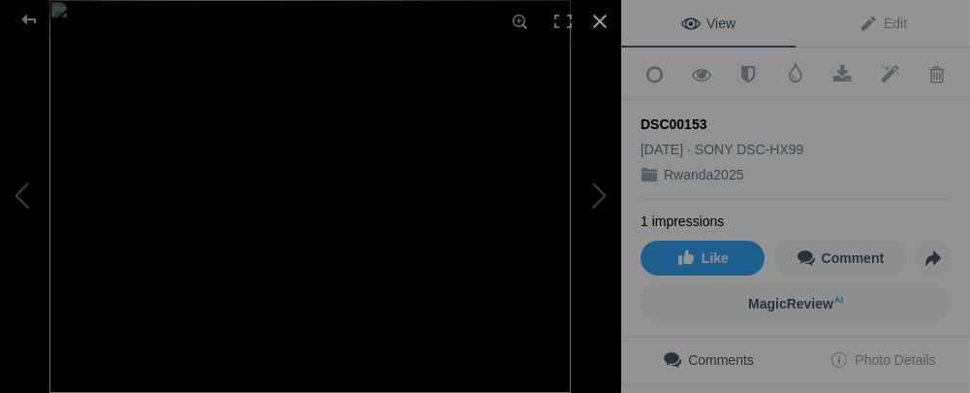
click at [602, 18] on div at bounding box center [600, 21] width 43 height 43
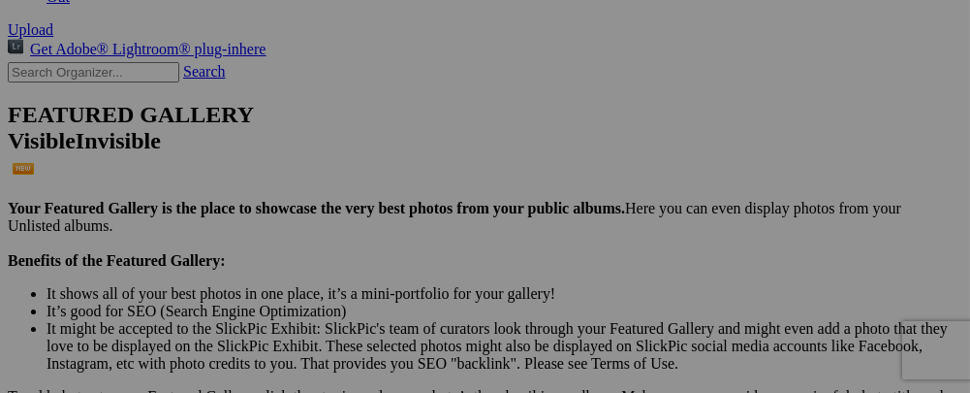
click at [0, 0] on div "View Edit Add to Quick Collection Remove from Quick Collection Hide from Public…" at bounding box center [0, 0] width 0 height 0
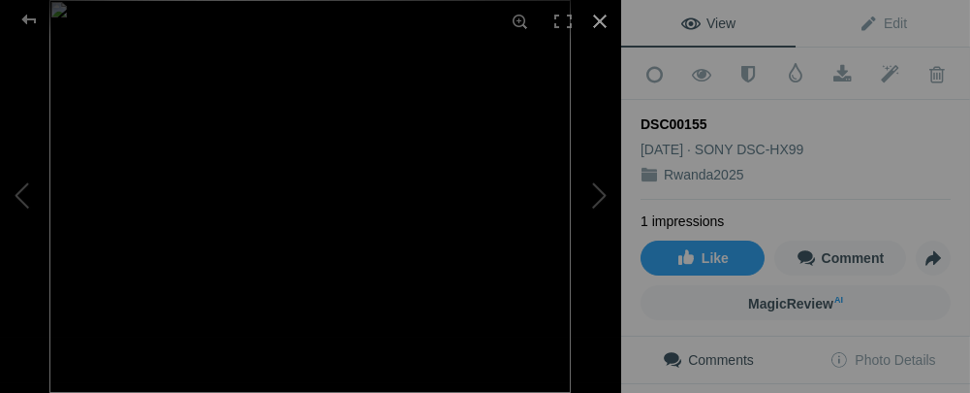
click at [600, 20] on div at bounding box center [600, 21] width 43 height 43
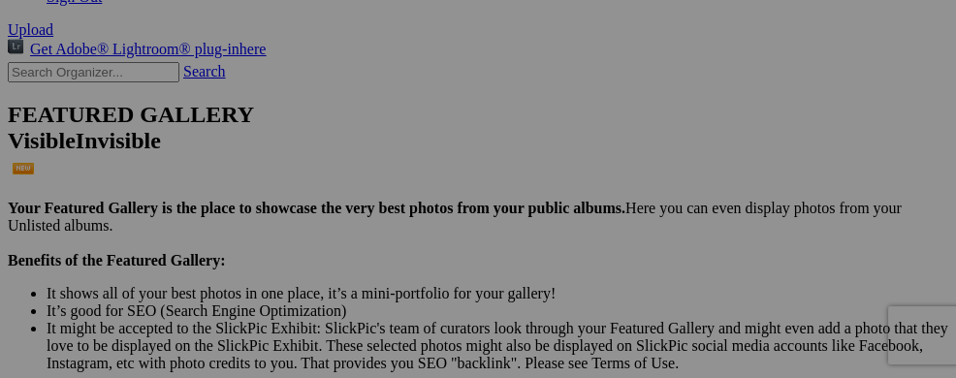
scroll to position [546, 0]
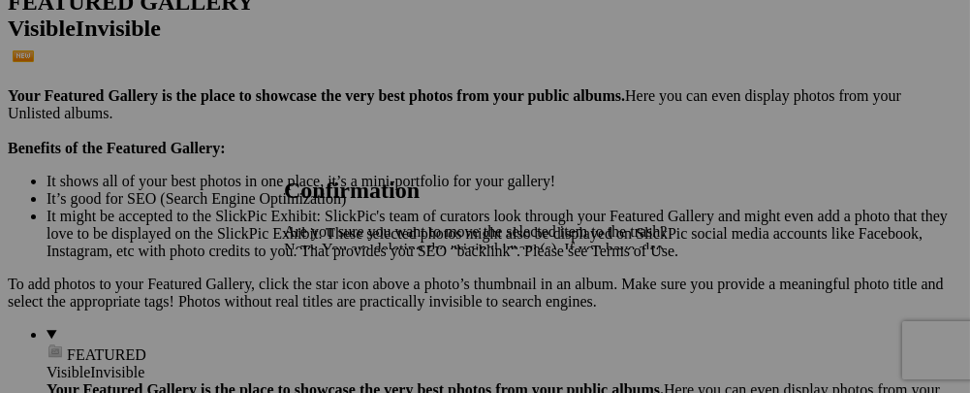
click at [349, 321] on span "Yes" at bounding box center [338, 316] width 22 height 16
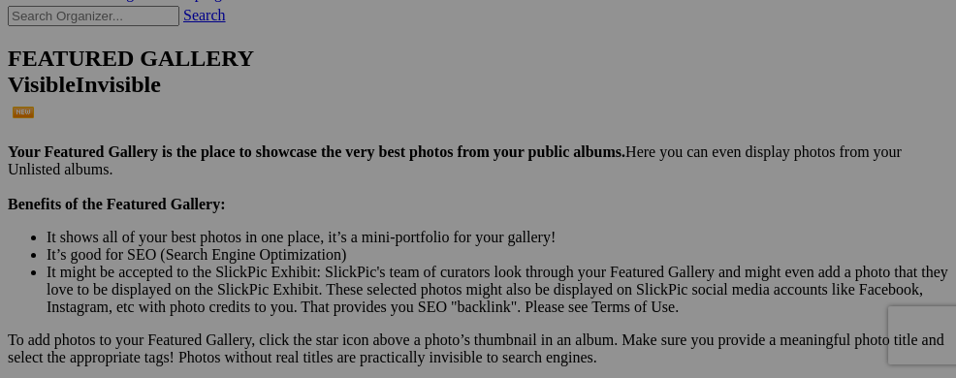
scroll to position [497, 0]
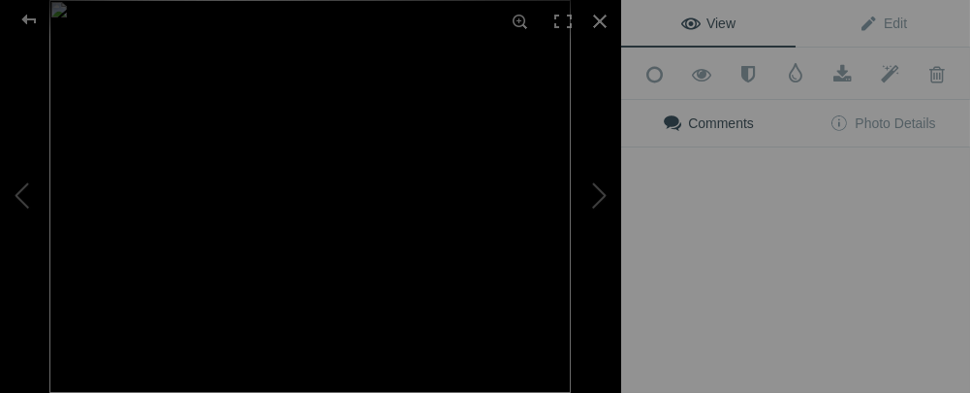
click at [347, 301] on img at bounding box center [309, 196] width 521 height 393
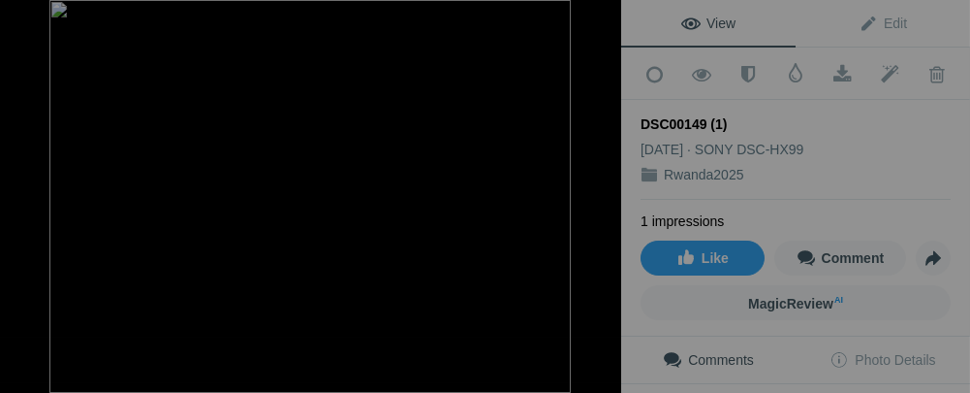
click at [597, 22] on div at bounding box center [600, 21] width 43 height 43
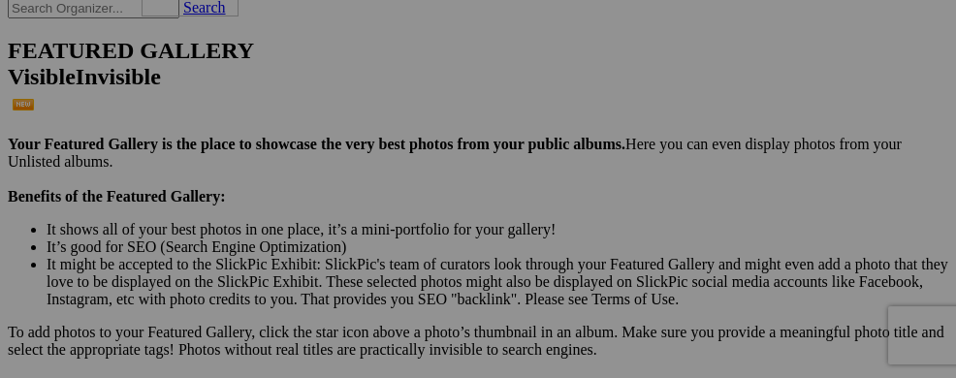
drag, startPoint x: 341, startPoint y: 310, endPoint x: 421, endPoint y: 112, distance: 213.1
drag, startPoint x: 486, startPoint y: 154, endPoint x: 312, endPoint y: 113, distance: 178.2
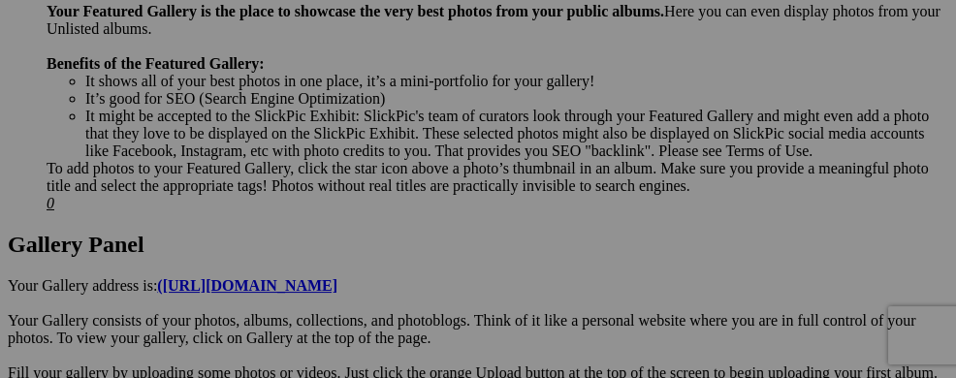
scroll to position [1039, 0]
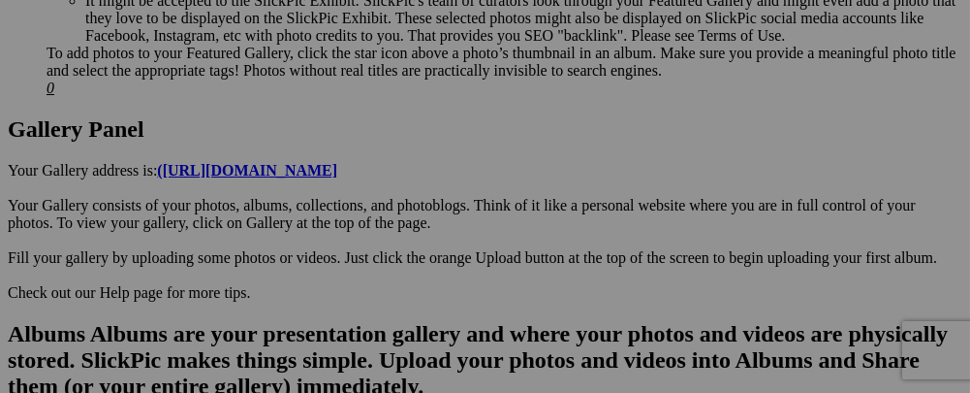
click at [0, 0] on div "View Edit Add to Quick Collection Remove from Quick Collection Hide from Public…" at bounding box center [0, 0] width 0 height 0
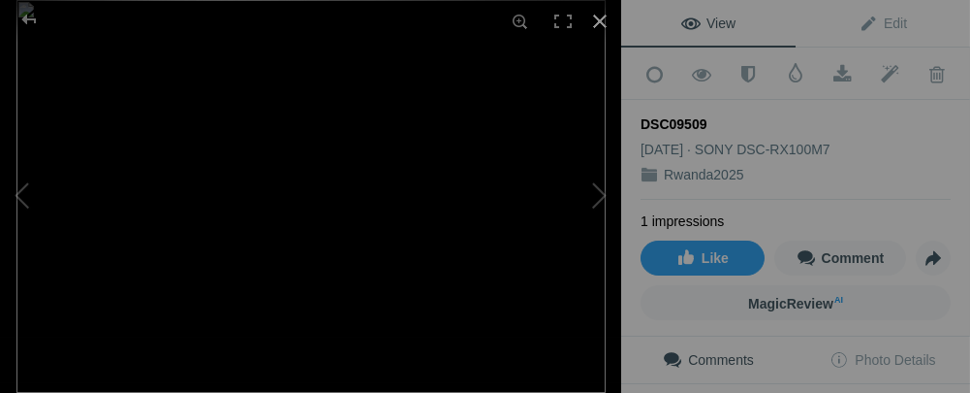
click at [605, 22] on div at bounding box center [600, 21] width 43 height 43
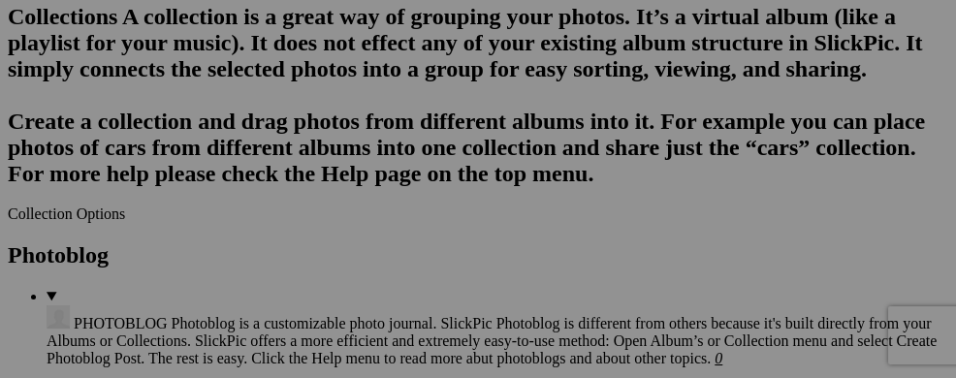
scroll to position [2164, 0]
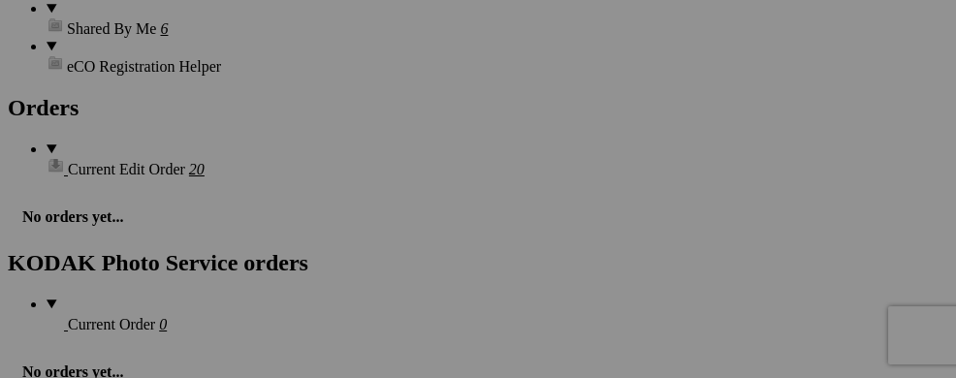
scroll to position [2823, 0]
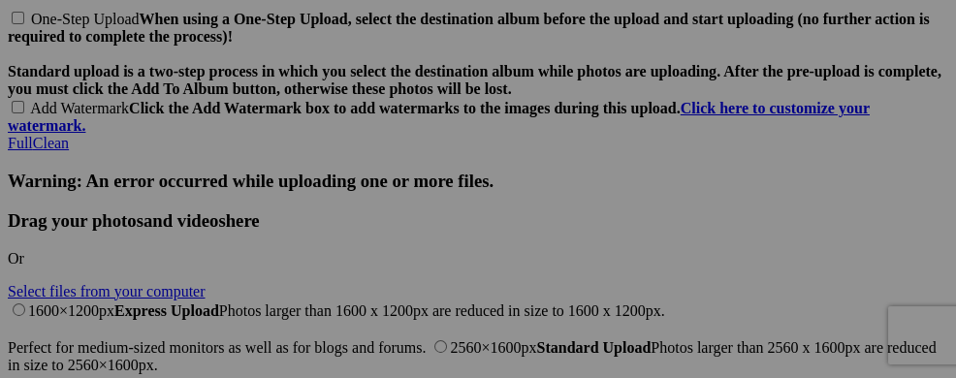
scroll to position [4563, 0]
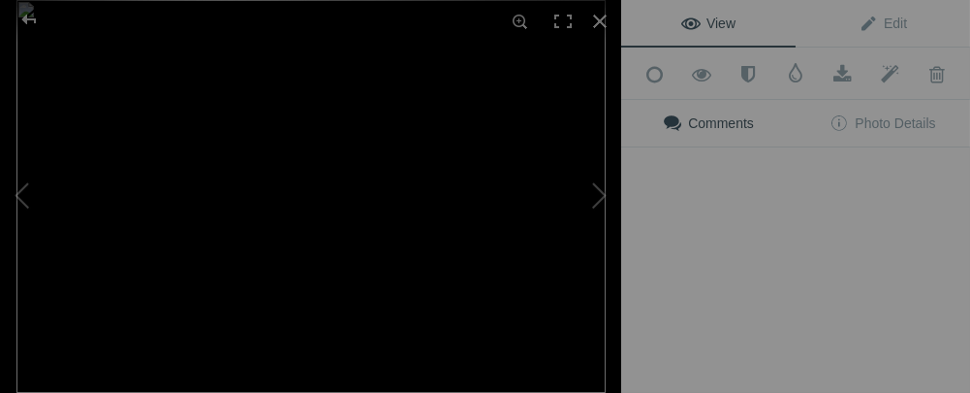
click at [363, 188] on img at bounding box center [310, 196] width 589 height 393
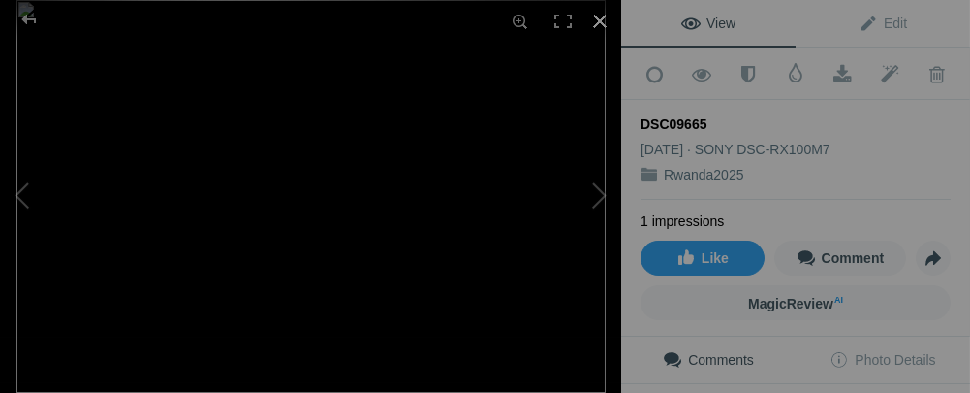
click at [602, 18] on div at bounding box center [600, 21] width 43 height 43
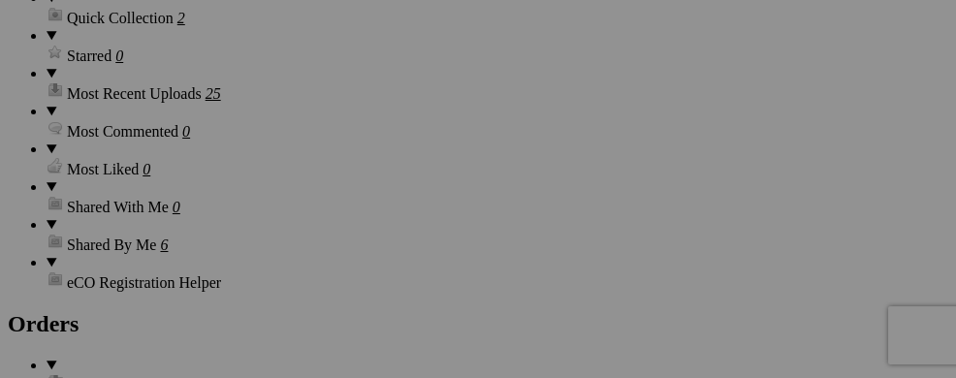
scroll to position [2618, 0]
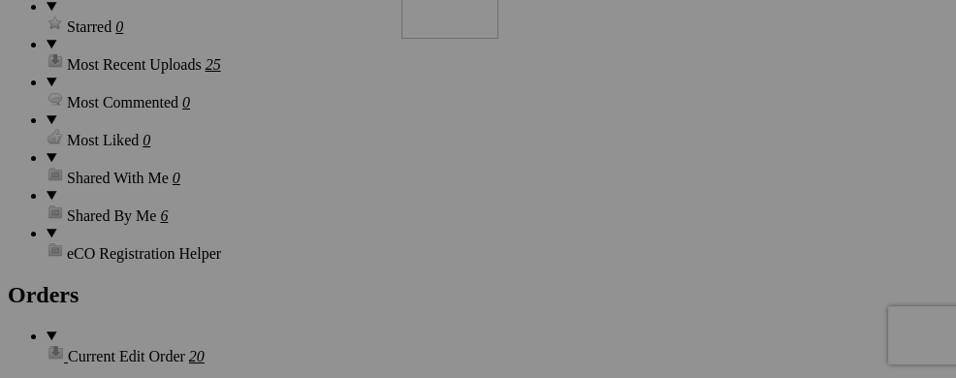
drag, startPoint x: 473, startPoint y: 321, endPoint x: 676, endPoint y: 145, distance: 268.0
drag, startPoint x: 341, startPoint y: 331, endPoint x: 541, endPoint y: 145, distance: 272.9
drag, startPoint x: 463, startPoint y: 331, endPoint x: 655, endPoint y: 131, distance: 276.9
drag, startPoint x: 328, startPoint y: 332, endPoint x: 798, endPoint y: 141, distance: 507.8
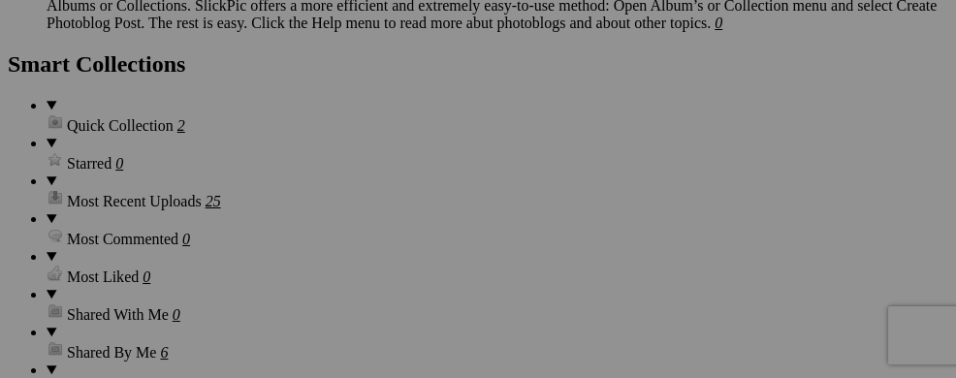
scroll to position [2463, 0]
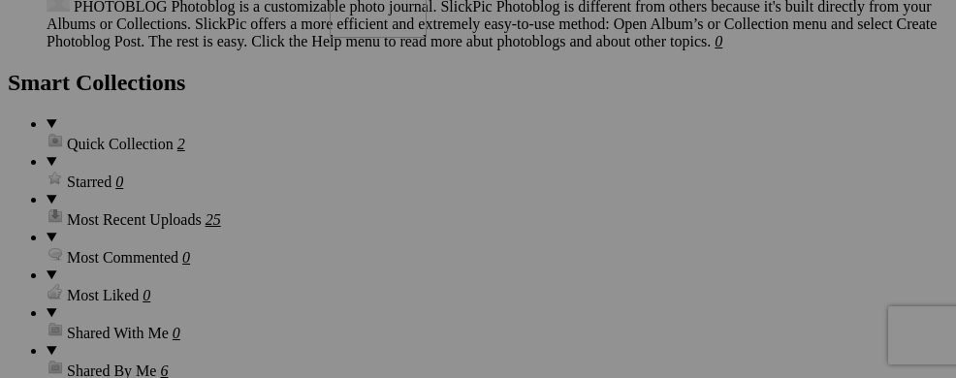
drag, startPoint x: 609, startPoint y: 326, endPoint x: 608, endPoint y: 116, distance: 209.4
drag, startPoint x: 708, startPoint y: 314, endPoint x: 693, endPoint y: 163, distance: 151.9
drag, startPoint x: 830, startPoint y: 329, endPoint x: 819, endPoint y: 161, distance: 168.0
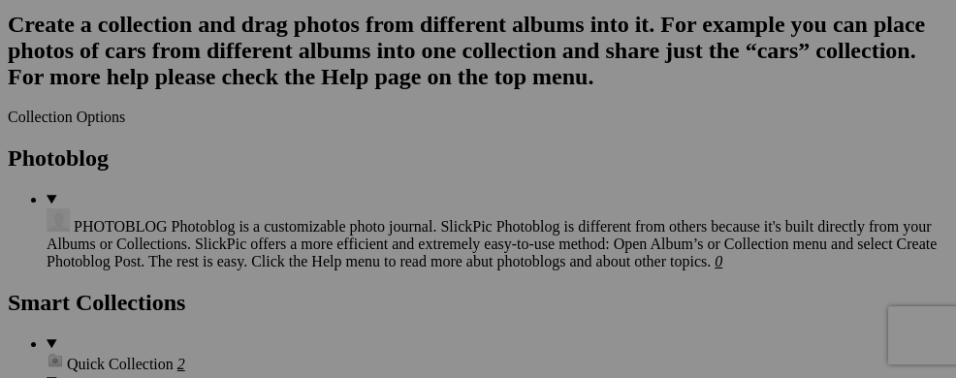
scroll to position [2218, 0]
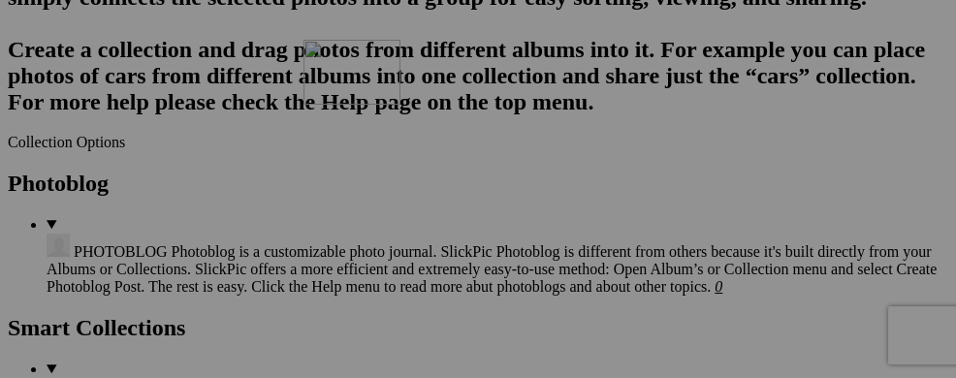
drag, startPoint x: 615, startPoint y: 370, endPoint x: 589, endPoint y: 226, distance: 146.8
drag, startPoint x: 694, startPoint y: 367, endPoint x: 676, endPoint y: 239, distance: 129.3
drag, startPoint x: 830, startPoint y: 372, endPoint x: 773, endPoint y: 151, distance: 228.0
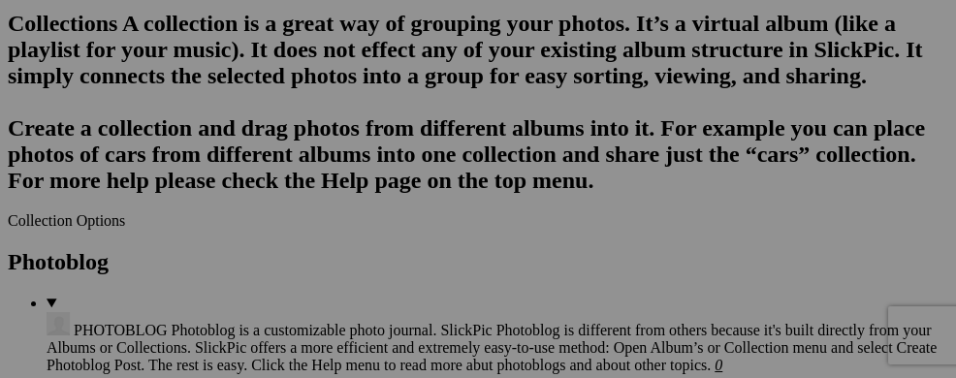
scroll to position [2100, 0]
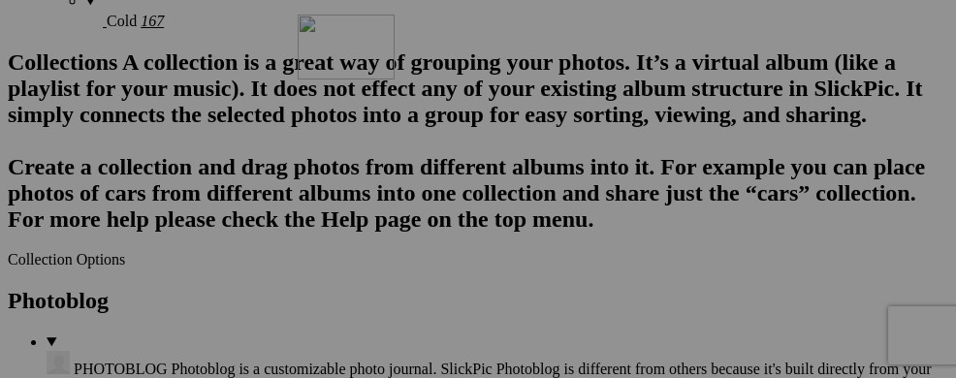
drag, startPoint x: 595, startPoint y: 351, endPoint x: 577, endPoint y: 182, distance: 169.7
drag, startPoint x: 719, startPoint y: 361, endPoint x: 692, endPoint y: 192, distance: 170.8
drag, startPoint x: 827, startPoint y: 361, endPoint x: 808, endPoint y: 219, distance: 142.7
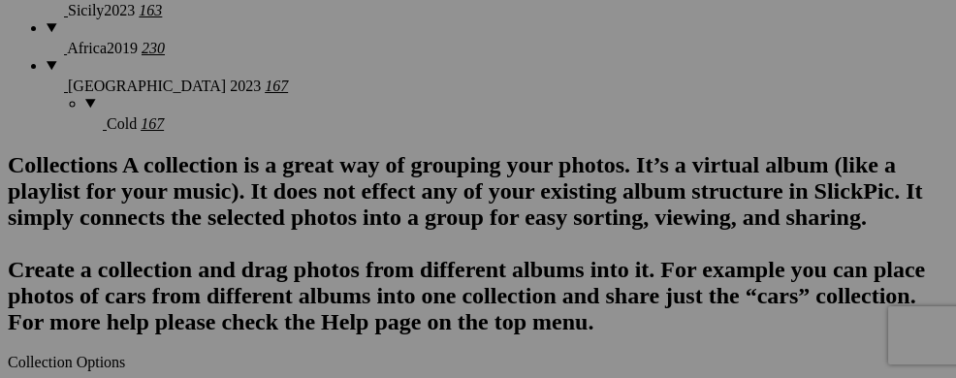
scroll to position [1984, 0]
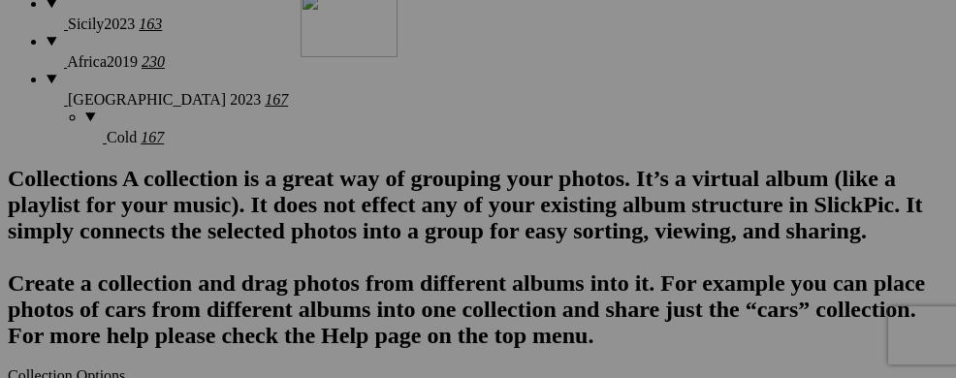
drag, startPoint x: 603, startPoint y: 303, endPoint x: 575, endPoint y: 142, distance: 163.3
drag, startPoint x: 705, startPoint y: 304, endPoint x: 676, endPoint y: 140, distance: 167.3
drag, startPoint x: 830, startPoint y: 304, endPoint x: 813, endPoint y: 137, distance: 168.5
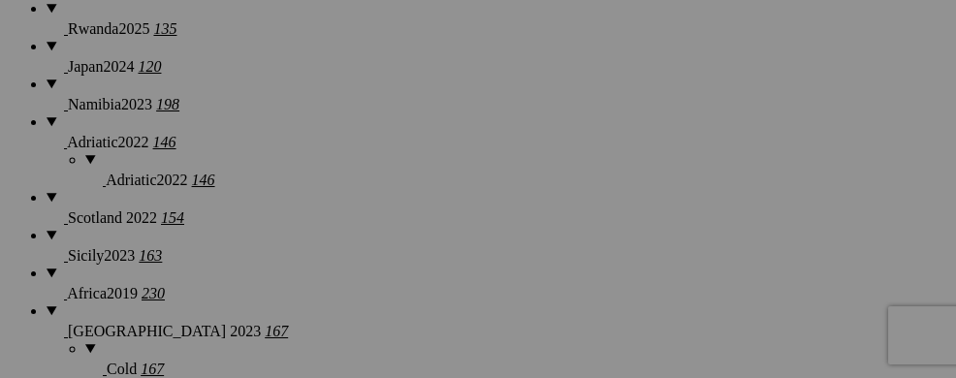
scroll to position [1770, 0]
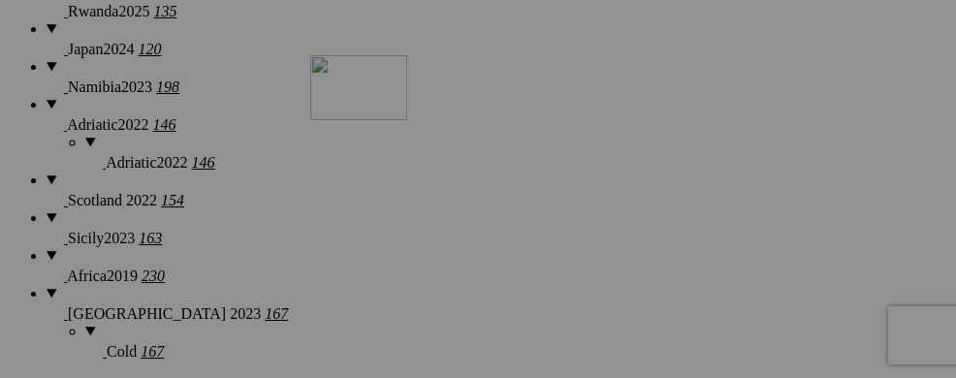
drag, startPoint x: 603, startPoint y: 358, endPoint x: 574, endPoint y: 188, distance: 172.1
drag, startPoint x: 702, startPoint y: 352, endPoint x: 686, endPoint y: 217, distance: 135.6
drag, startPoint x: 836, startPoint y: 370, endPoint x: 838, endPoint y: 243, distance: 127.0
drag, startPoint x: 833, startPoint y: 350, endPoint x: 838, endPoint y: 211, distance: 138.7
drag, startPoint x: 827, startPoint y: 345, endPoint x: 826, endPoint y: 168, distance: 177.4
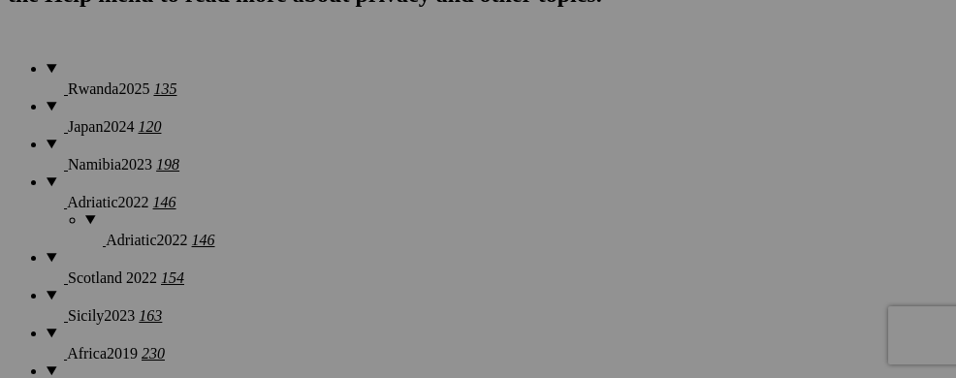
scroll to position [1654, 0]
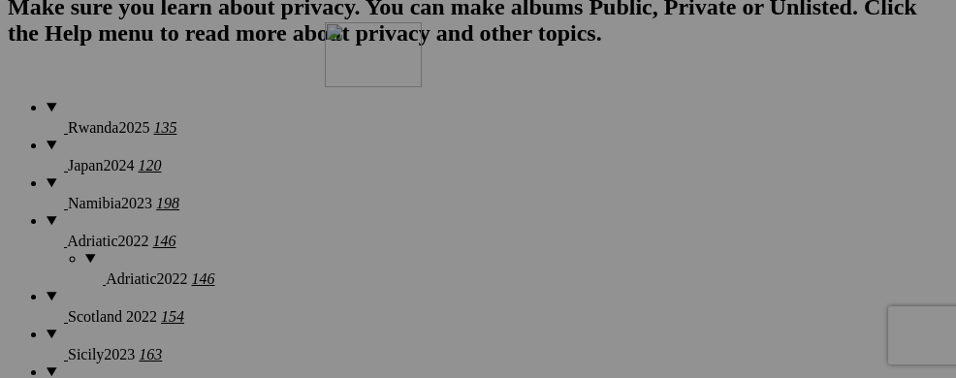
drag, startPoint x: 615, startPoint y: 300, endPoint x: 595, endPoint y: 142, distance: 160.3
drag, startPoint x: 698, startPoint y: 312, endPoint x: 683, endPoint y: 158, distance: 154.8
drag, startPoint x: 840, startPoint y: 311, endPoint x: 805, endPoint y: 96, distance: 218.0
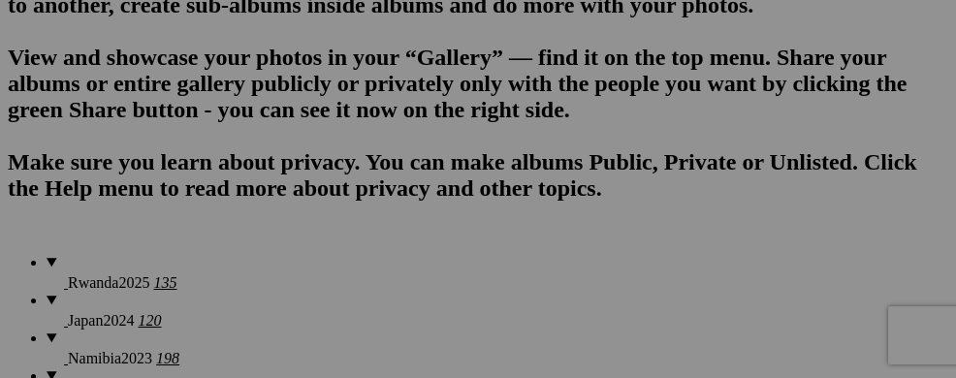
scroll to position [1486, 0]
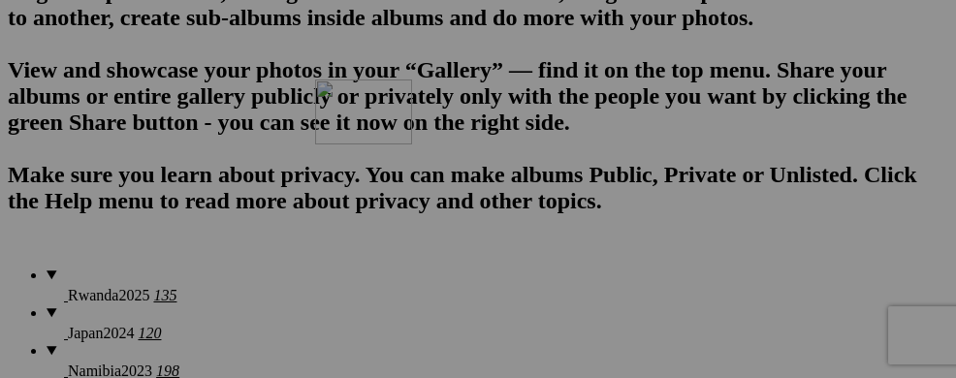
drag, startPoint x: 608, startPoint y: 315, endPoint x: 577, endPoint y: 170, distance: 148.7
drag, startPoint x: 686, startPoint y: 327, endPoint x: 669, endPoint y: 170, distance: 158.0
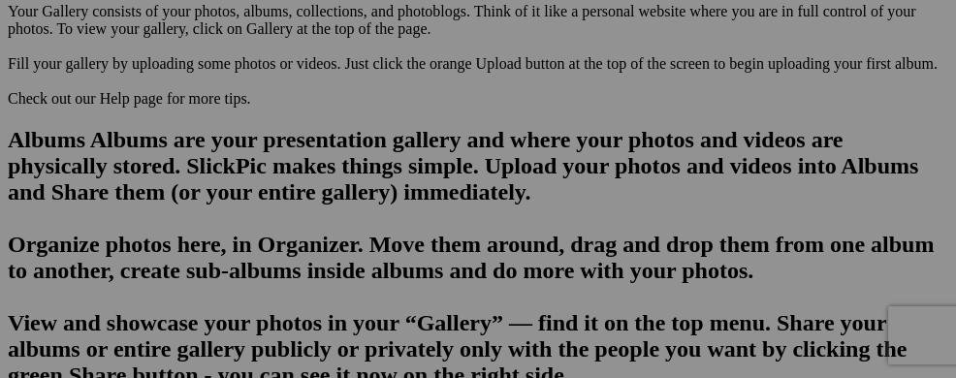
scroll to position [1271, 0]
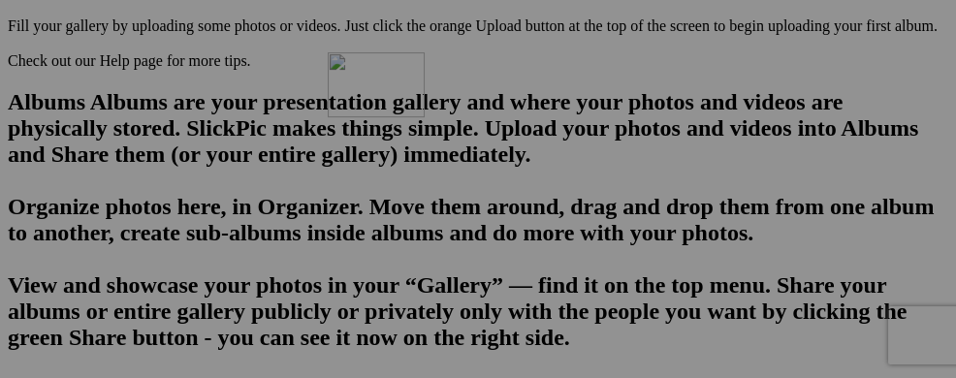
drag, startPoint x: 604, startPoint y: 354, endPoint x: 605, endPoint y: 218, distance: 135.7
drag, startPoint x: 702, startPoint y: 356, endPoint x: 554, endPoint y: 180, distance: 229.1
drag, startPoint x: 853, startPoint y: 370, endPoint x: 711, endPoint y: 186, distance: 232.3
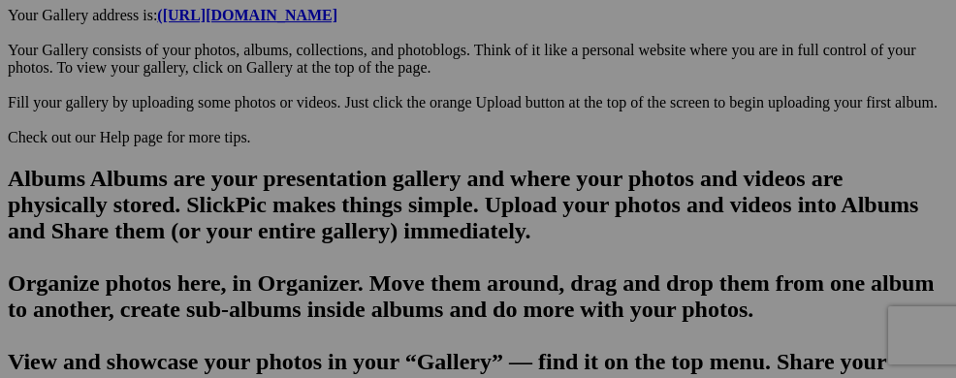
scroll to position [1155, 0]
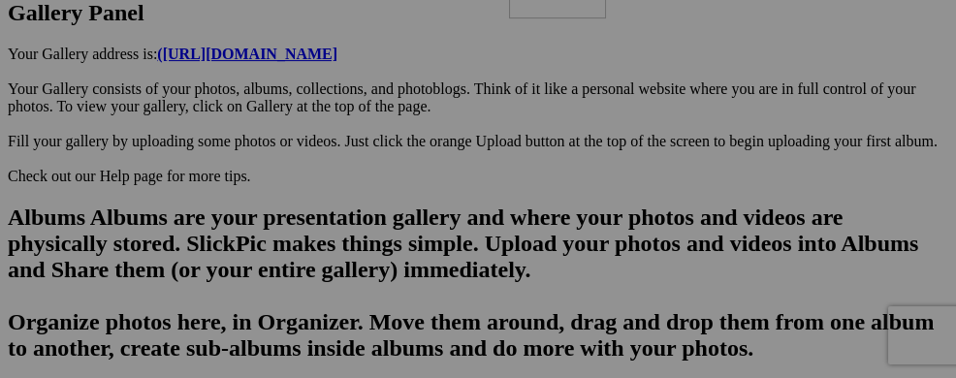
drag, startPoint x: 594, startPoint y: 321, endPoint x: 788, endPoint y: 122, distance: 277.6
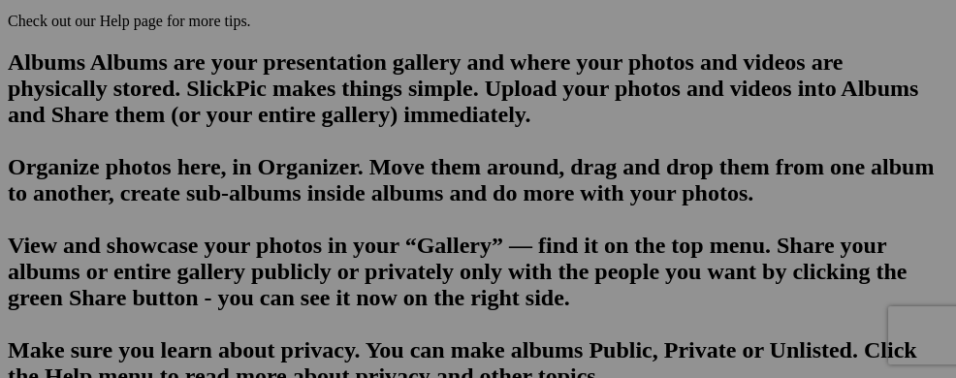
scroll to position [1349, 0]
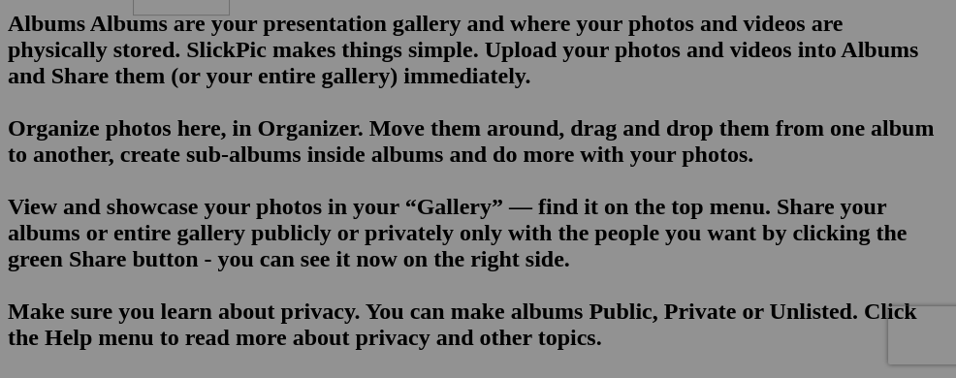
drag, startPoint x: 327, startPoint y: 292, endPoint x: 412, endPoint y: 119, distance: 192.5
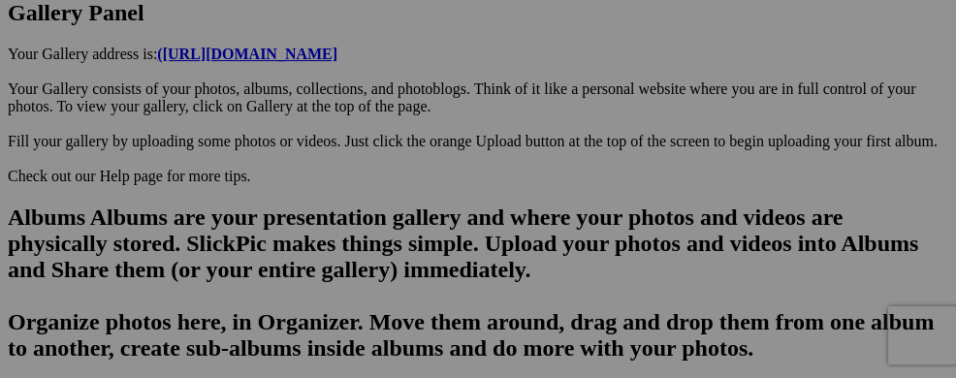
scroll to position [1142, 0]
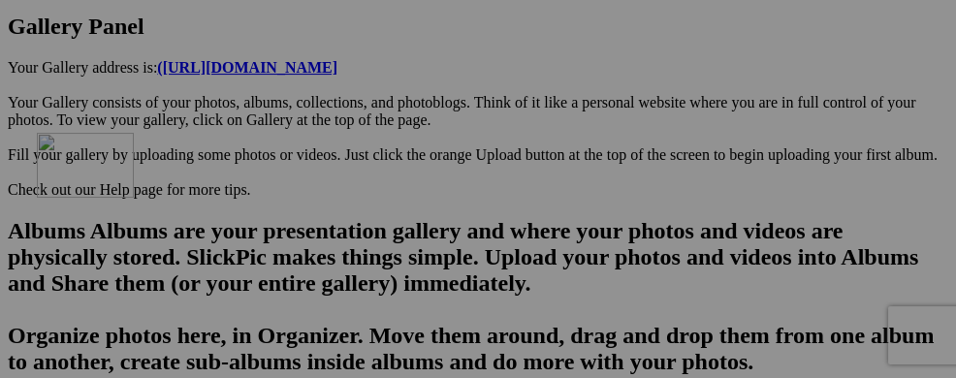
drag, startPoint x: 484, startPoint y: 326, endPoint x: 316, endPoint y: 301, distance: 169.4
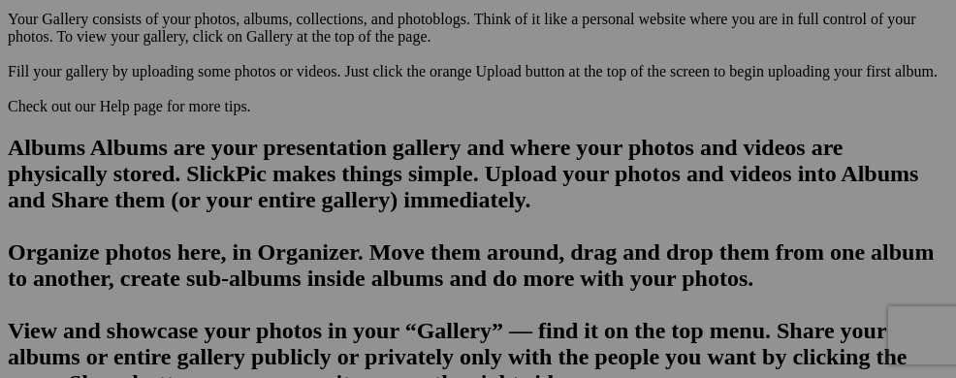
scroll to position [1305, 0]
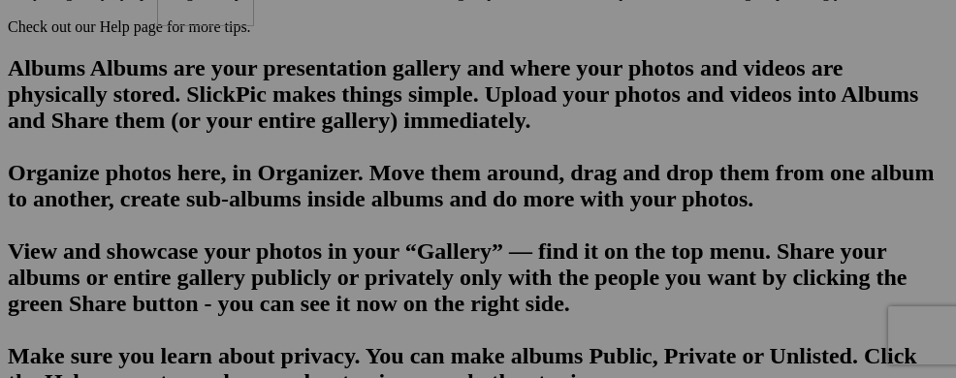
drag, startPoint x: 857, startPoint y: 154, endPoint x: 436, endPoint y: 129, distance: 421.4
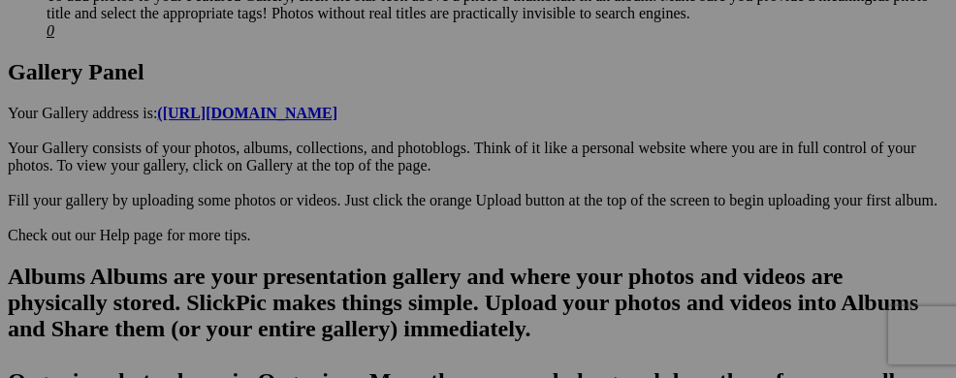
scroll to position [1088, 0]
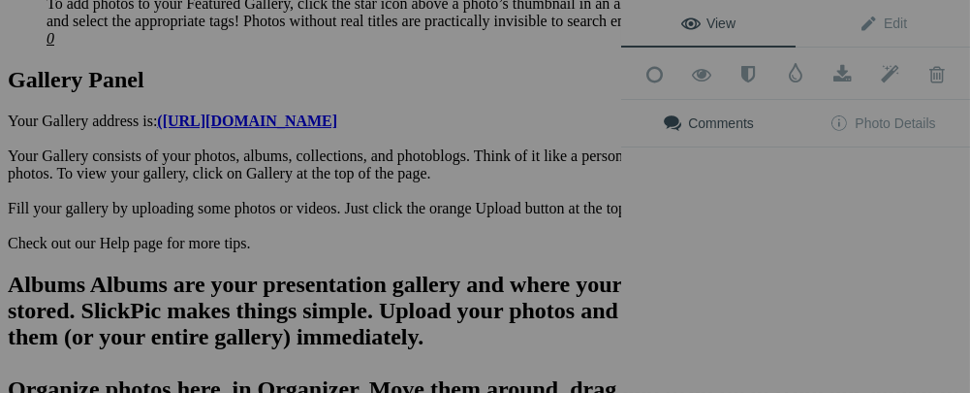
click at [827, 207] on div "View Edit Add to Quick Collection Remove from Quick Collection Hide from Public…" at bounding box center [795, 196] width 349 height 393
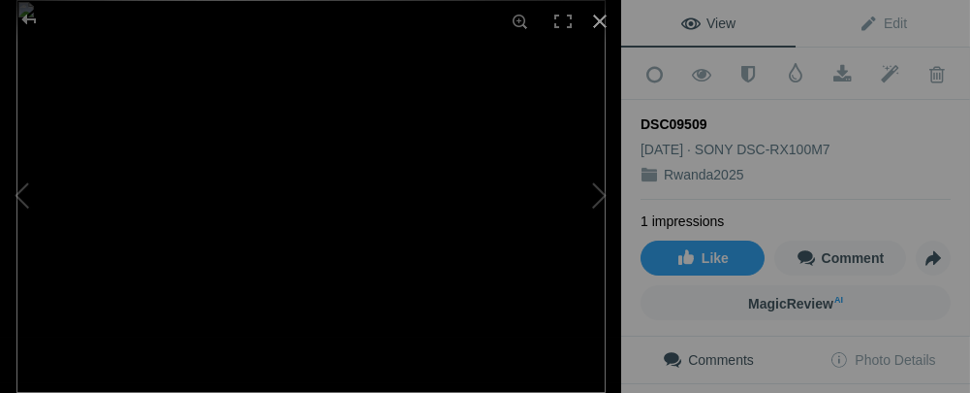
click at [600, 23] on div at bounding box center [600, 21] width 43 height 43
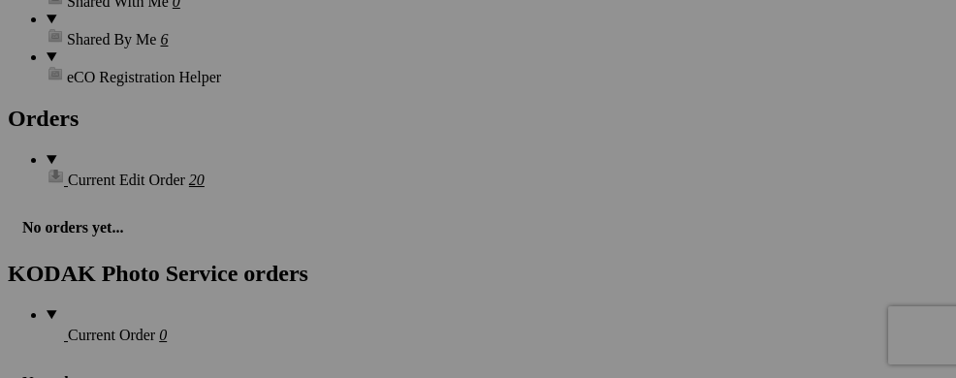
scroll to position [2853, 0]
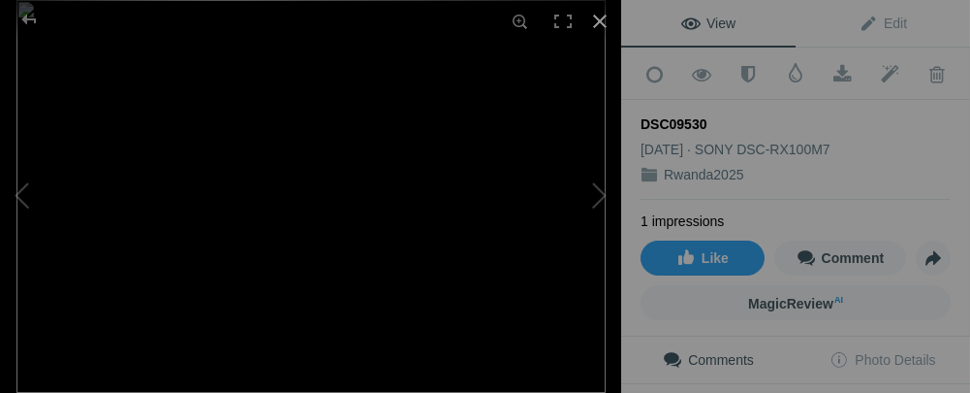
click at [594, 18] on div at bounding box center [600, 21] width 43 height 43
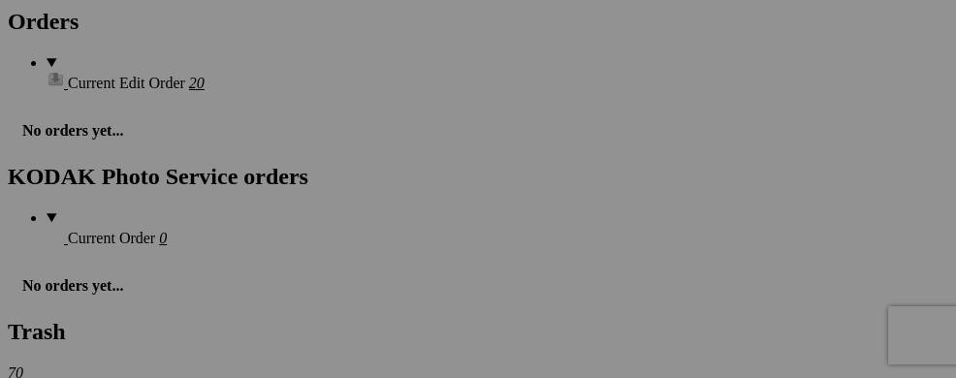
scroll to position [2969, 0]
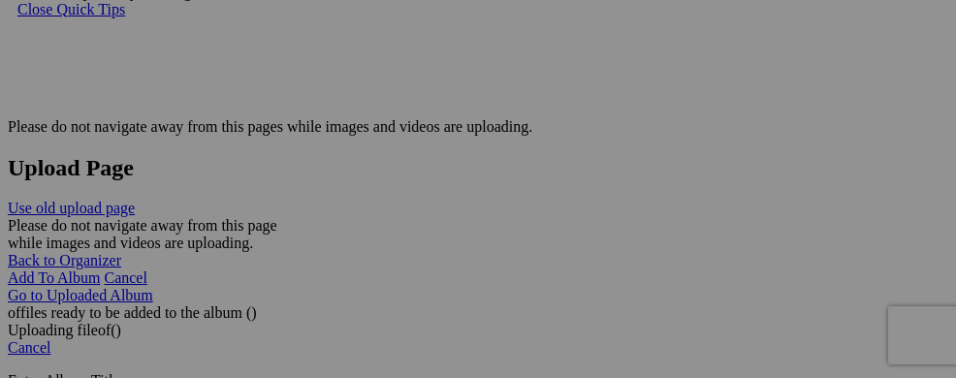
scroll to position [3796, 0]
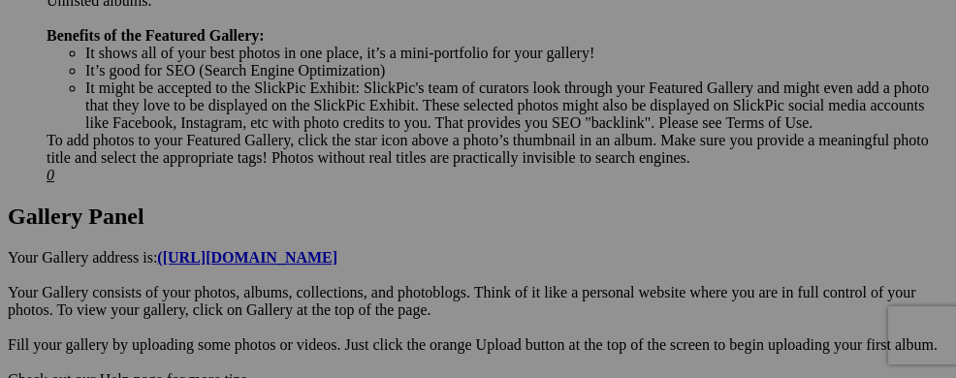
scroll to position [0, 0]
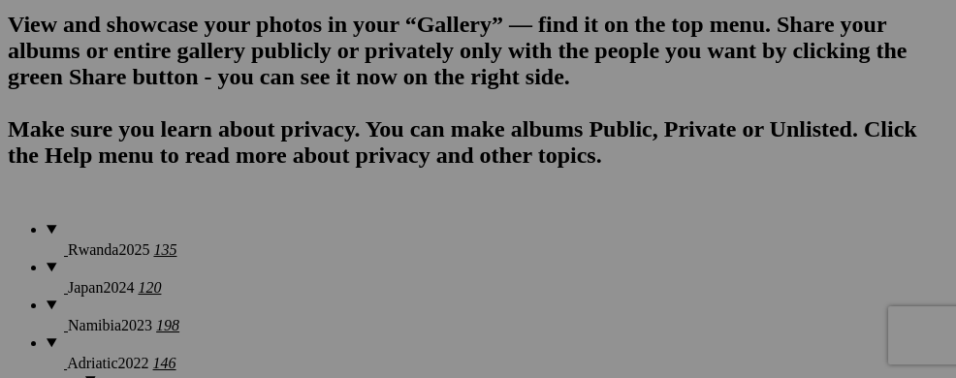
scroll to position [1525, 0]
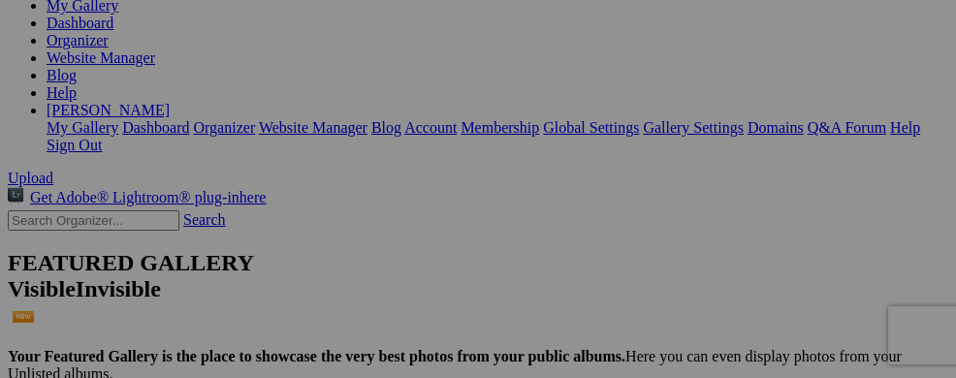
scroll to position [324, 0]
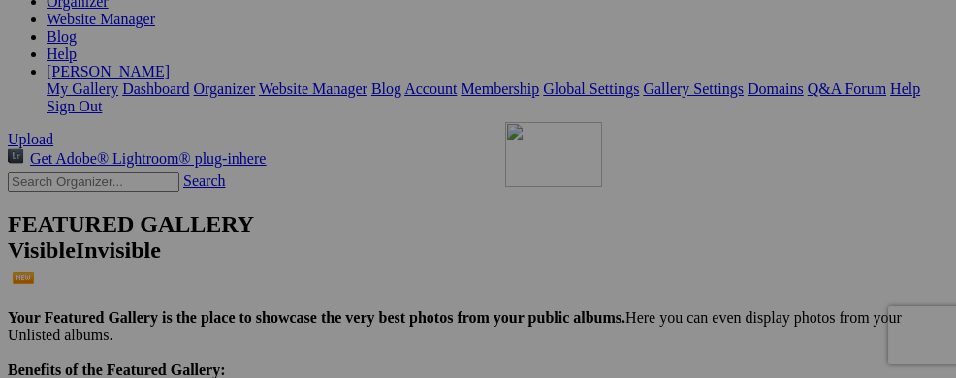
drag, startPoint x: 862, startPoint y: 144, endPoint x: 784, endPoint y: 290, distance: 164.8
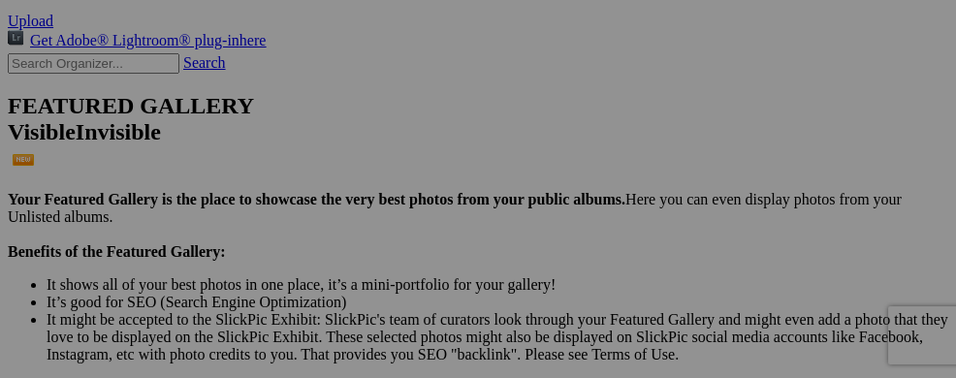
scroll to position [435, 0]
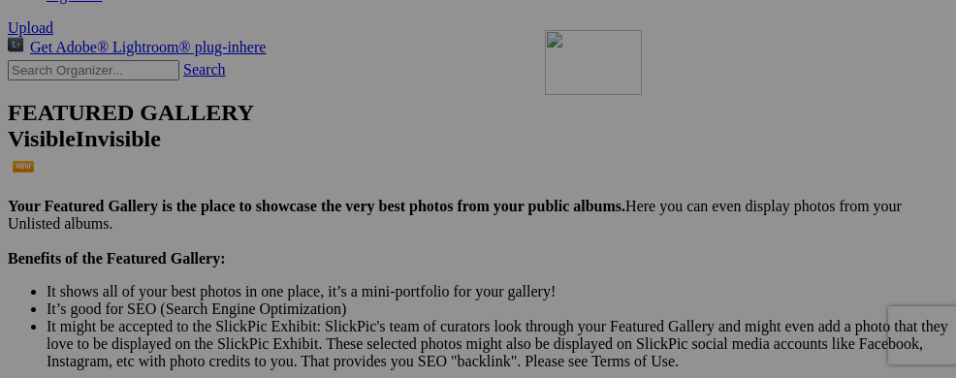
drag, startPoint x: 710, startPoint y: 201, endPoint x: 818, endPoint y: 187, distance: 108.4
drag, startPoint x: 751, startPoint y: 198, endPoint x: 820, endPoint y: 180, distance: 71.0
drag, startPoint x: 824, startPoint y: 190, endPoint x: 695, endPoint y: 180, distance: 129.3
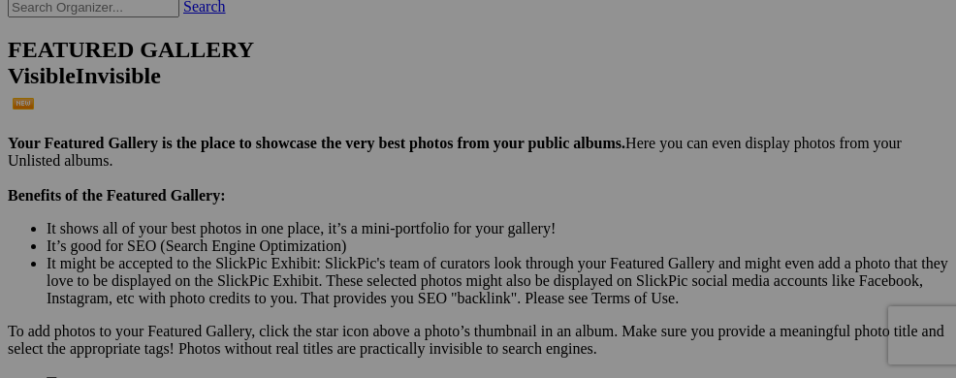
scroll to position [490, 0]
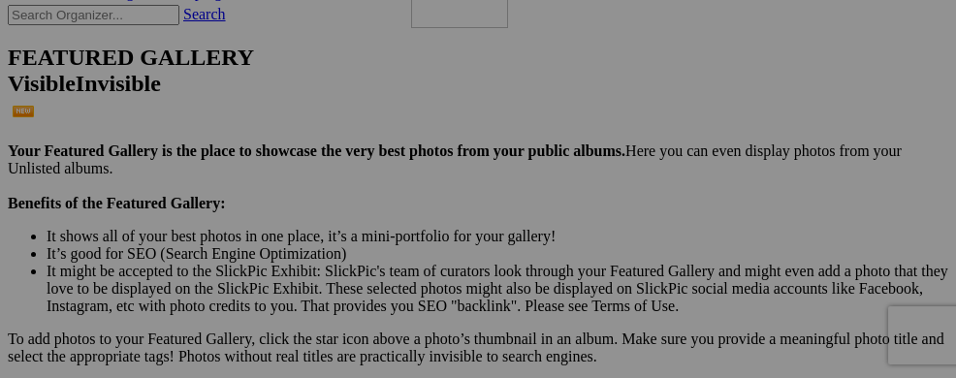
drag, startPoint x: 362, startPoint y: 324, endPoint x: 690, endPoint y: 123, distance: 385.0
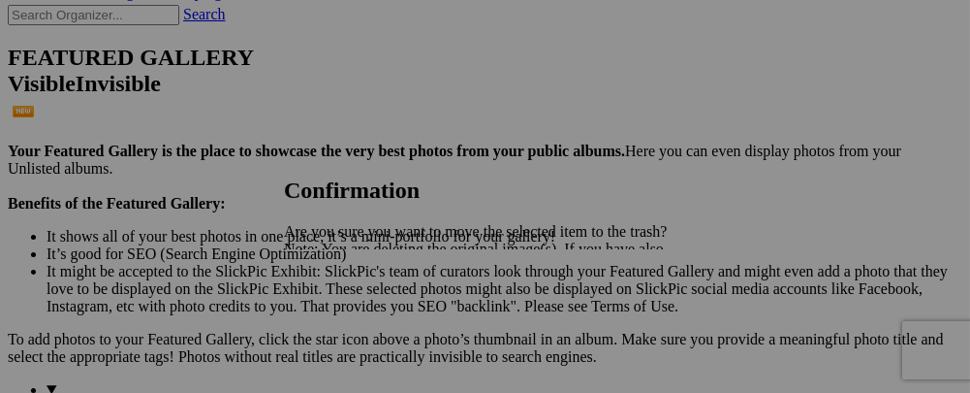
click at [349, 319] on span "Yes" at bounding box center [338, 316] width 22 height 16
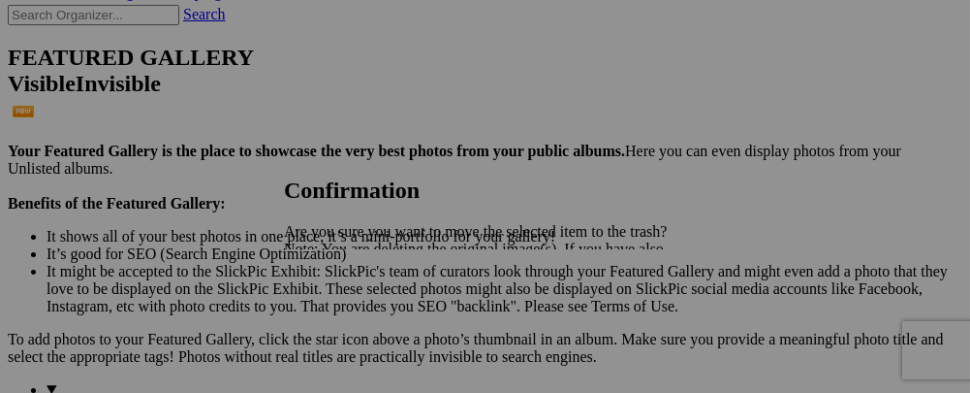
click at [349, 316] on span "Yes" at bounding box center [338, 316] width 22 height 16
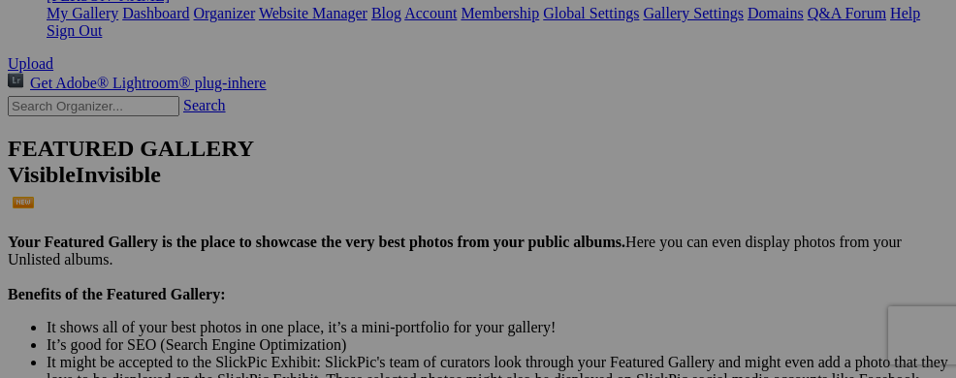
scroll to position [413, 0]
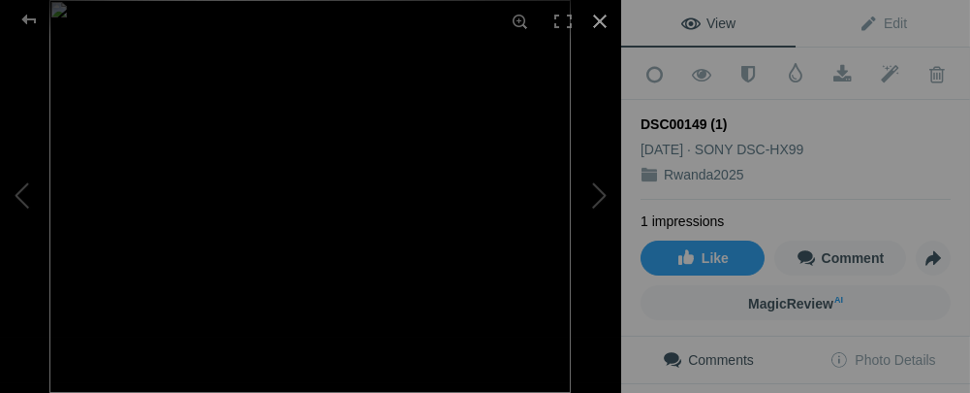
click at [608, 24] on div at bounding box center [600, 21] width 43 height 43
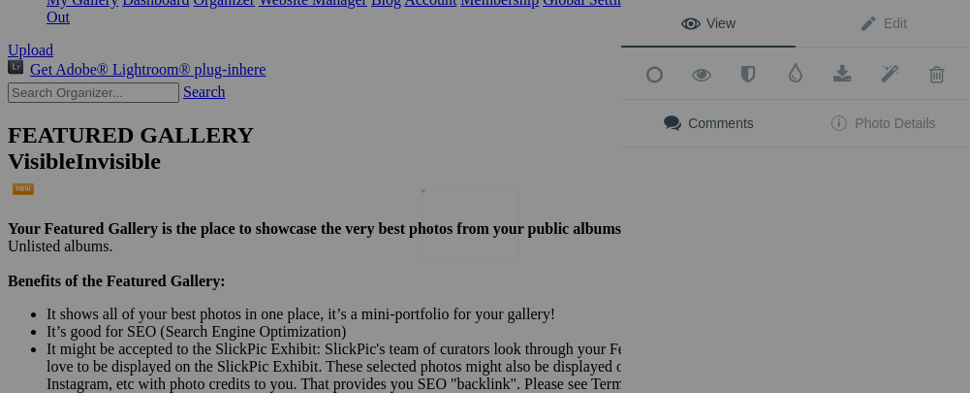
click at [469, 222] on img at bounding box center [470, 225] width 97 height 73
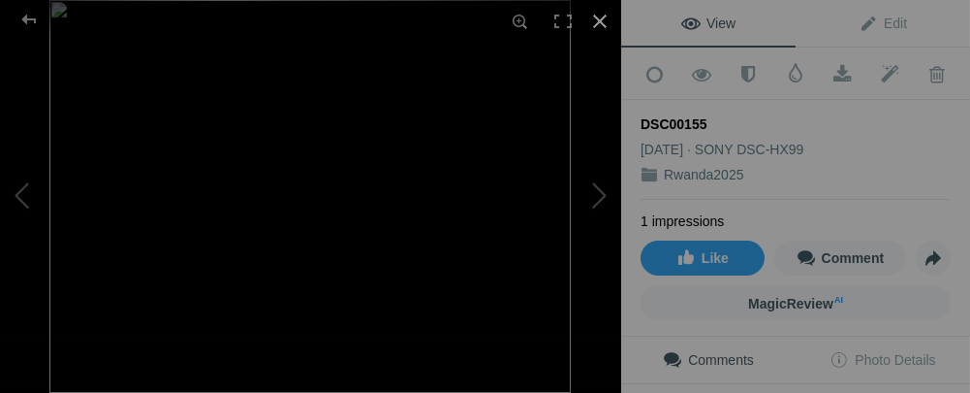
click at [598, 21] on div at bounding box center [600, 21] width 43 height 43
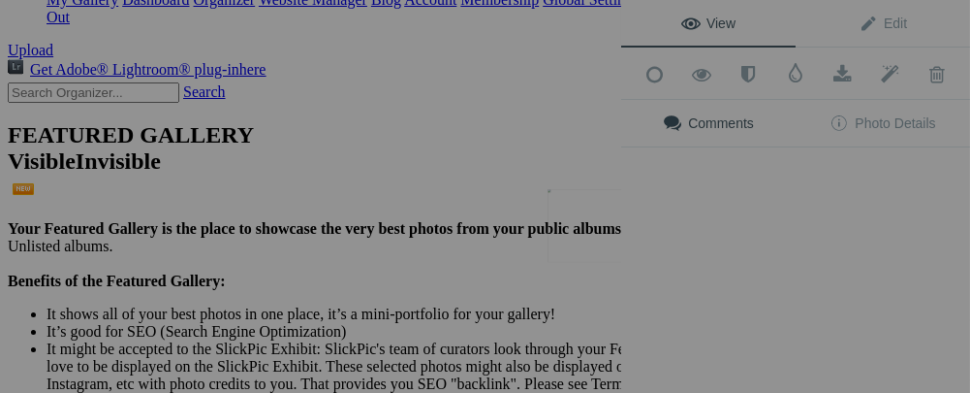
click at [596, 237] on button at bounding box center [548, 197] width 145 height 142
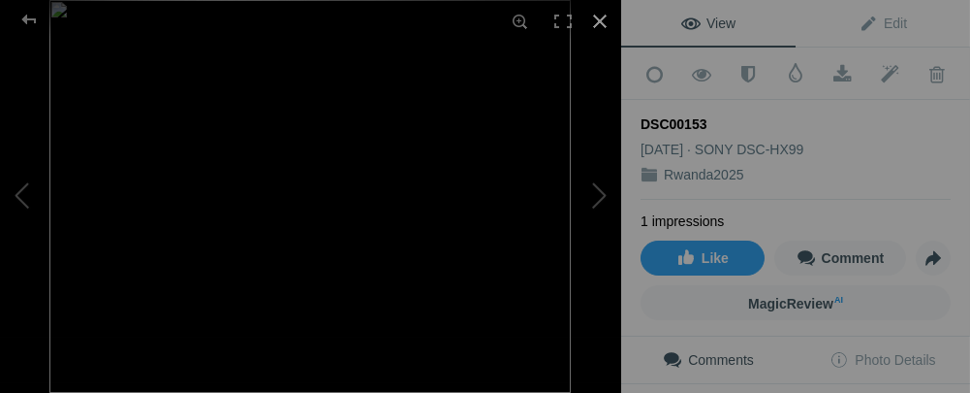
click at [597, 19] on div at bounding box center [600, 21] width 43 height 43
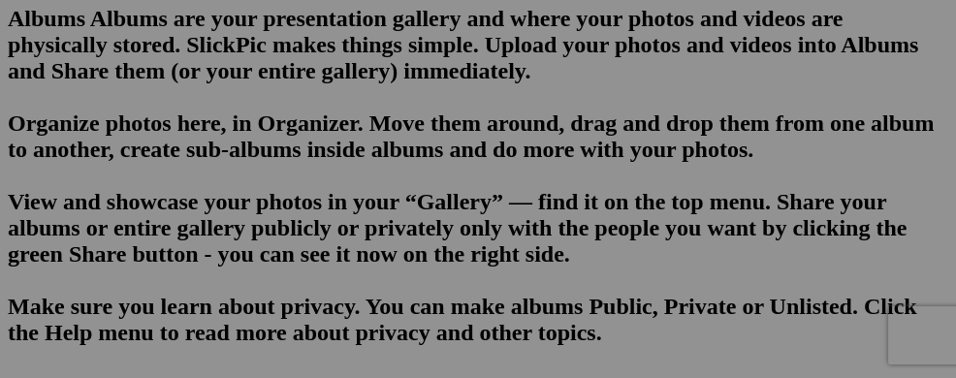
scroll to position [1374, 0]
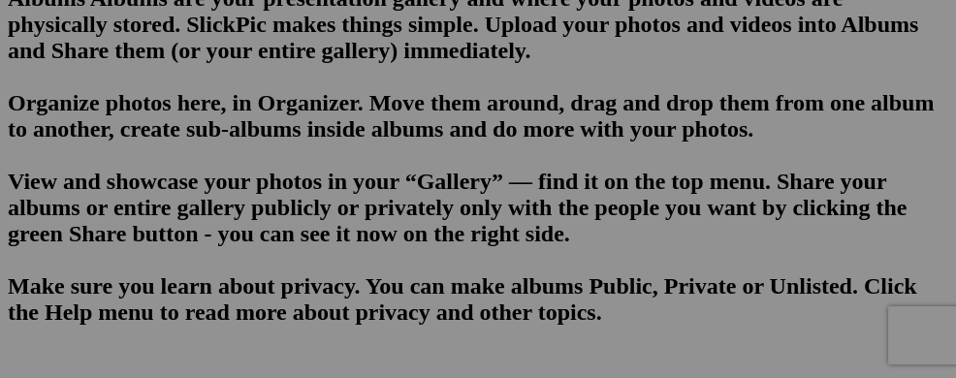
drag, startPoint x: 858, startPoint y: 247, endPoint x: 554, endPoint y: 67, distance: 352.9
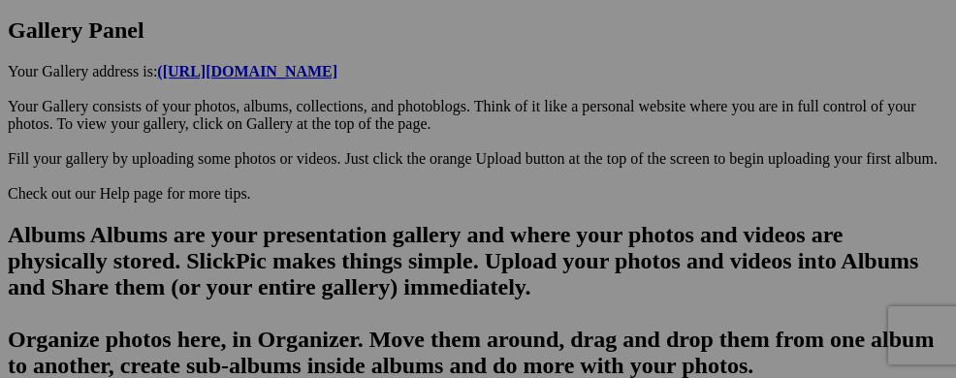
scroll to position [1166, 0]
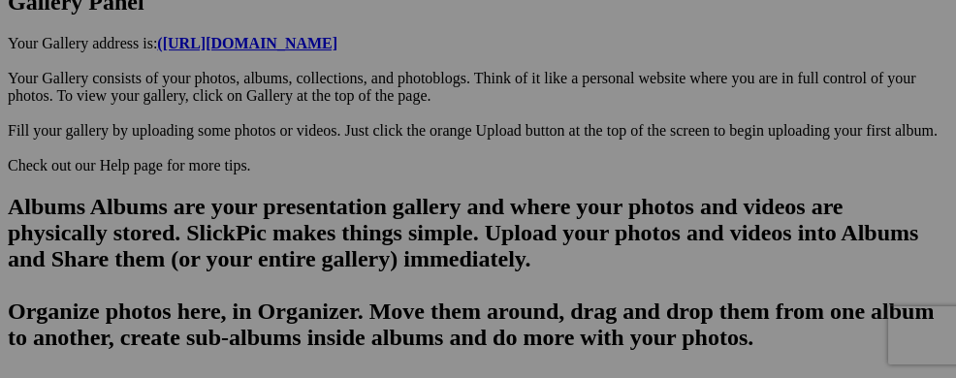
drag, startPoint x: 623, startPoint y: 294, endPoint x: 546, endPoint y: 87, distance: 220.5
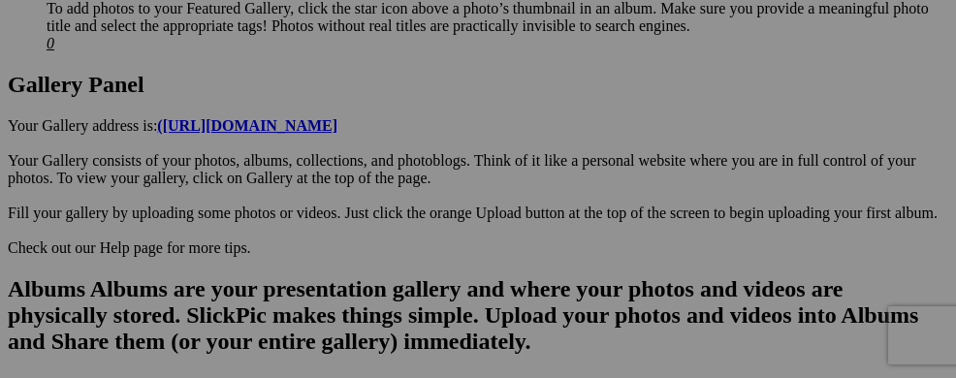
scroll to position [1133, 0]
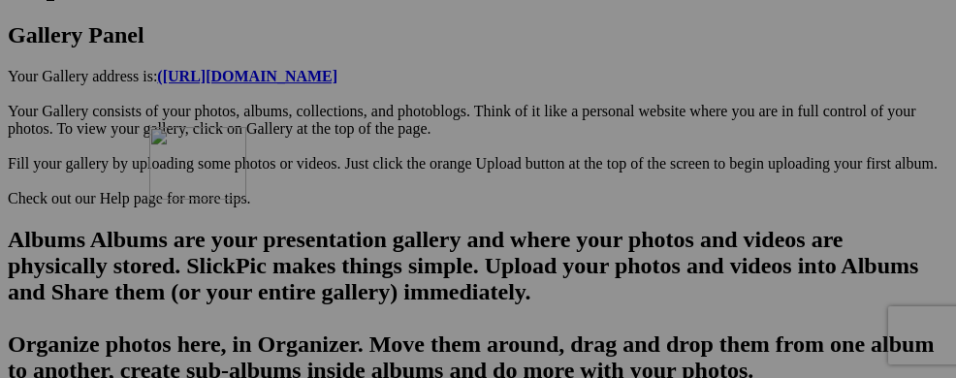
drag, startPoint x: 595, startPoint y: 151, endPoint x: 688, endPoint y: 318, distance: 190.9
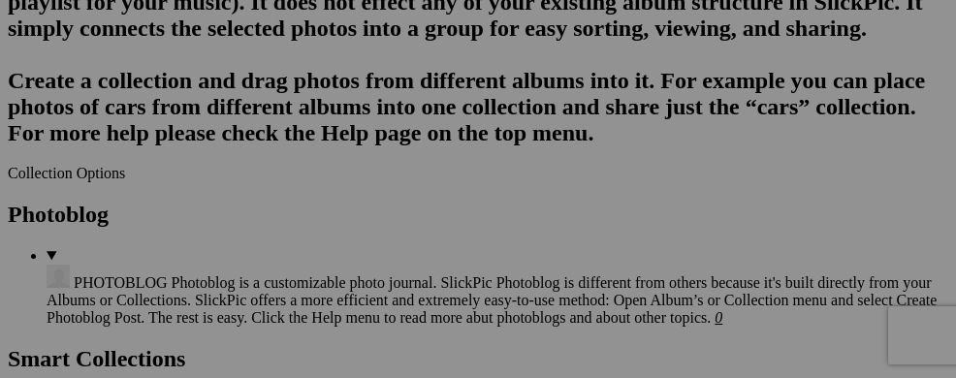
scroll to position [2118, 0]
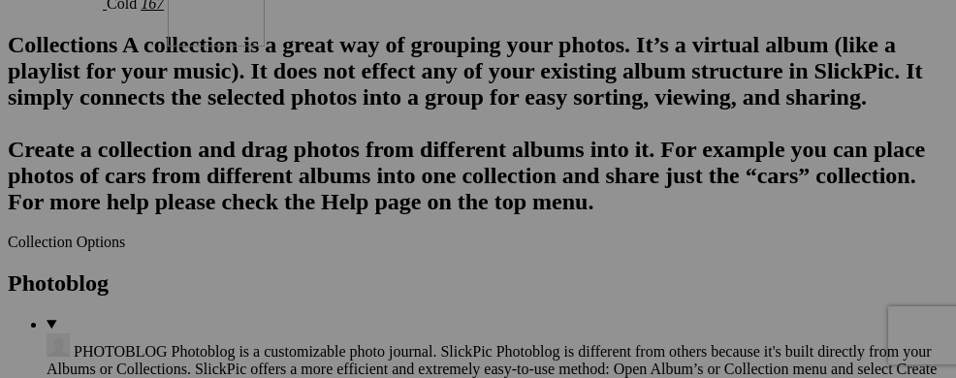
drag, startPoint x: 471, startPoint y: 339, endPoint x: 447, endPoint y: 149, distance: 191.5
drag, startPoint x: 581, startPoint y: 338, endPoint x: 558, endPoint y: 147, distance: 192.2
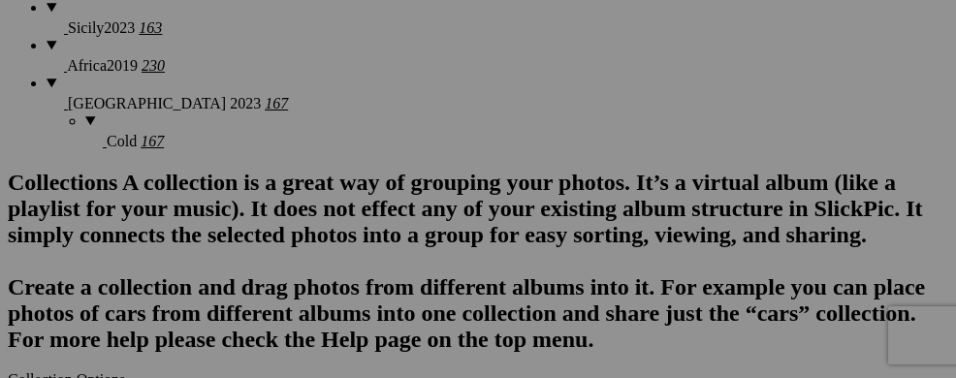
scroll to position [1963, 0]
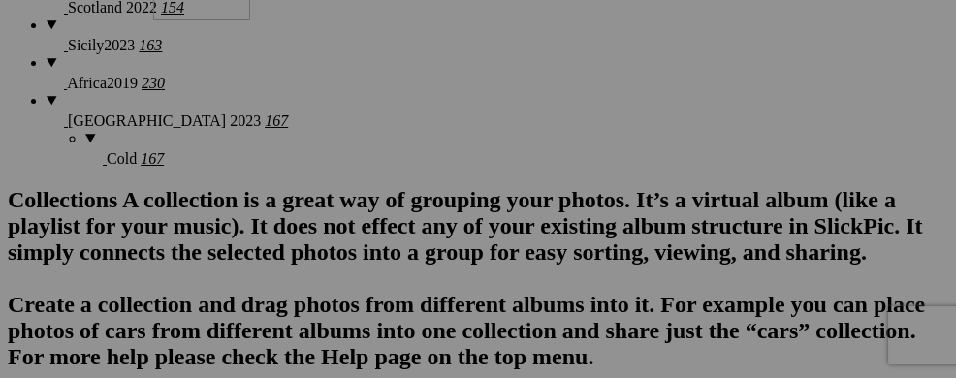
drag, startPoint x: 458, startPoint y: 339, endPoint x: 430, endPoint y: 129, distance: 212.2
drag, startPoint x: 578, startPoint y: 335, endPoint x: 578, endPoint y: 145, distance: 190.0
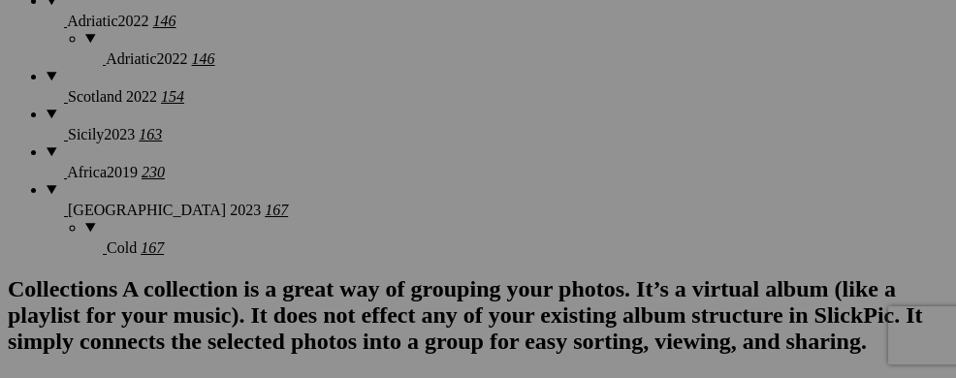
scroll to position [1839, 0]
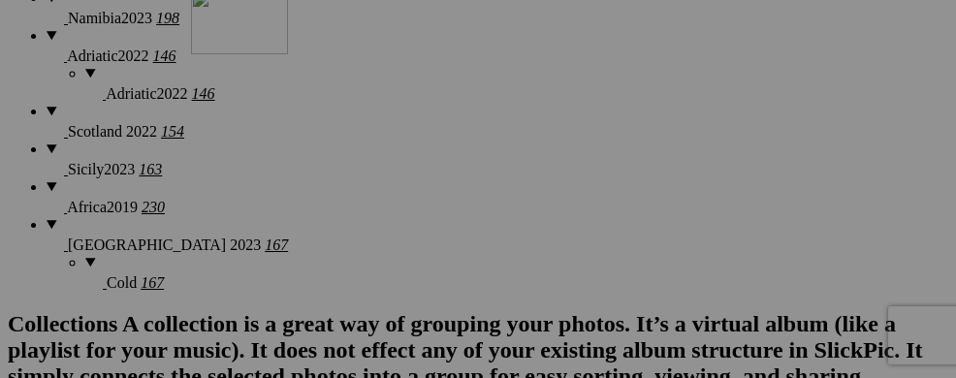
drag, startPoint x: 481, startPoint y: 291, endPoint x: 470, endPoint y: 152, distance: 139.0
drag, startPoint x: 479, startPoint y: 267, endPoint x: 452, endPoint y: 116, distance: 152.7
drag, startPoint x: 589, startPoint y: 286, endPoint x: 558, endPoint y: 110, distance: 178.2
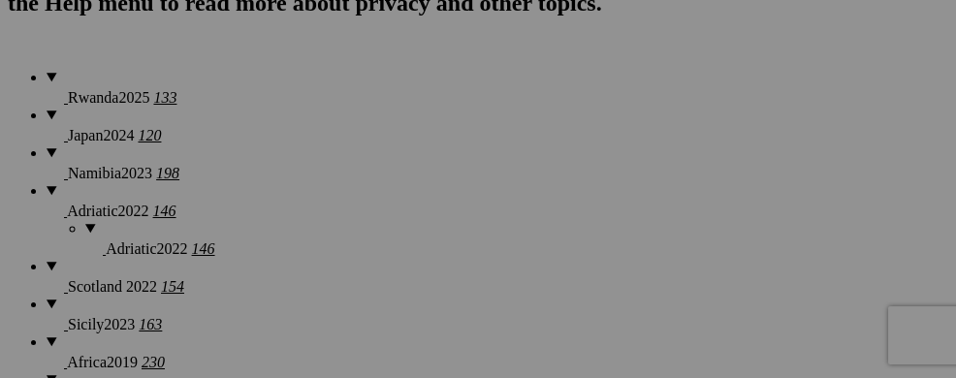
scroll to position [1645, 0]
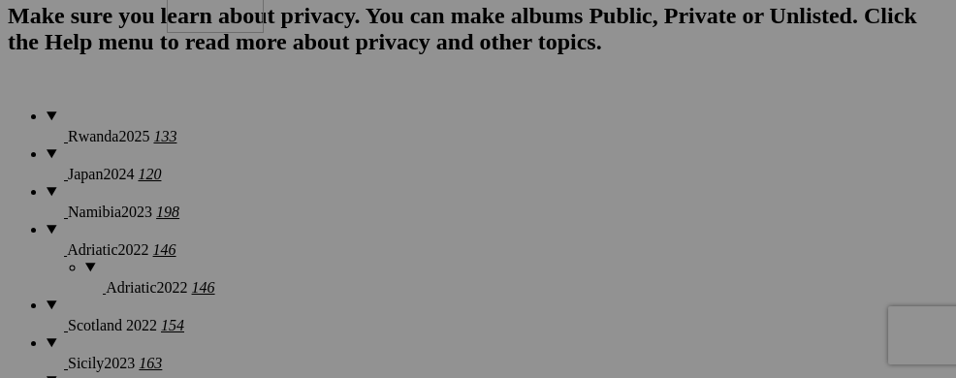
drag, startPoint x: 469, startPoint y: 334, endPoint x: 446, endPoint y: 136, distance: 200.1
drag, startPoint x: 582, startPoint y: 300, endPoint x: 543, endPoint y: 117, distance: 186.3
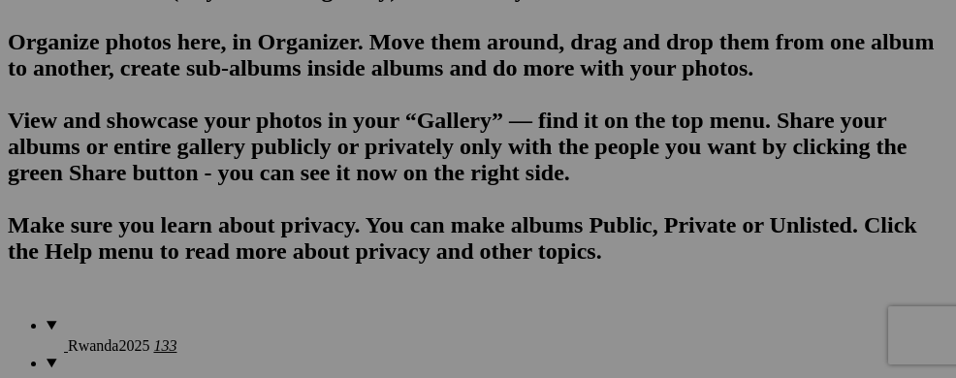
scroll to position [1487, 0]
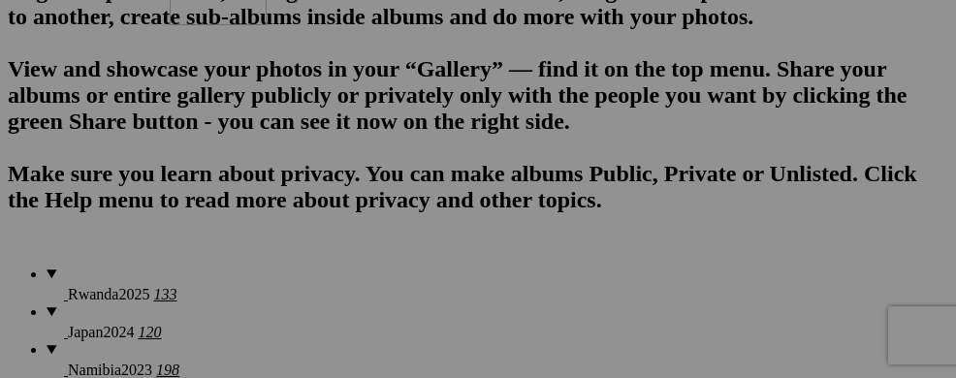
drag, startPoint x: 498, startPoint y: 321, endPoint x: 449, endPoint y: 128, distance: 199.1
drag, startPoint x: 596, startPoint y: 288, endPoint x: 555, endPoint y: 140, distance: 153.8
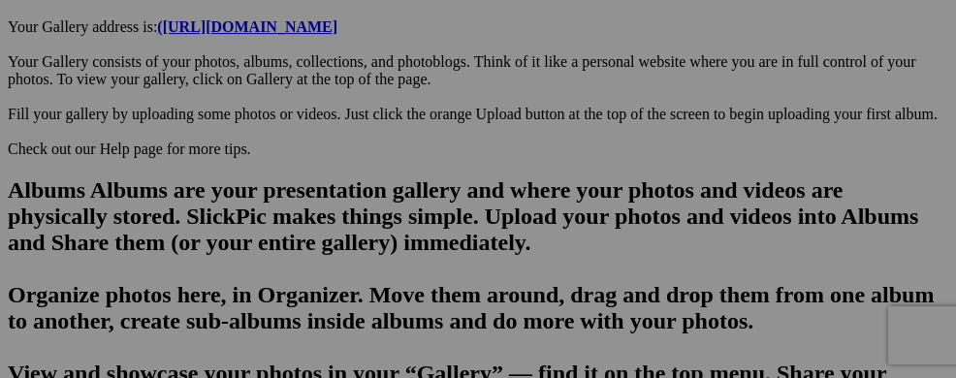
scroll to position [1176, 0]
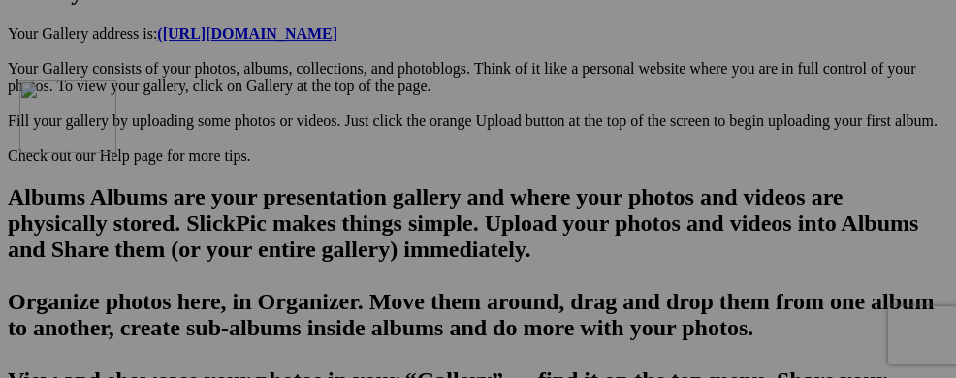
drag, startPoint x: 460, startPoint y: 295, endPoint x: 299, endPoint y: 249, distance: 168.2
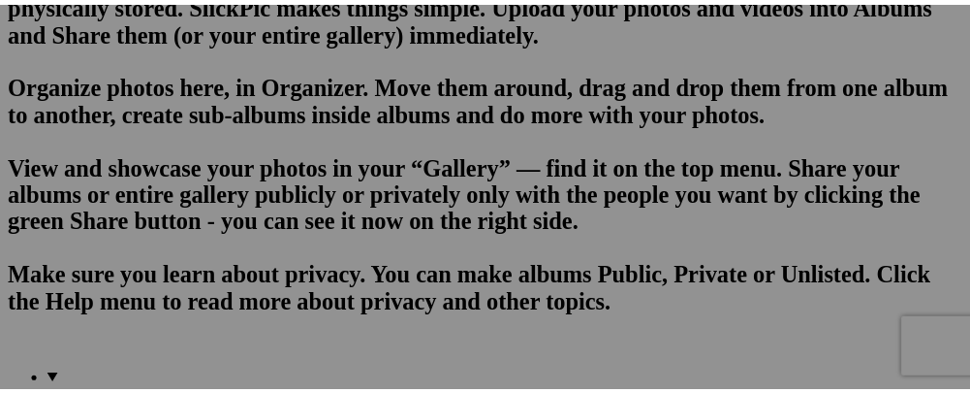
scroll to position [1447, 0]
